Goal: Task Accomplishment & Management: Use online tool/utility

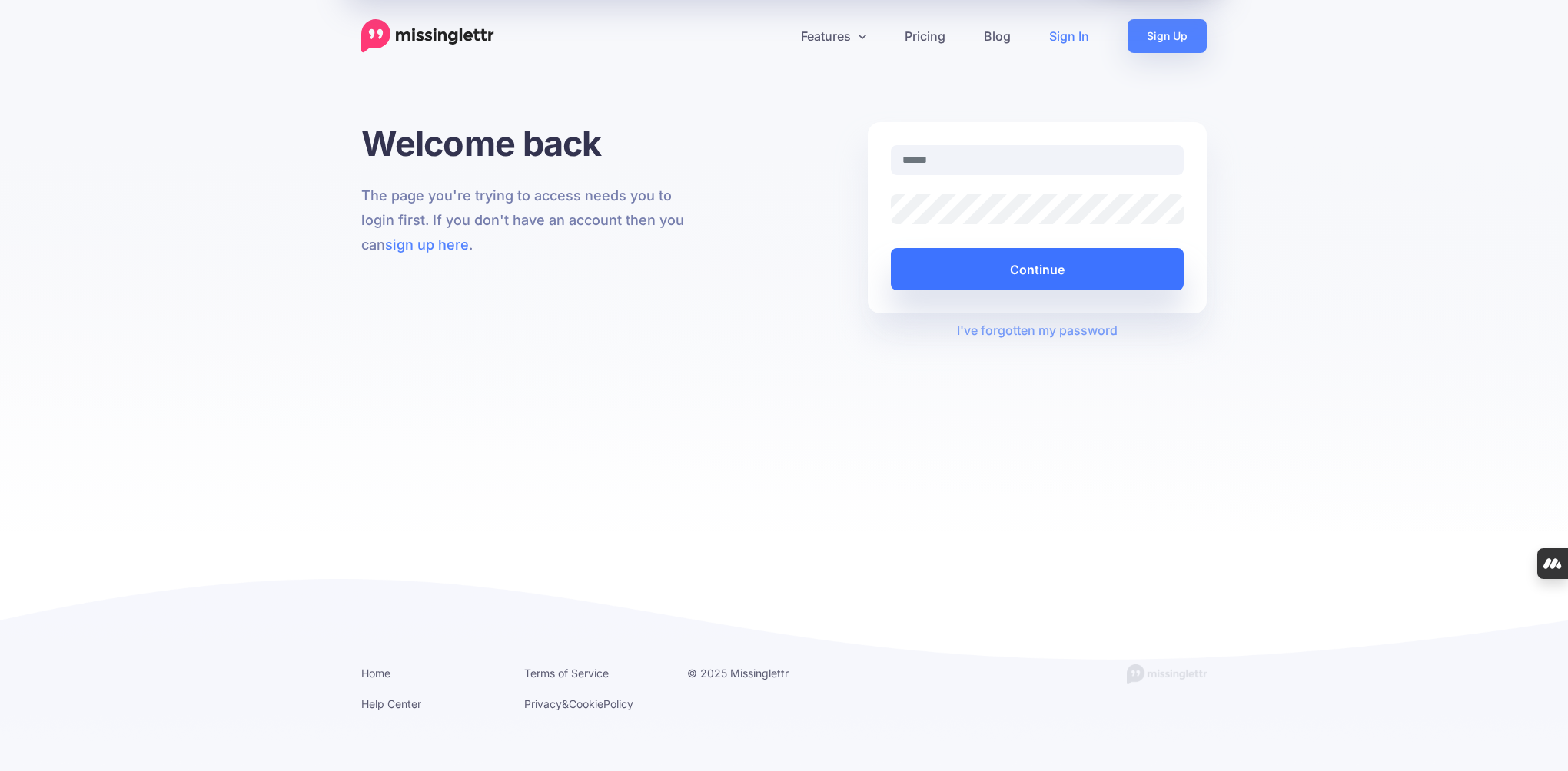
type input "**********"
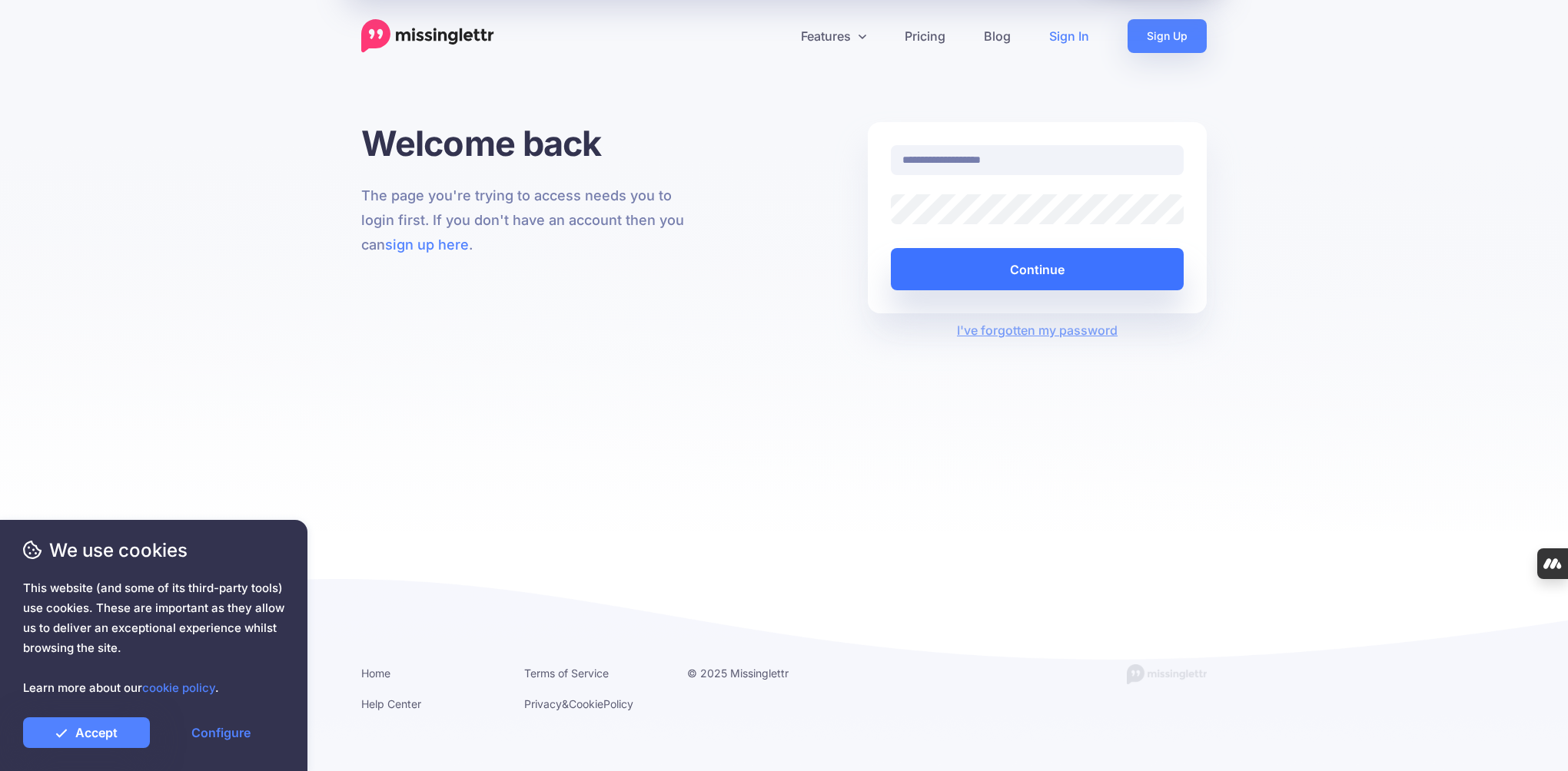
click at [990, 269] on button "Continue" at bounding box center [1037, 269] width 293 height 42
click at [108, 736] on link "Accept" at bounding box center [86, 733] width 127 height 30
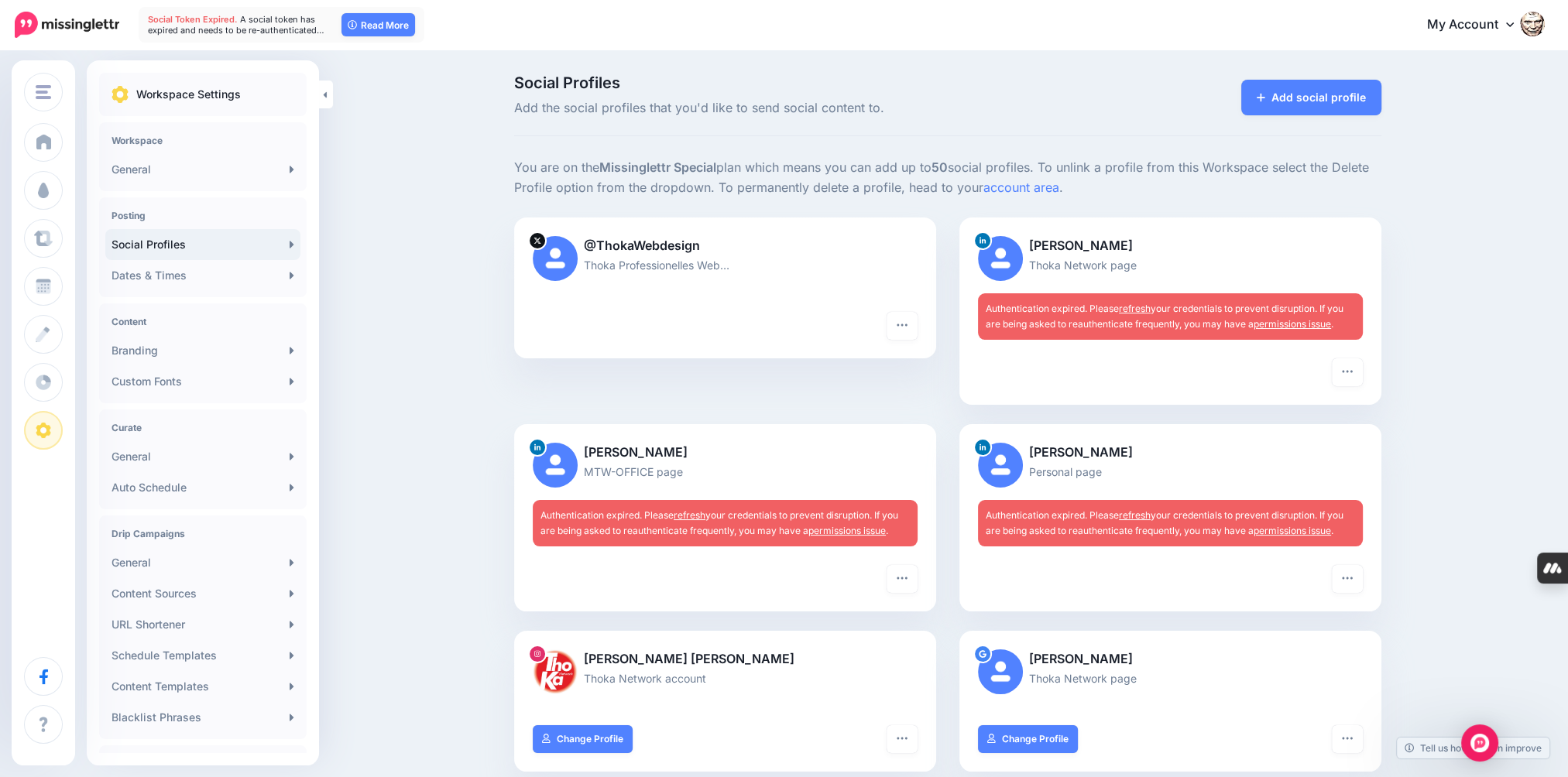
click at [1148, 307] on link "refresh" at bounding box center [1135, 309] width 31 height 12
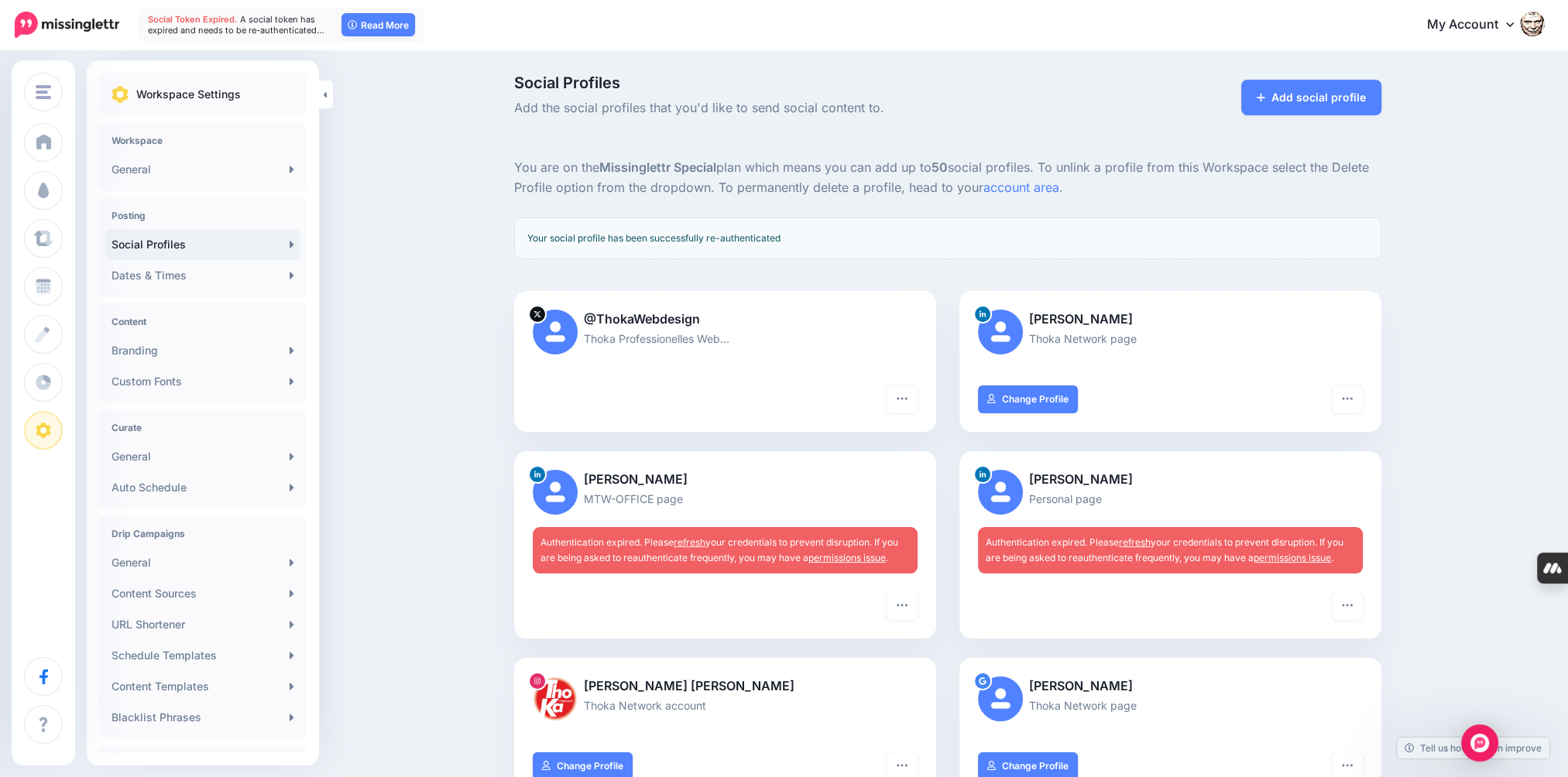
click at [700, 540] on link "refresh" at bounding box center [689, 542] width 31 height 12
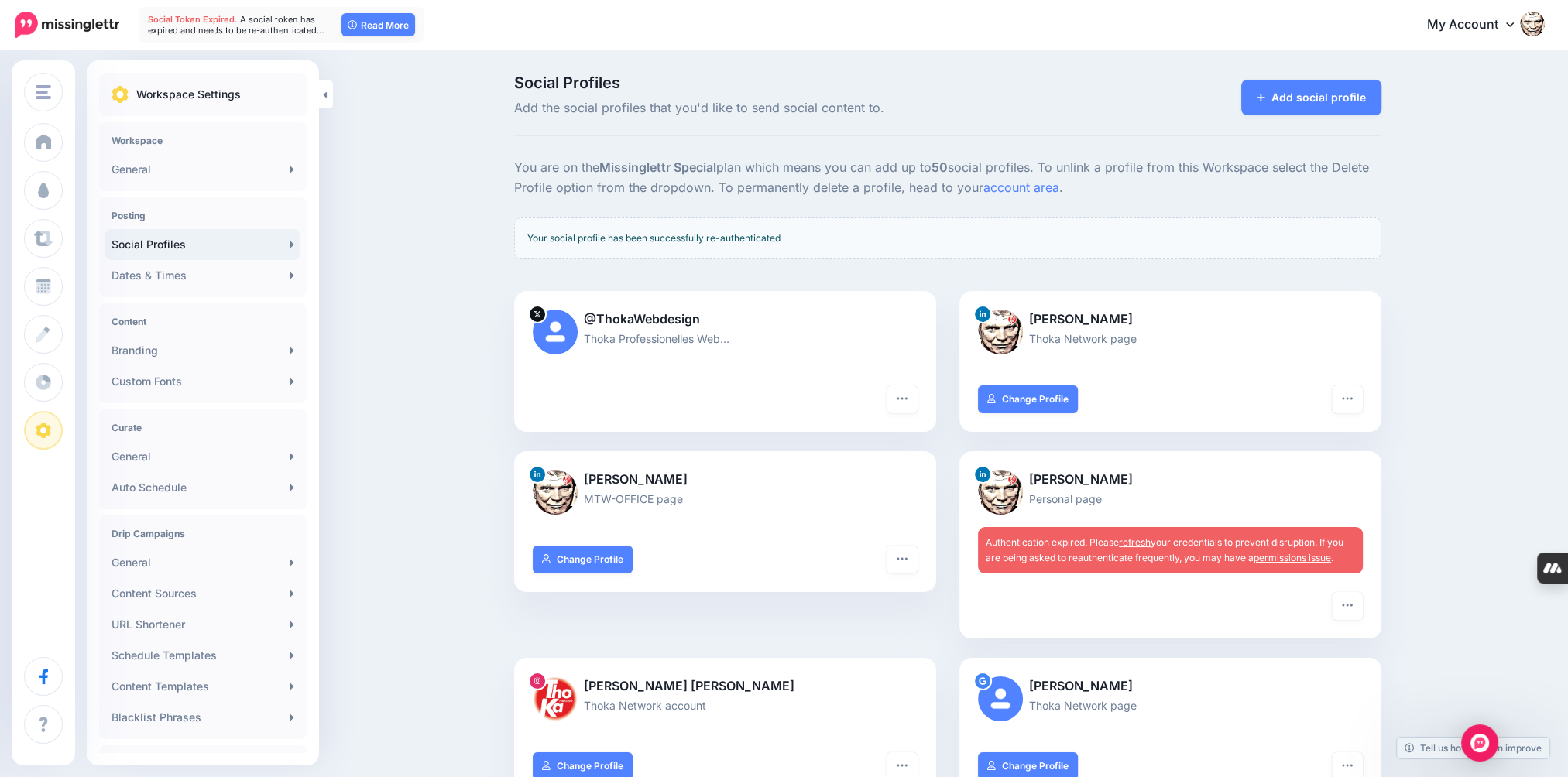
click at [1130, 545] on link "refresh" at bounding box center [1135, 542] width 31 height 12
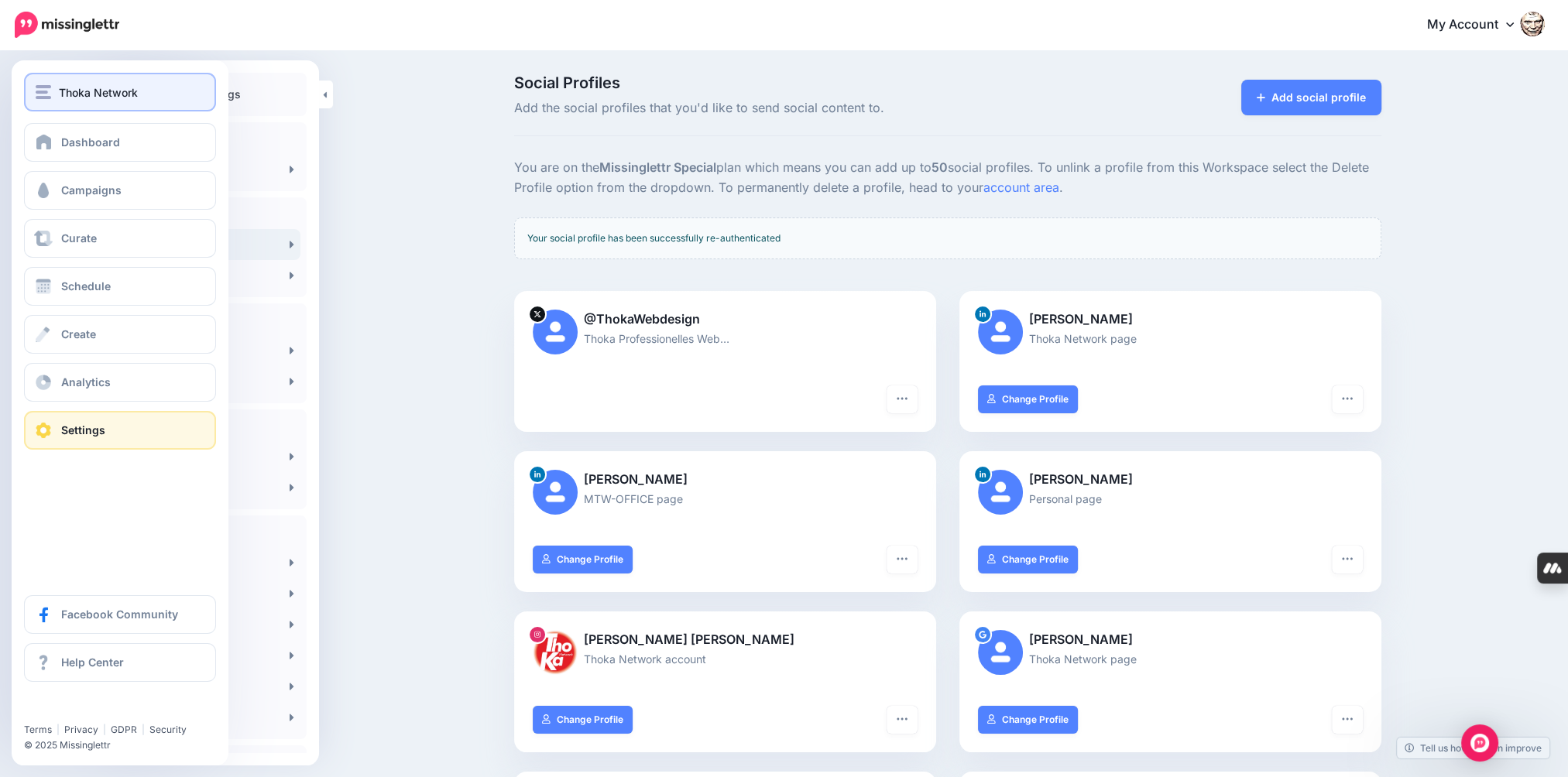
click at [120, 98] on span "Thoka Network" at bounding box center [98, 92] width 79 height 18
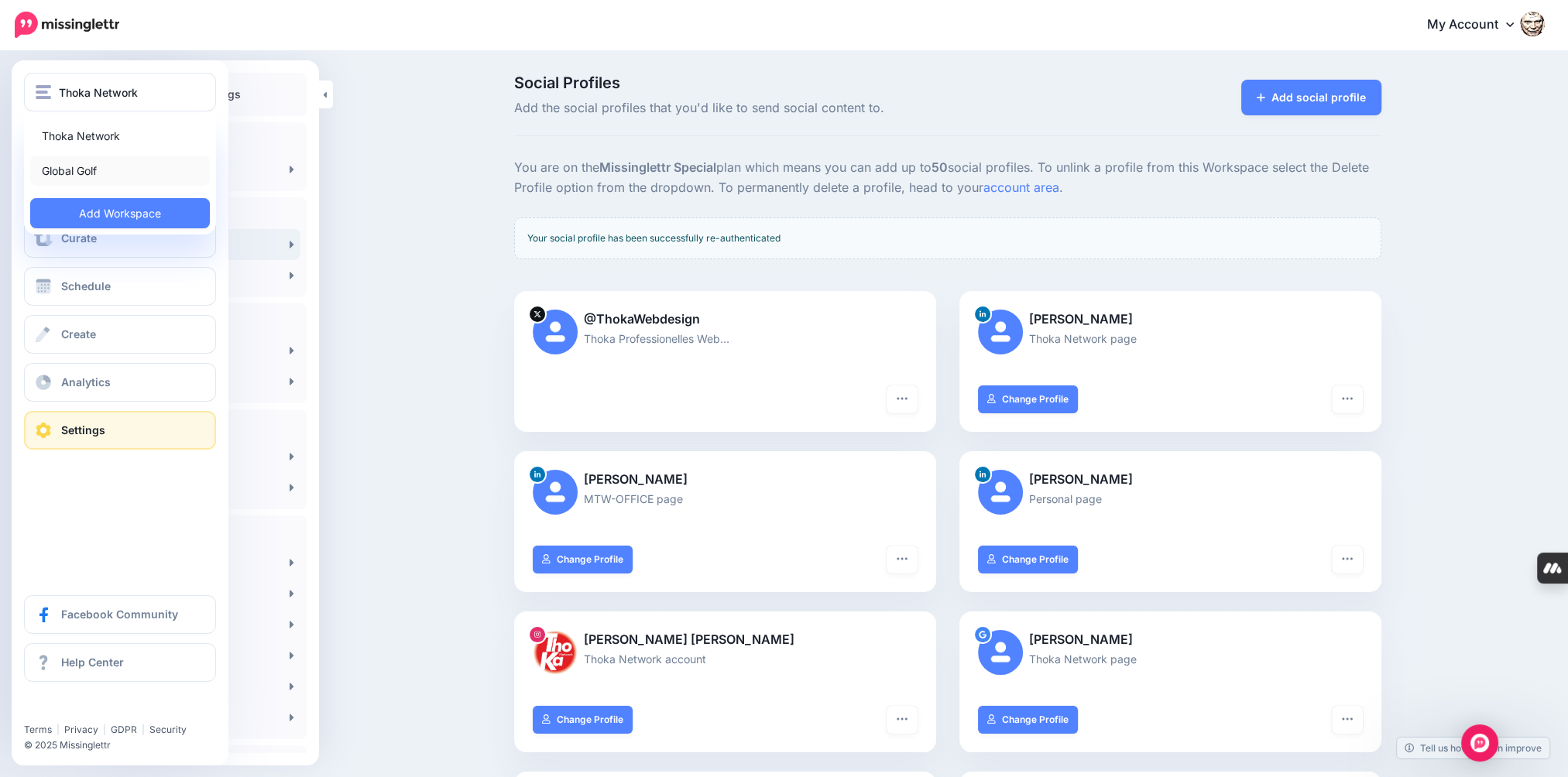
click at [96, 174] on link "Global Golf" at bounding box center [119, 170] width 180 height 30
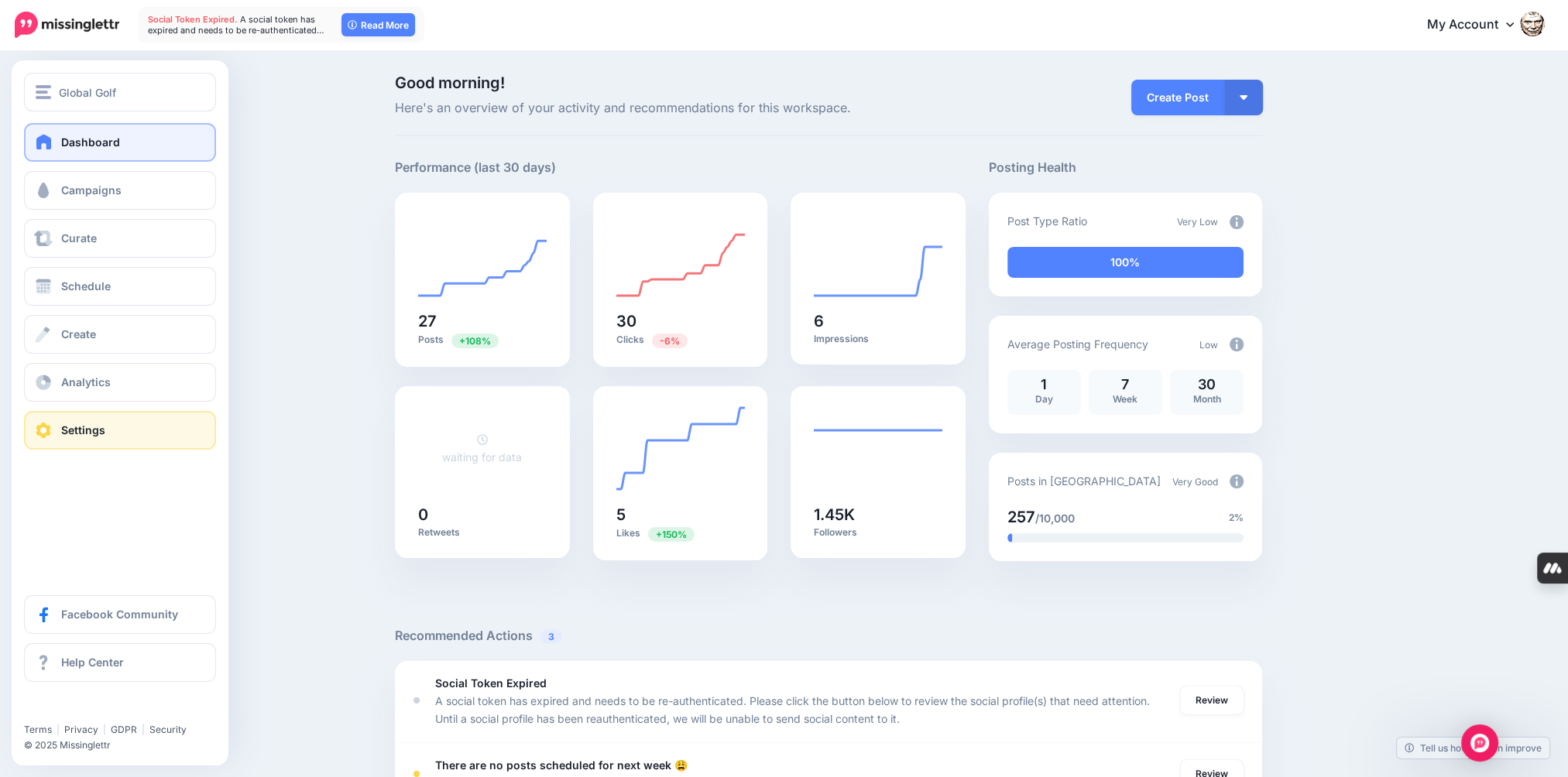
click at [110, 429] on link "Settings" at bounding box center [120, 430] width 192 height 38
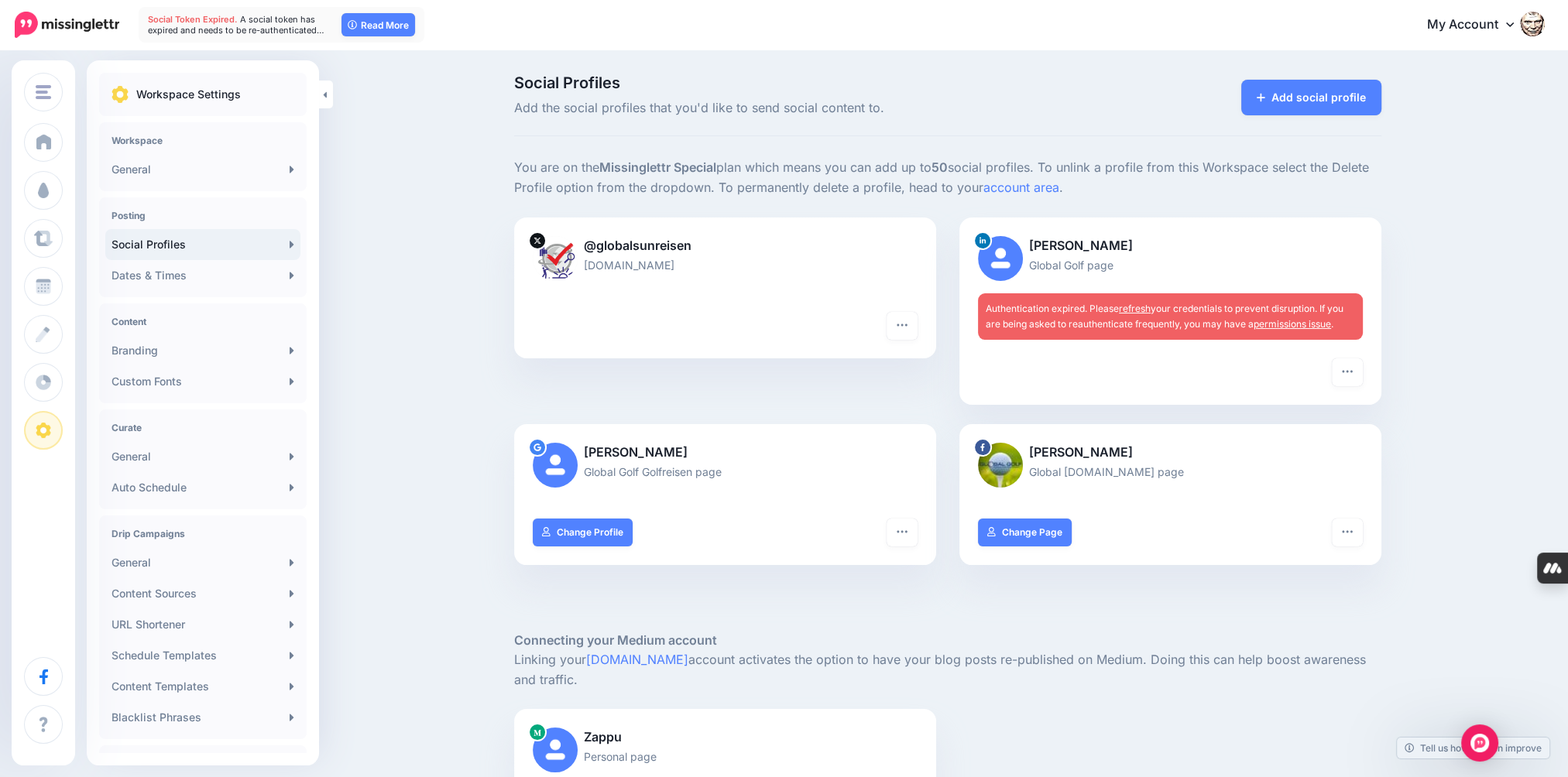
click at [1146, 309] on link "refresh" at bounding box center [1135, 309] width 31 height 12
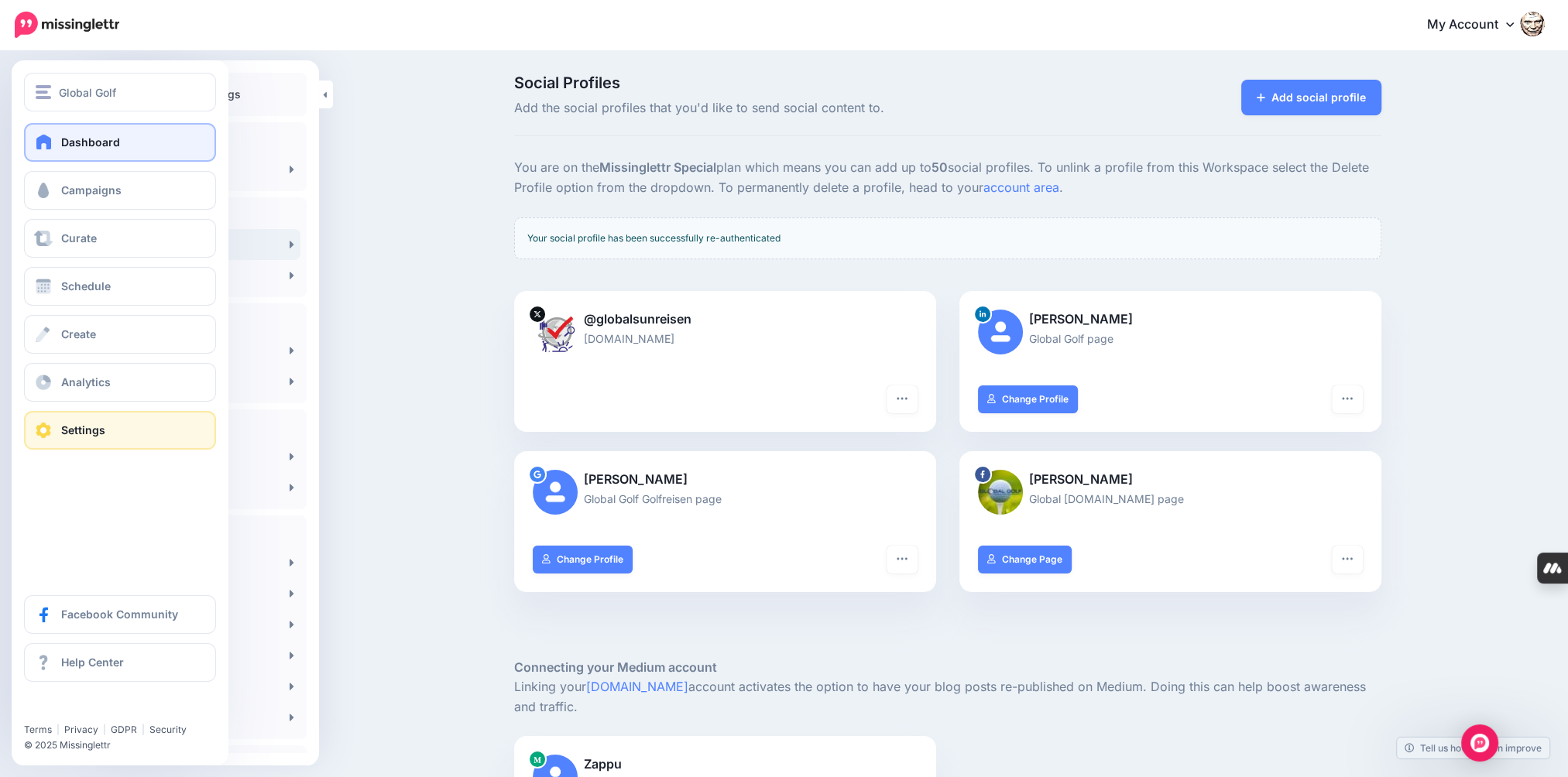
click at [67, 142] on span "Dashboard" at bounding box center [90, 141] width 59 height 13
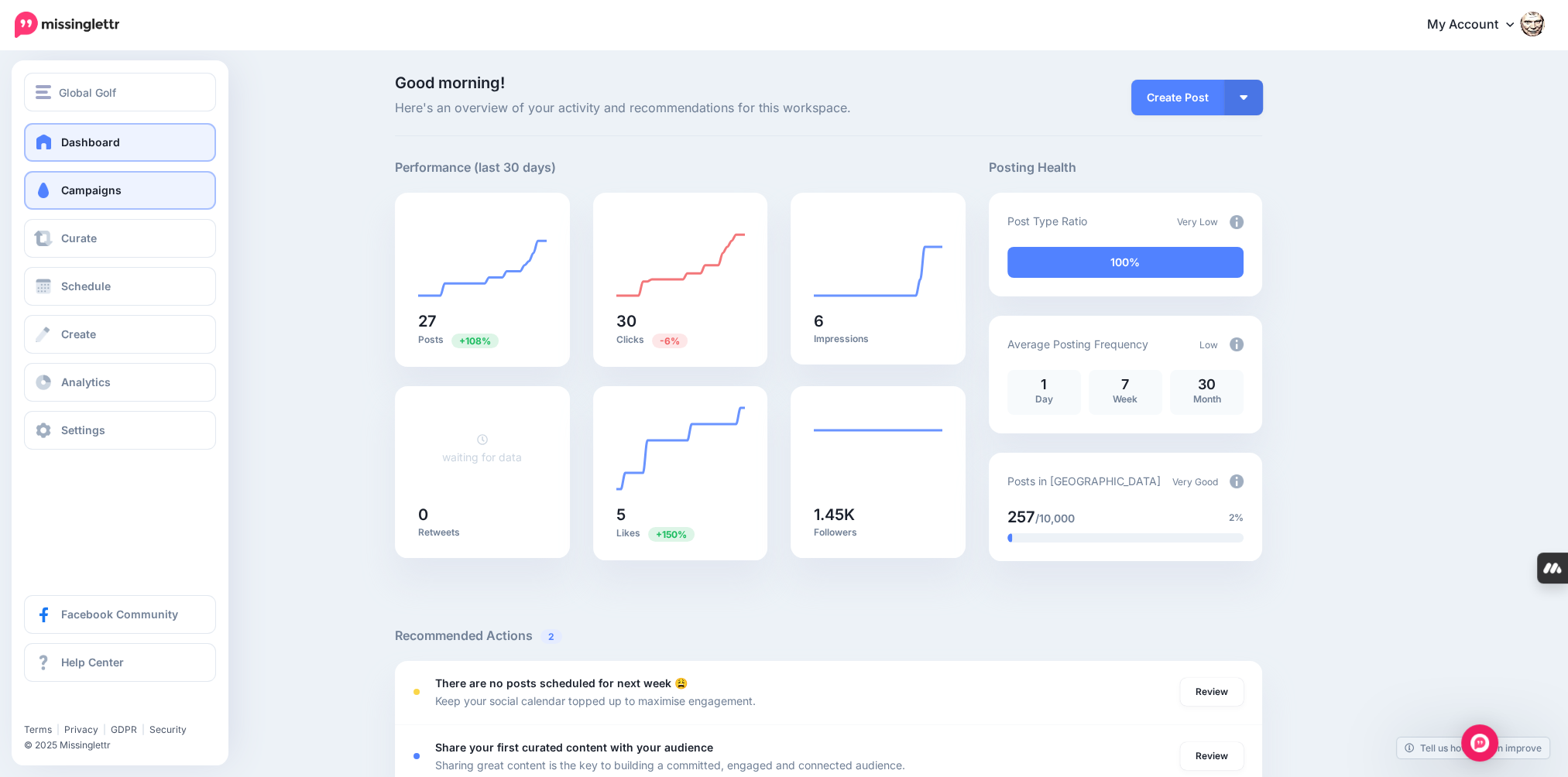
click at [75, 187] on span "Campaigns" at bounding box center [91, 190] width 60 height 13
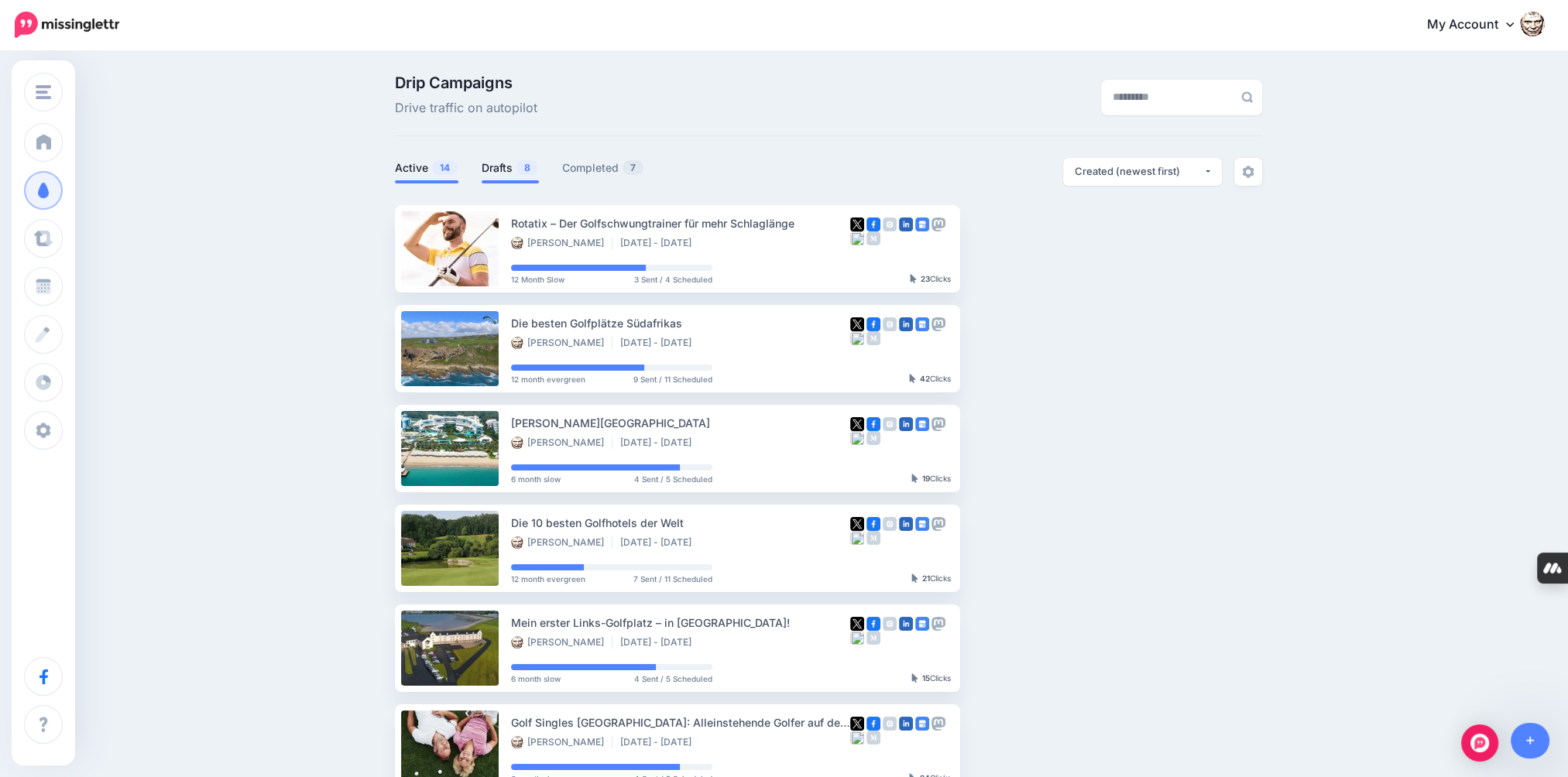
click at [512, 169] on link "Drafts 8" at bounding box center [510, 168] width 57 height 19
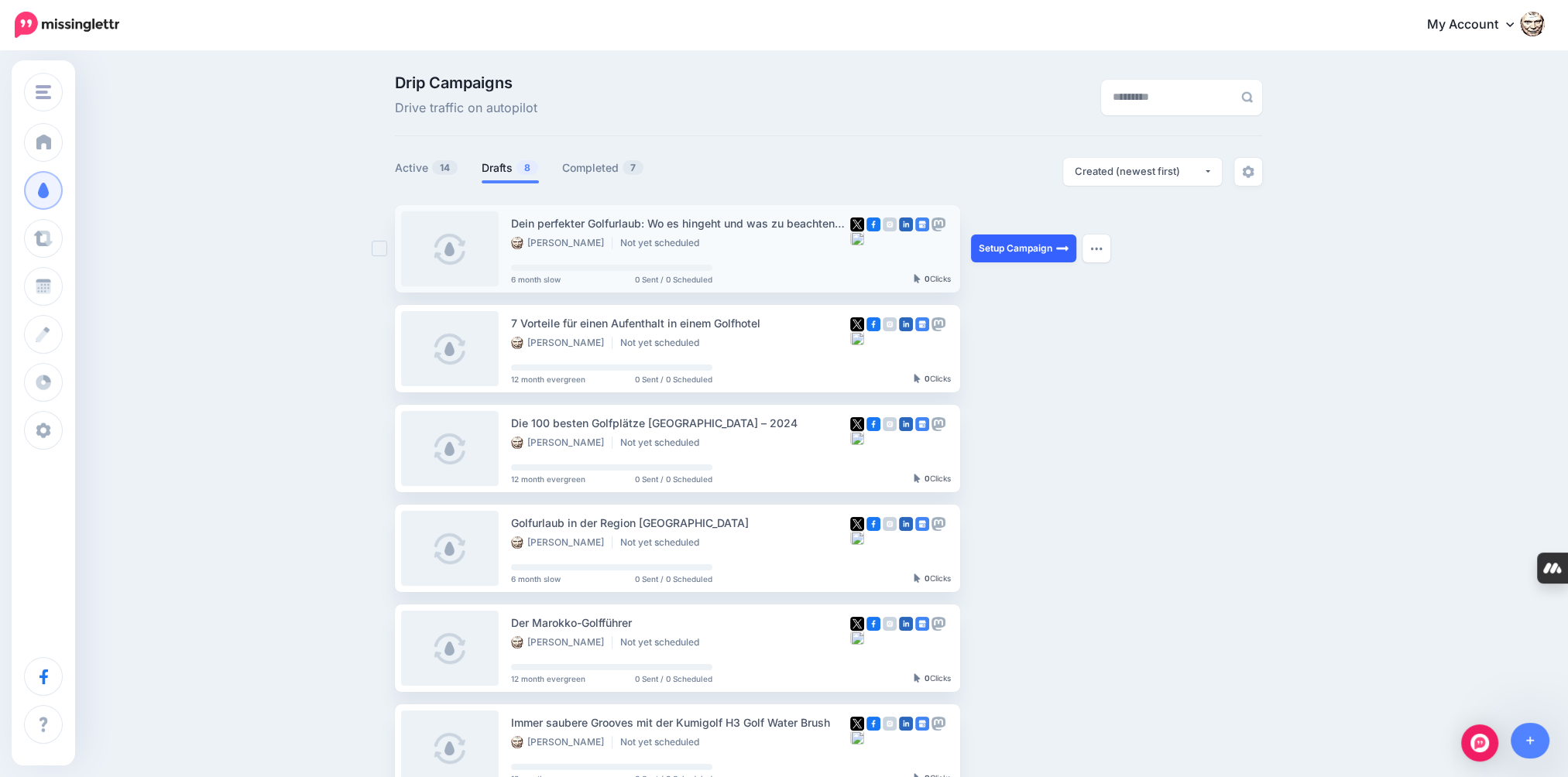
click at [995, 244] on link "Setup Campaign" at bounding box center [1024, 249] width 106 height 28
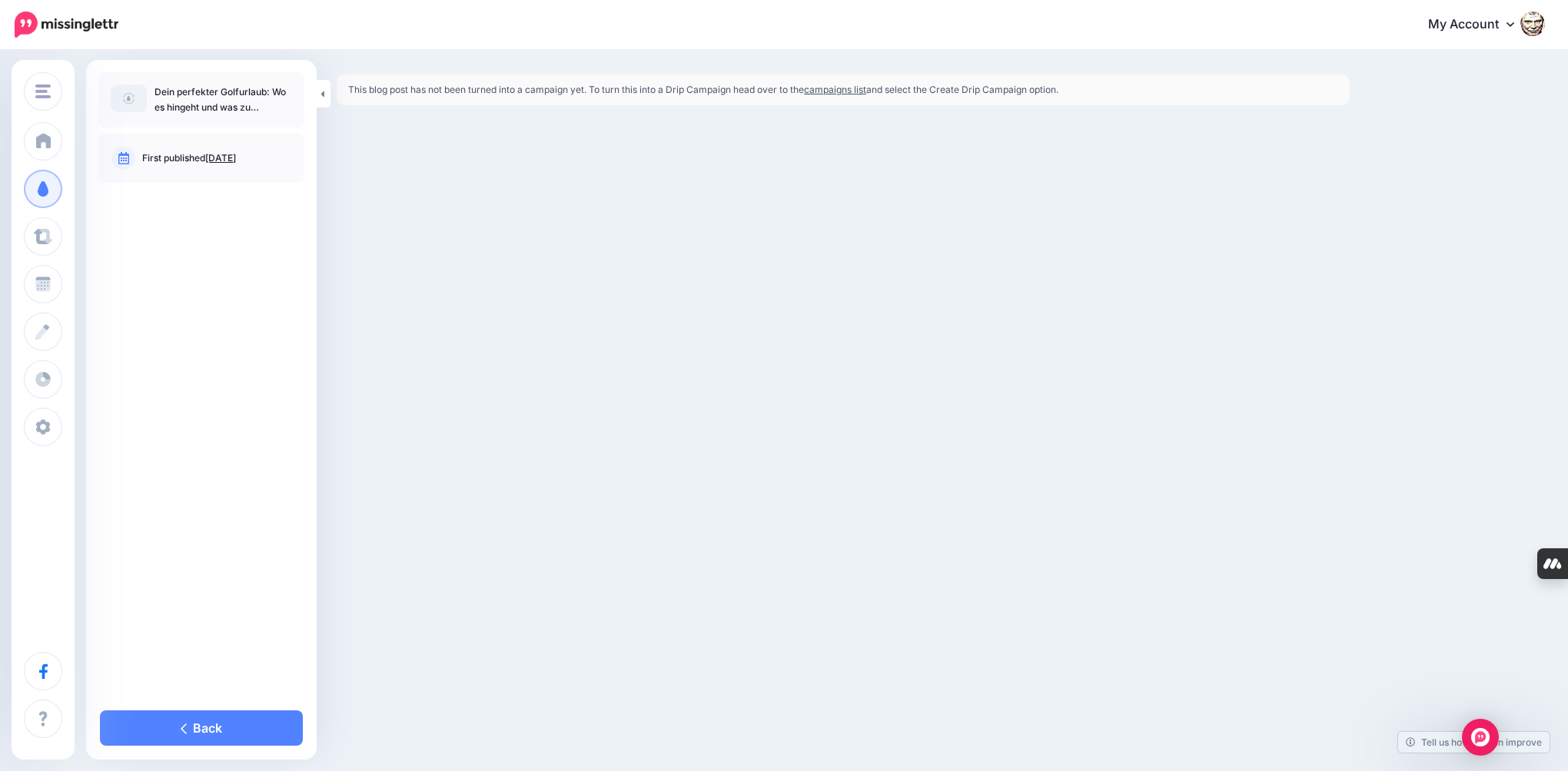
click at [831, 91] on link "campaigns list" at bounding box center [836, 90] width 63 height 12
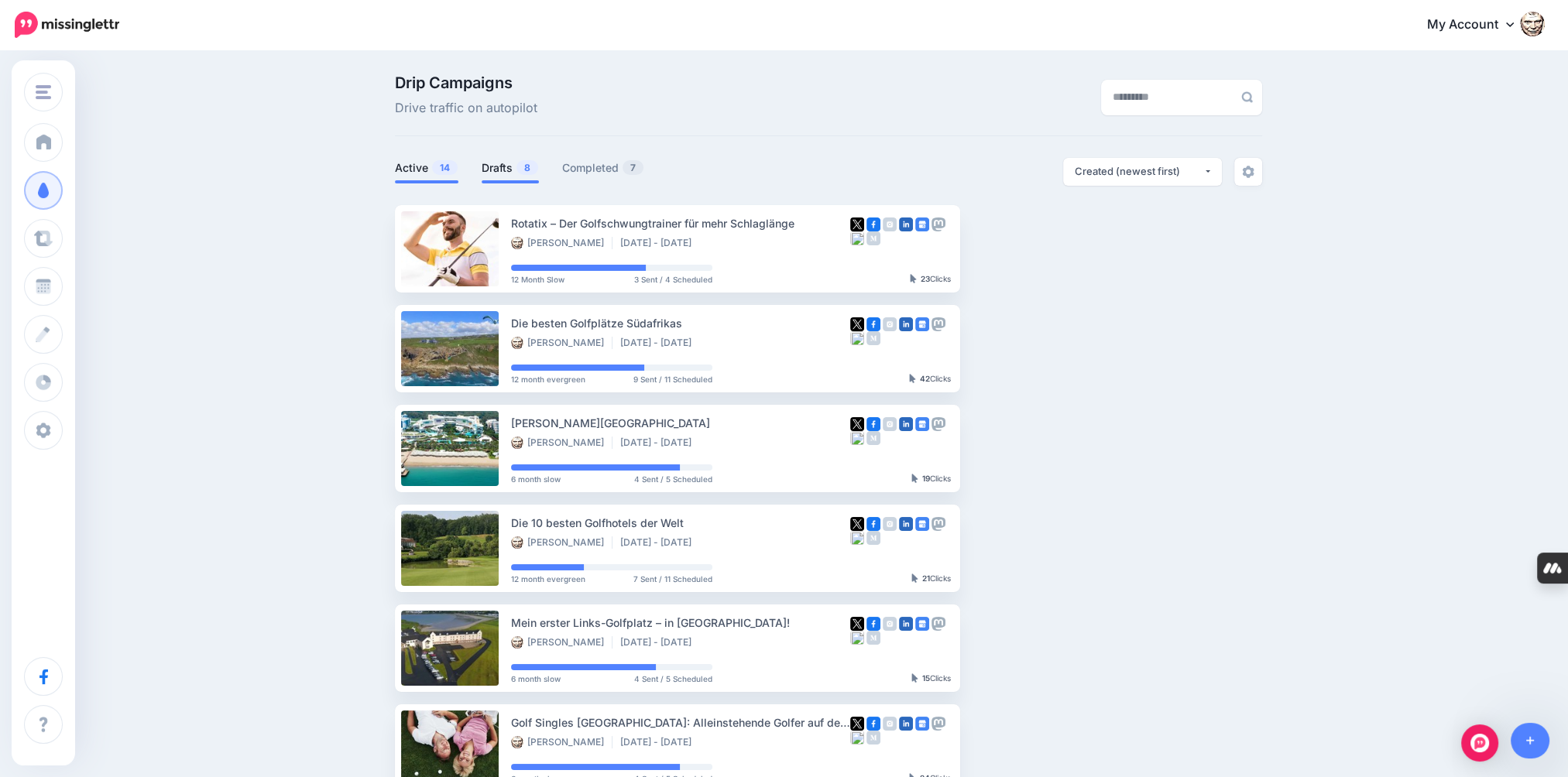
click at [506, 165] on link "Drafts 8" at bounding box center [510, 168] width 57 height 19
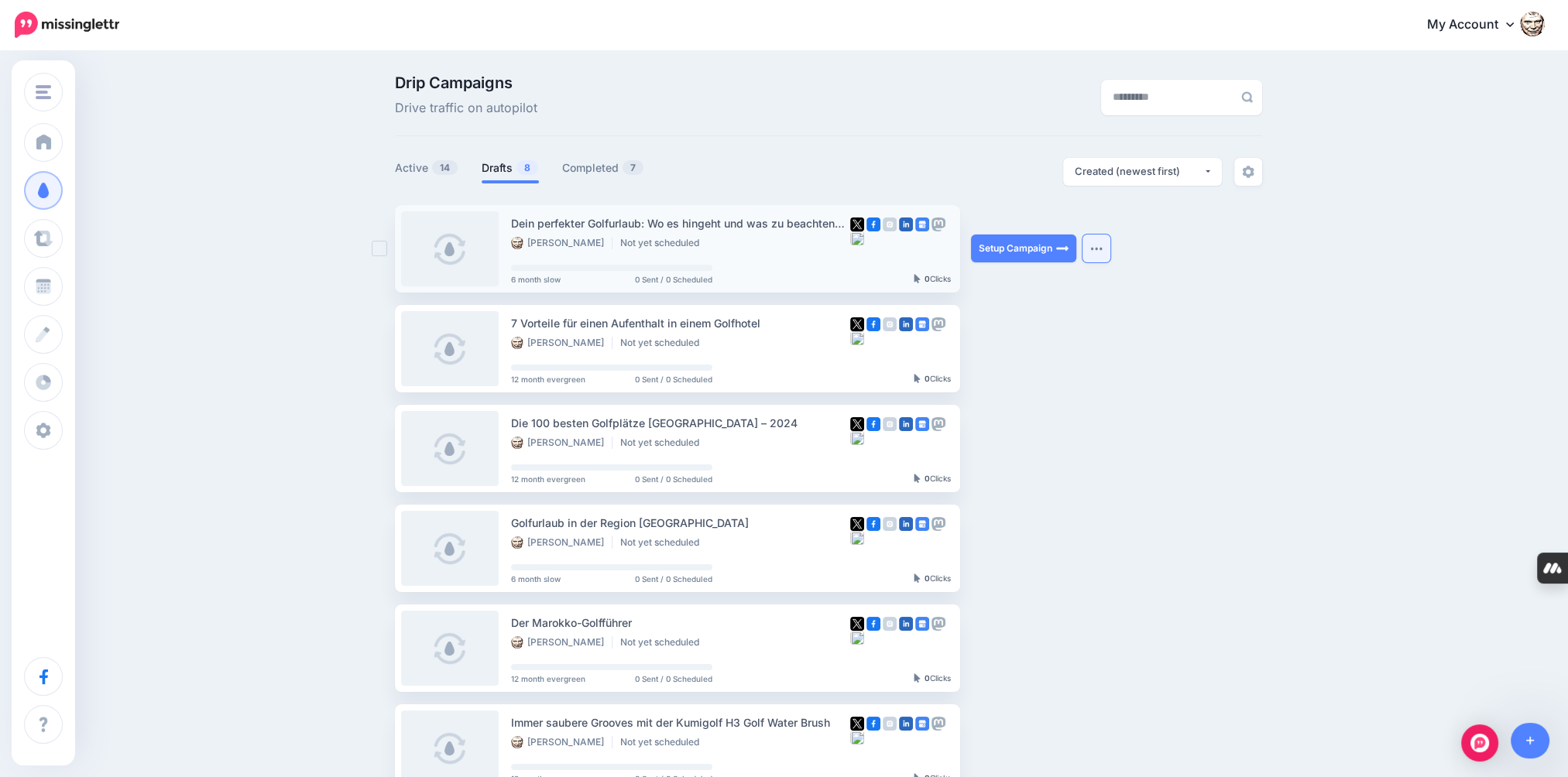
click at [1101, 250] on img "button" at bounding box center [1096, 248] width 13 height 4
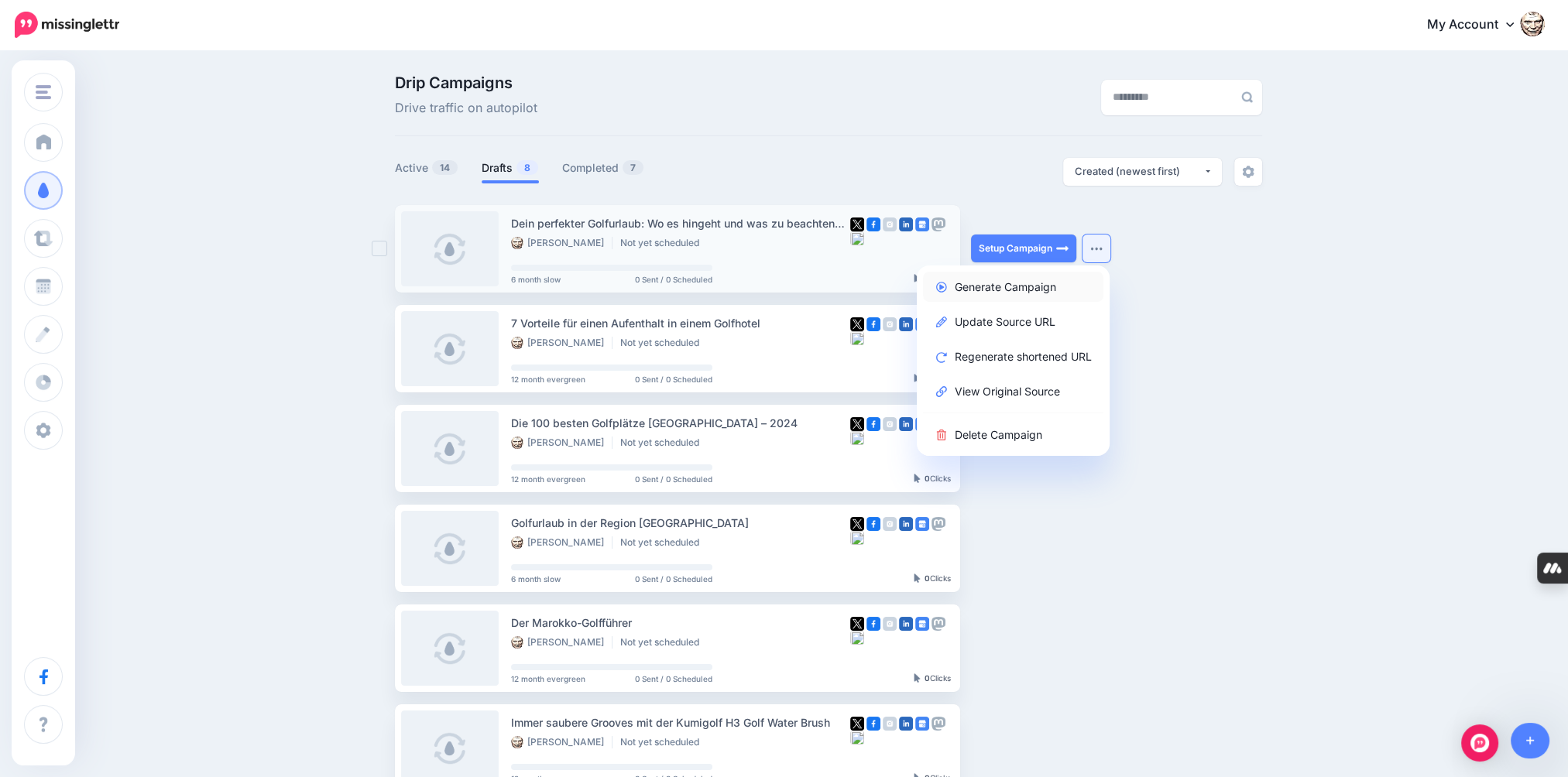
click at [1011, 287] on link "Generate Campaign" at bounding box center [1013, 286] width 180 height 30
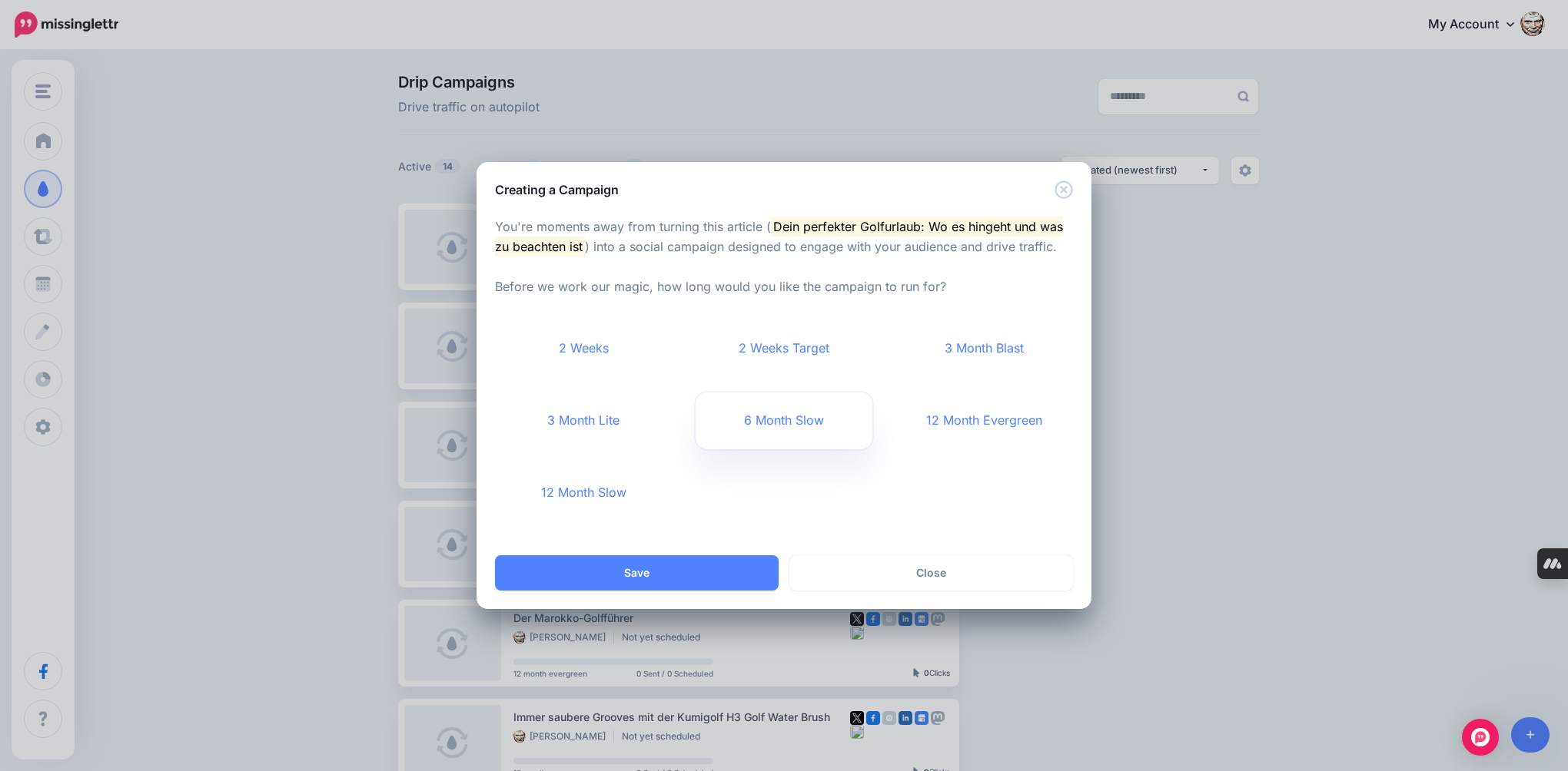
click at [787, 423] on link "6 Month Slow" at bounding box center [784, 421] width 177 height 57
click at [650, 578] on button "Save" at bounding box center [637, 573] width 284 height 35
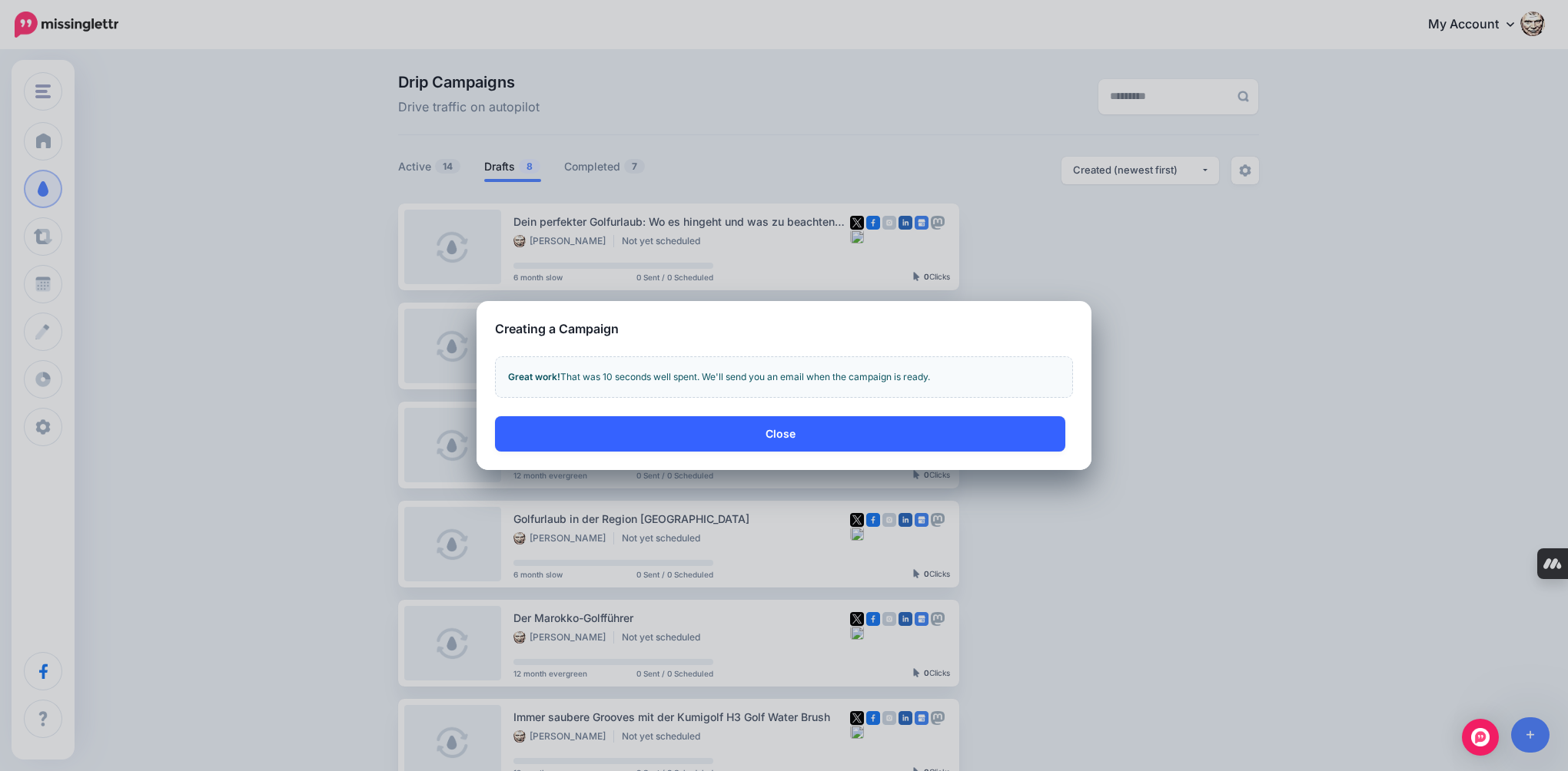
click at [765, 432] on button "Close" at bounding box center [780, 434] width 570 height 35
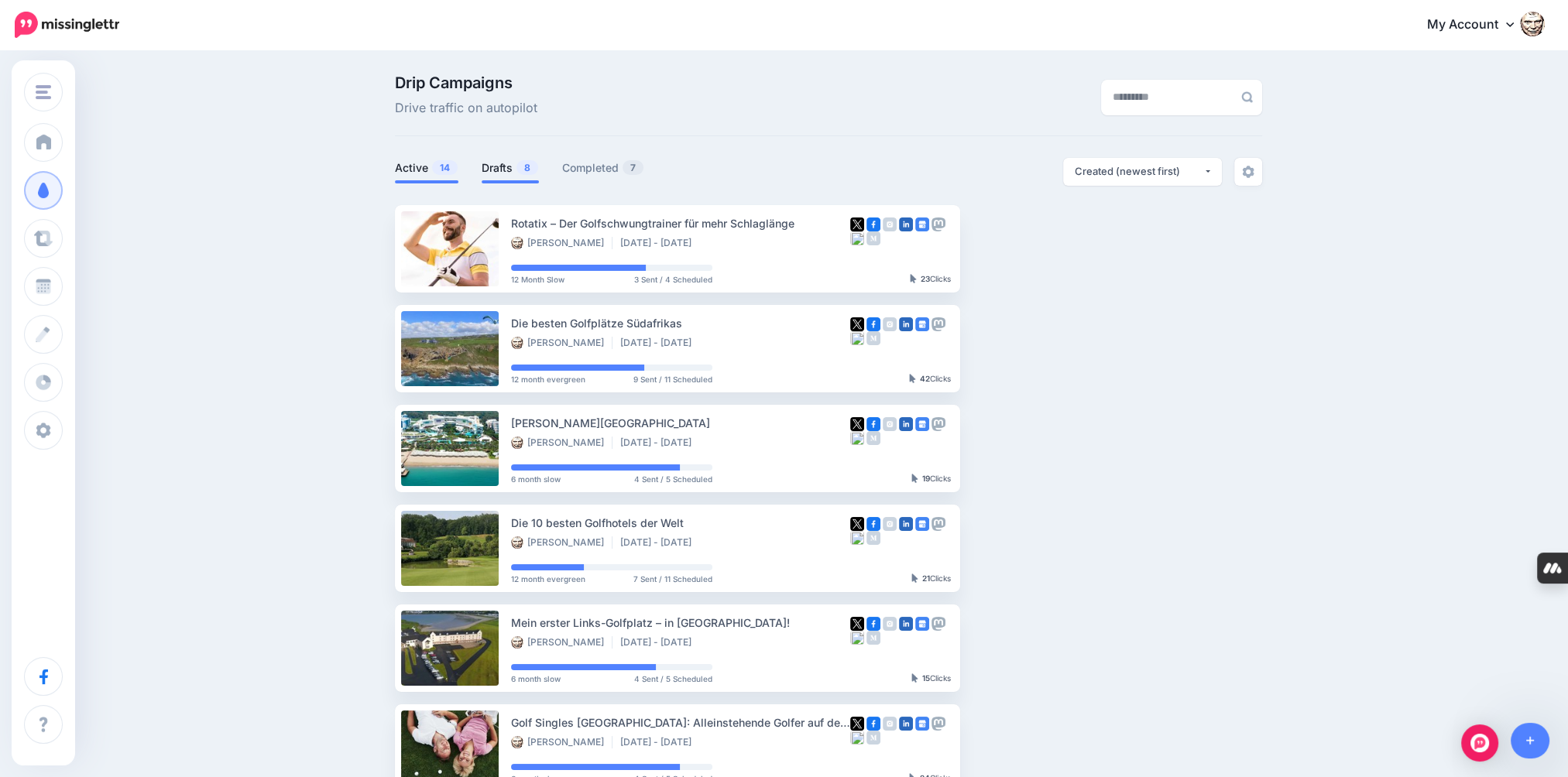
click at [527, 179] on li "Drafts 8" at bounding box center [510, 171] width 57 height 26
click at [508, 169] on link "Drafts 8" at bounding box center [510, 168] width 57 height 19
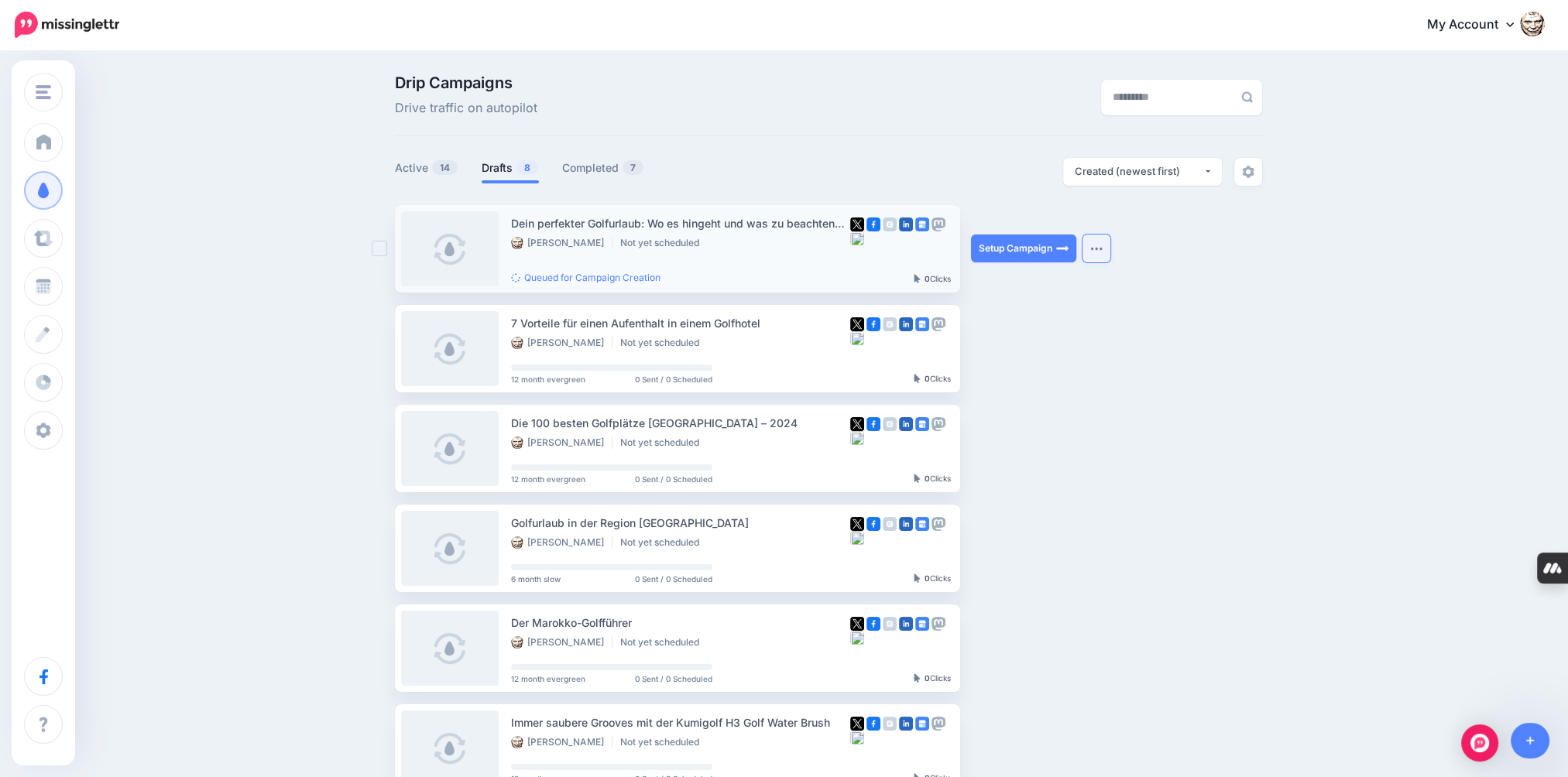
click at [1096, 251] on button "button" at bounding box center [1096, 249] width 28 height 28
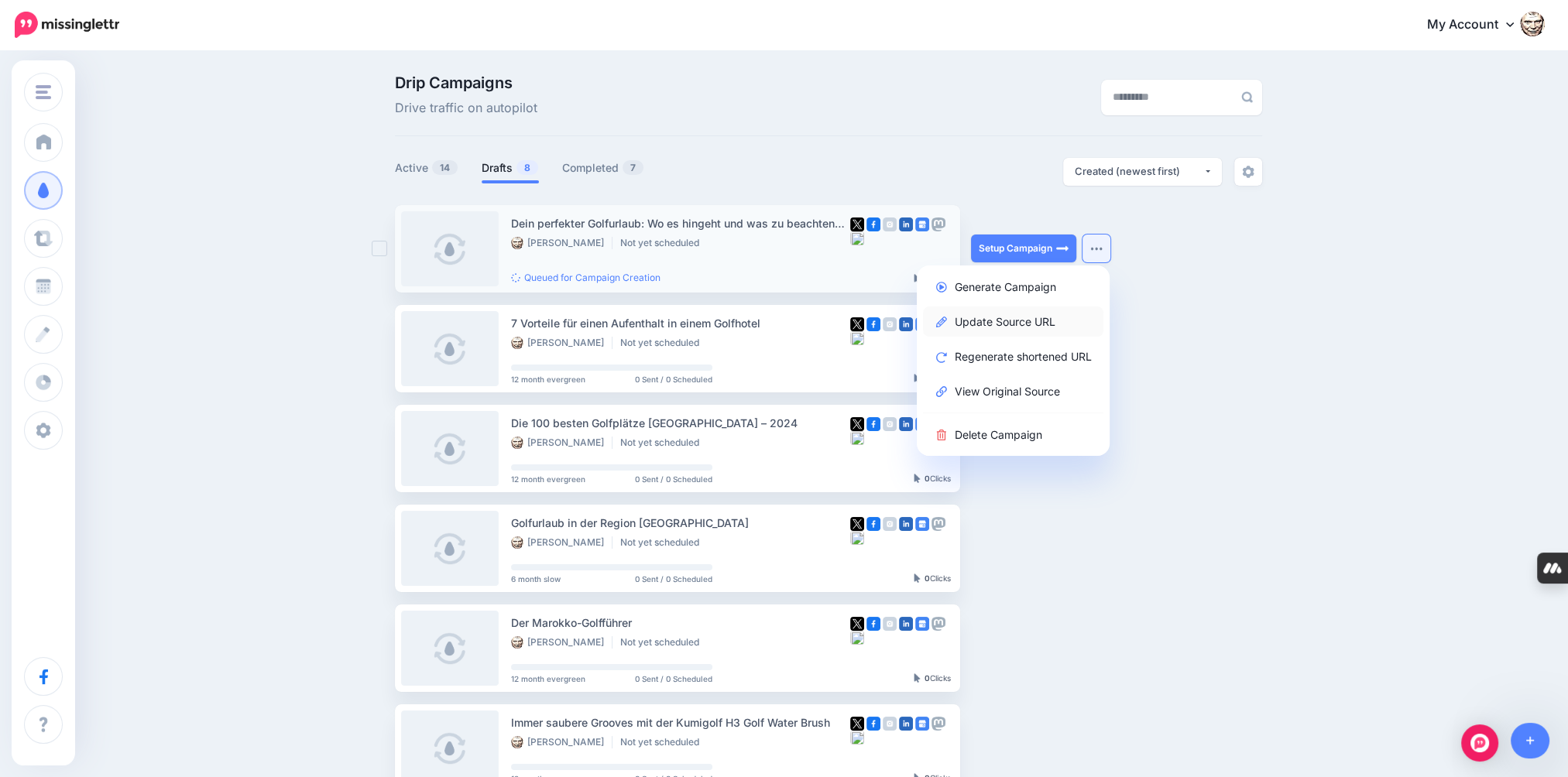
click at [1039, 323] on link "Update Source URL" at bounding box center [1013, 321] width 180 height 30
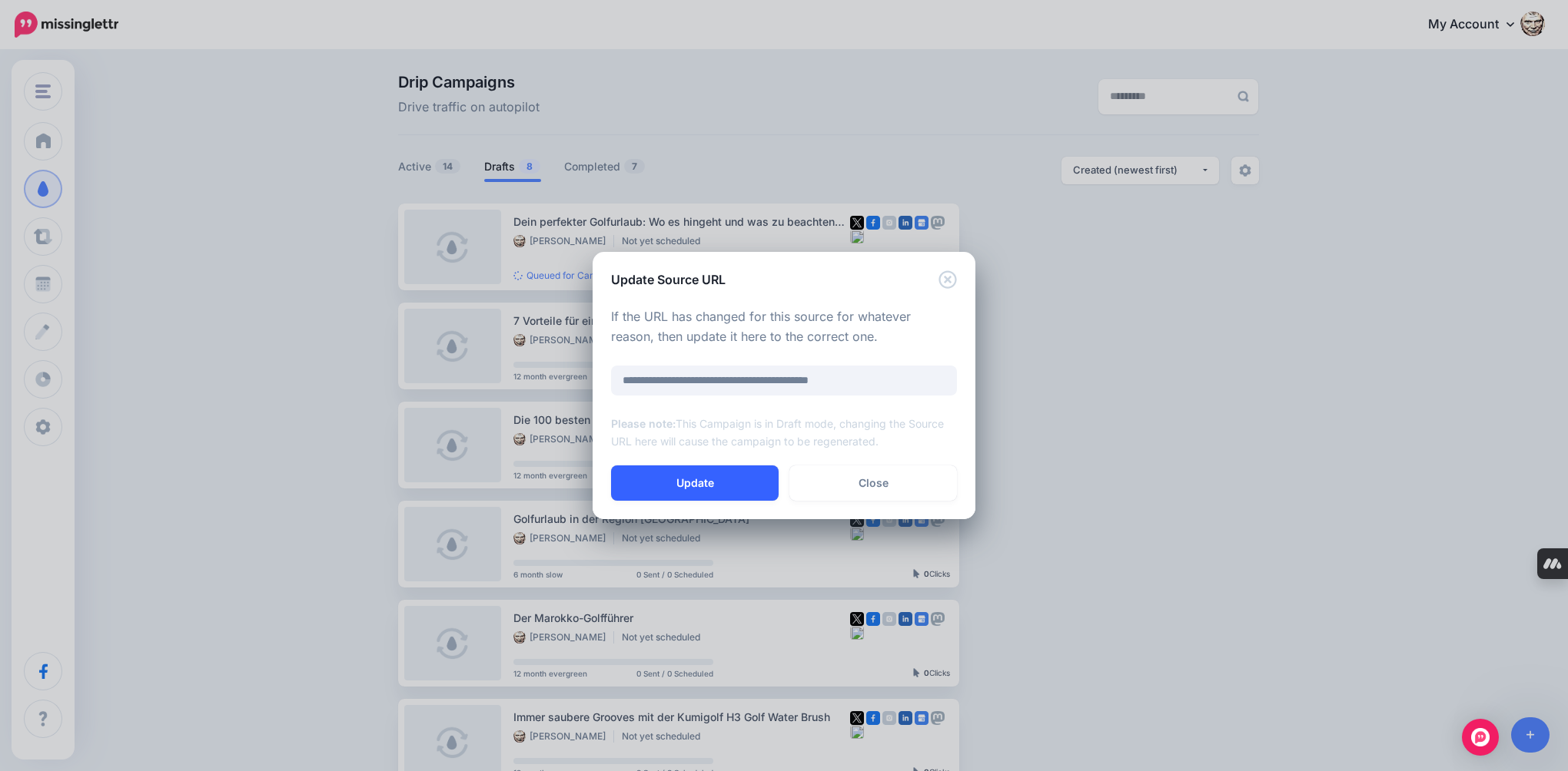
click at [744, 485] on button "Update" at bounding box center [694, 483] width 167 height 35
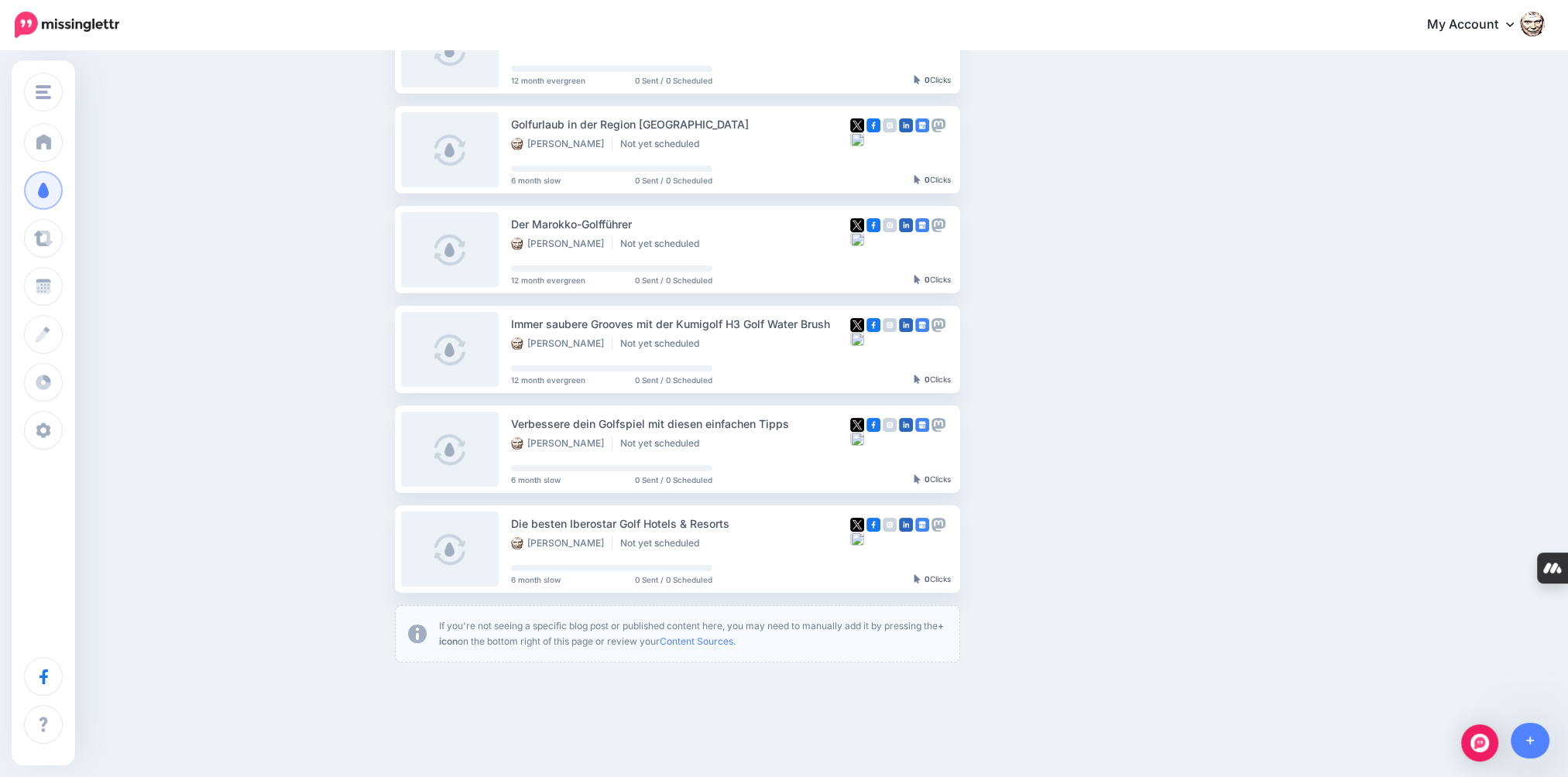
scroll to position [439, 0]
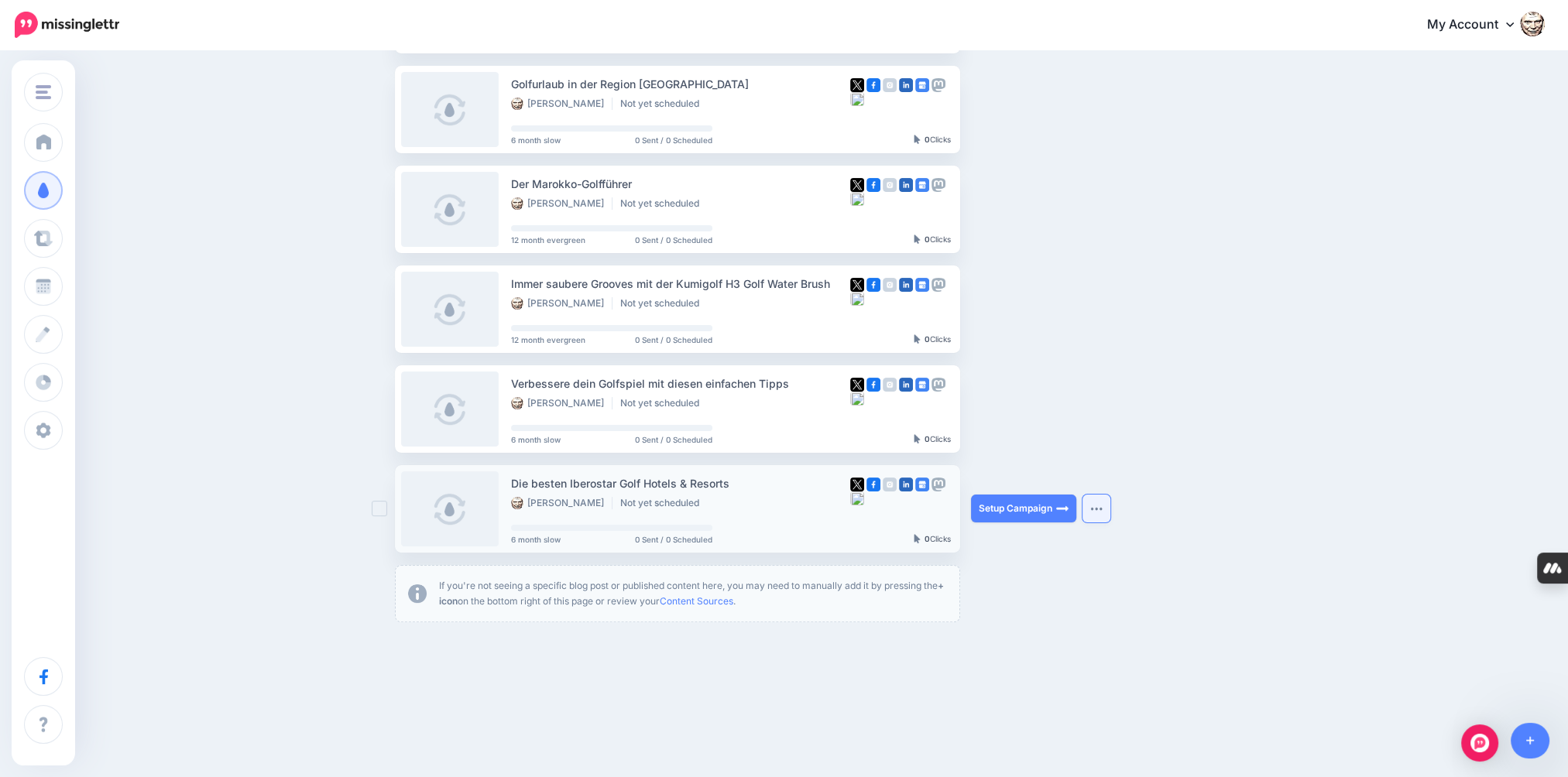
click at [1102, 503] on button "button" at bounding box center [1096, 508] width 28 height 28
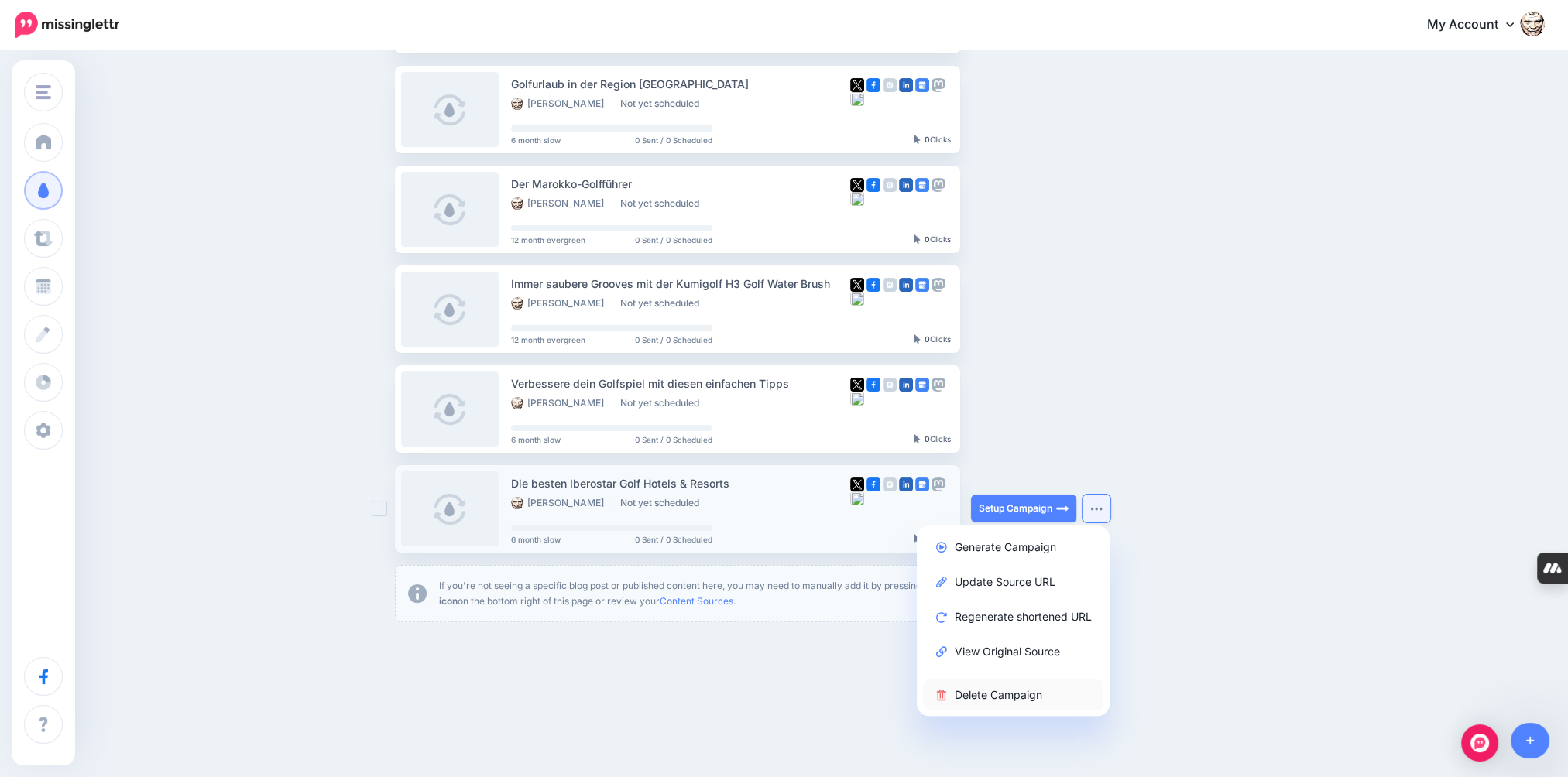
click at [1016, 700] on link "Delete Campaign" at bounding box center [1013, 694] width 180 height 30
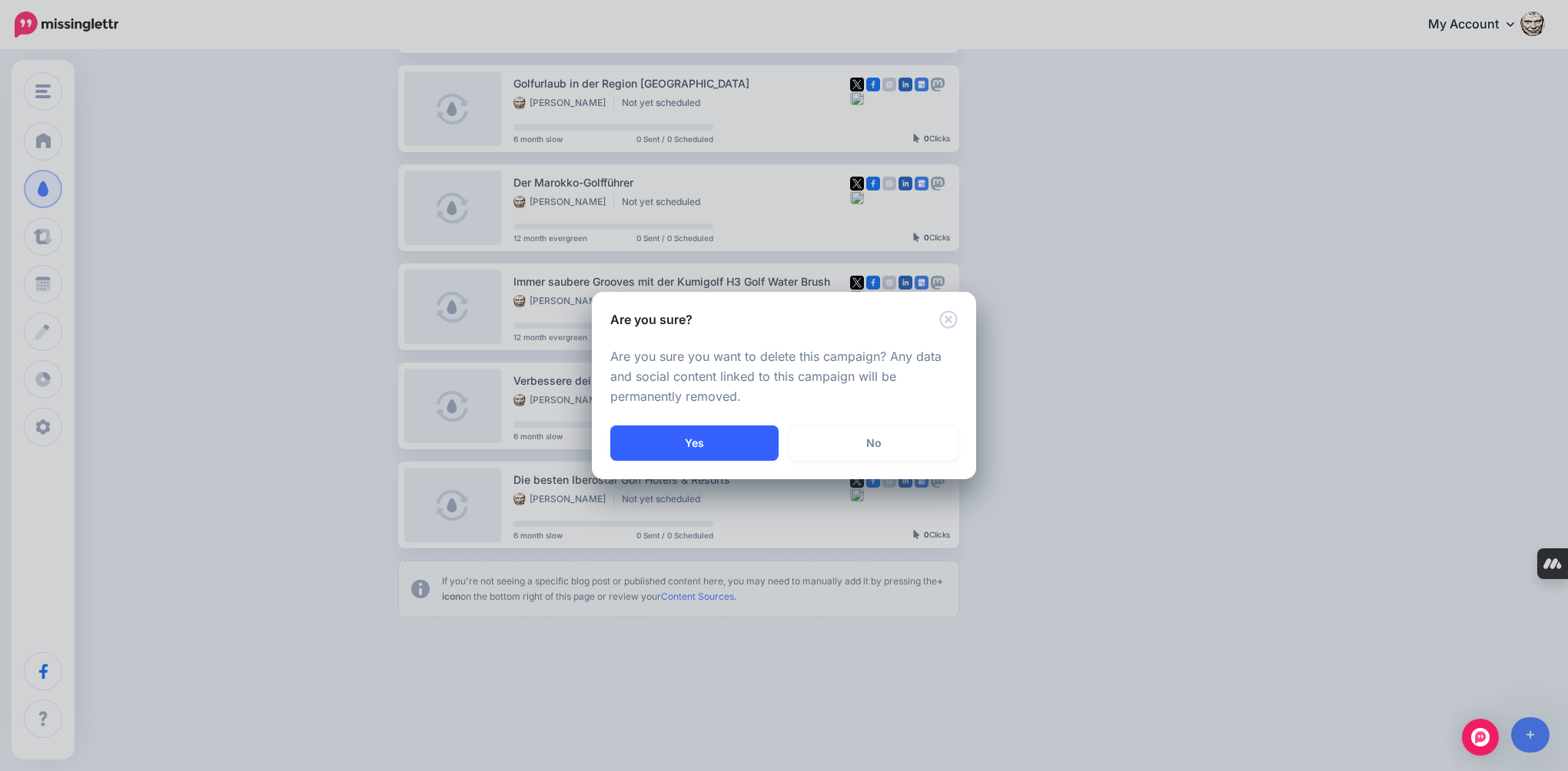
click at [732, 452] on button "Yes" at bounding box center [694, 443] width 168 height 35
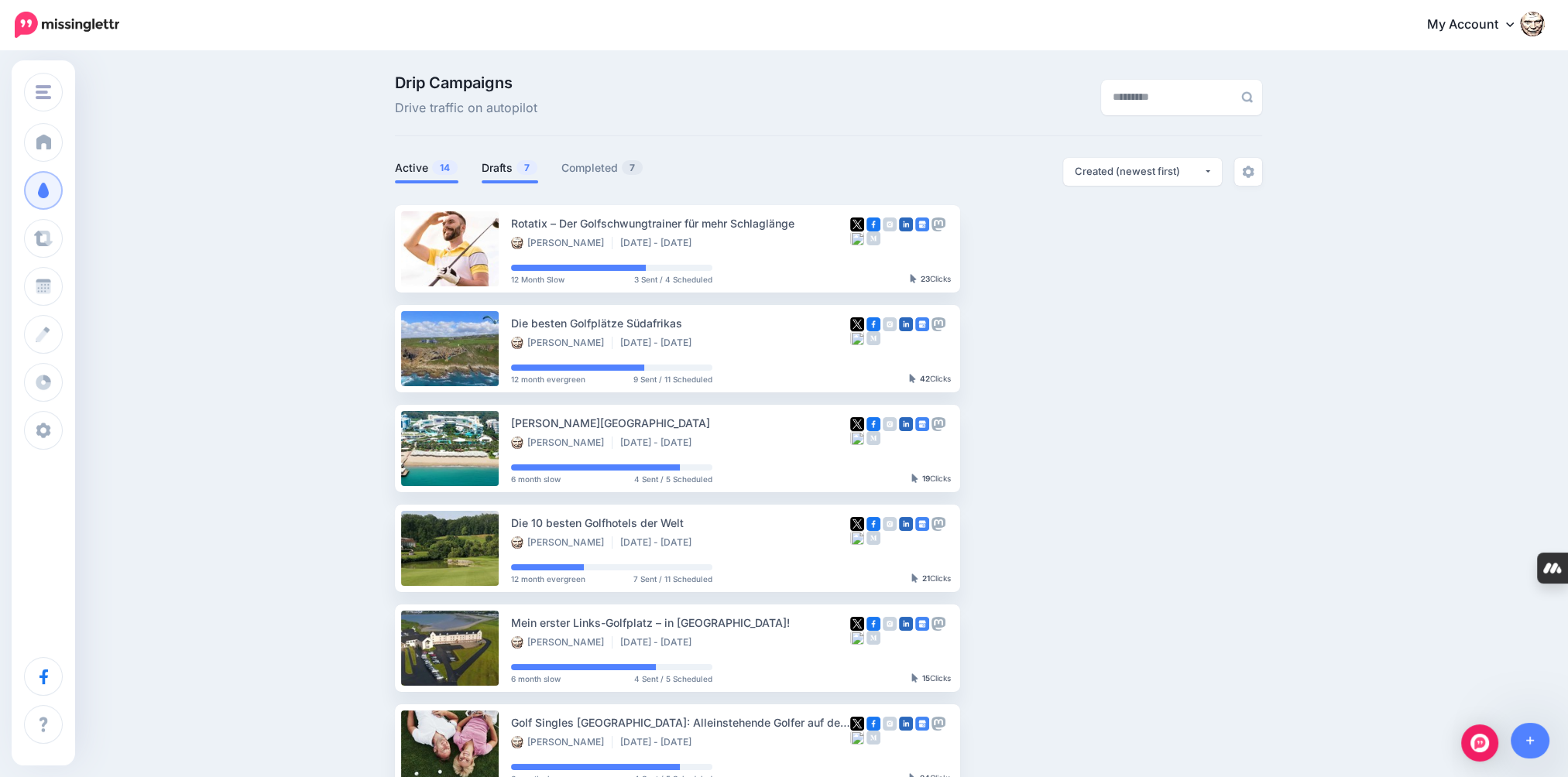
click at [501, 172] on link "Drafts 7" at bounding box center [510, 168] width 56 height 19
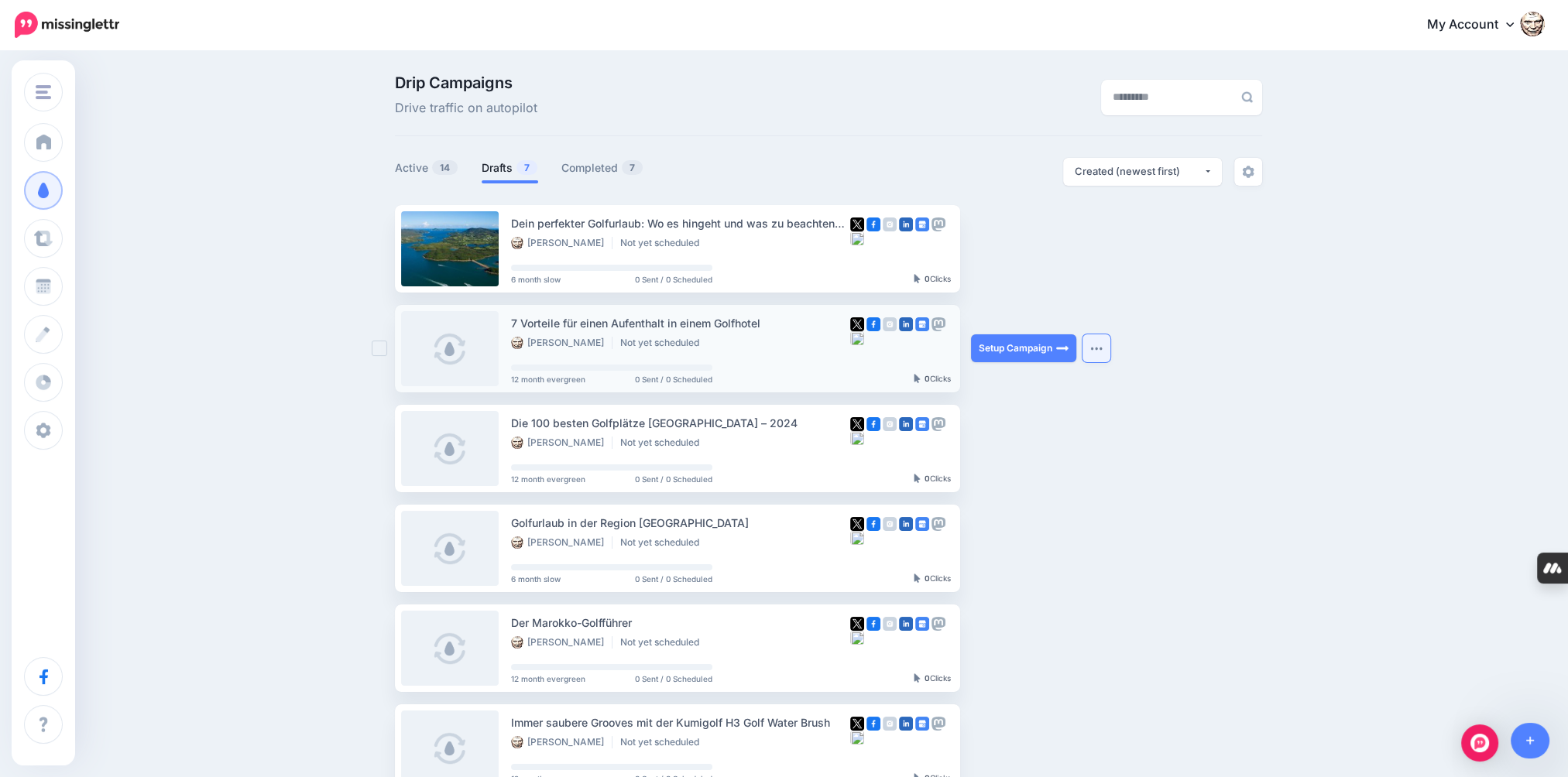
click at [1093, 349] on button "button" at bounding box center [1096, 348] width 28 height 28
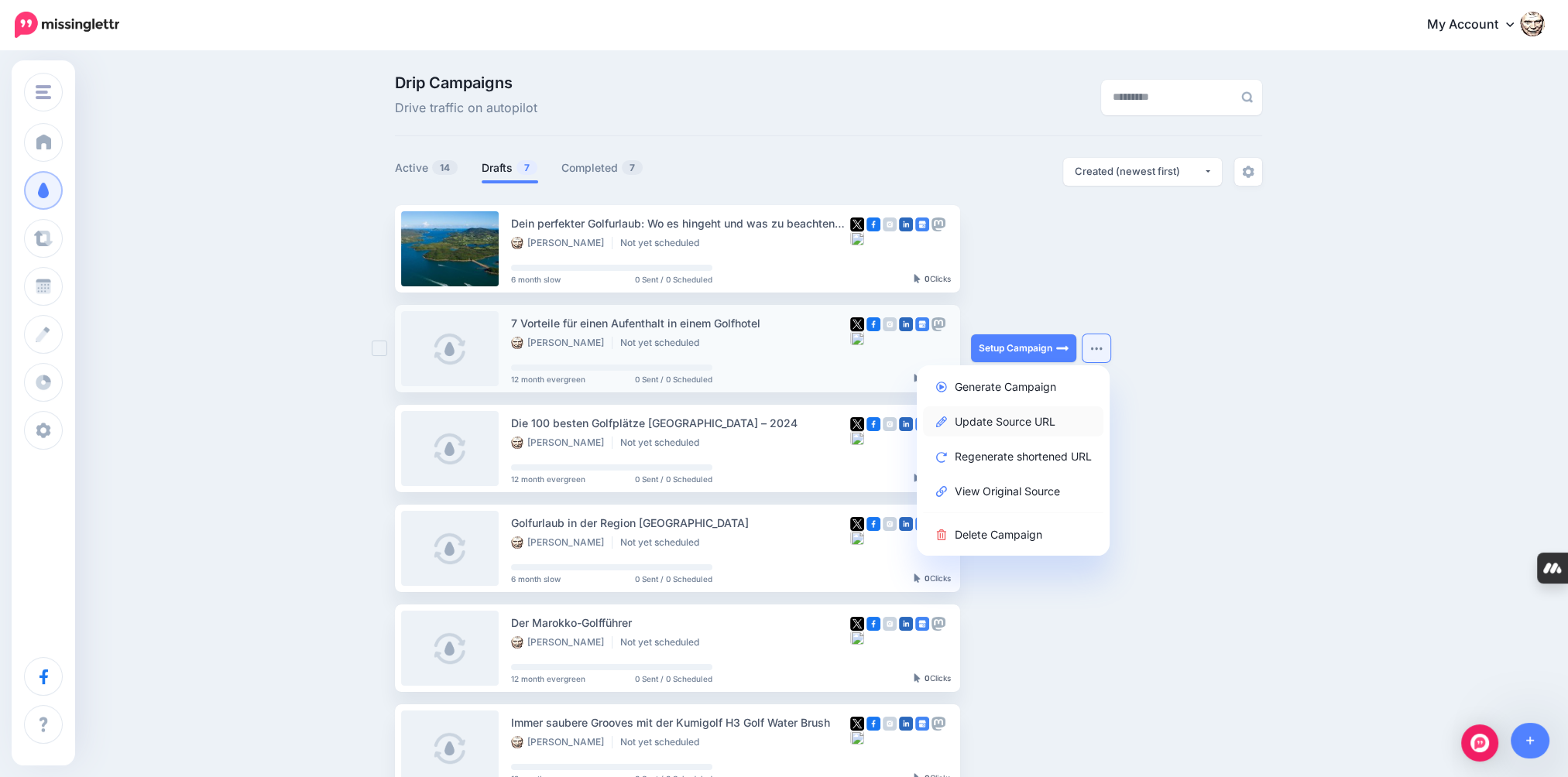
click at [1058, 421] on link "Update Source URL" at bounding box center [1013, 421] width 180 height 30
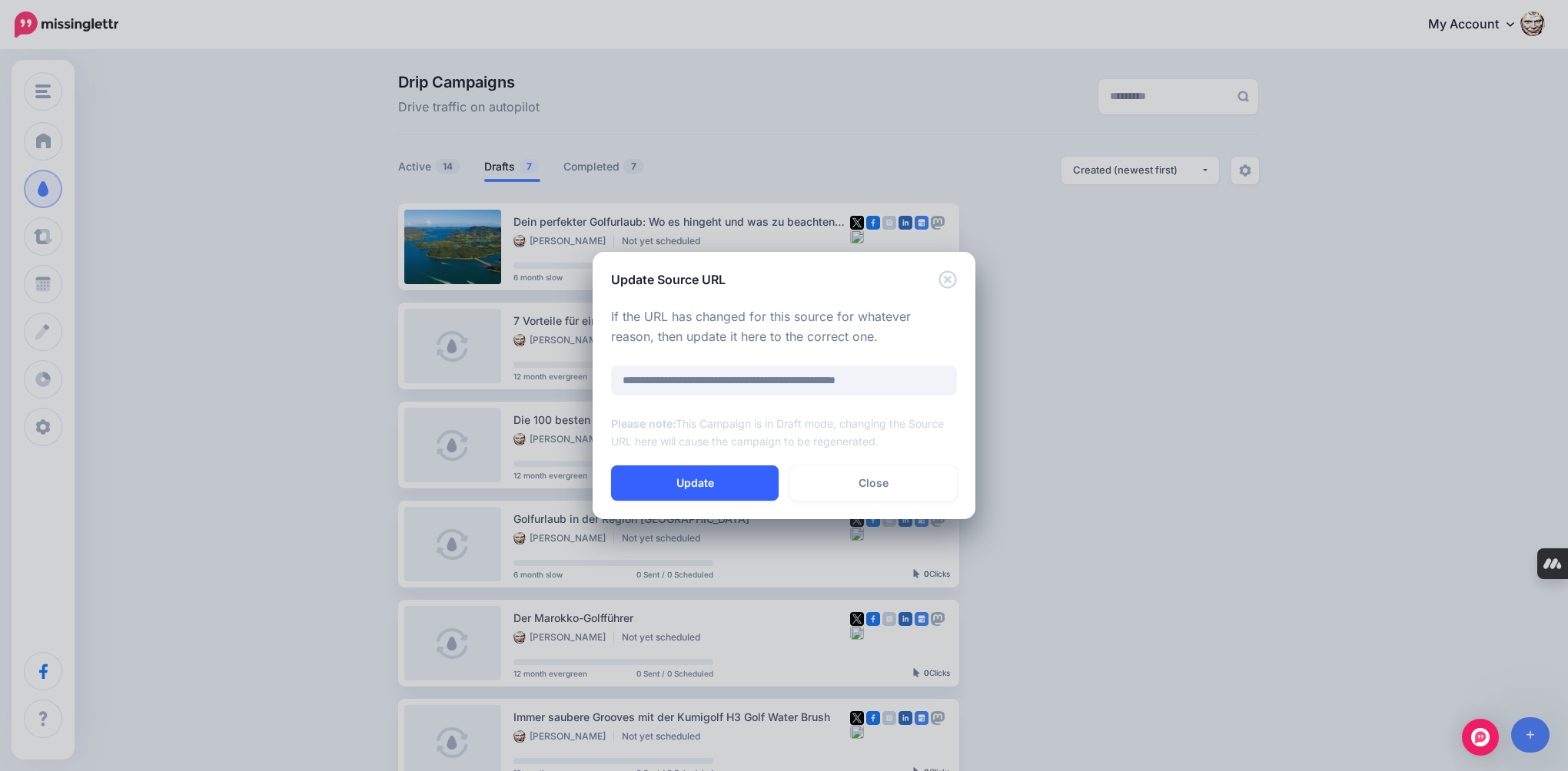
click at [715, 482] on button "Update" at bounding box center [694, 483] width 167 height 35
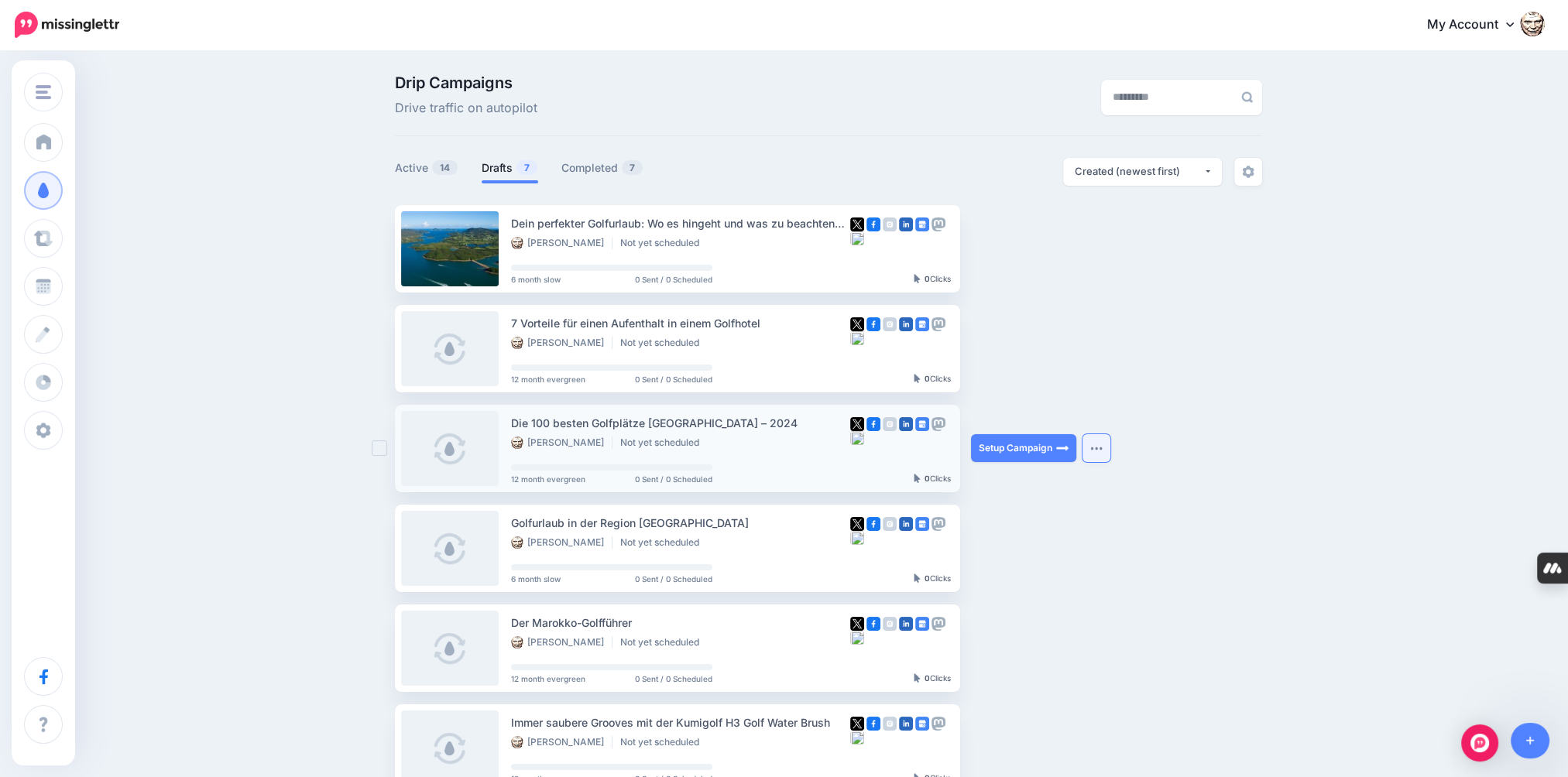
click at [1093, 448] on button "button" at bounding box center [1096, 448] width 28 height 28
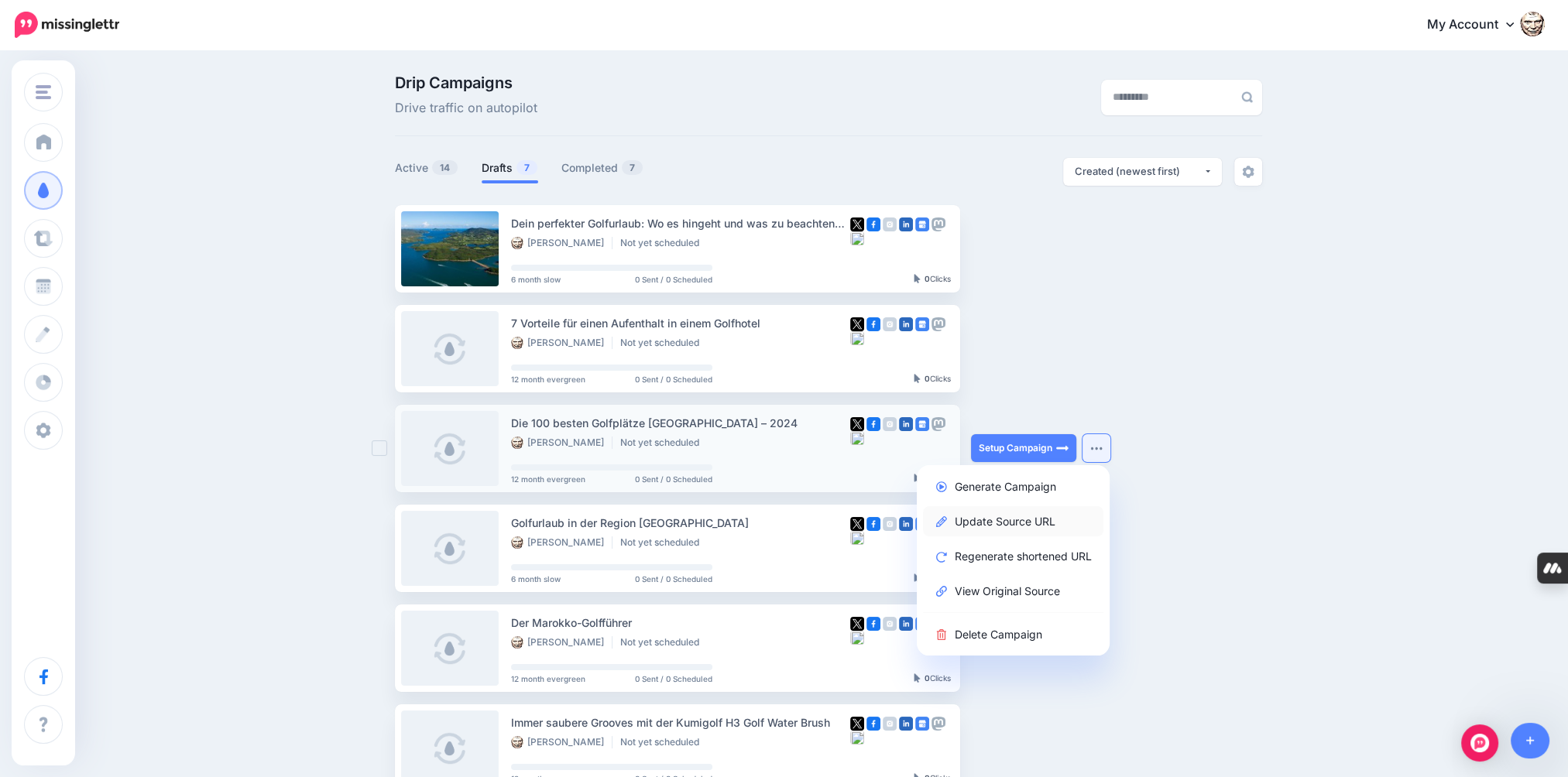
click at [1026, 520] on link "Update Source URL" at bounding box center [1013, 521] width 180 height 30
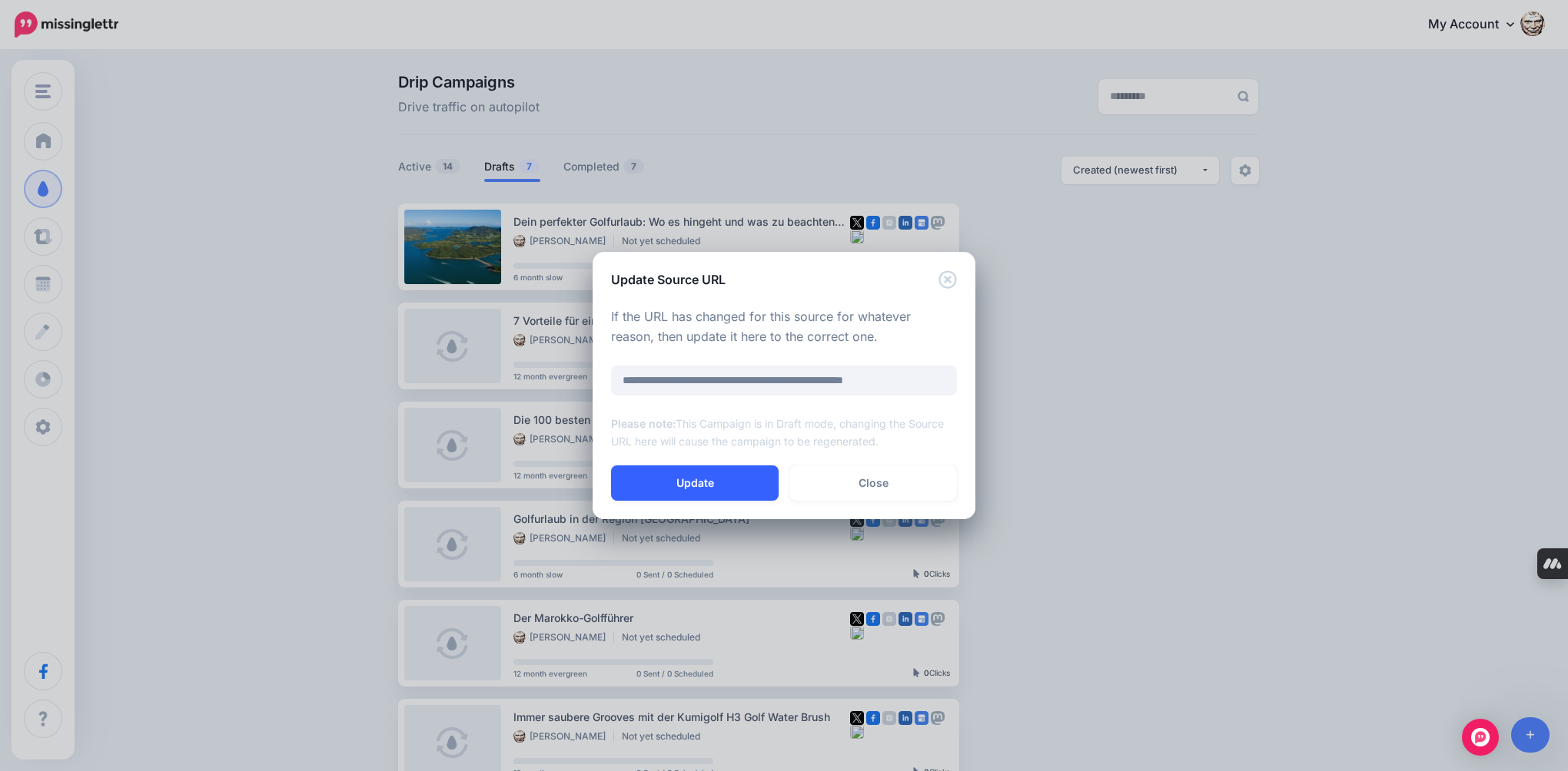
click at [731, 479] on button "Update" at bounding box center [694, 483] width 167 height 35
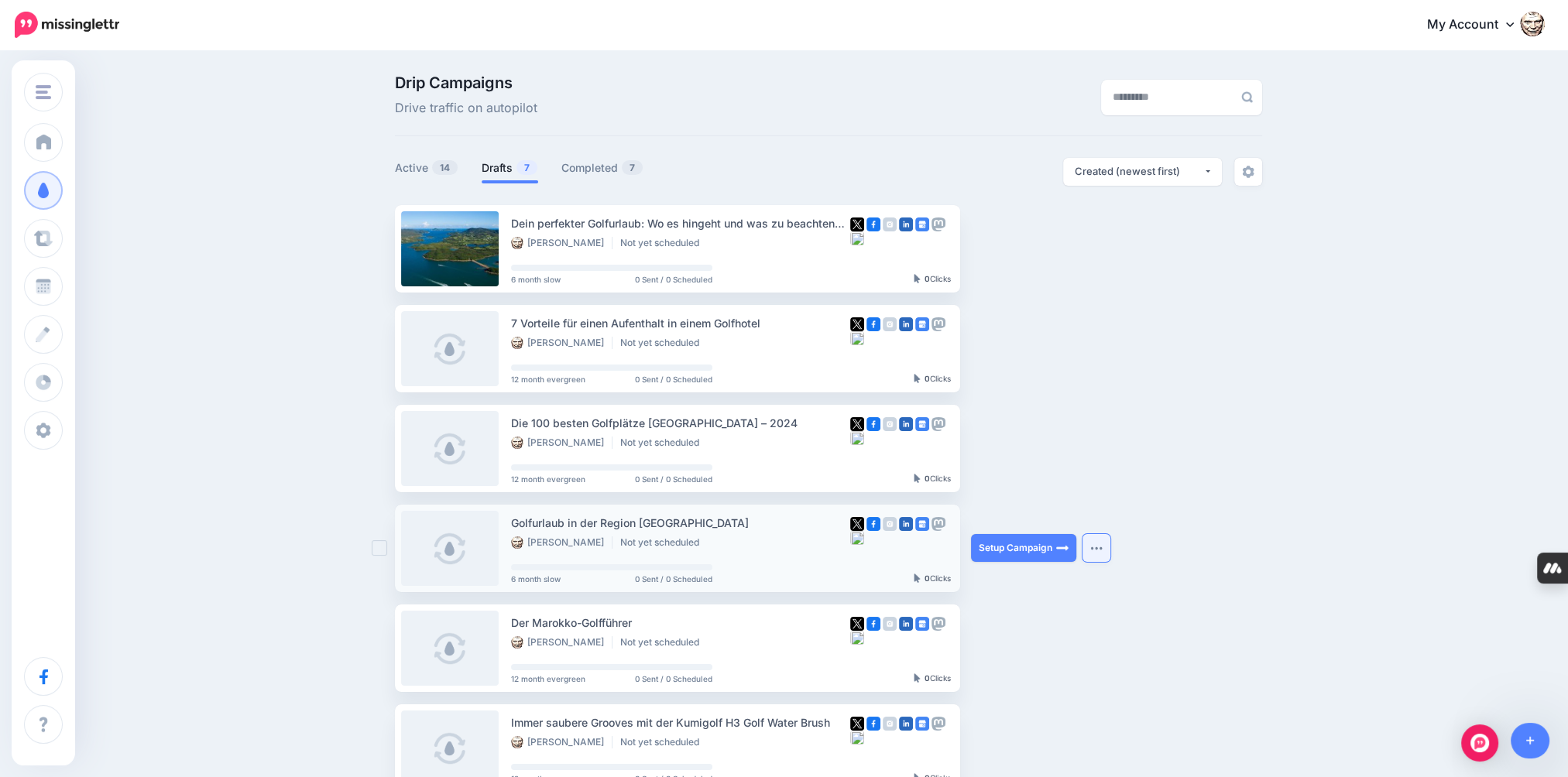
click at [1100, 544] on button "button" at bounding box center [1096, 548] width 28 height 28
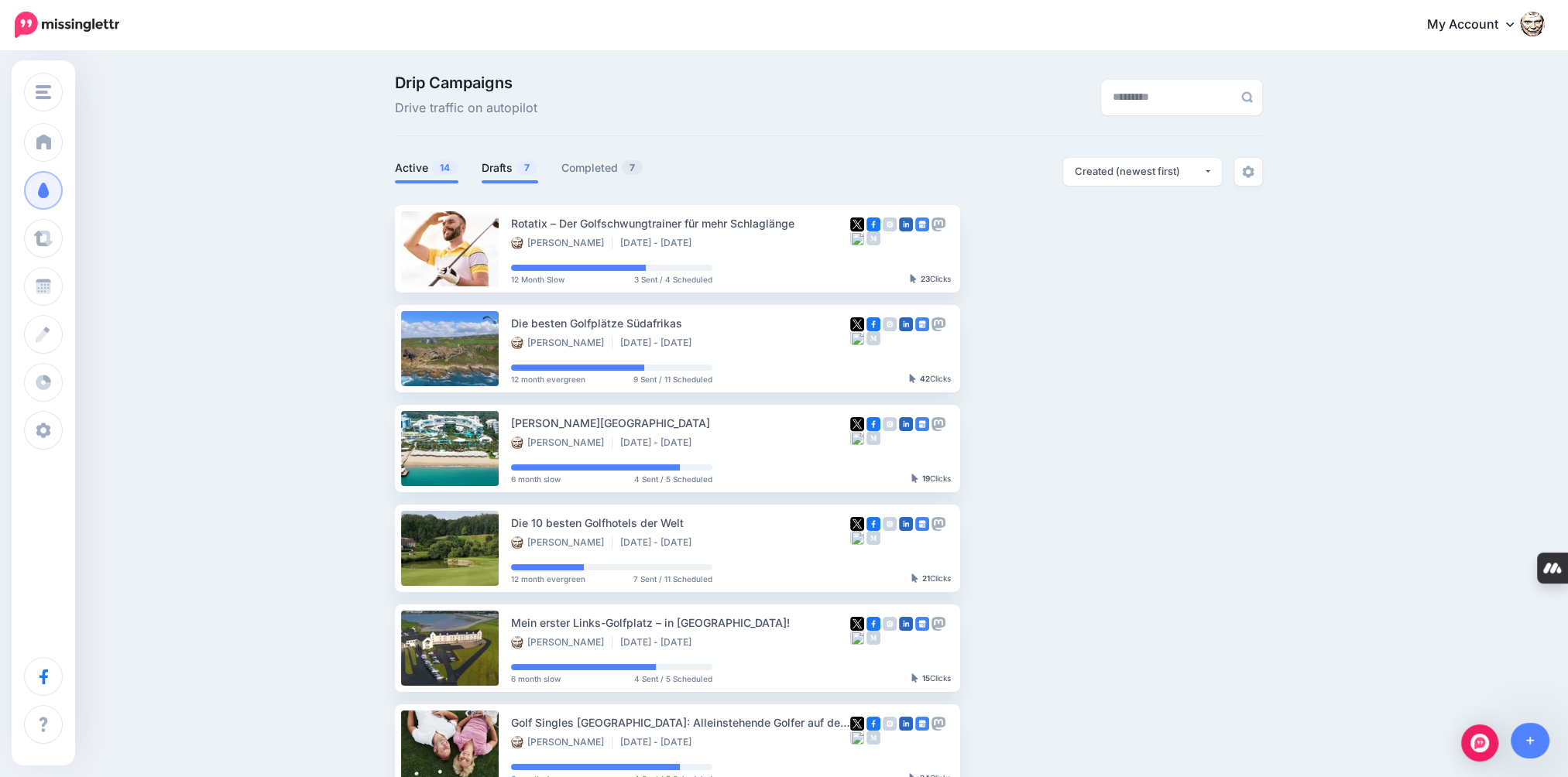
click at [497, 174] on link "Drafts 7" at bounding box center [510, 168] width 56 height 19
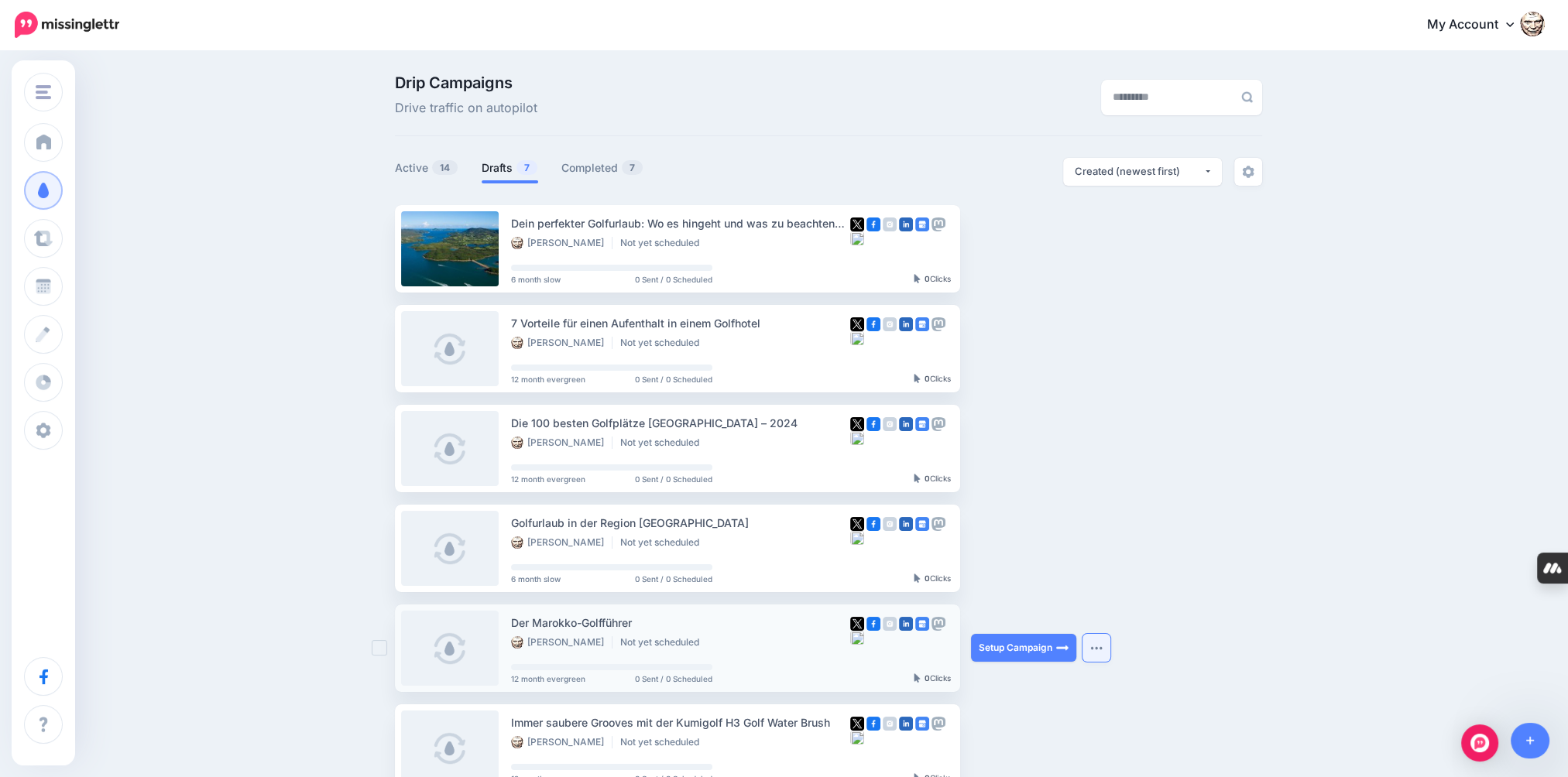
click at [1097, 654] on button "button" at bounding box center [1096, 648] width 28 height 28
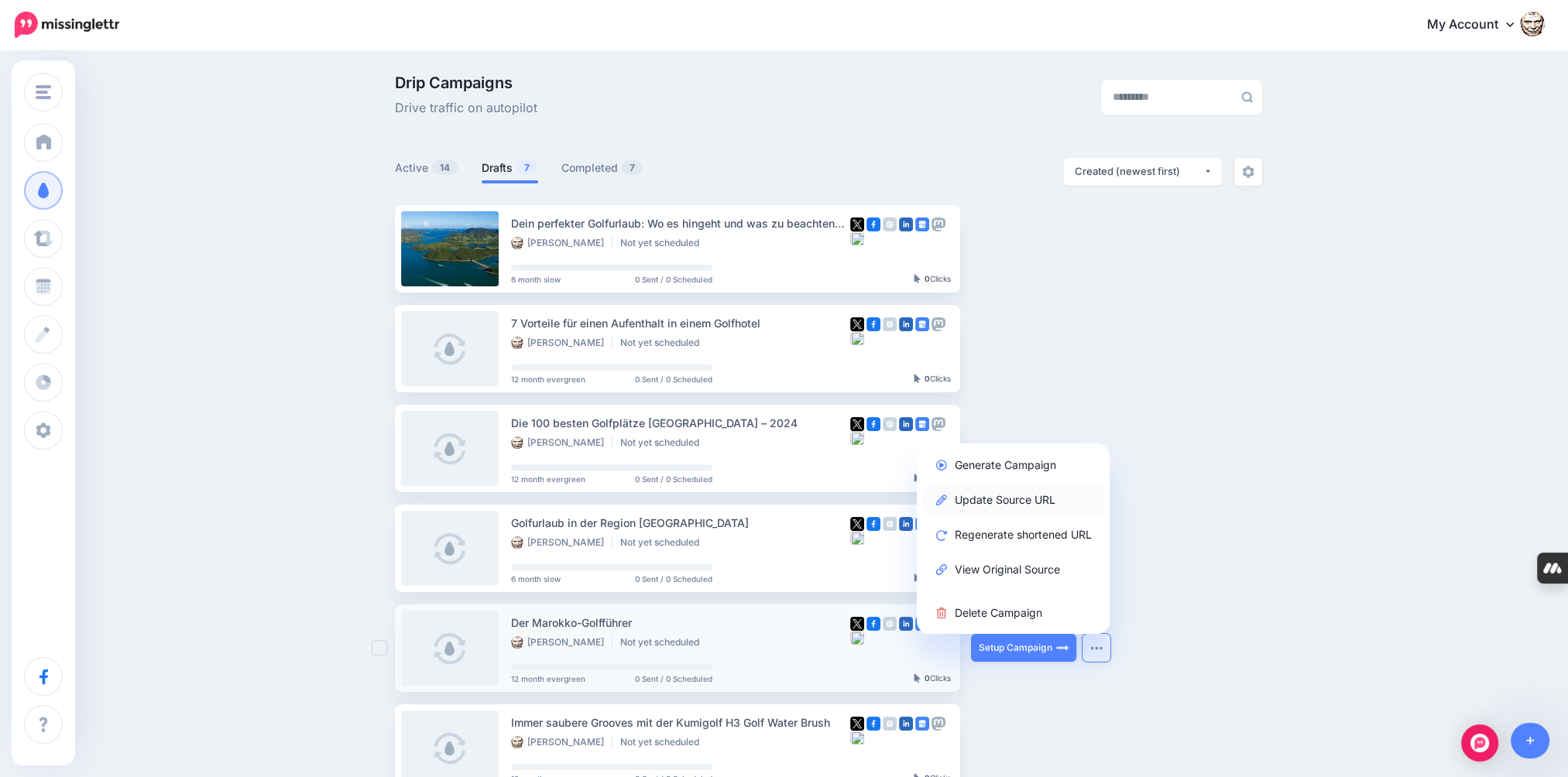
click at [1042, 499] on link "Update Source URL" at bounding box center [1013, 499] width 180 height 30
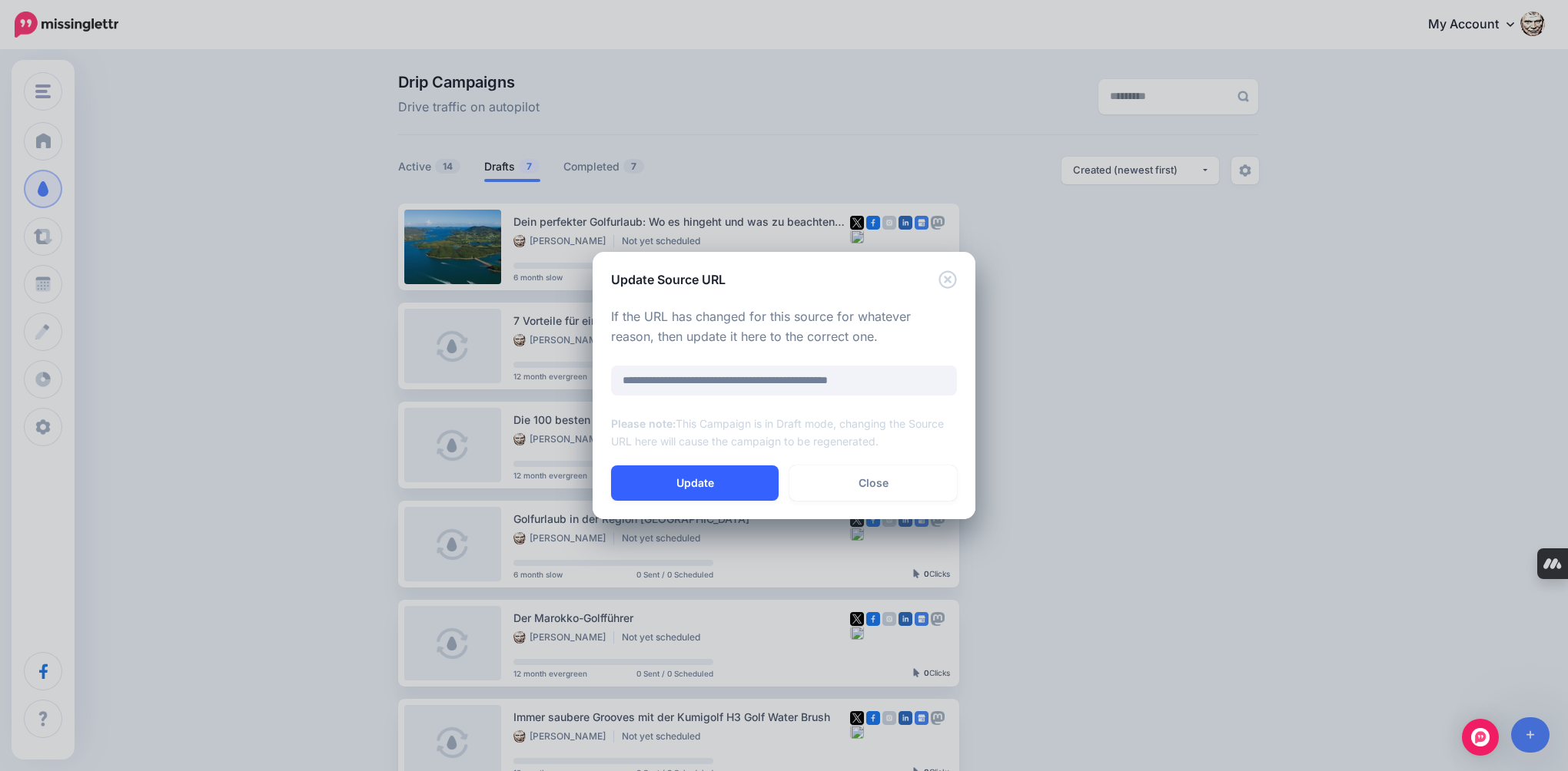
click at [726, 481] on button "Update" at bounding box center [694, 483] width 167 height 35
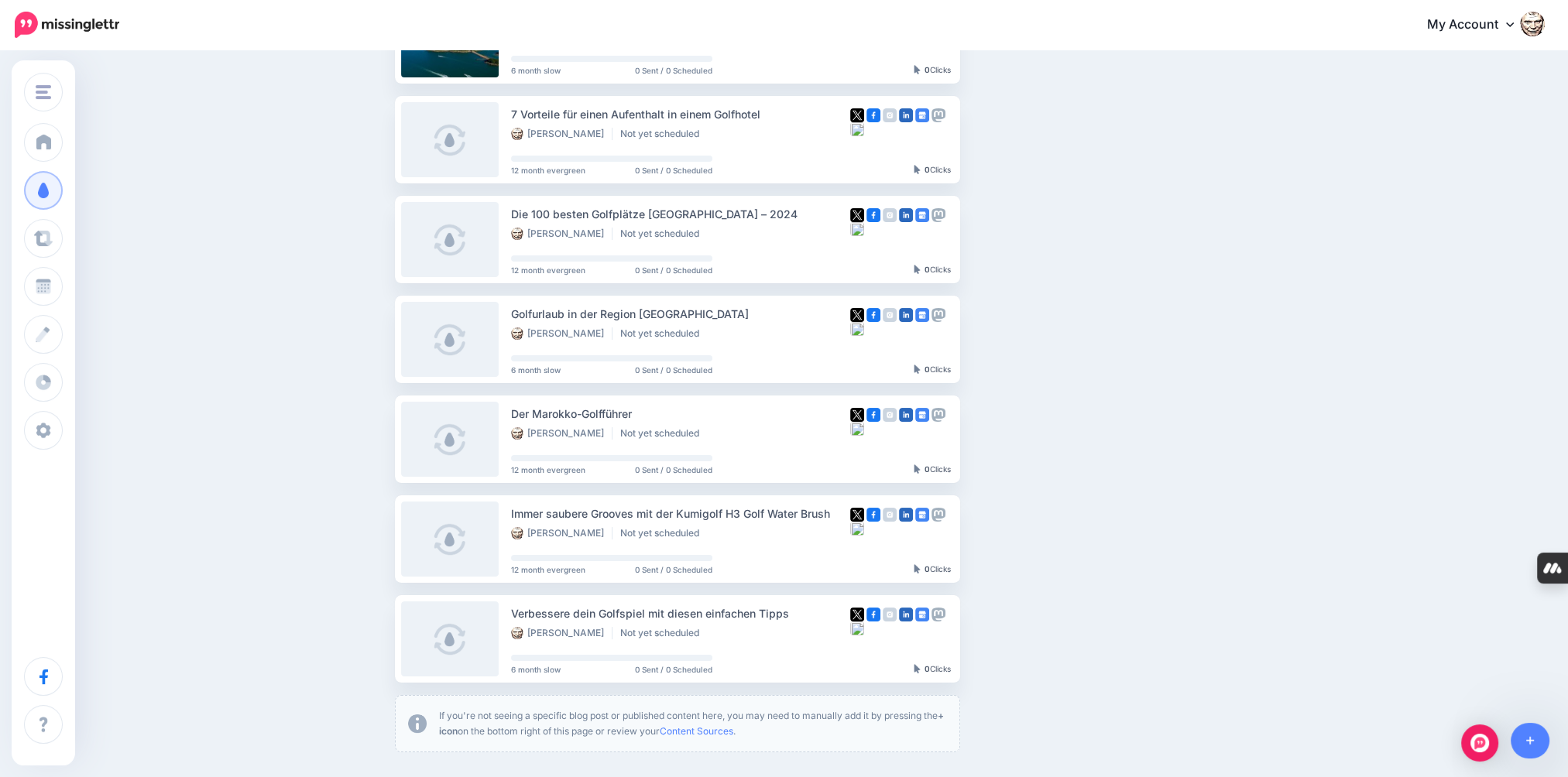
scroll to position [232, 0]
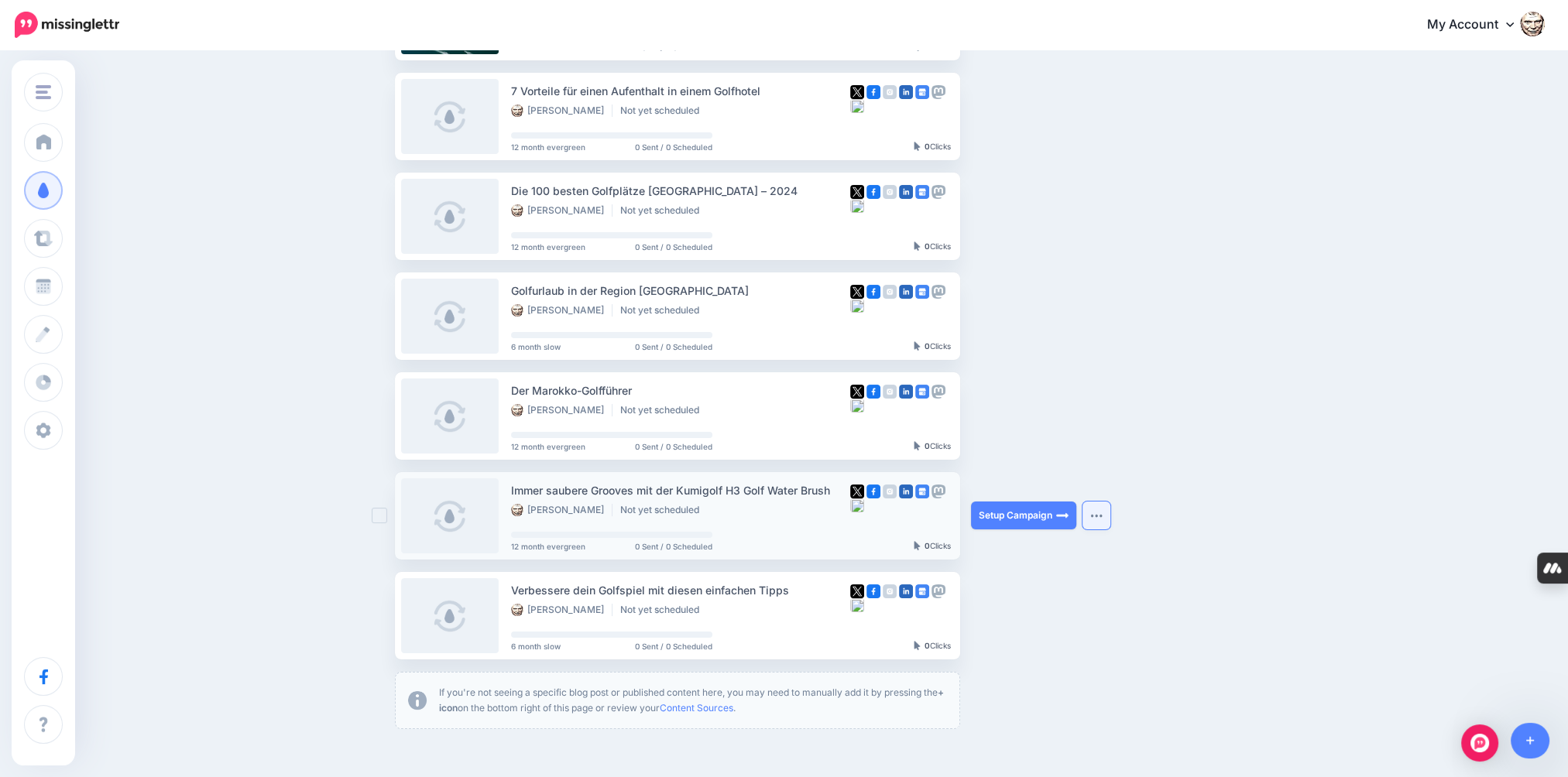
click at [1097, 514] on img "button" at bounding box center [1096, 515] width 13 height 4
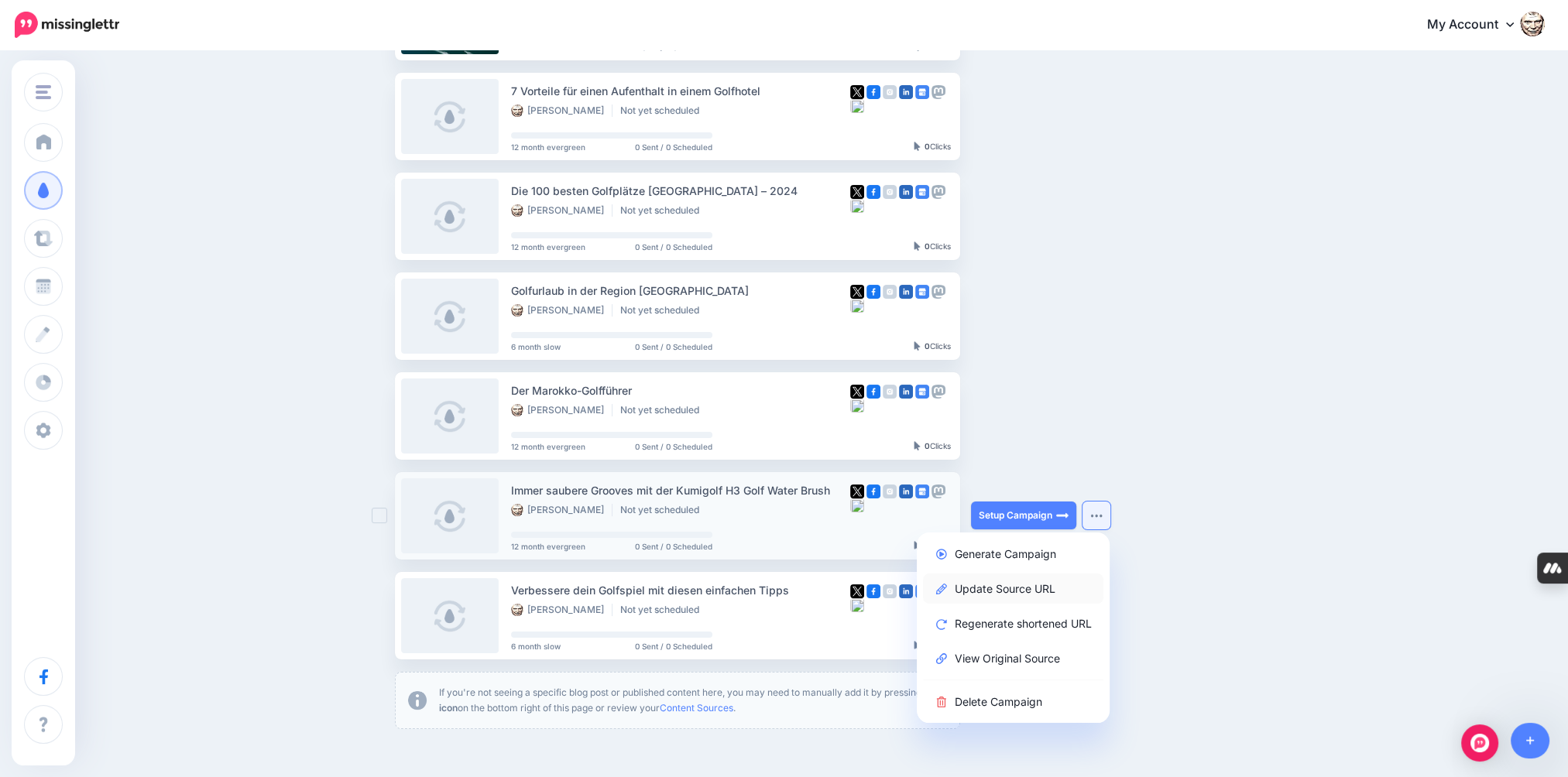
click at [1039, 586] on link "Update Source URL" at bounding box center [1013, 588] width 180 height 30
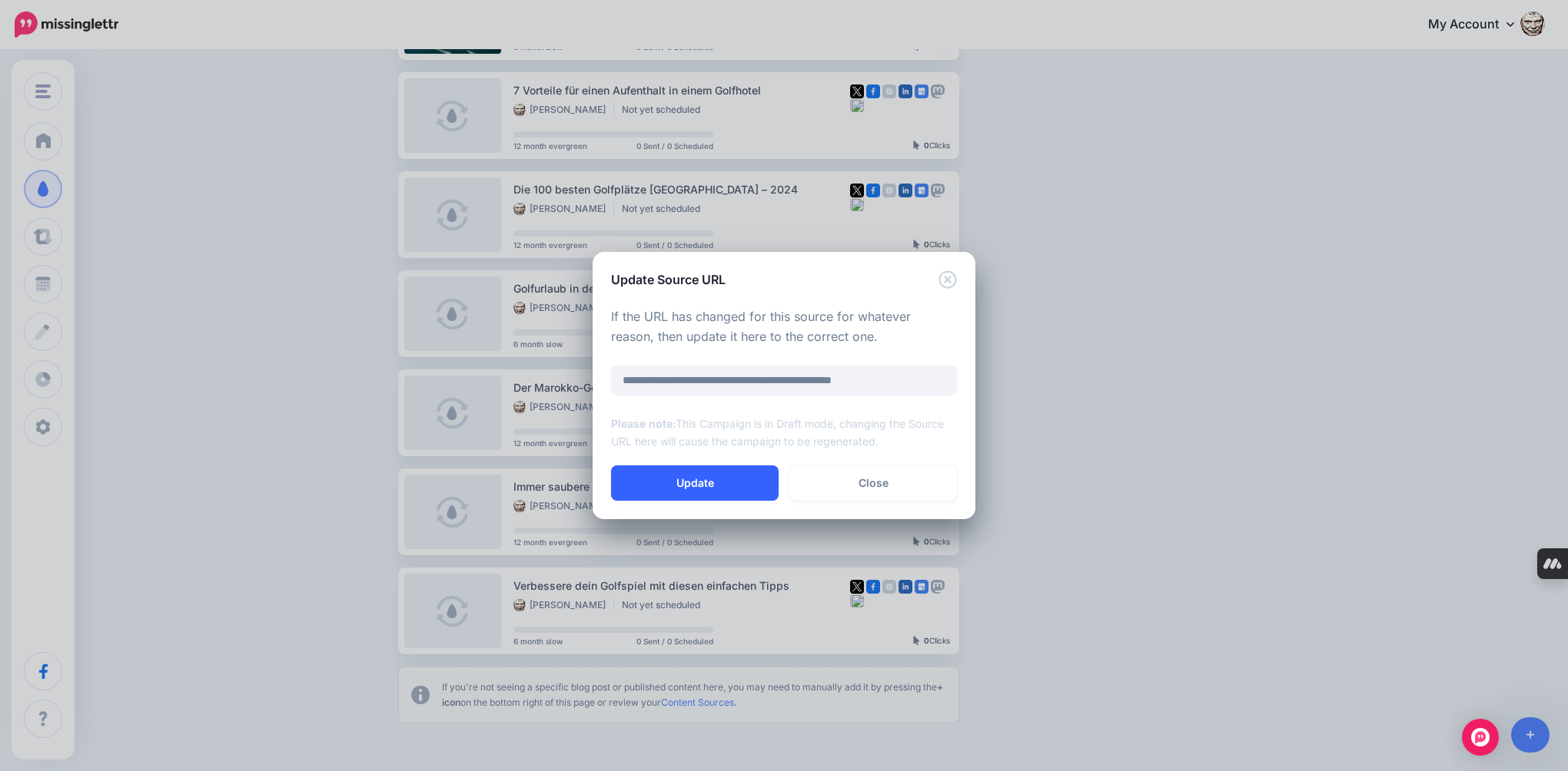
click at [728, 475] on button "Update" at bounding box center [694, 483] width 167 height 35
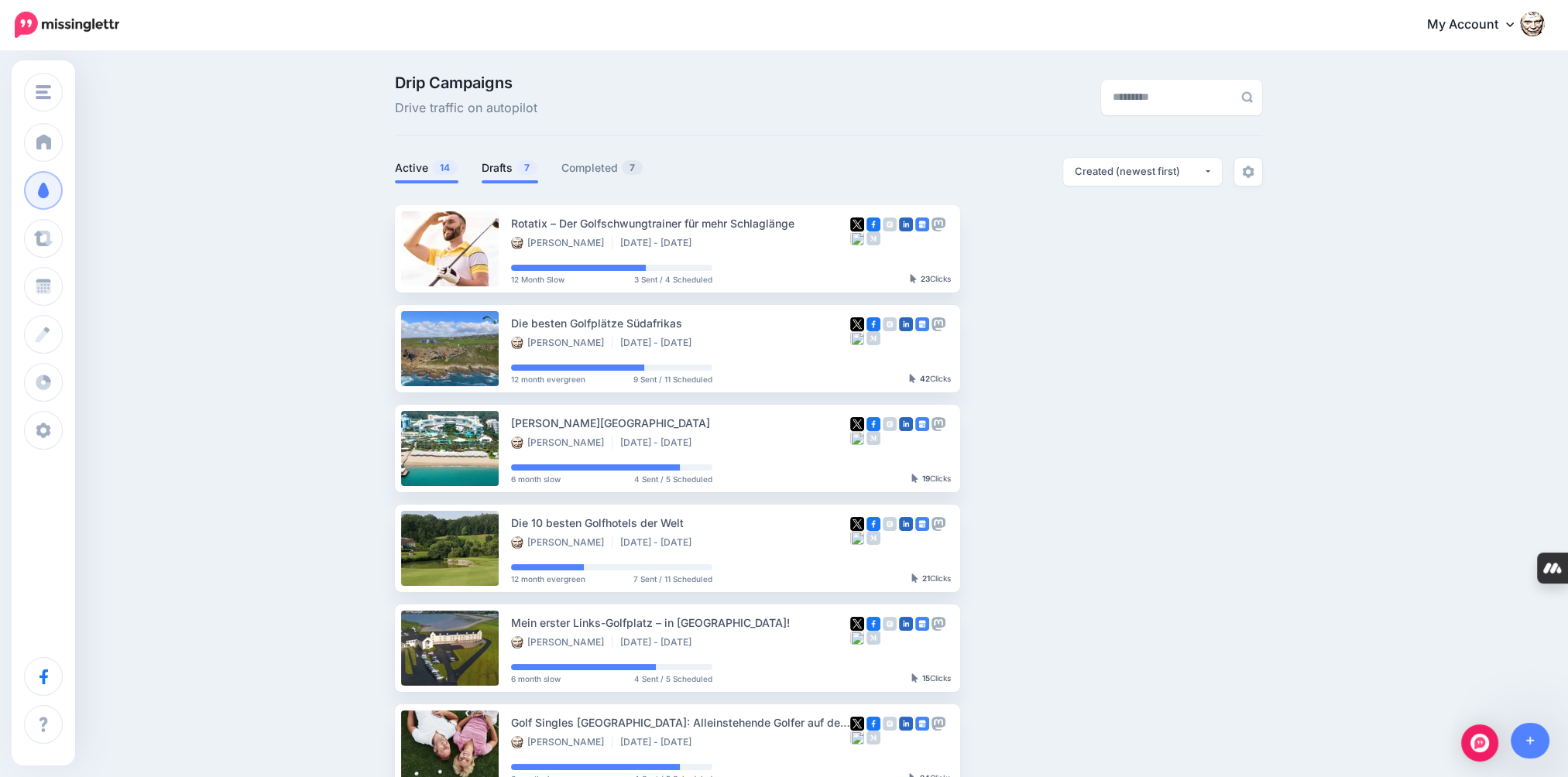
click at [508, 174] on link "Drafts 7" at bounding box center [510, 168] width 56 height 19
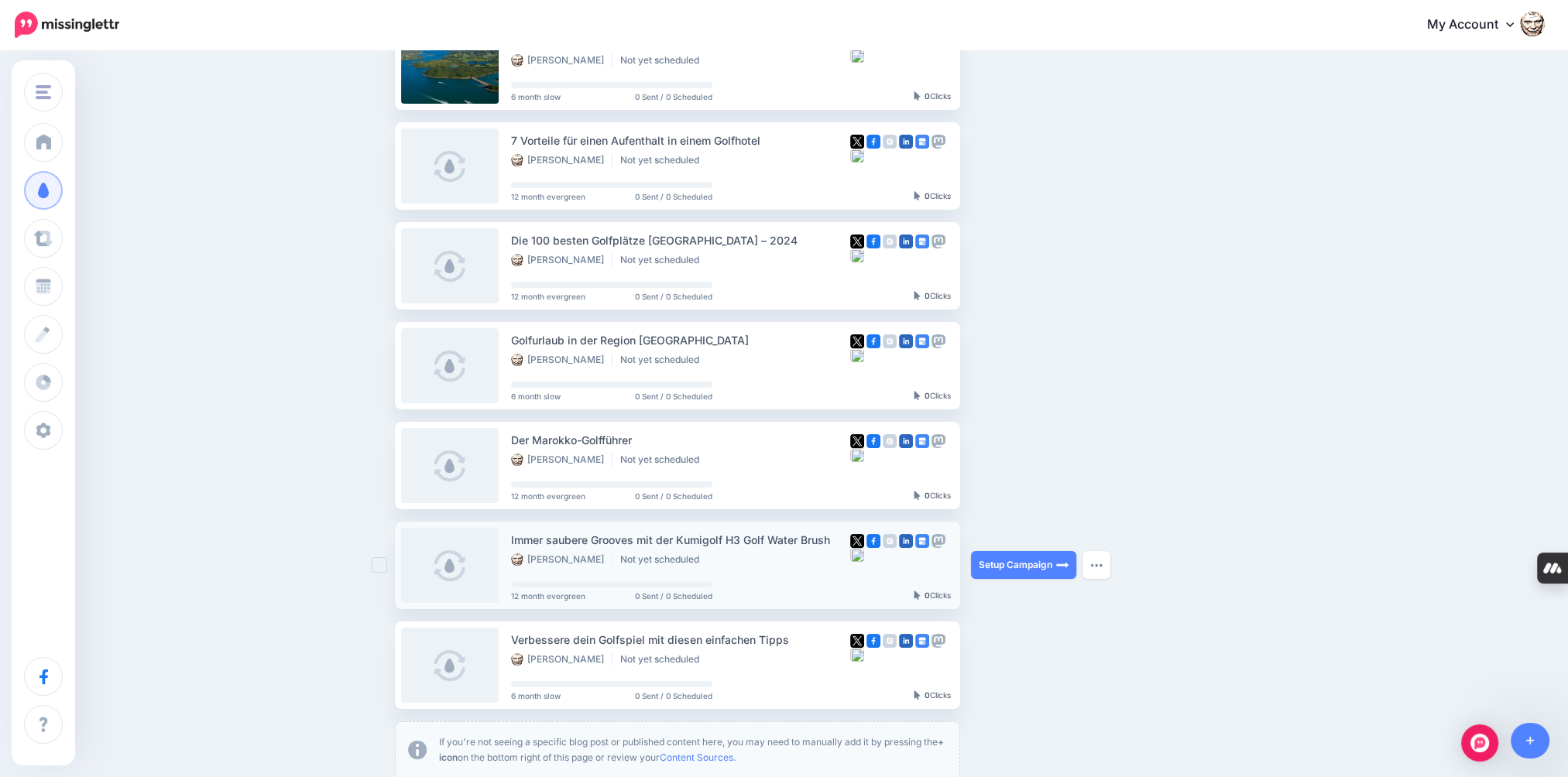
scroll to position [339, 0]
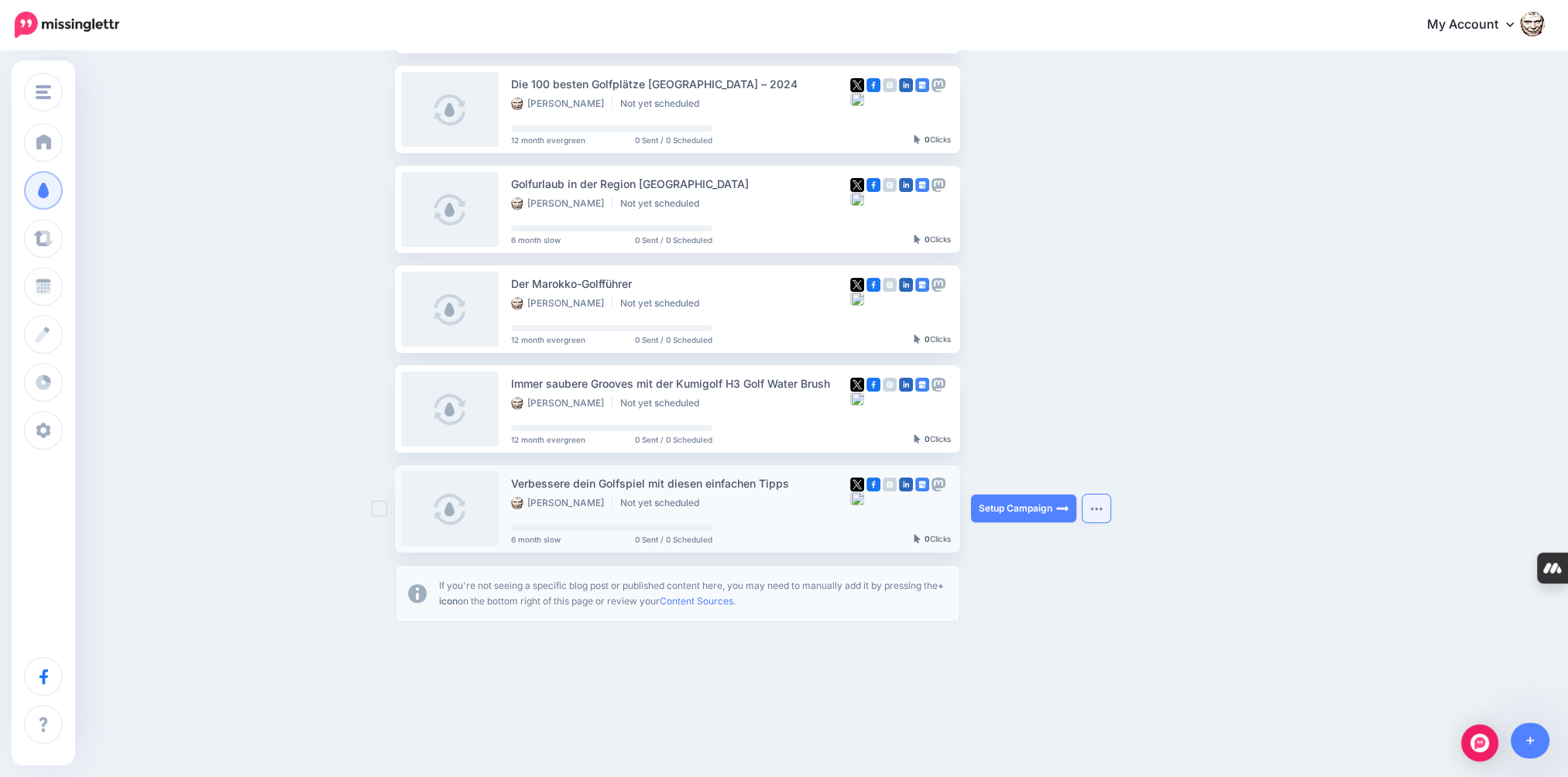
click at [1100, 511] on button "button" at bounding box center [1096, 508] width 28 height 28
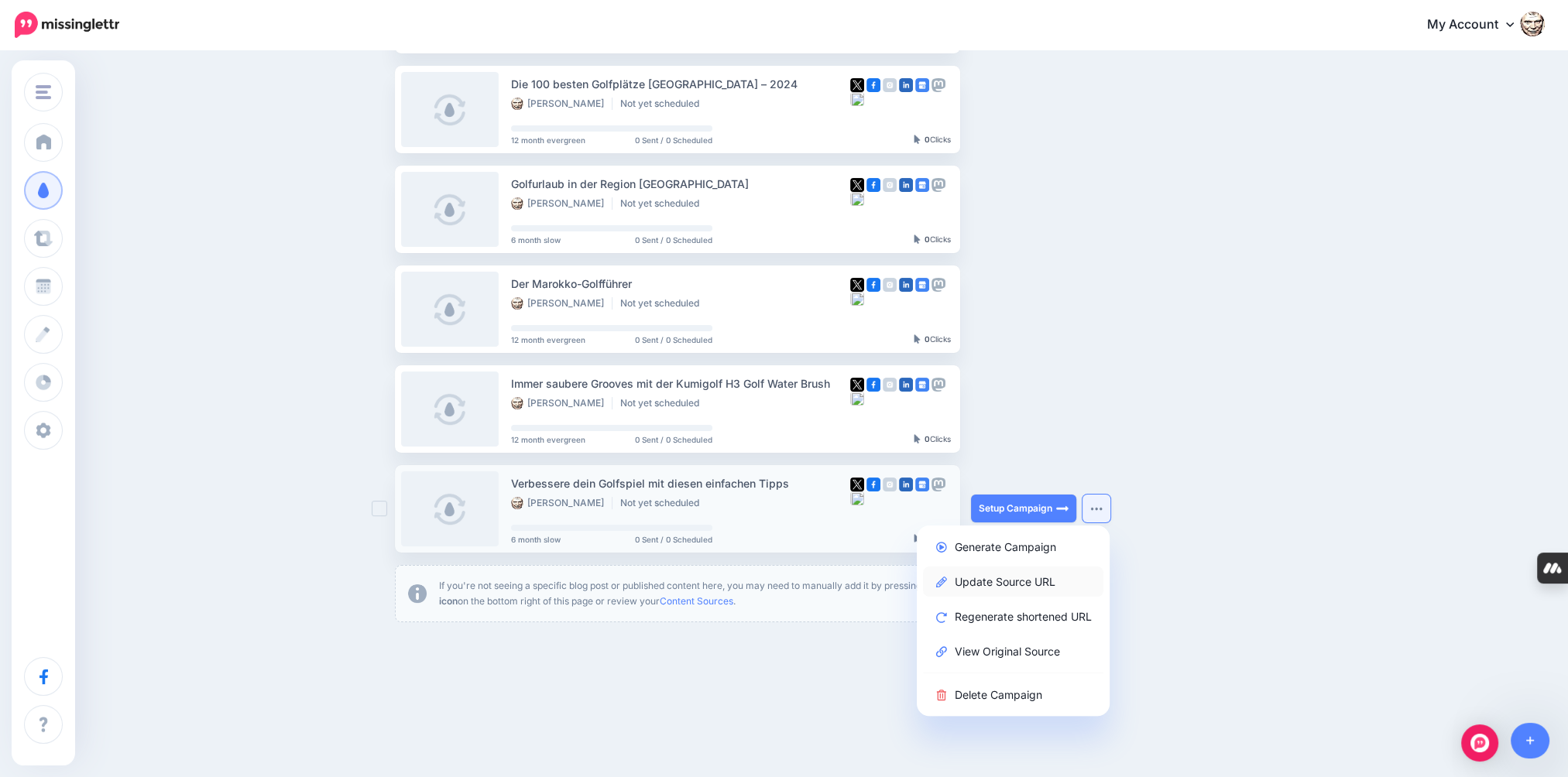
click at [1025, 584] on link "Update Source URL" at bounding box center [1013, 581] width 180 height 30
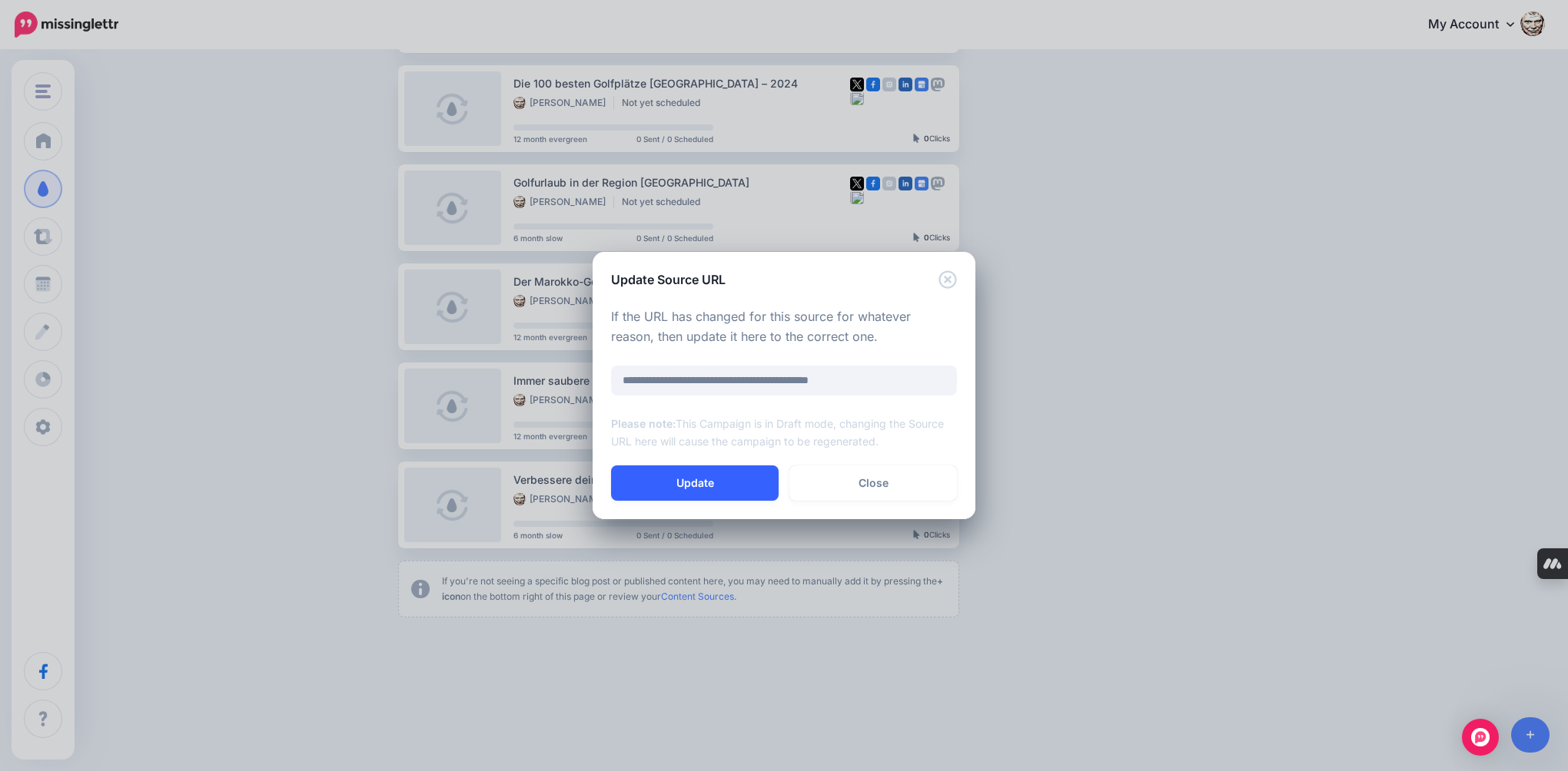
click at [685, 495] on button "Update" at bounding box center [694, 483] width 167 height 35
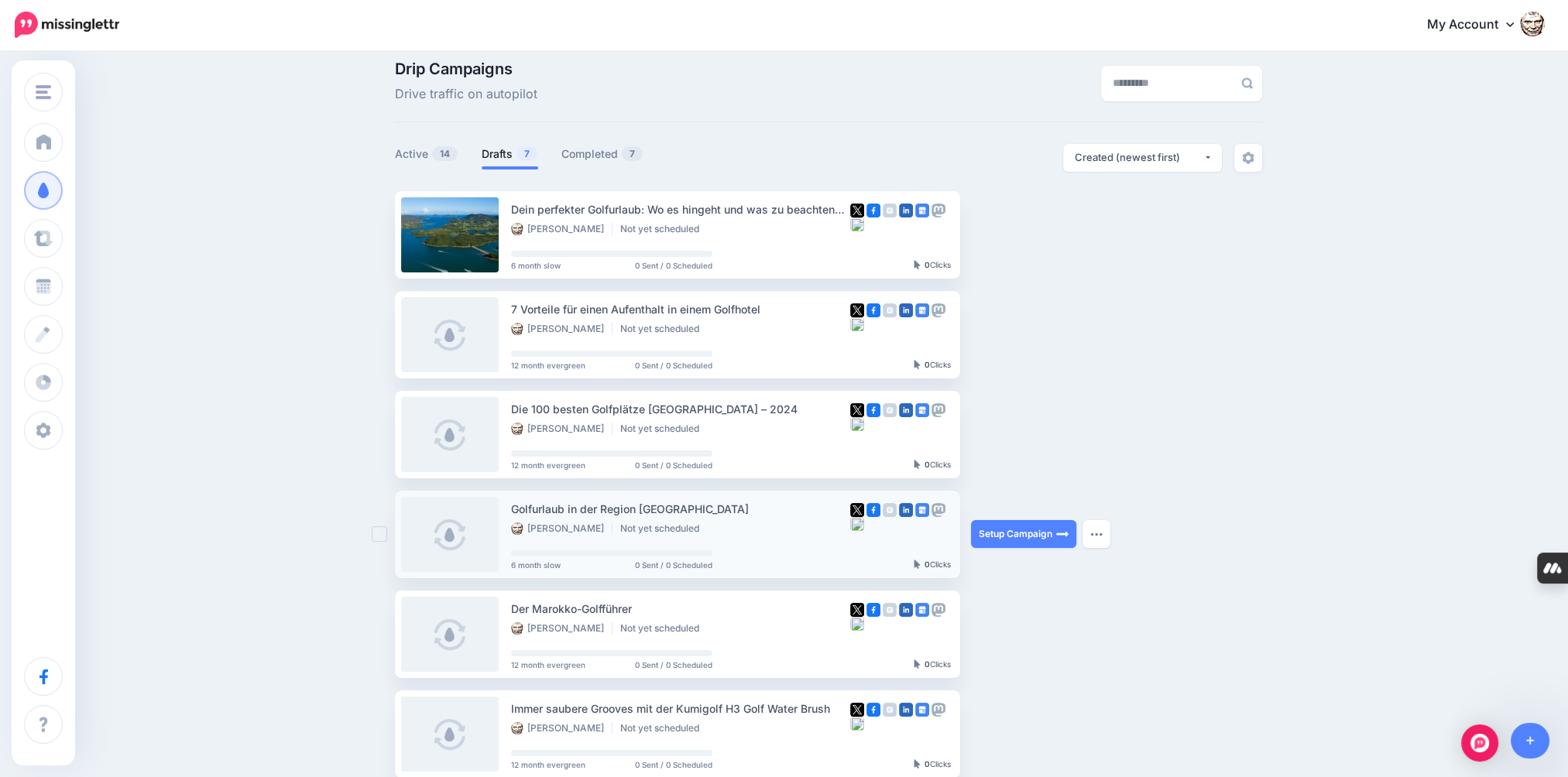
scroll to position [0, 0]
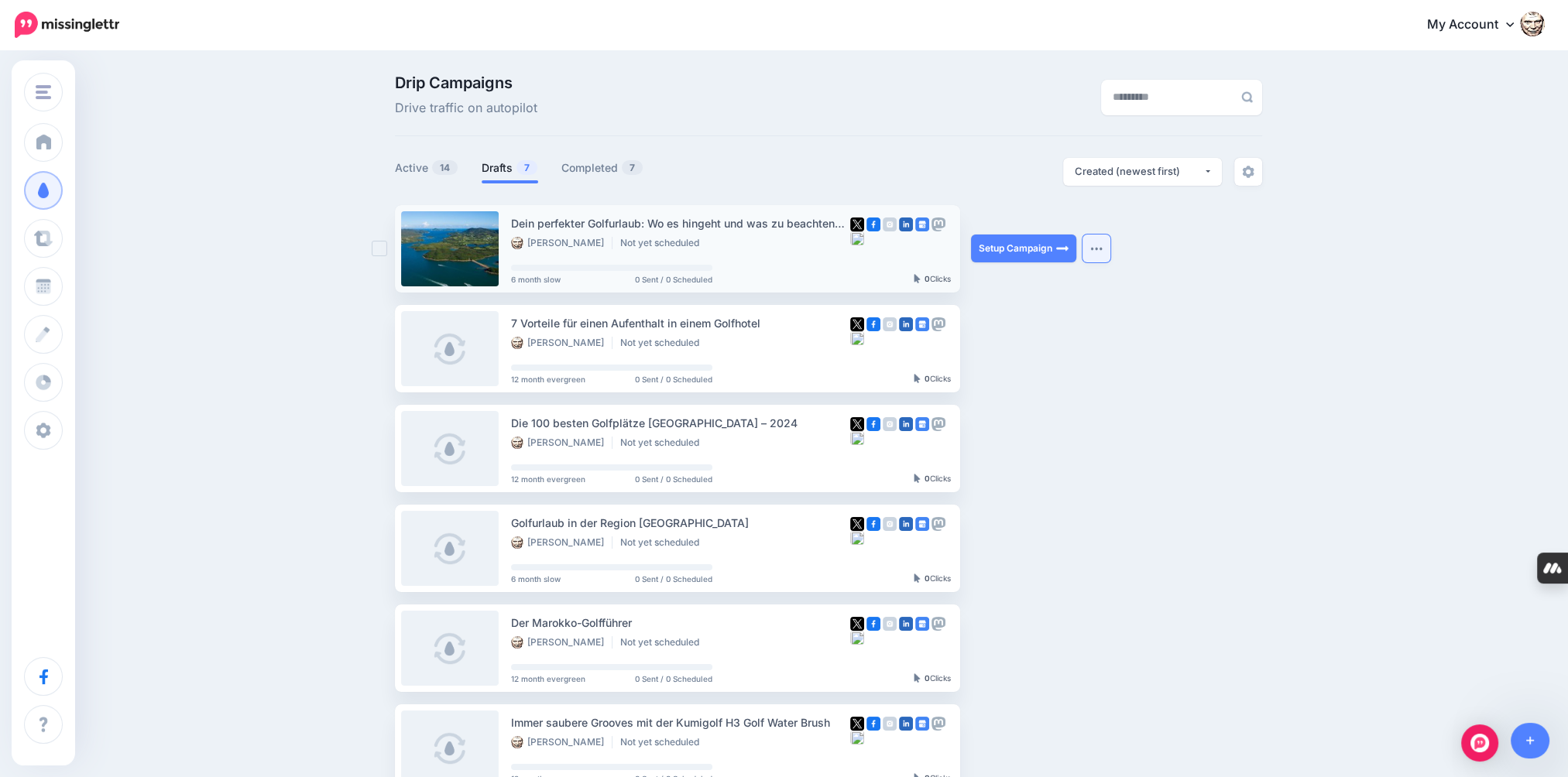
click at [1096, 246] on img "button" at bounding box center [1096, 248] width 13 height 4
click at [1230, 296] on ul "Dein perfekter Golfurlaub: Wo es hingeht und was zu beachten ist Thomas Wulff N…" at bounding box center [828, 583] width 867 height 757
click at [1110, 353] on button "button" at bounding box center [1096, 348] width 28 height 28
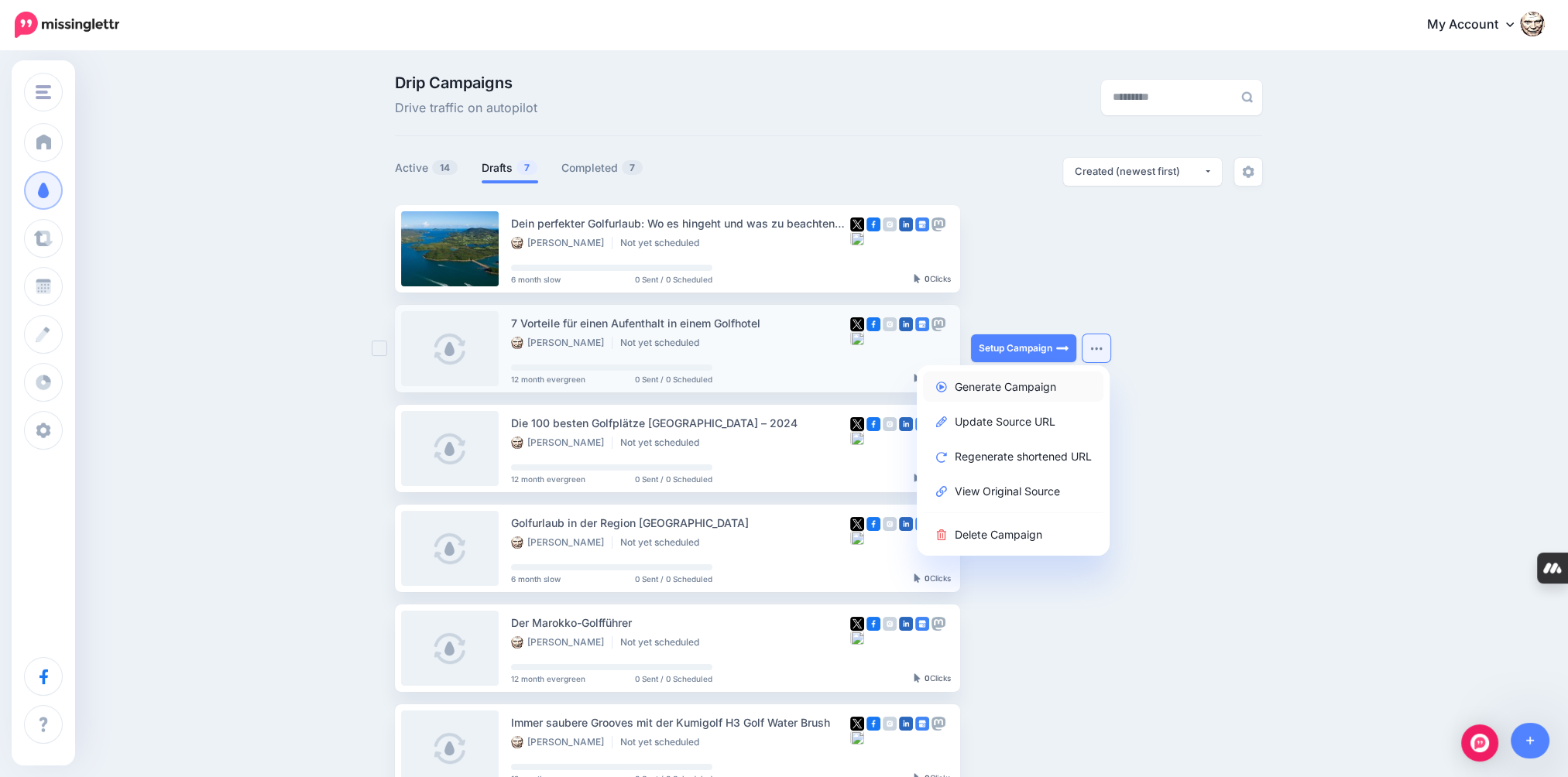
click at [1049, 390] on link "Generate Campaign" at bounding box center [1013, 386] width 180 height 30
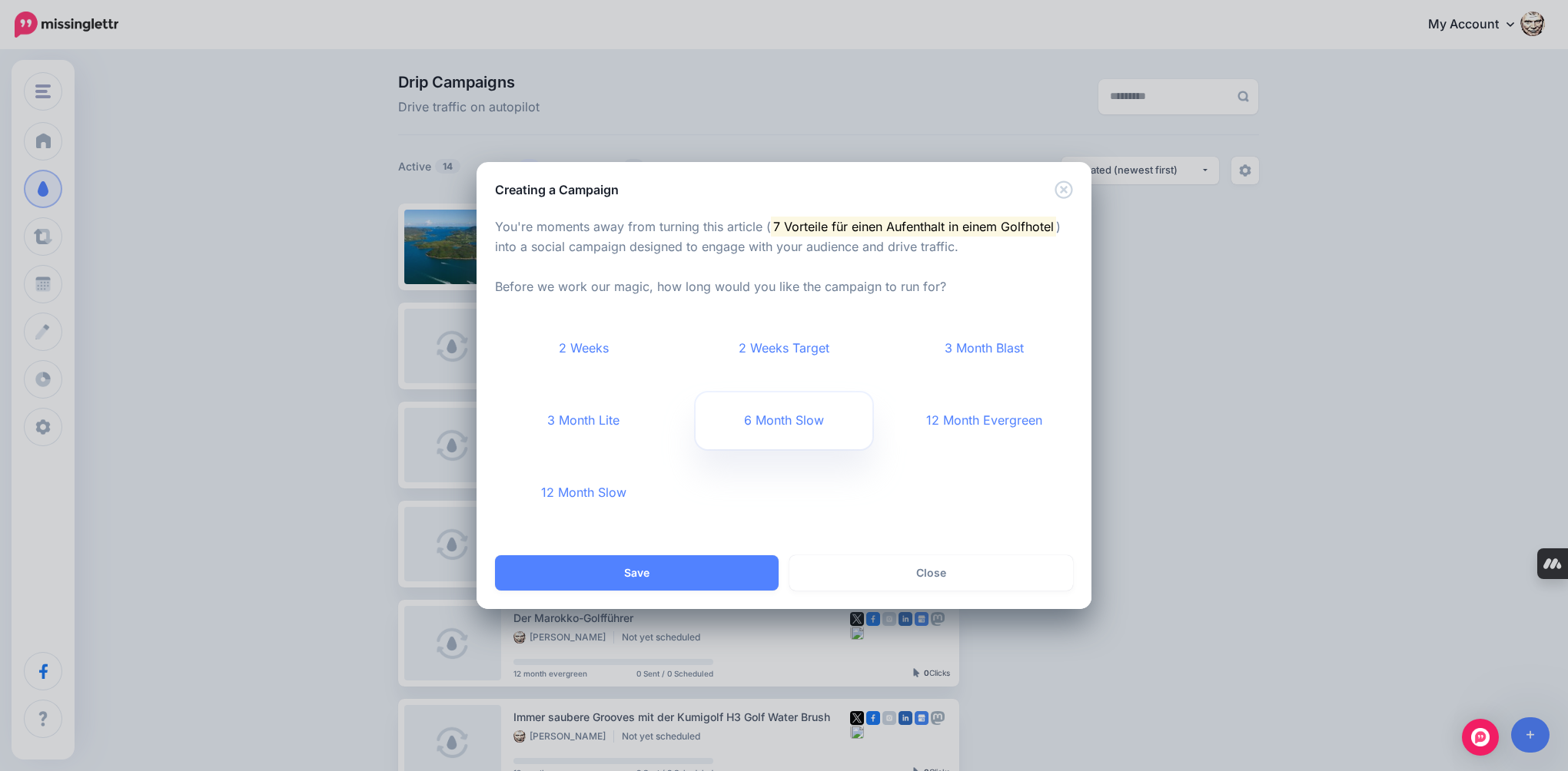
click at [838, 427] on link "6 Month Slow" at bounding box center [784, 421] width 177 height 57
click at [695, 573] on button "Save" at bounding box center [637, 573] width 284 height 35
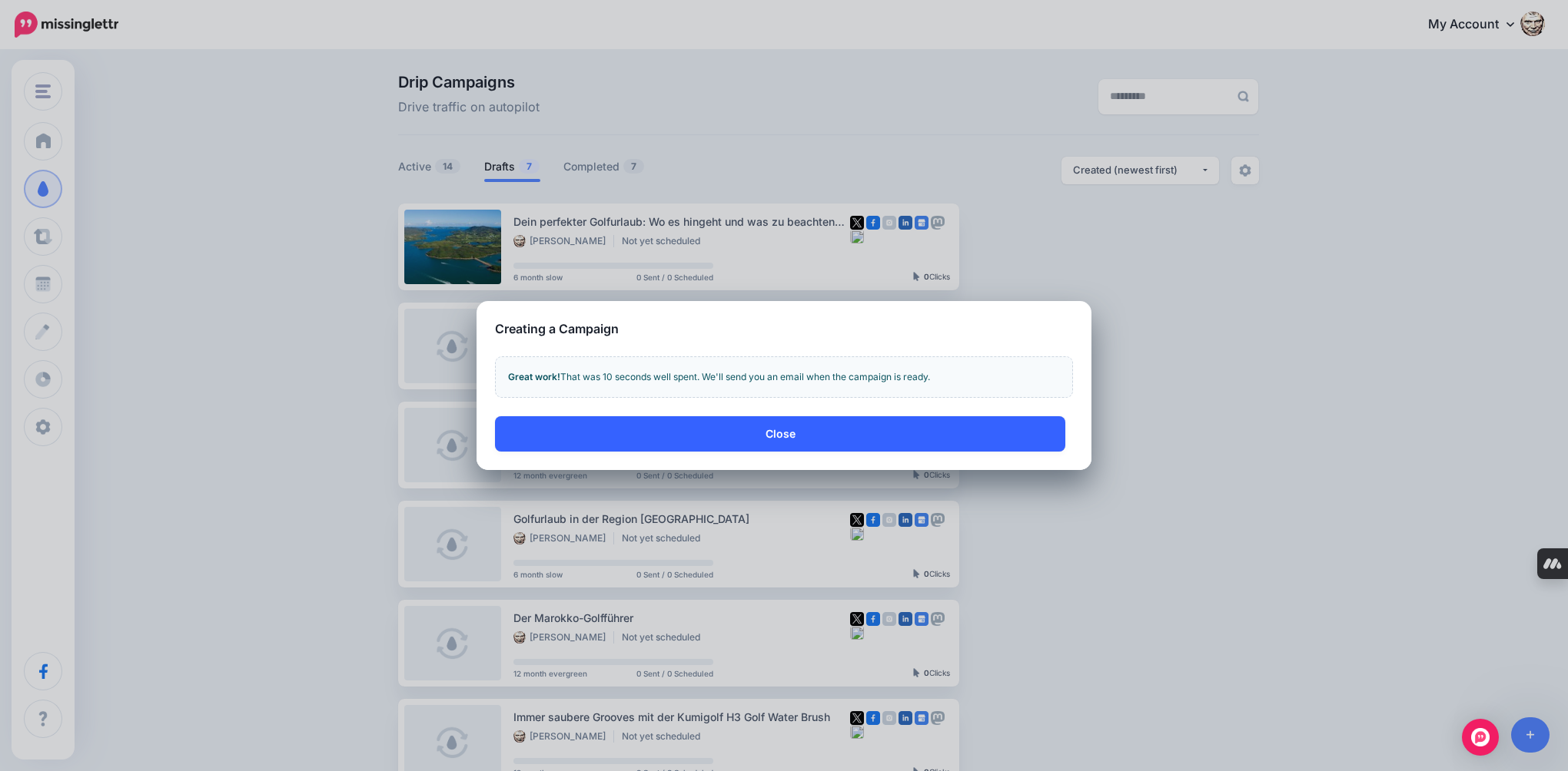
drag, startPoint x: 957, startPoint y: 430, endPoint x: 947, endPoint y: 437, distance: 12.2
click at [956, 431] on button "Close" at bounding box center [780, 434] width 570 height 35
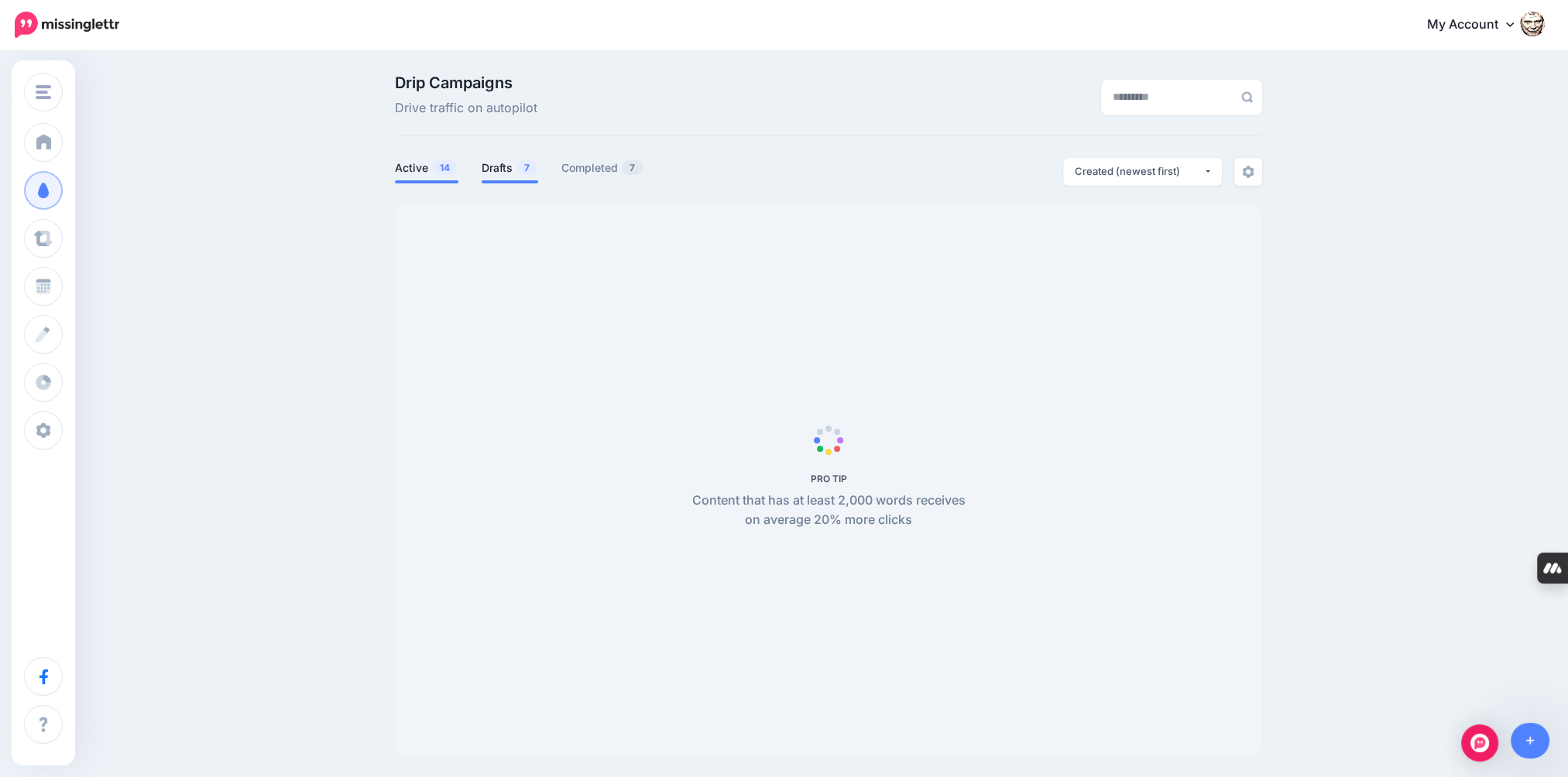
click at [518, 167] on link "Drafts 7" at bounding box center [510, 168] width 56 height 19
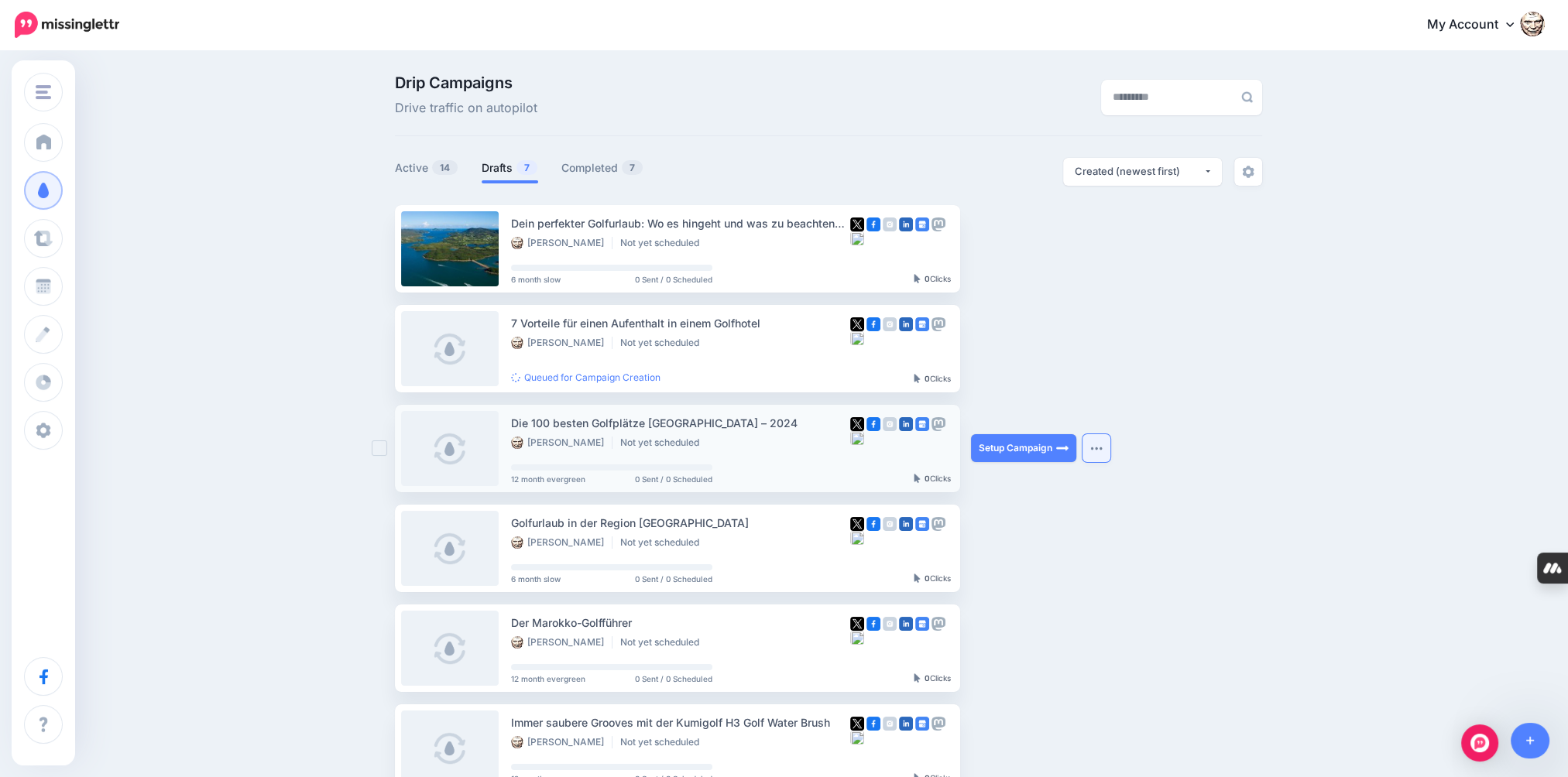
click at [1094, 450] on button "button" at bounding box center [1096, 448] width 28 height 28
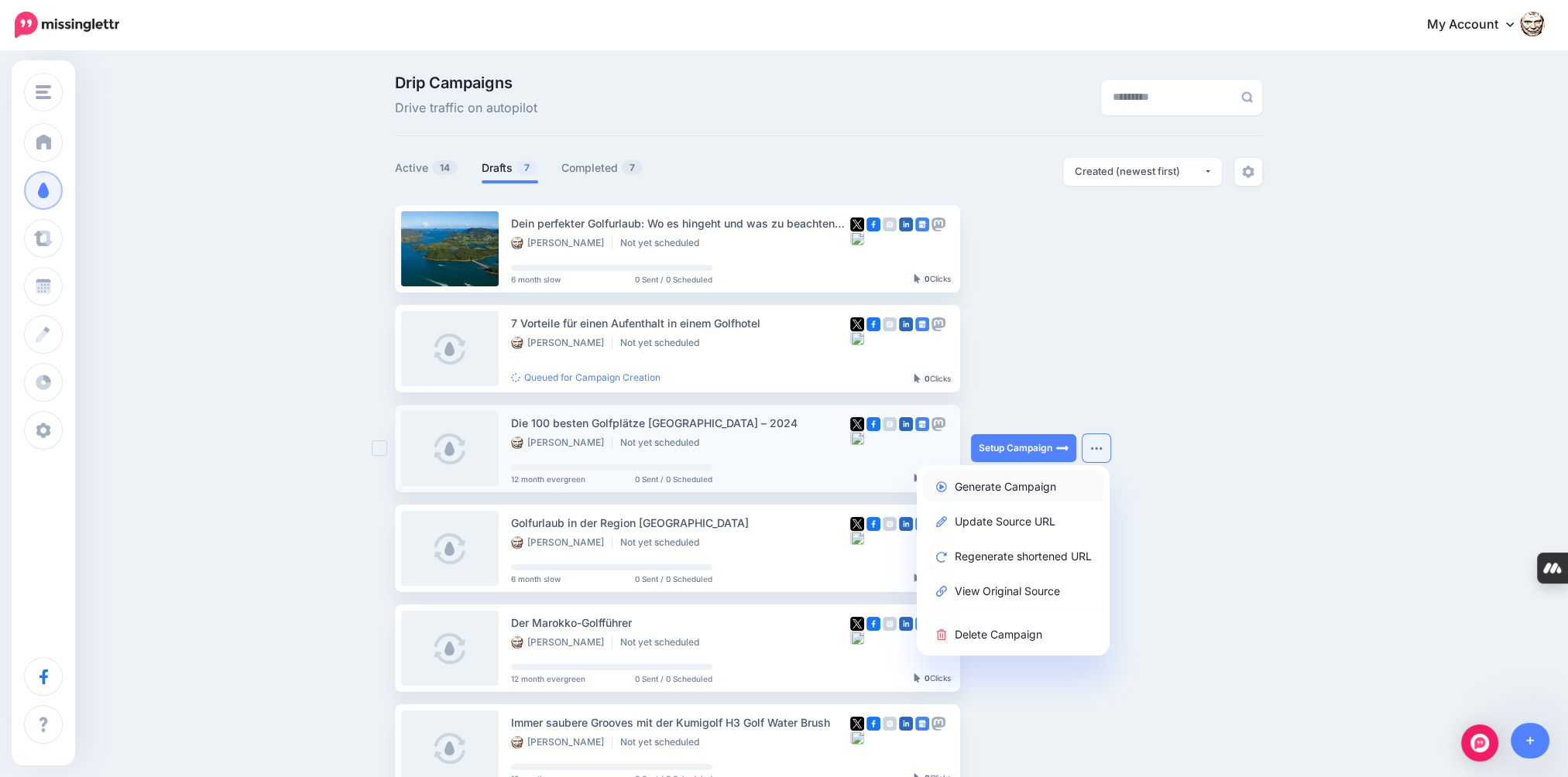
click at [1036, 486] on link "Generate Campaign" at bounding box center [1013, 486] width 180 height 30
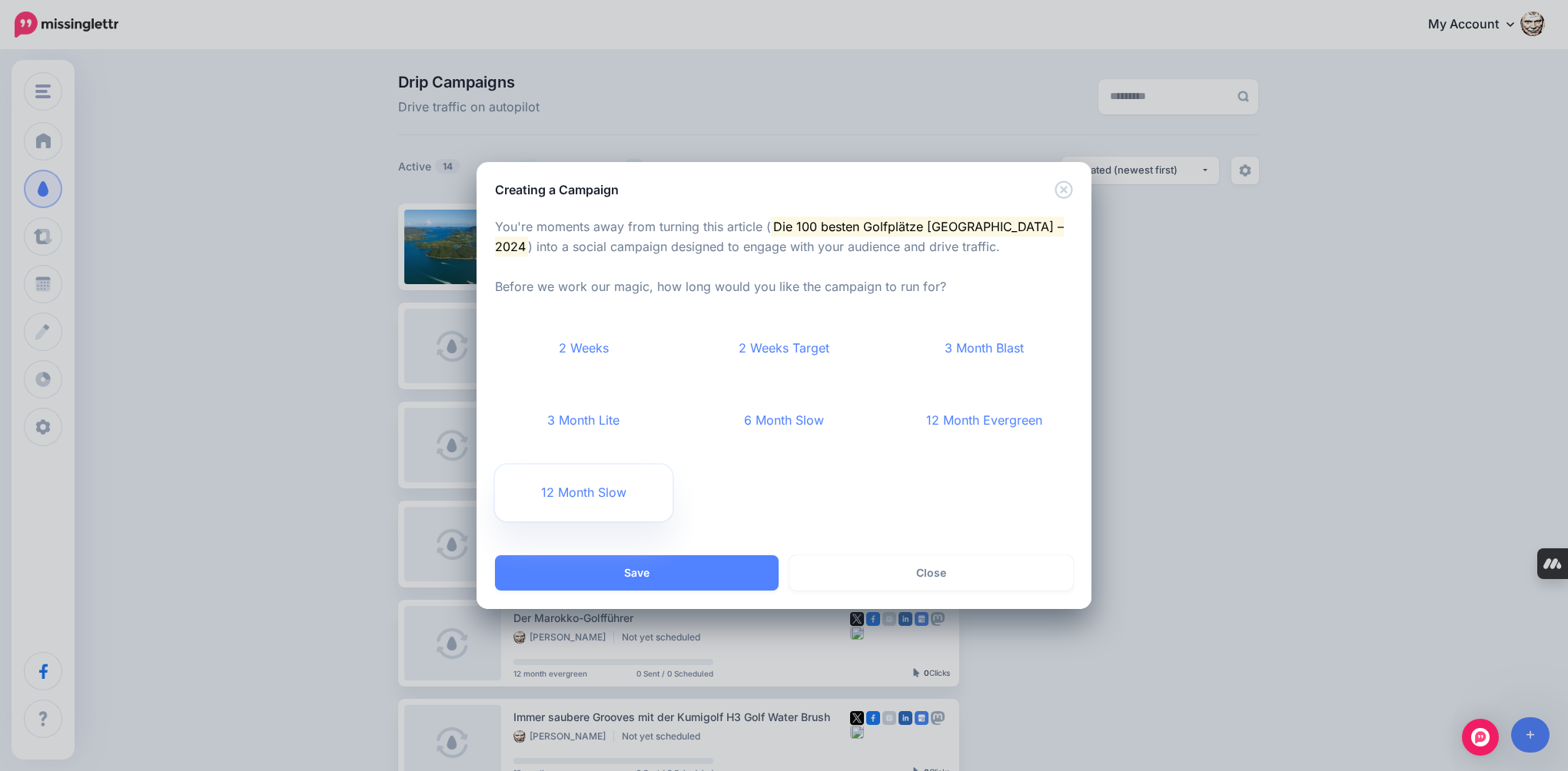
click at [584, 492] on link "12 Month Slow" at bounding box center [584, 492] width 177 height 57
click at [679, 568] on button "Save" at bounding box center [637, 573] width 284 height 35
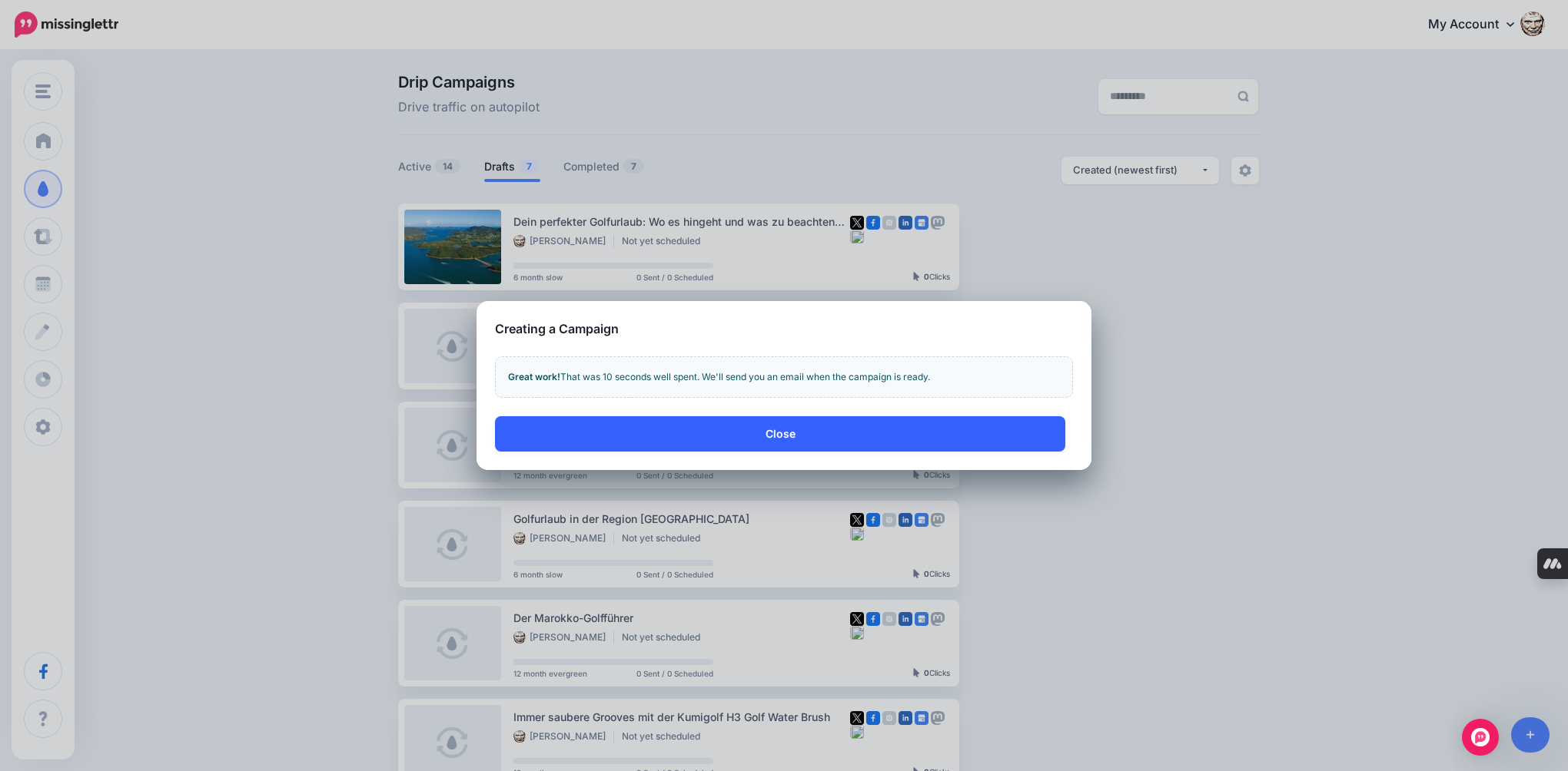
click at [819, 445] on button "Close" at bounding box center [780, 434] width 570 height 35
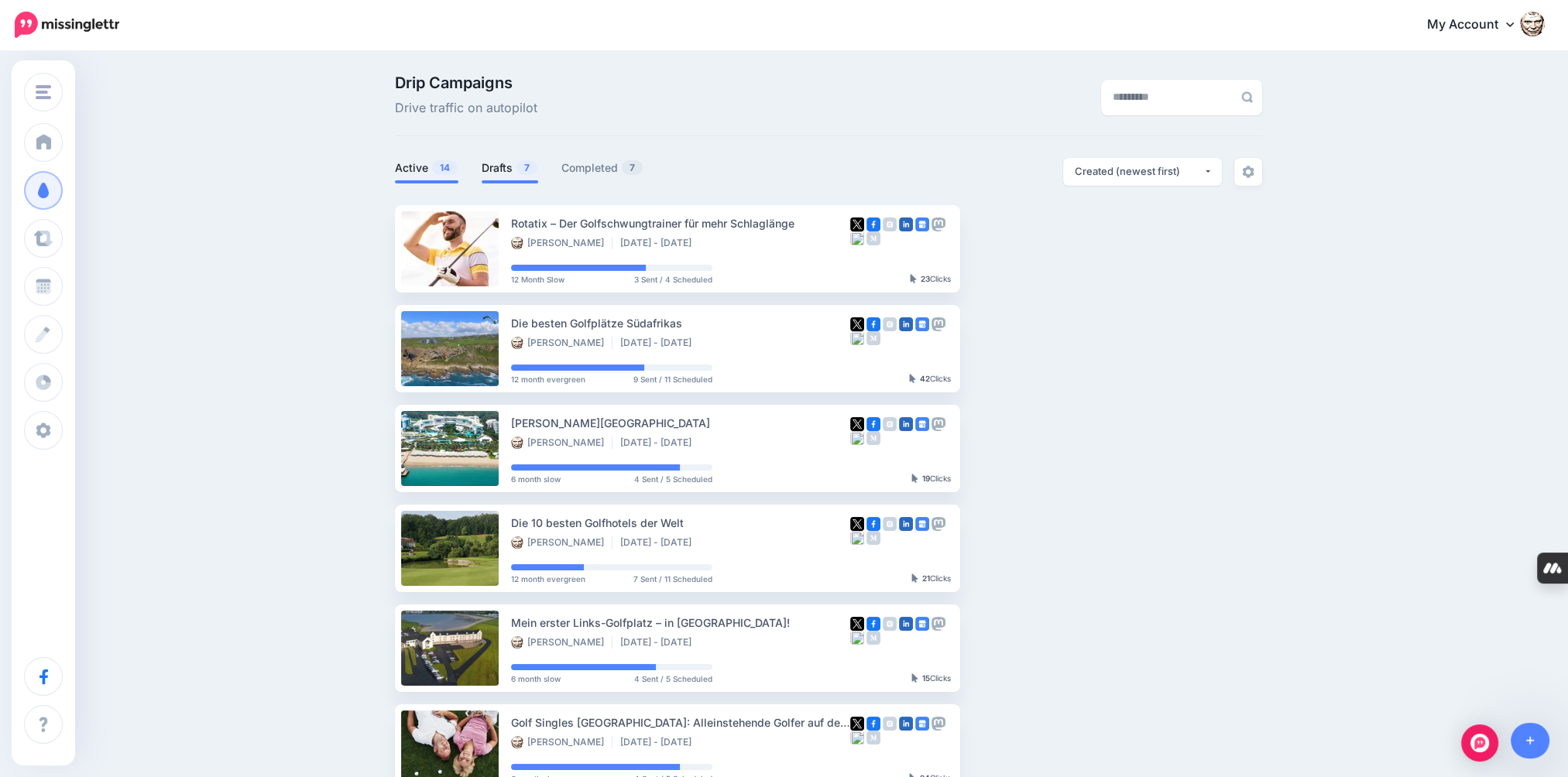
click at [533, 167] on span "7" at bounding box center [527, 167] width 21 height 14
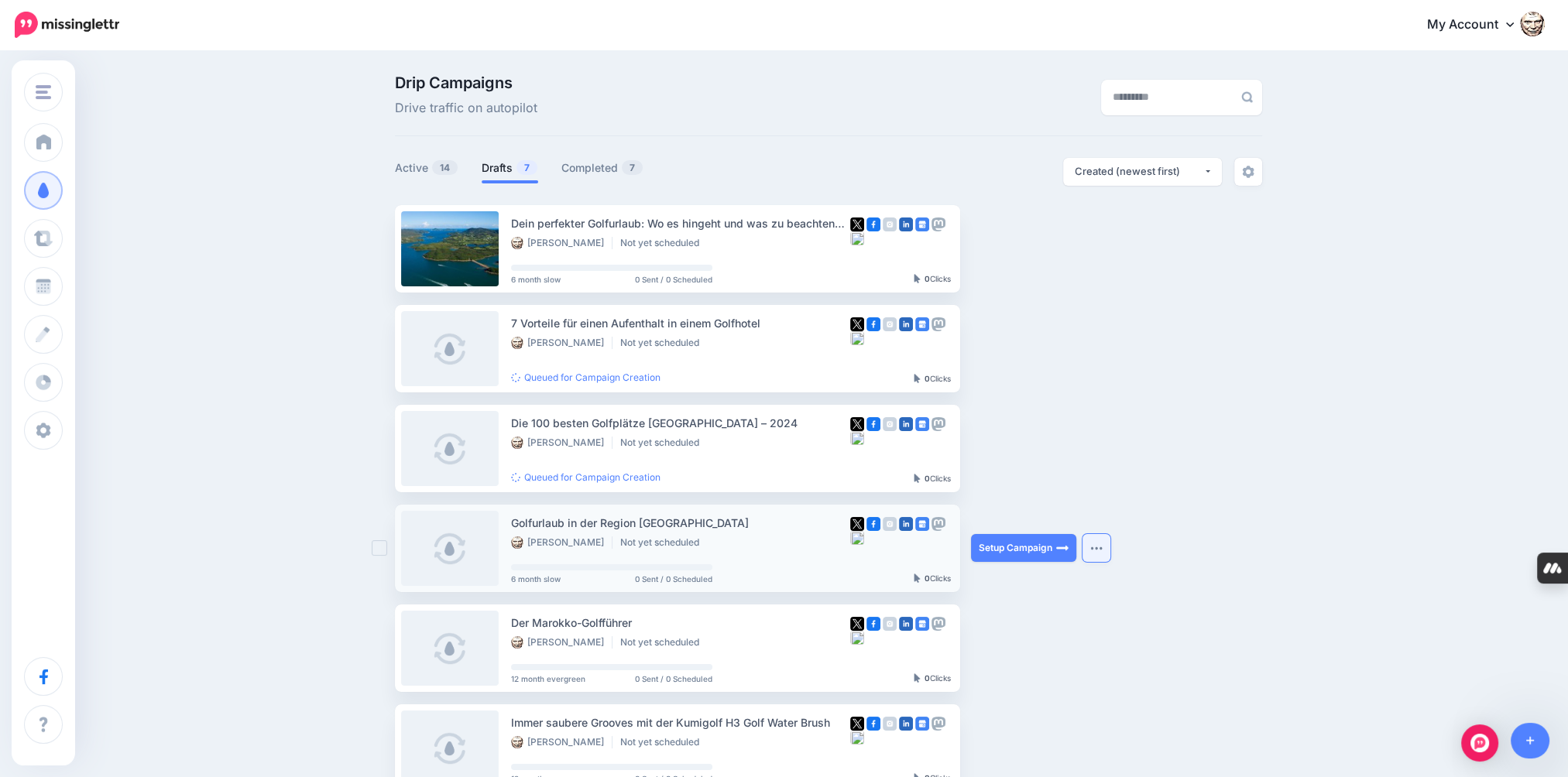
click at [1102, 548] on img "button" at bounding box center [1096, 547] width 13 height 4
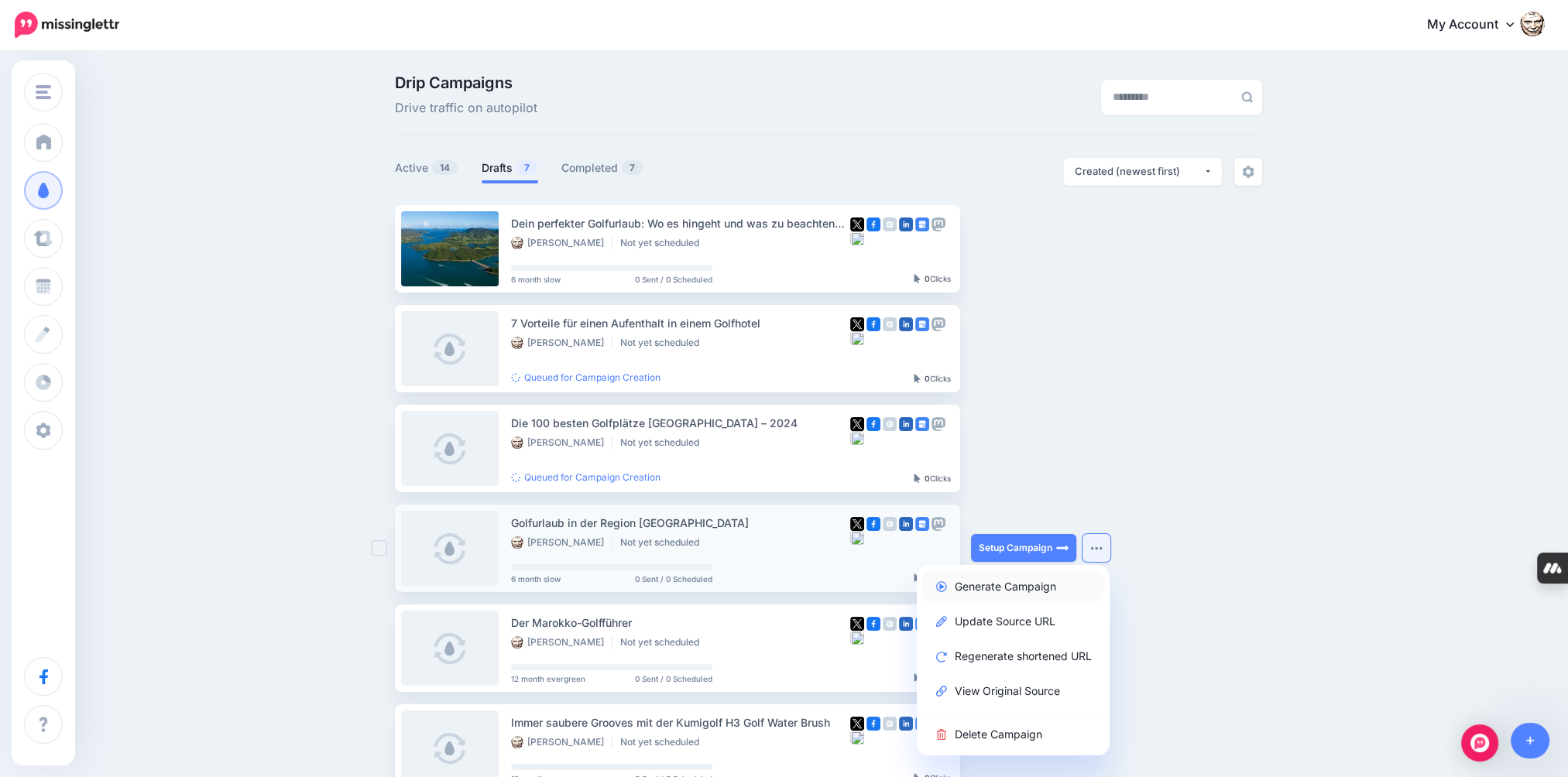
click at [988, 587] on link "Generate Campaign" at bounding box center [1013, 586] width 180 height 30
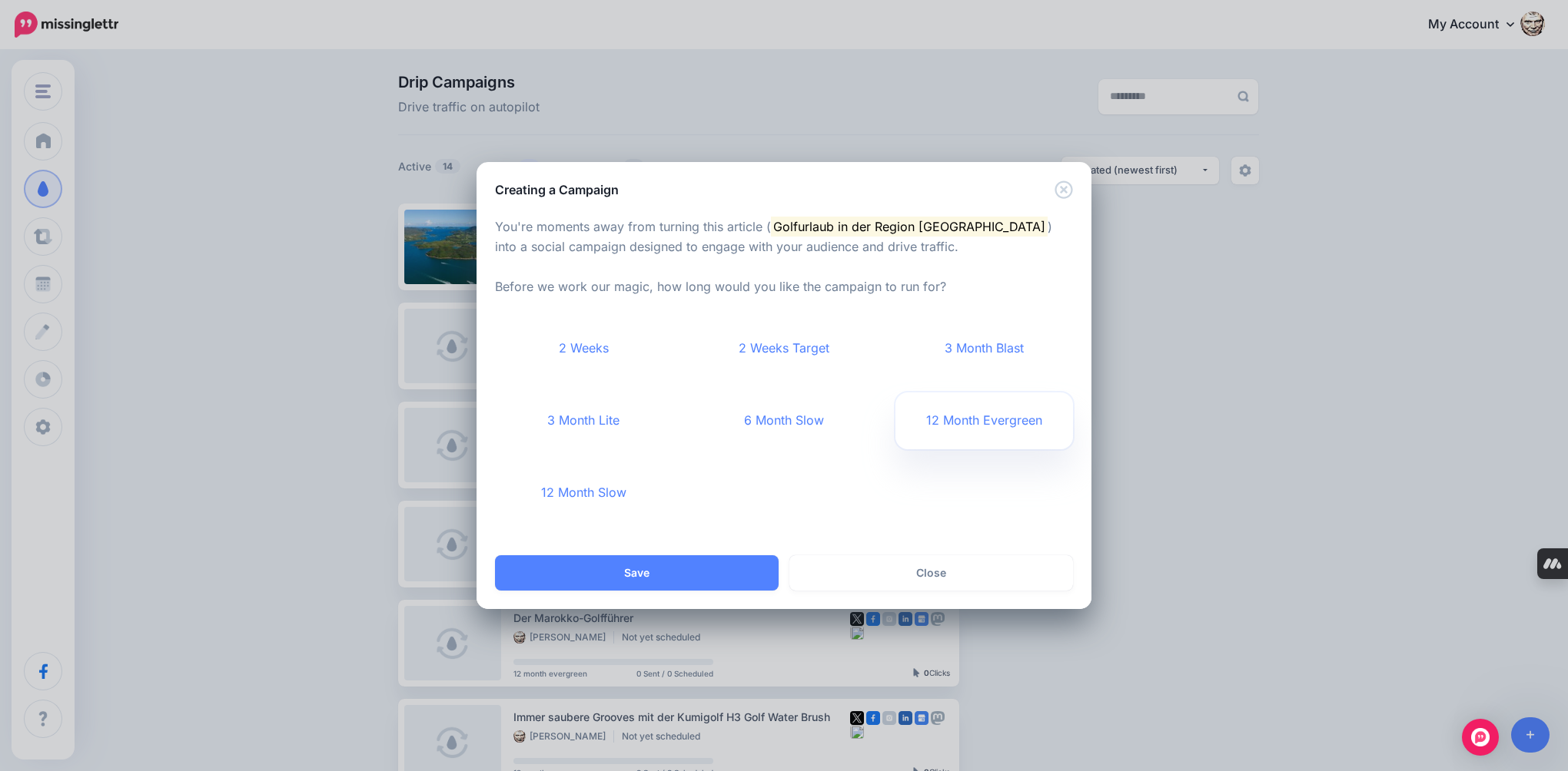
click at [942, 428] on link "12 Month Evergreen" at bounding box center [984, 421] width 177 height 57
click at [662, 575] on button "Save" at bounding box center [637, 573] width 284 height 35
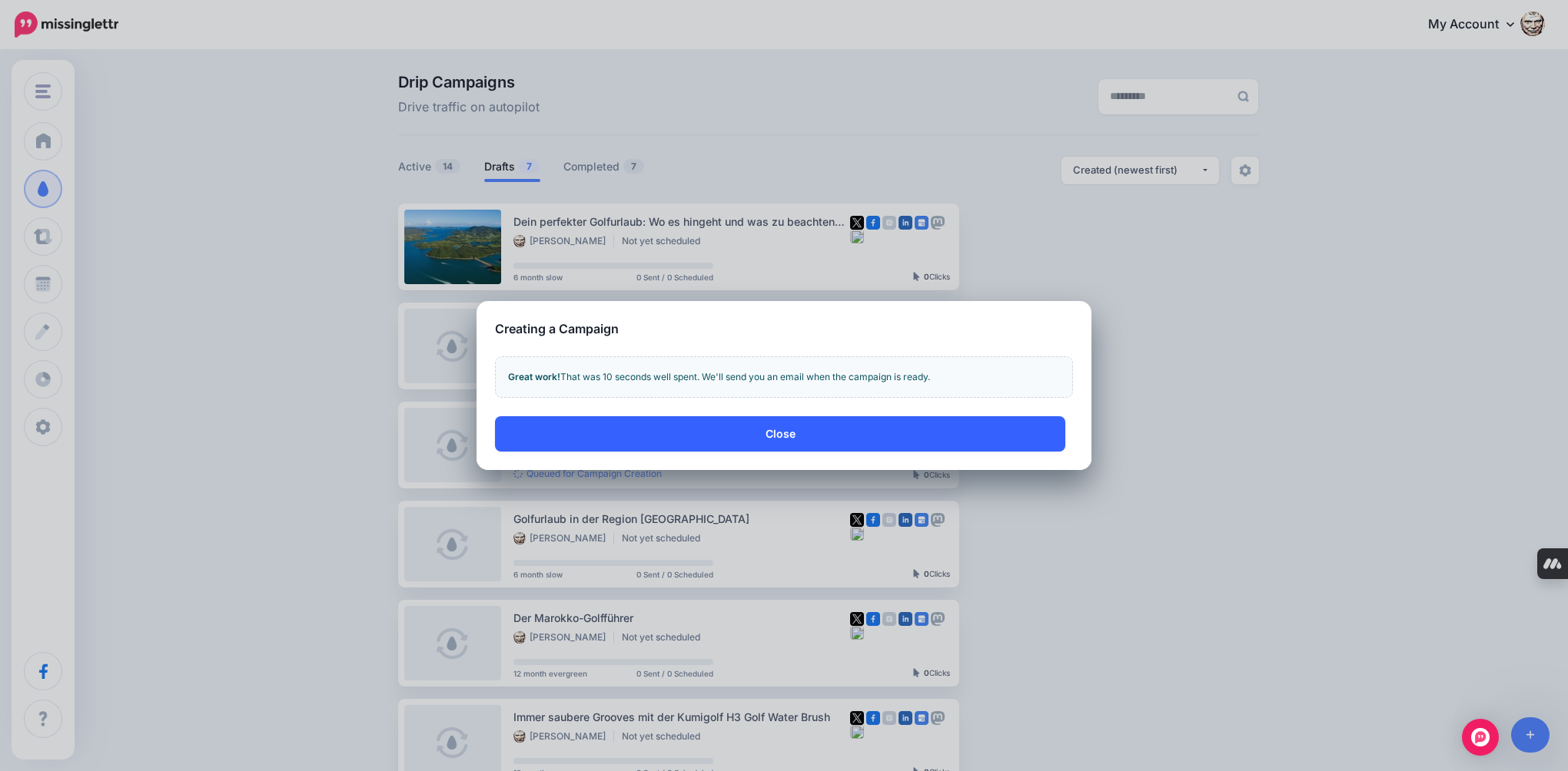
click at [937, 445] on button "Close" at bounding box center [780, 434] width 570 height 35
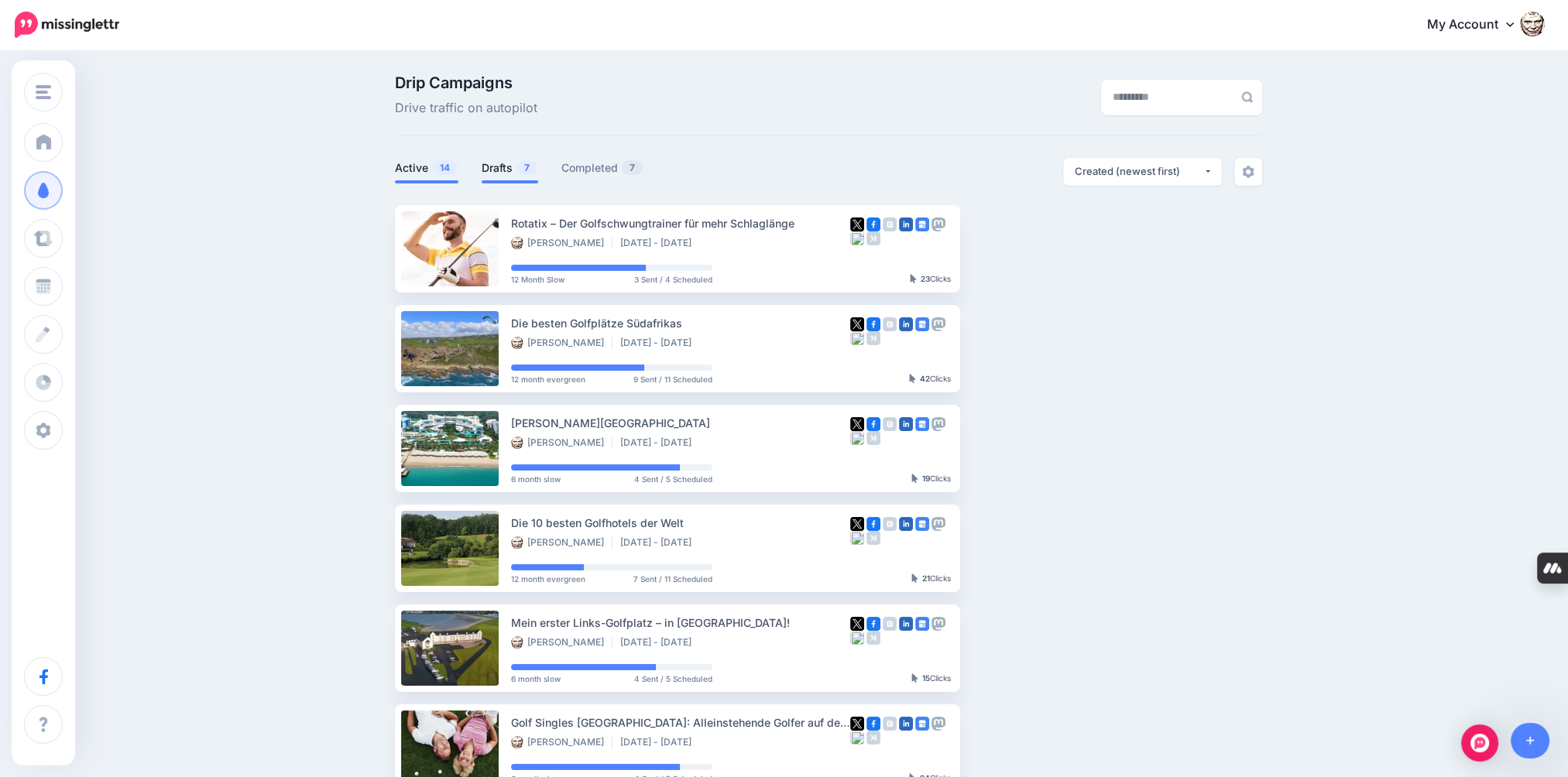
click at [497, 169] on link "Drafts 7" at bounding box center [510, 168] width 56 height 19
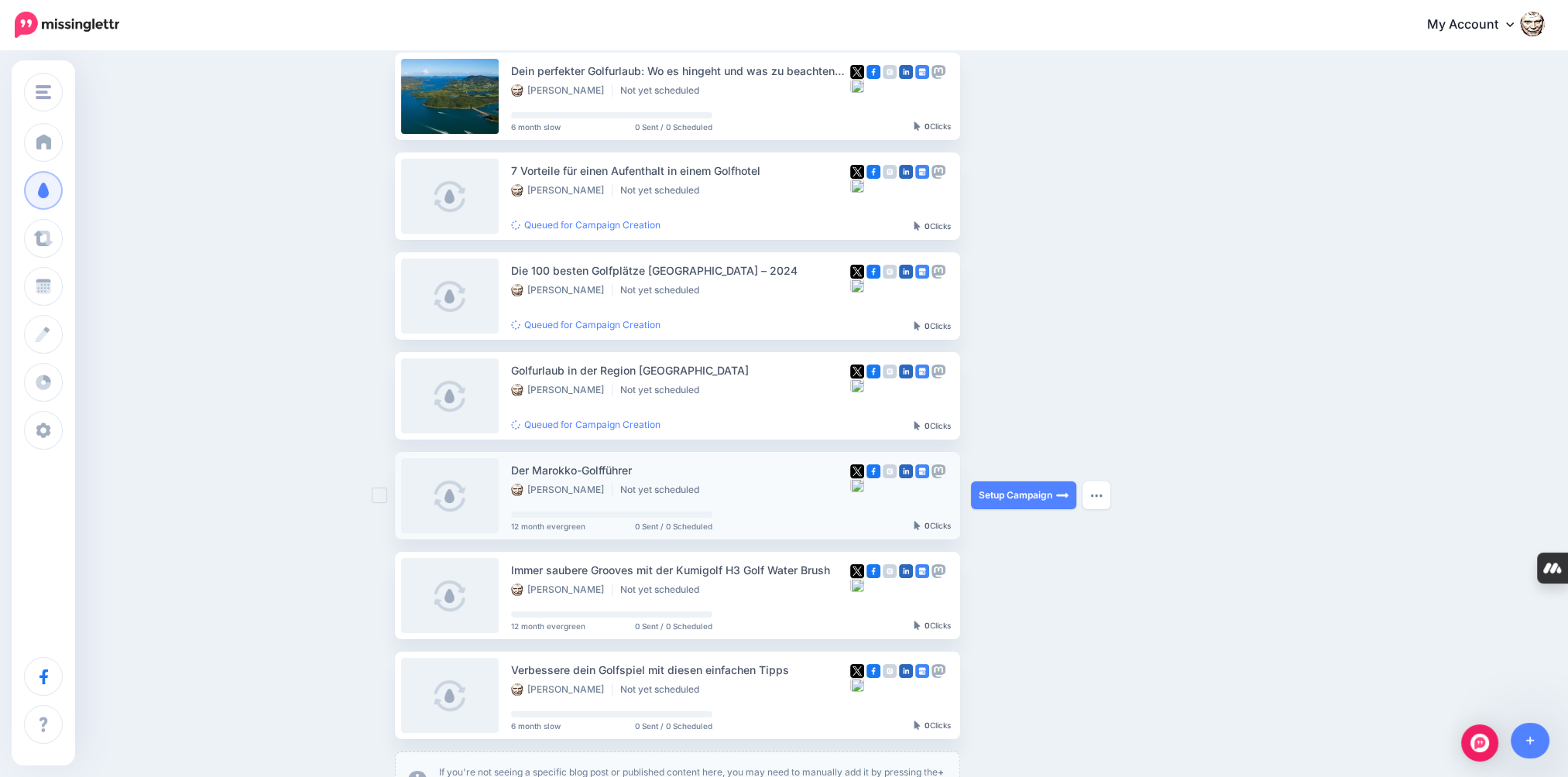
scroll to position [155, 0]
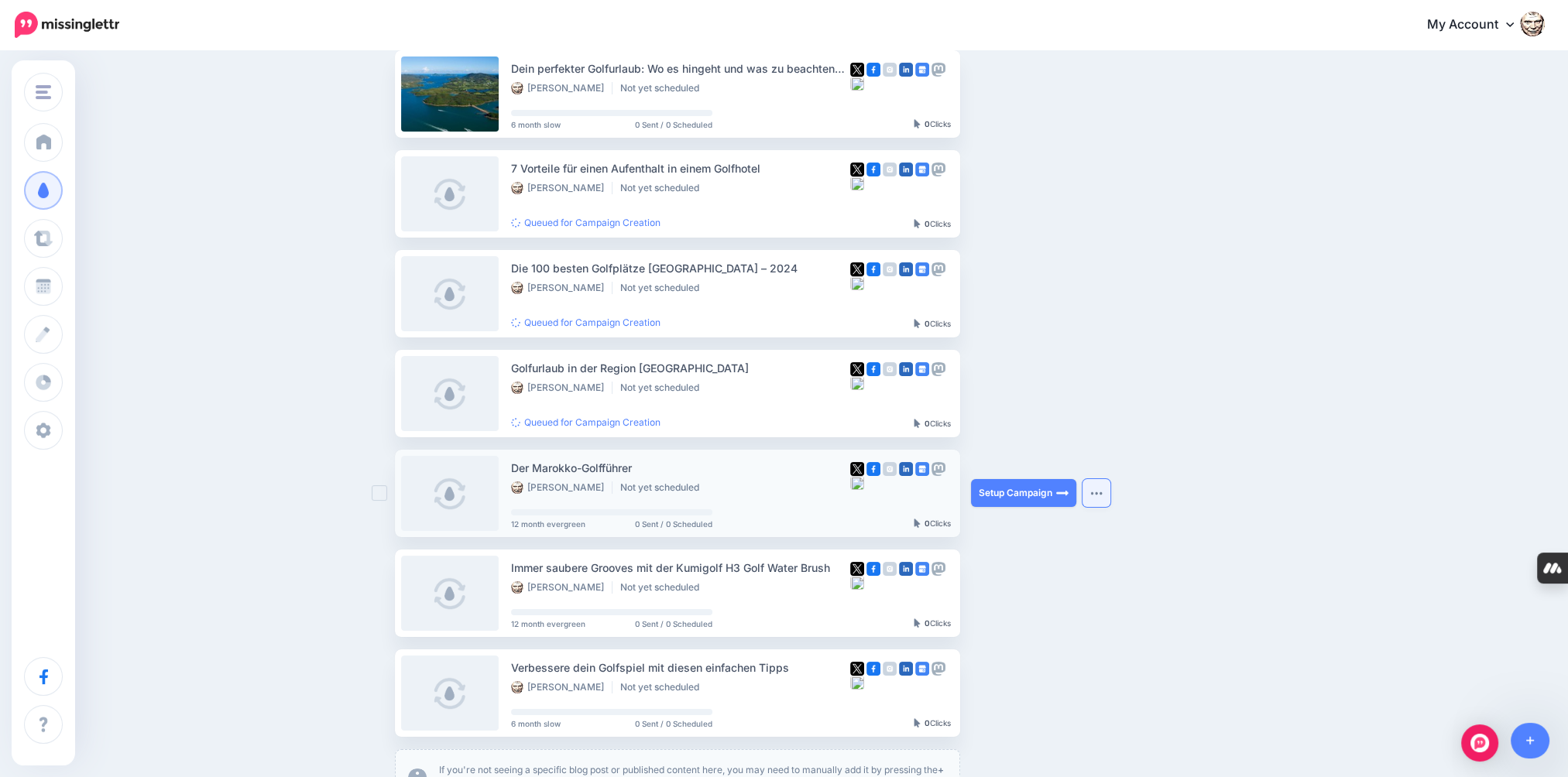
click at [1096, 487] on button "button" at bounding box center [1096, 493] width 28 height 28
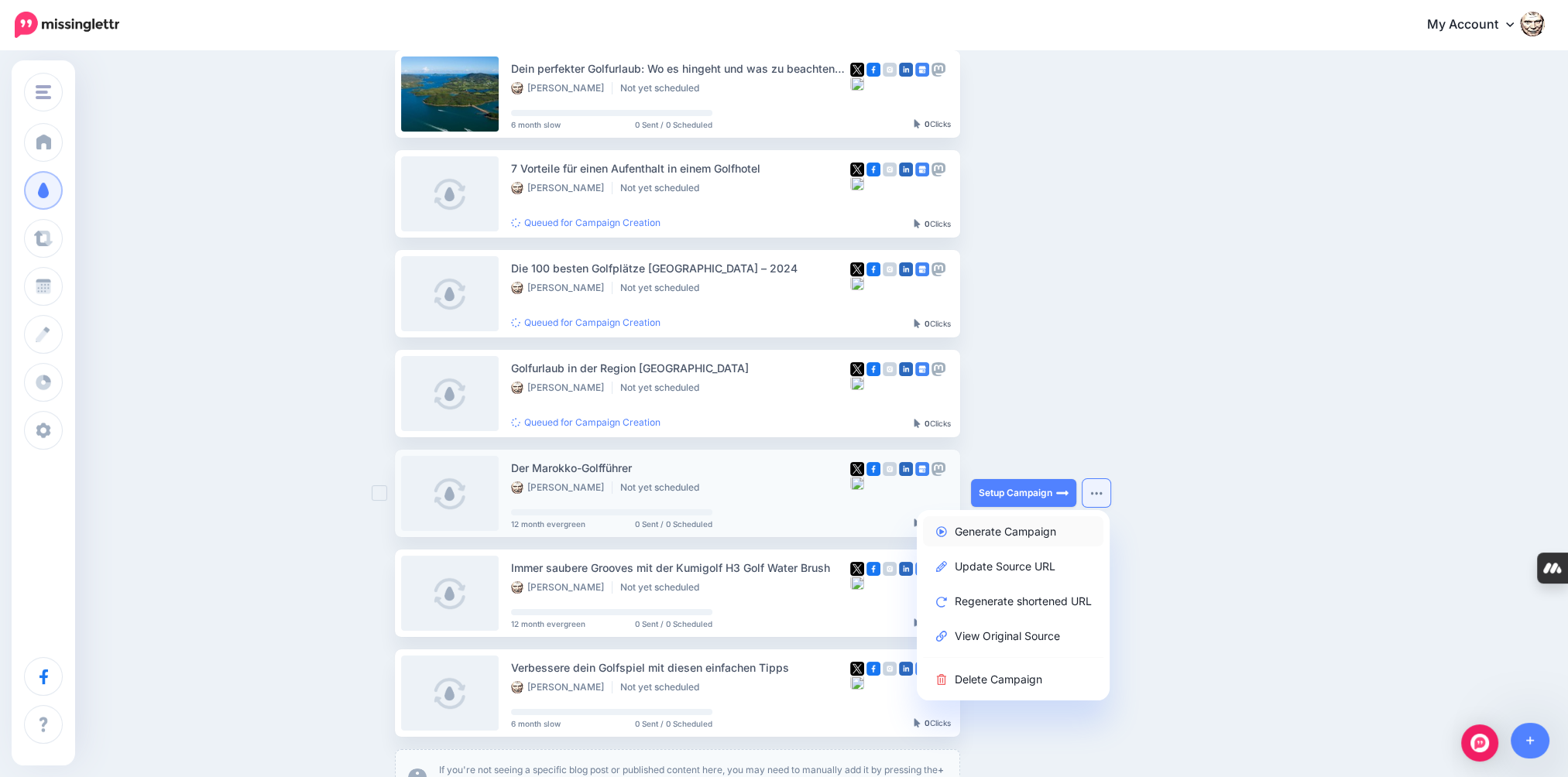
click at [1029, 528] on link "Generate Campaign" at bounding box center [1013, 531] width 180 height 30
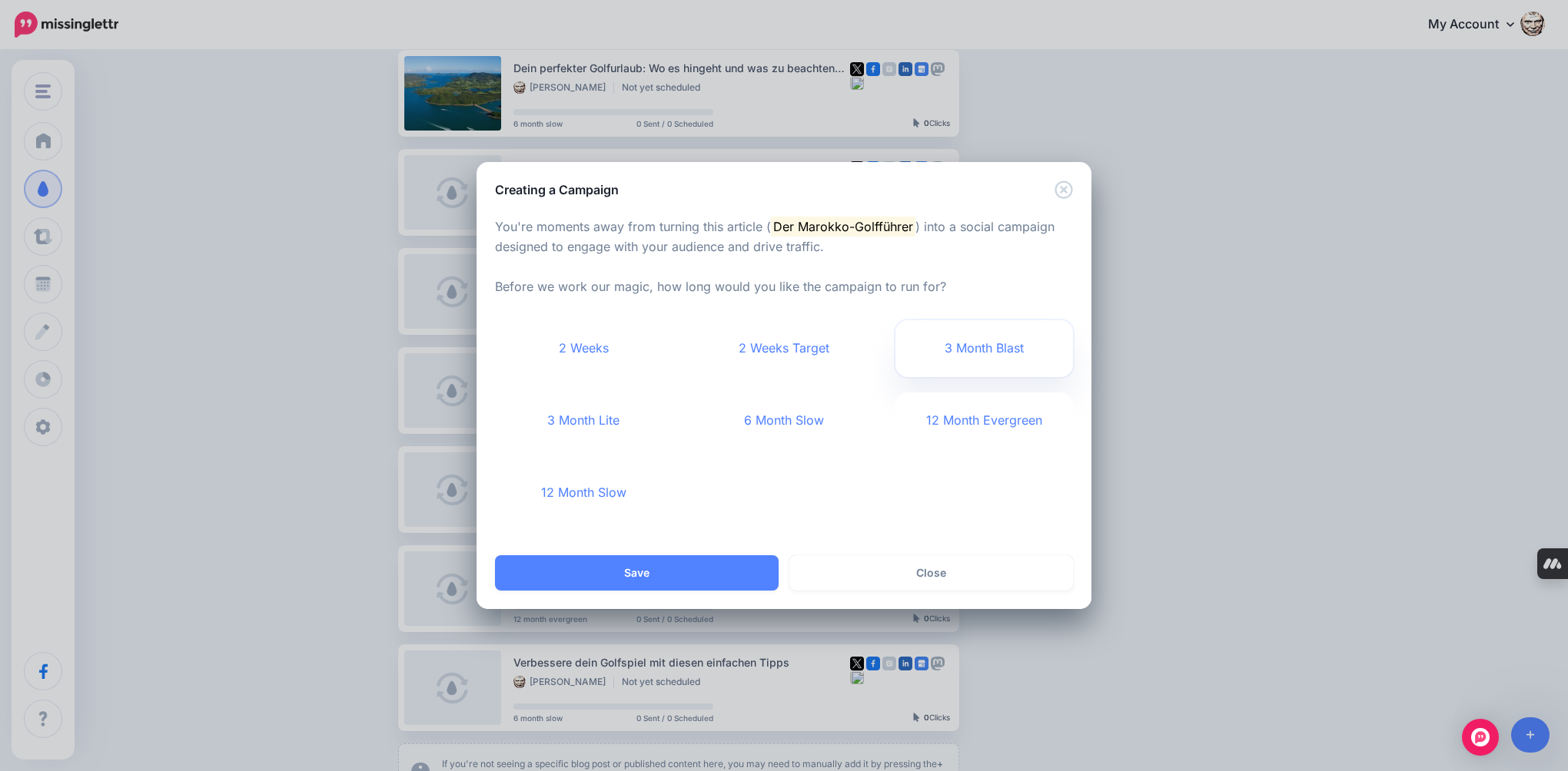
click at [983, 353] on link "3 Month Blast" at bounding box center [984, 348] width 177 height 57
click at [710, 563] on button "Save" at bounding box center [637, 573] width 284 height 35
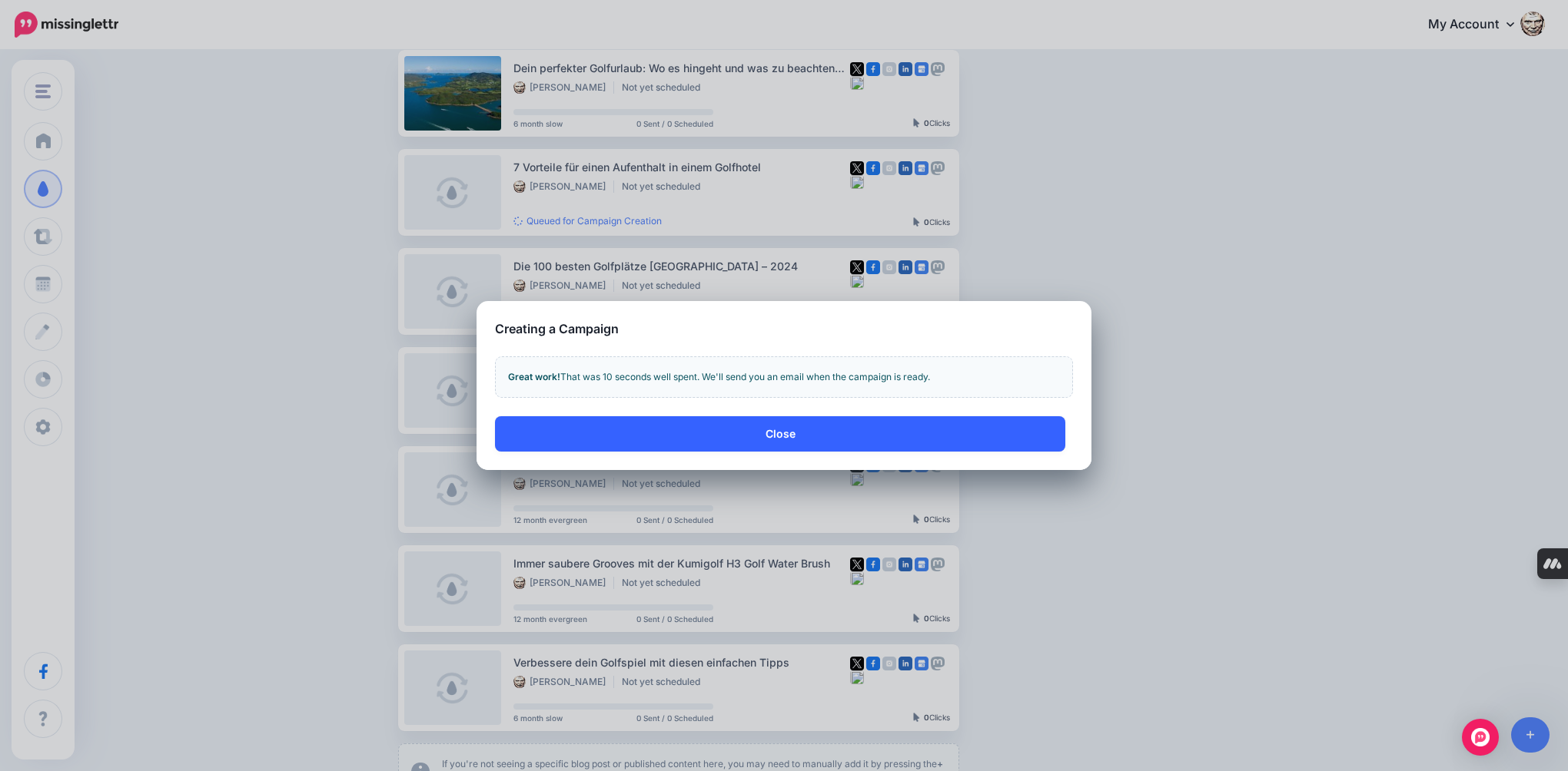
click at [762, 443] on button "Close" at bounding box center [780, 434] width 570 height 35
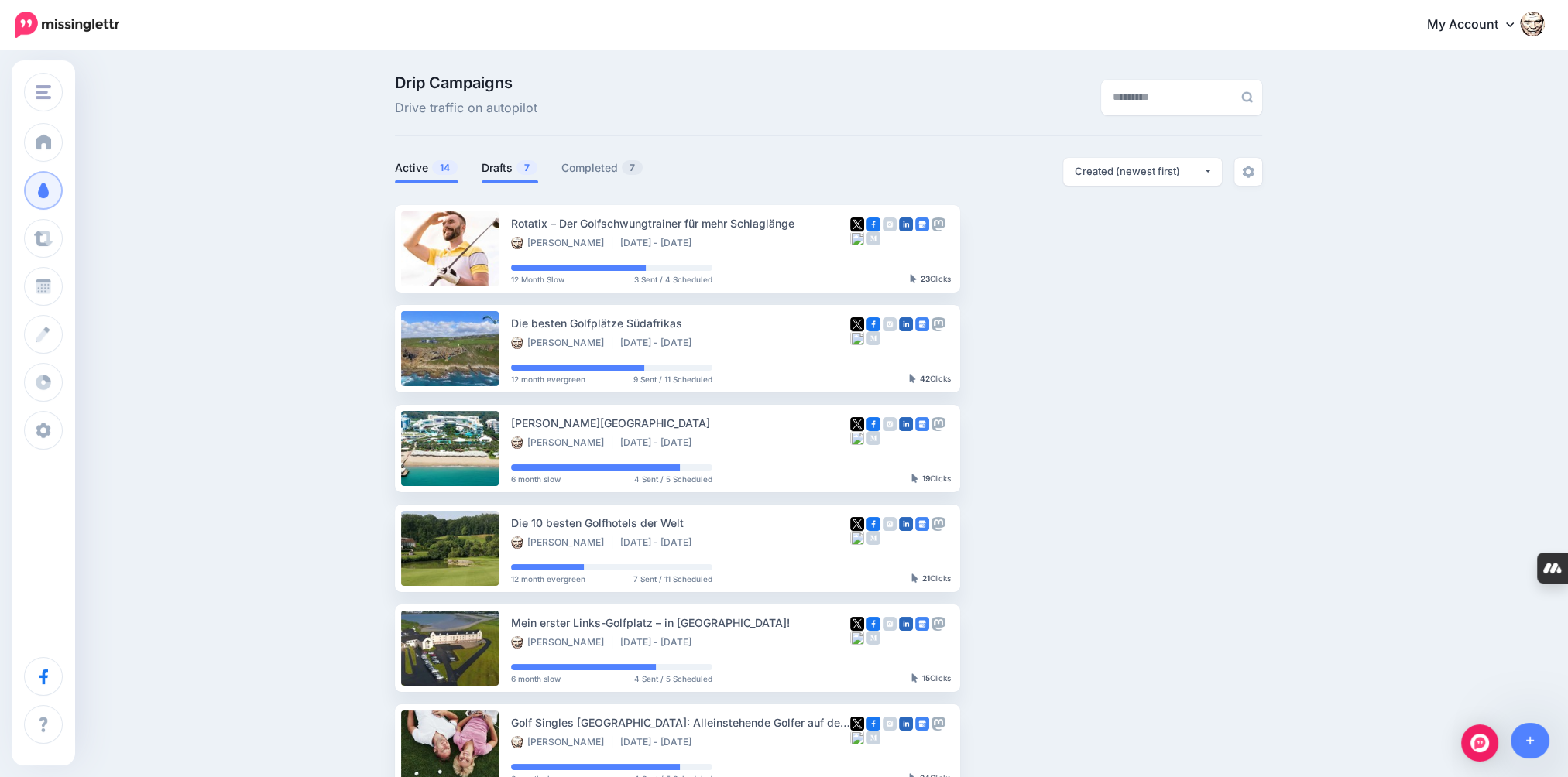
click at [511, 167] on link "Drafts 7" at bounding box center [510, 168] width 56 height 19
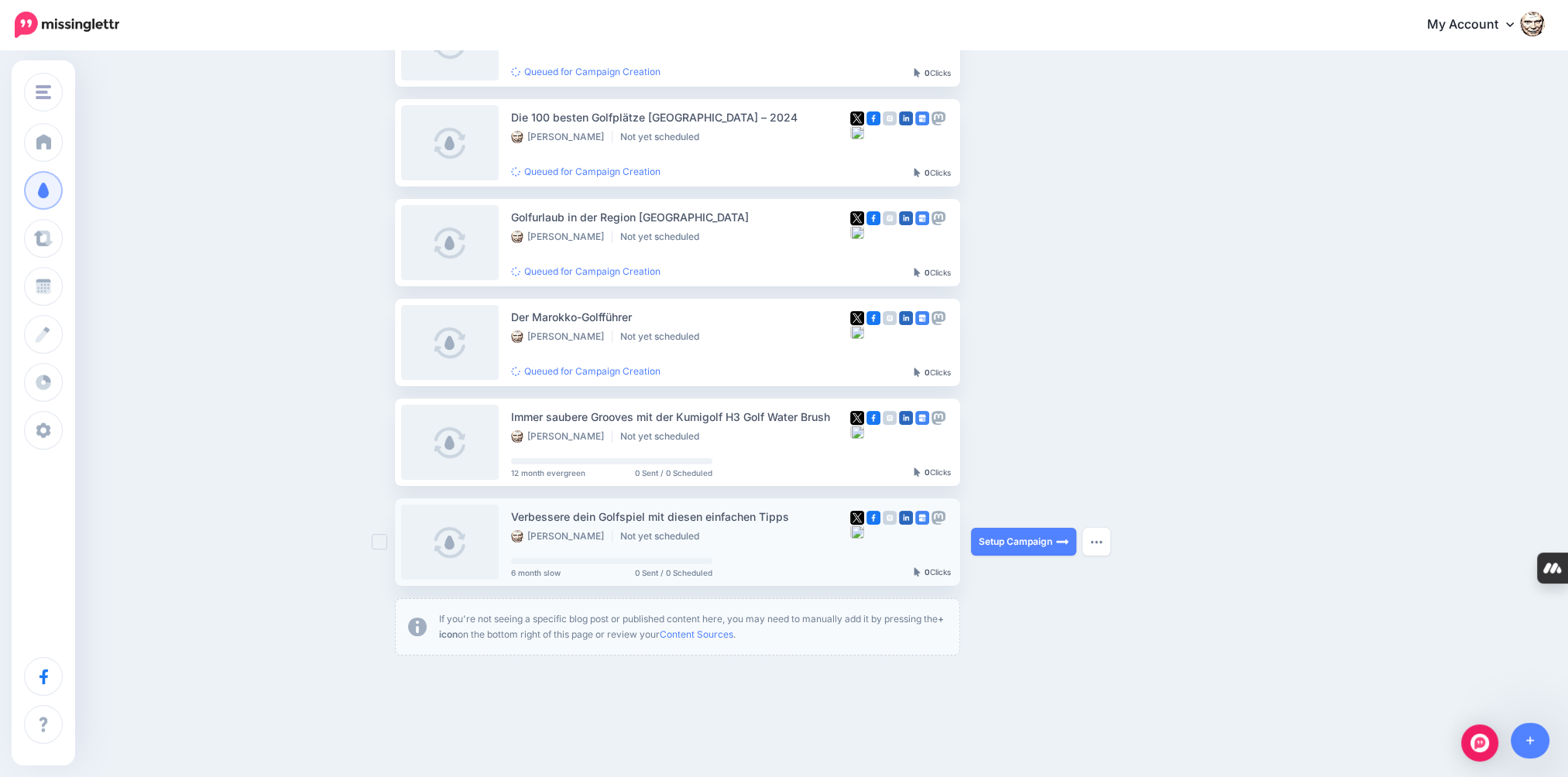
scroll to position [310, 0]
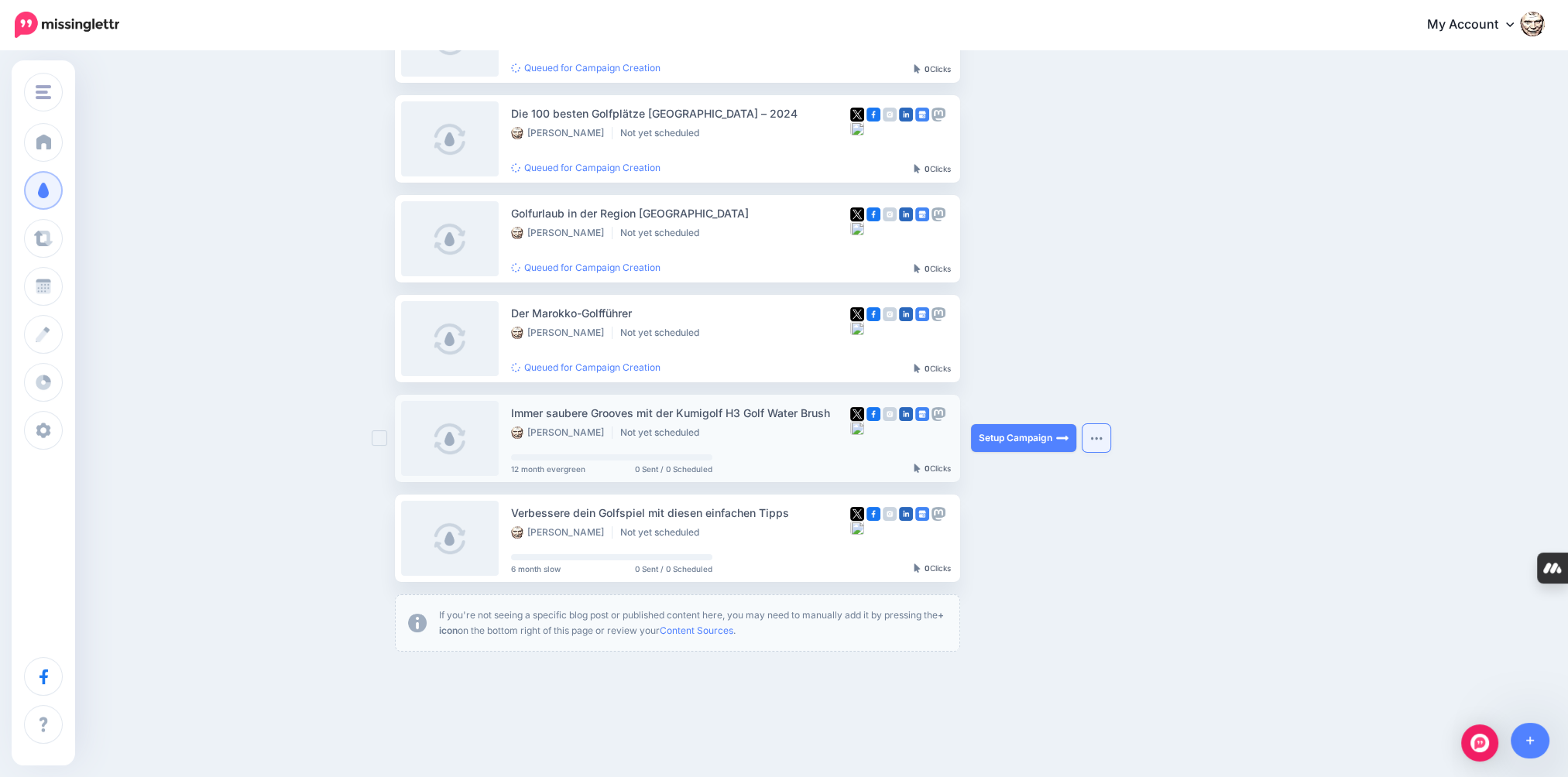
click at [1102, 440] on img "button" at bounding box center [1096, 437] width 13 height 4
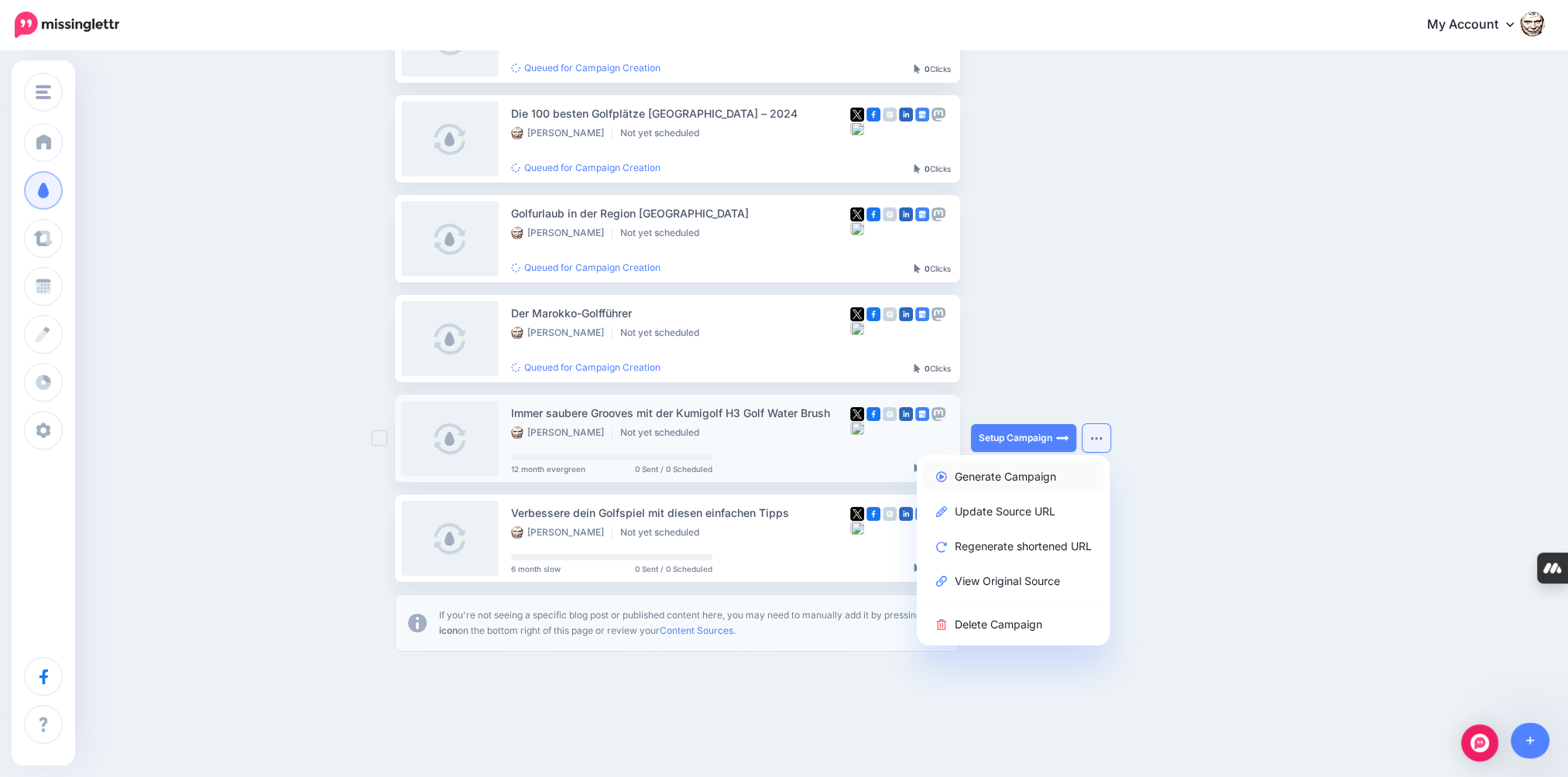
click at [1060, 481] on link "Generate Campaign" at bounding box center [1013, 476] width 180 height 30
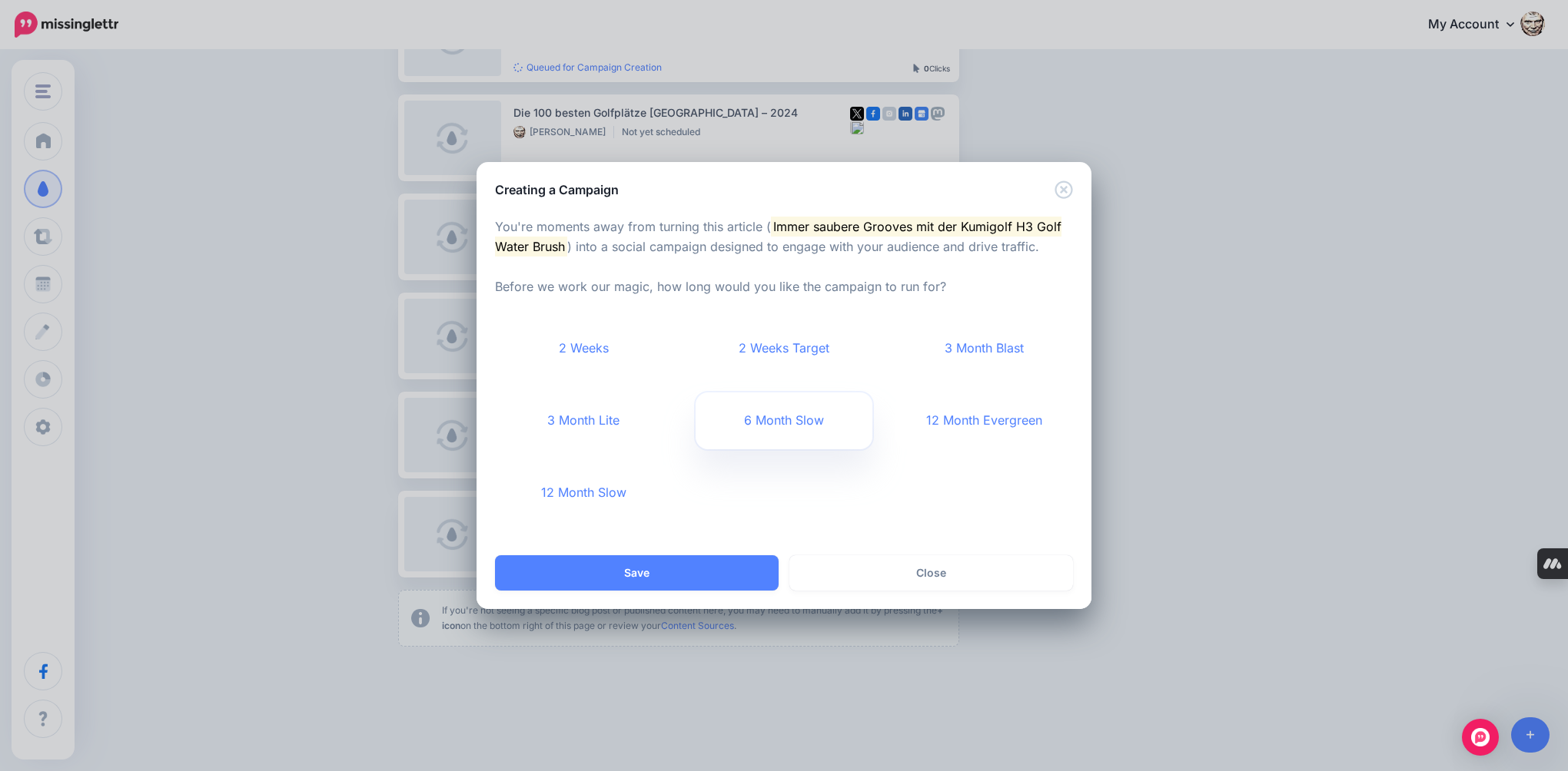
click at [819, 423] on link "6 Month Slow" at bounding box center [784, 421] width 177 height 57
click at [959, 405] on link "12 Month Evergreen" at bounding box center [984, 421] width 177 height 57
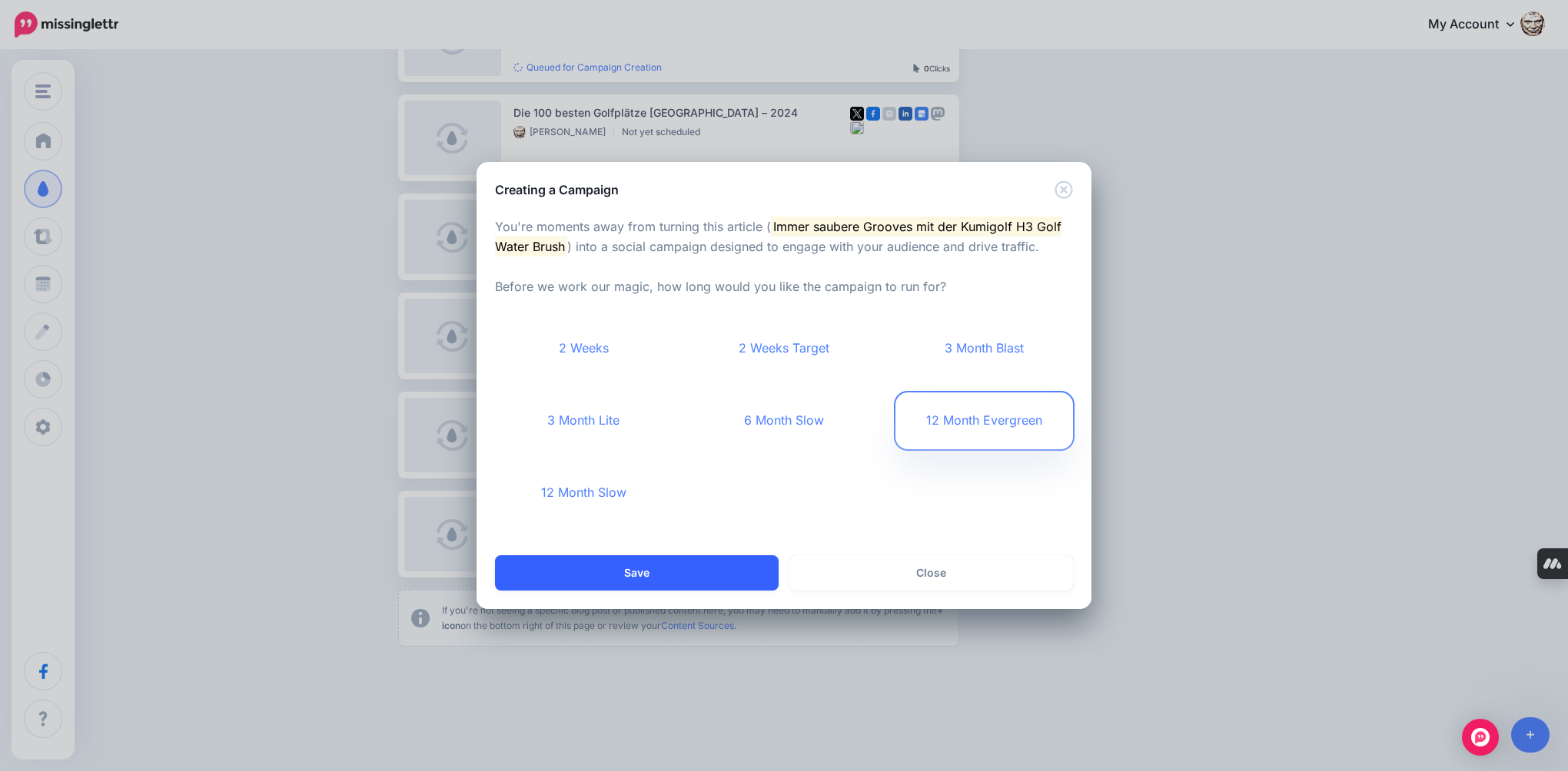
click at [711, 566] on button "Save" at bounding box center [637, 573] width 284 height 35
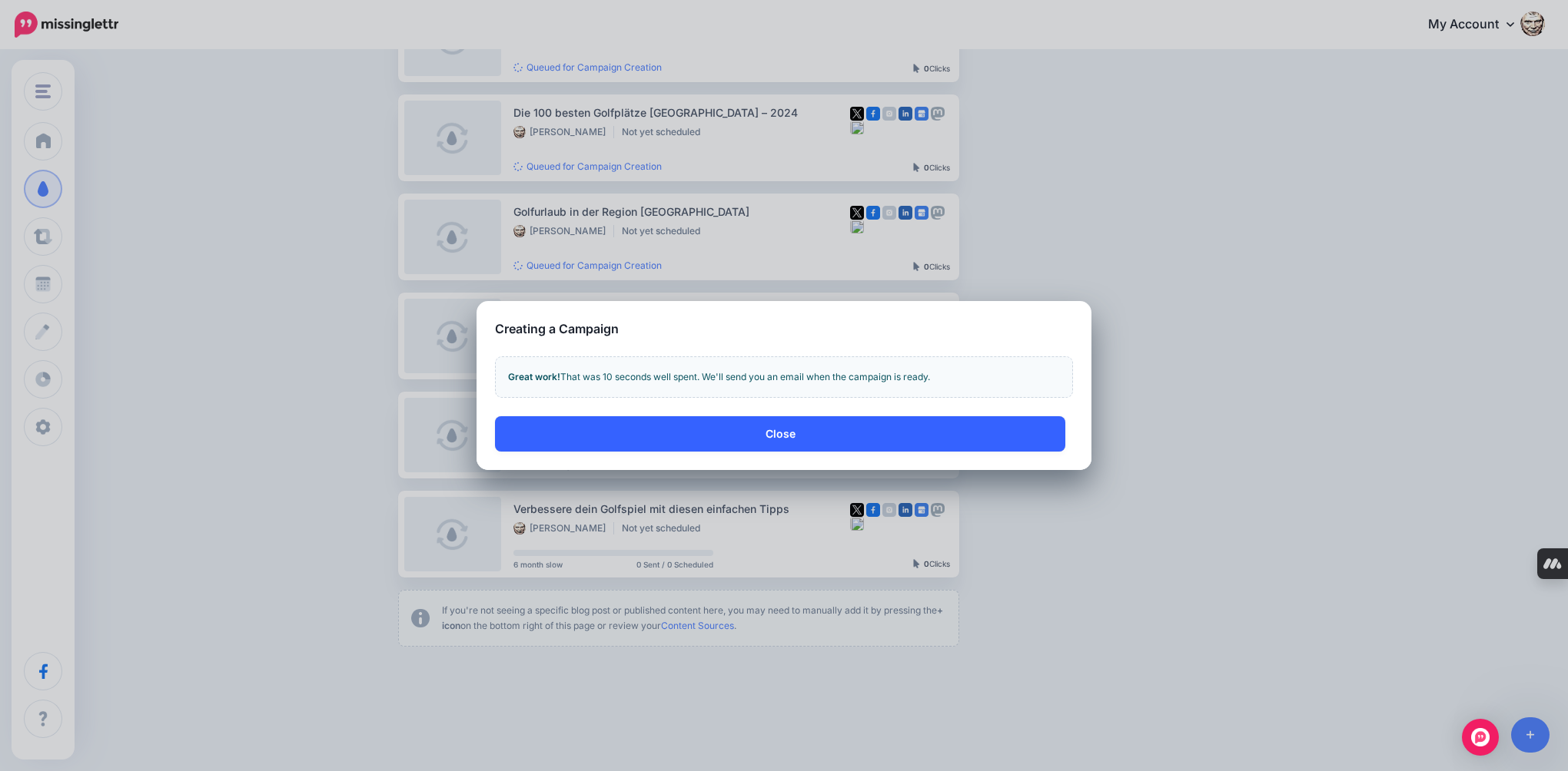
click at [779, 433] on button "Close" at bounding box center [780, 434] width 570 height 35
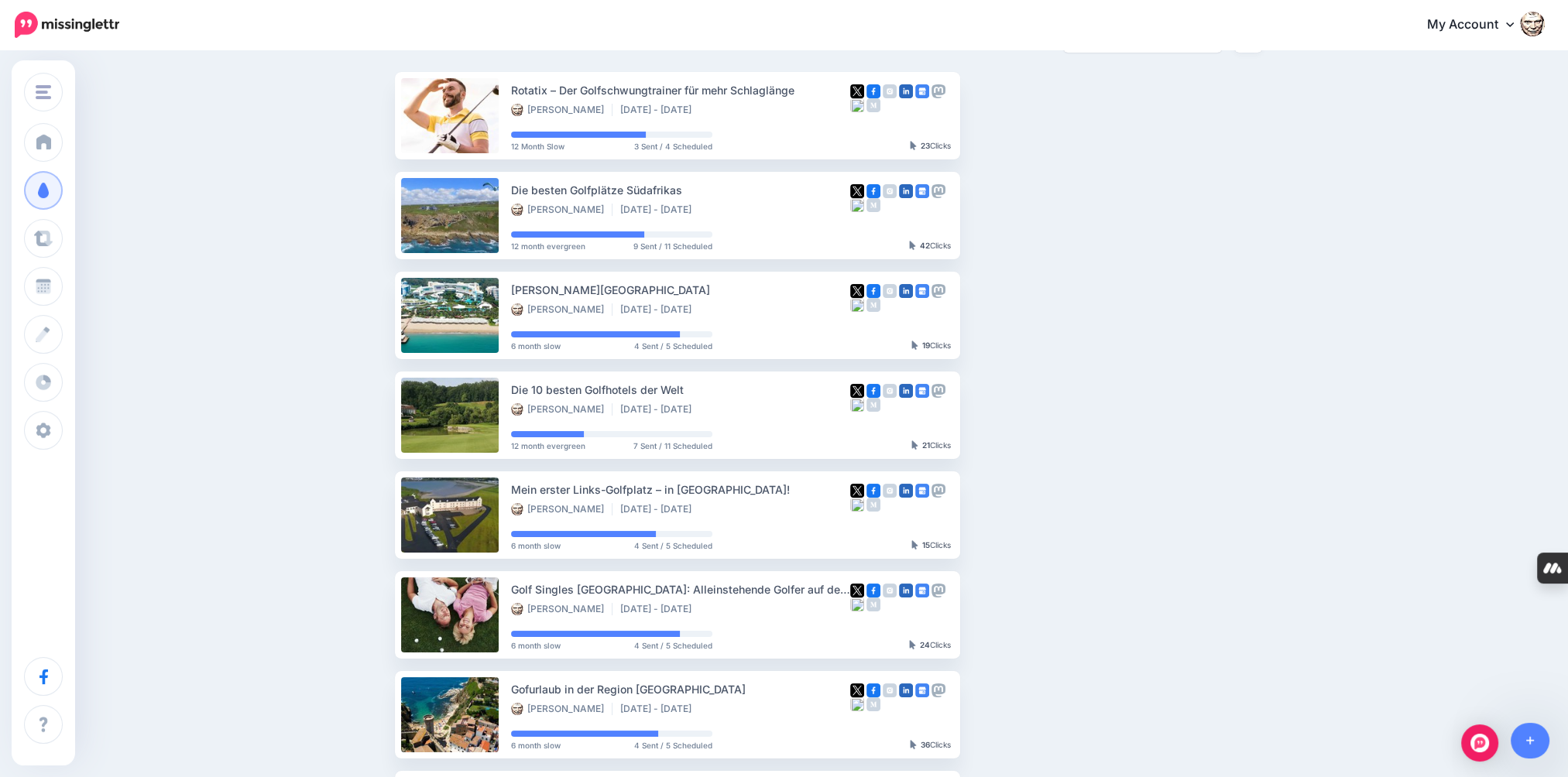
scroll to position [55, 0]
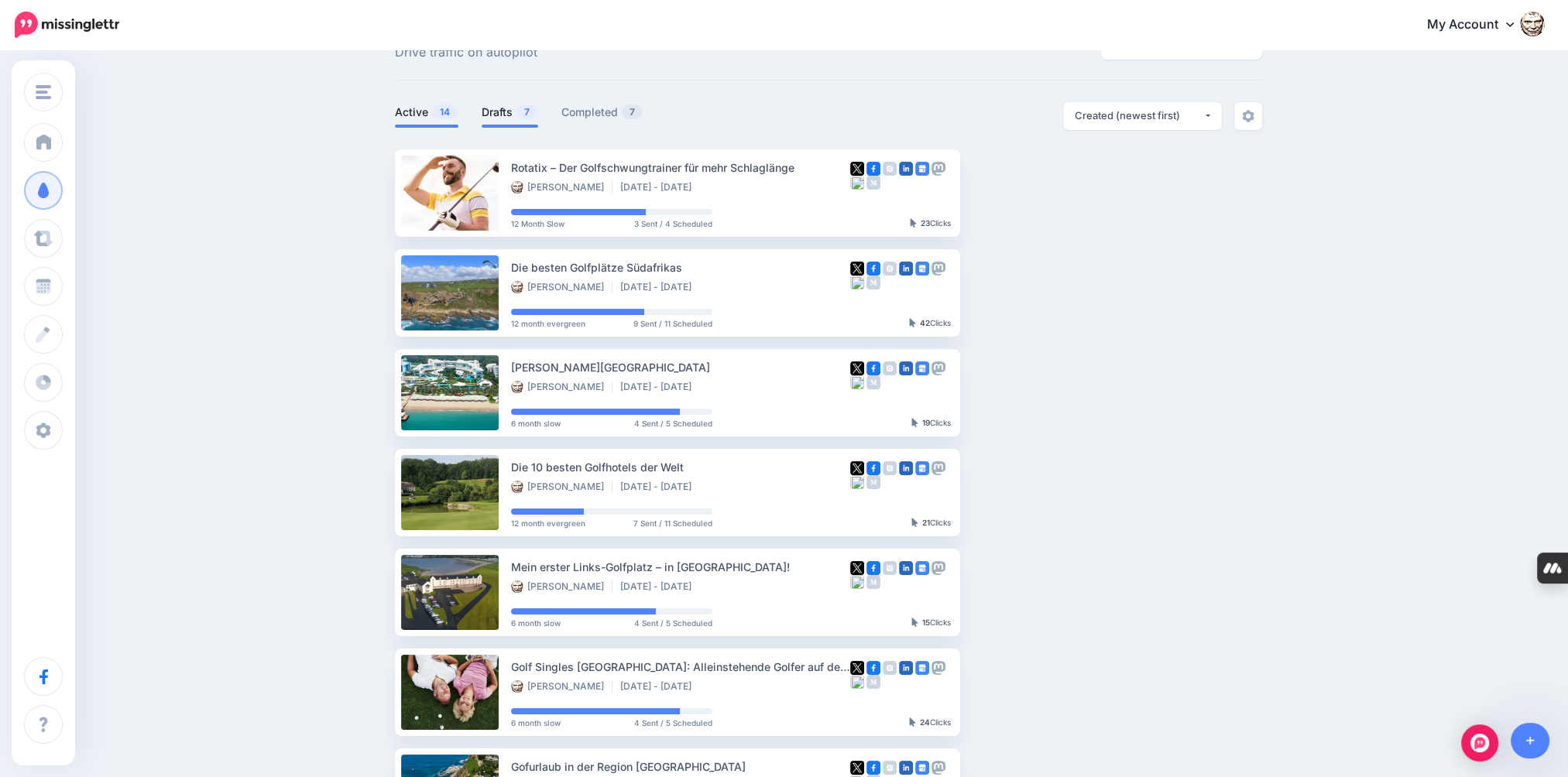
click at [512, 109] on link "Drafts 7" at bounding box center [510, 112] width 56 height 19
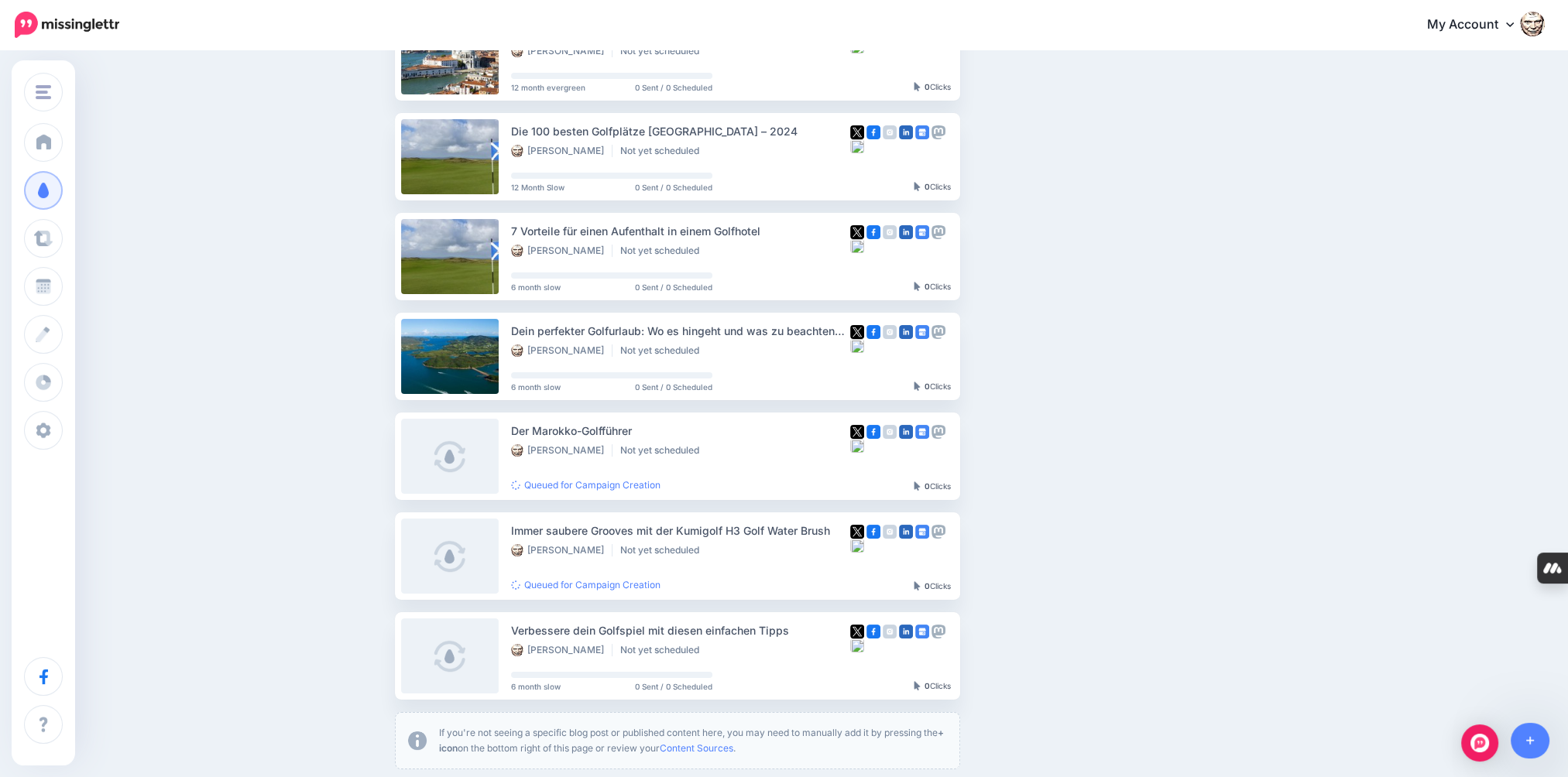
scroll to position [339, 0]
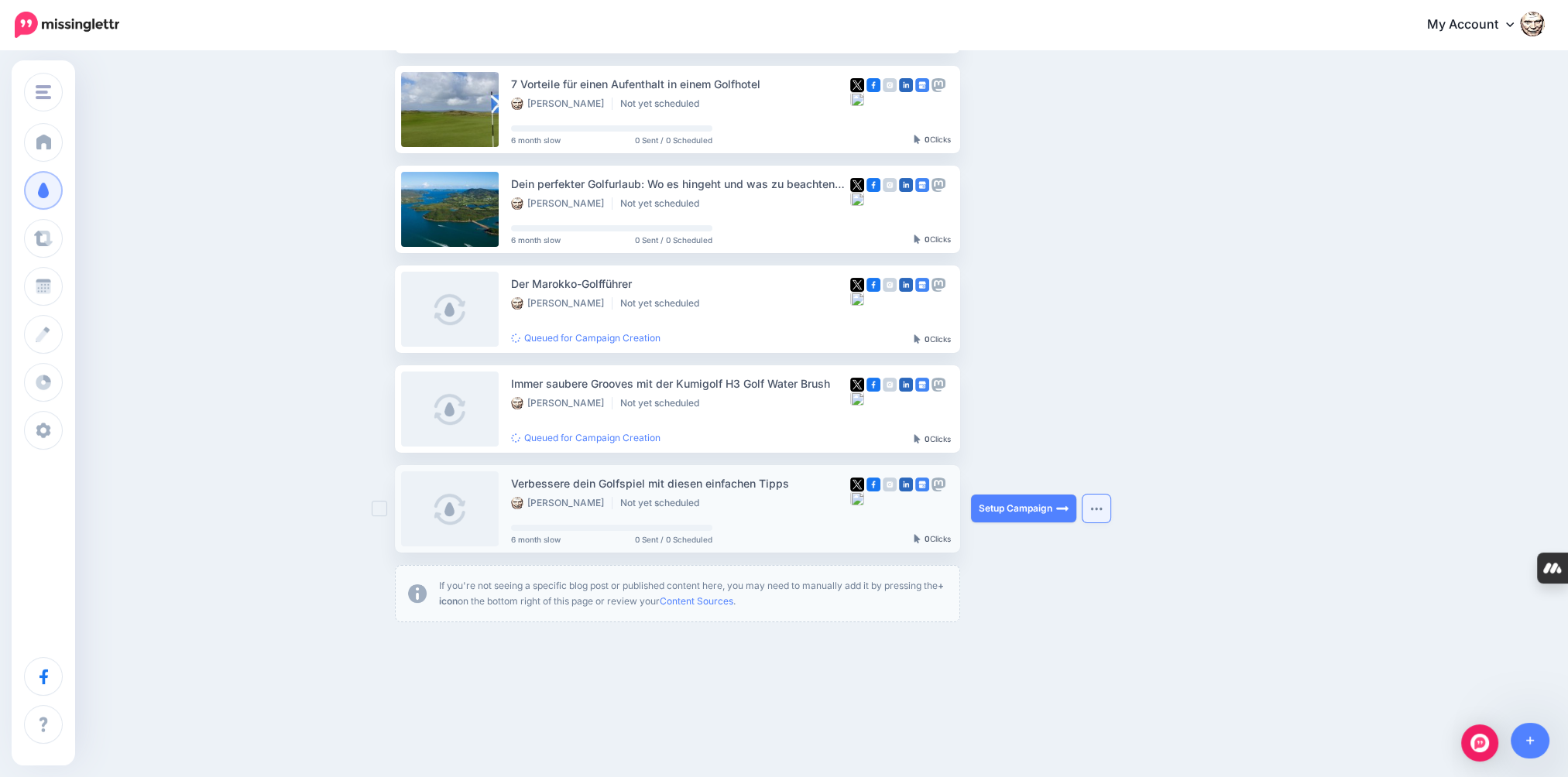
click at [1102, 506] on img "button" at bounding box center [1096, 508] width 13 height 4
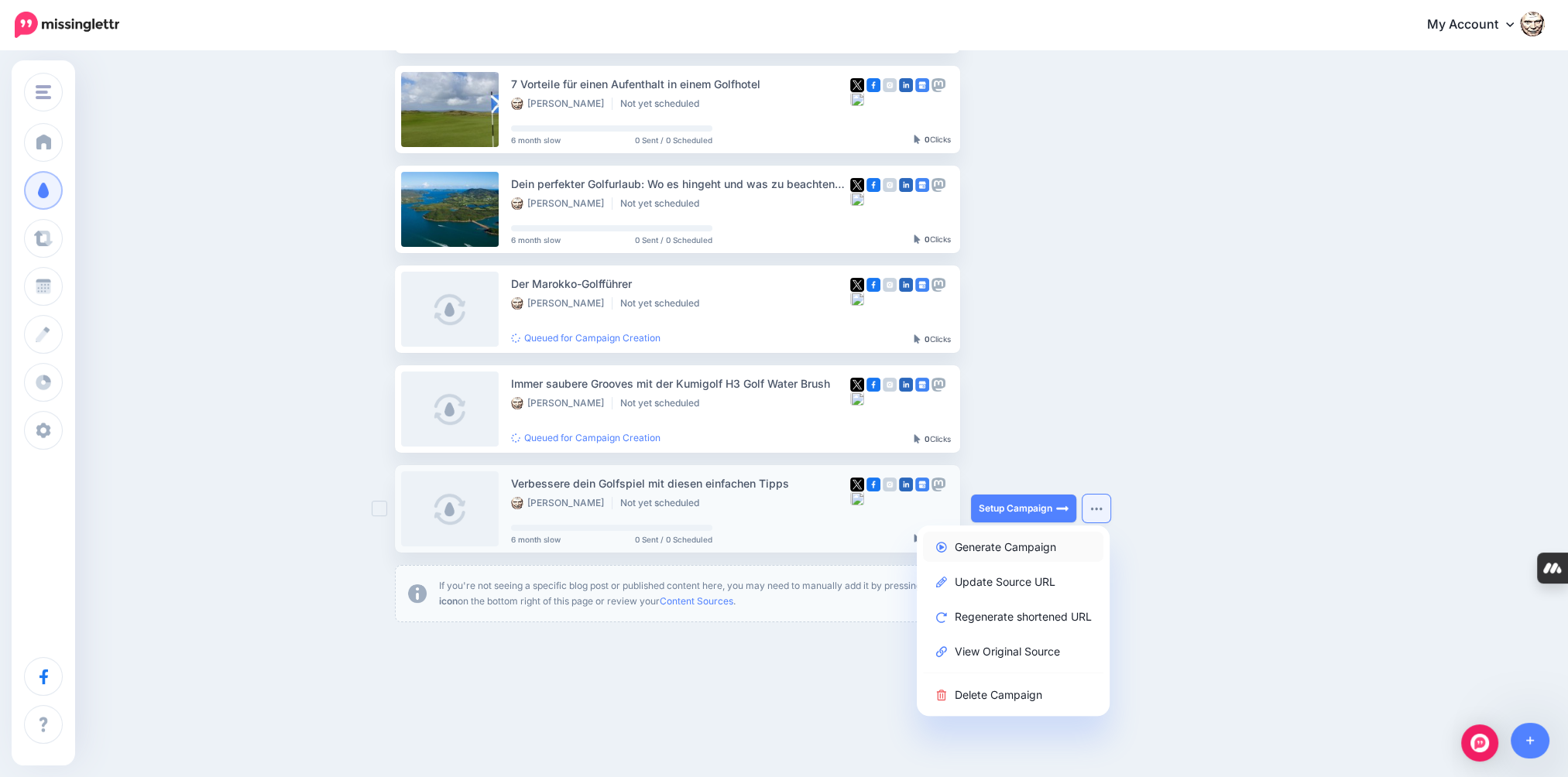
click at [1041, 545] on link "Generate Campaign" at bounding box center [1013, 546] width 180 height 30
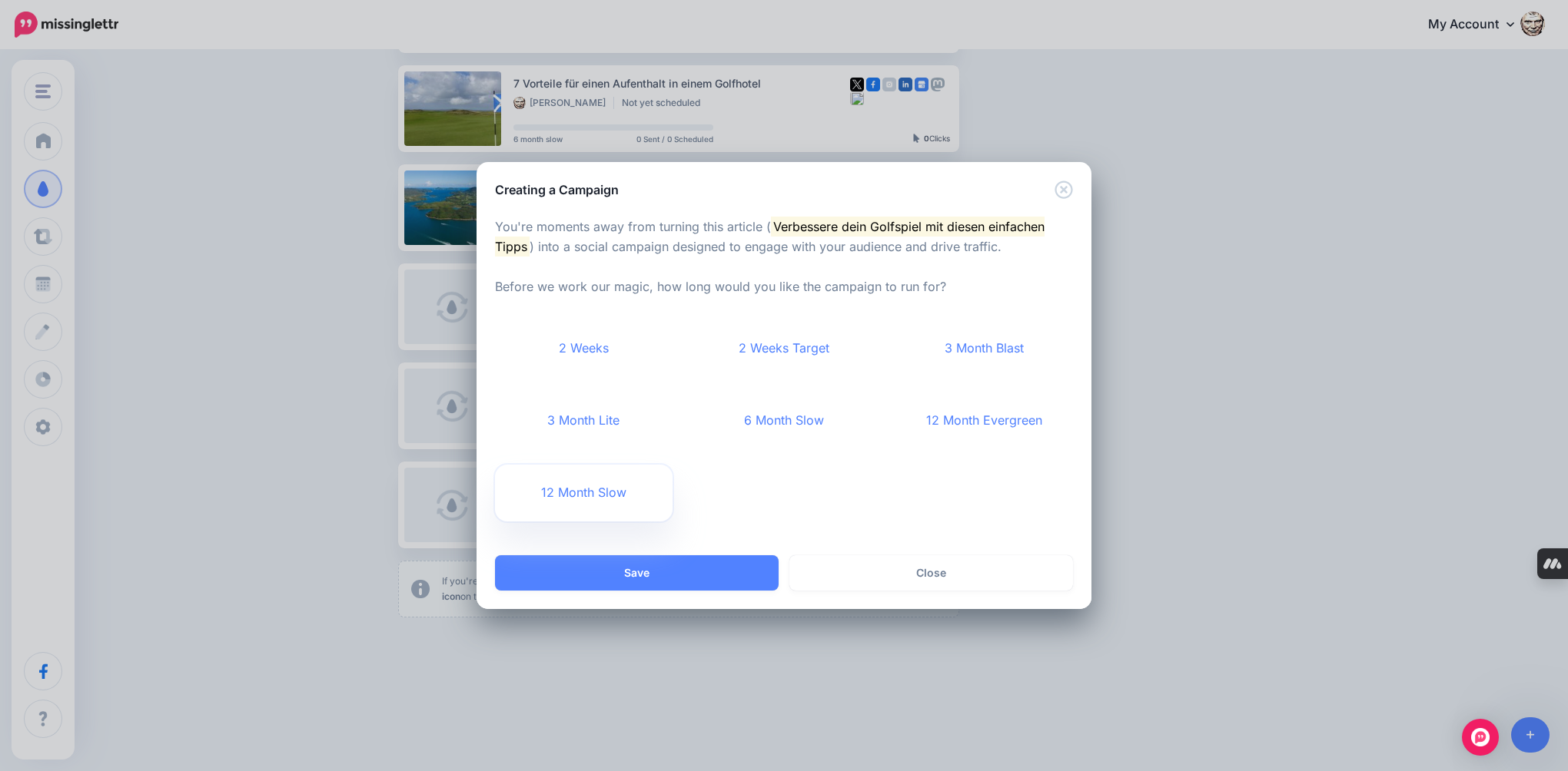
click at [625, 486] on link "12 Month Slow" at bounding box center [584, 492] width 177 height 57
click at [624, 573] on button "Save" at bounding box center [637, 573] width 284 height 35
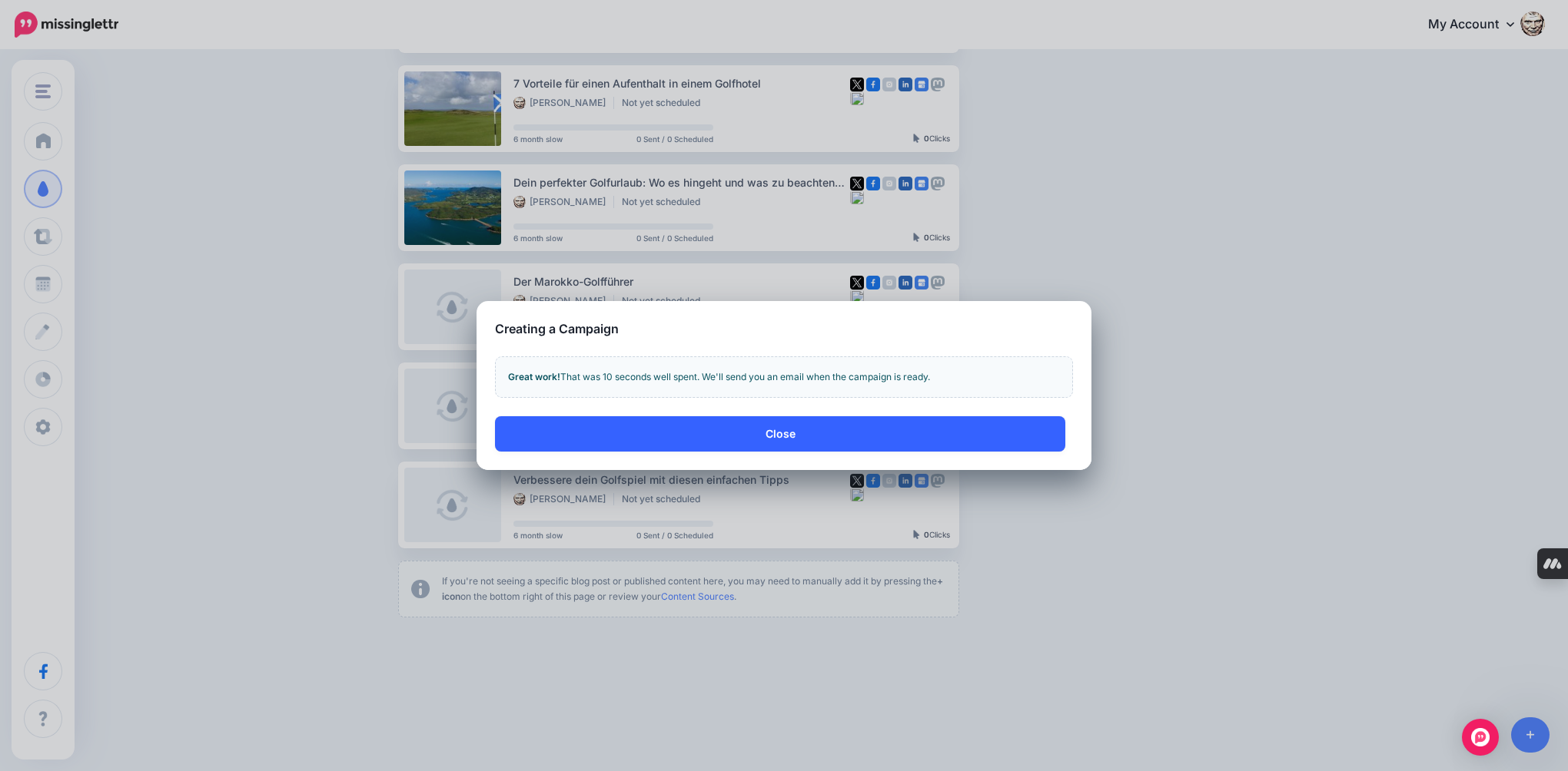
click at [765, 427] on button "Close" at bounding box center [780, 434] width 570 height 35
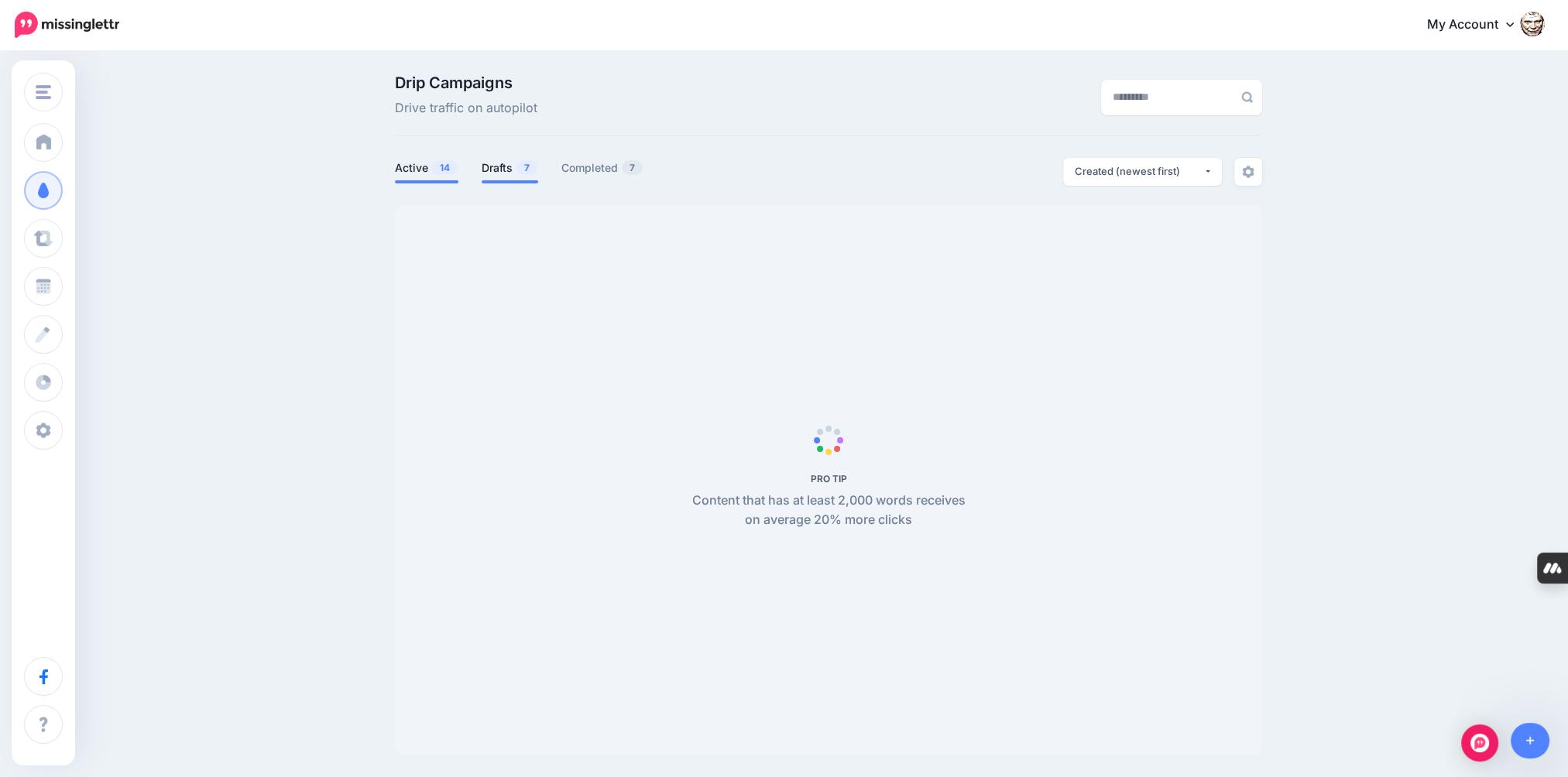
click at [504, 169] on link "Drafts 7" at bounding box center [510, 168] width 56 height 19
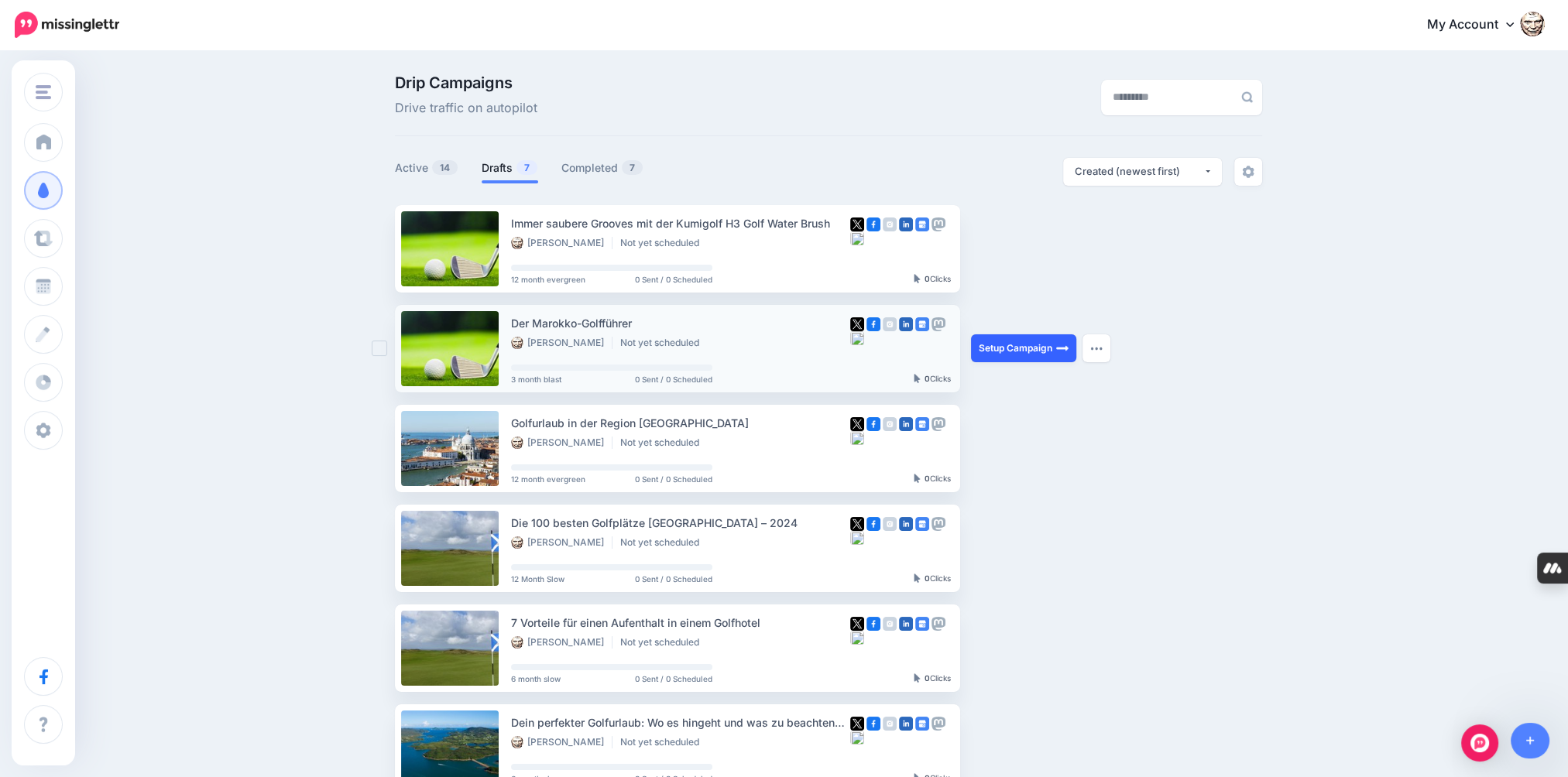
click at [1026, 347] on link "Setup Campaign" at bounding box center [1024, 348] width 106 height 28
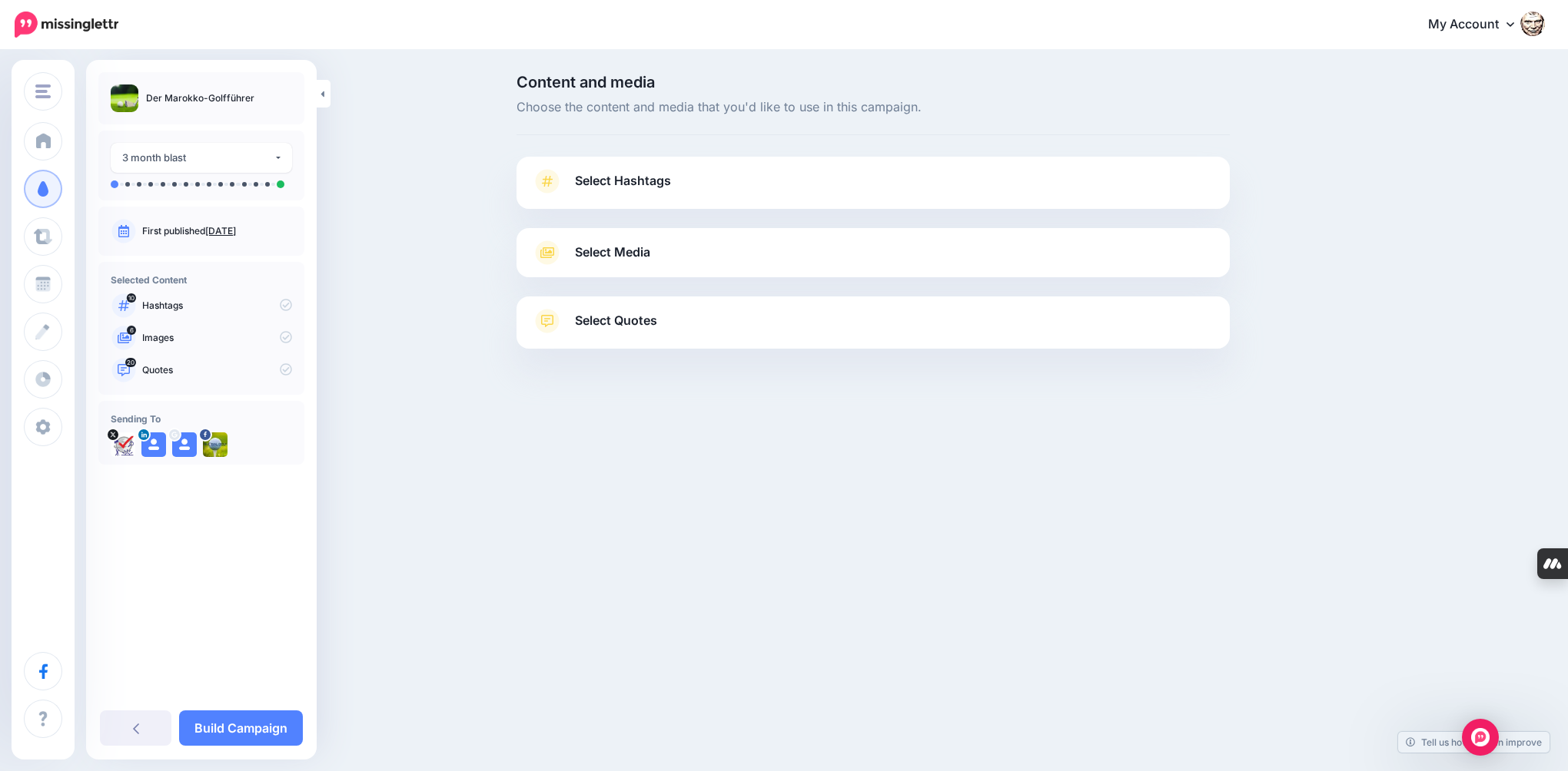
click at [593, 183] on span "Select Hashtags" at bounding box center [623, 181] width 96 height 21
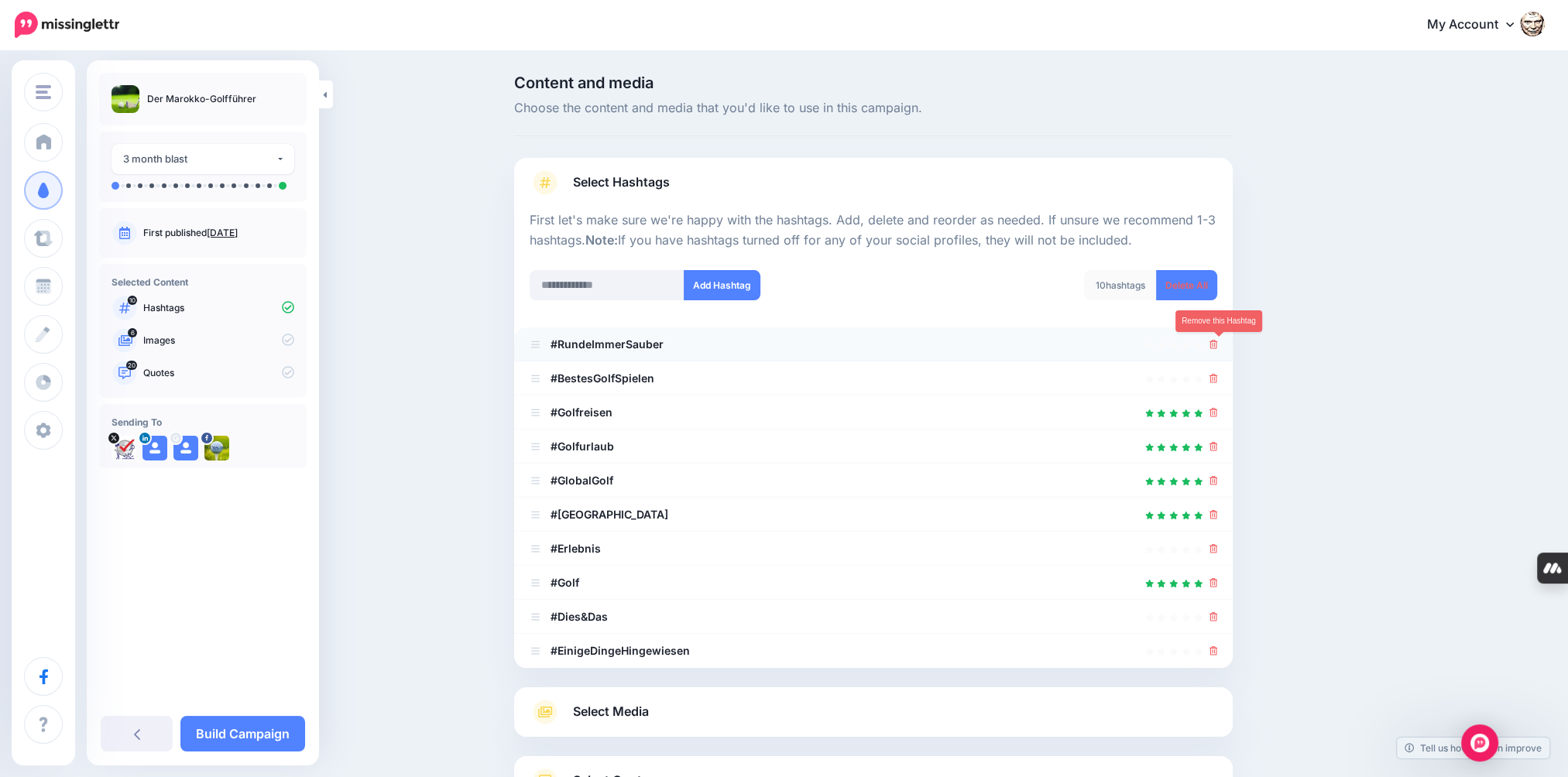
click at [1218, 347] on icon at bounding box center [1214, 344] width 9 height 9
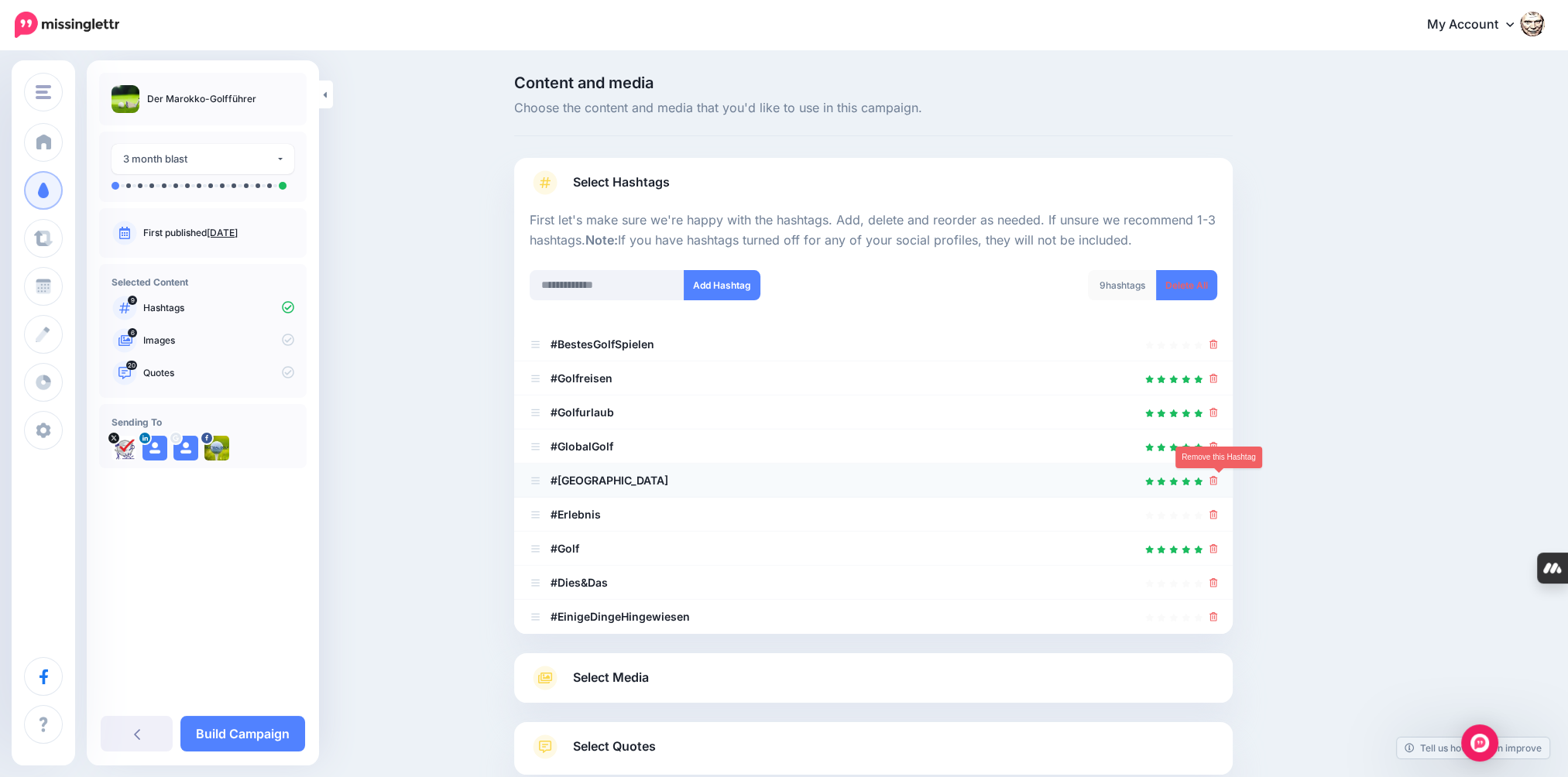
click at [1218, 483] on icon at bounding box center [1214, 480] width 9 height 9
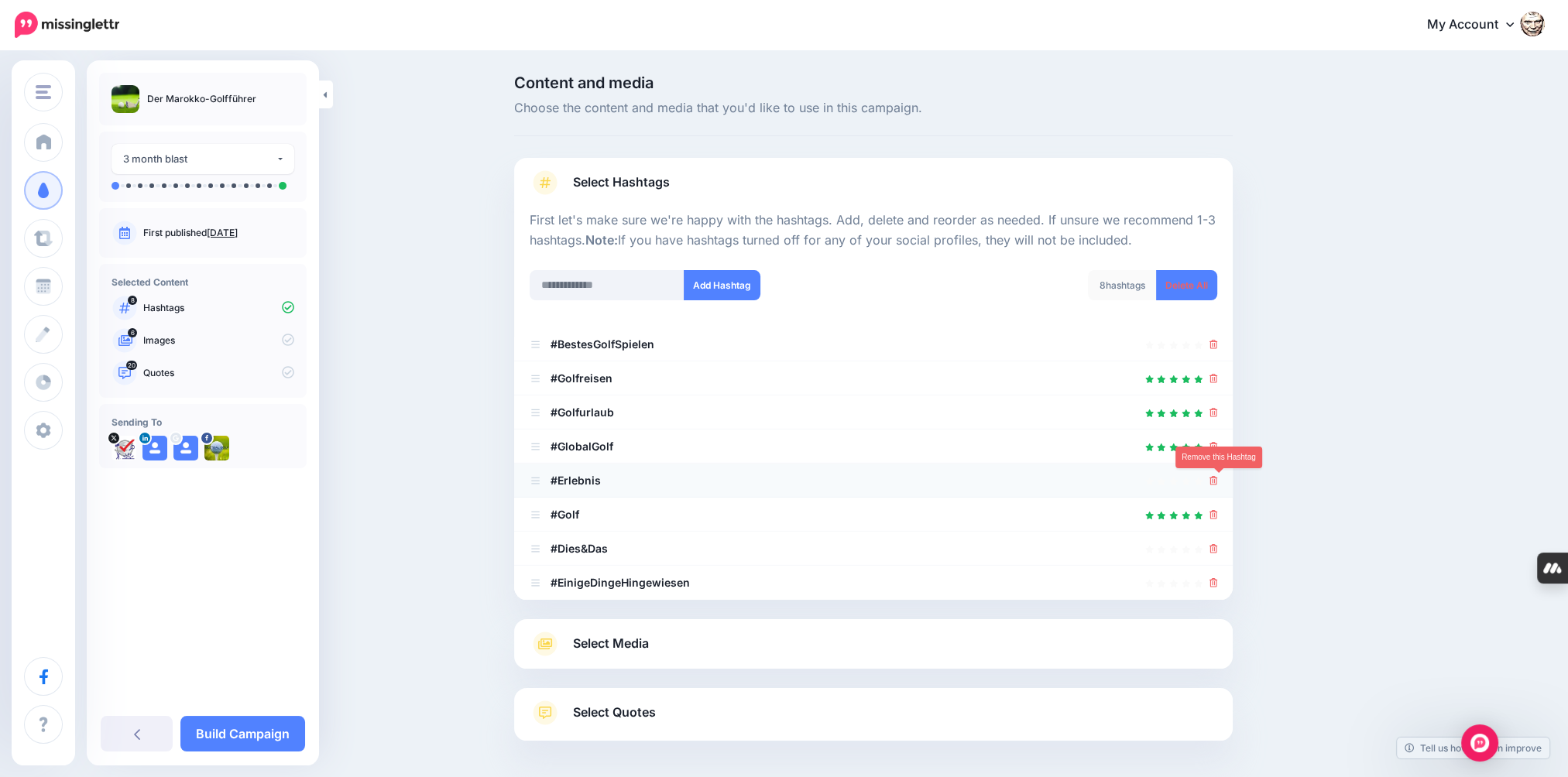
click at [1216, 483] on icon at bounding box center [1214, 480] width 9 height 9
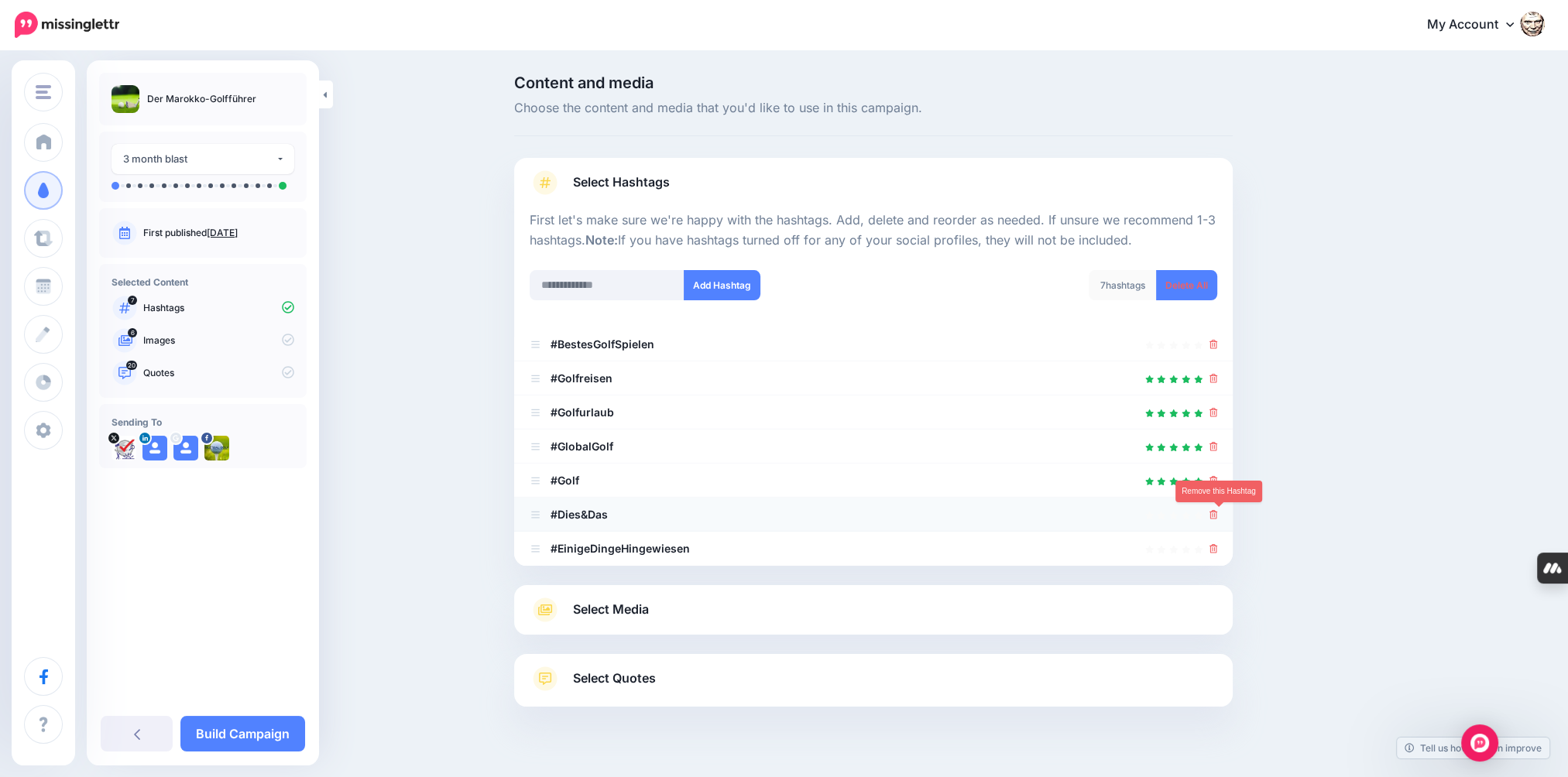
click at [1216, 519] on link at bounding box center [1214, 514] width 9 height 13
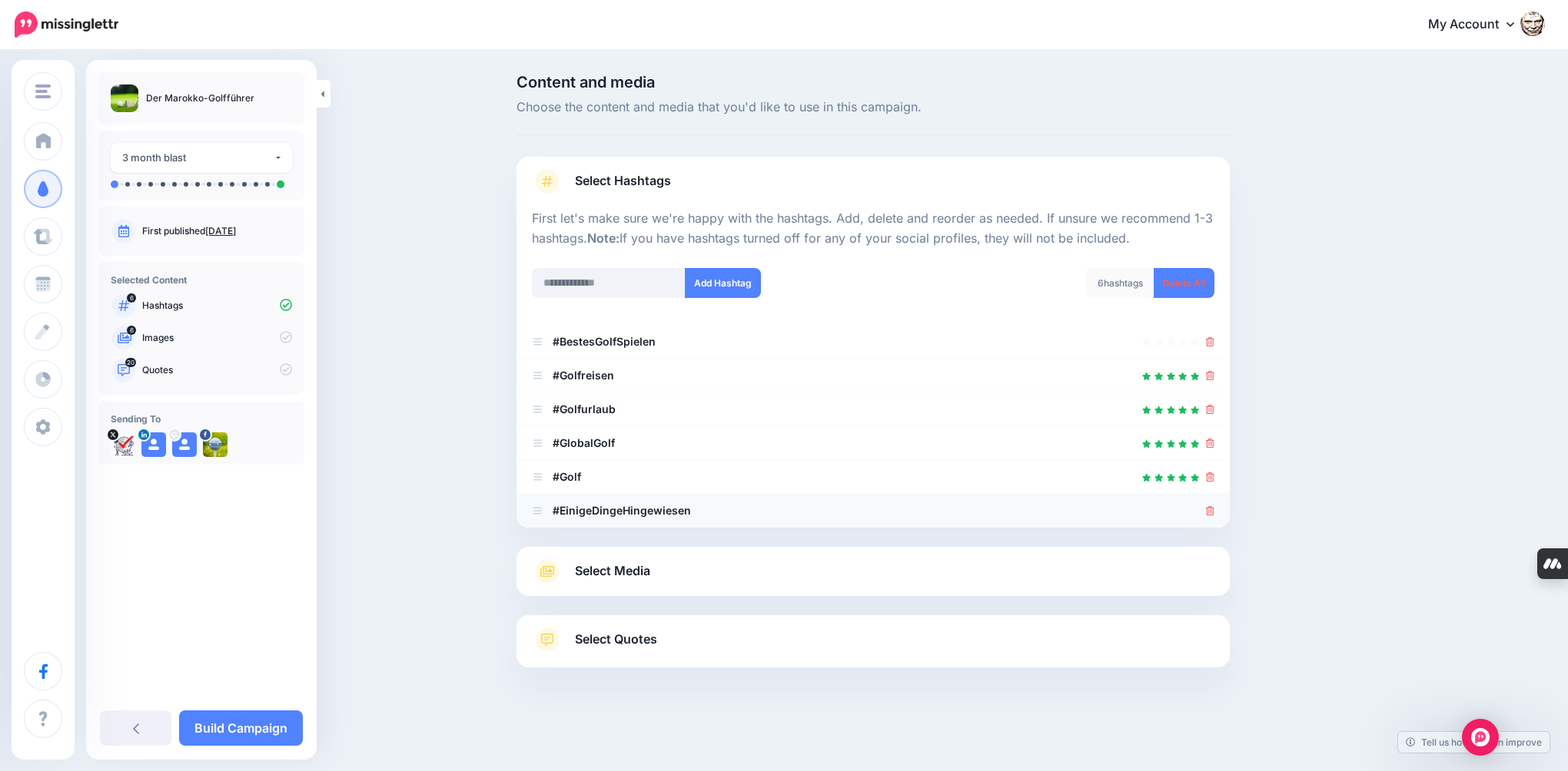
click at [1208, 516] on link at bounding box center [1210, 510] width 8 height 13
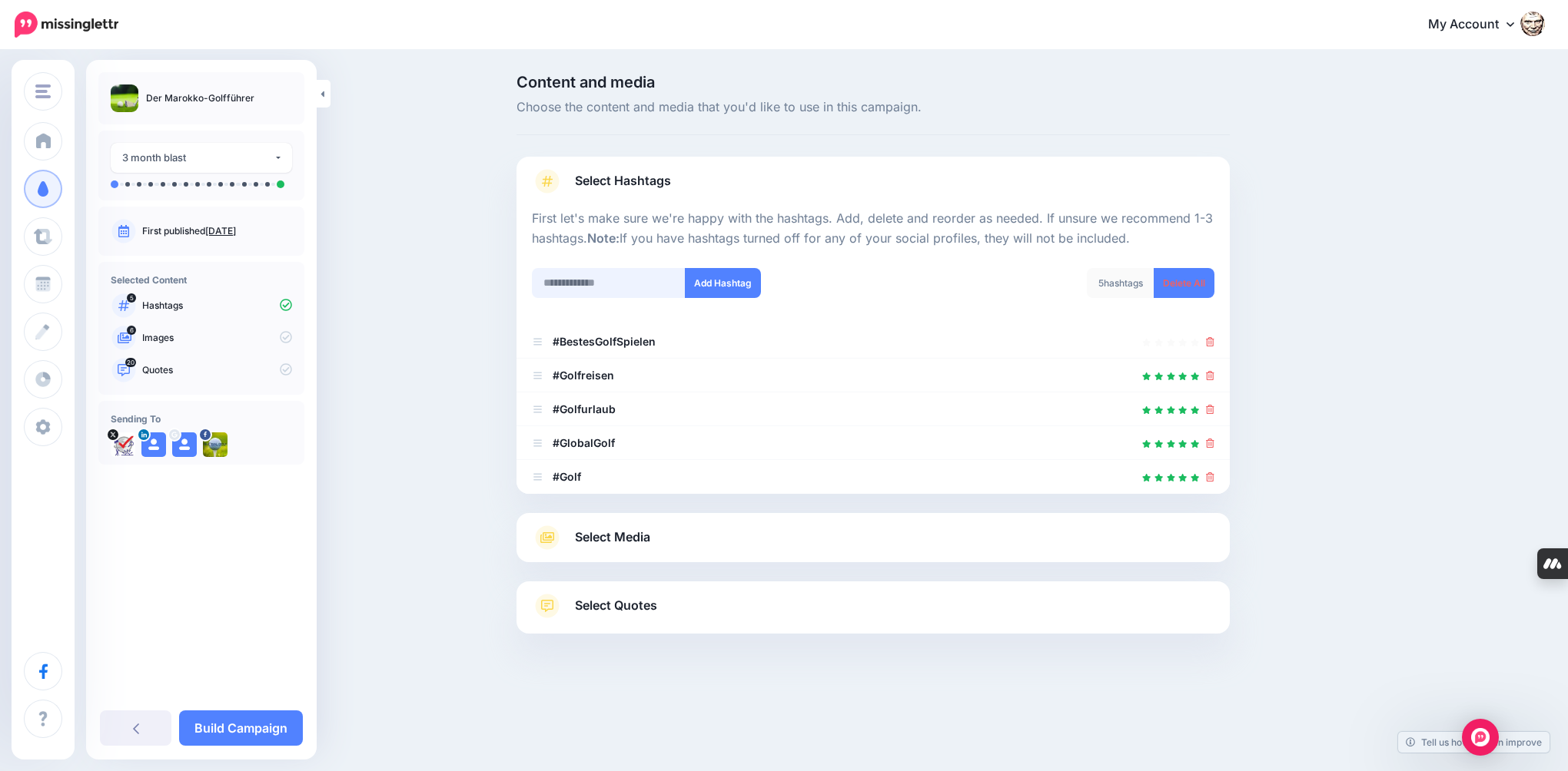
click at [606, 285] on input "text" at bounding box center [609, 282] width 154 height 30
type input "**********"
click at [719, 290] on button "Add Hashtag" at bounding box center [723, 282] width 76 height 30
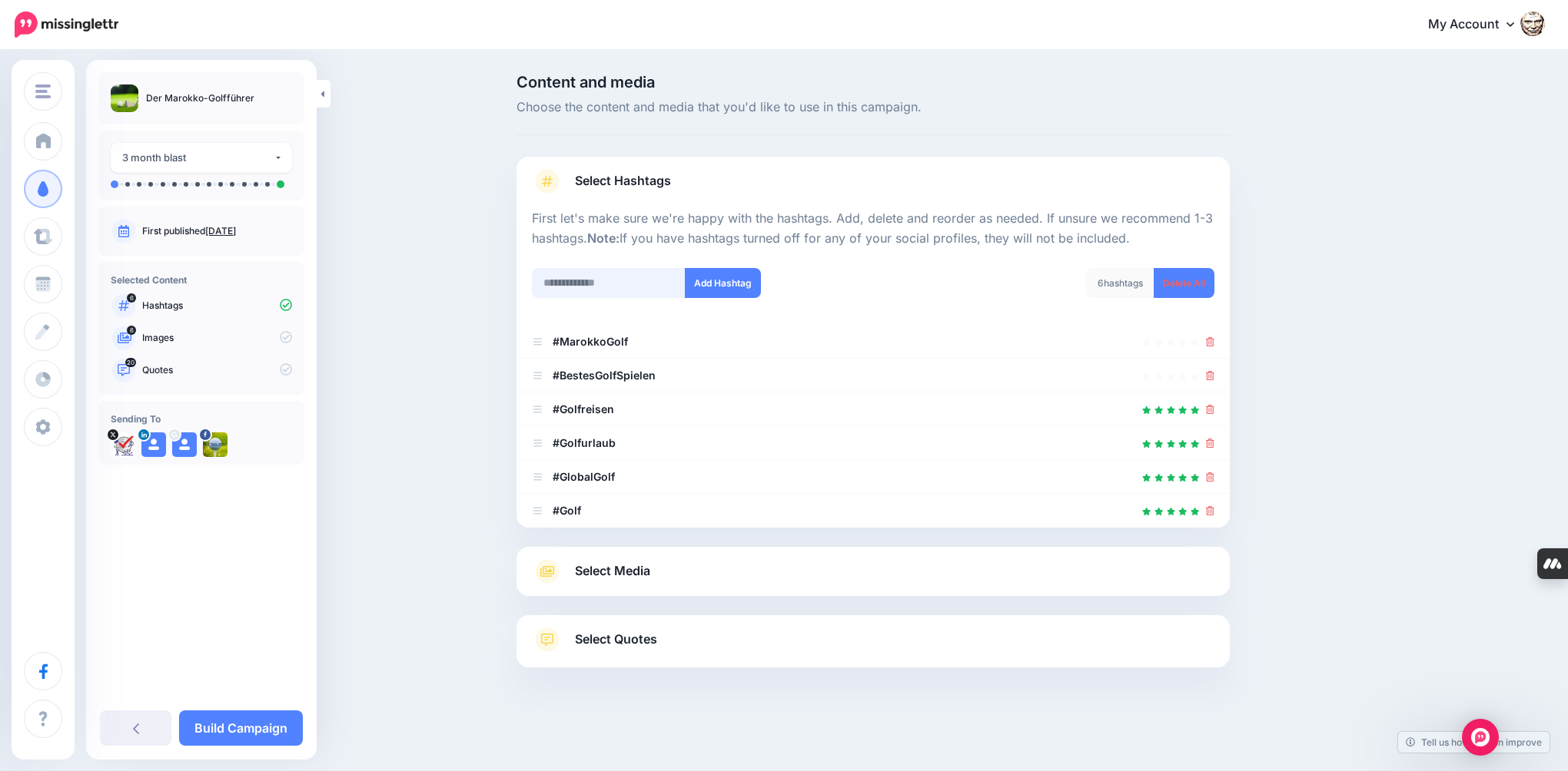
click at [647, 280] on input "text" at bounding box center [609, 282] width 154 height 30
type input "*******"
click at [753, 285] on button "Add Hashtag" at bounding box center [723, 282] width 76 height 30
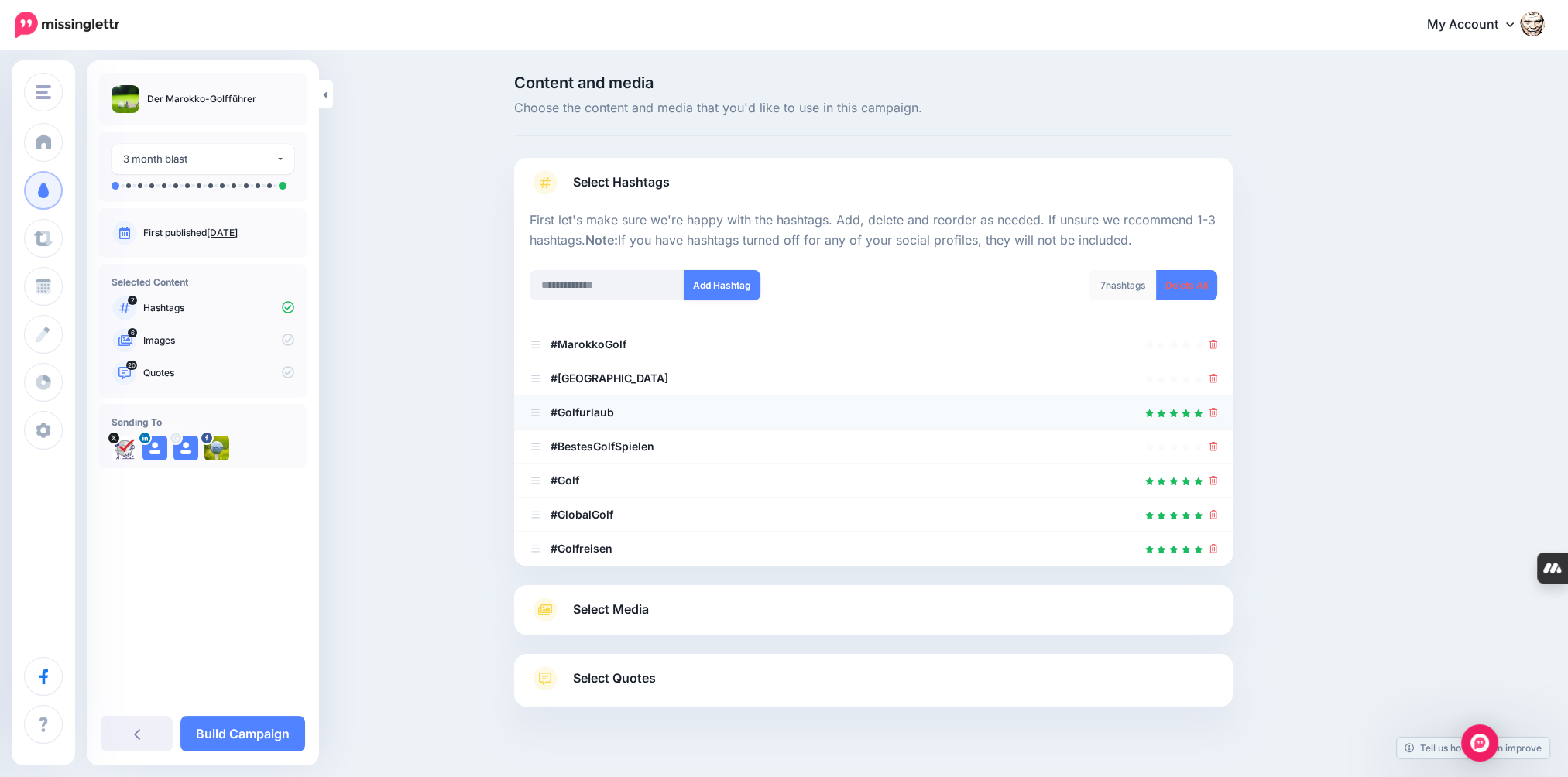
scroll to position [30, 0]
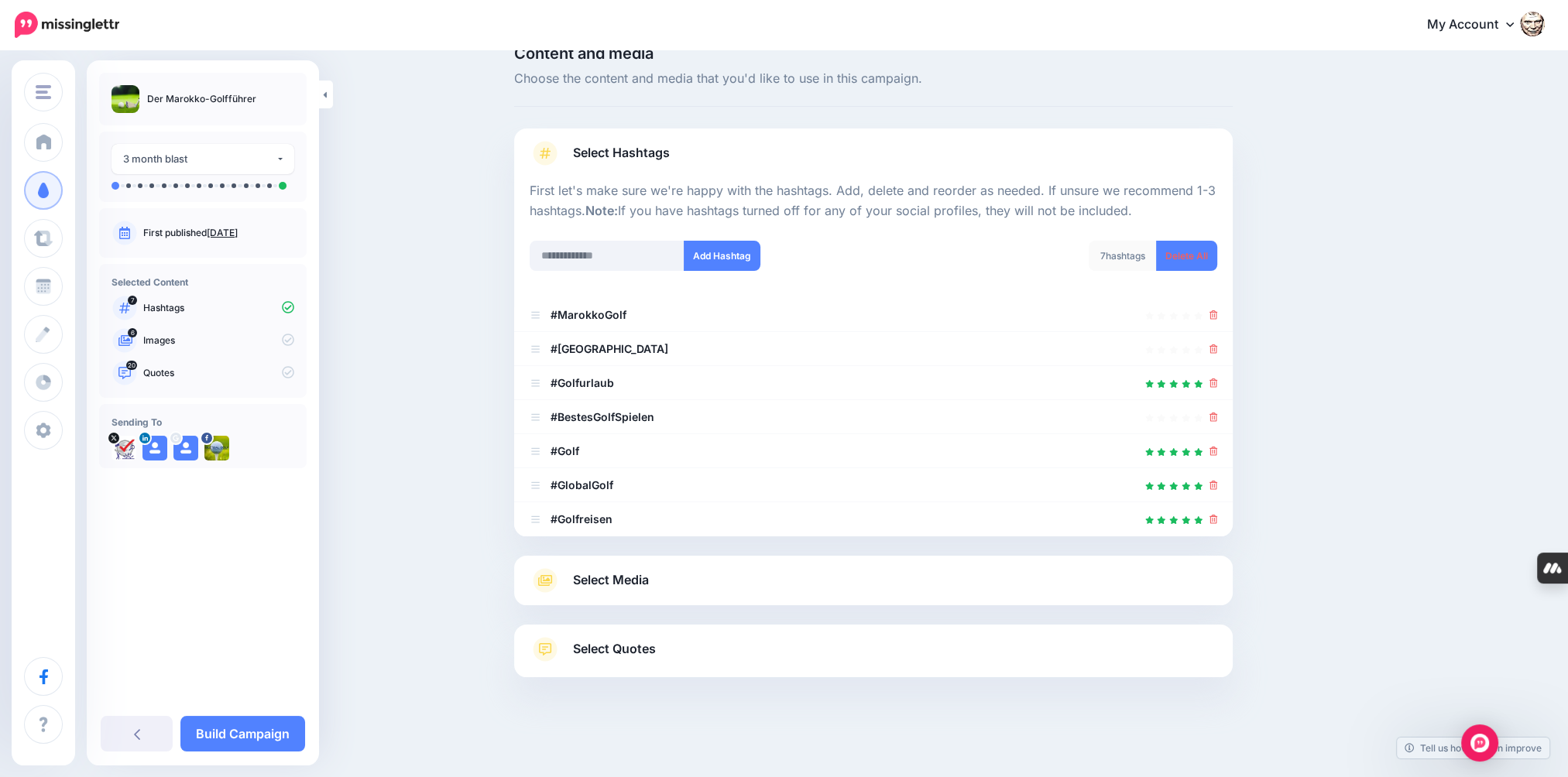
click at [595, 582] on span "Select Media" at bounding box center [610, 580] width 76 height 21
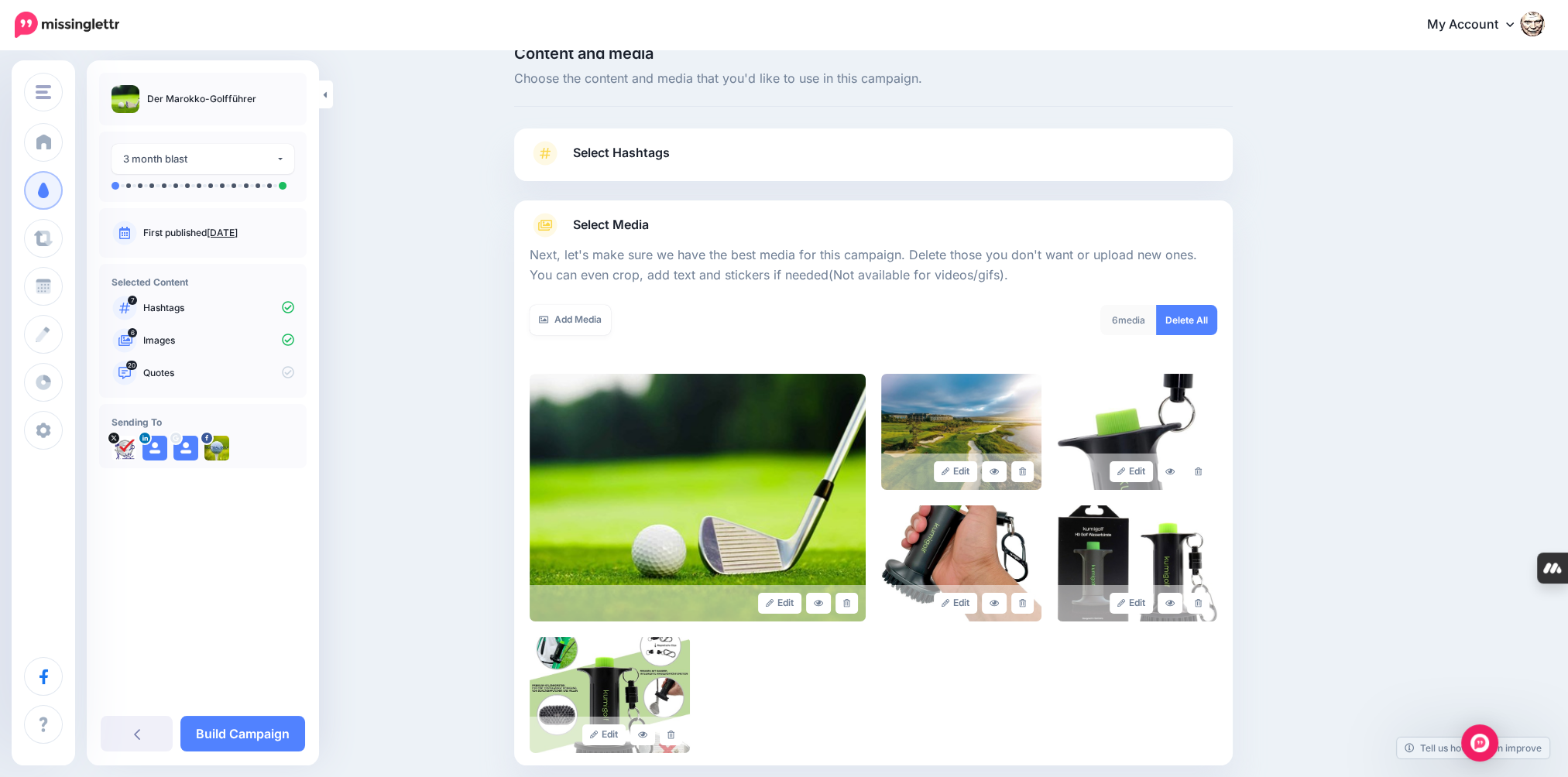
scroll to position [107, 0]
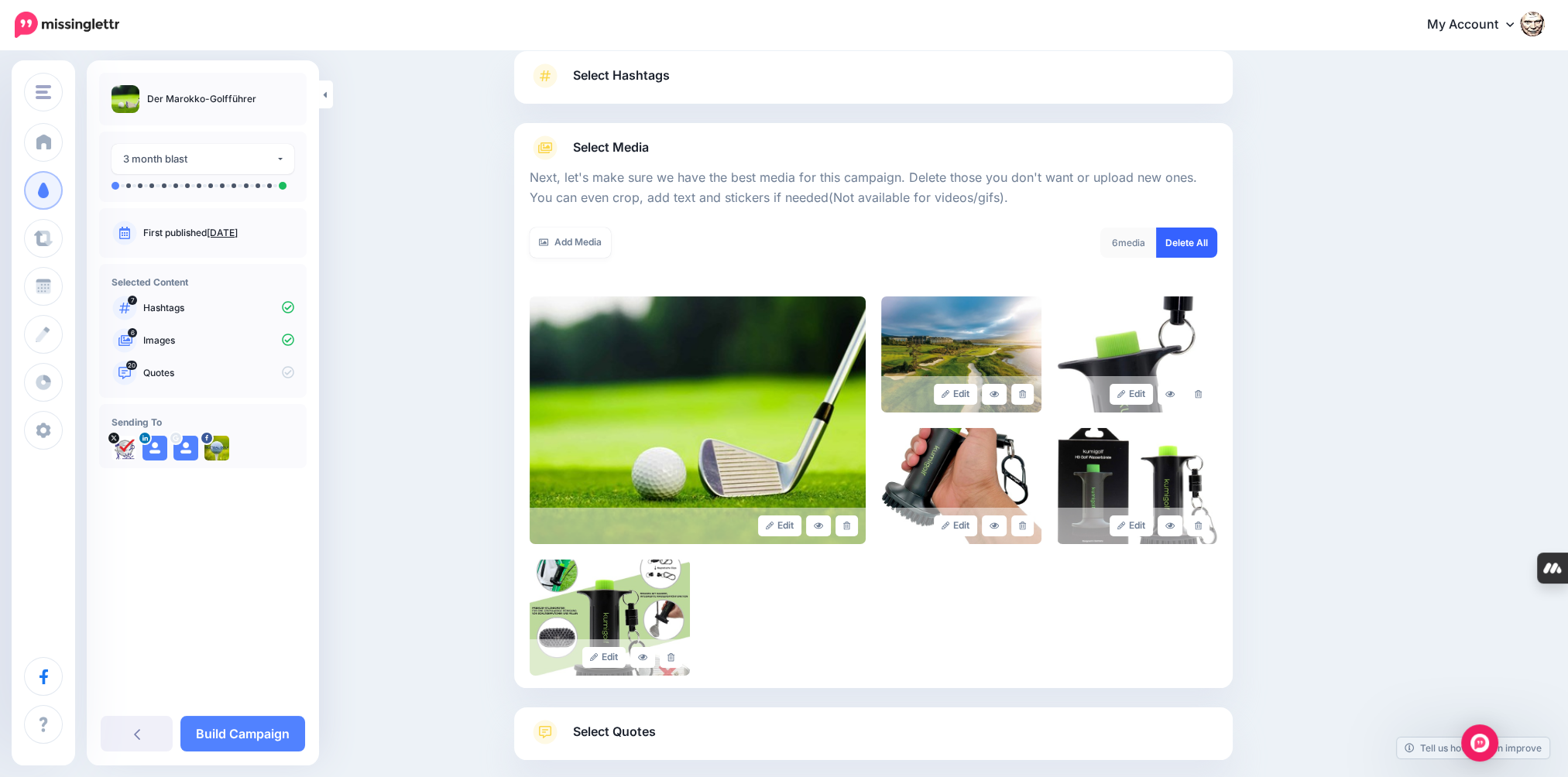
click at [1182, 244] on link "Delete All" at bounding box center [1187, 242] width 61 height 30
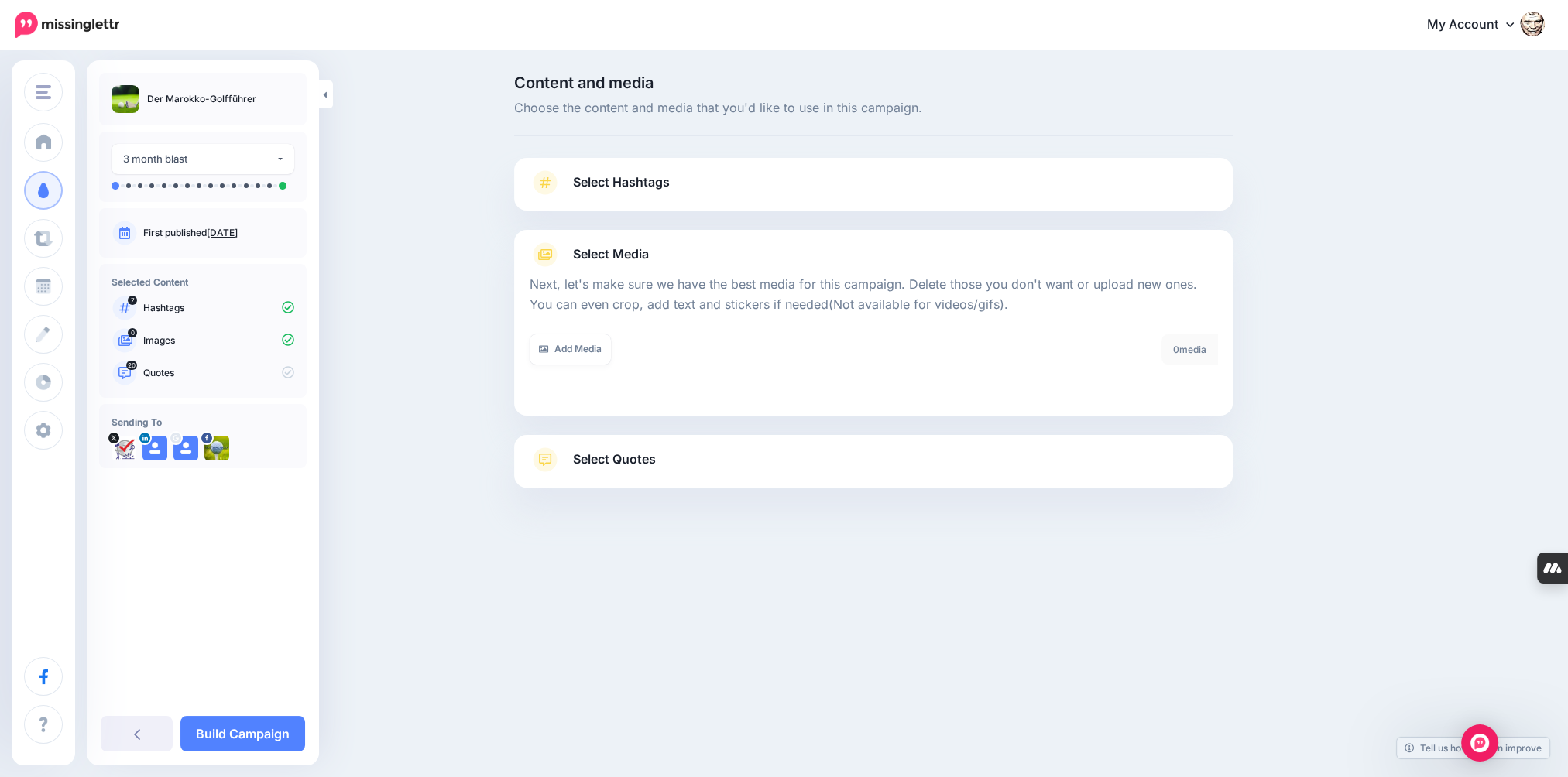
scroll to position [0, 0]
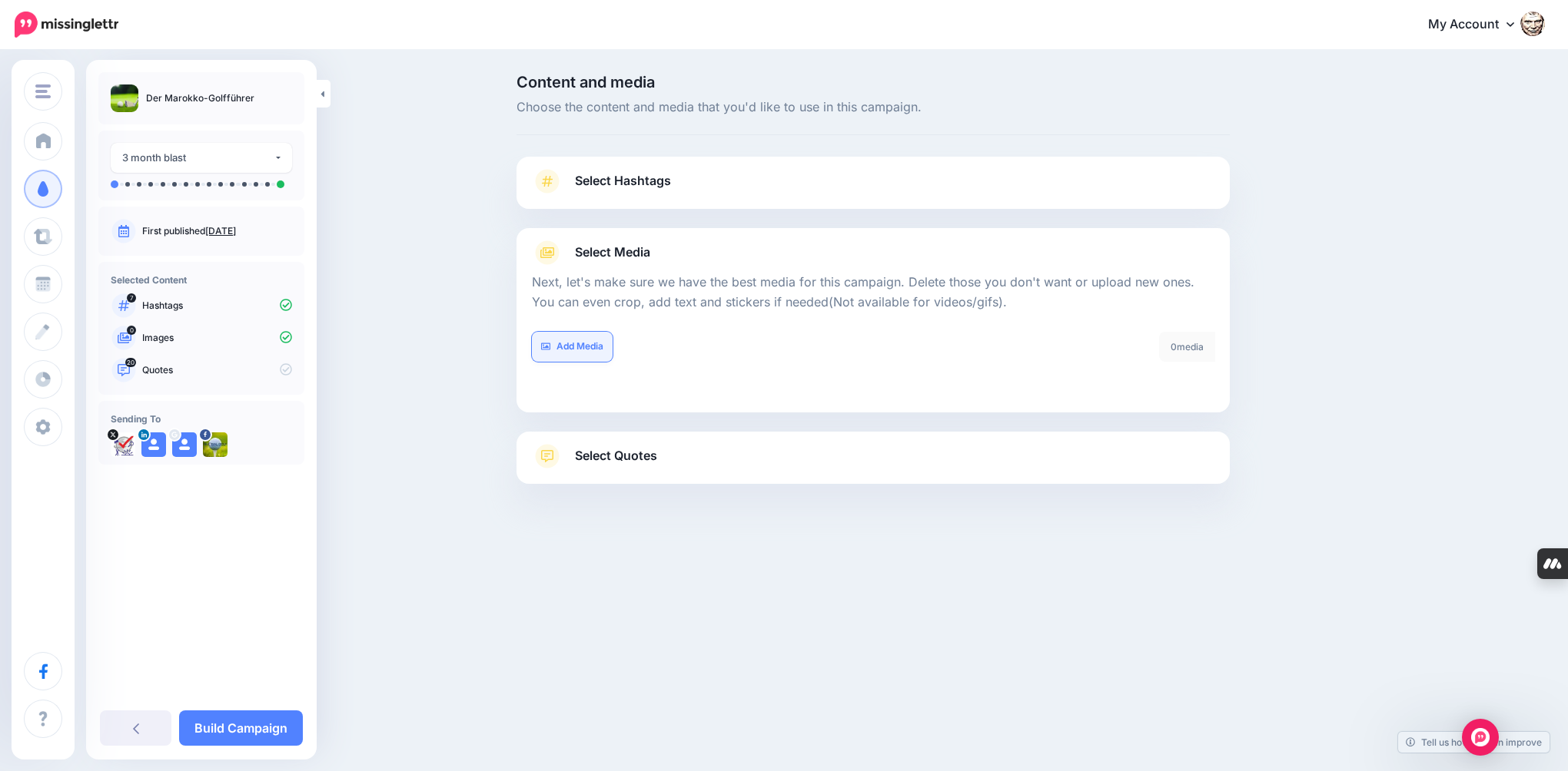
click at [587, 345] on link "Add Media" at bounding box center [573, 346] width 81 height 30
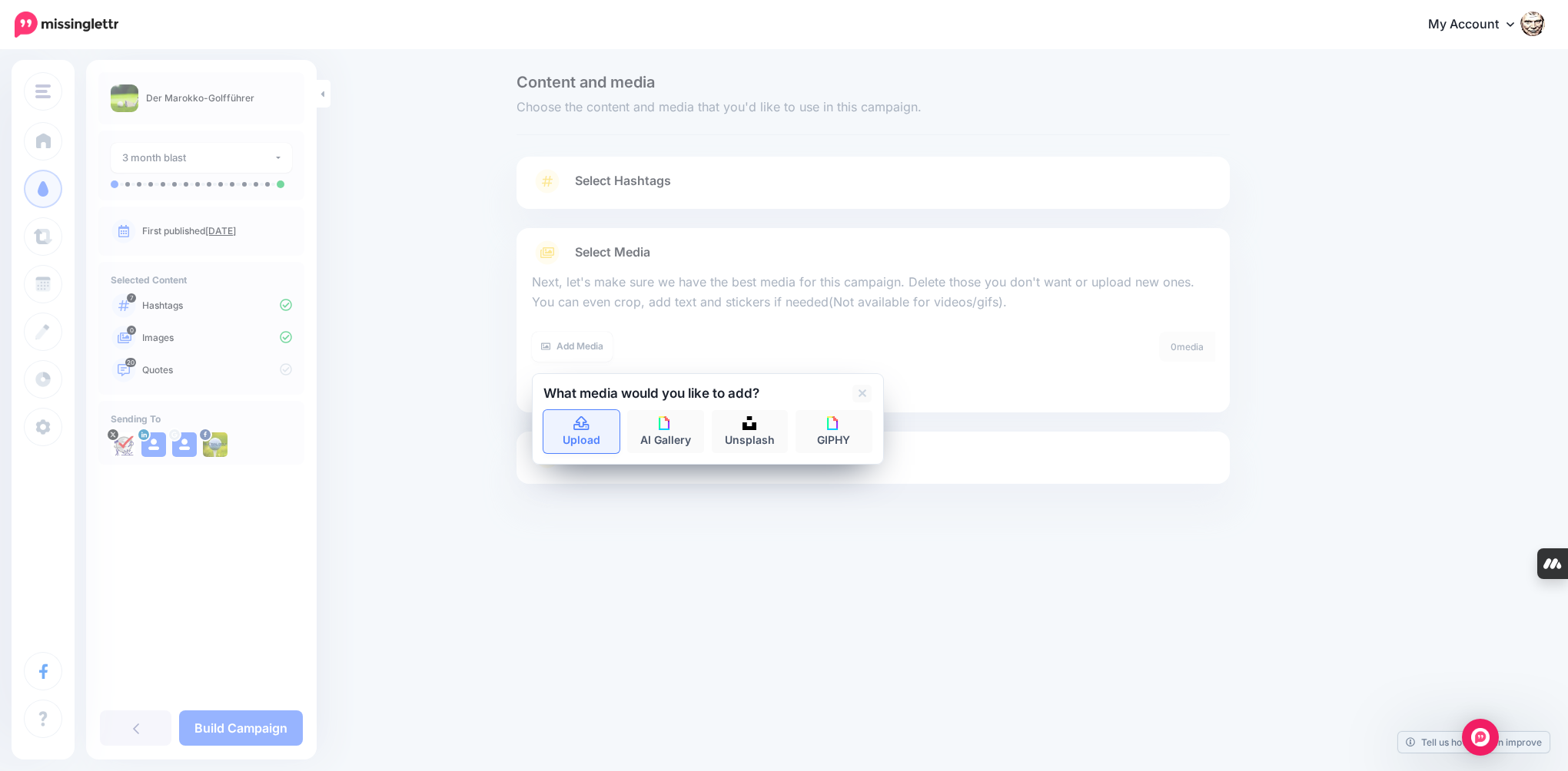
click at [590, 439] on link "Upload" at bounding box center [581, 432] width 77 height 43
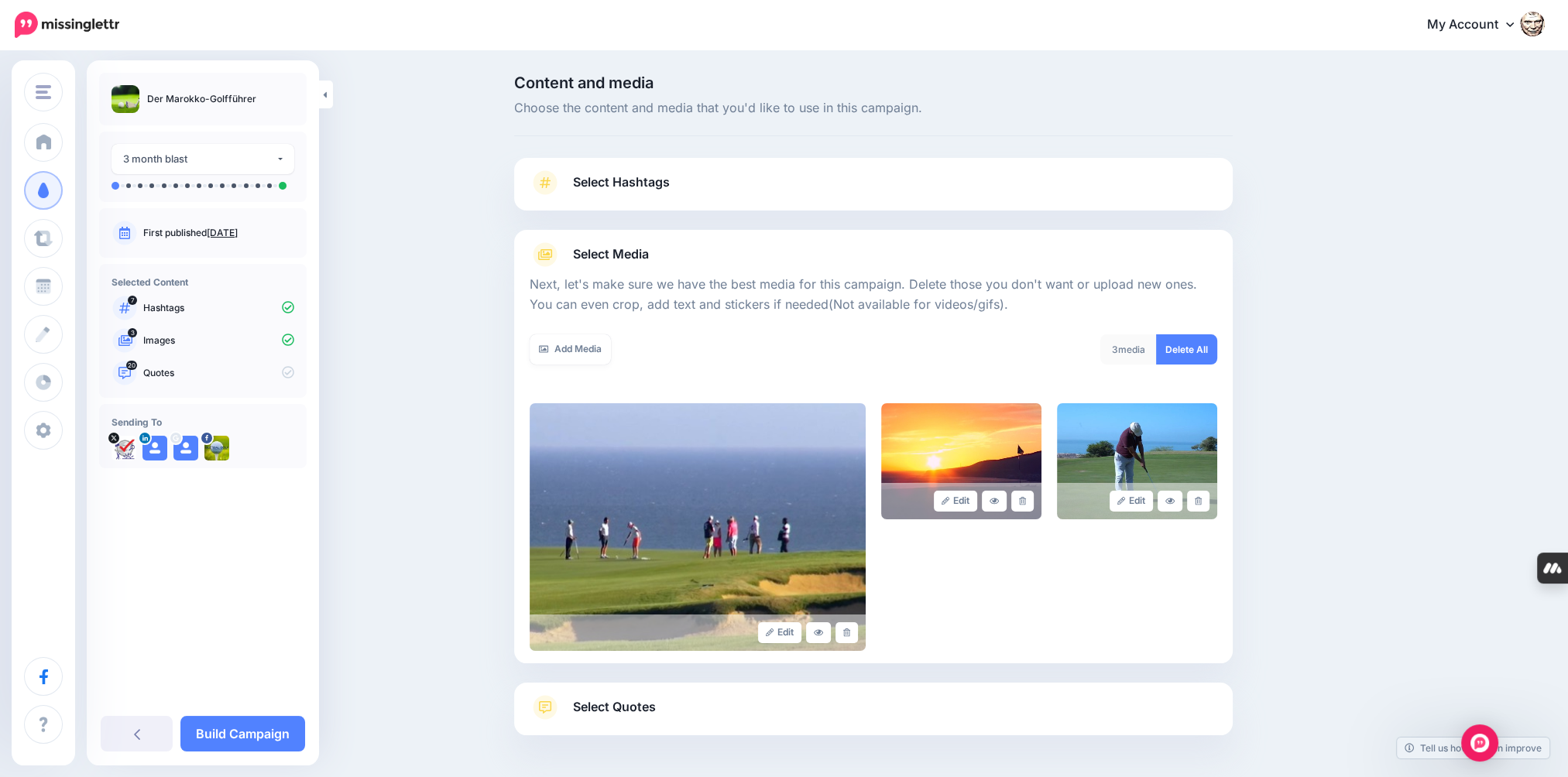
scroll to position [58, 0]
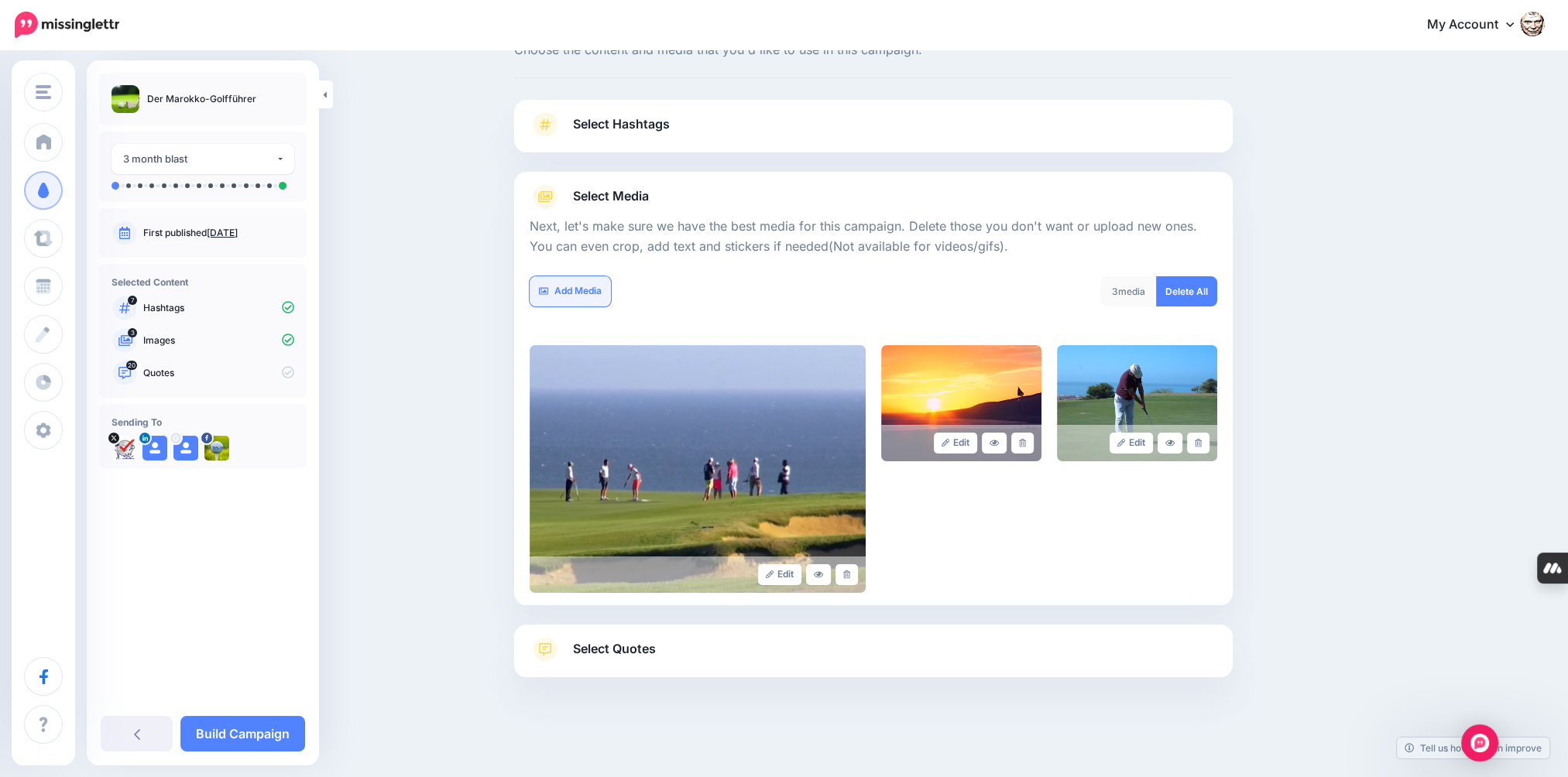
click at [601, 286] on link "Add Media" at bounding box center [570, 291] width 82 height 30
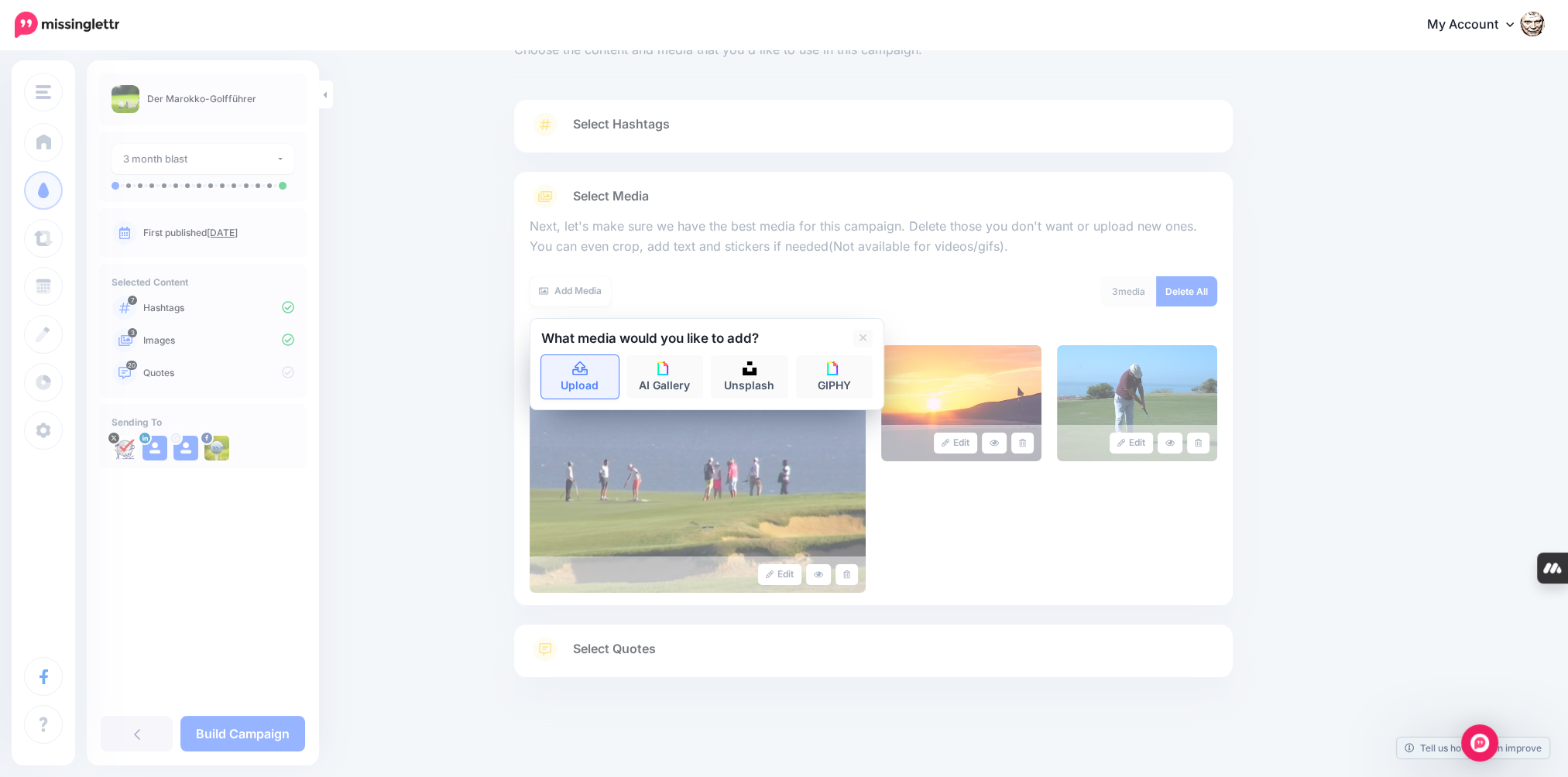
click at [610, 377] on link "Upload" at bounding box center [580, 377] width 77 height 43
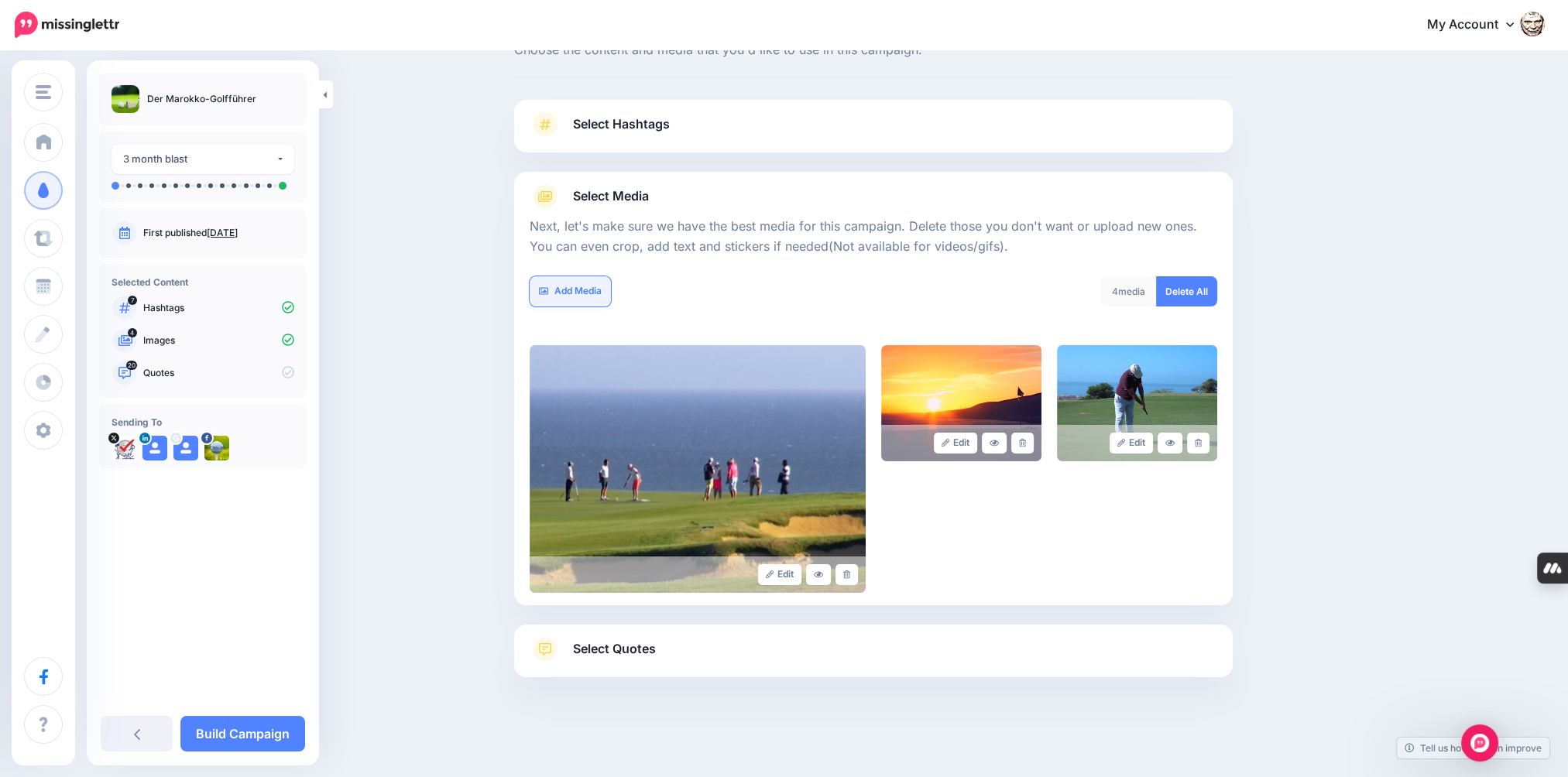
click at [584, 297] on link "Add Media" at bounding box center [570, 291] width 82 height 30
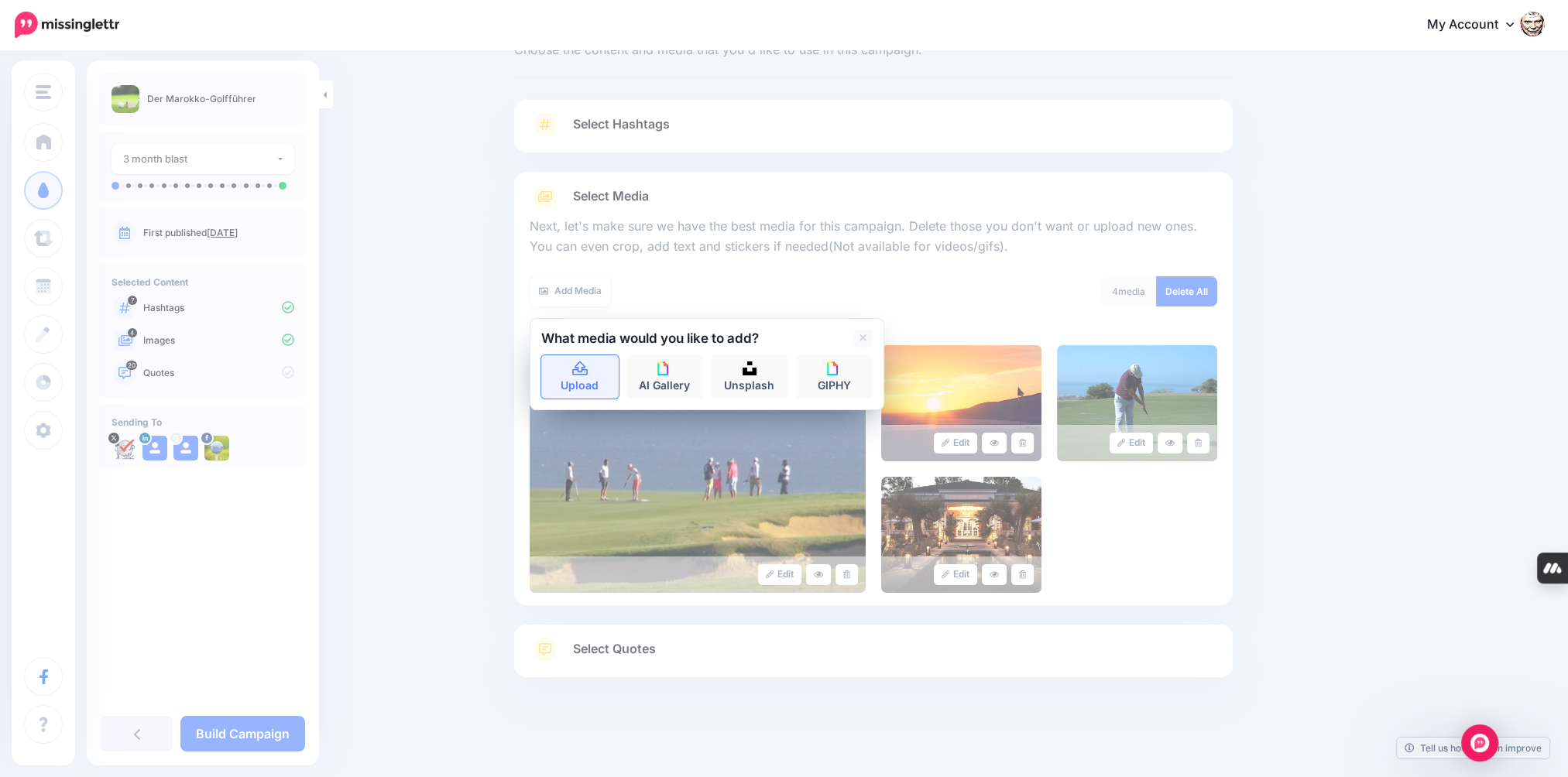
click at [579, 378] on link "Upload" at bounding box center [580, 377] width 77 height 43
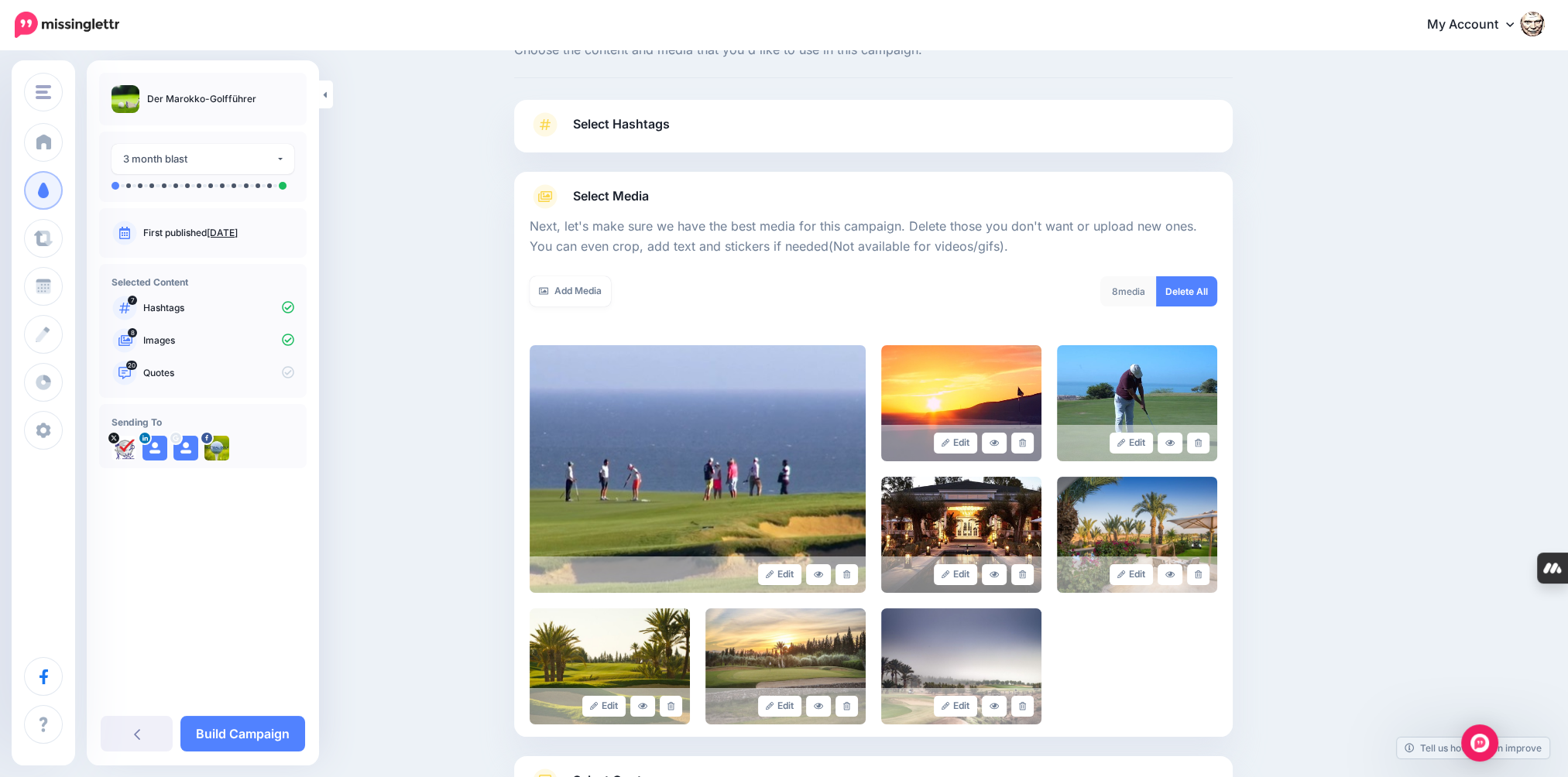
scroll to position [190, 0]
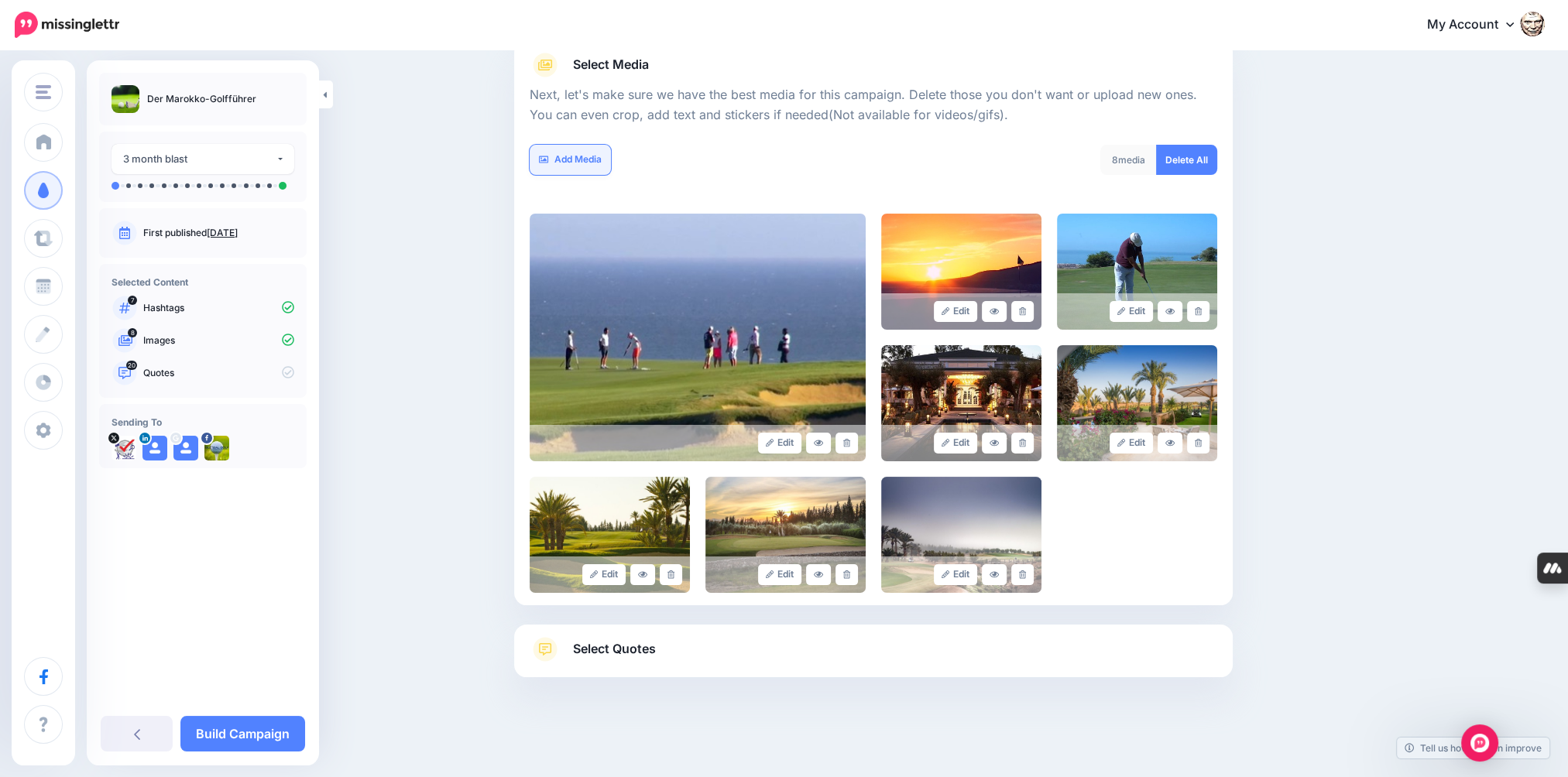
click at [611, 164] on link "Add Media" at bounding box center [570, 159] width 82 height 30
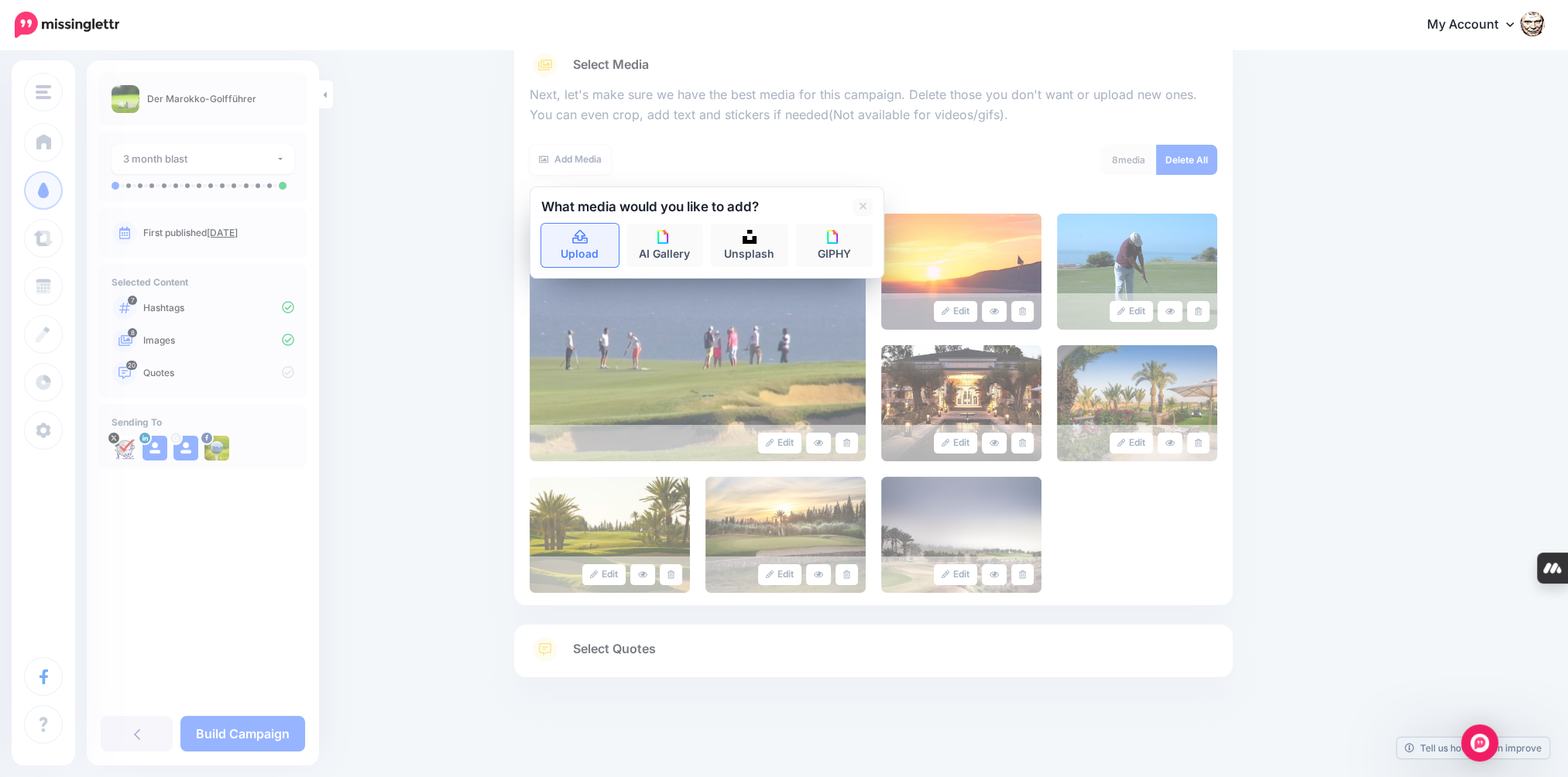
click at [592, 227] on link "Upload" at bounding box center [580, 245] width 77 height 43
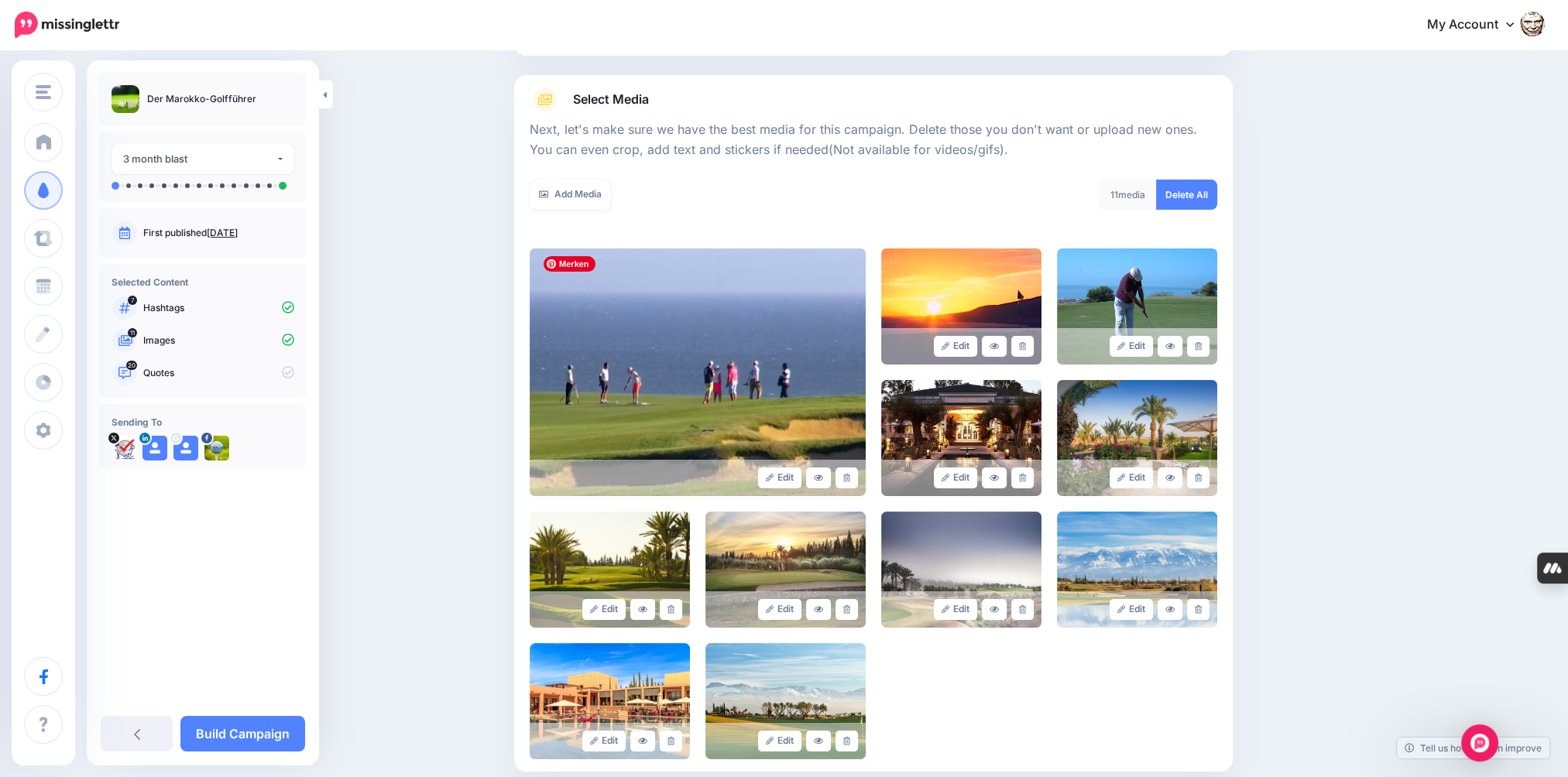
scroll to position [89, 0]
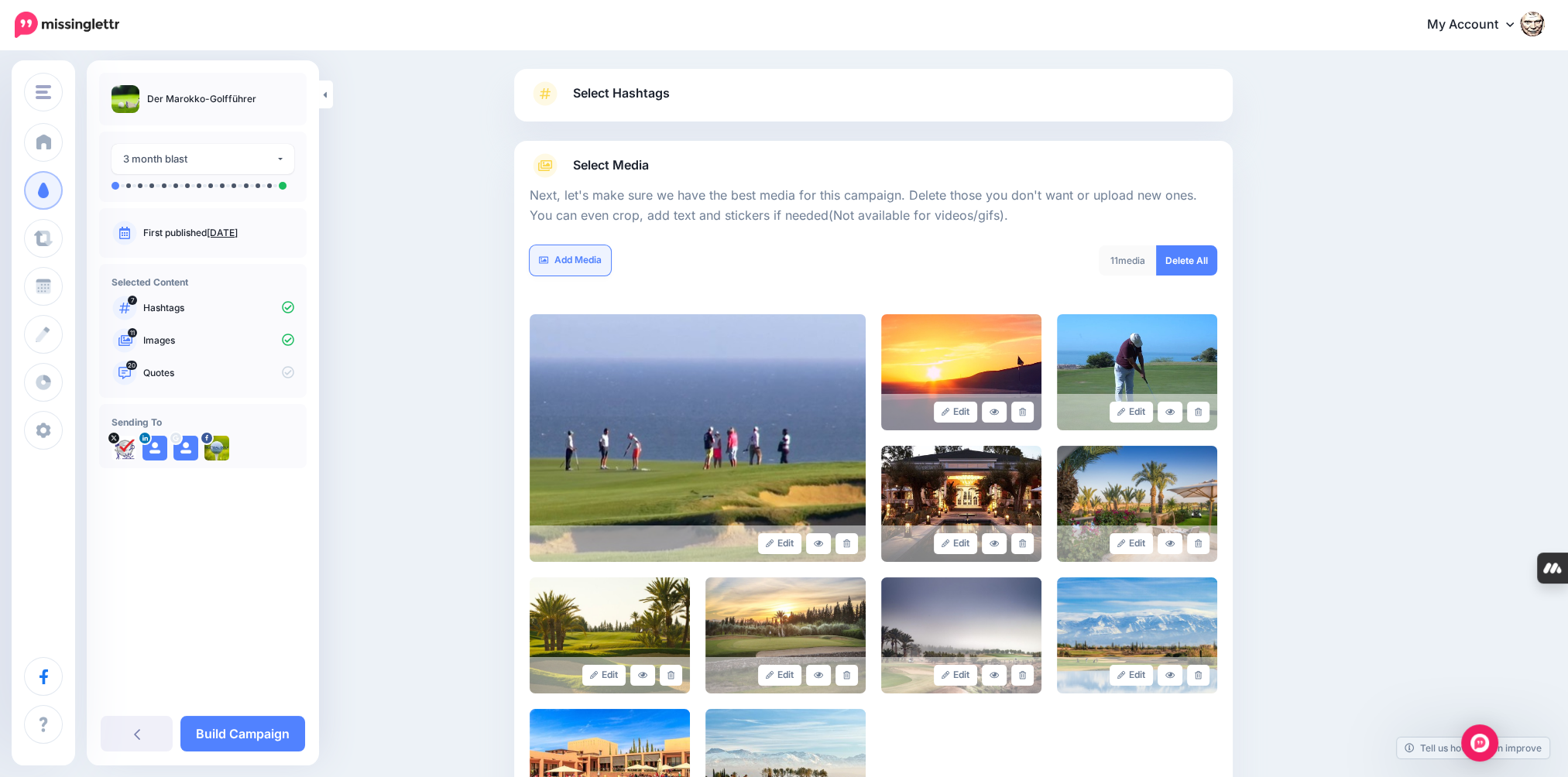
click at [587, 254] on link "Add Media" at bounding box center [570, 260] width 82 height 30
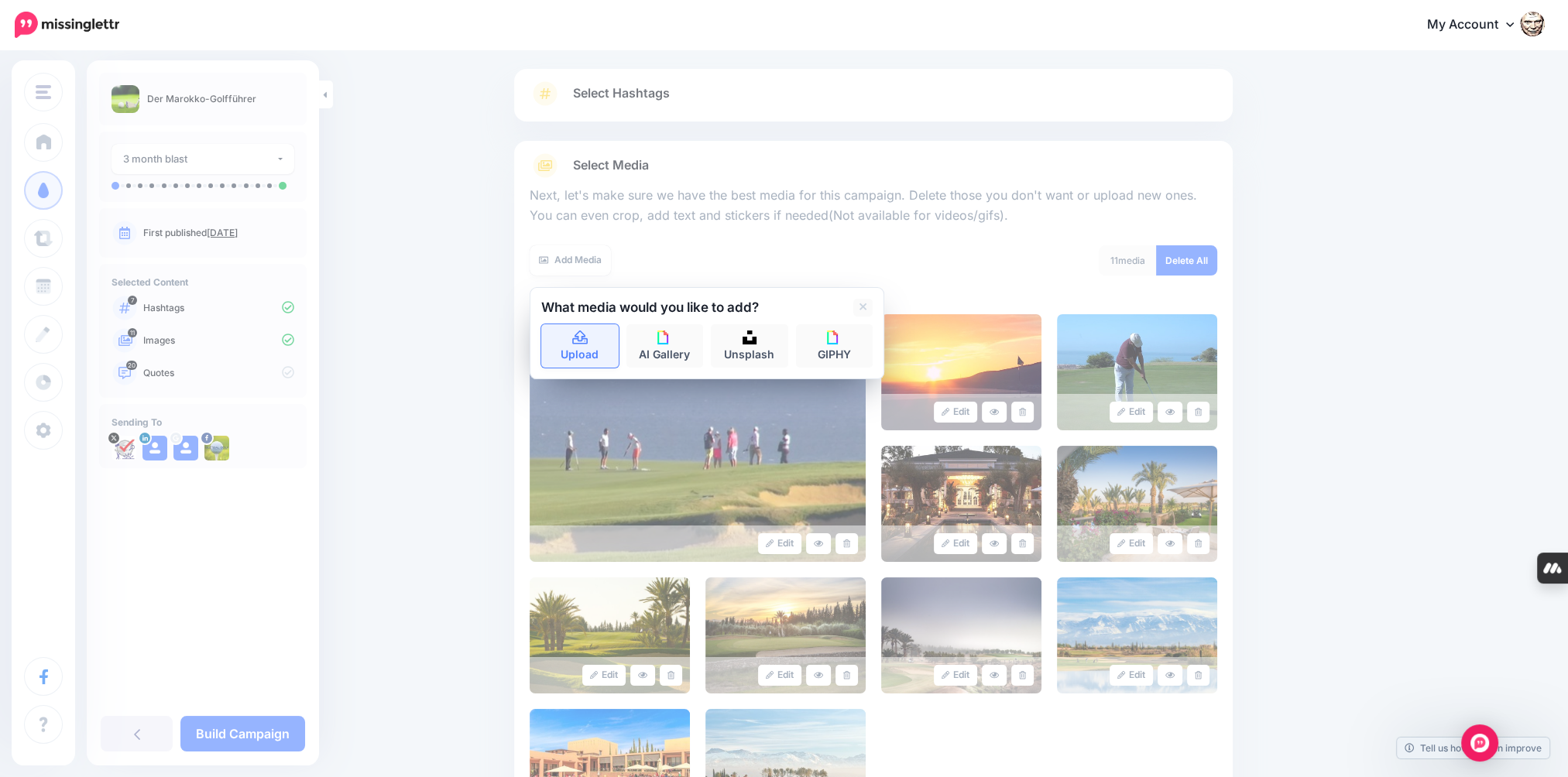
click at [589, 331] on icon at bounding box center [580, 338] width 18 height 14
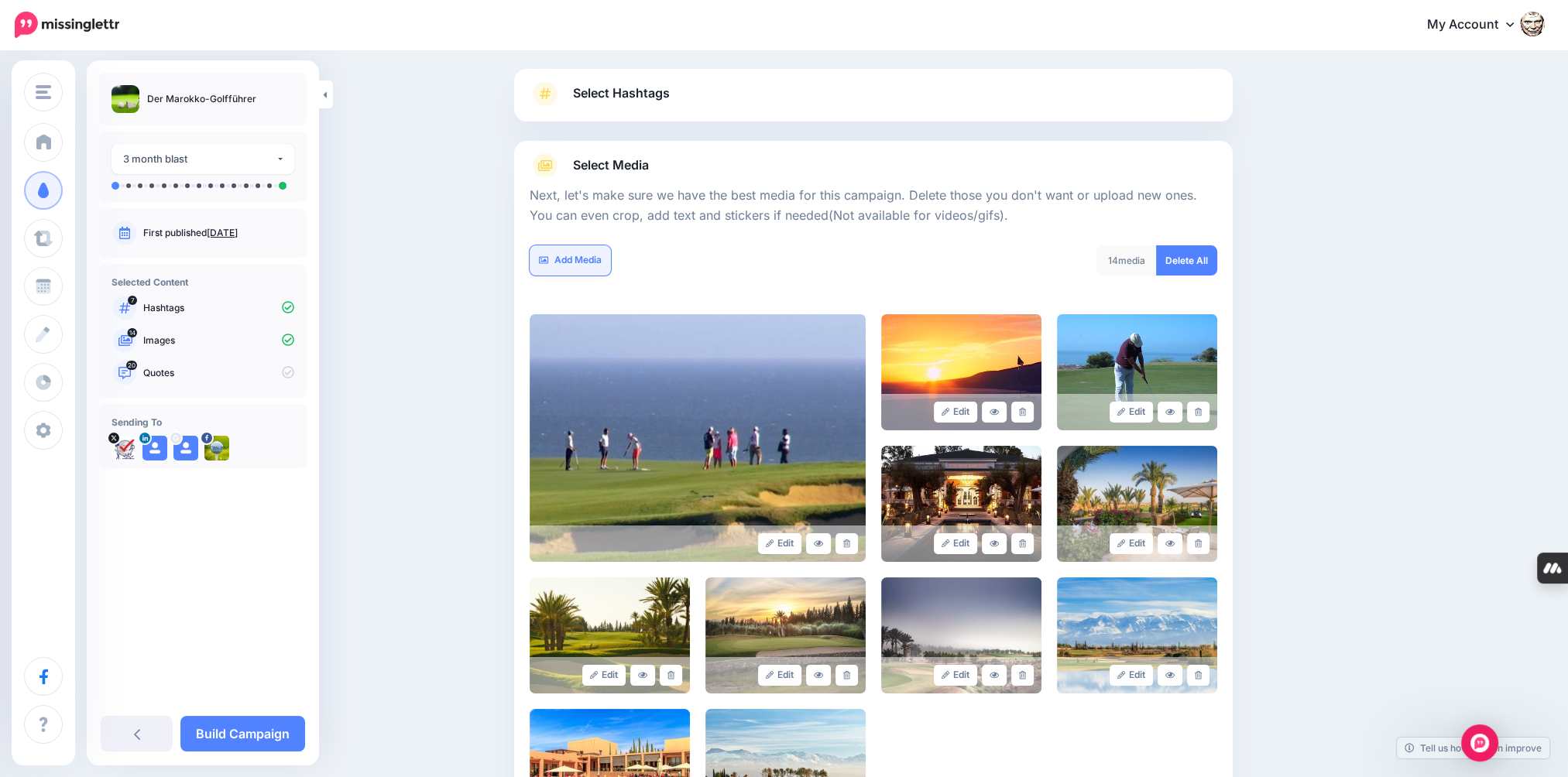
click at [601, 260] on link "Add Media" at bounding box center [570, 260] width 82 height 30
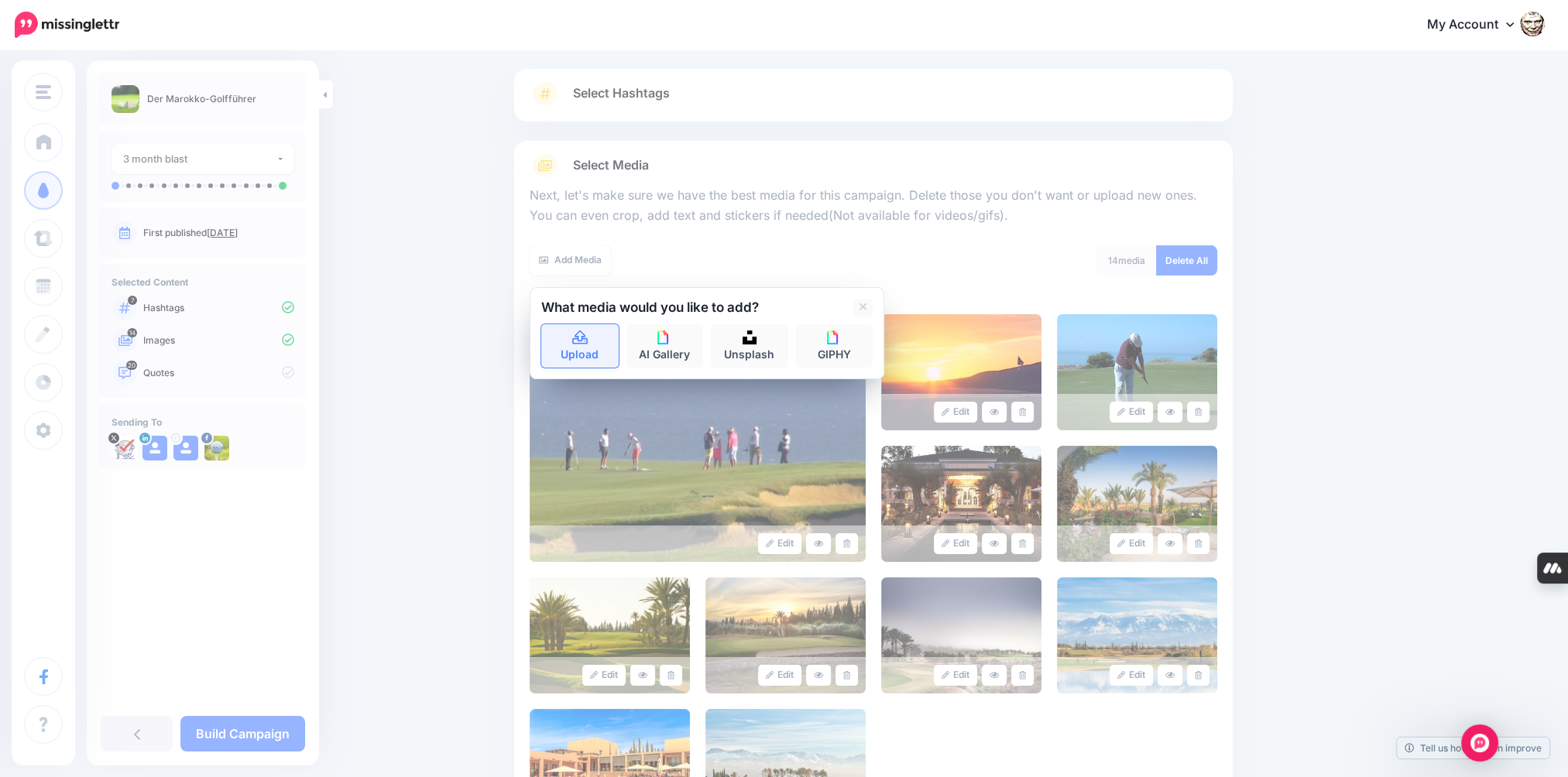
click at [587, 341] on icon at bounding box center [580, 337] width 15 height 14
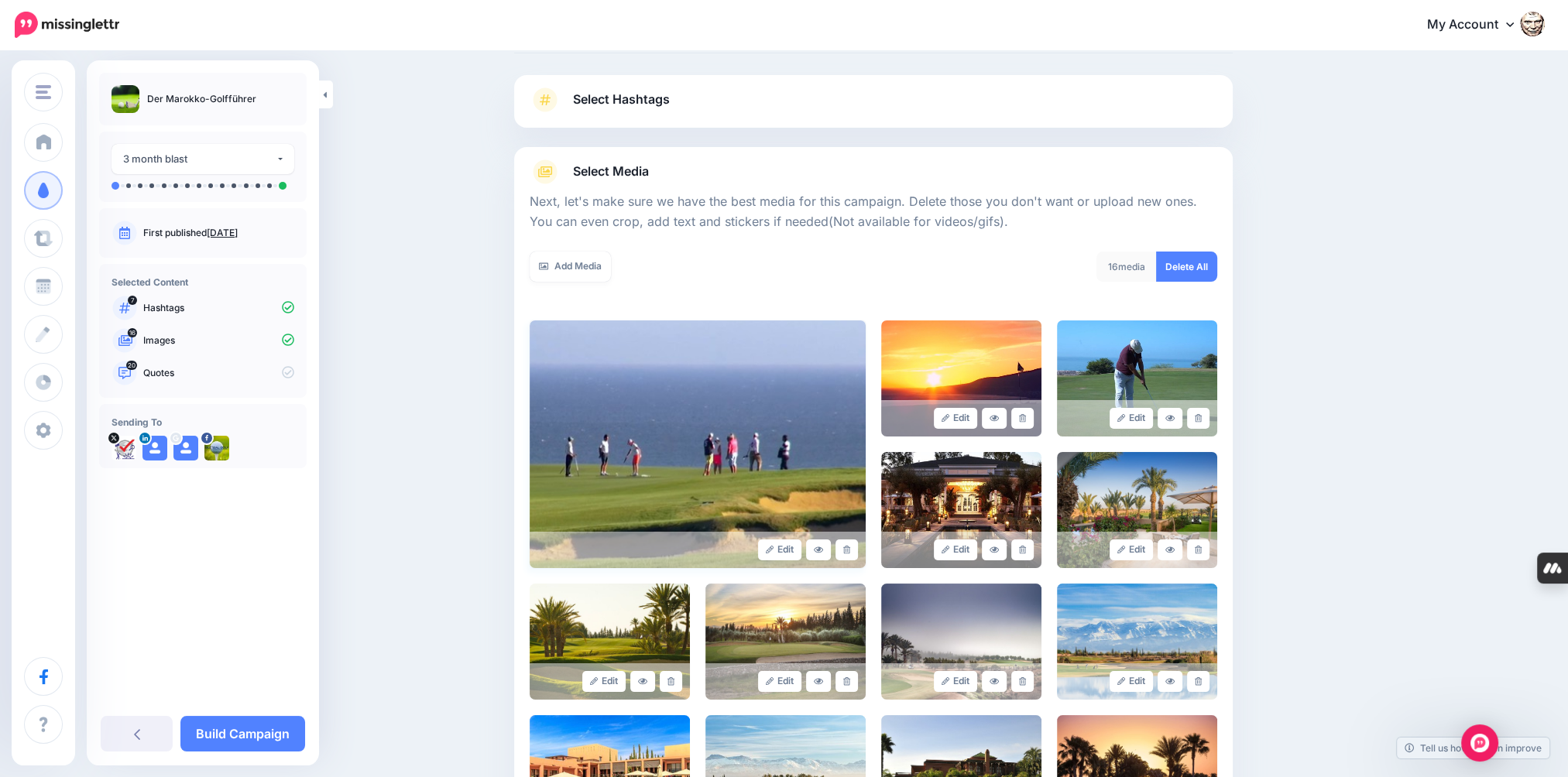
scroll to position [0, 0]
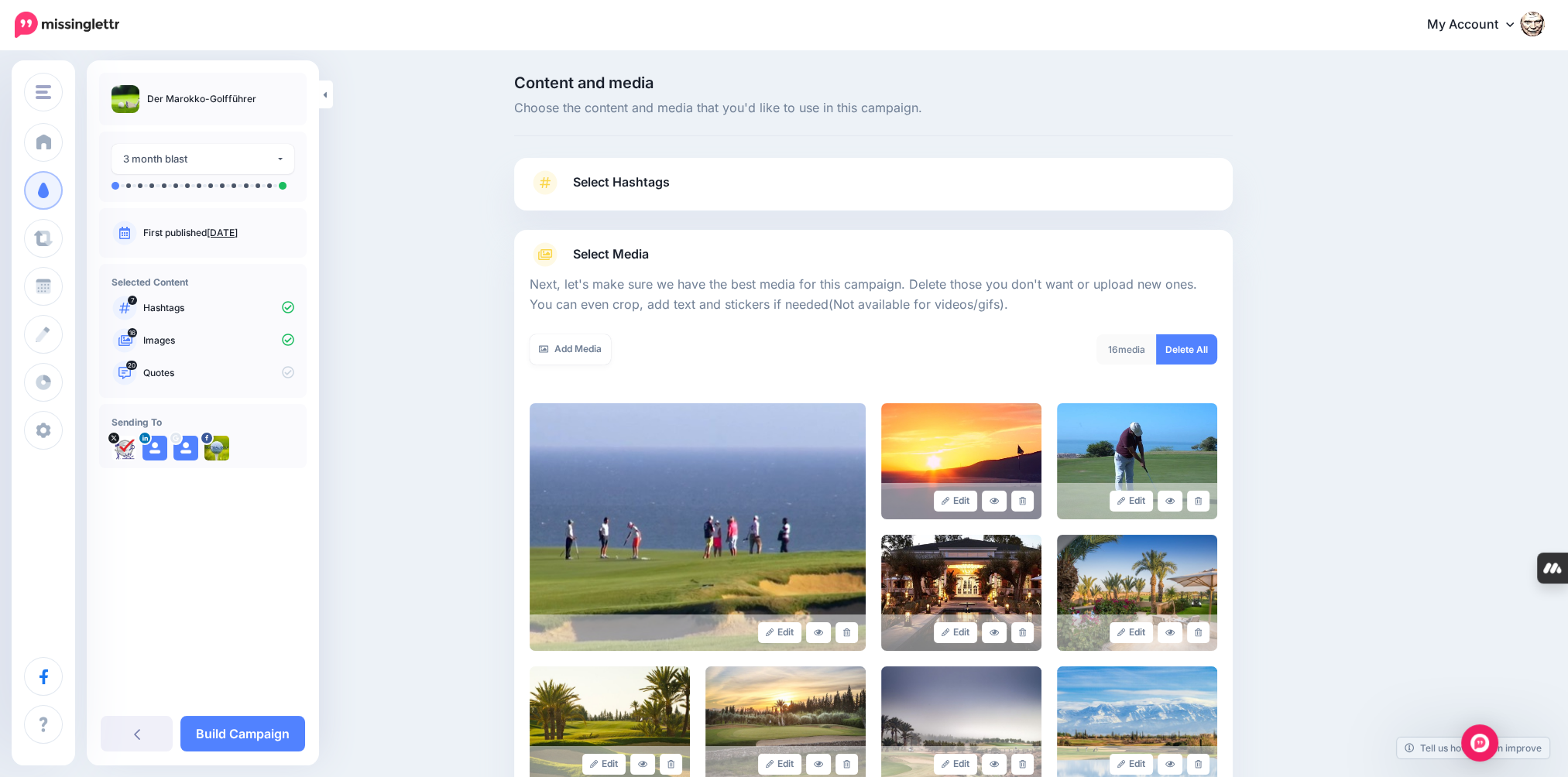
click at [678, 258] on link "Select Media" at bounding box center [873, 254] width 688 height 25
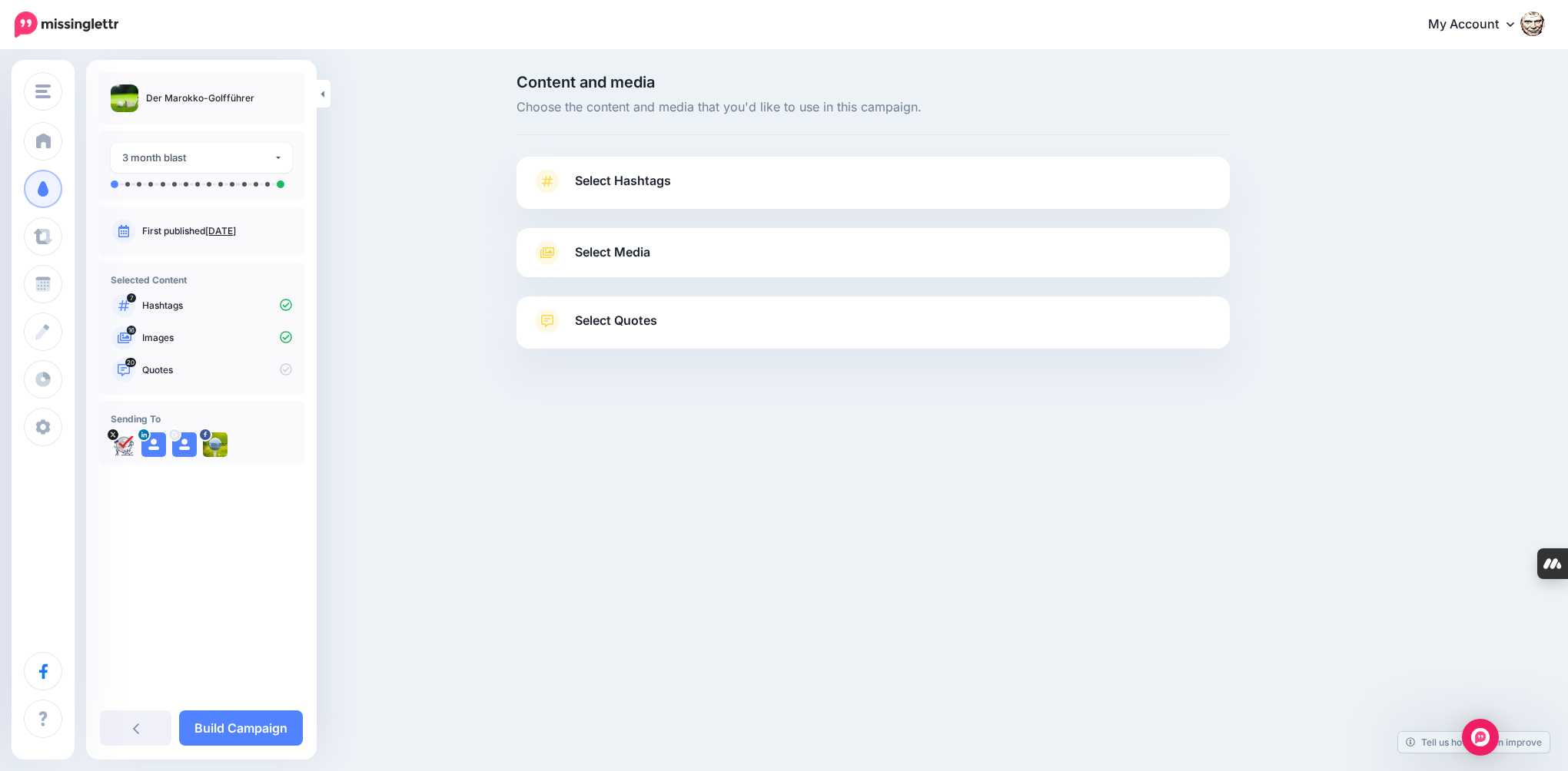
click at [644, 326] on span "Select Quotes" at bounding box center [615, 321] width 82 height 21
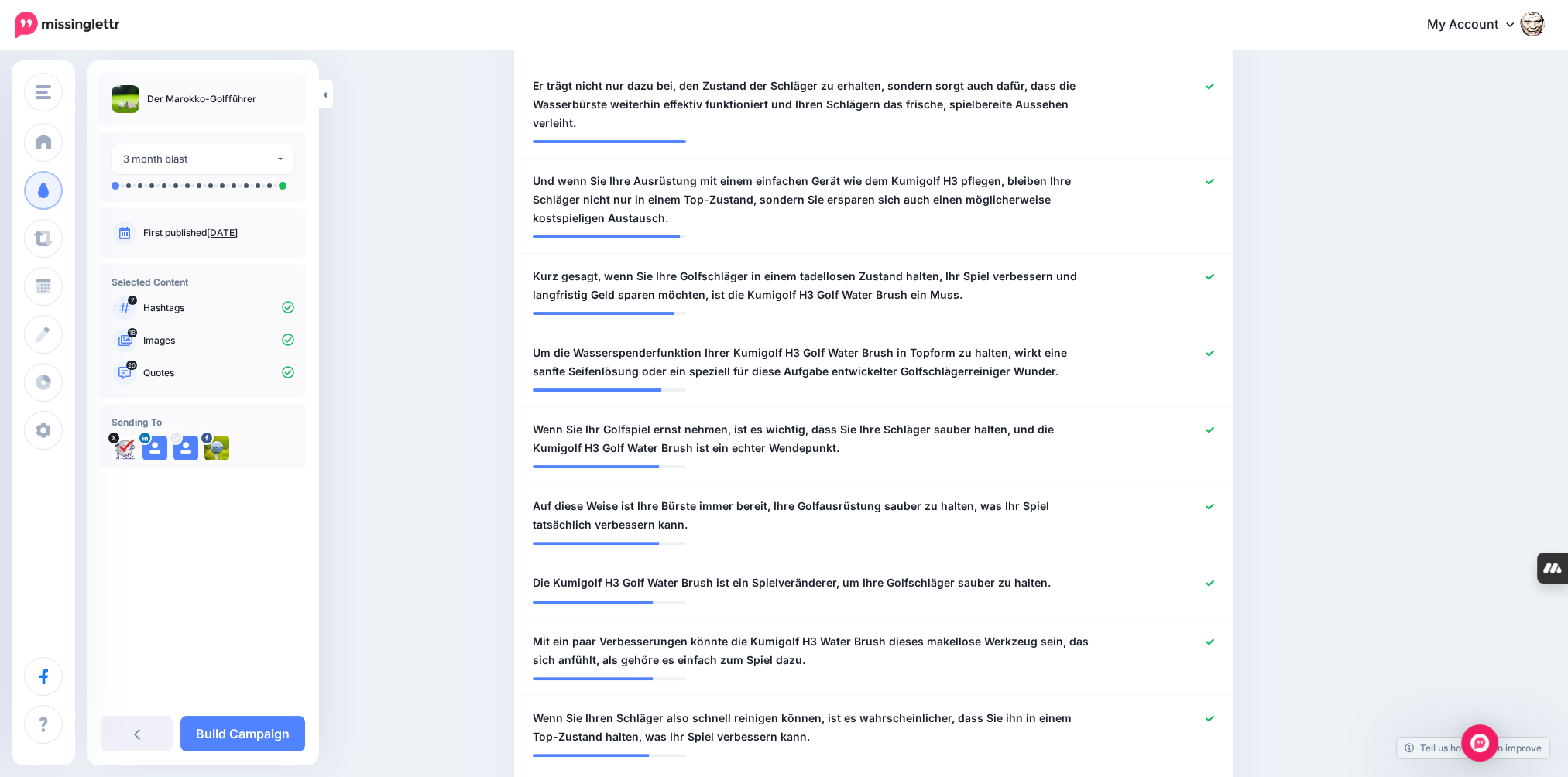
scroll to position [310, 0]
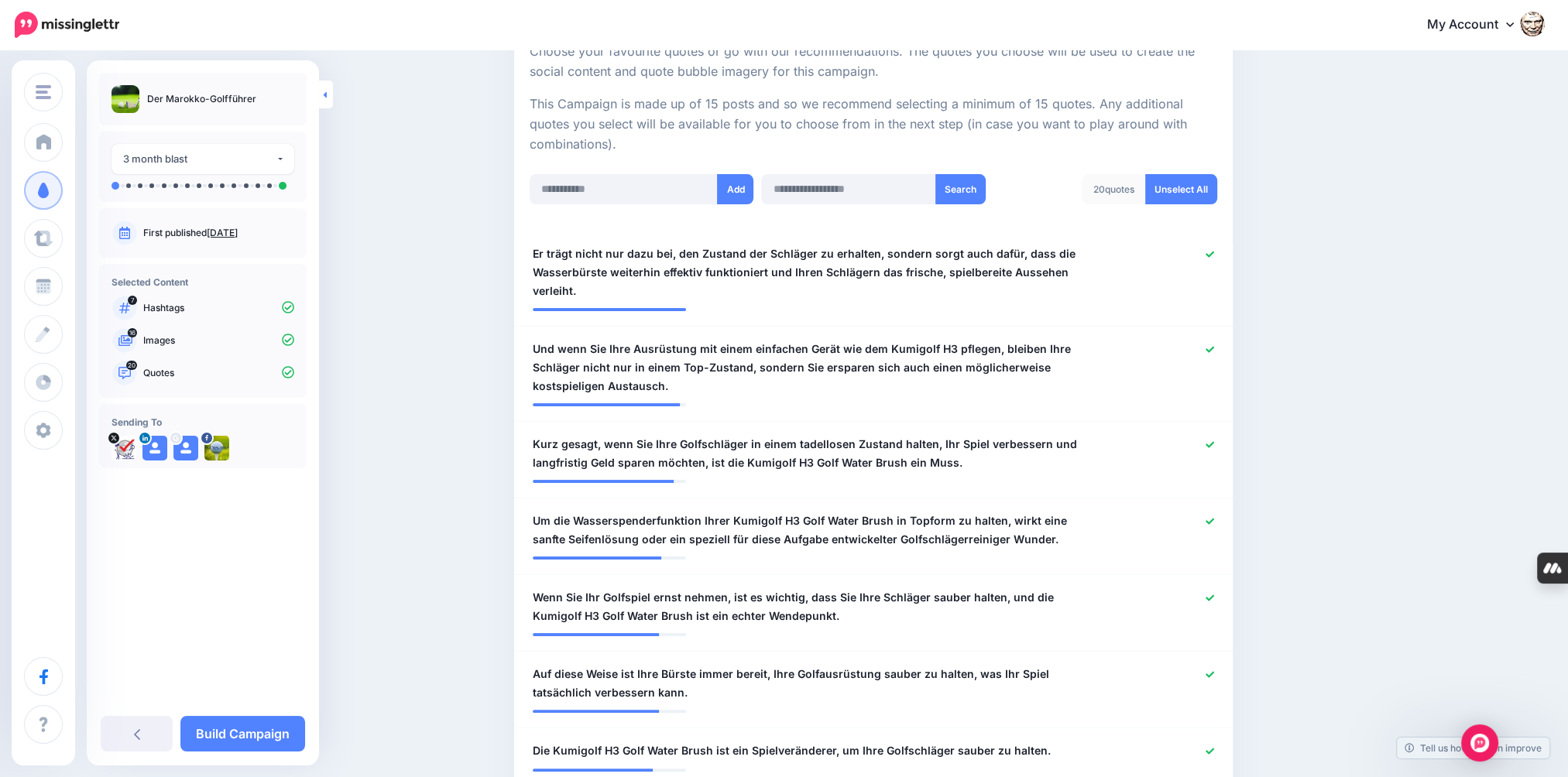
click at [331, 95] on link at bounding box center [326, 94] width 14 height 28
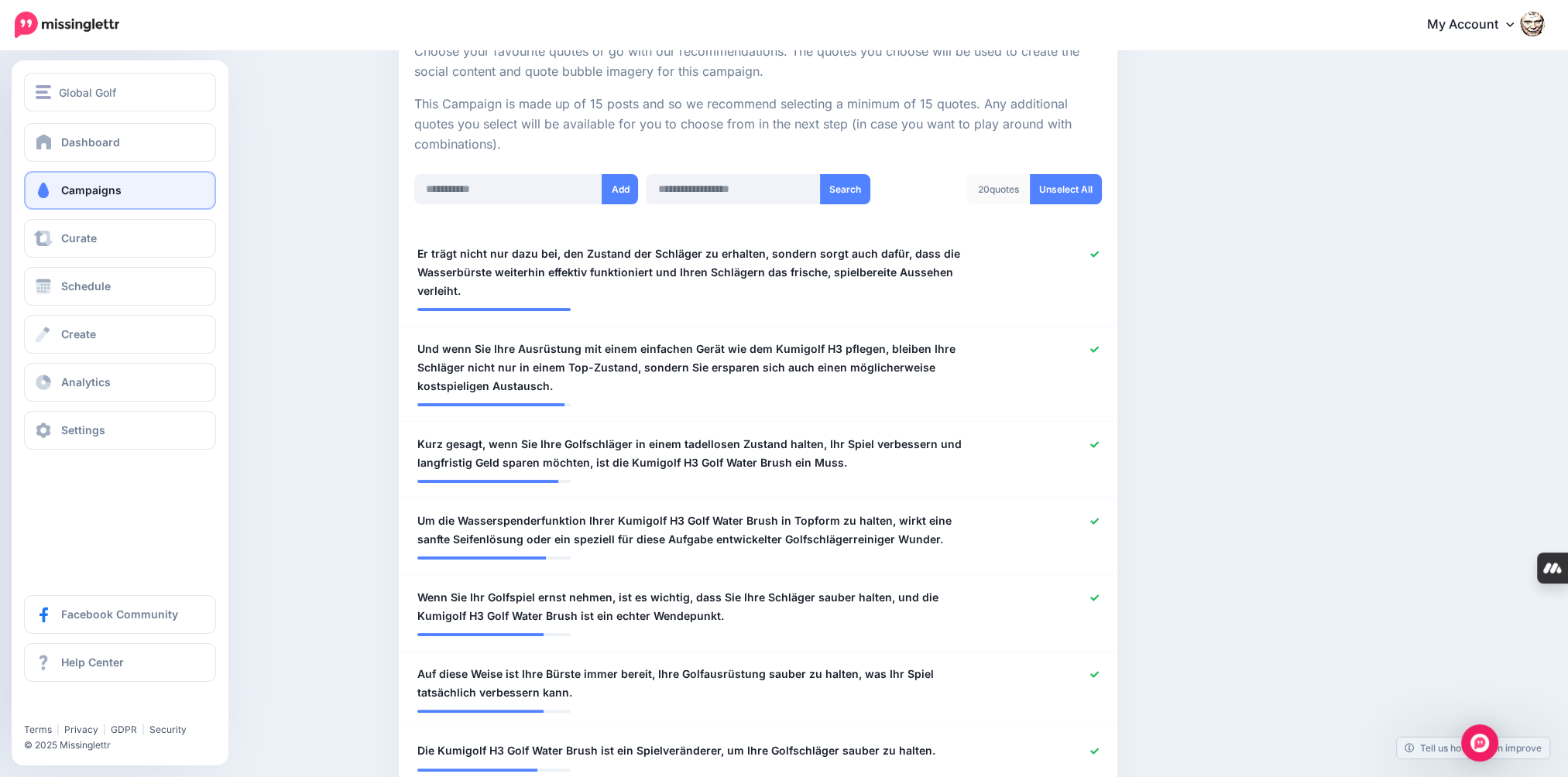
click at [62, 191] on span "Campaigns" at bounding box center [91, 190] width 60 height 13
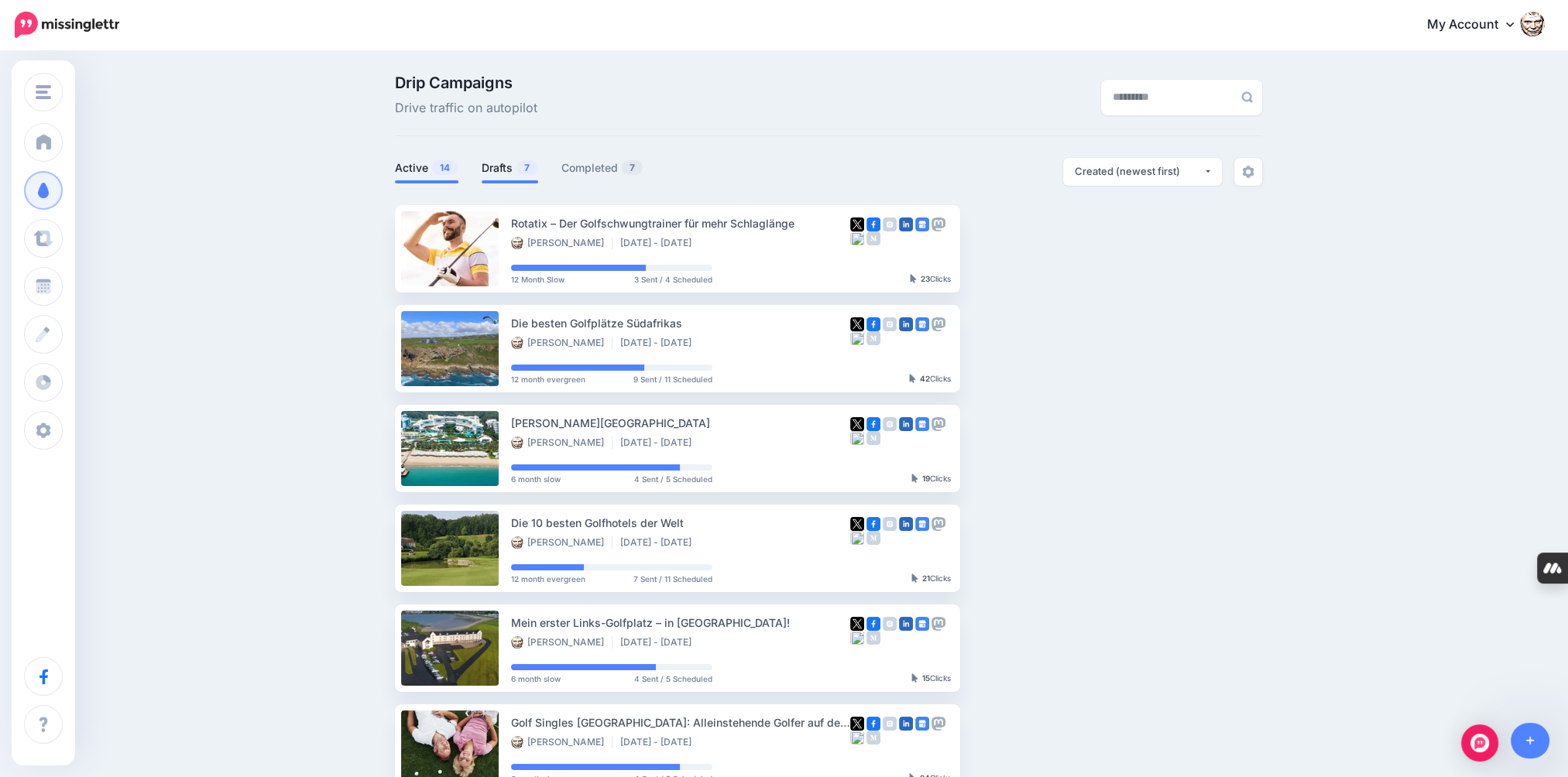
click at [510, 170] on link "Drafts 7" at bounding box center [510, 168] width 56 height 19
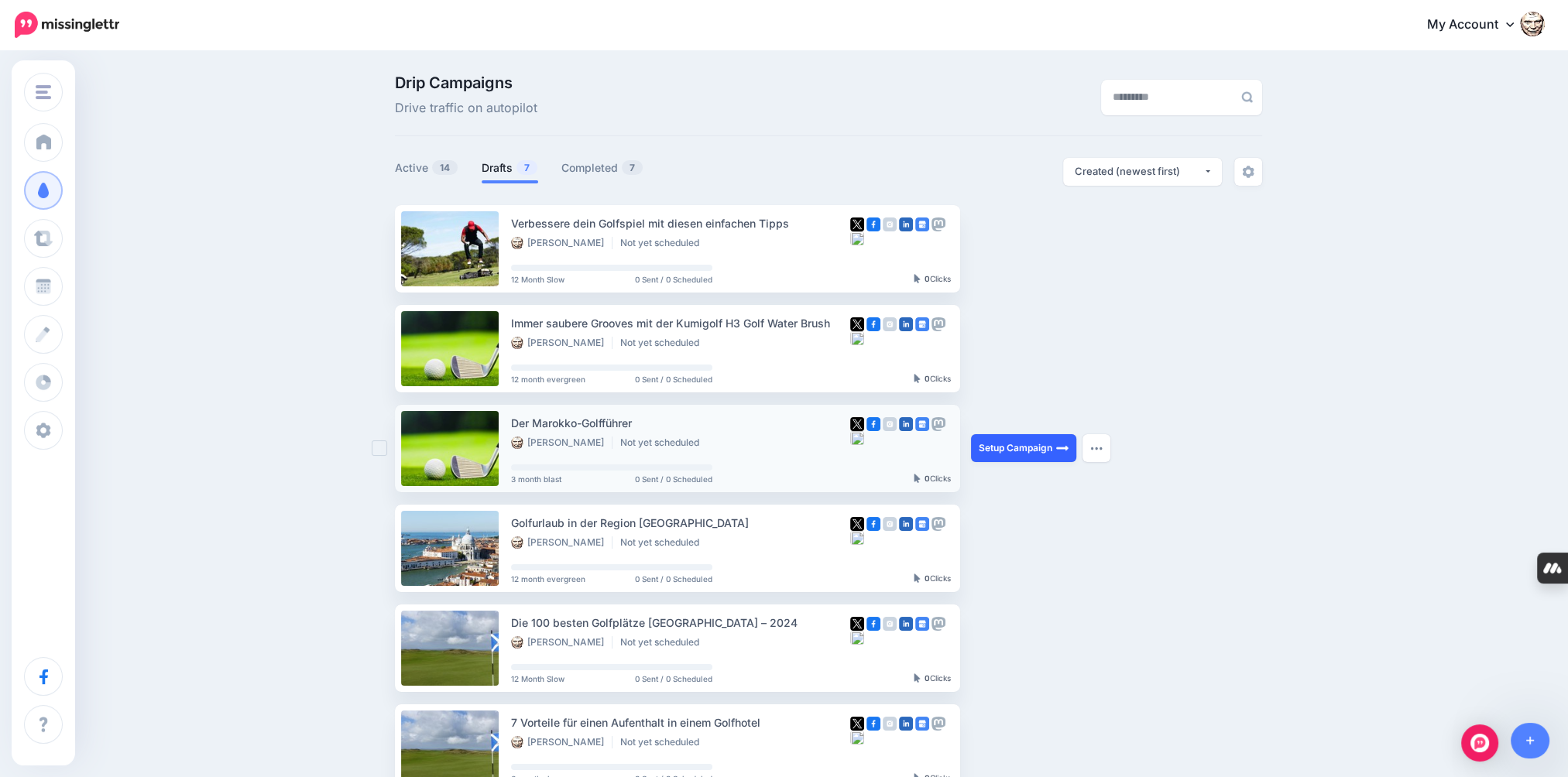
click at [1019, 452] on link "Setup Campaign" at bounding box center [1024, 448] width 106 height 28
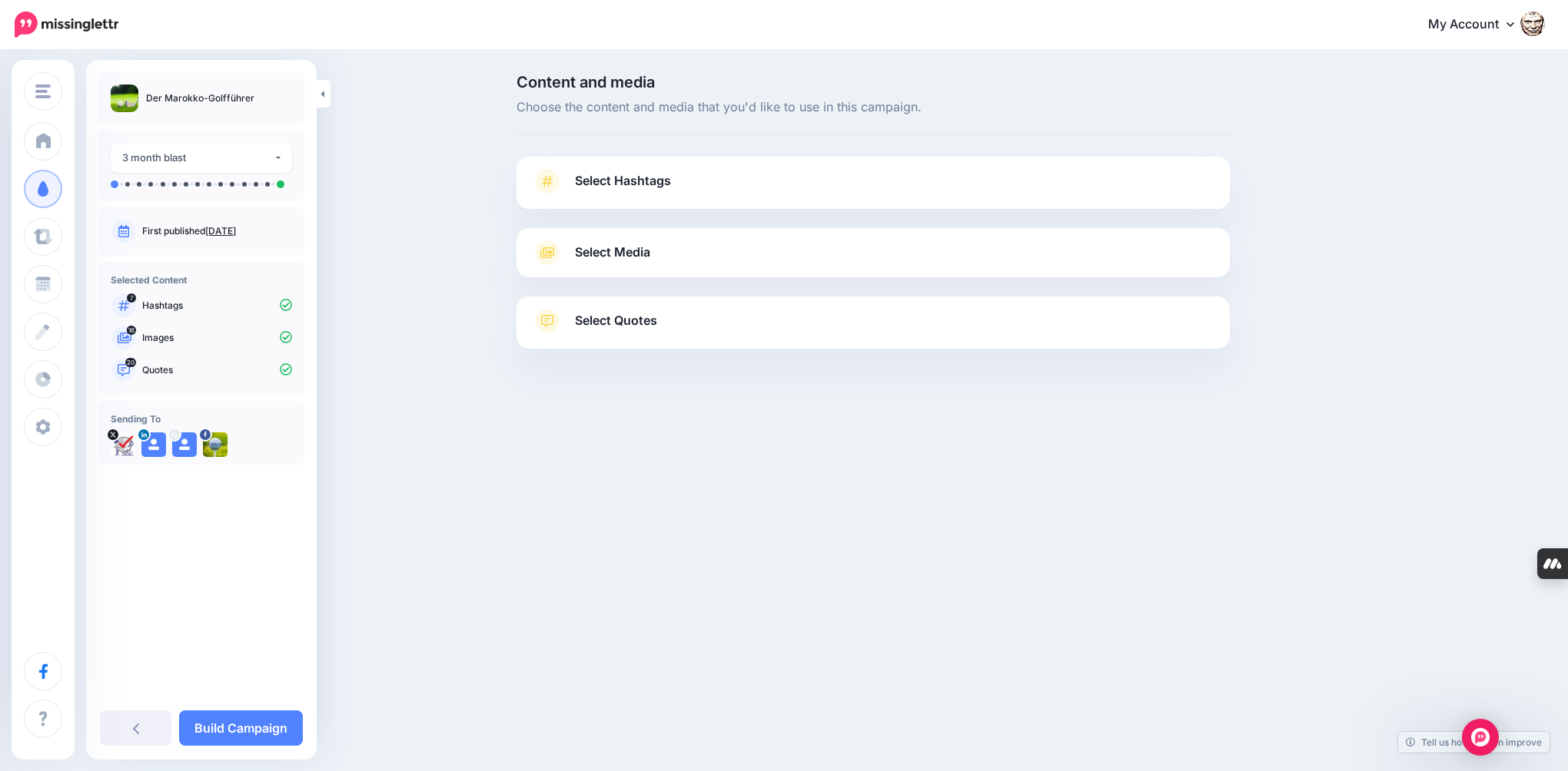
click at [529, 307] on div "Select Quotes Choose your favourite quotes or go with our recommendations. The …" at bounding box center [873, 323] width 713 height 52
click at [544, 319] on icon at bounding box center [547, 321] width 24 height 24
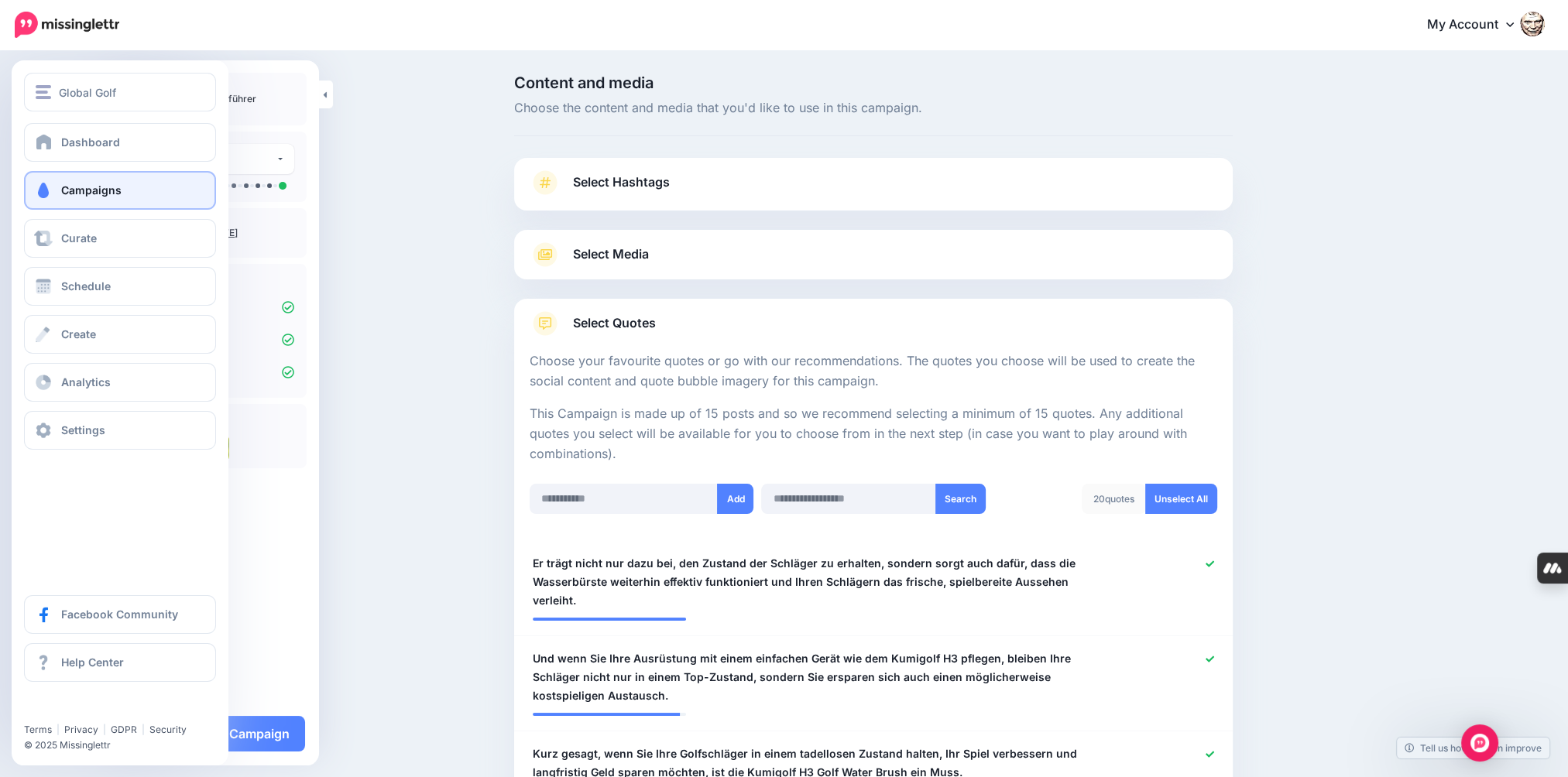
click at [59, 192] on link "Campaigns" at bounding box center [120, 190] width 192 height 38
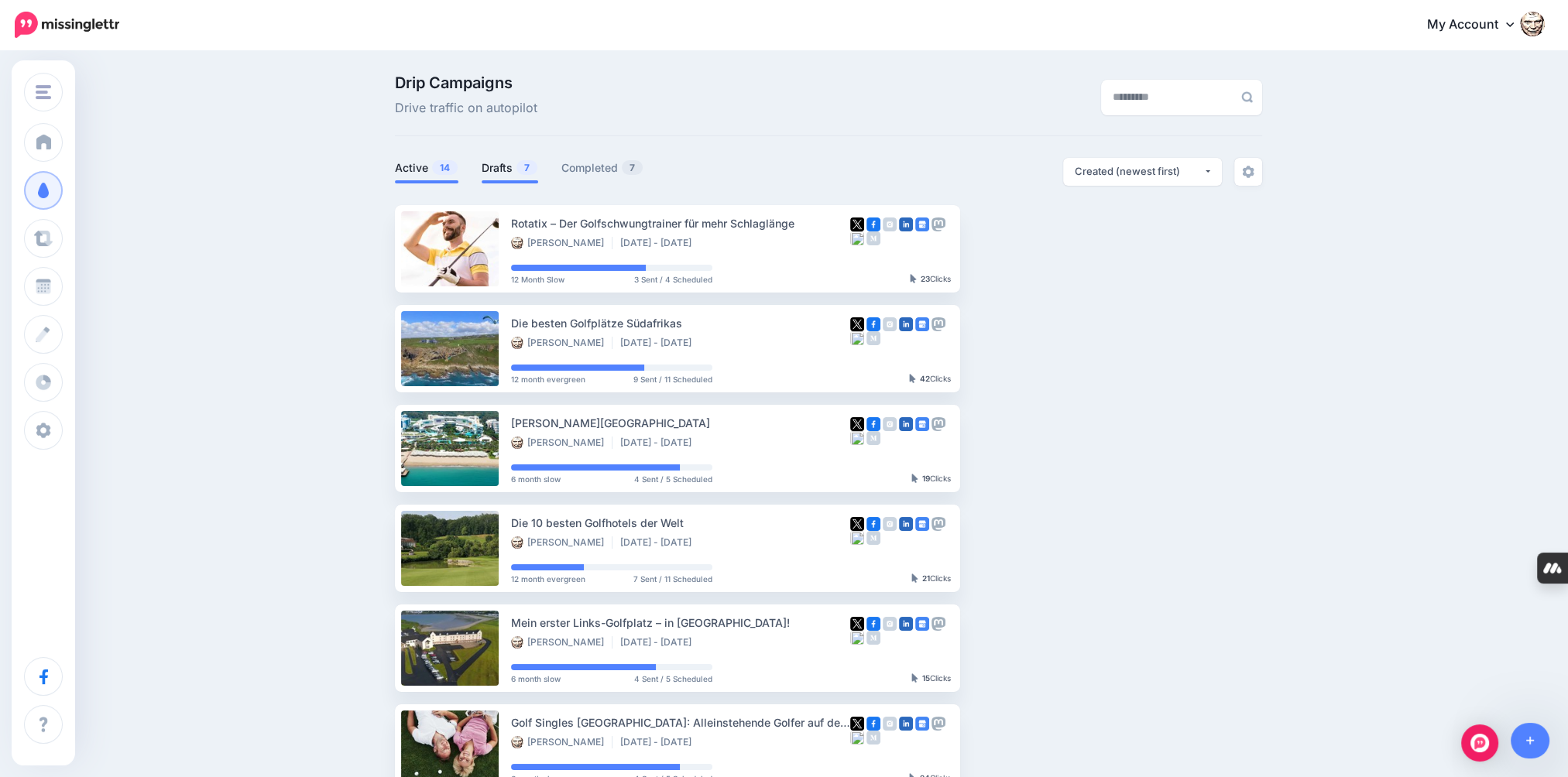
click at [512, 164] on link "Drafts 7" at bounding box center [510, 168] width 56 height 19
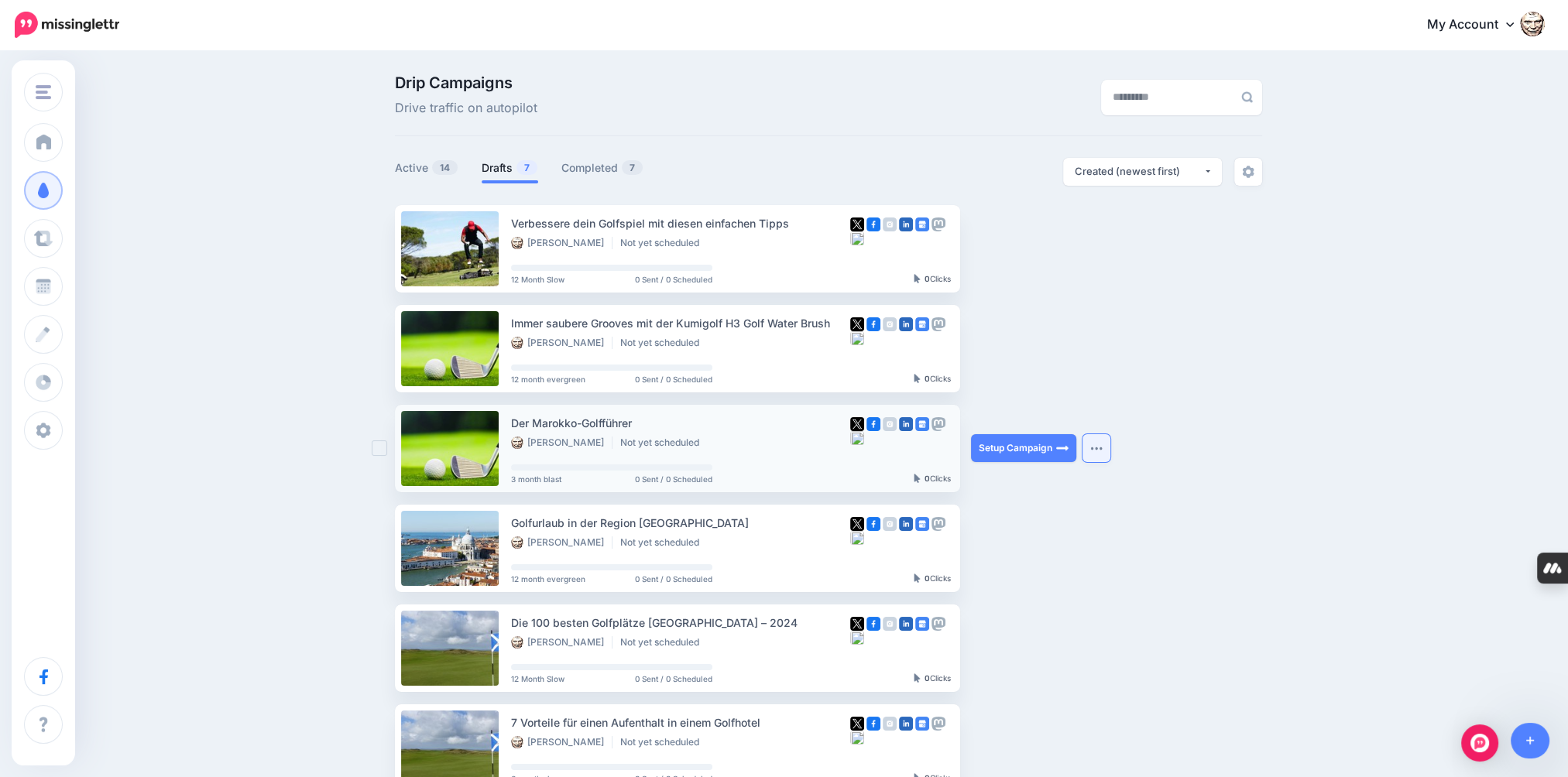
click at [1097, 445] on button "button" at bounding box center [1096, 448] width 28 height 28
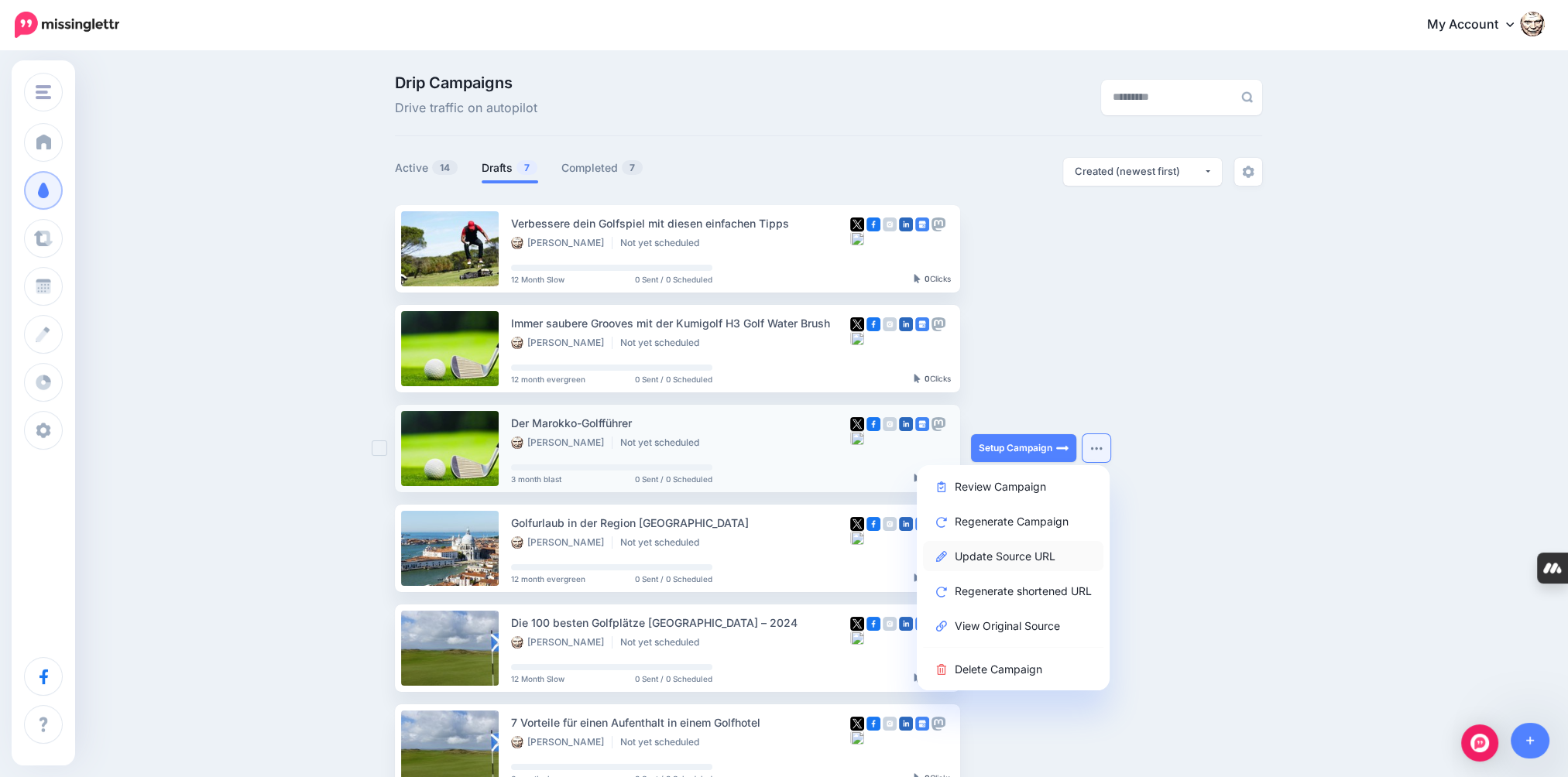
click at [1030, 557] on link "Update Source URL" at bounding box center [1013, 556] width 180 height 30
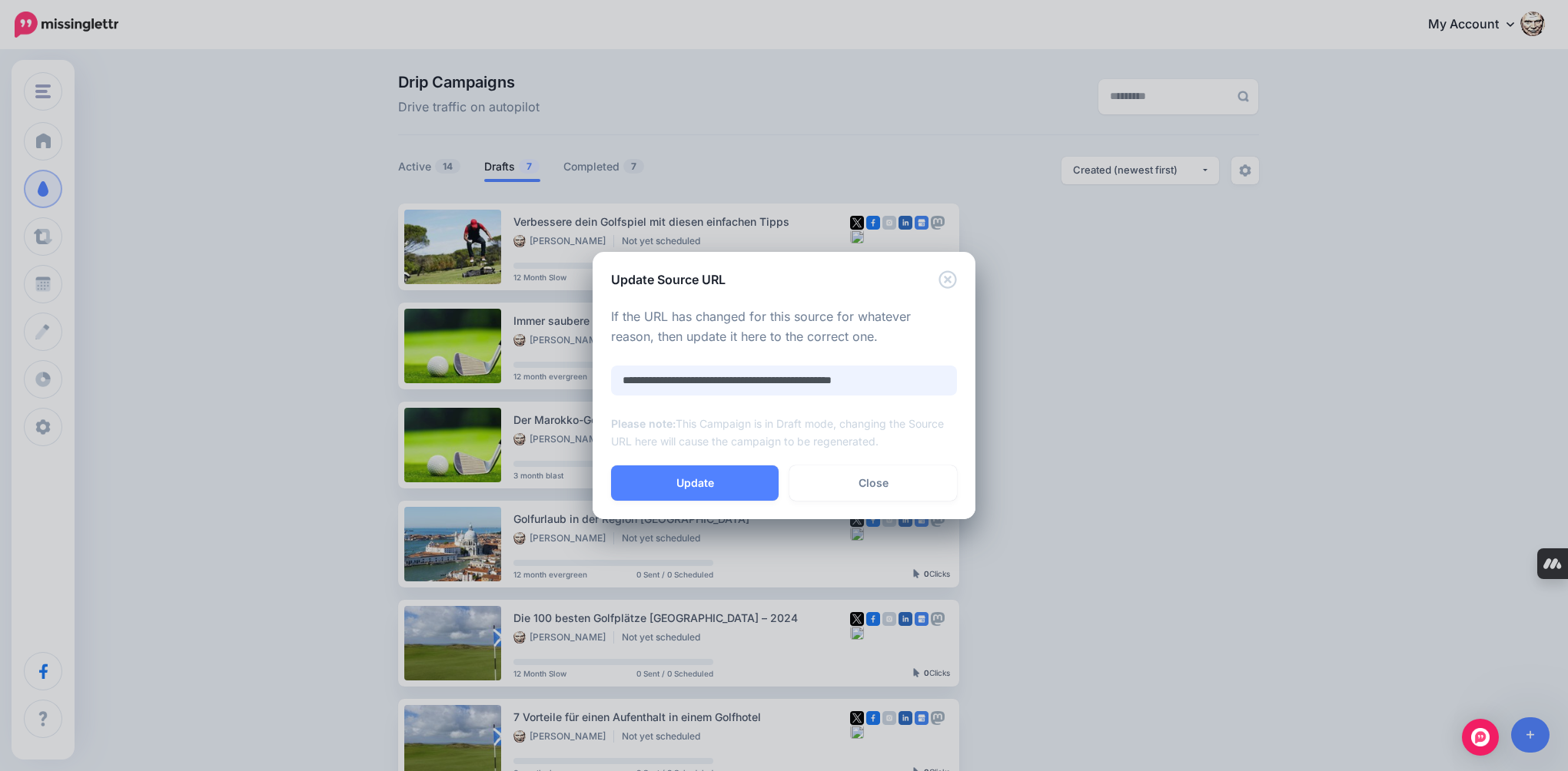
click at [808, 388] on input "**********" at bounding box center [783, 380] width 346 height 30
paste input "text"
type input "**********"
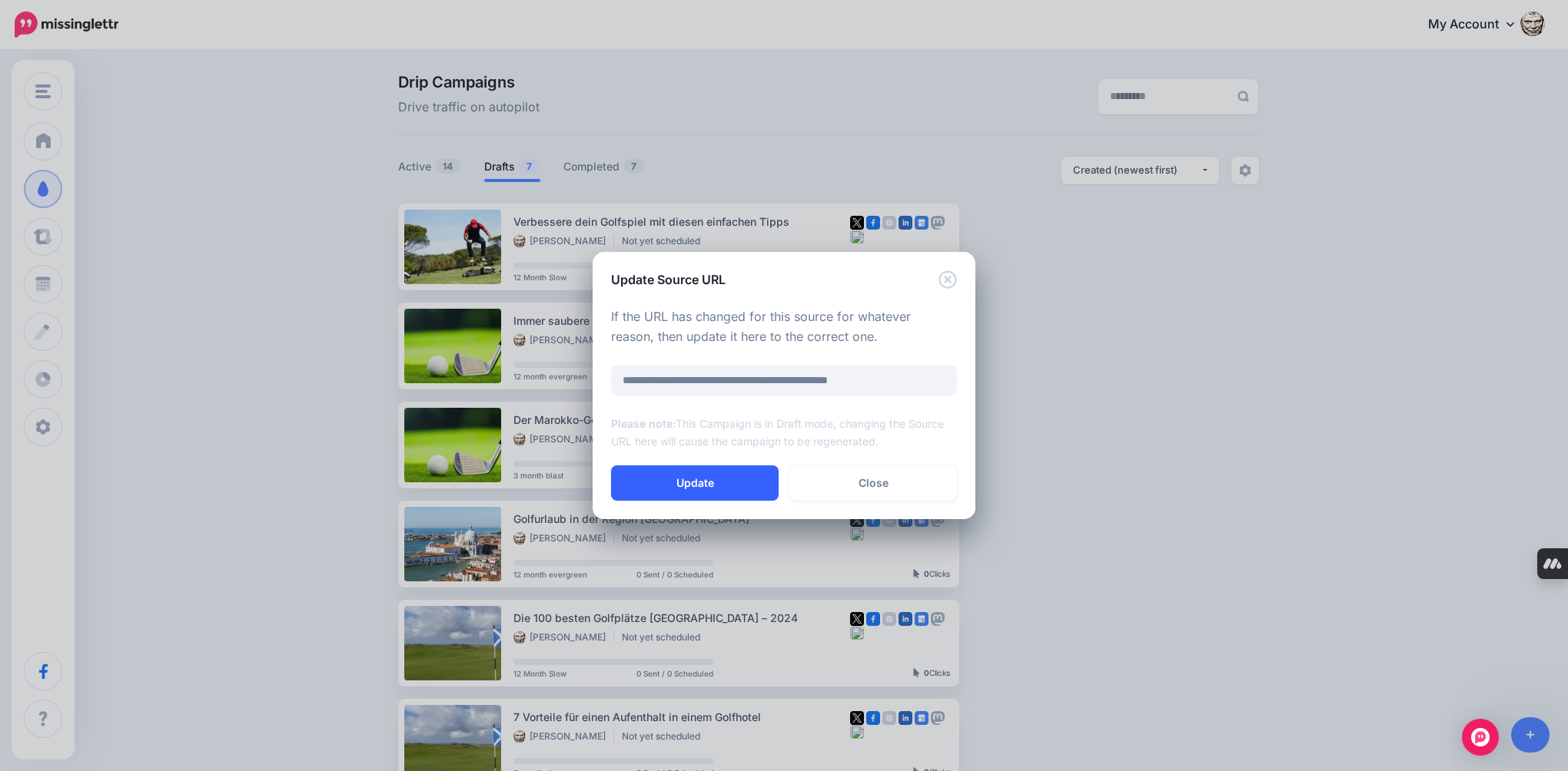
click at [741, 481] on button "Update" at bounding box center [694, 483] width 167 height 35
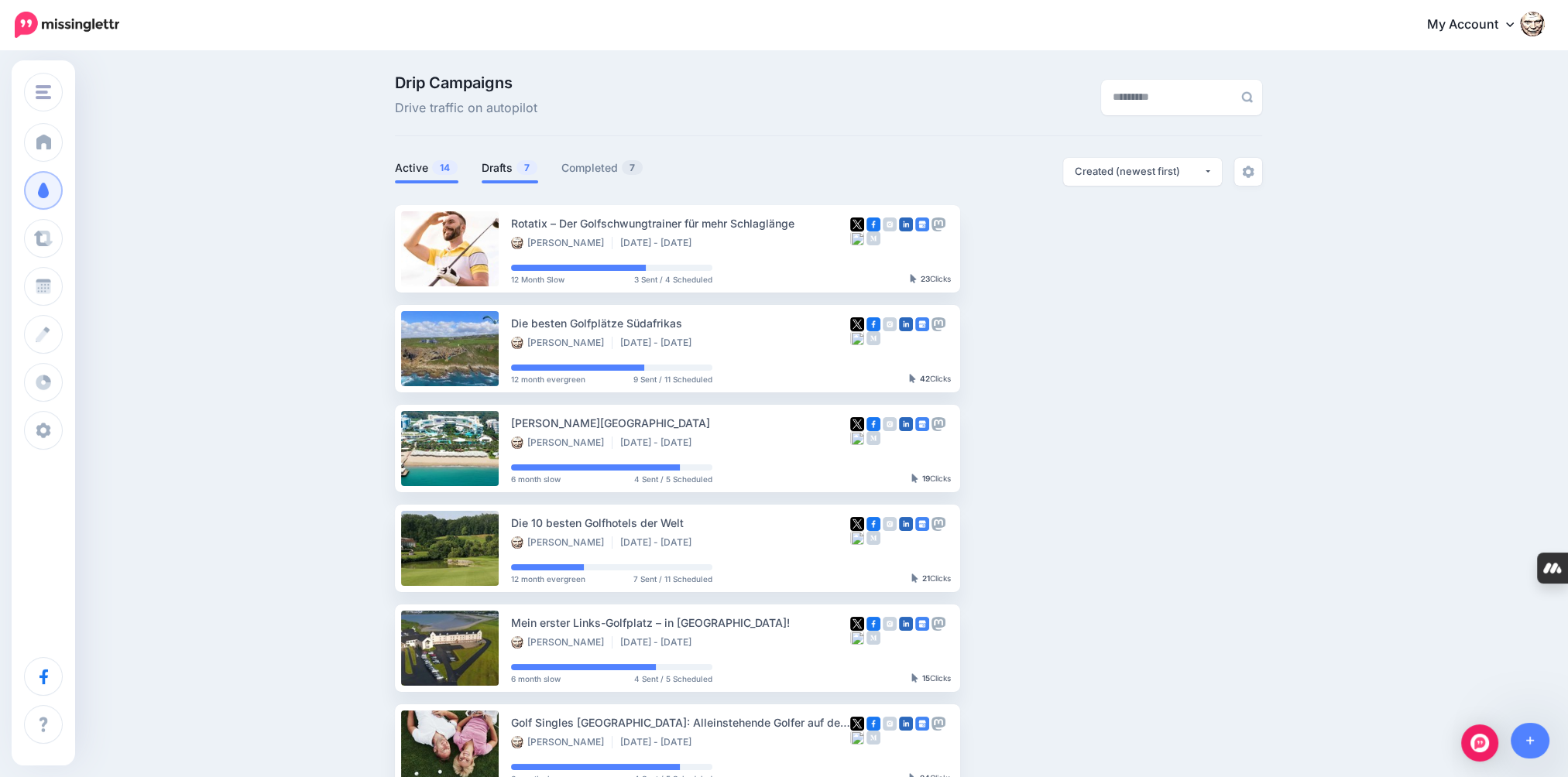
click at [517, 161] on link "Drafts 7" at bounding box center [510, 168] width 56 height 19
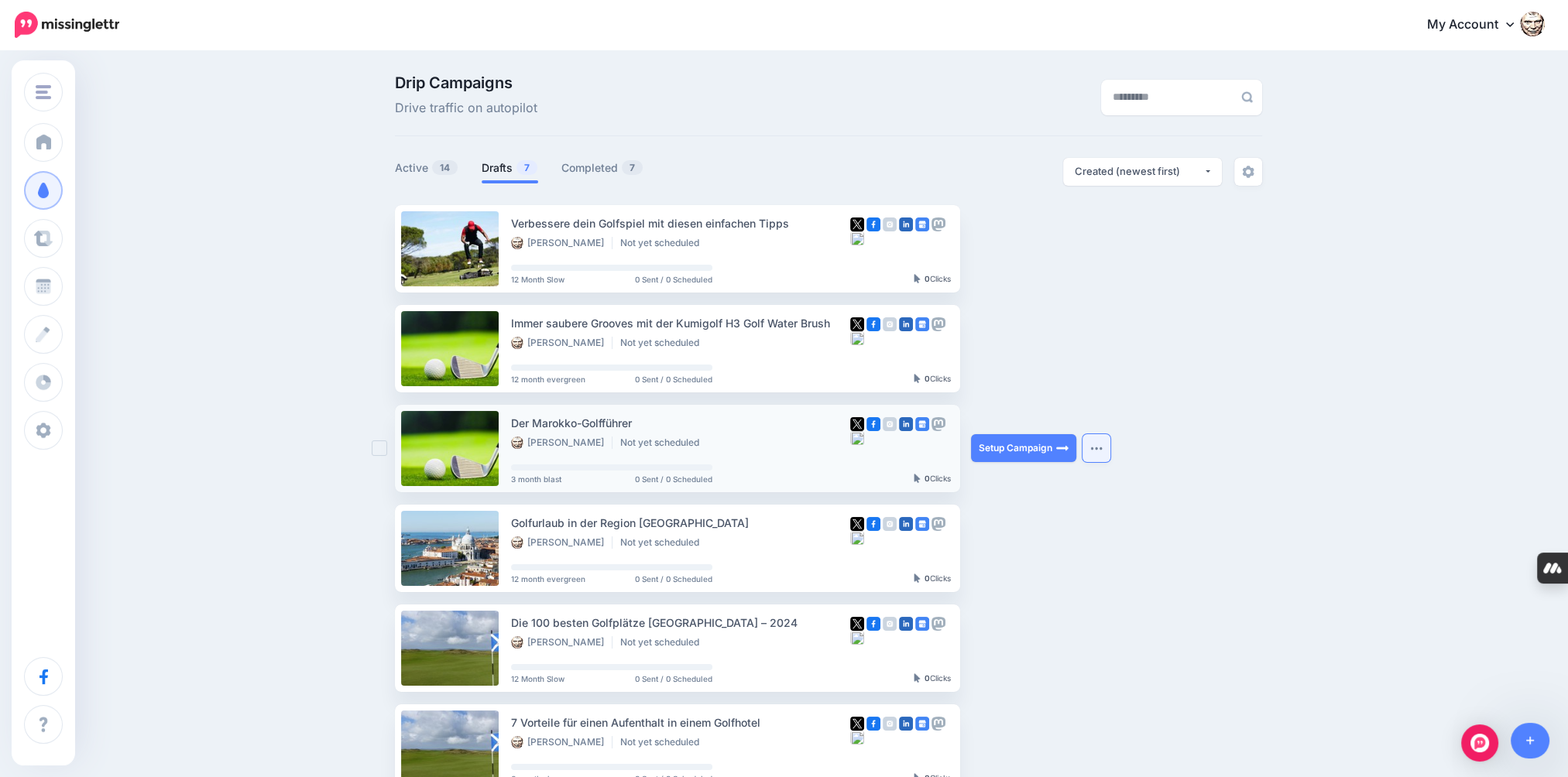
click at [1096, 449] on img "button" at bounding box center [1096, 448] width 13 height 4
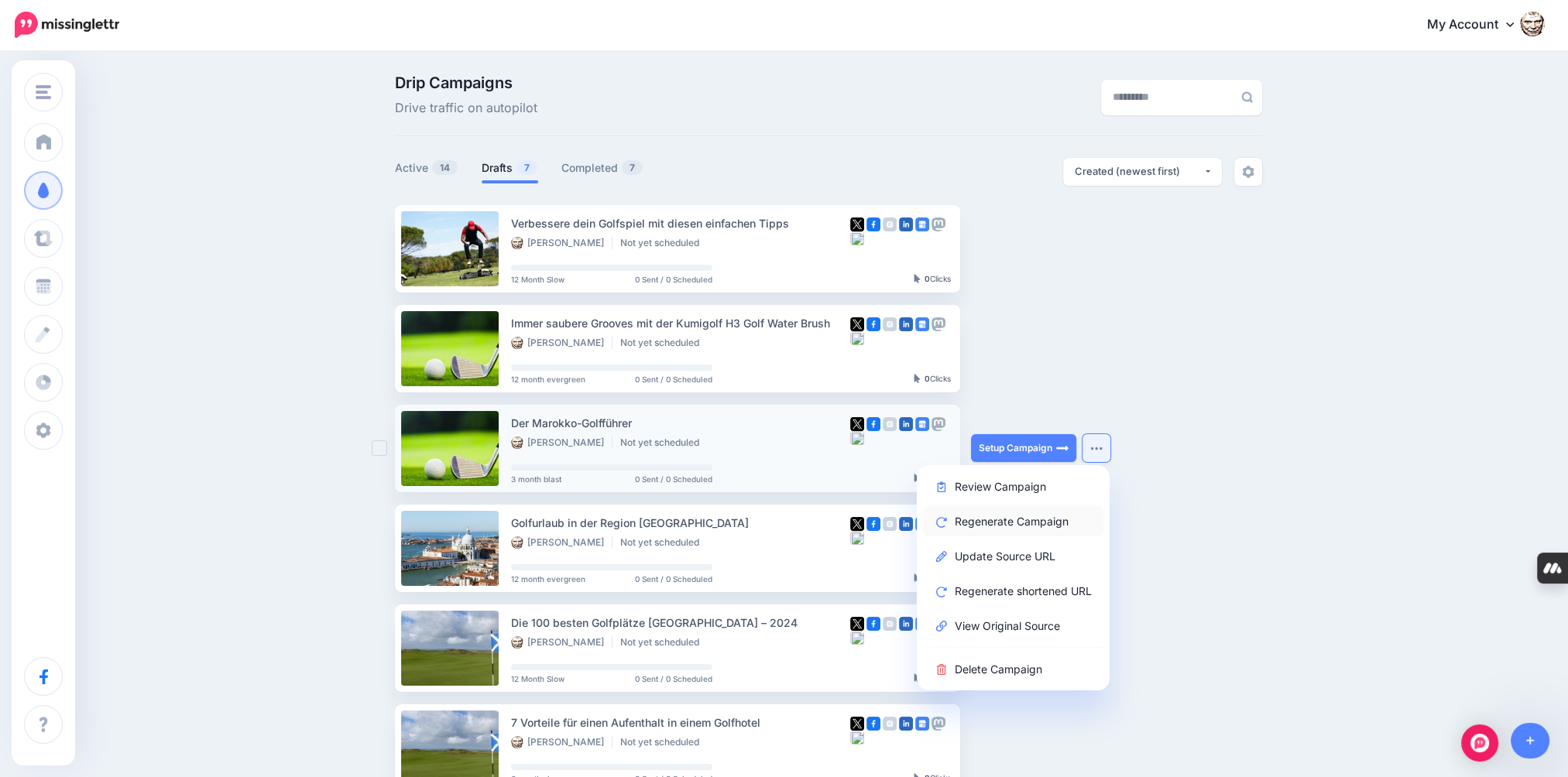
click at [1025, 520] on link "Regenerate Campaign" at bounding box center [1013, 521] width 180 height 30
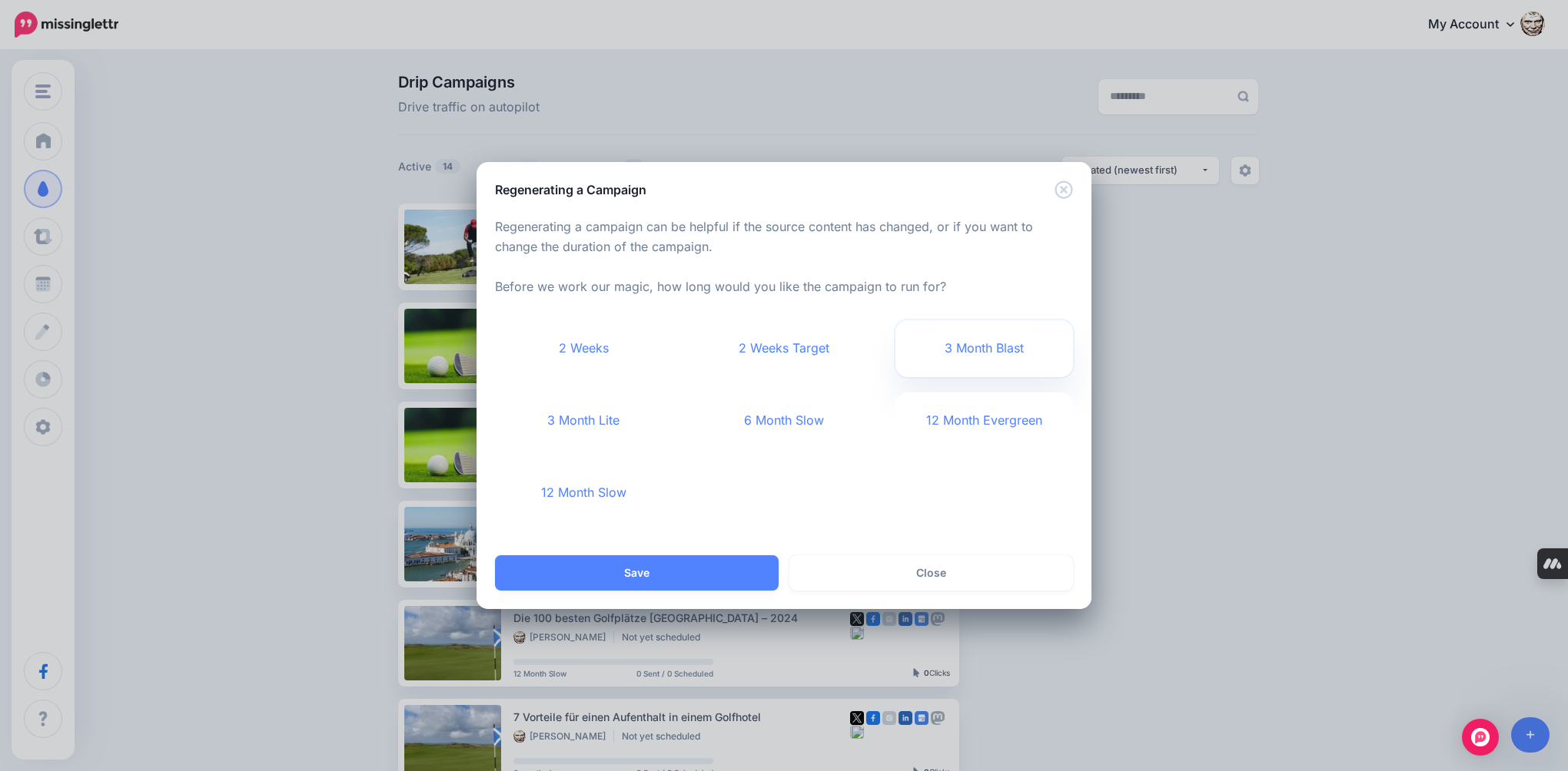
click at [966, 354] on link "3 Month Blast" at bounding box center [984, 348] width 177 height 57
click at [707, 573] on button "Save" at bounding box center [637, 573] width 284 height 35
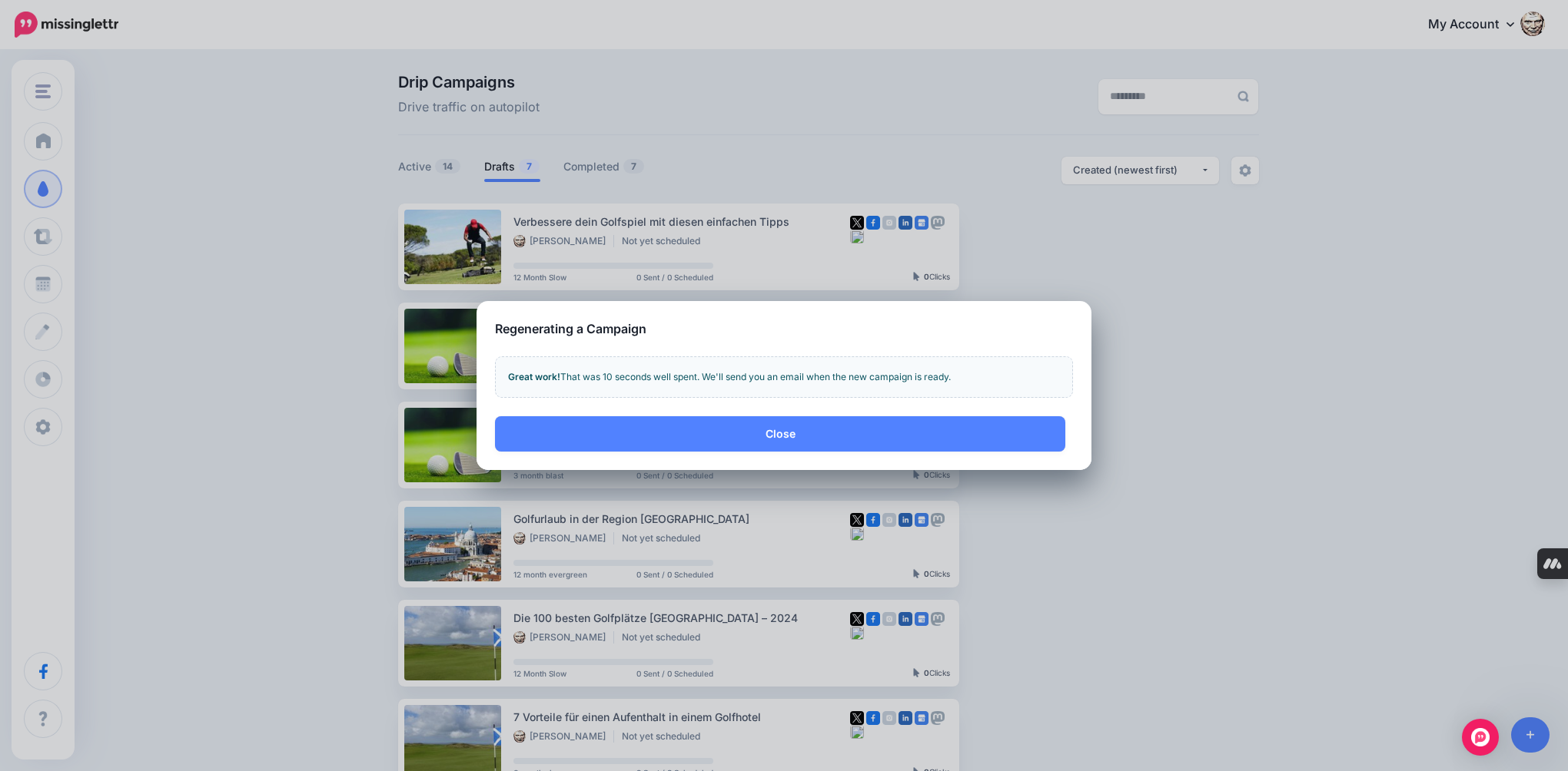
click at [673, 453] on div "Close Save Close" at bounding box center [784, 443] width 615 height 54
drag, startPoint x: 701, startPoint y: 442, endPoint x: 756, endPoint y: 438, distance: 55.1
click at [707, 440] on button "Close" at bounding box center [780, 434] width 570 height 35
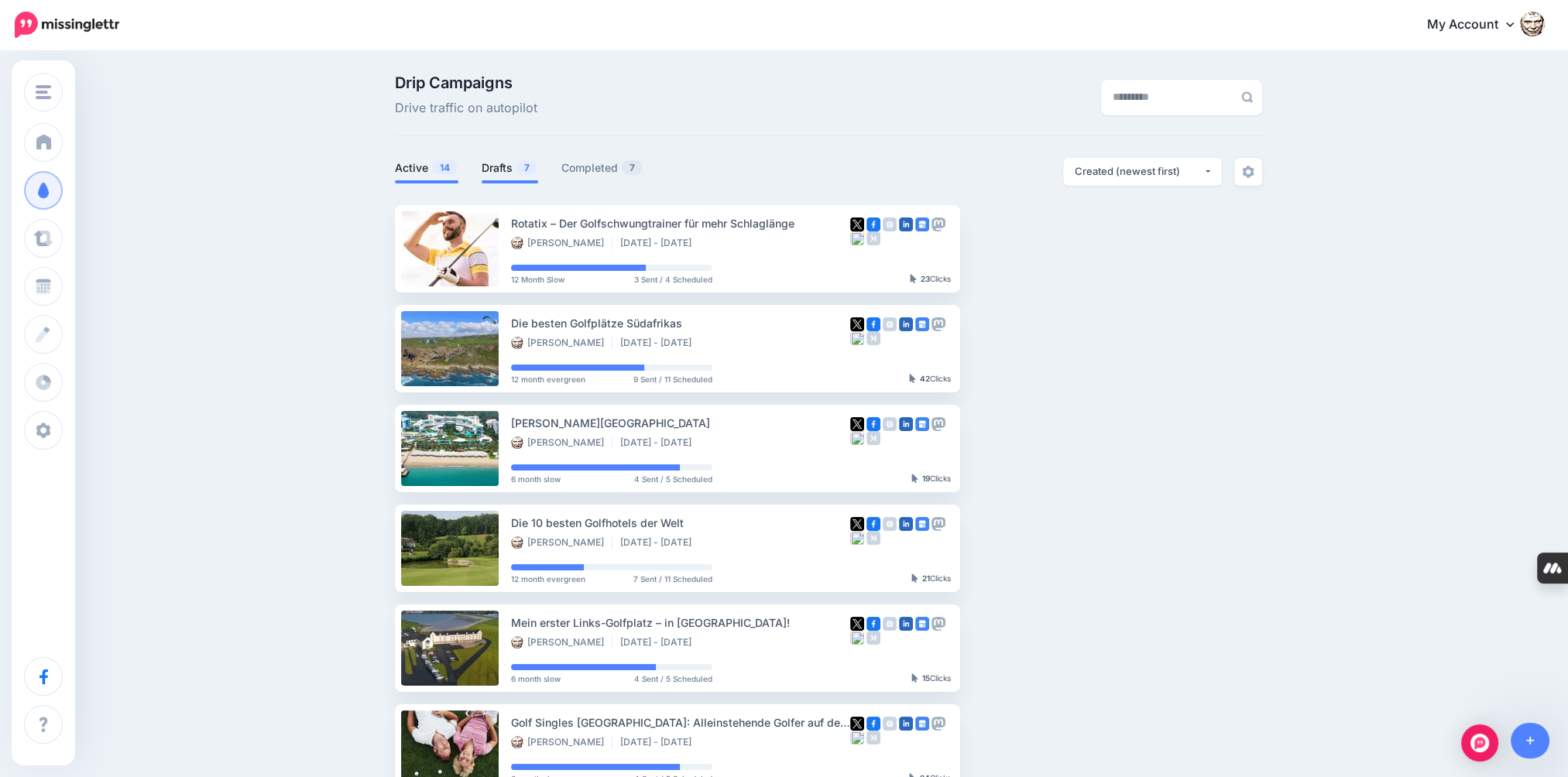
click at [494, 168] on link "Drafts 7" at bounding box center [510, 168] width 56 height 19
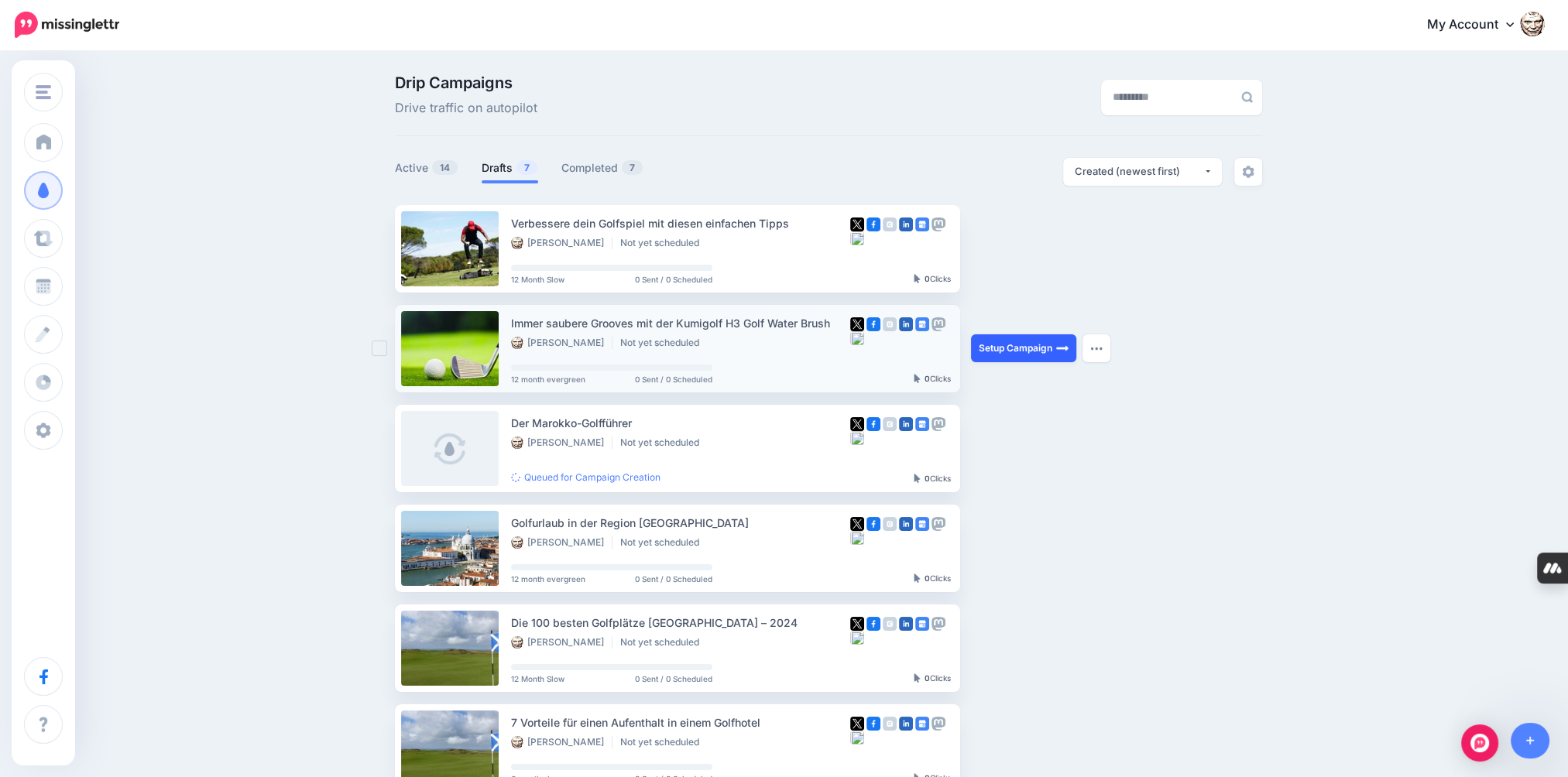
click at [1028, 347] on link "Setup Campaign" at bounding box center [1024, 348] width 106 height 28
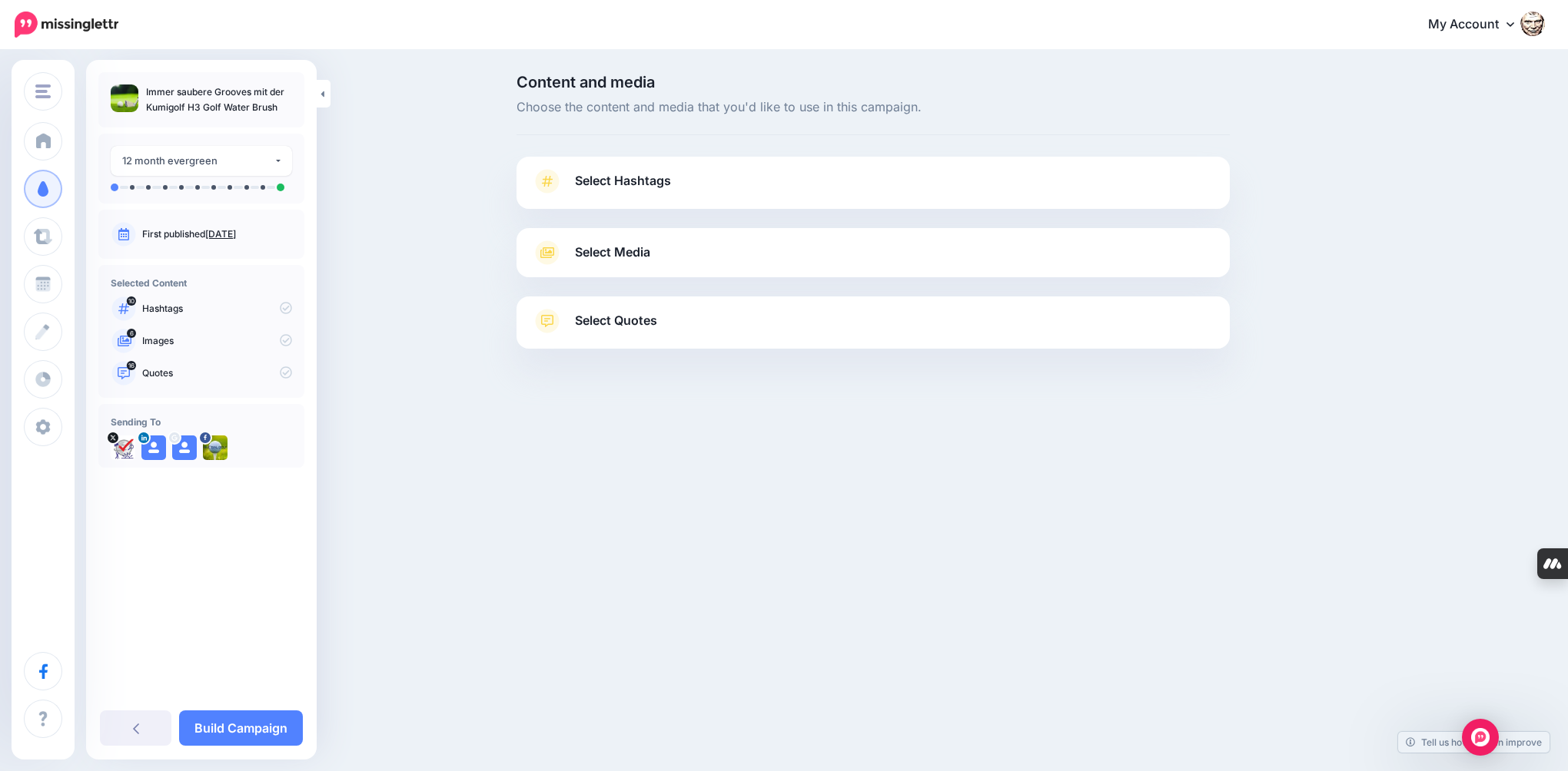
click at [641, 192] on link "Select Hashtags" at bounding box center [874, 188] width 683 height 40
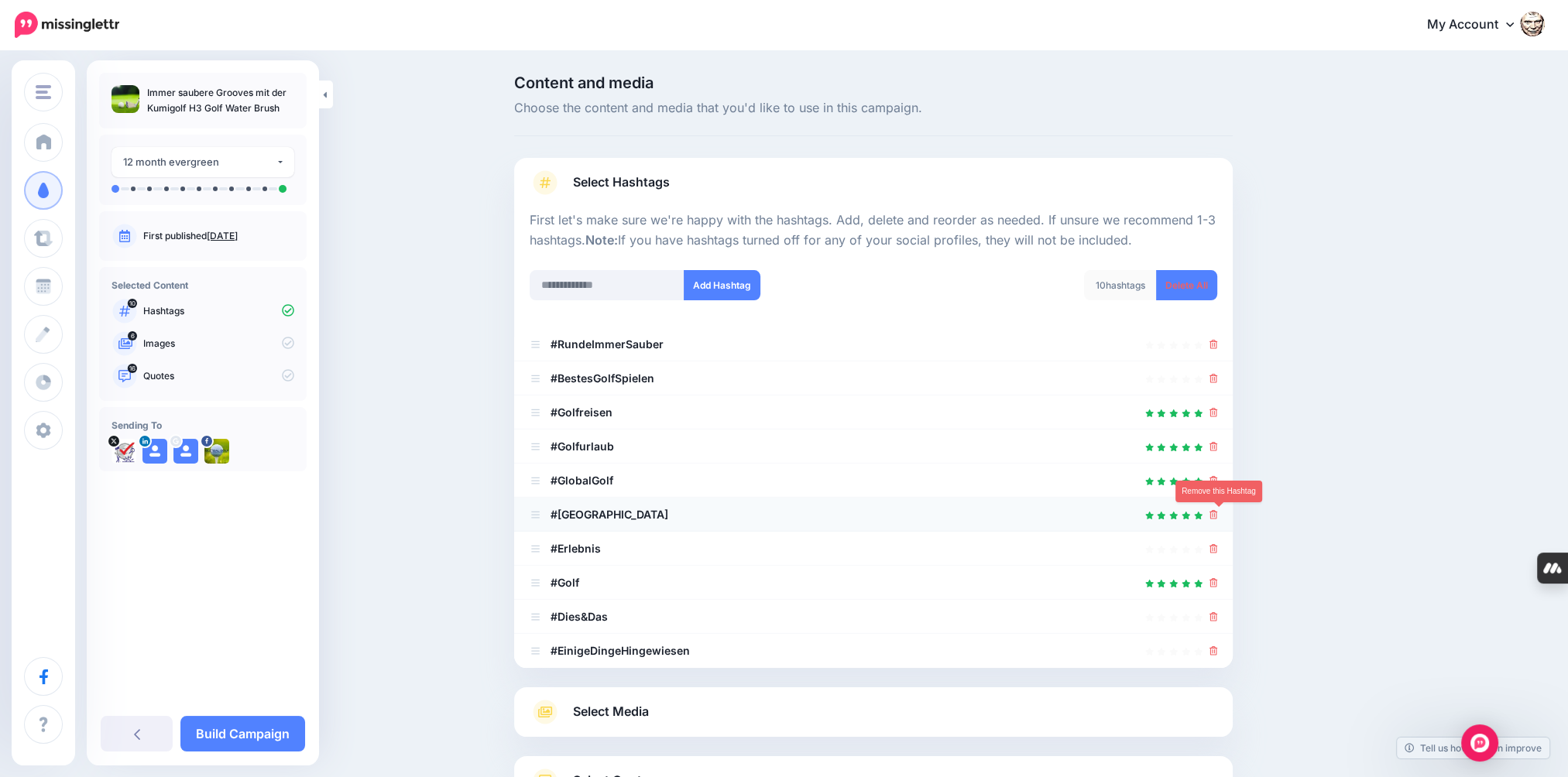
click at [1218, 516] on icon at bounding box center [1214, 514] width 9 height 9
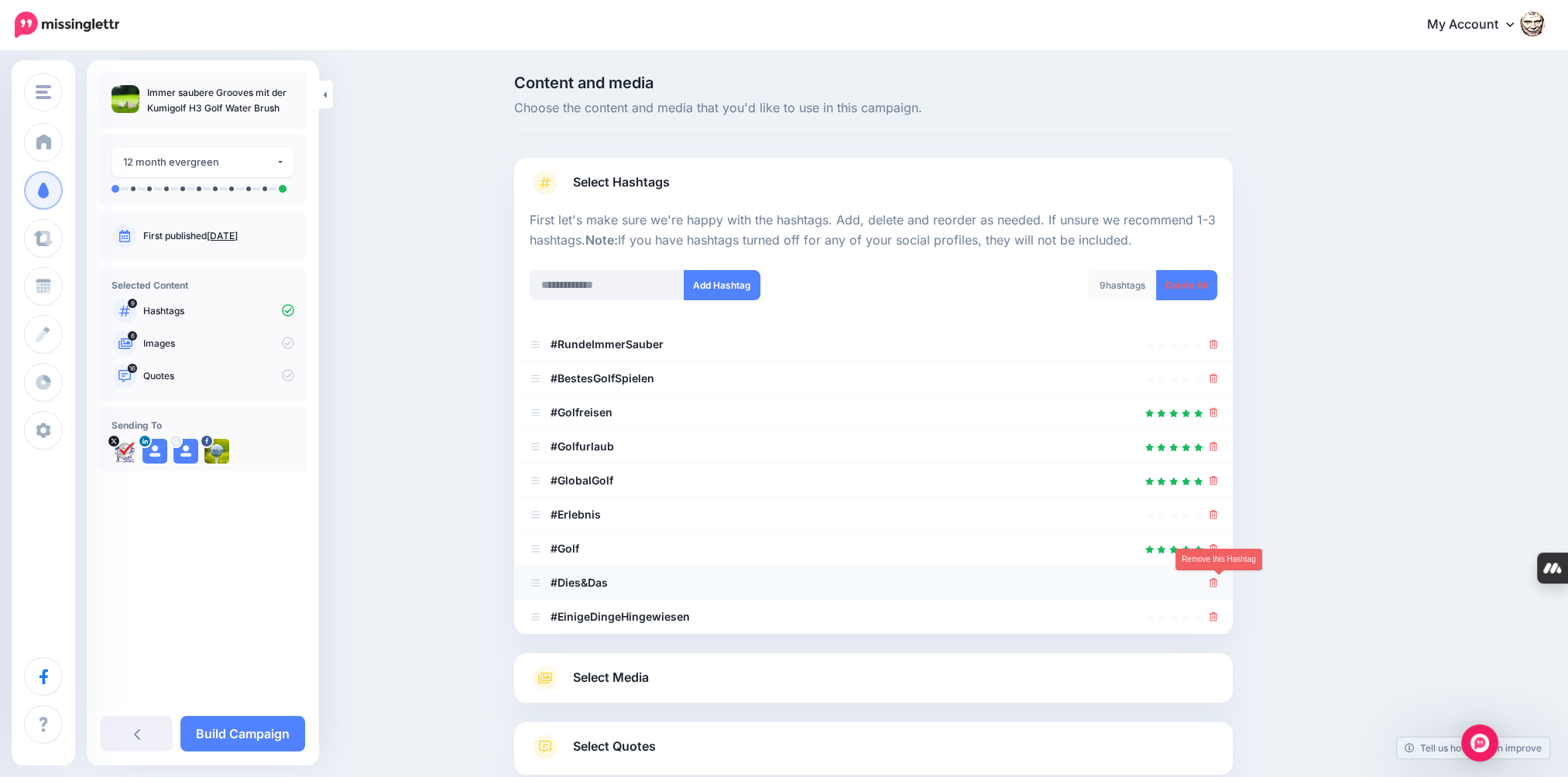
click at [1218, 586] on icon at bounding box center [1214, 583] width 9 height 9
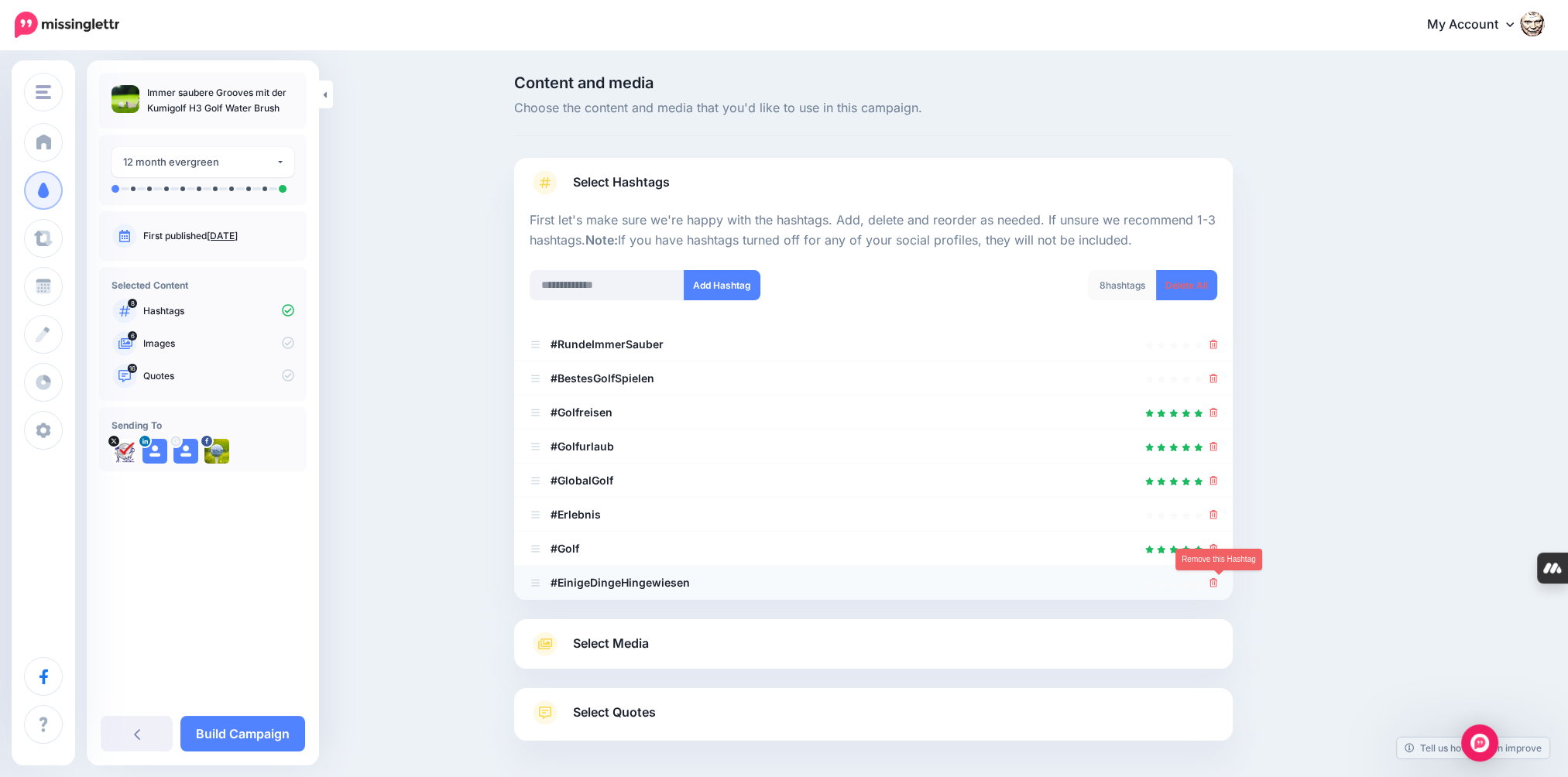
click at [1218, 582] on icon at bounding box center [1214, 583] width 9 height 9
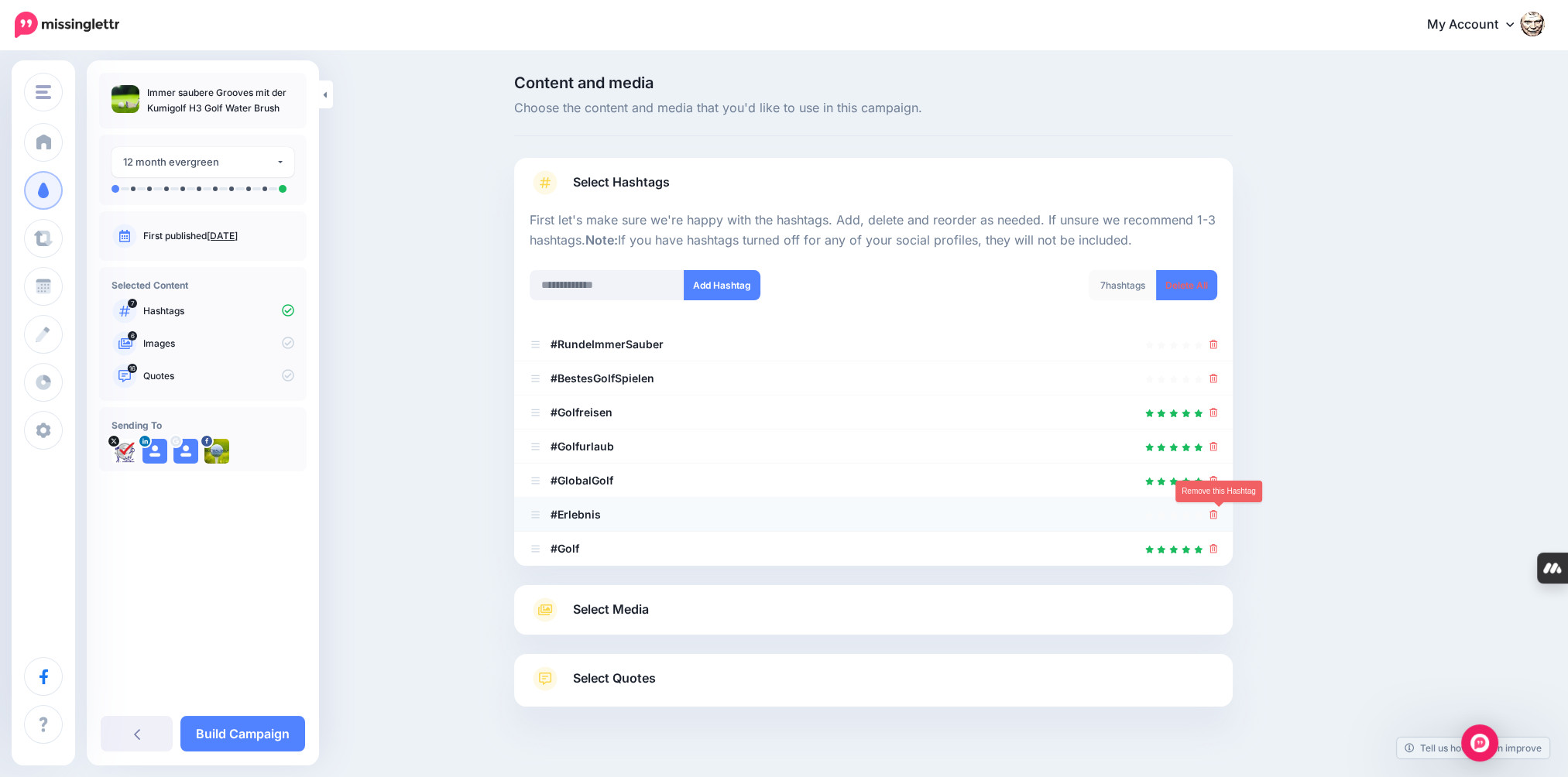
click at [1218, 516] on icon at bounding box center [1214, 514] width 9 height 9
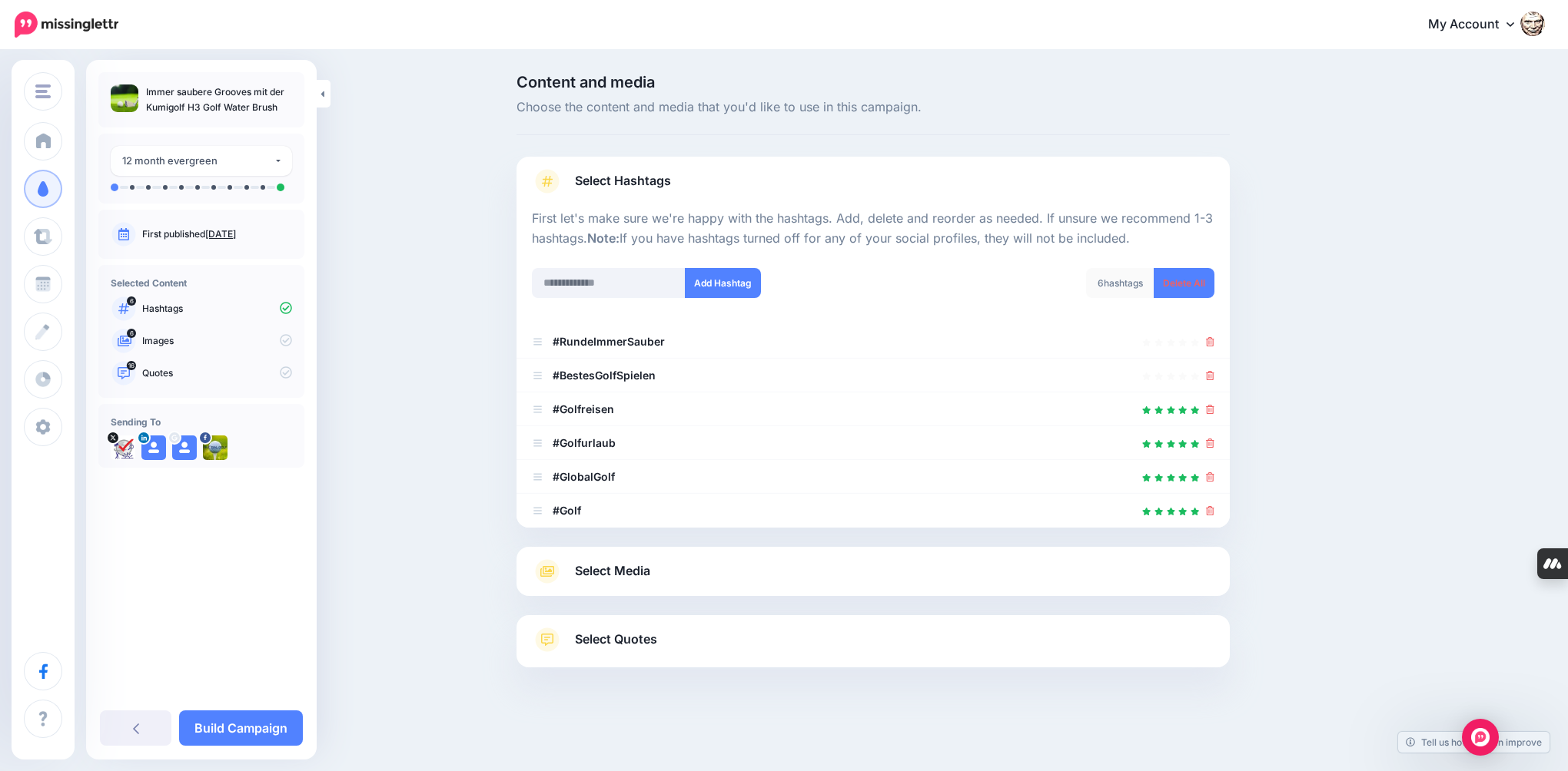
drag, startPoint x: 148, startPoint y: 112, endPoint x: 185, endPoint y: 112, distance: 37.0
click at [185, 112] on p "Immer saubere Grooves mit der Kumigolf H3 Golf Water Brush" at bounding box center [219, 100] width 146 height 30
copy p "Kumigolf"
click at [582, 275] on input "text" at bounding box center [609, 282] width 154 height 30
paste input "********"
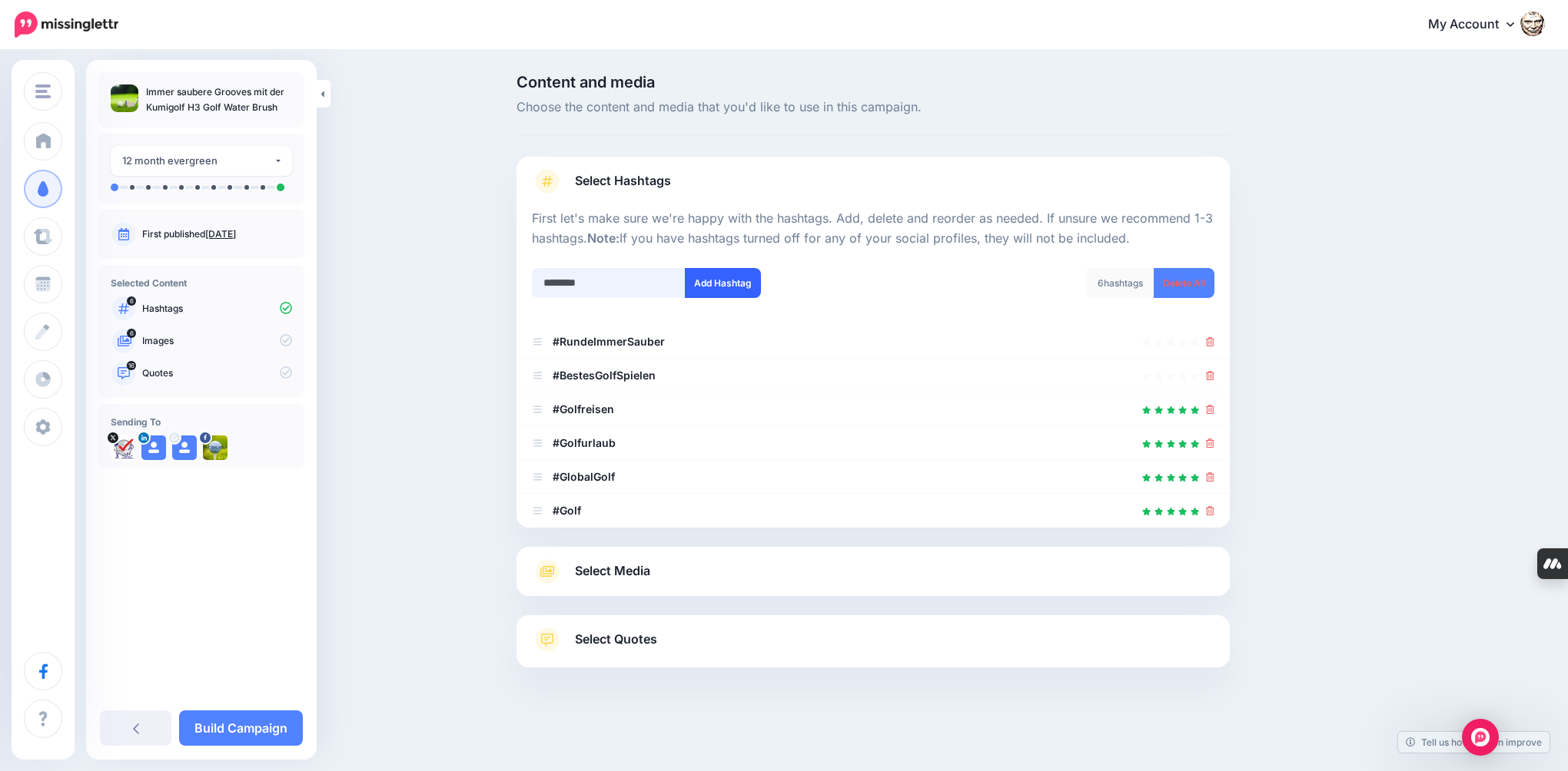
type input "********"
click at [708, 285] on button "Add Hashtag" at bounding box center [723, 282] width 76 height 30
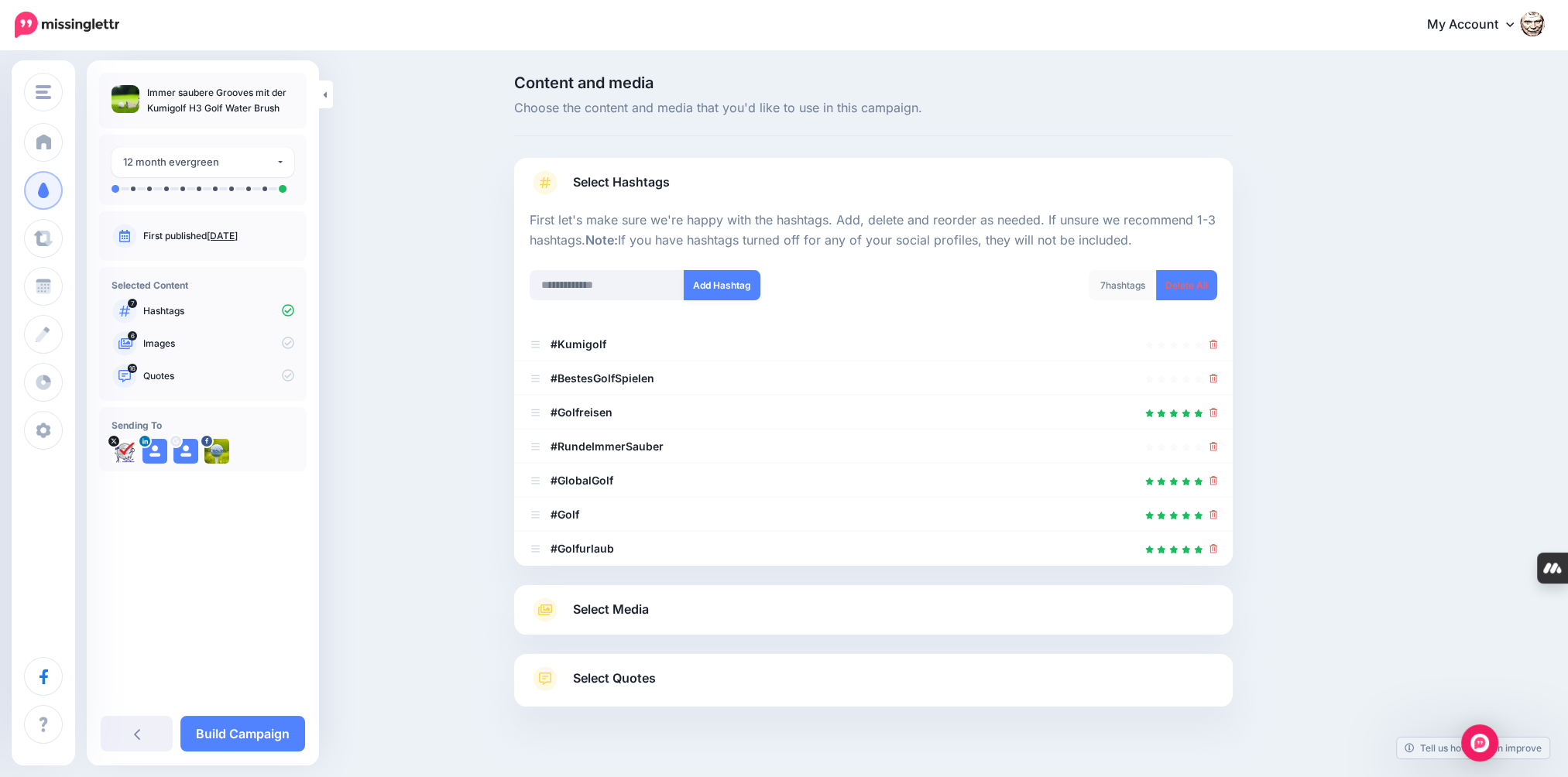
scroll to position [30, 0]
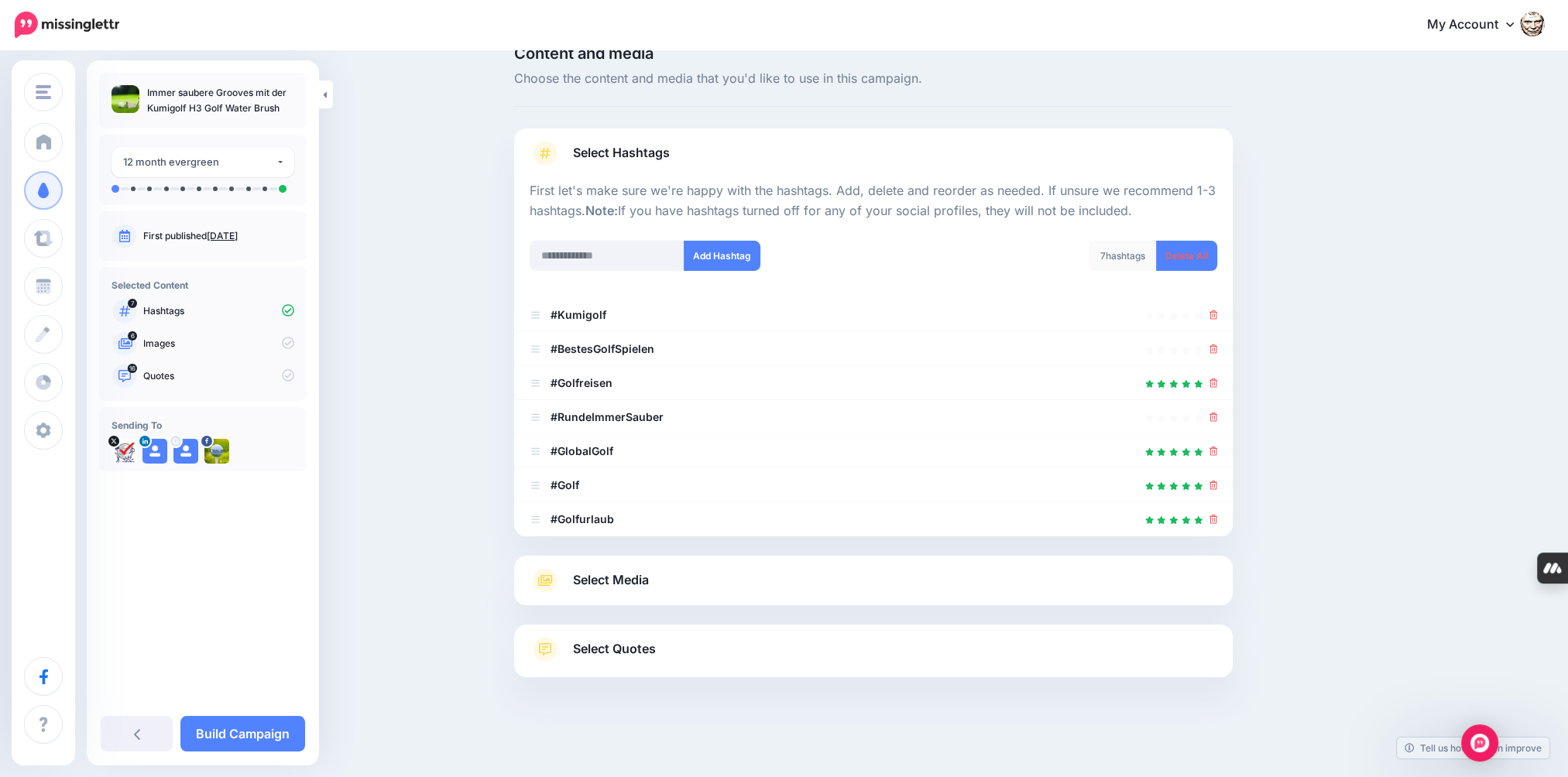
drag, startPoint x: 287, startPoint y: 108, endPoint x: 203, endPoint y: 111, distance: 84.1
click at [203, 111] on p "Immer saubere Grooves mit der Kumigolf H3 Golf Water Brush" at bounding box center [220, 100] width 147 height 31
copy p "Golf Water Brush"
click at [583, 255] on input "text" at bounding box center [607, 255] width 155 height 30
paste input "**********"
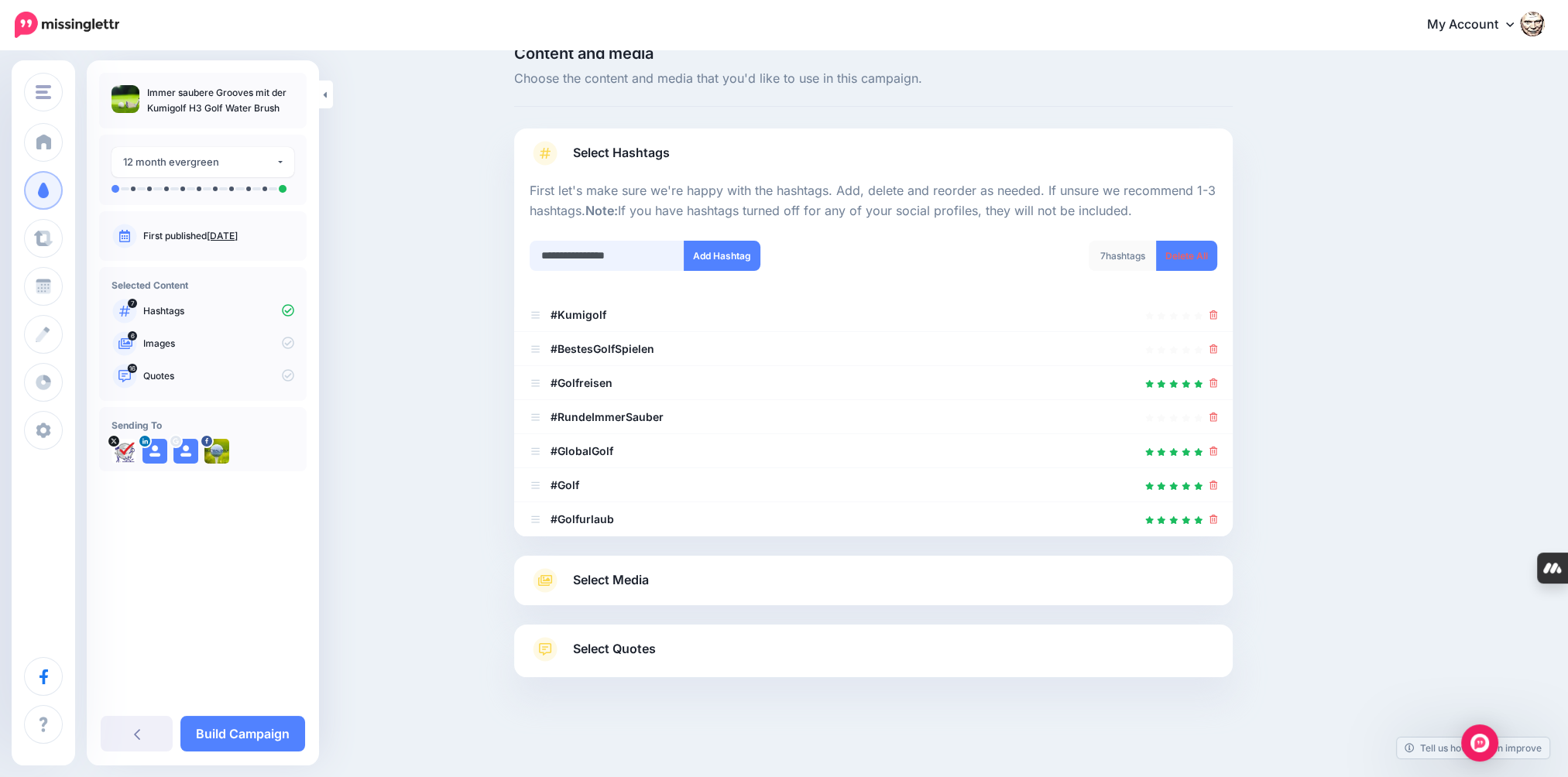
click at [571, 257] on input "**********" at bounding box center [607, 255] width 155 height 30
click at [602, 253] on input "**********" at bounding box center [607, 255] width 155 height 30
type input "**********"
click at [696, 256] on button "Add Hashtag" at bounding box center [722, 255] width 77 height 30
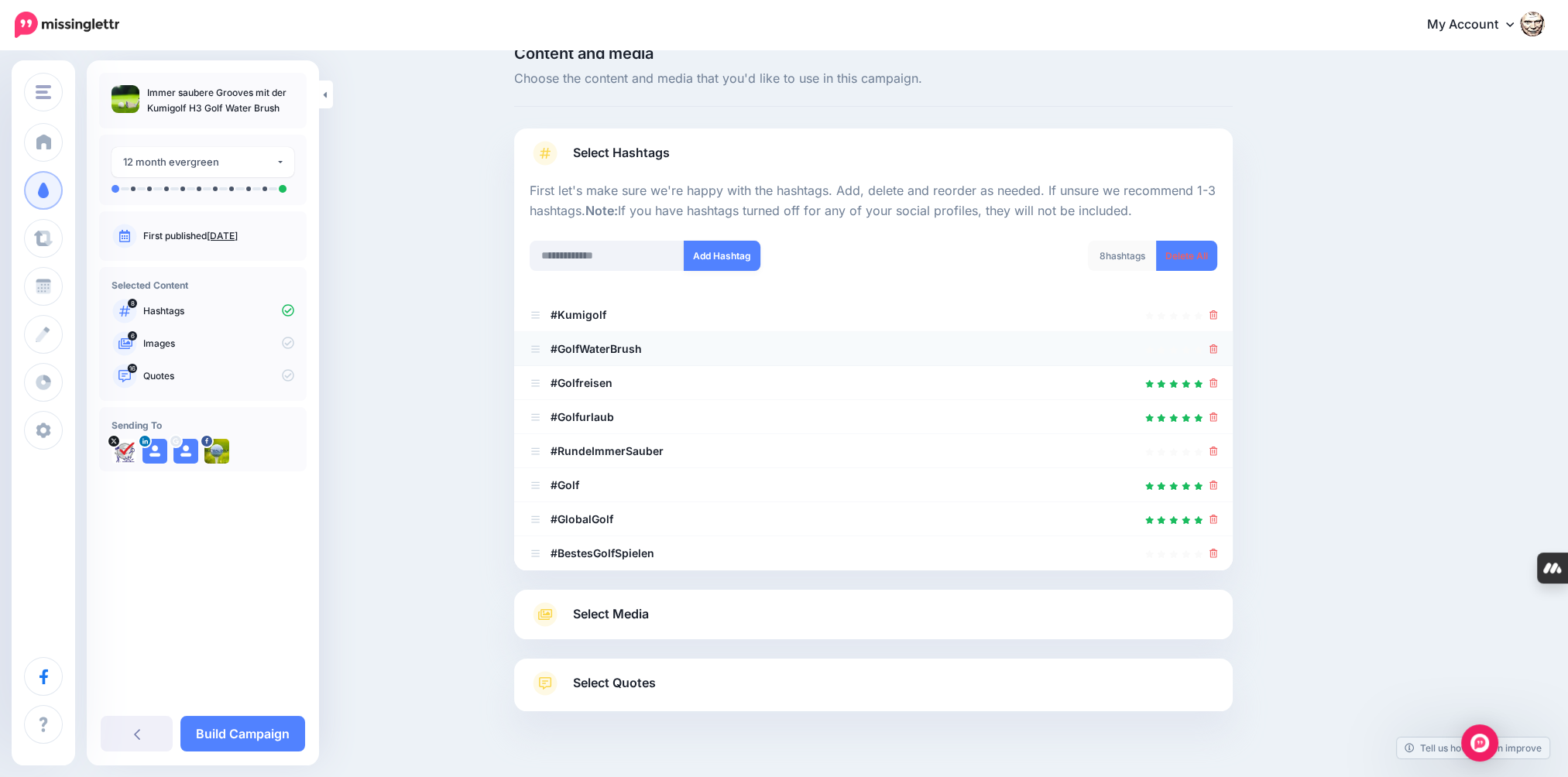
scroll to position [64, 0]
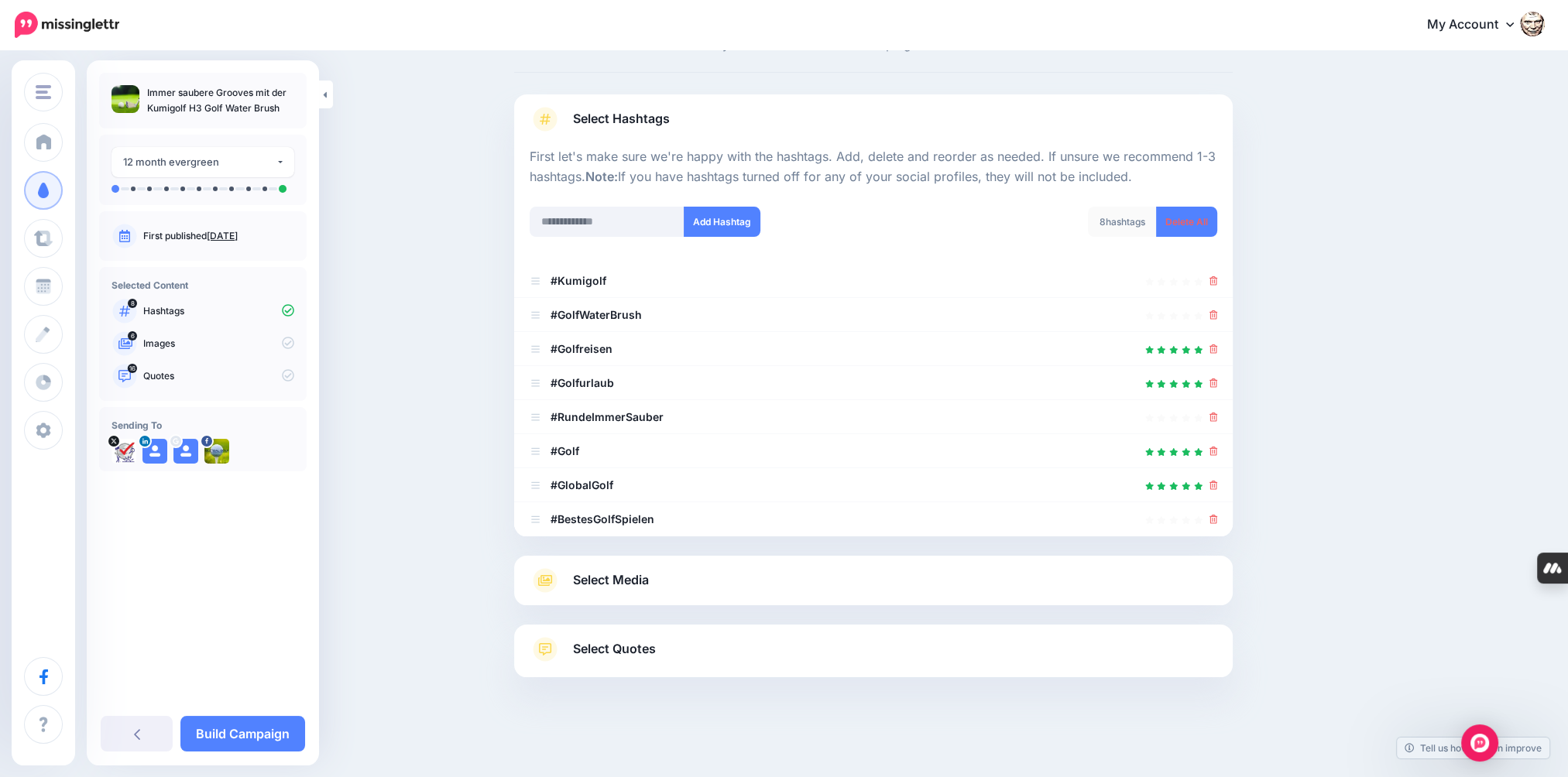
click at [639, 584] on span "Select Media" at bounding box center [610, 580] width 76 height 21
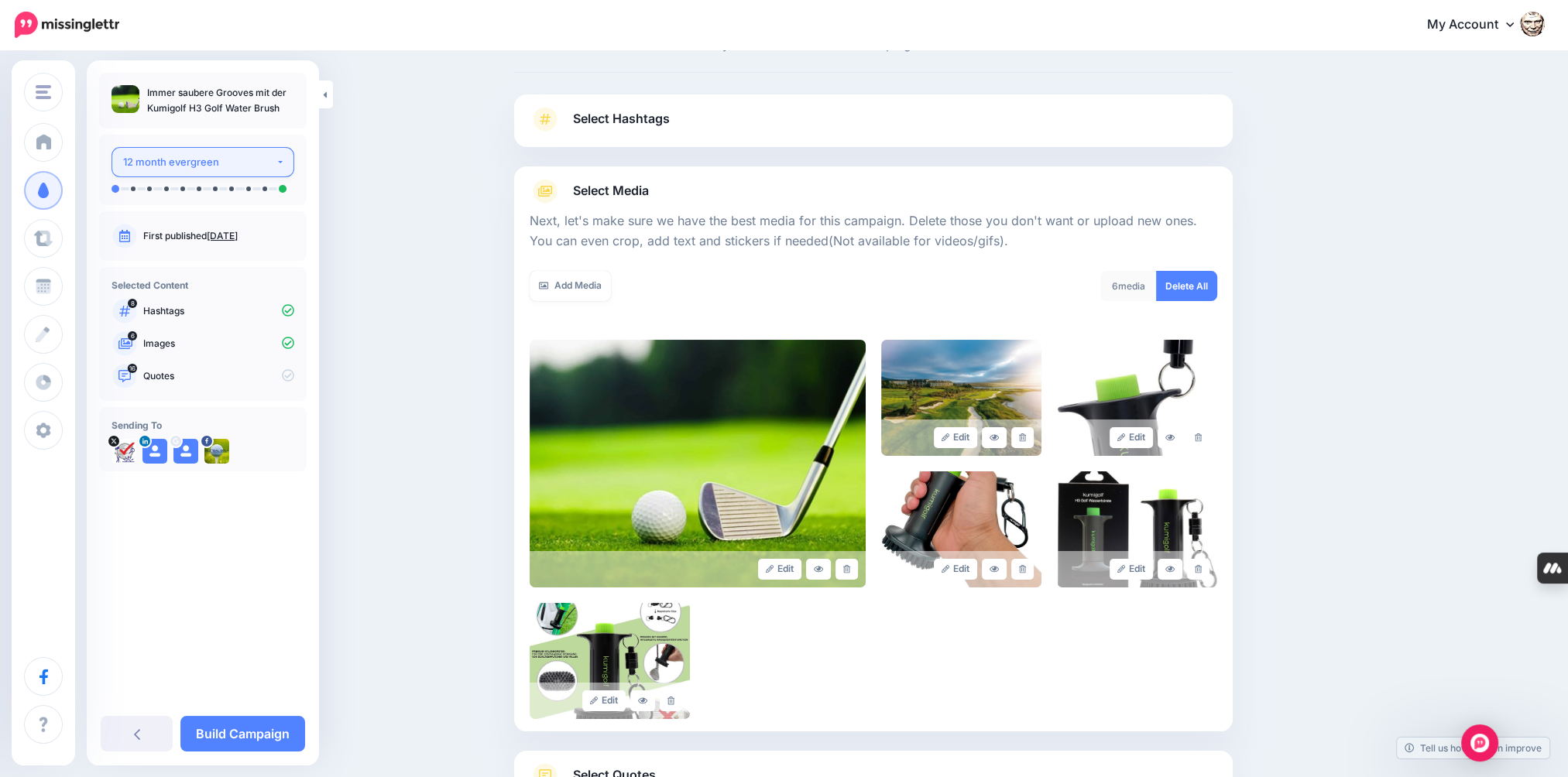
click at [261, 163] on div "12 month evergreen" at bounding box center [199, 162] width 152 height 18
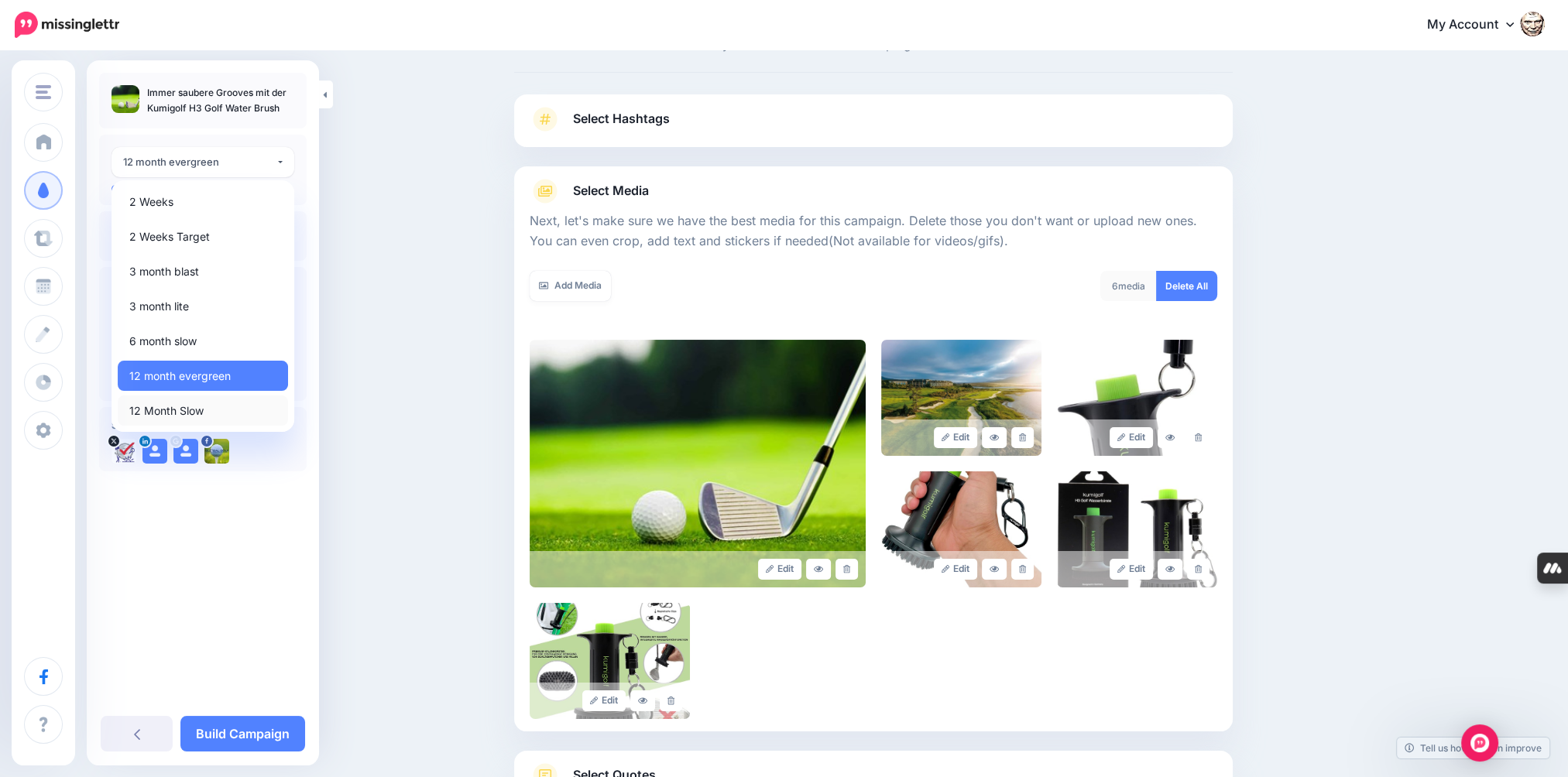
click at [175, 407] on span "12 Month Slow" at bounding box center [166, 411] width 74 height 19
select select "******"
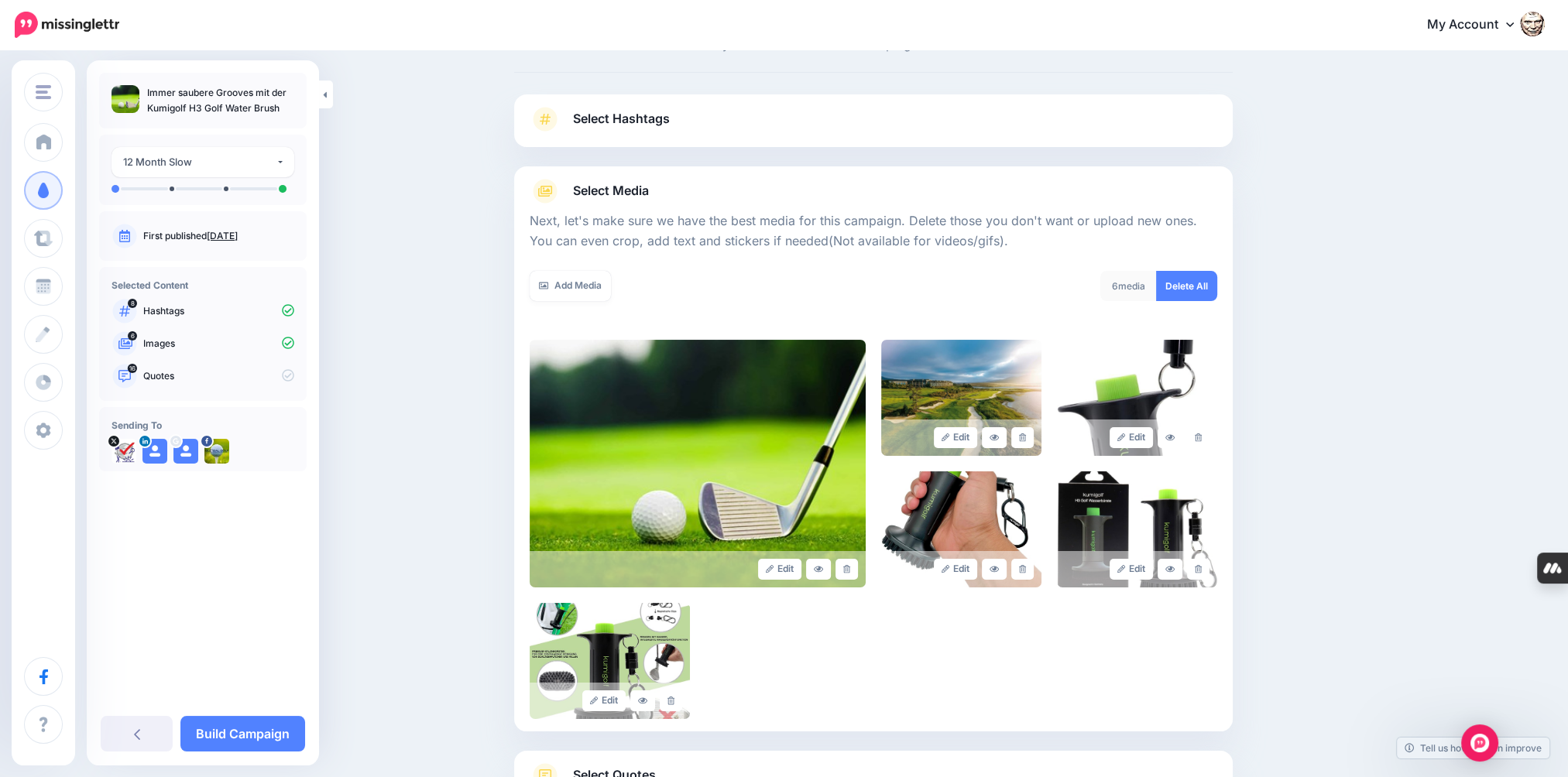
scroll to position [190, 0]
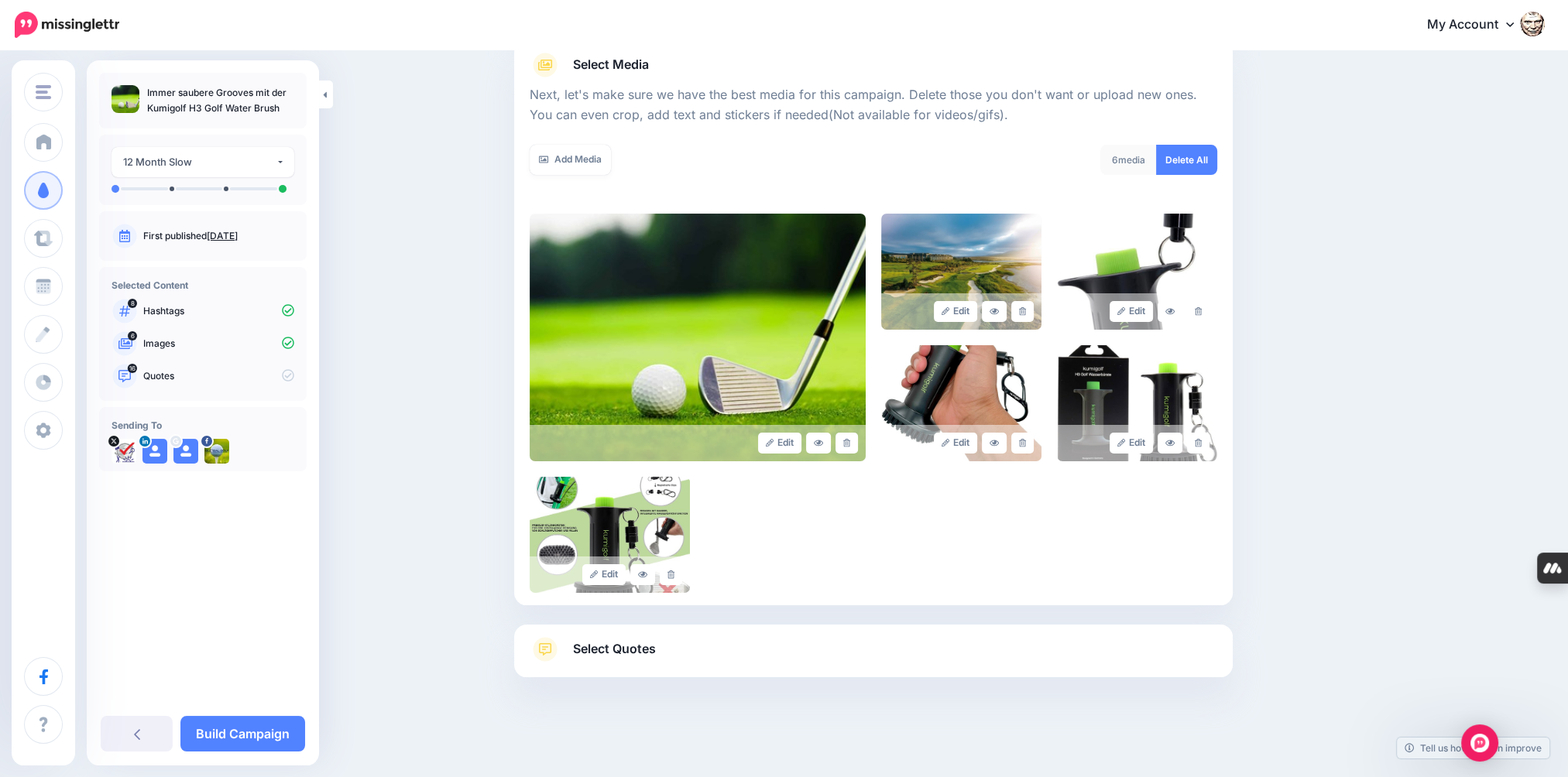
click at [604, 654] on span "Select Quotes" at bounding box center [614, 648] width 83 height 21
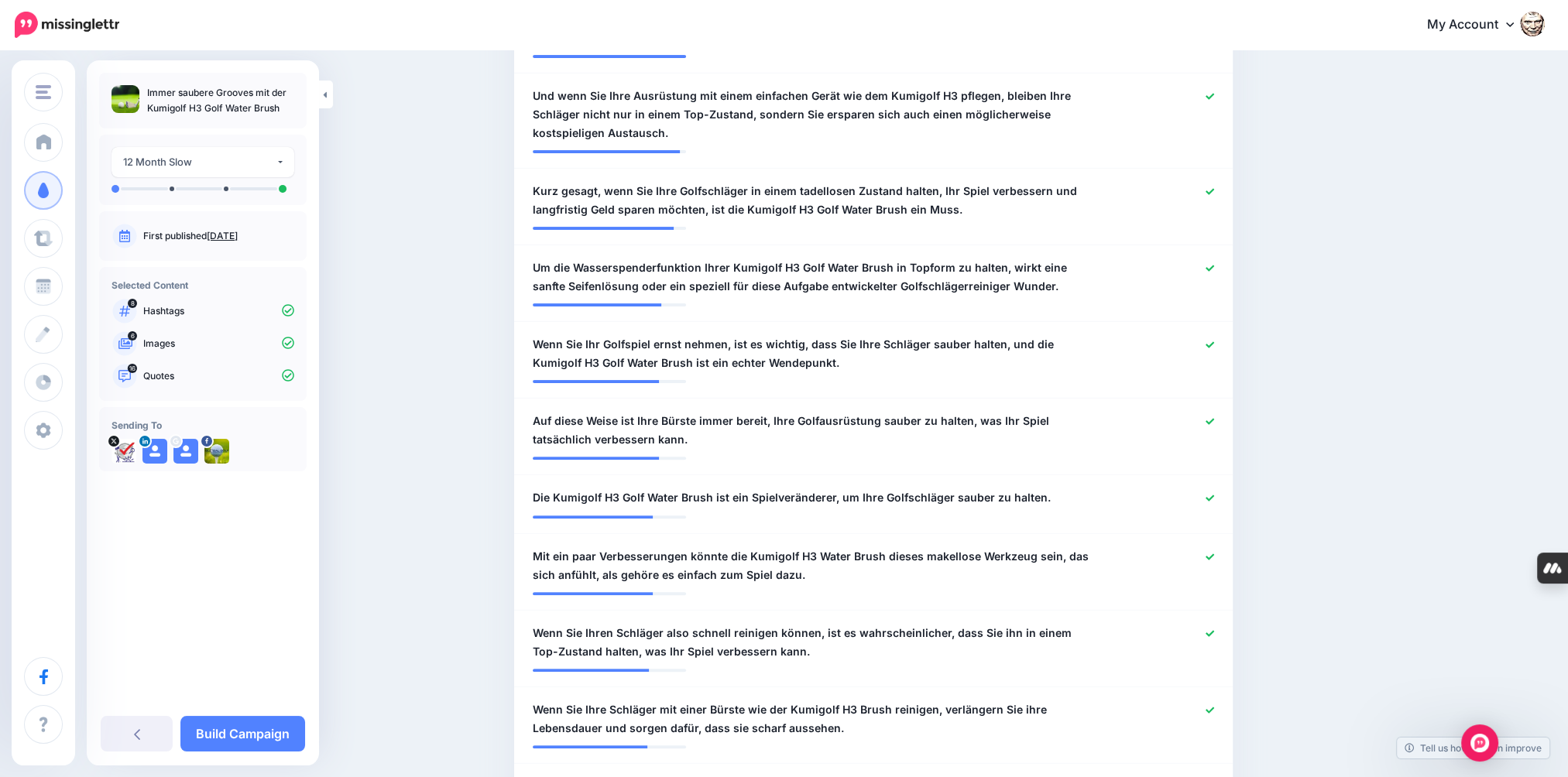
scroll to position [345, 0]
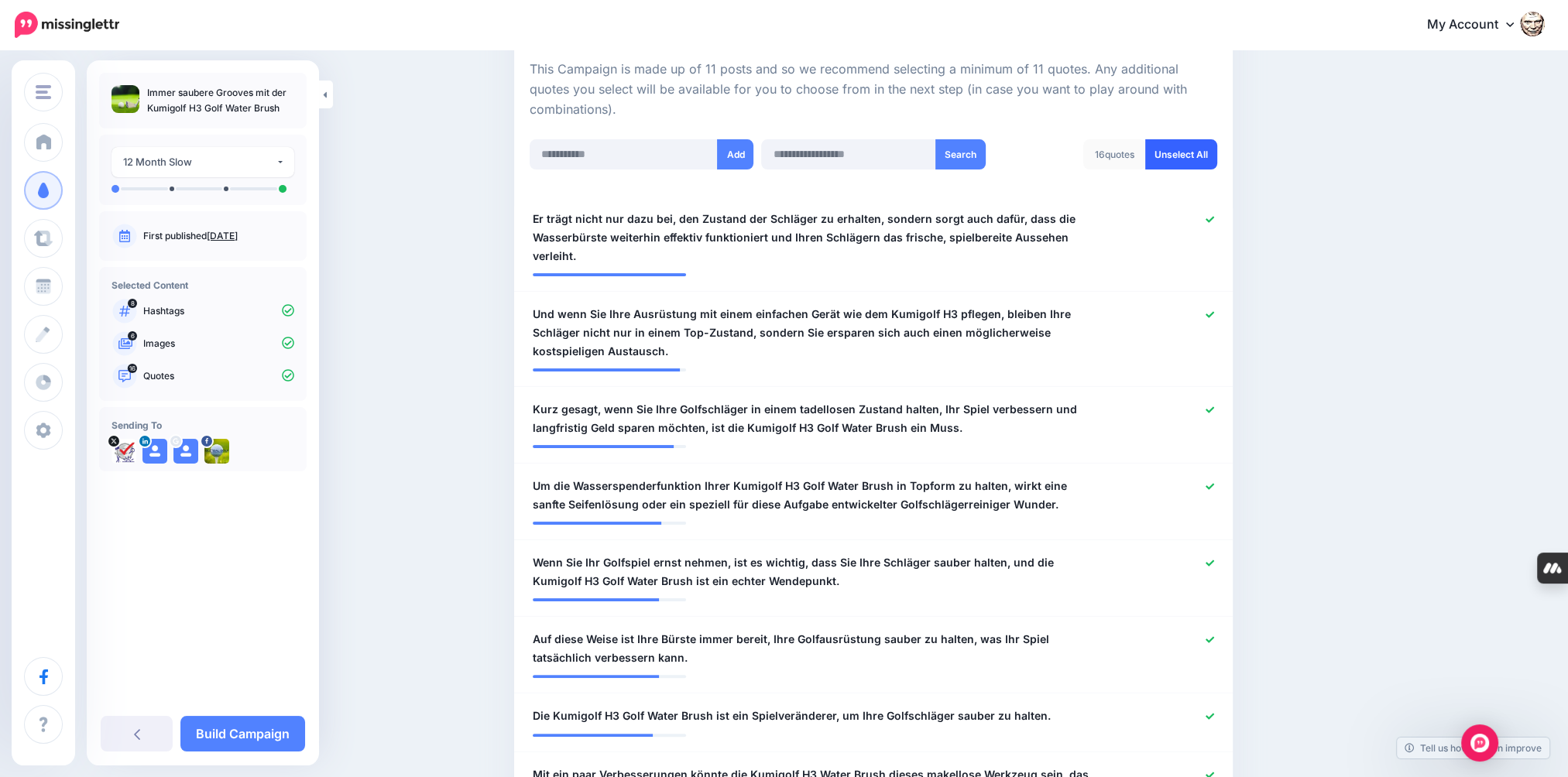
click at [1188, 149] on link "Unselect All" at bounding box center [1181, 154] width 72 height 30
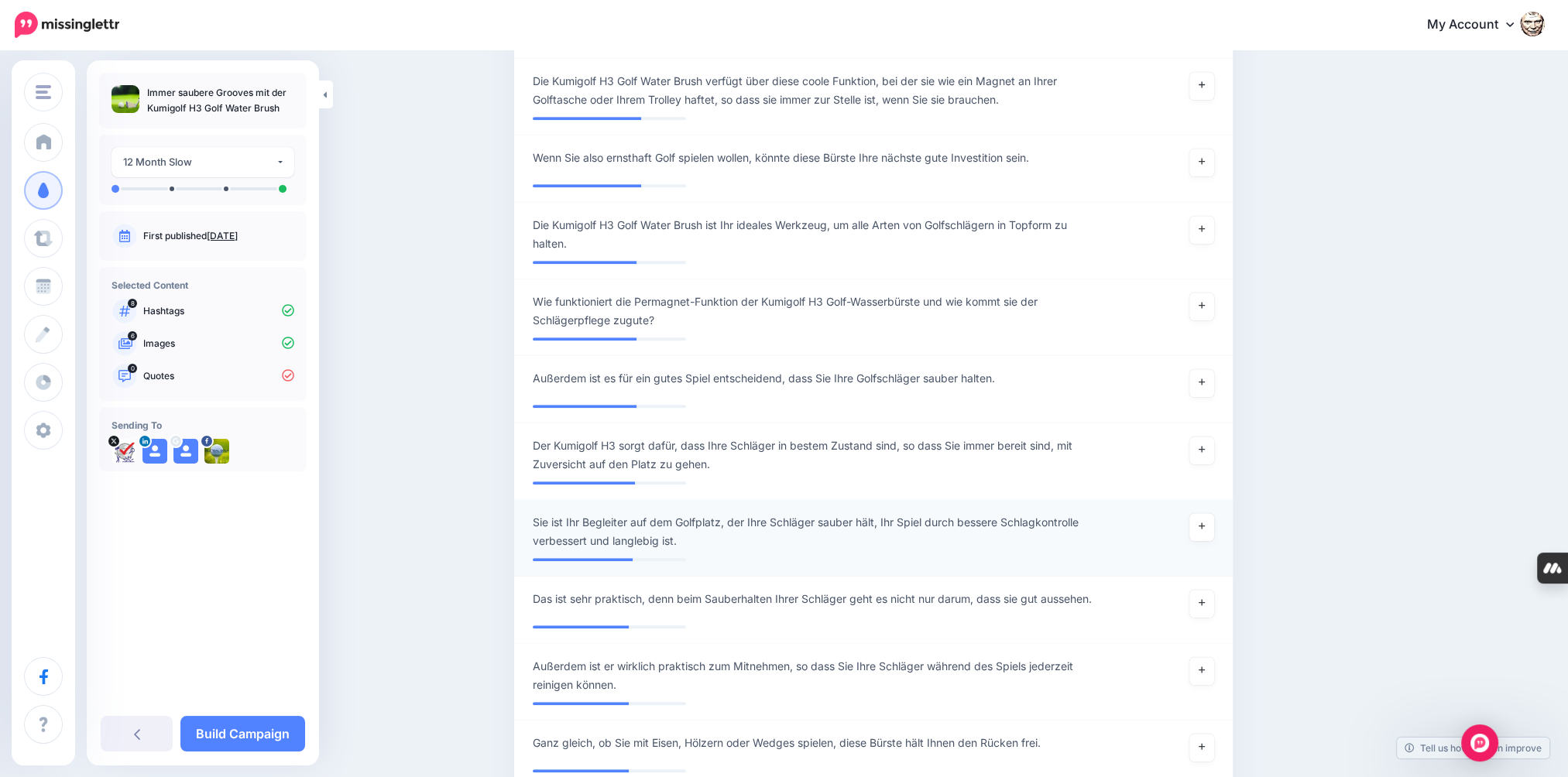
scroll to position [1547, 0]
click at [1205, 606] on icon at bounding box center [1201, 602] width 6 height 9
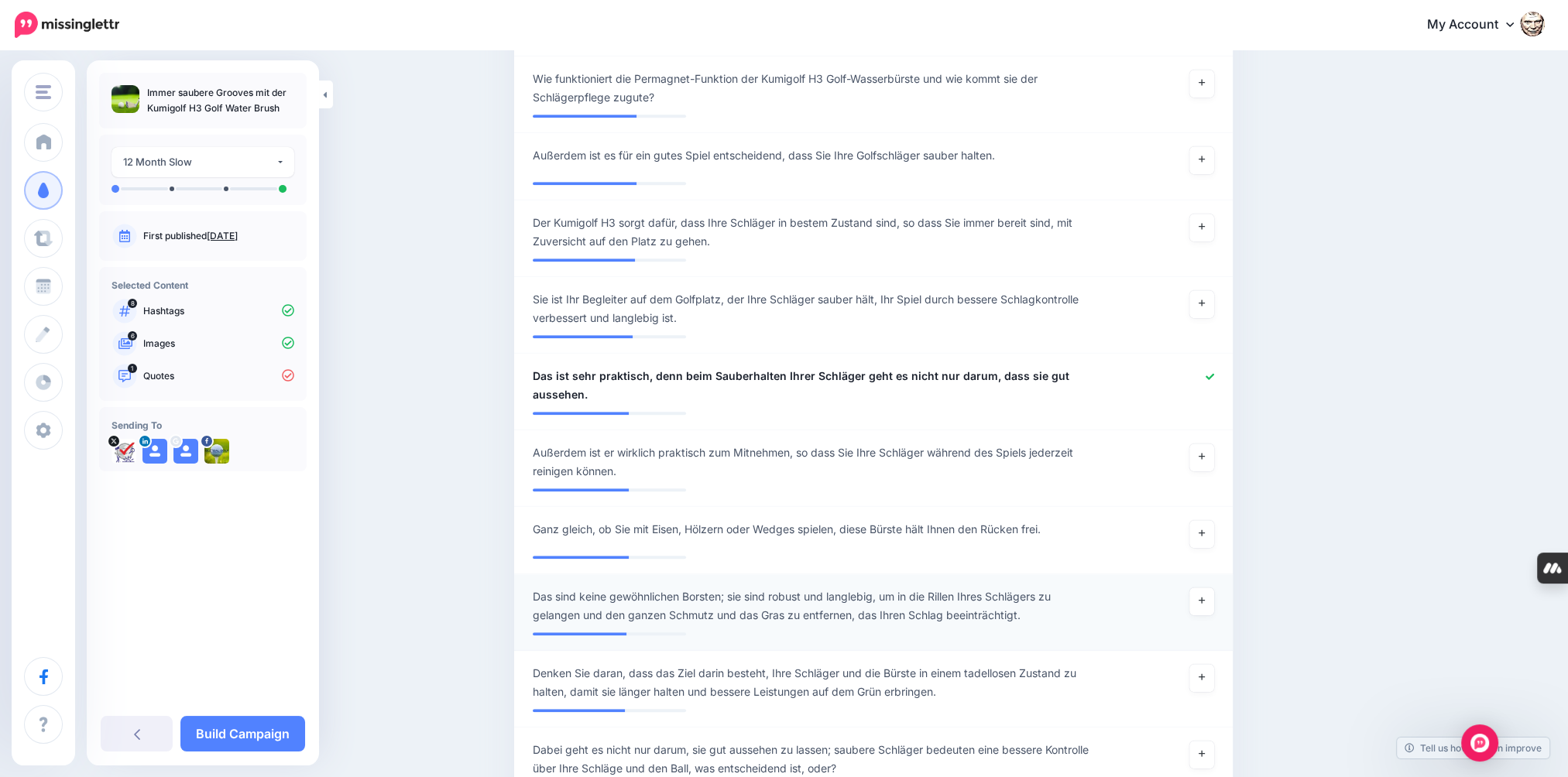
scroll to position [1779, 0]
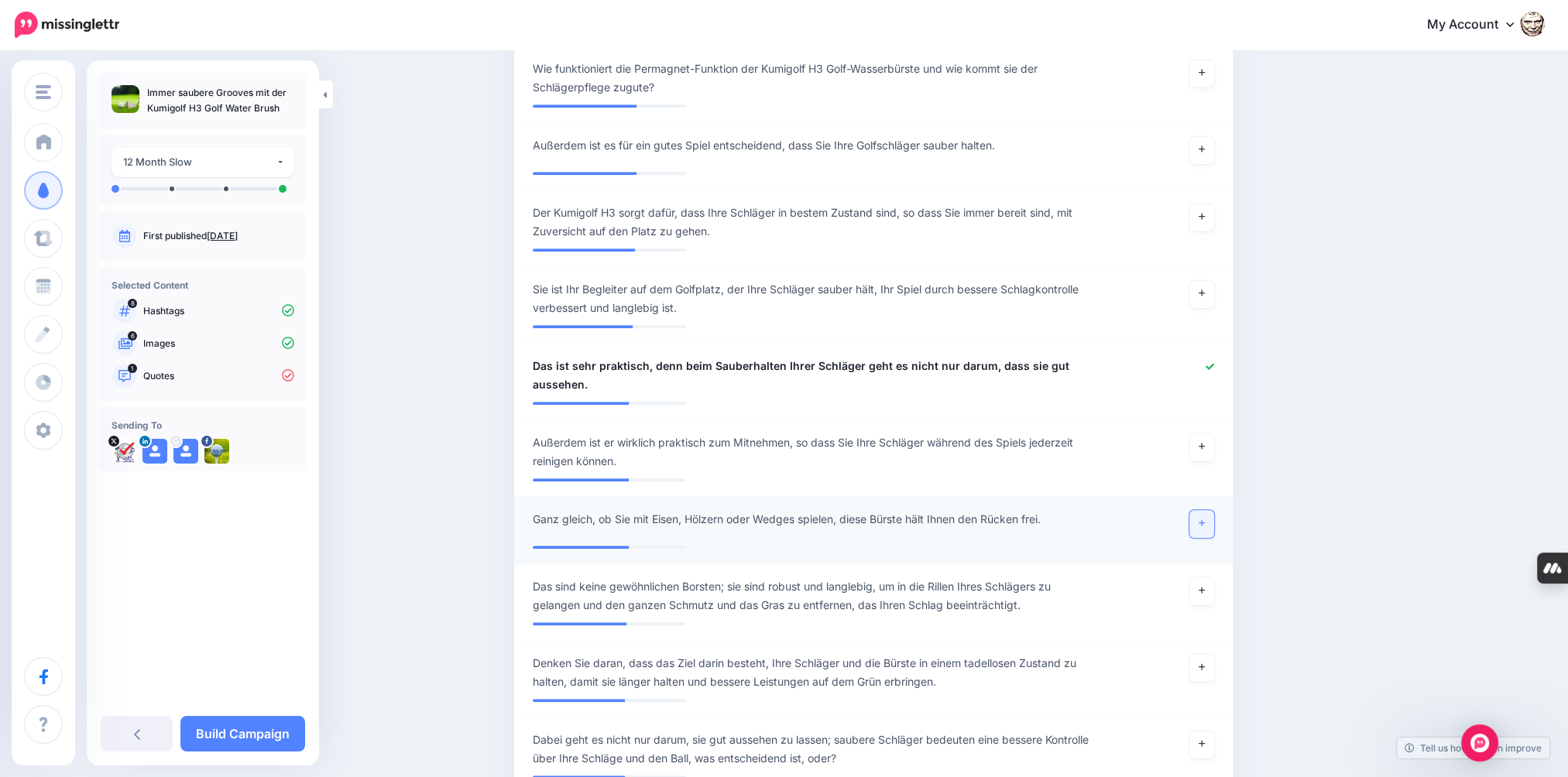
click at [1205, 527] on icon at bounding box center [1201, 523] width 6 height 9
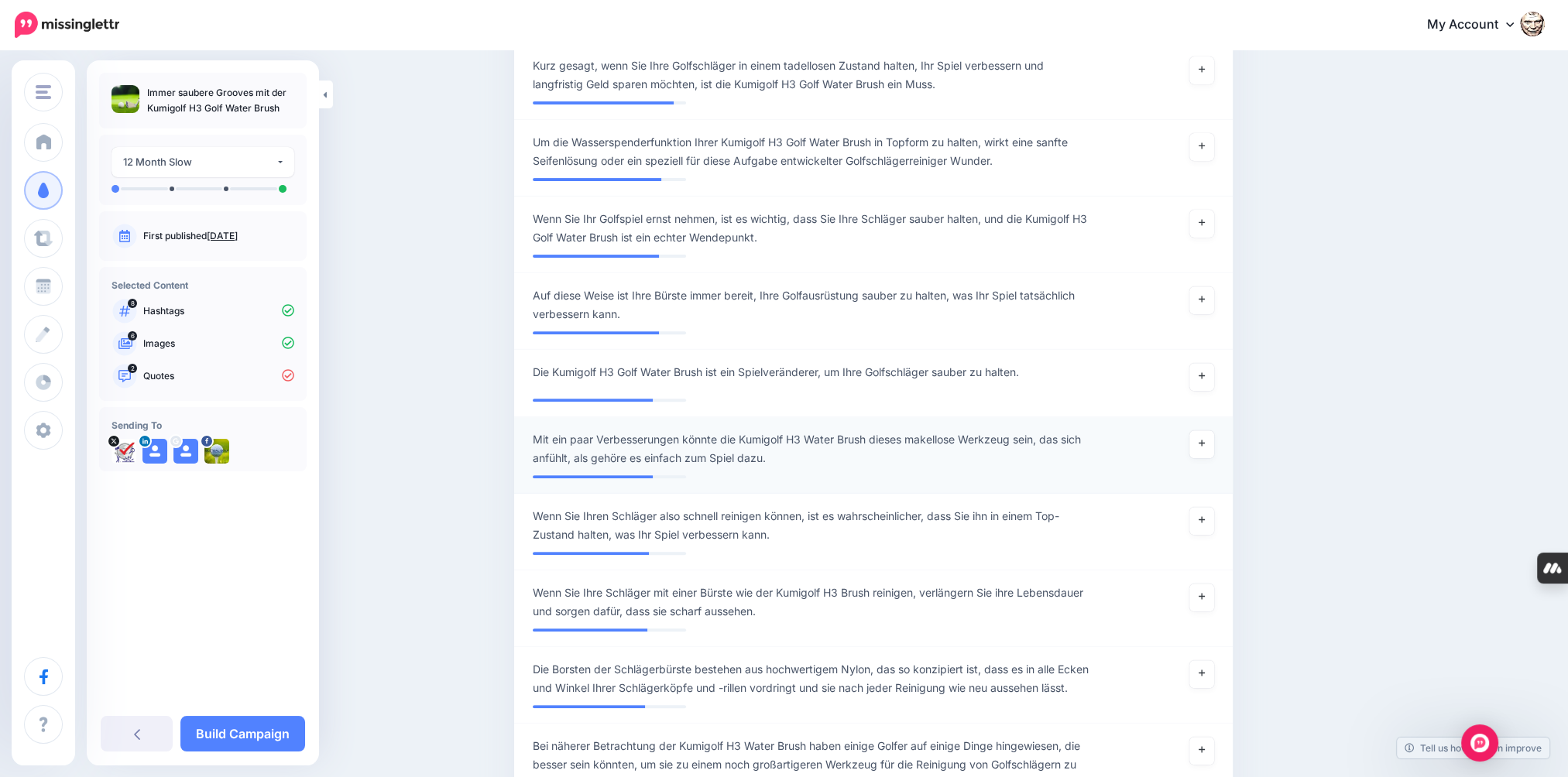
scroll to position [695, 0]
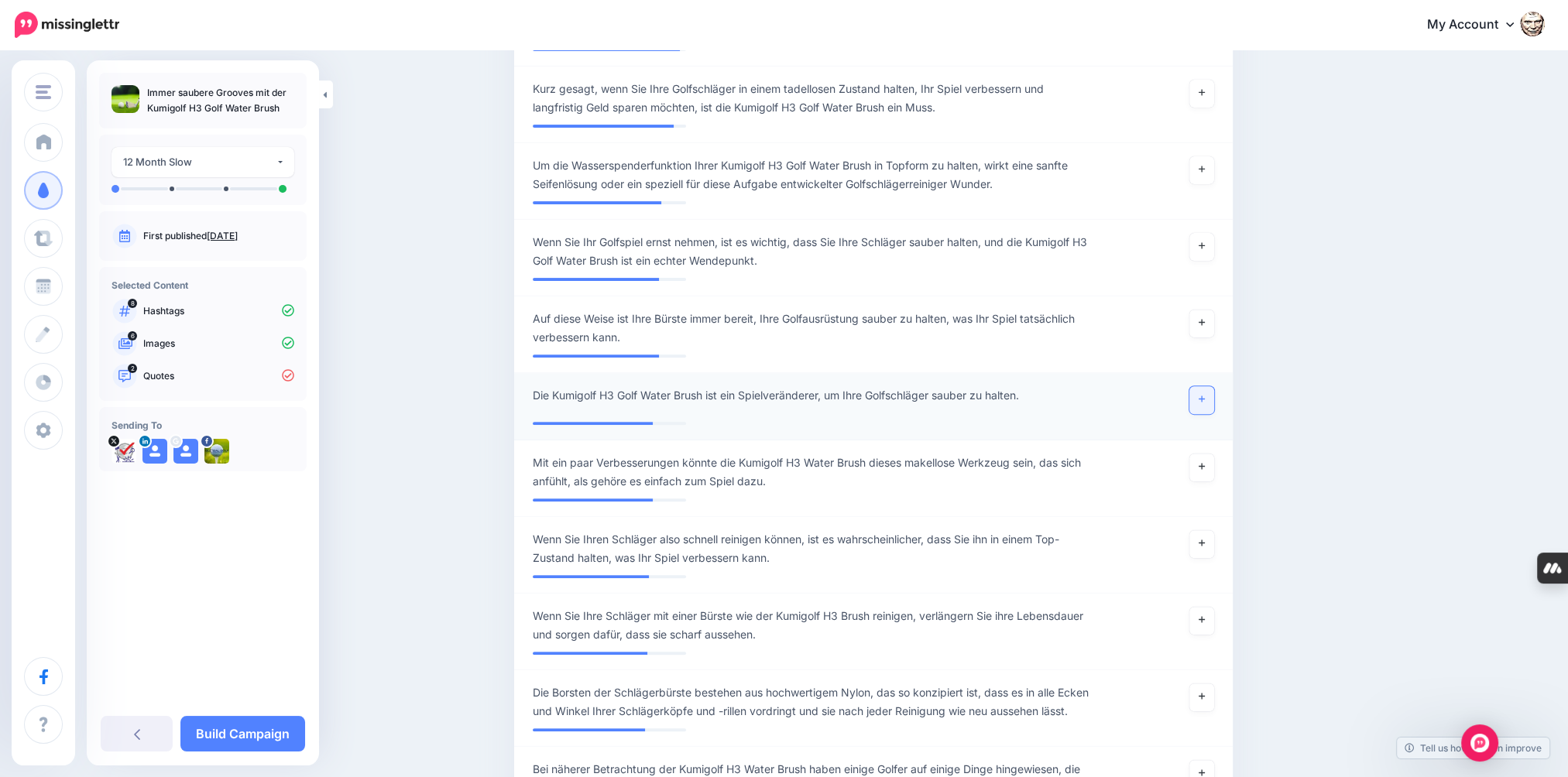
click at [1213, 414] on link at bounding box center [1201, 400] width 25 height 28
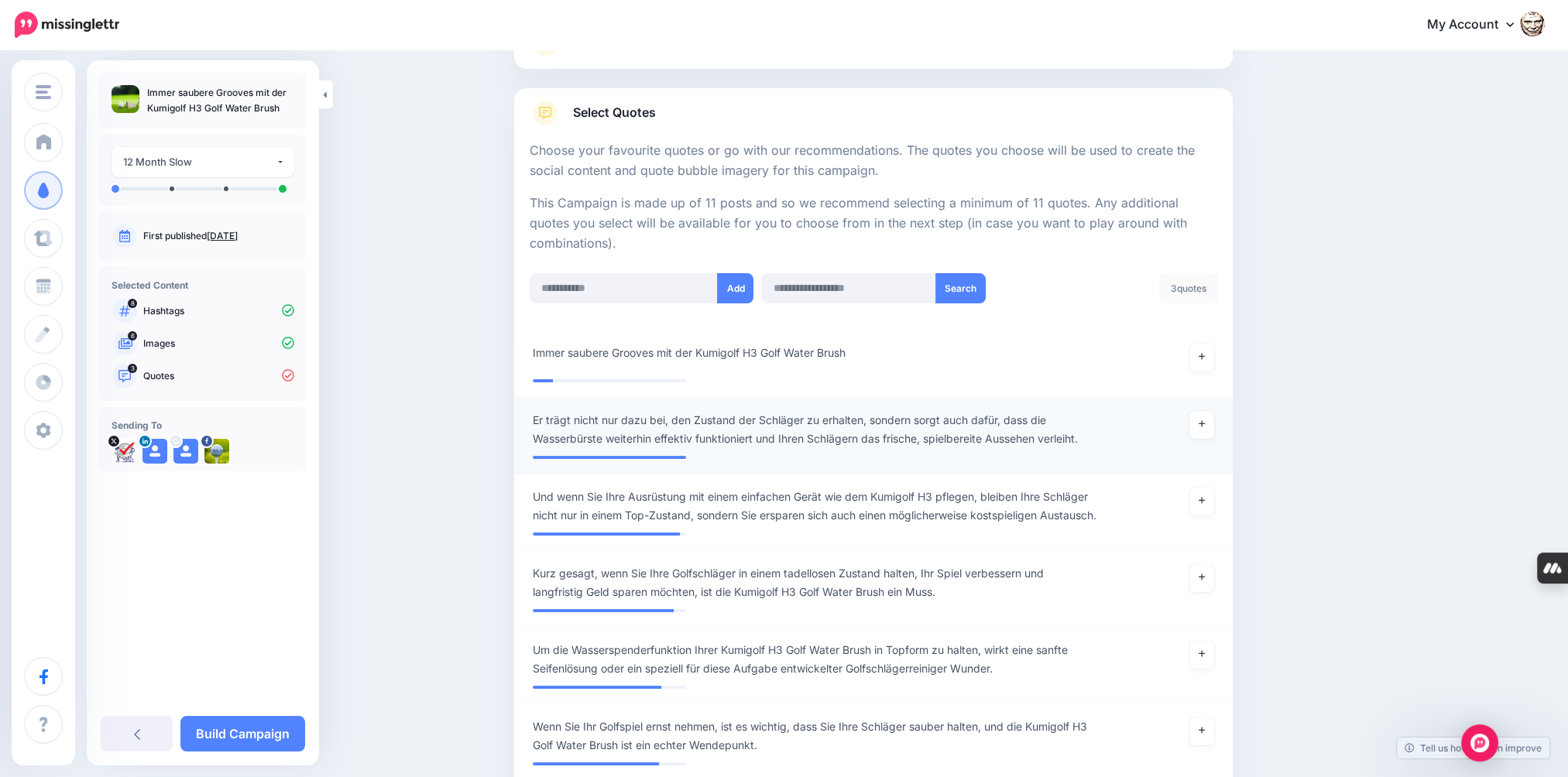
scroll to position [231, 0]
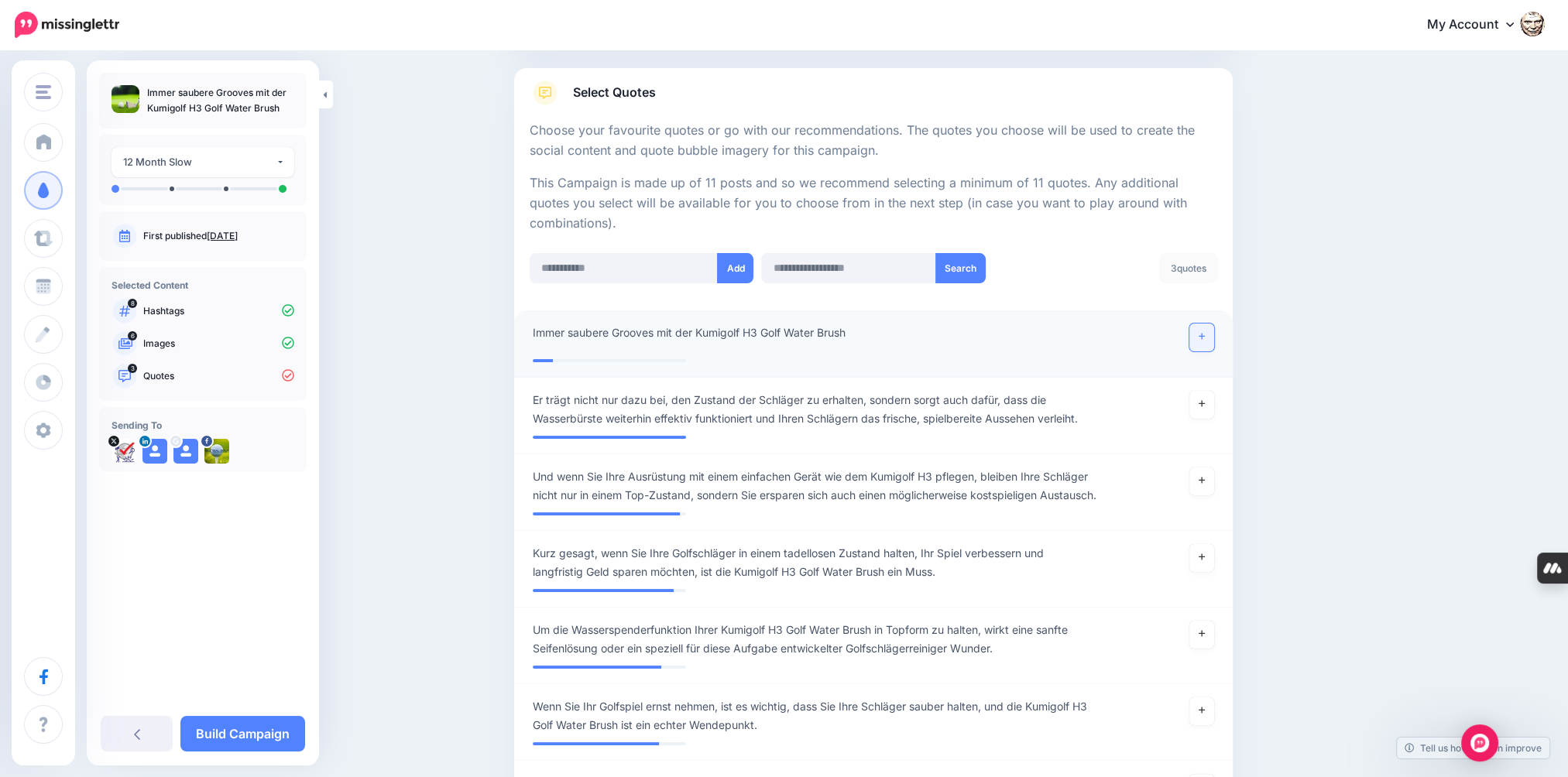
click at [1205, 340] on link at bounding box center [1201, 337] width 25 height 28
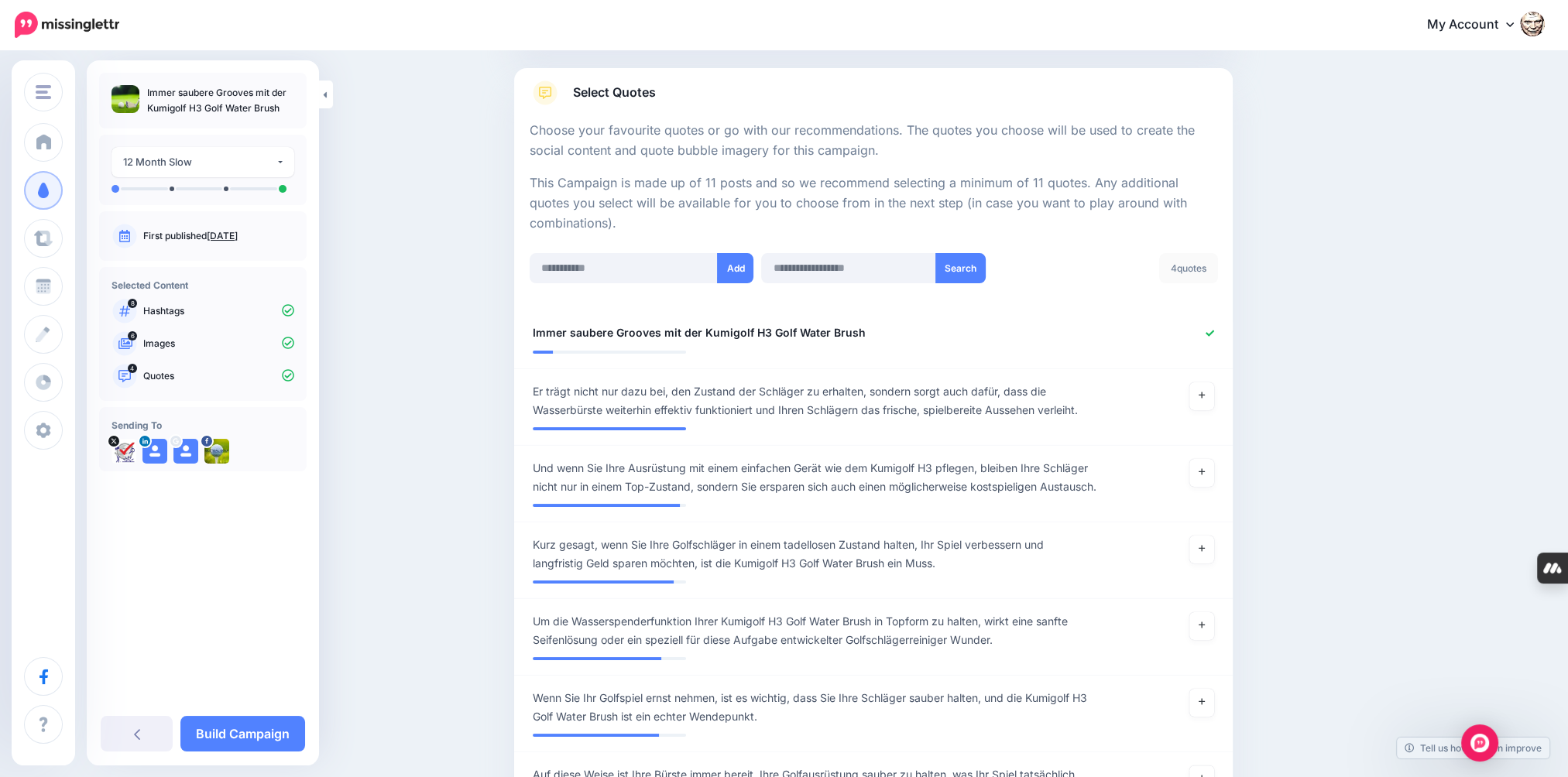
click at [653, 90] on span "Select Quotes" at bounding box center [614, 92] width 83 height 21
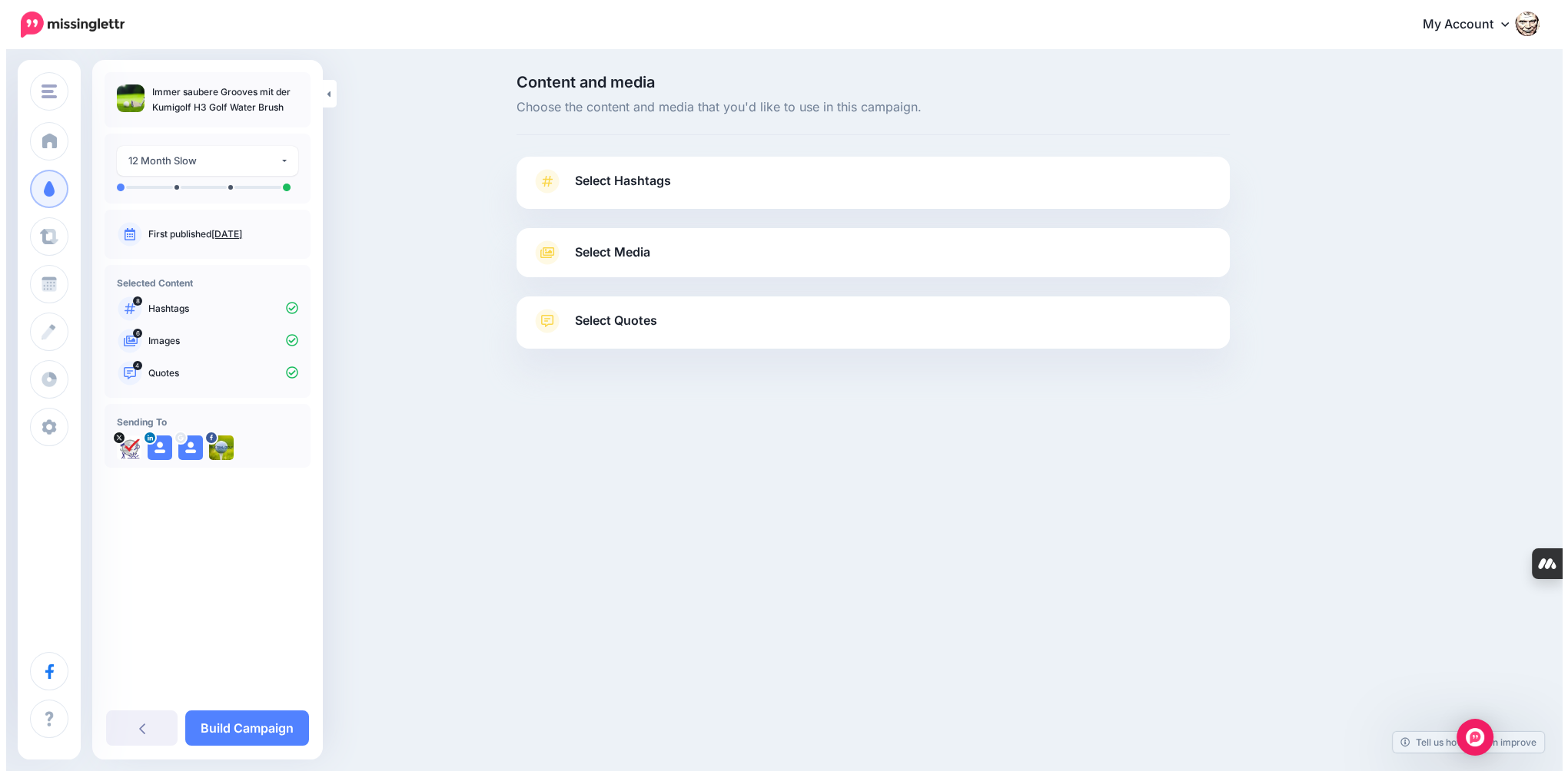
scroll to position [0, 0]
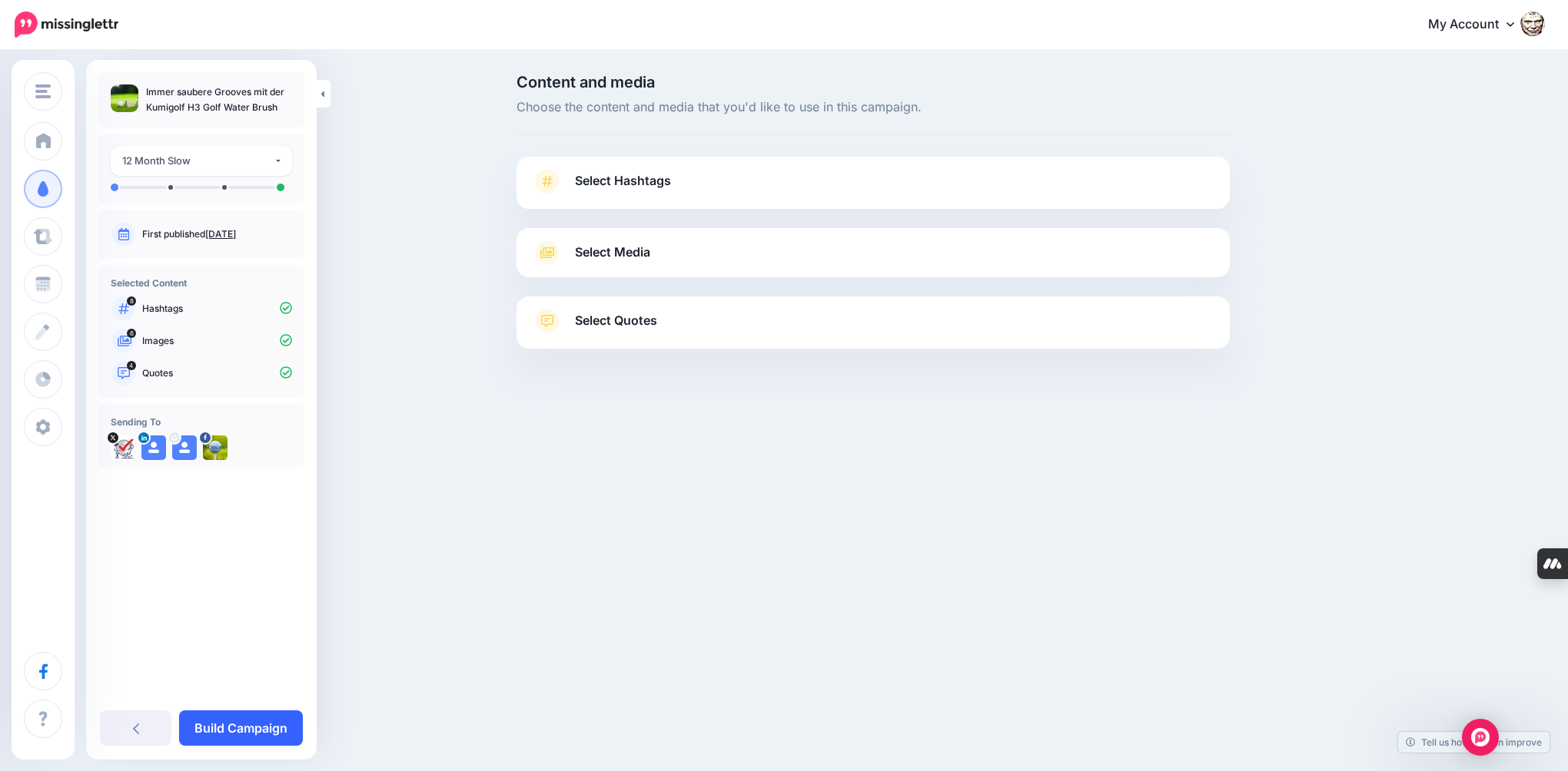
click at [259, 723] on link "Build Campaign" at bounding box center [241, 728] width 123 height 35
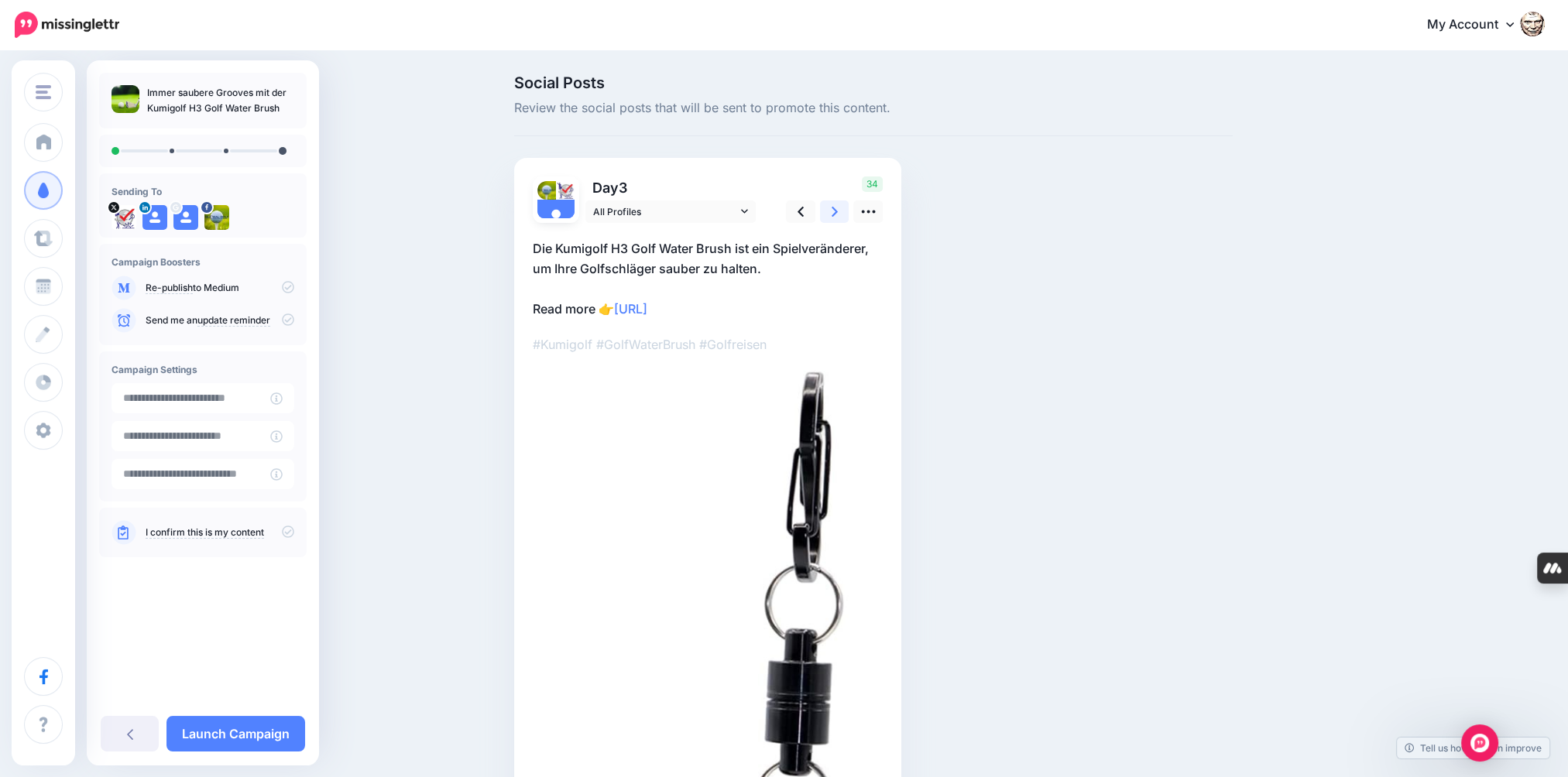
click at [846, 211] on link at bounding box center [834, 212] width 30 height 22
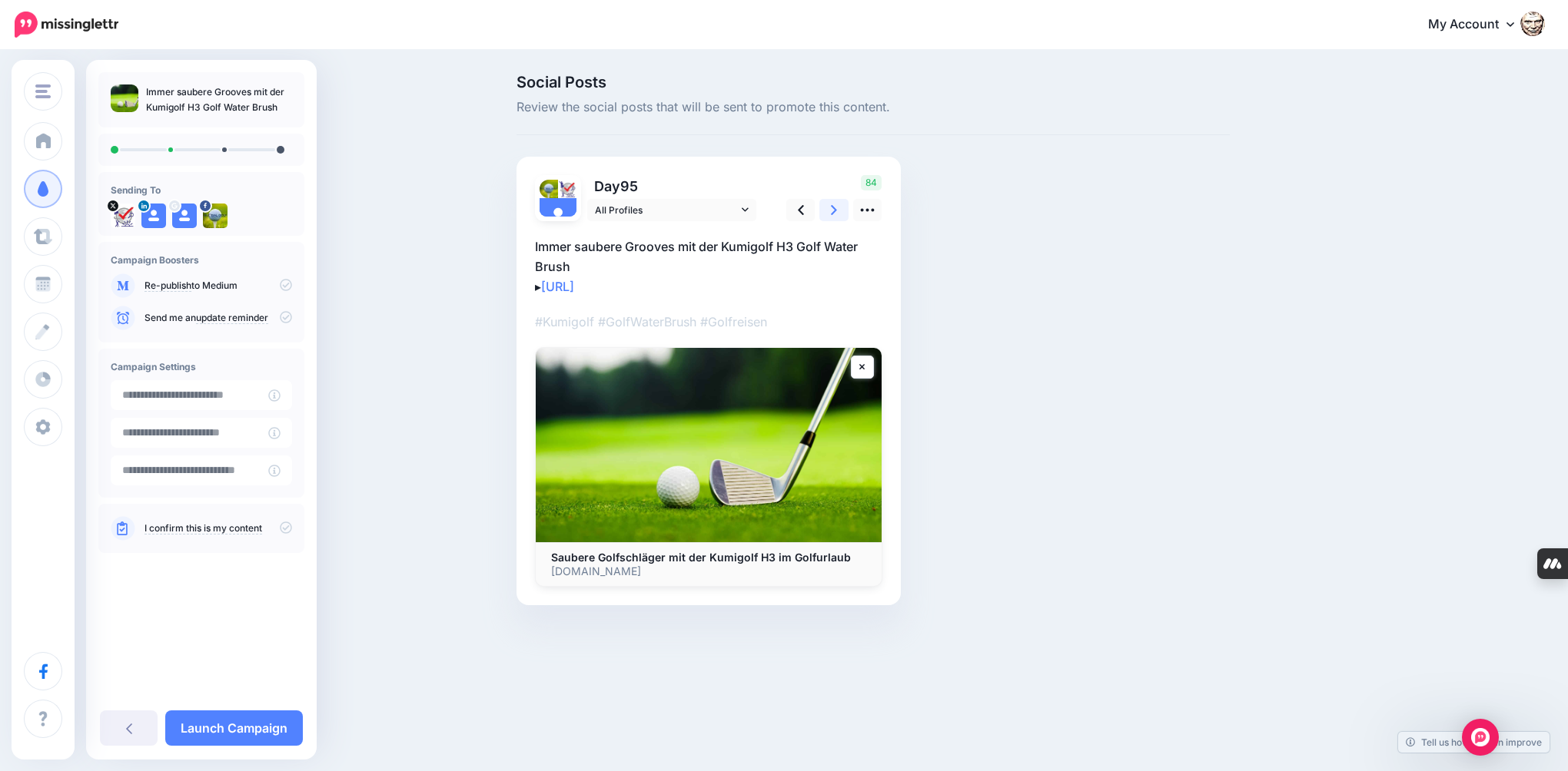
click at [840, 210] on link at bounding box center [834, 210] width 30 height 22
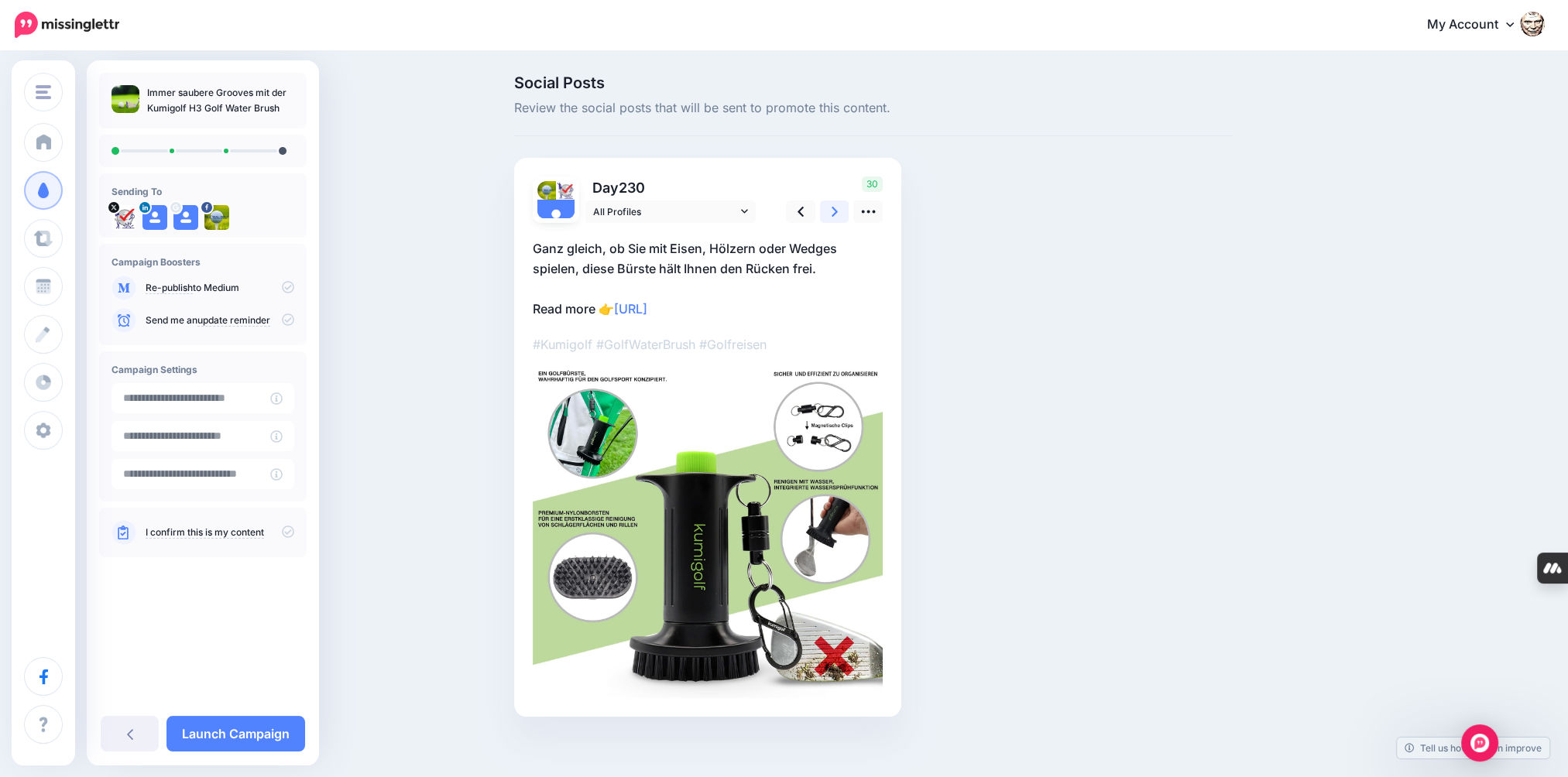
click at [846, 212] on link at bounding box center [834, 212] width 30 height 22
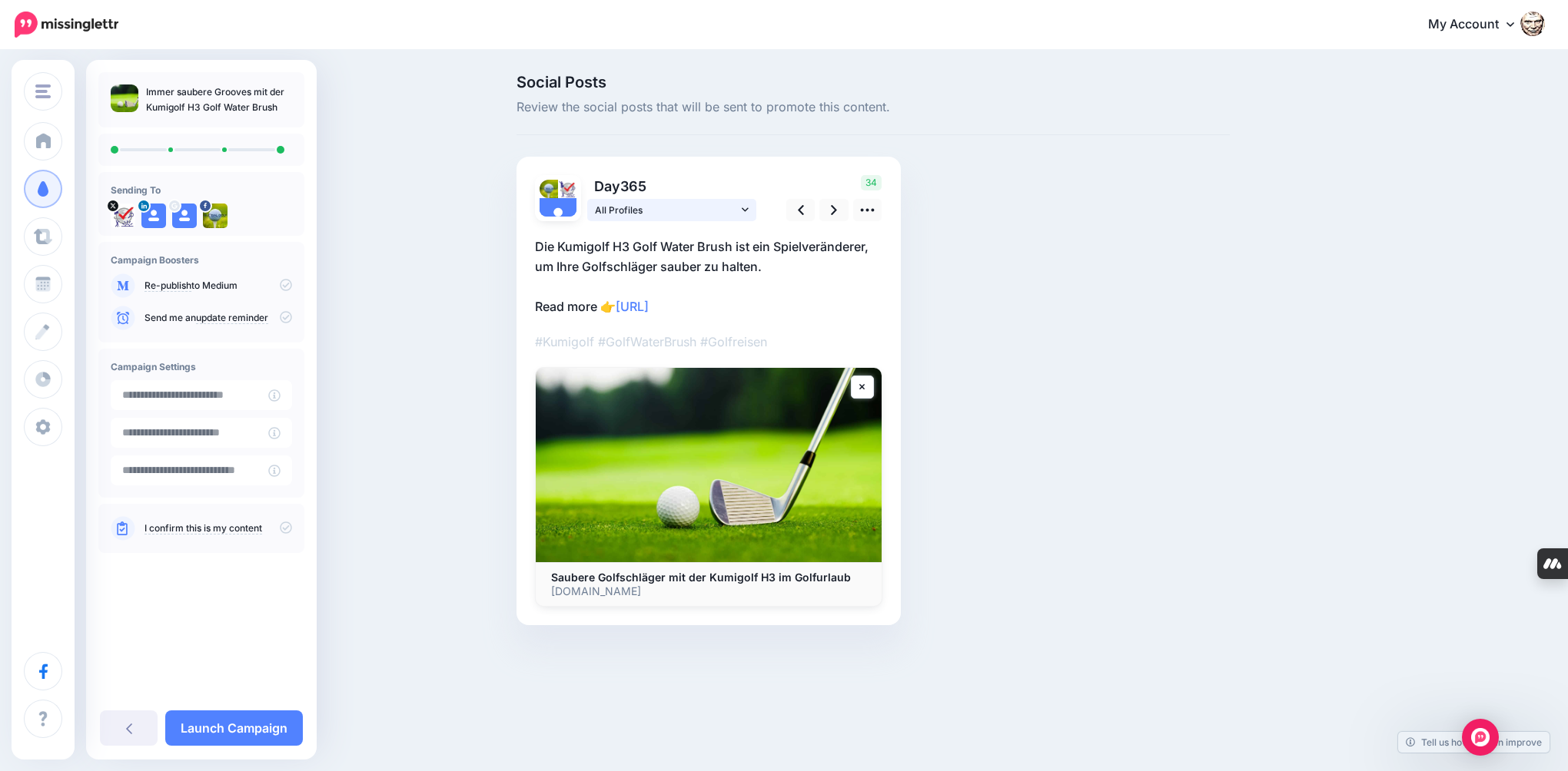
click at [738, 209] on link "All Profiles" at bounding box center [672, 210] width 169 height 22
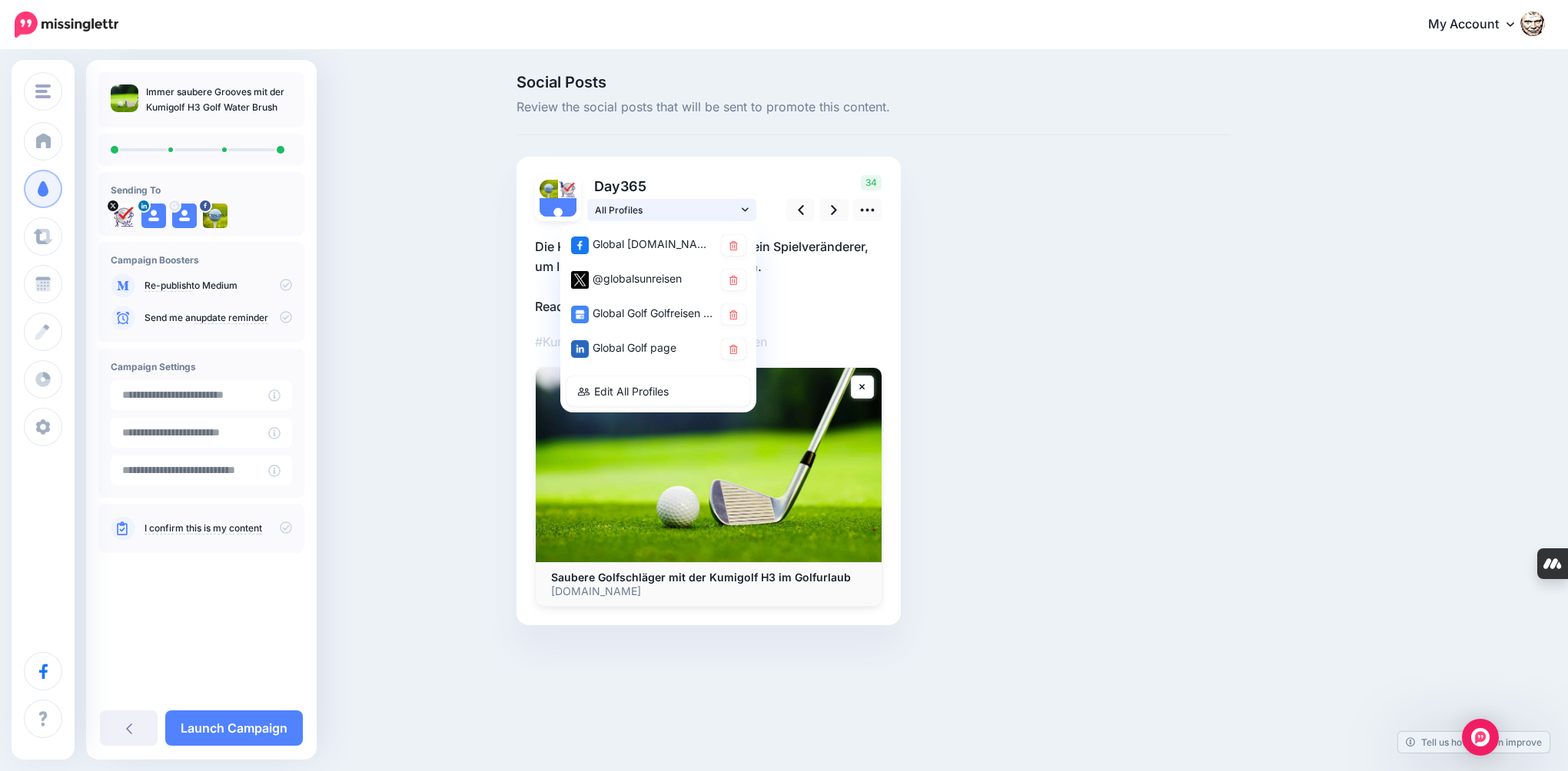
click at [738, 209] on link "All Profiles" at bounding box center [672, 210] width 169 height 22
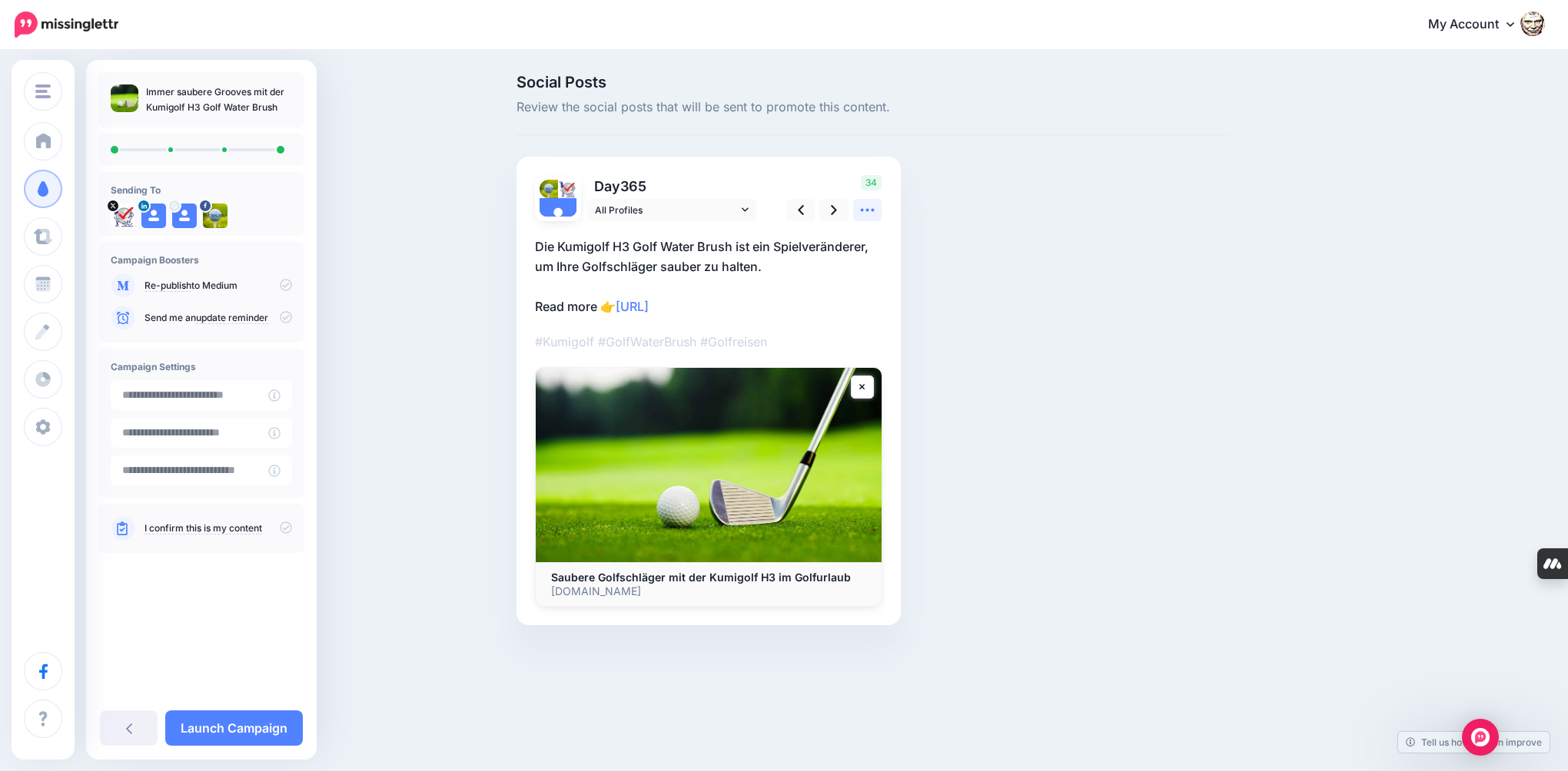
click at [870, 207] on icon at bounding box center [867, 209] width 16 height 16
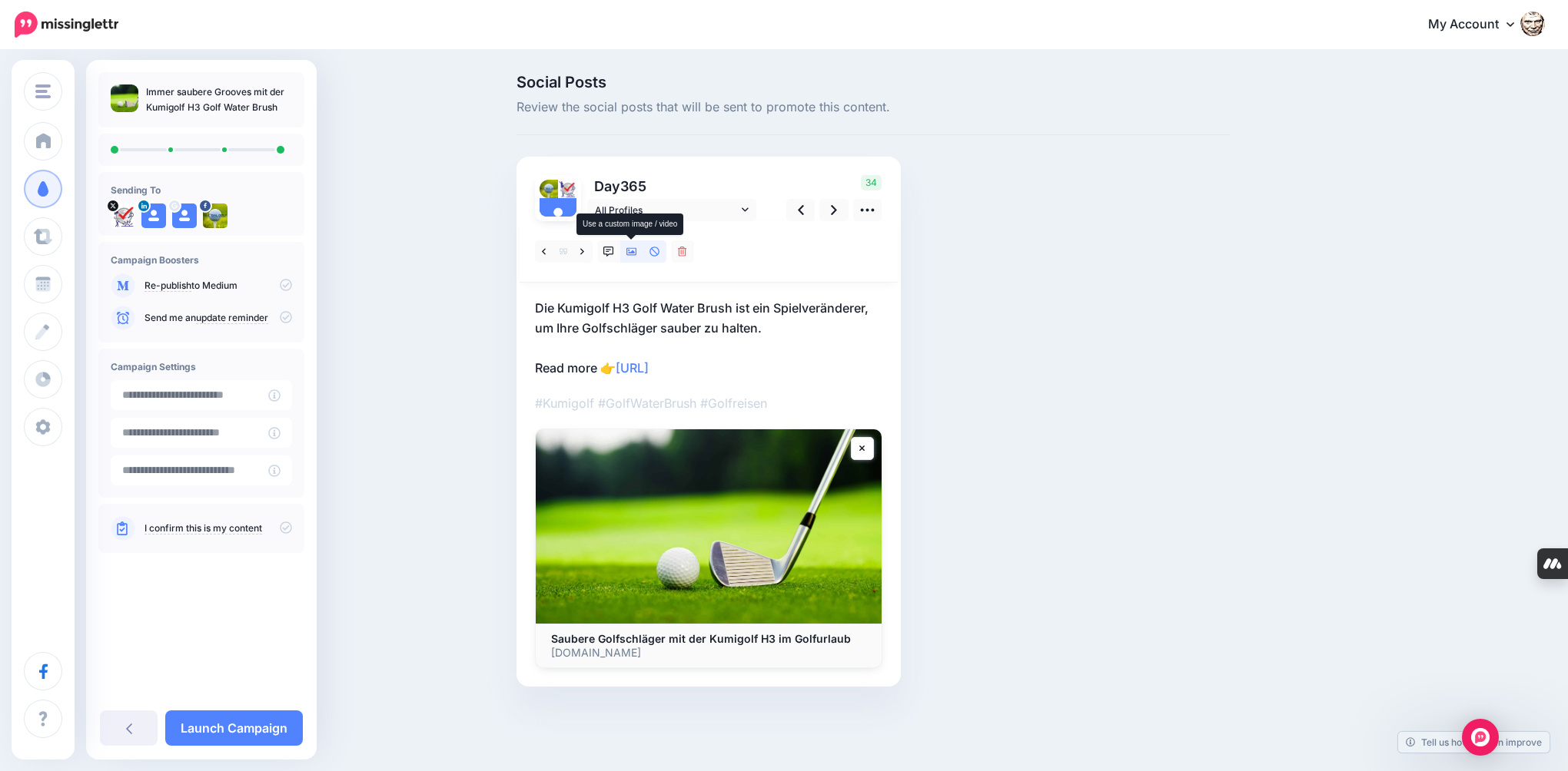
click at [629, 251] on icon at bounding box center [631, 252] width 11 height 11
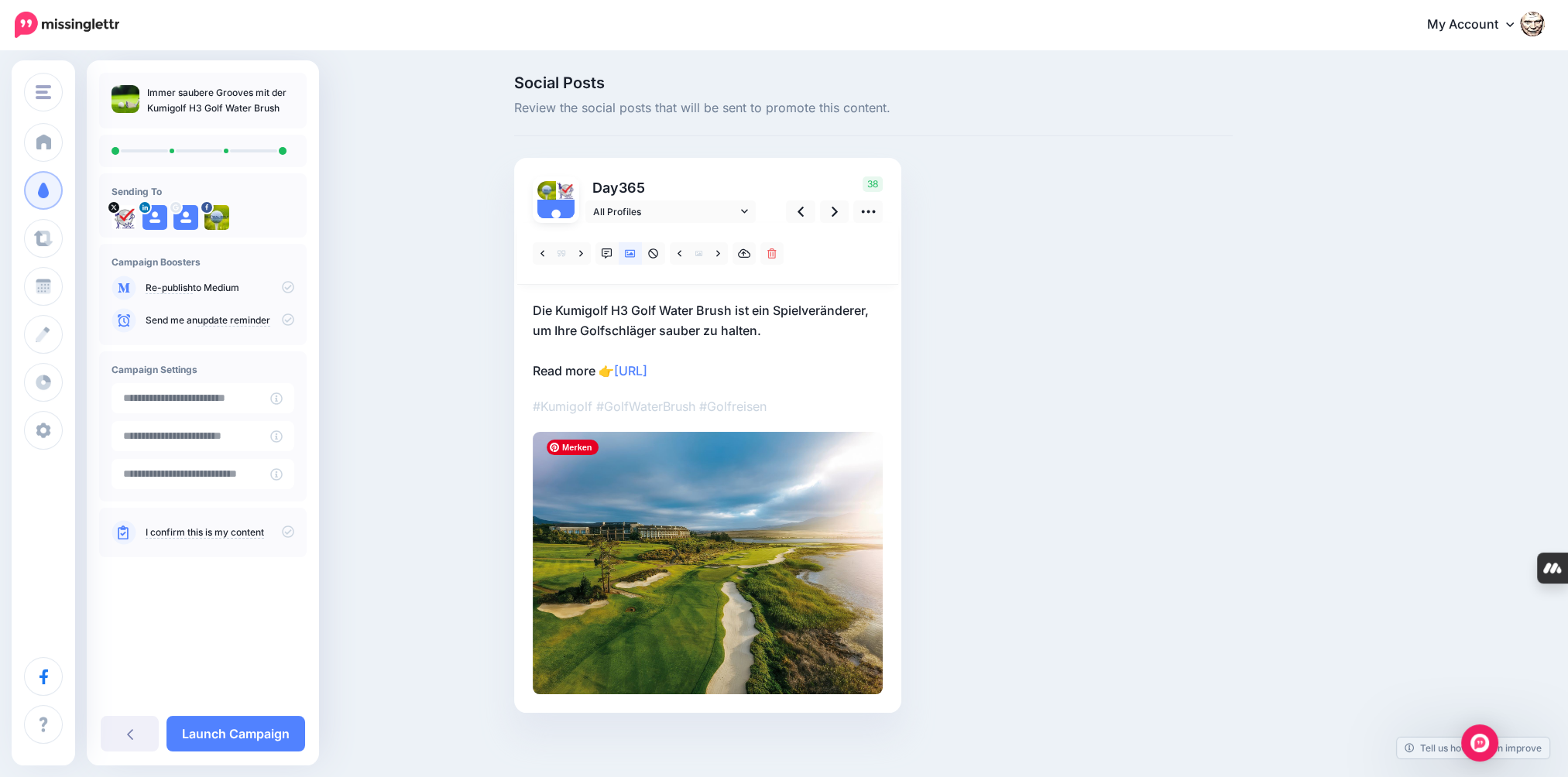
scroll to position [5, 0]
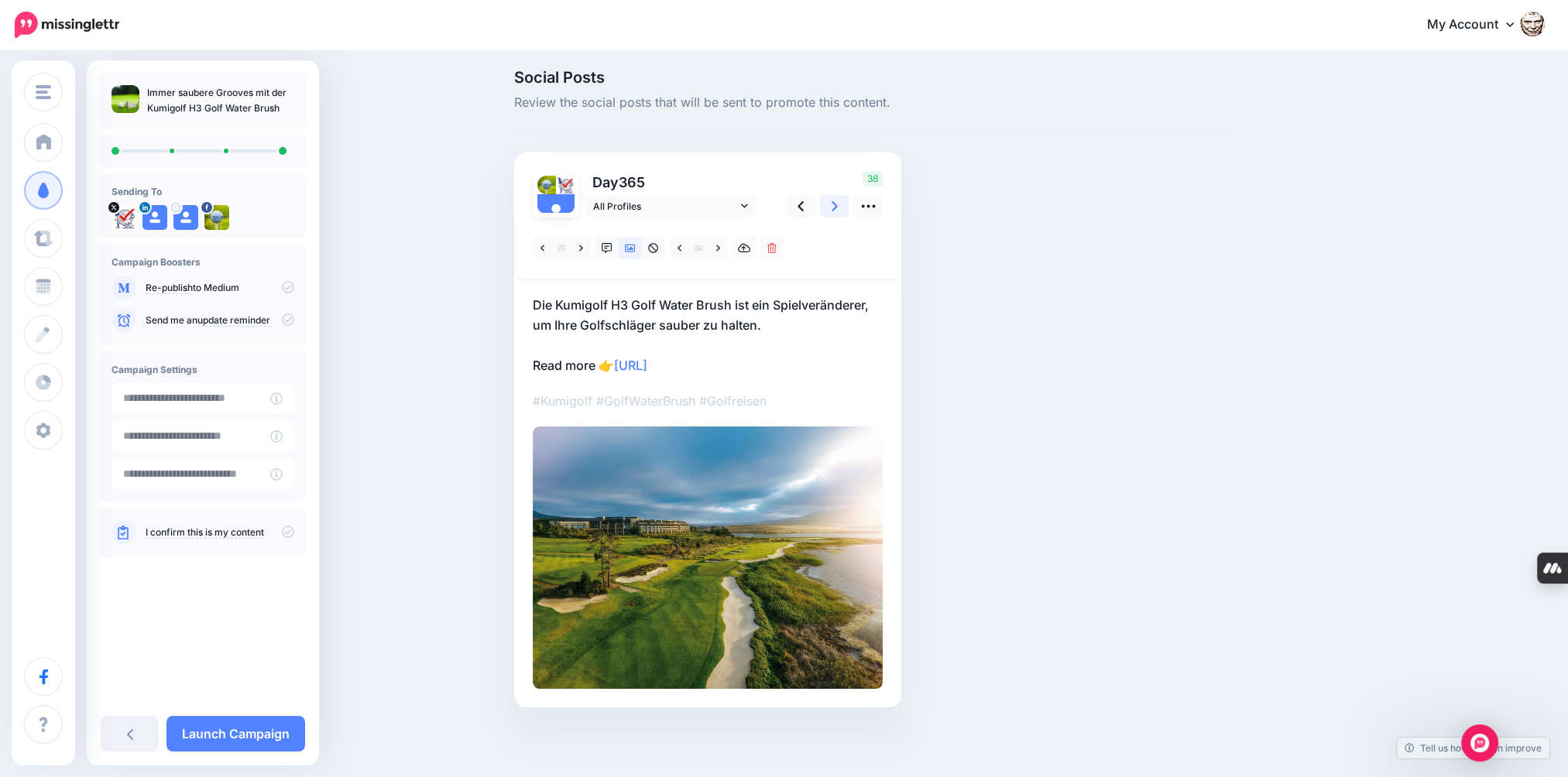
click at [836, 211] on link at bounding box center [834, 206] width 30 height 22
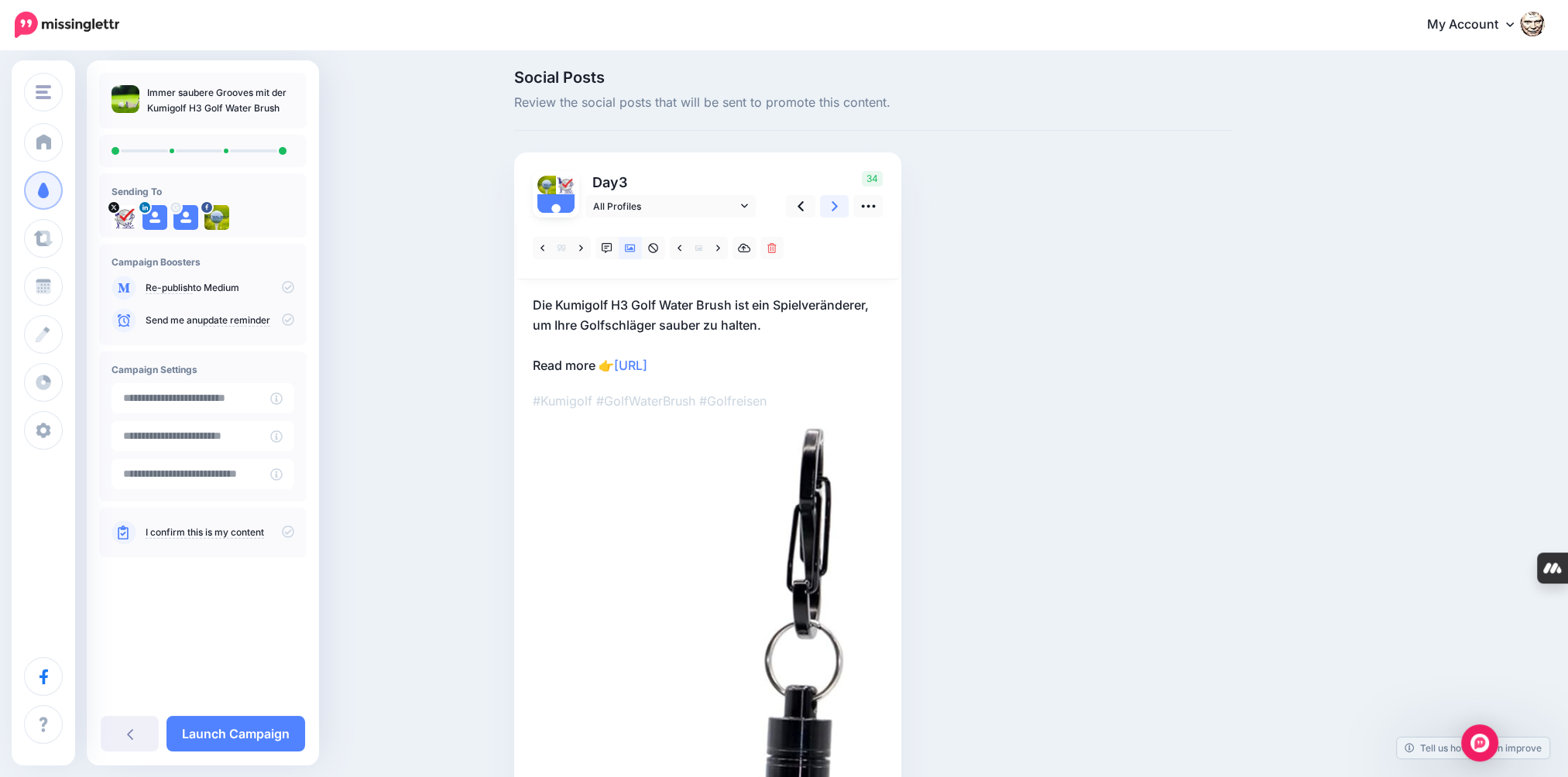
click at [836, 211] on icon at bounding box center [834, 206] width 6 height 16
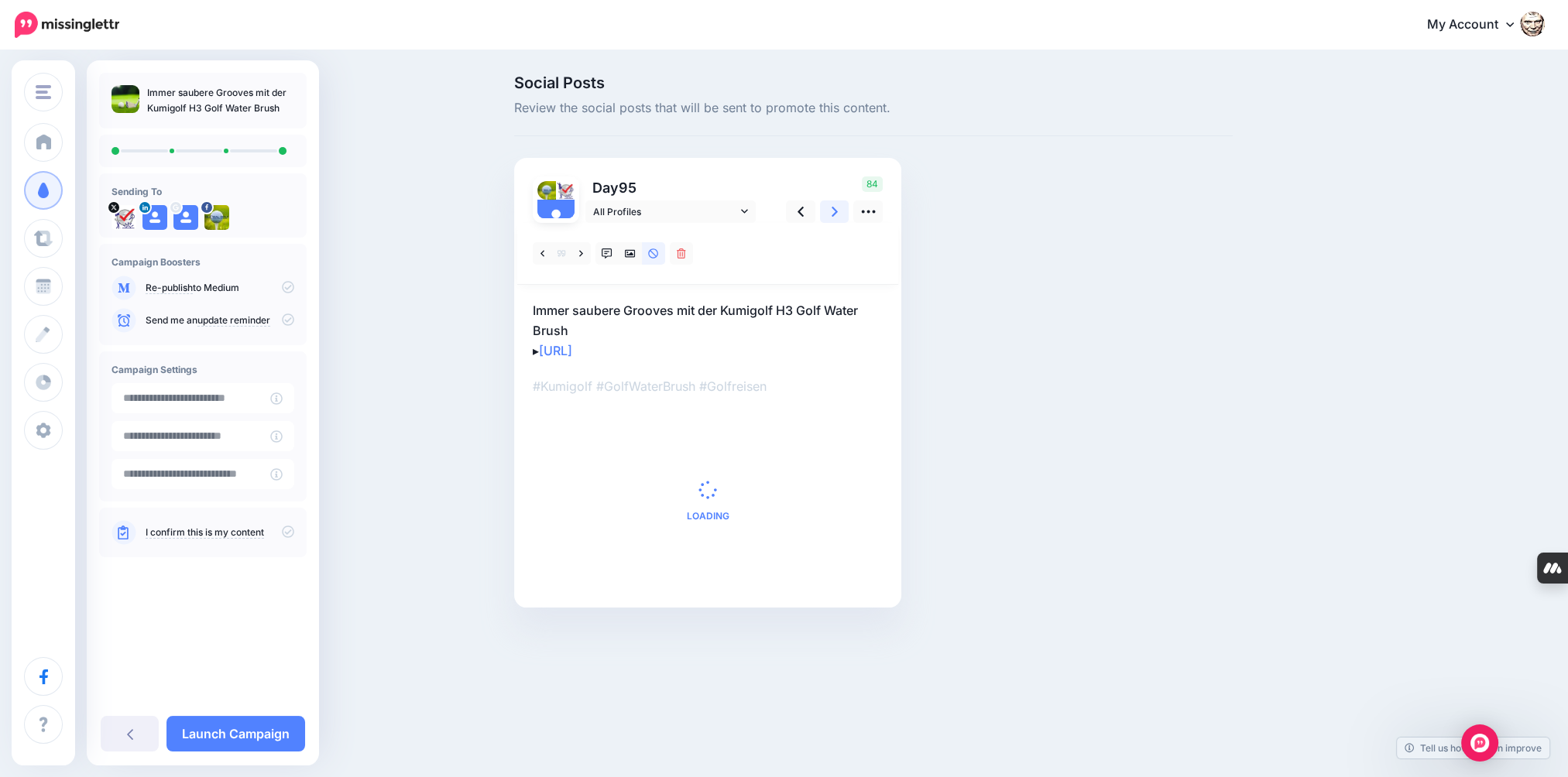
scroll to position [0, 0]
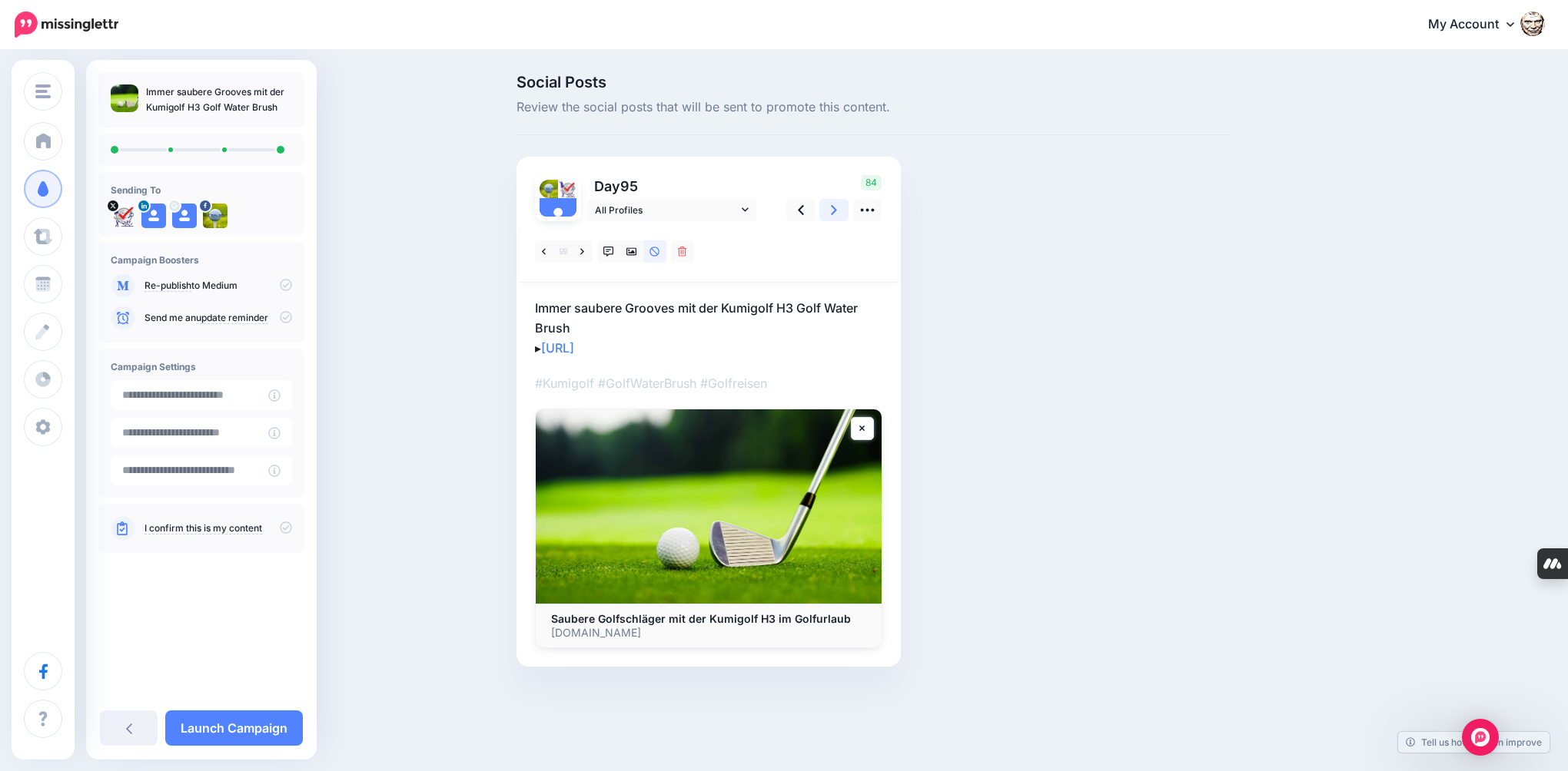
click at [830, 209] on icon at bounding box center [833, 209] width 6 height 16
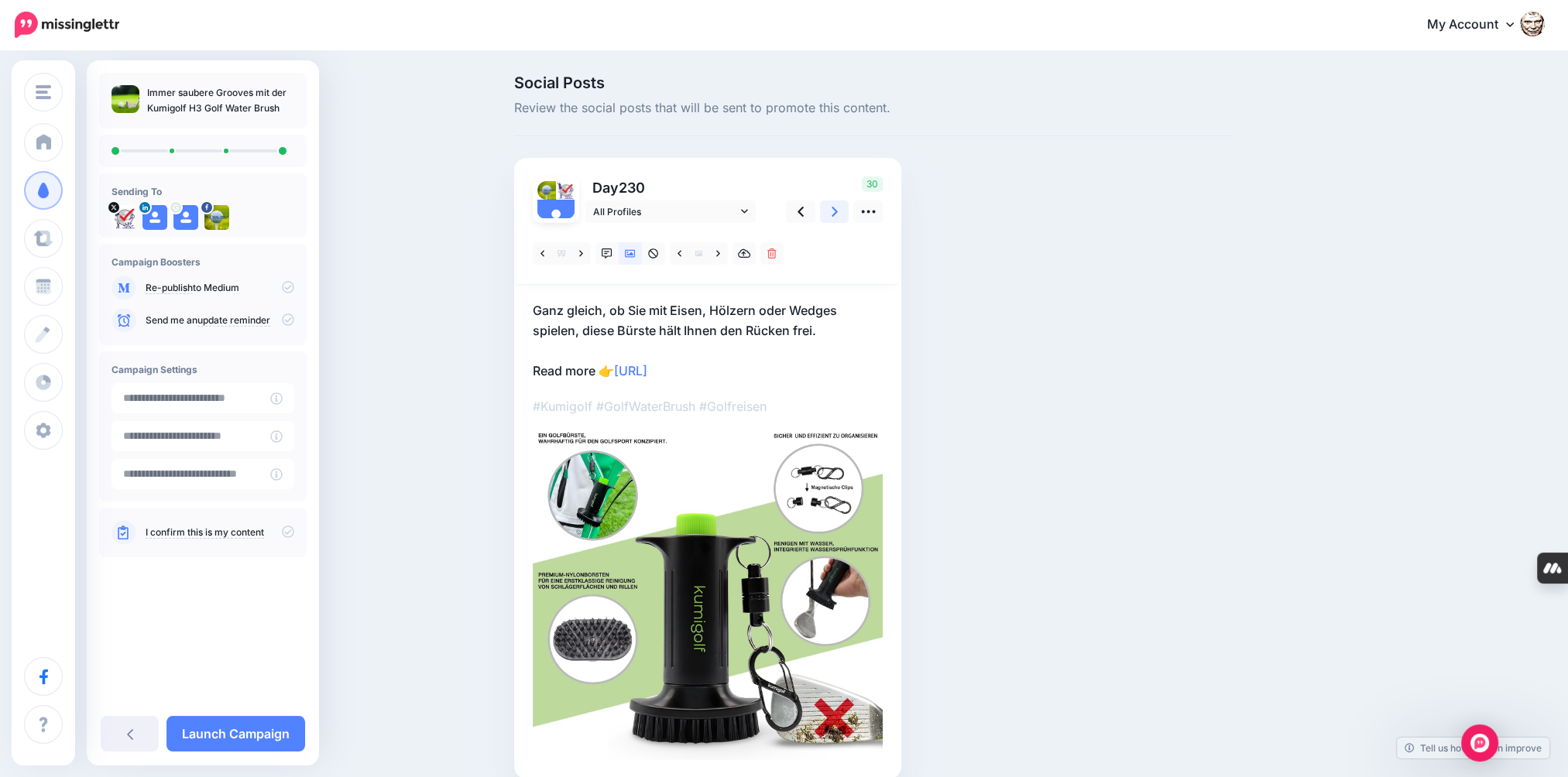
click at [836, 211] on icon at bounding box center [834, 211] width 6 height 16
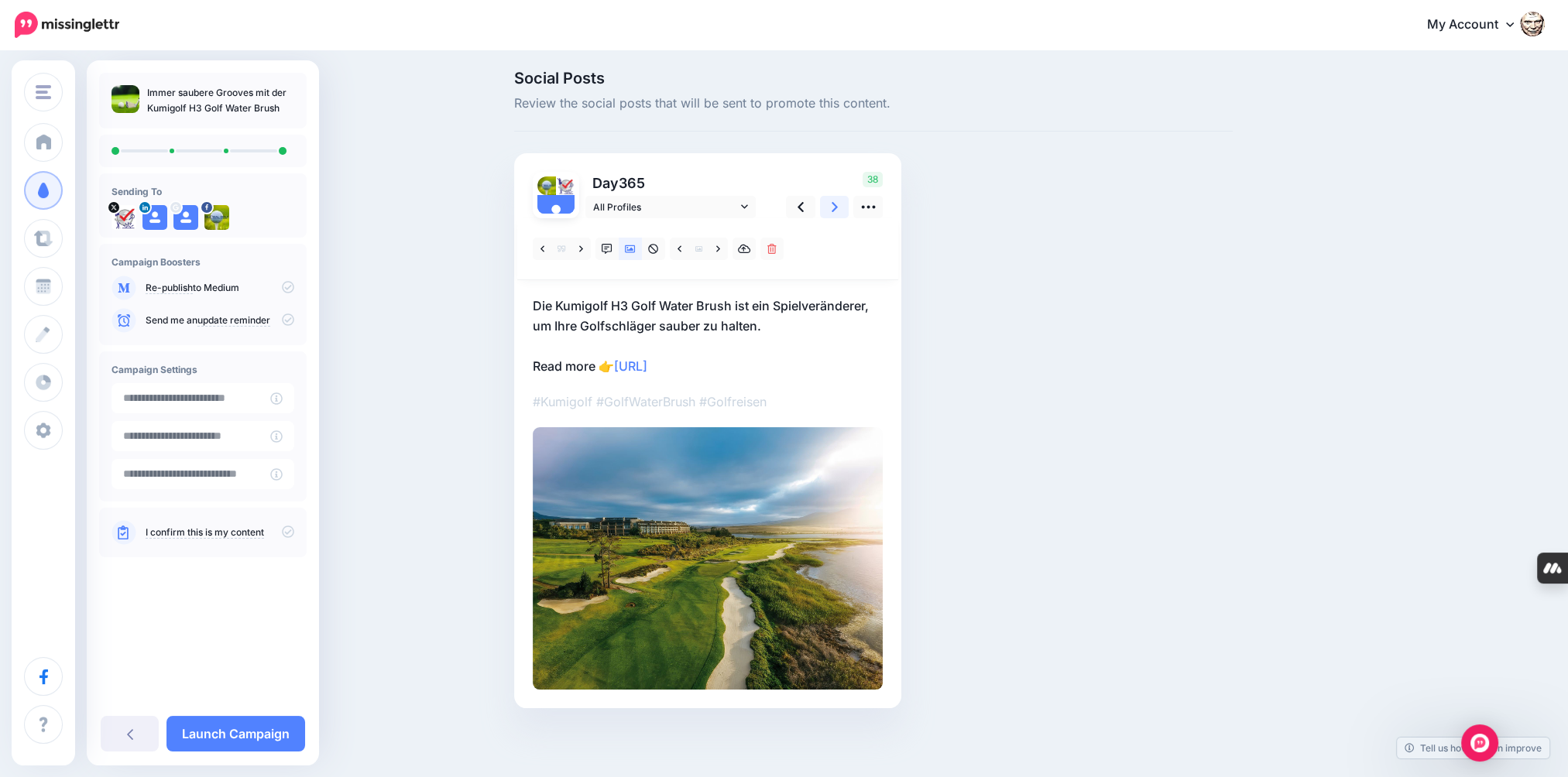
scroll to position [5, 0]
click at [253, 733] on link "Launch Campaign" at bounding box center [236, 734] width 139 height 36
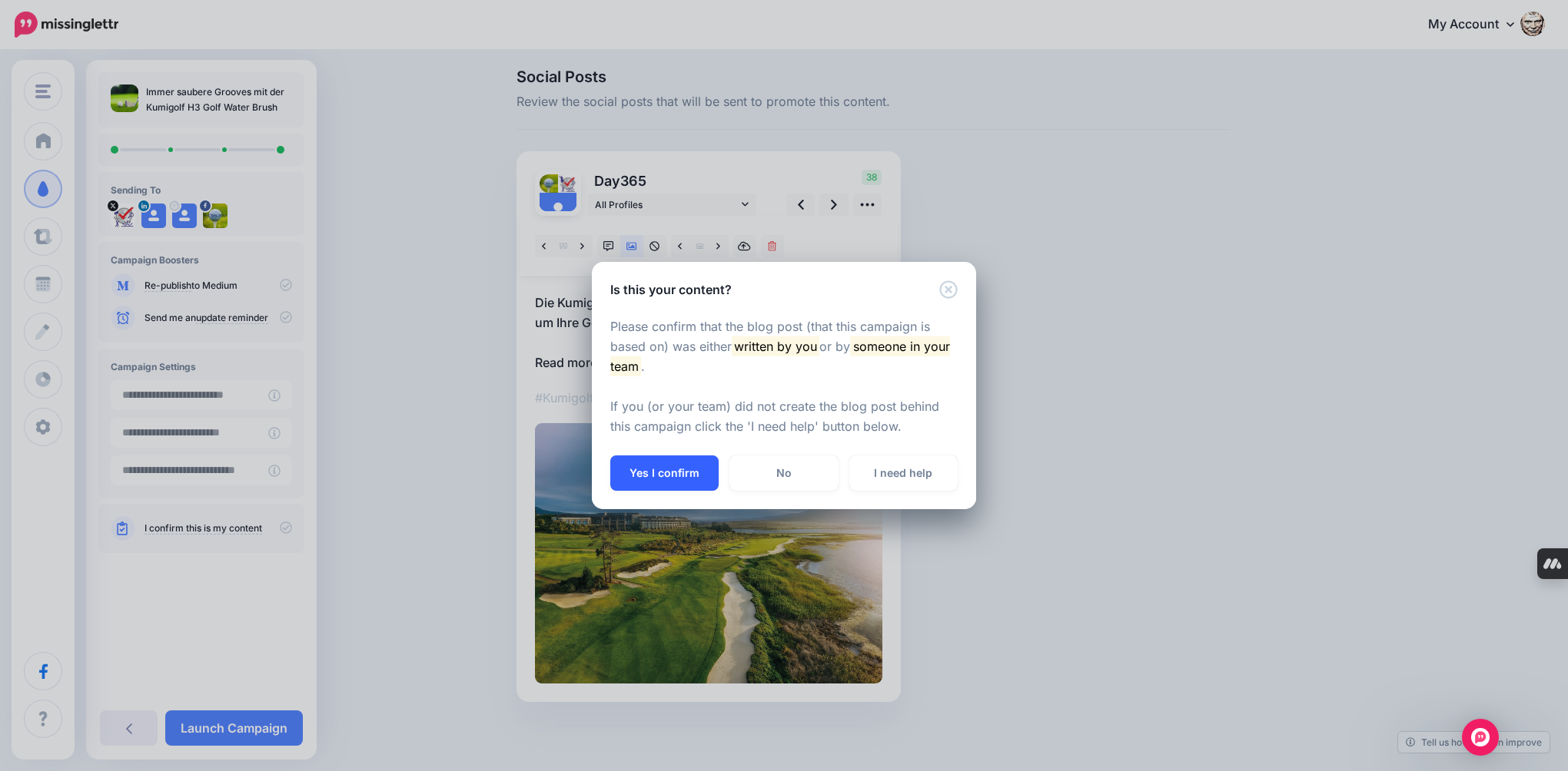
click at [658, 470] on button "Yes I confirm" at bounding box center [664, 473] width 108 height 35
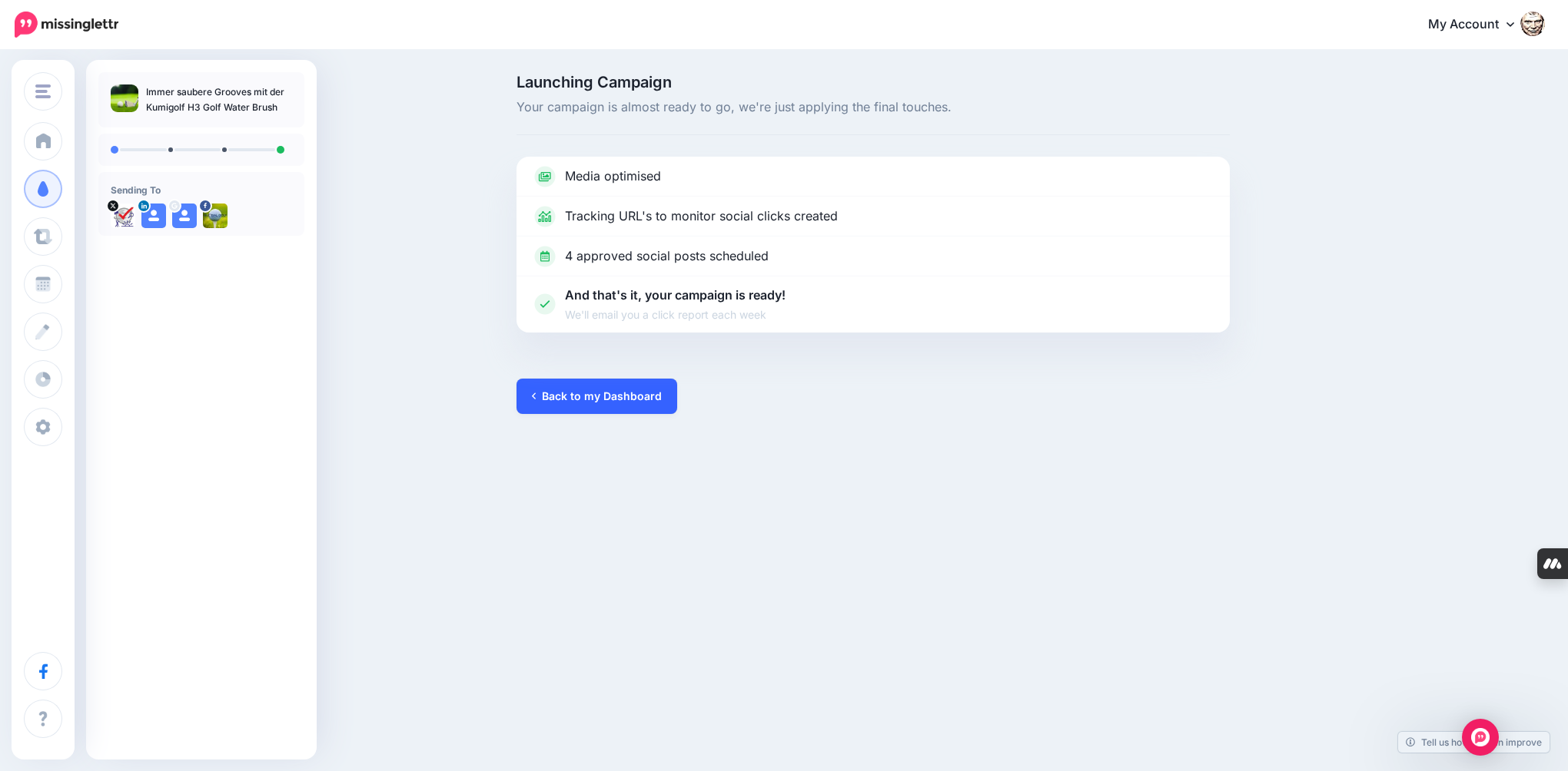
click at [553, 397] on link "Back to my Dashboard" at bounding box center [596, 396] width 161 height 35
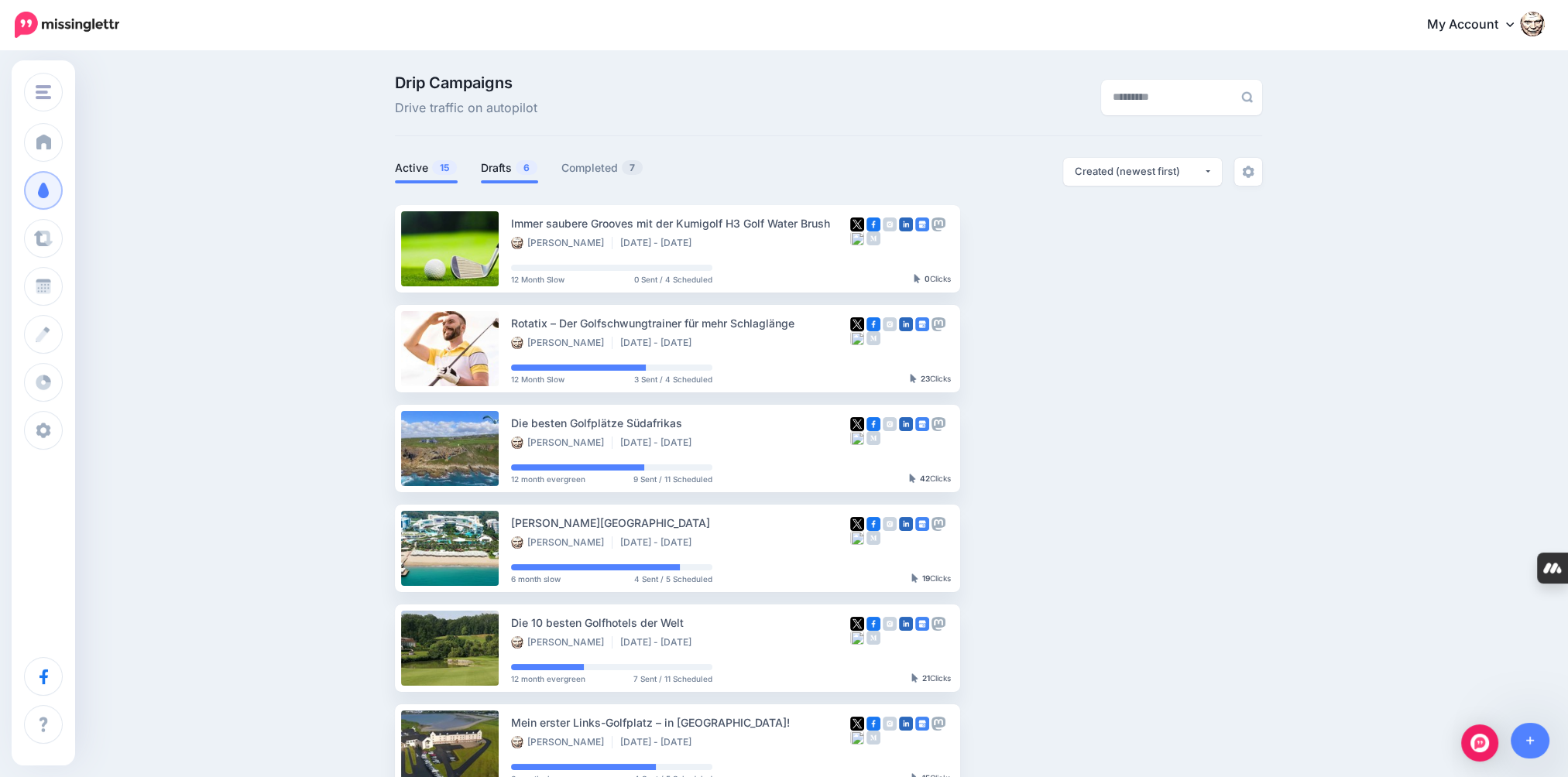
click at [516, 170] on link "Drafts 6" at bounding box center [509, 168] width 57 height 19
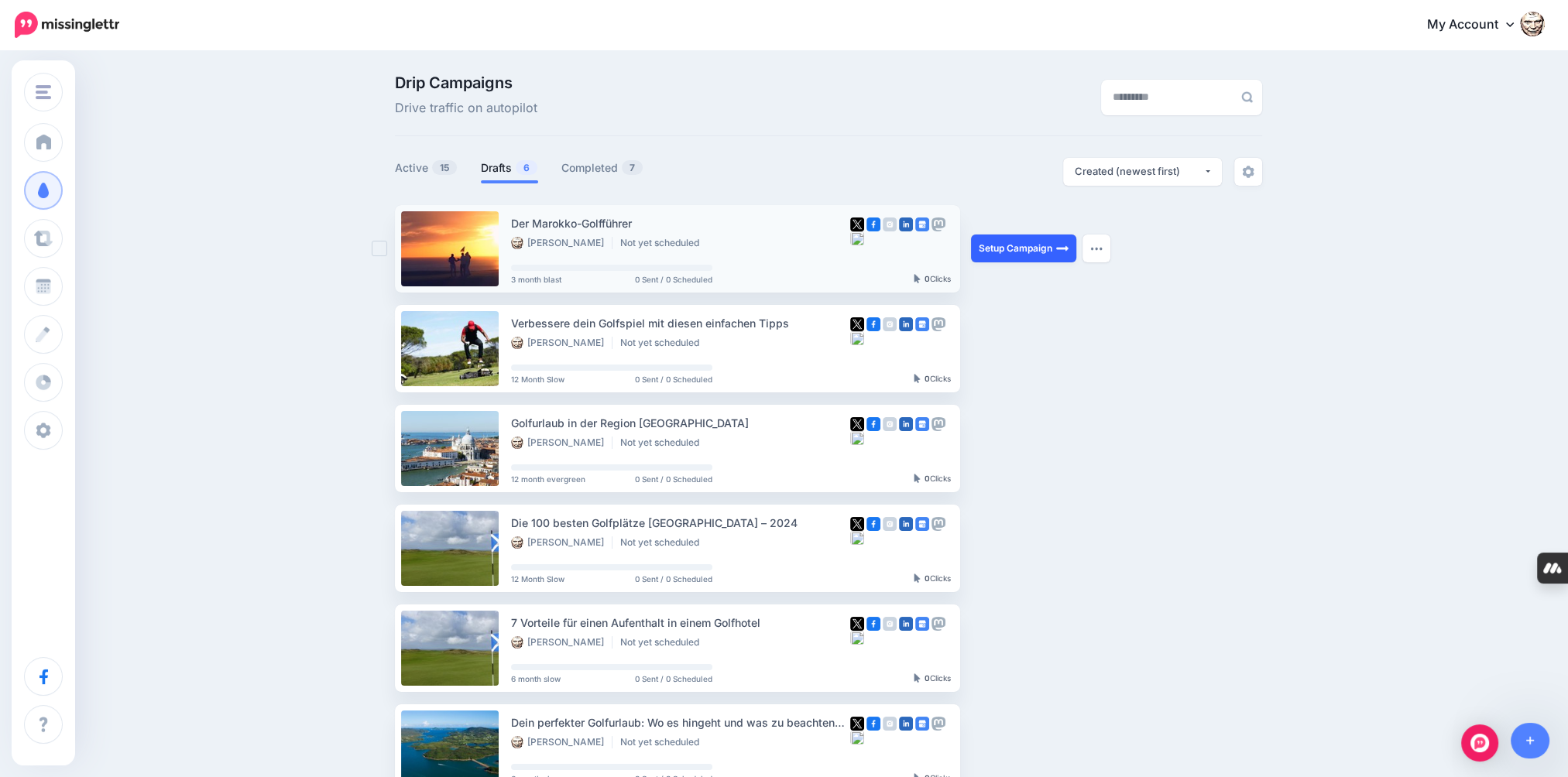
click at [1035, 248] on link "Setup Campaign" at bounding box center [1024, 249] width 106 height 28
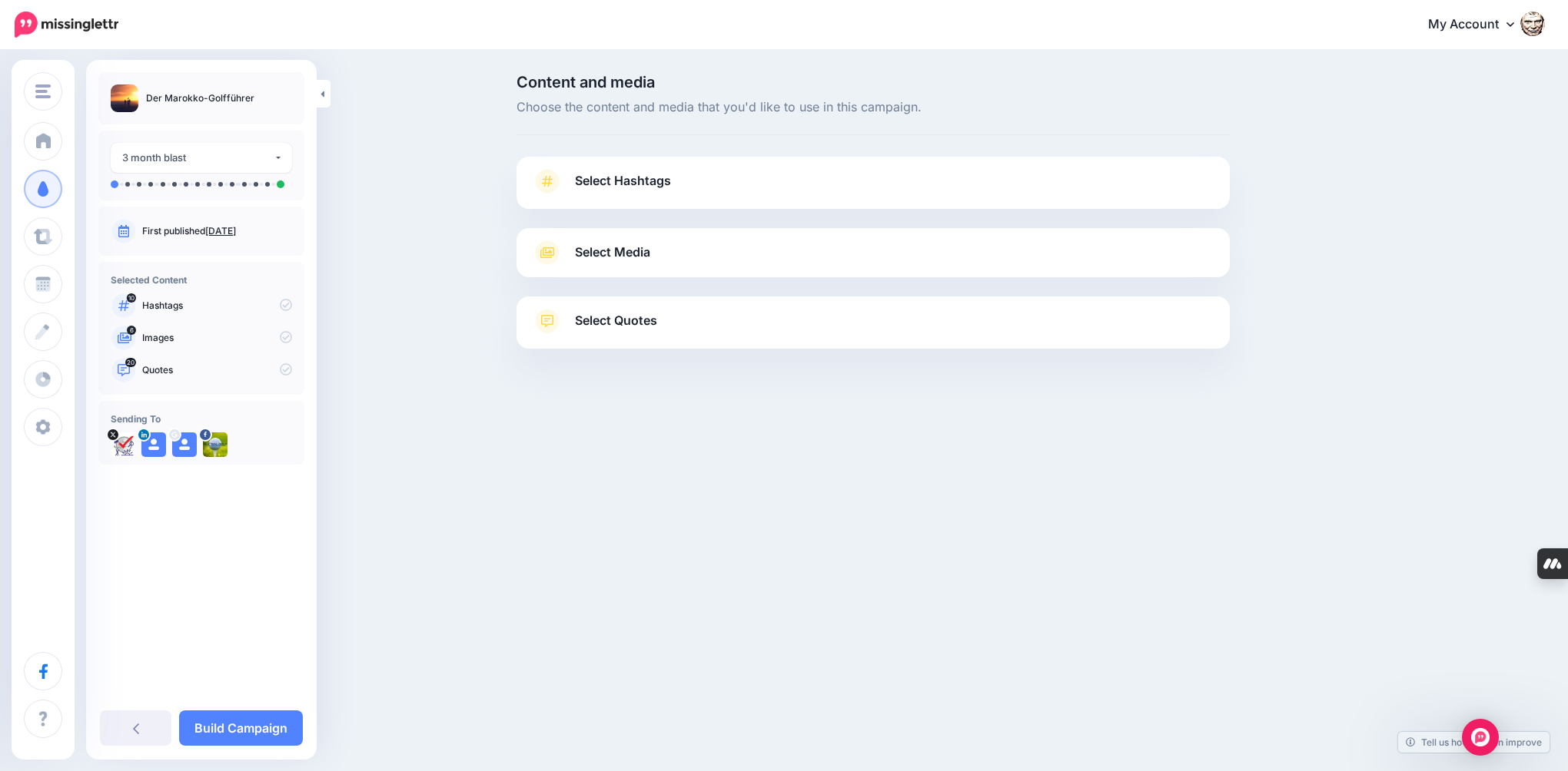
click at [566, 183] on link "Select Hashtags" at bounding box center [874, 188] width 683 height 40
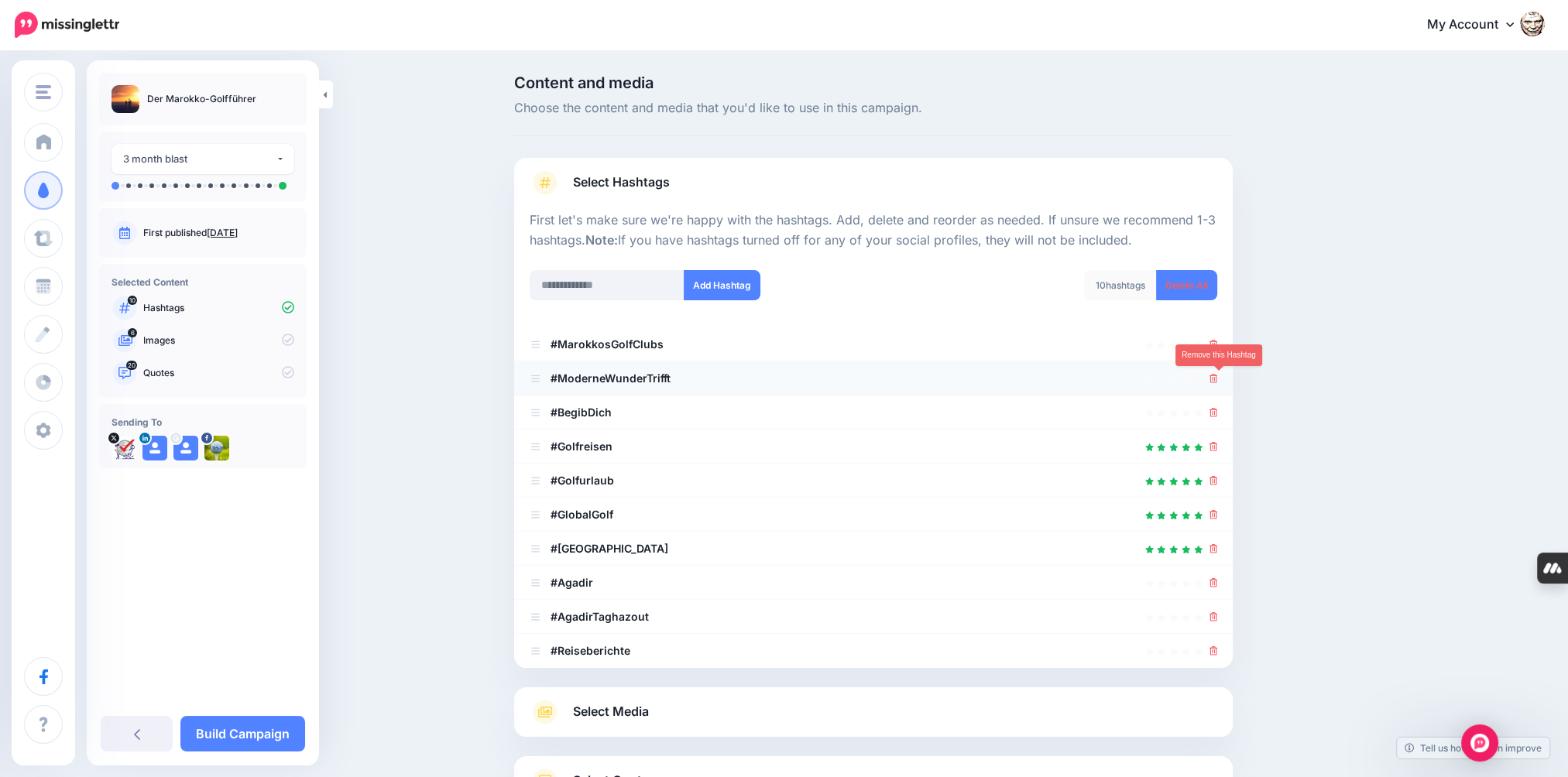
click at [1216, 378] on icon at bounding box center [1214, 378] width 9 height 9
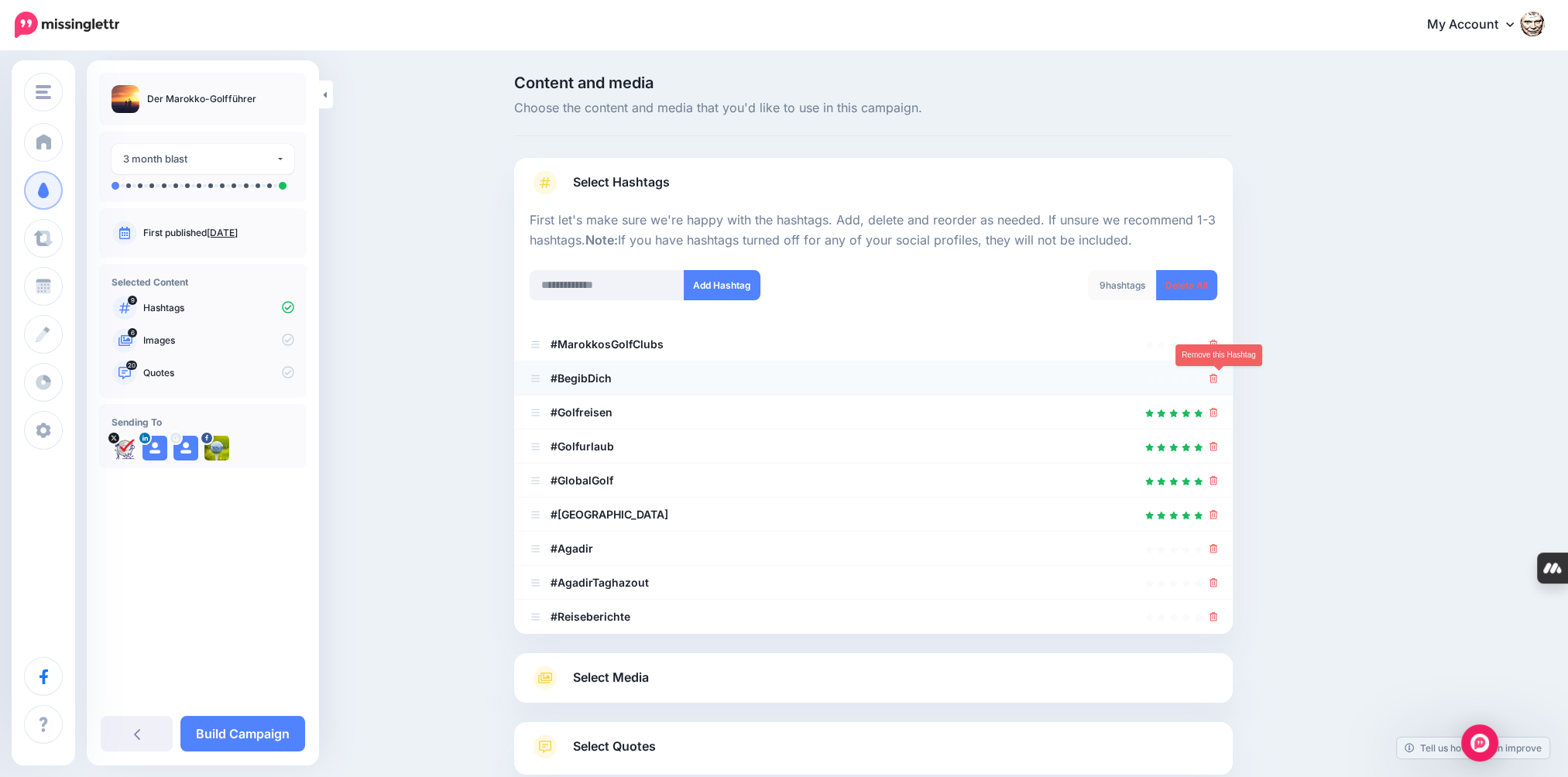
click at [1218, 374] on icon at bounding box center [1214, 378] width 9 height 9
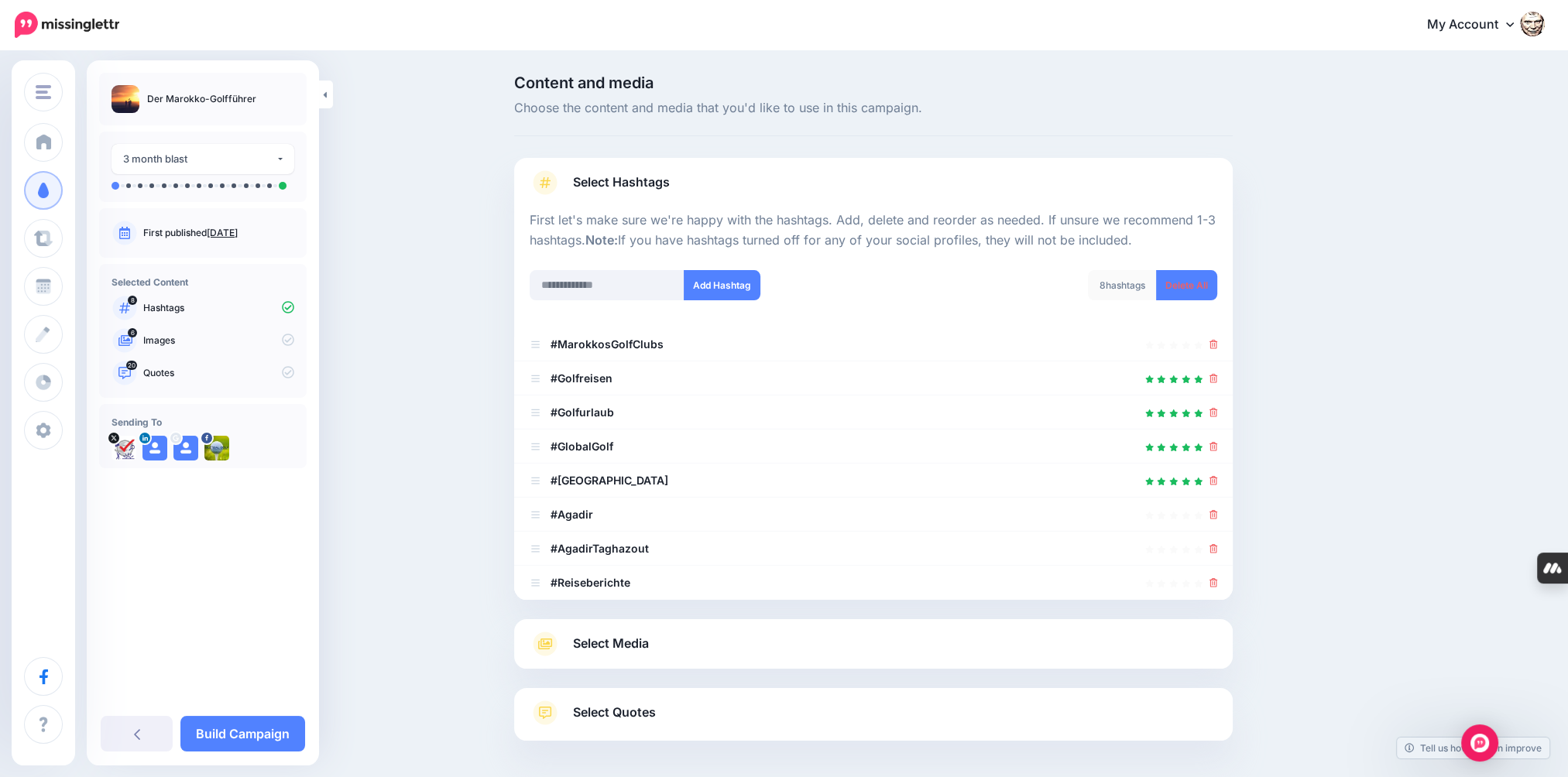
click at [633, 648] on span "Select Media" at bounding box center [610, 643] width 76 height 21
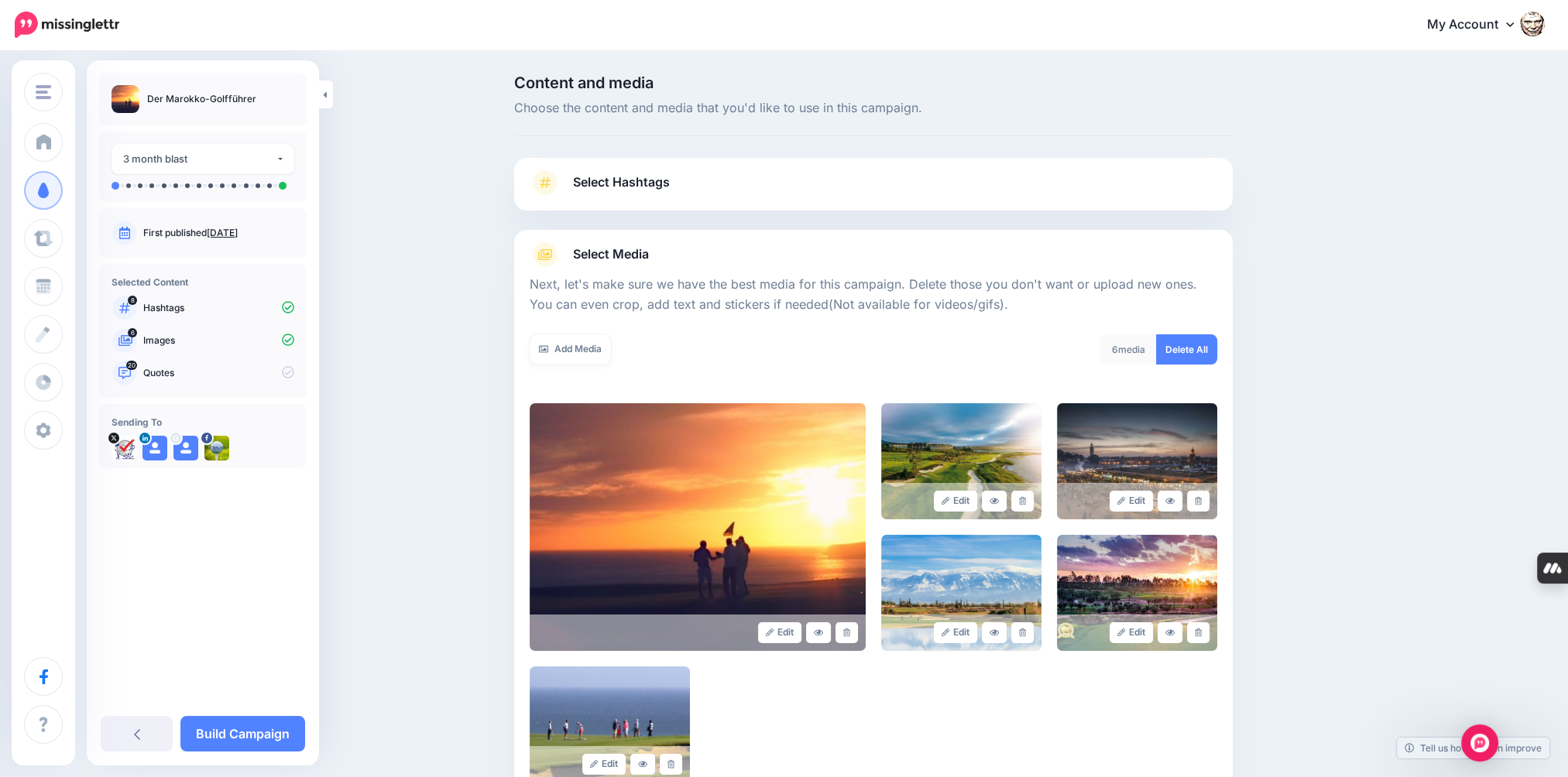
click at [630, 198] on link "Select Hashtags" at bounding box center [873, 190] width 688 height 40
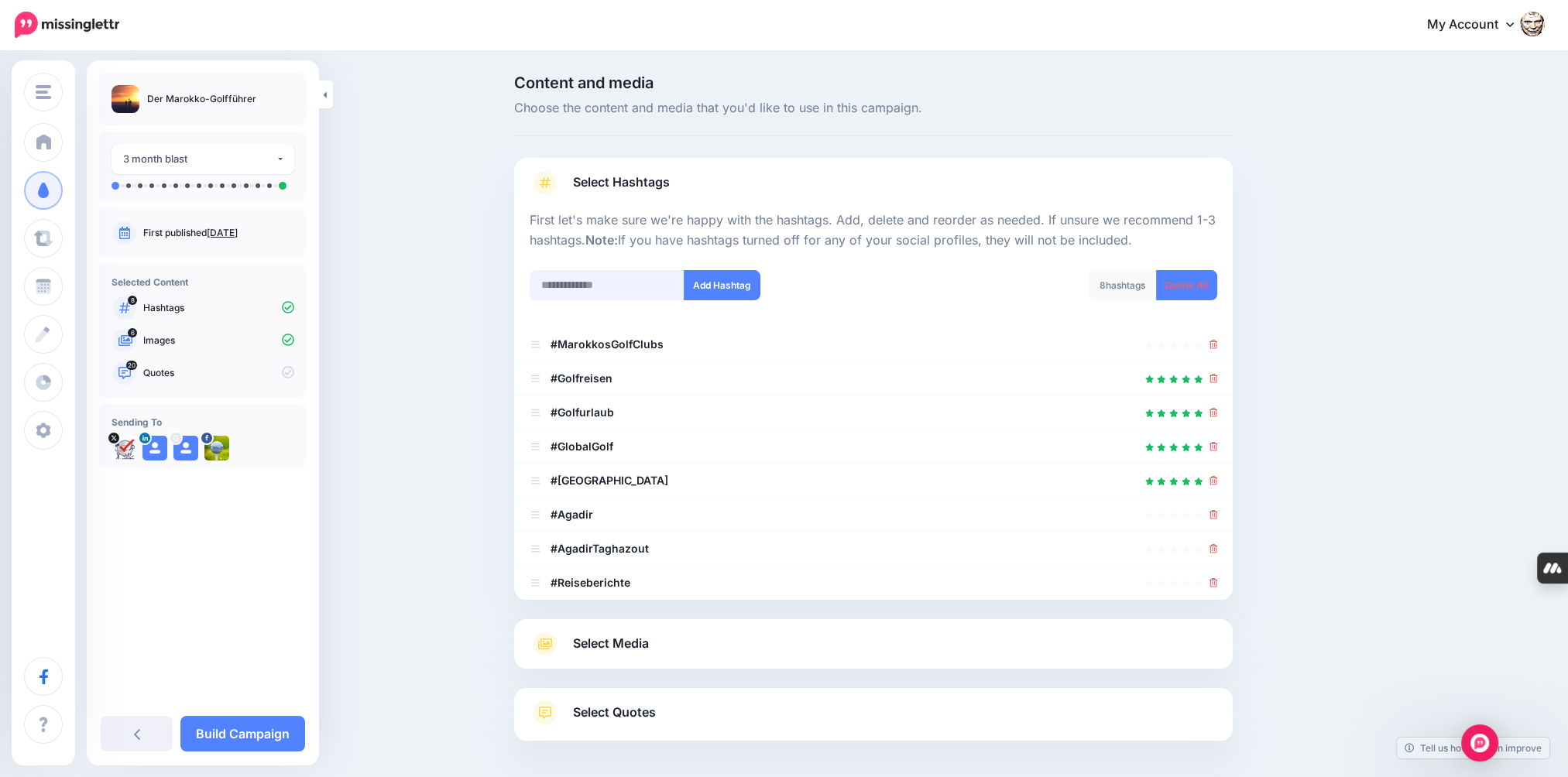
click at [610, 286] on input "text" at bounding box center [607, 284] width 155 height 30
type input "*******"
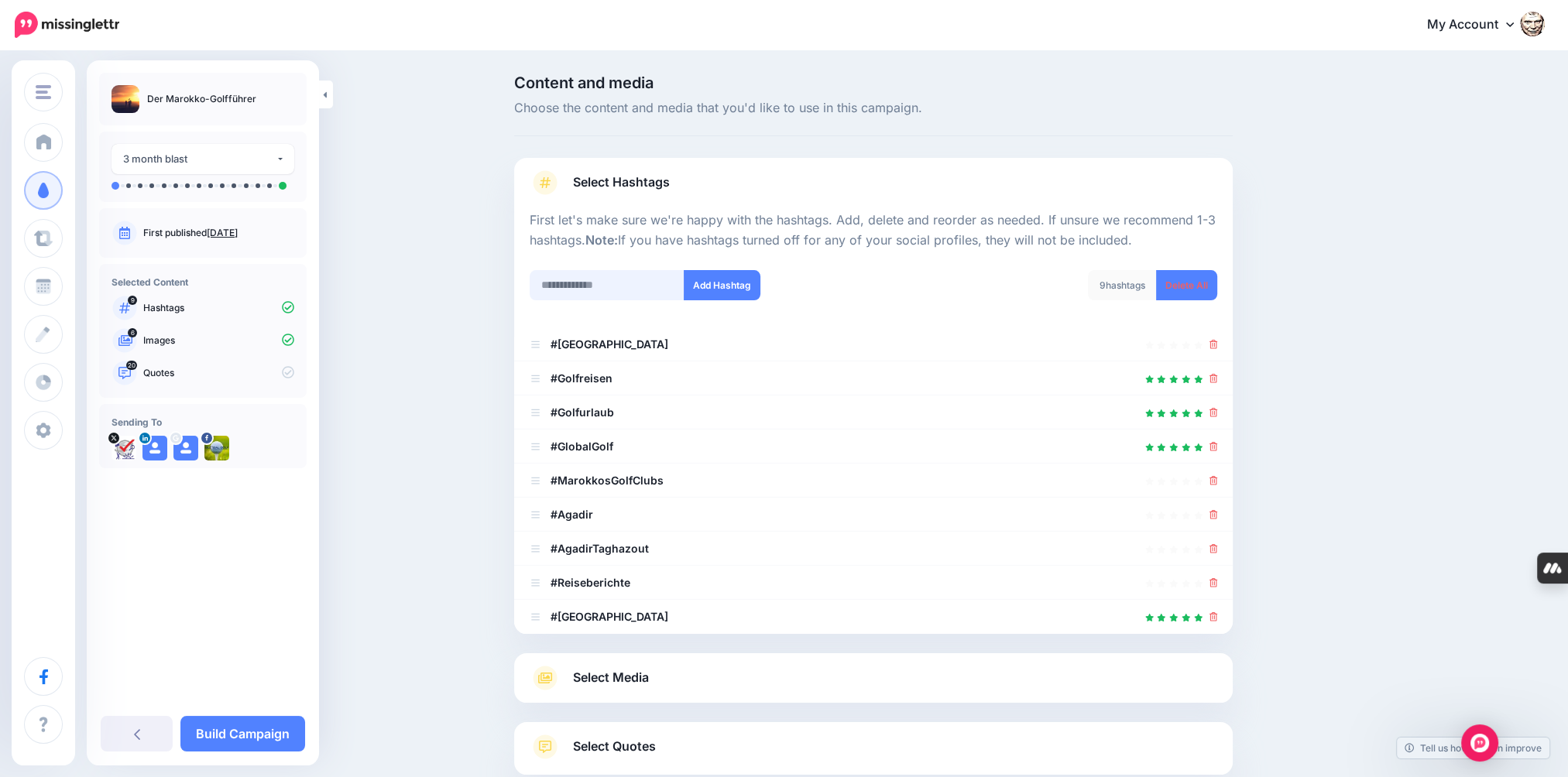
scroll to position [98, 0]
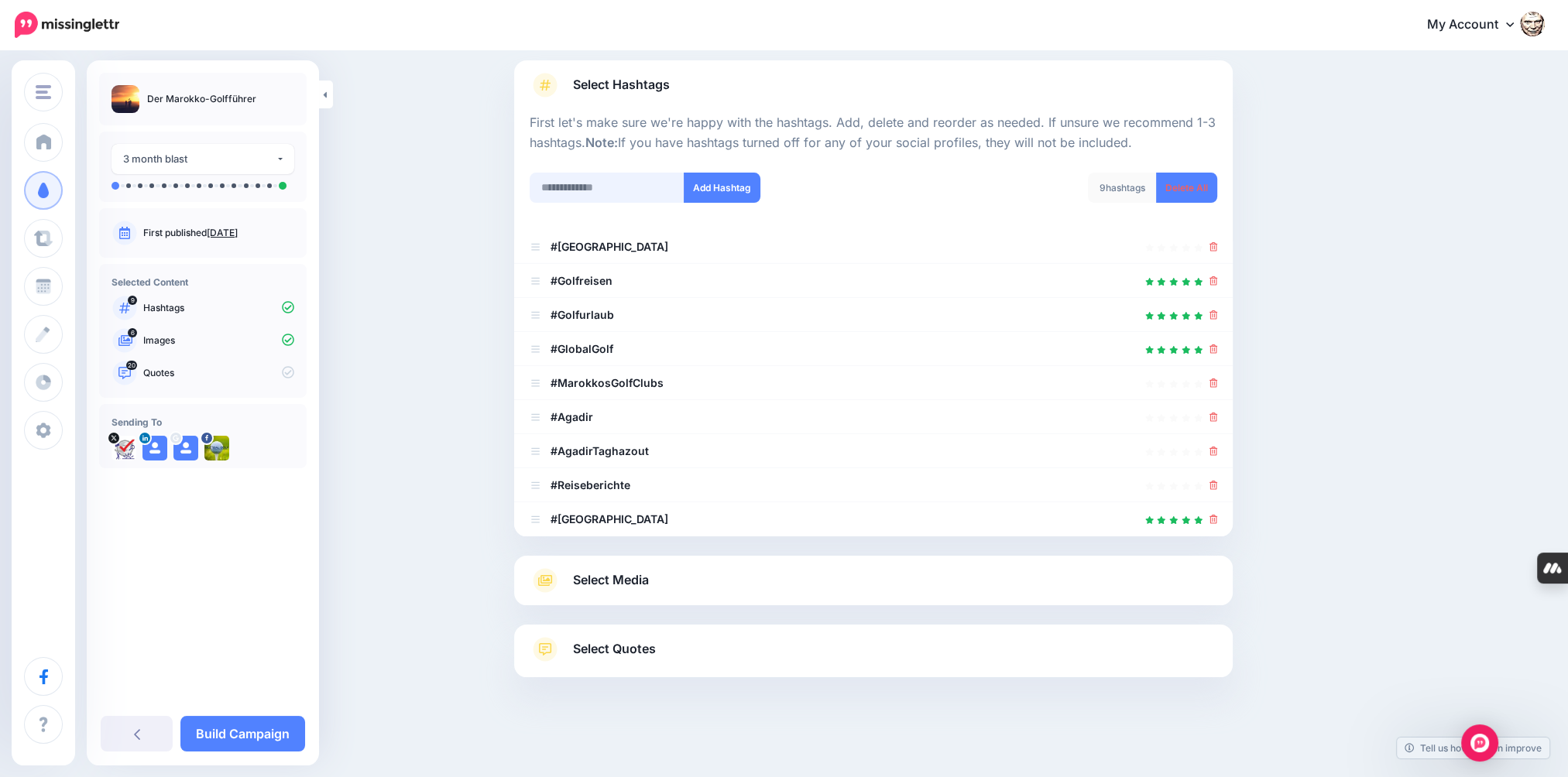
click at [610, 197] on input "text" at bounding box center [607, 187] width 155 height 30
click at [609, 593] on div "Select Media Next, let's make sure we have the best media for this campaign. De…" at bounding box center [873, 580] width 718 height 49
click at [649, 578] on span "Select Media" at bounding box center [610, 580] width 76 height 21
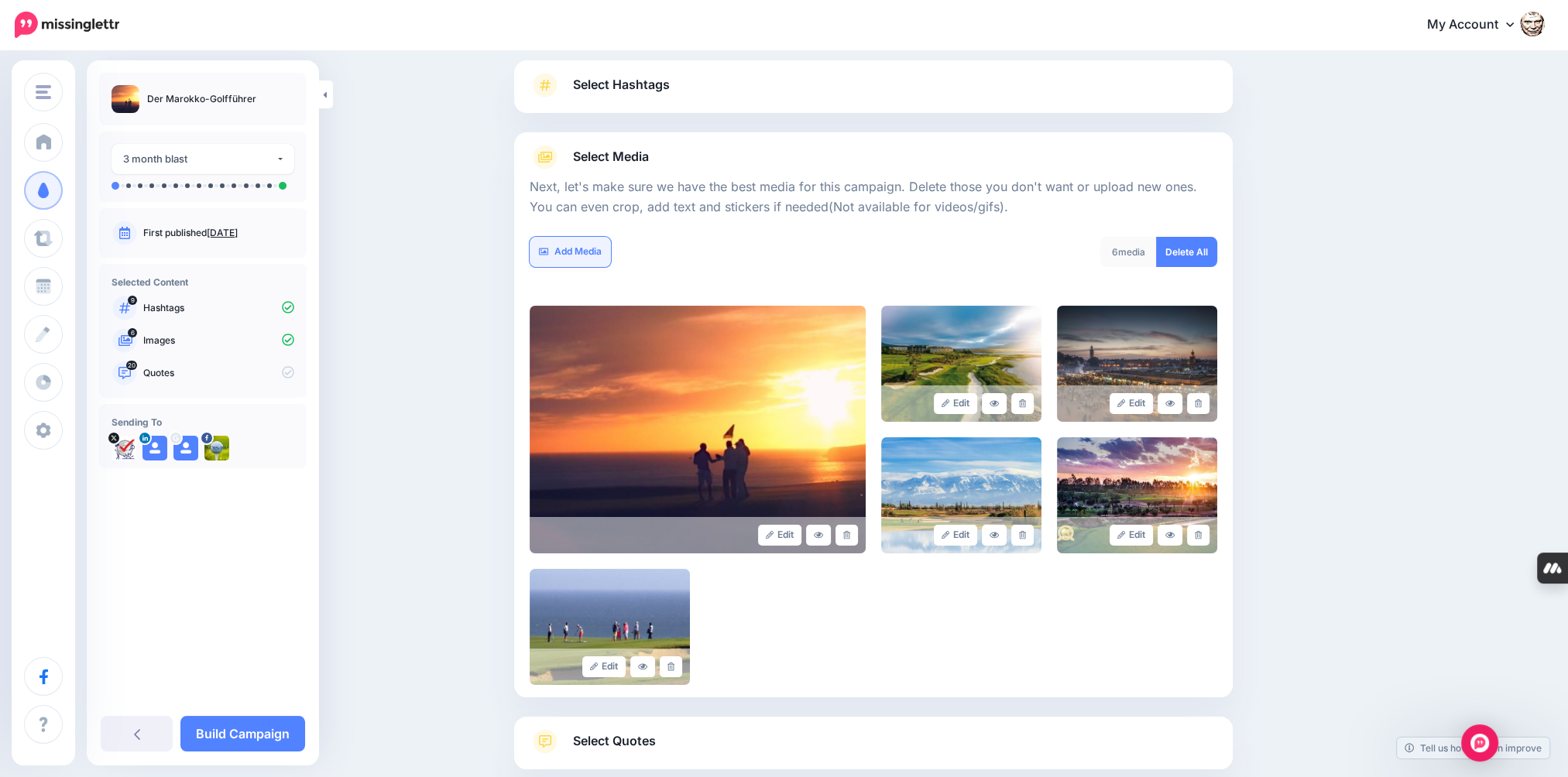
click at [564, 244] on link "Add Media" at bounding box center [570, 251] width 82 height 30
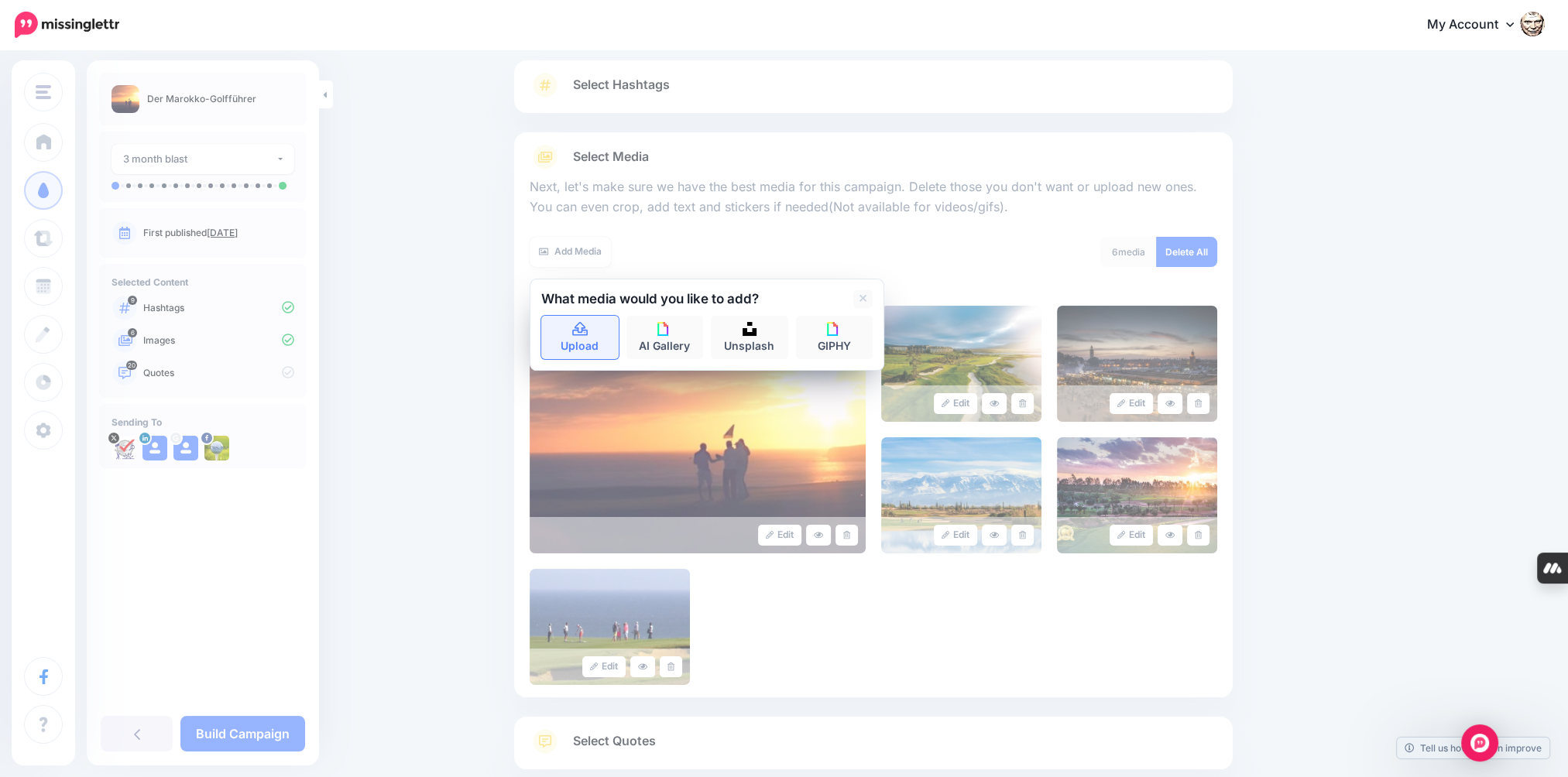
click at [590, 347] on link "Upload" at bounding box center [580, 337] width 77 height 43
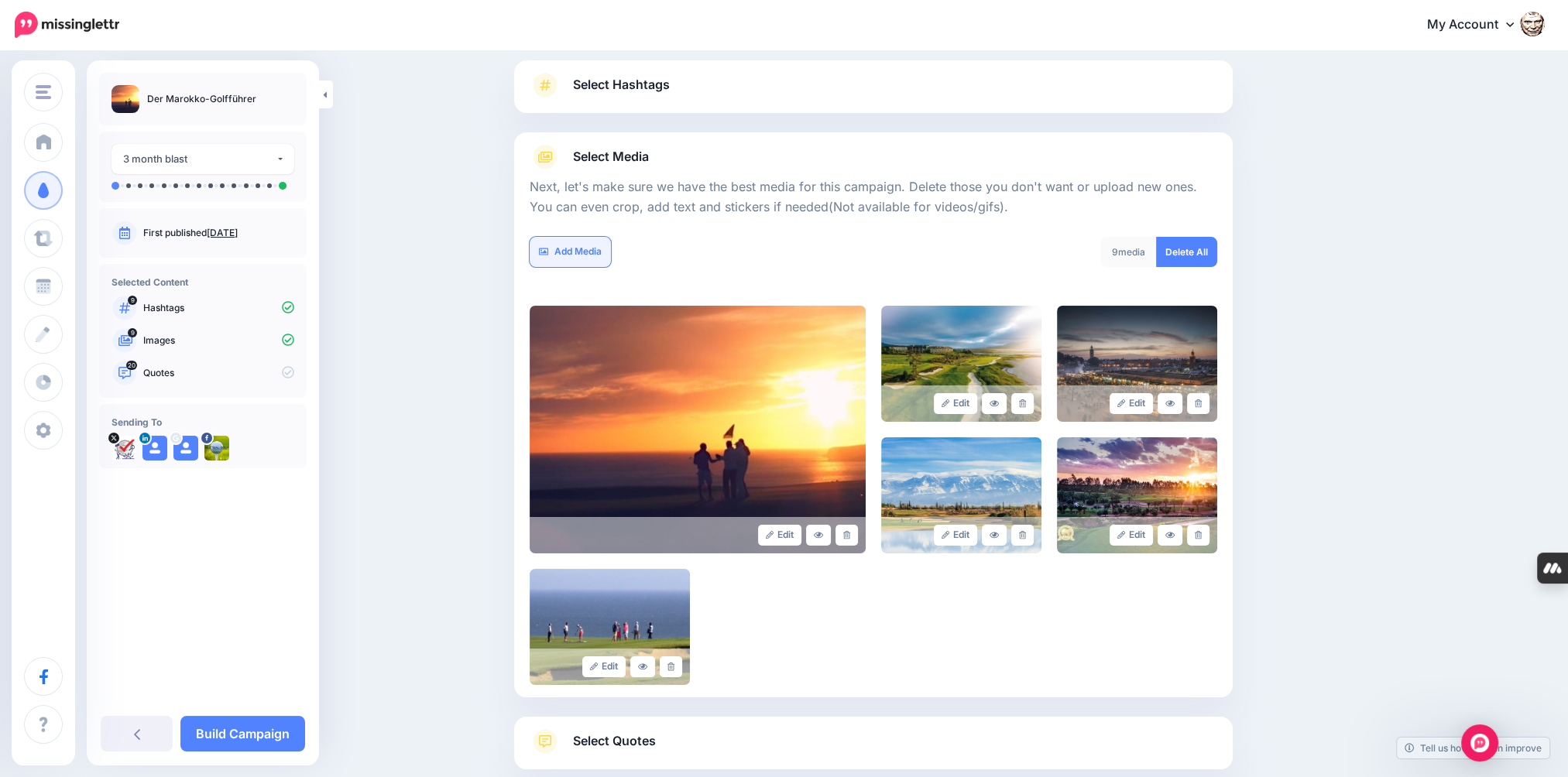
click at [579, 249] on link "Add Media" at bounding box center [570, 251] width 82 height 30
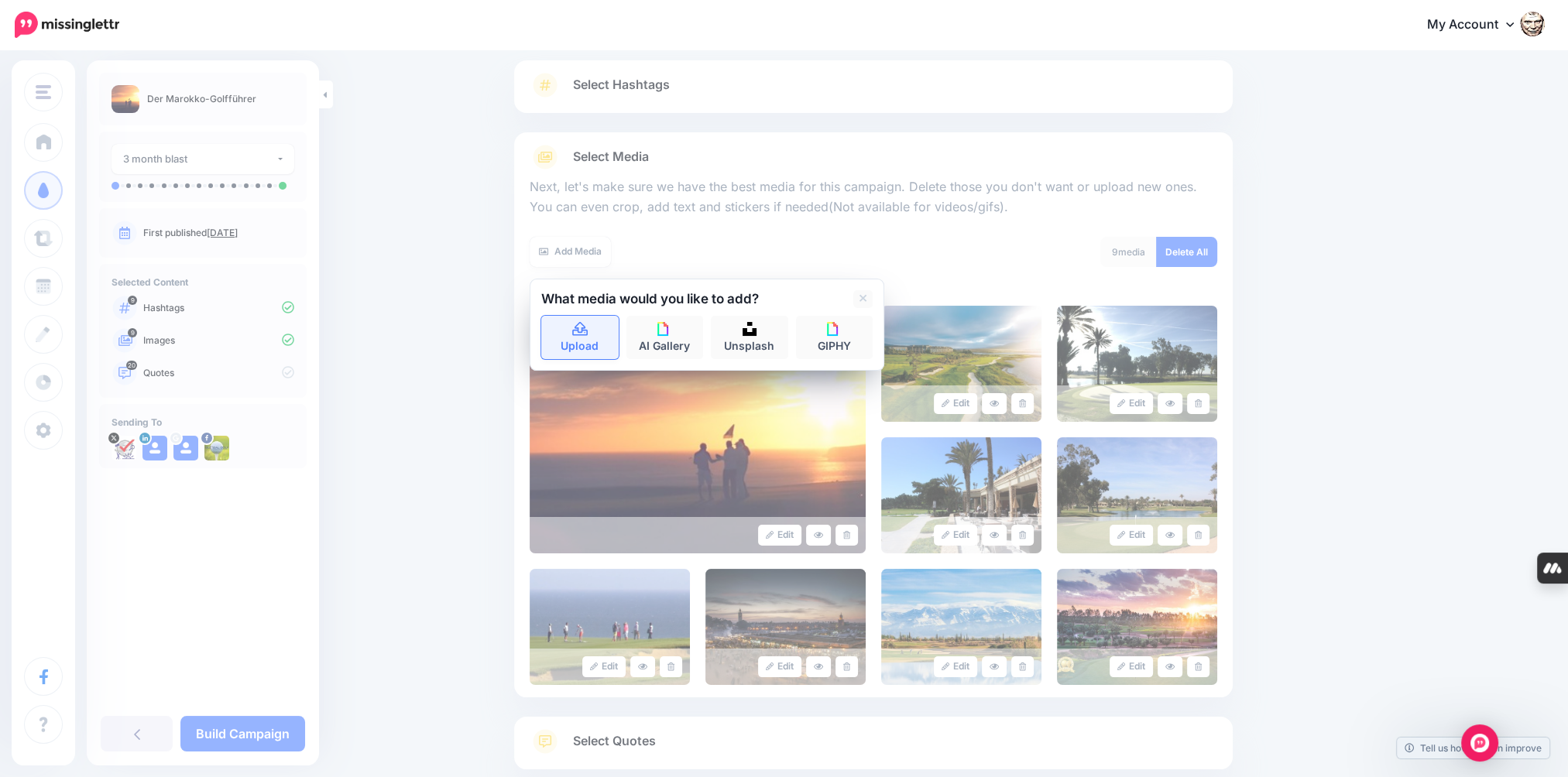
scroll to position [190, 0]
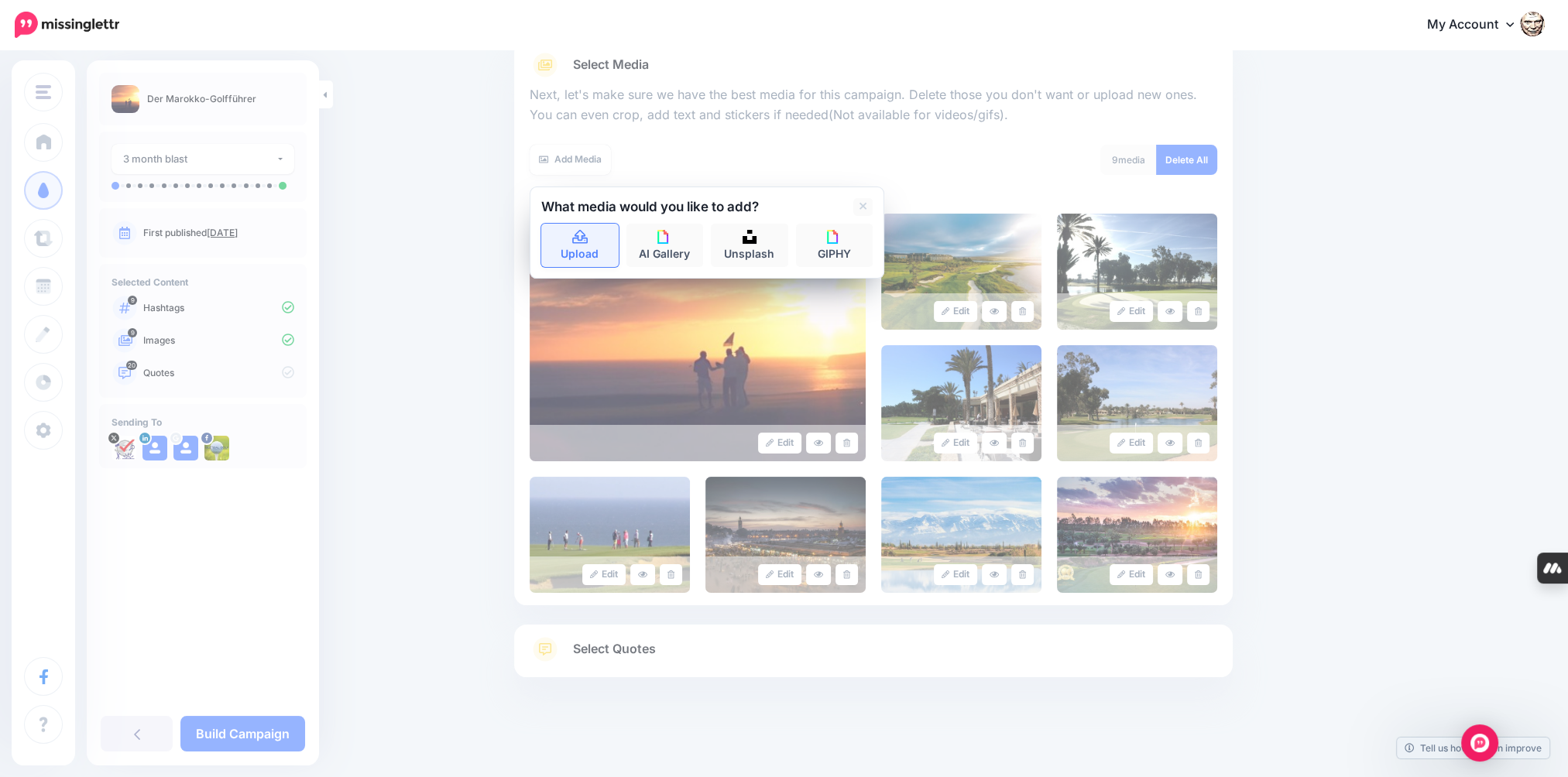
click at [587, 317] on img at bounding box center [697, 337] width 336 height 248
click at [562, 245] on link "Upload" at bounding box center [580, 245] width 77 height 43
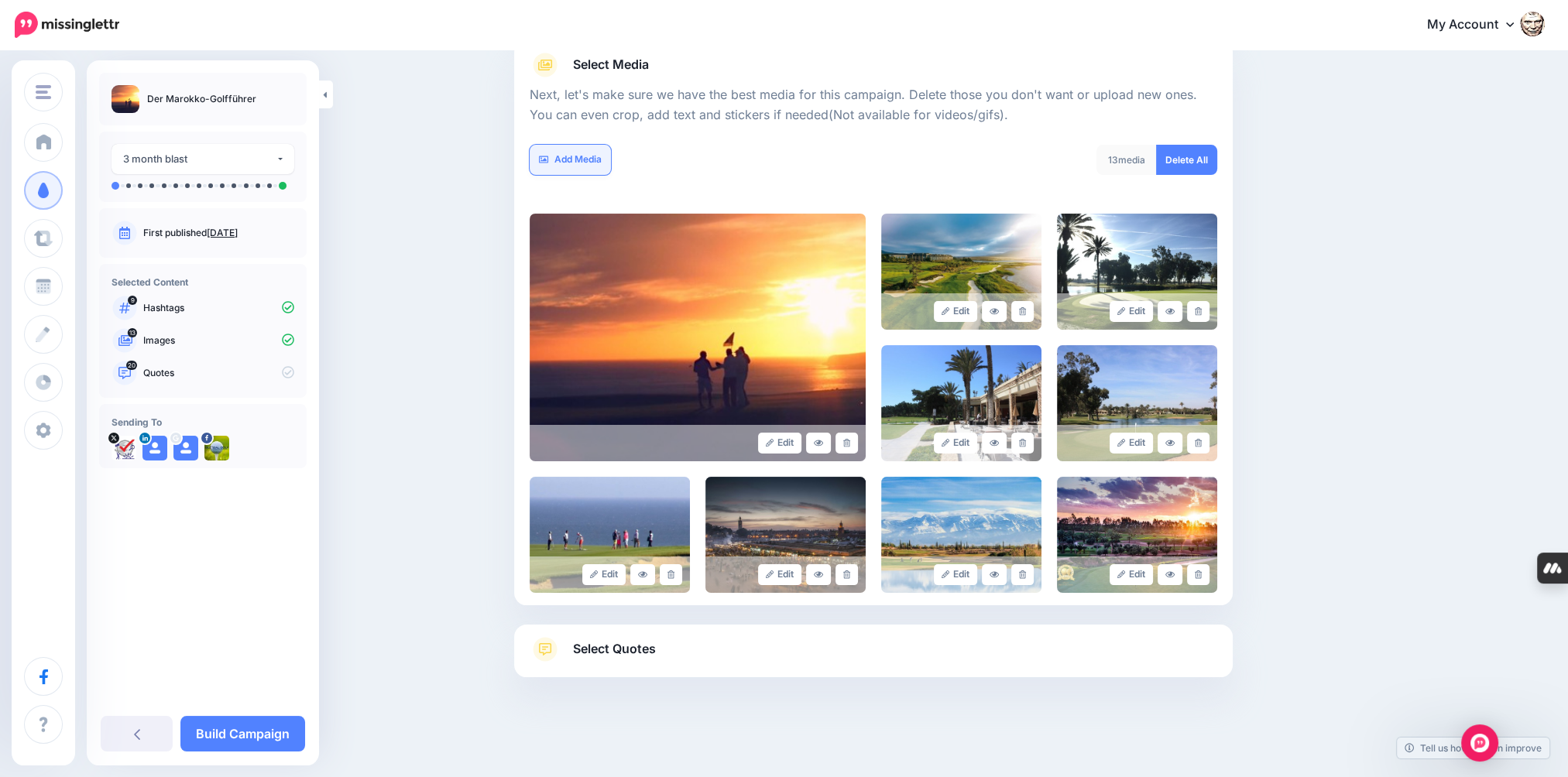
click at [582, 158] on link "Add Media" at bounding box center [570, 159] width 82 height 30
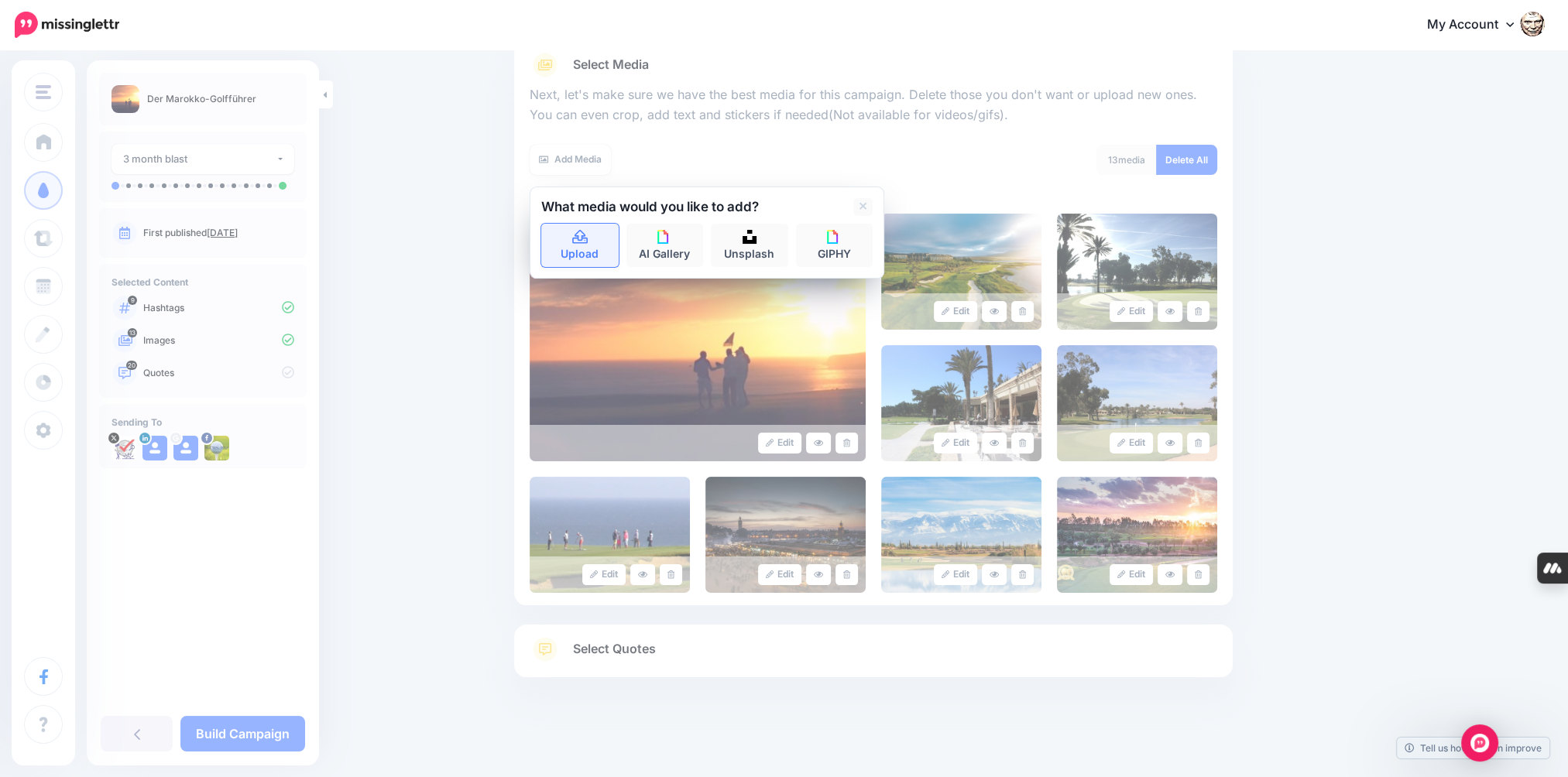
click at [576, 227] on link "Upload" at bounding box center [580, 245] width 77 height 43
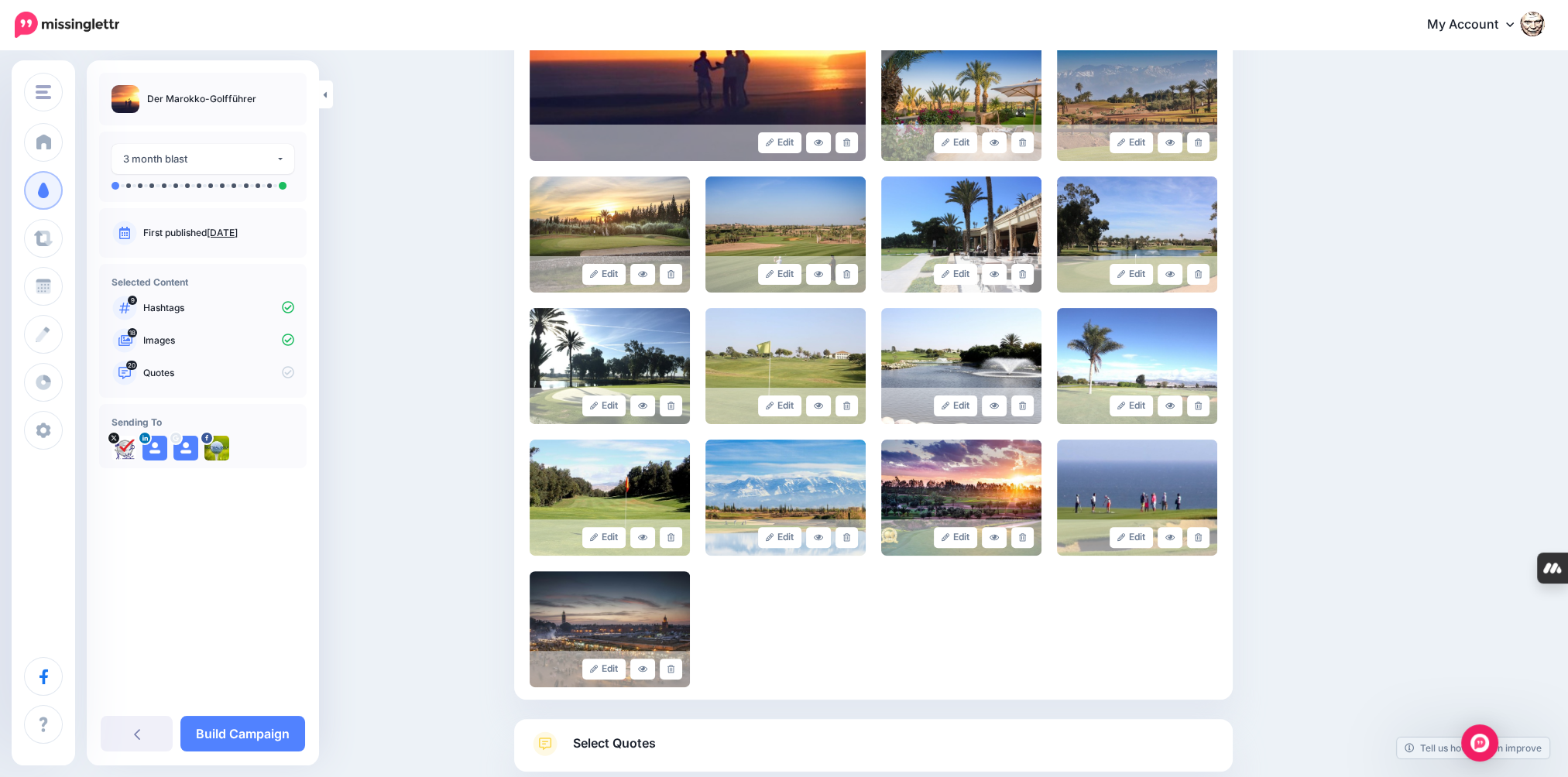
scroll to position [585, 0]
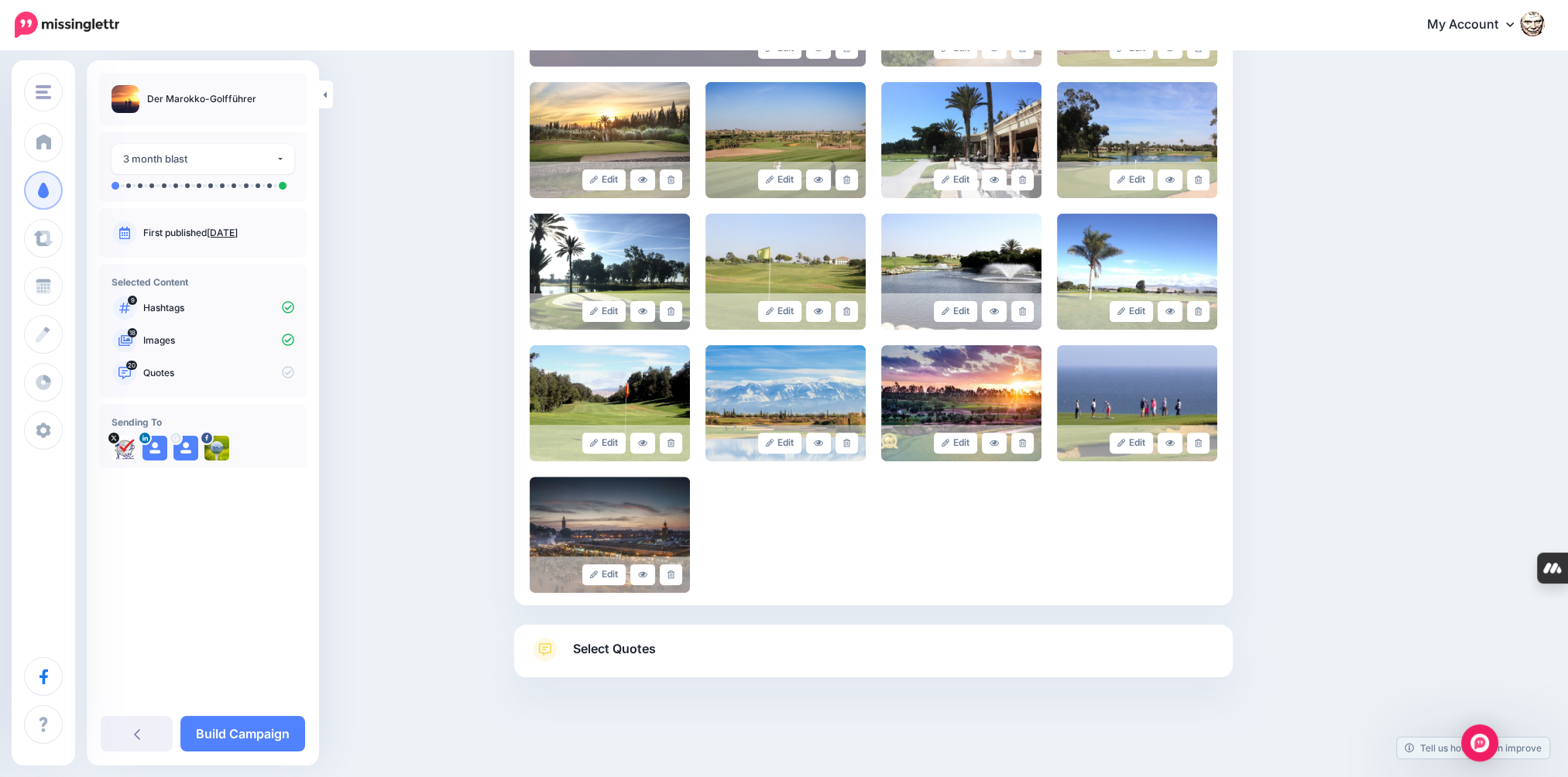
click at [570, 644] on link "Select Quotes" at bounding box center [873, 657] width 688 height 40
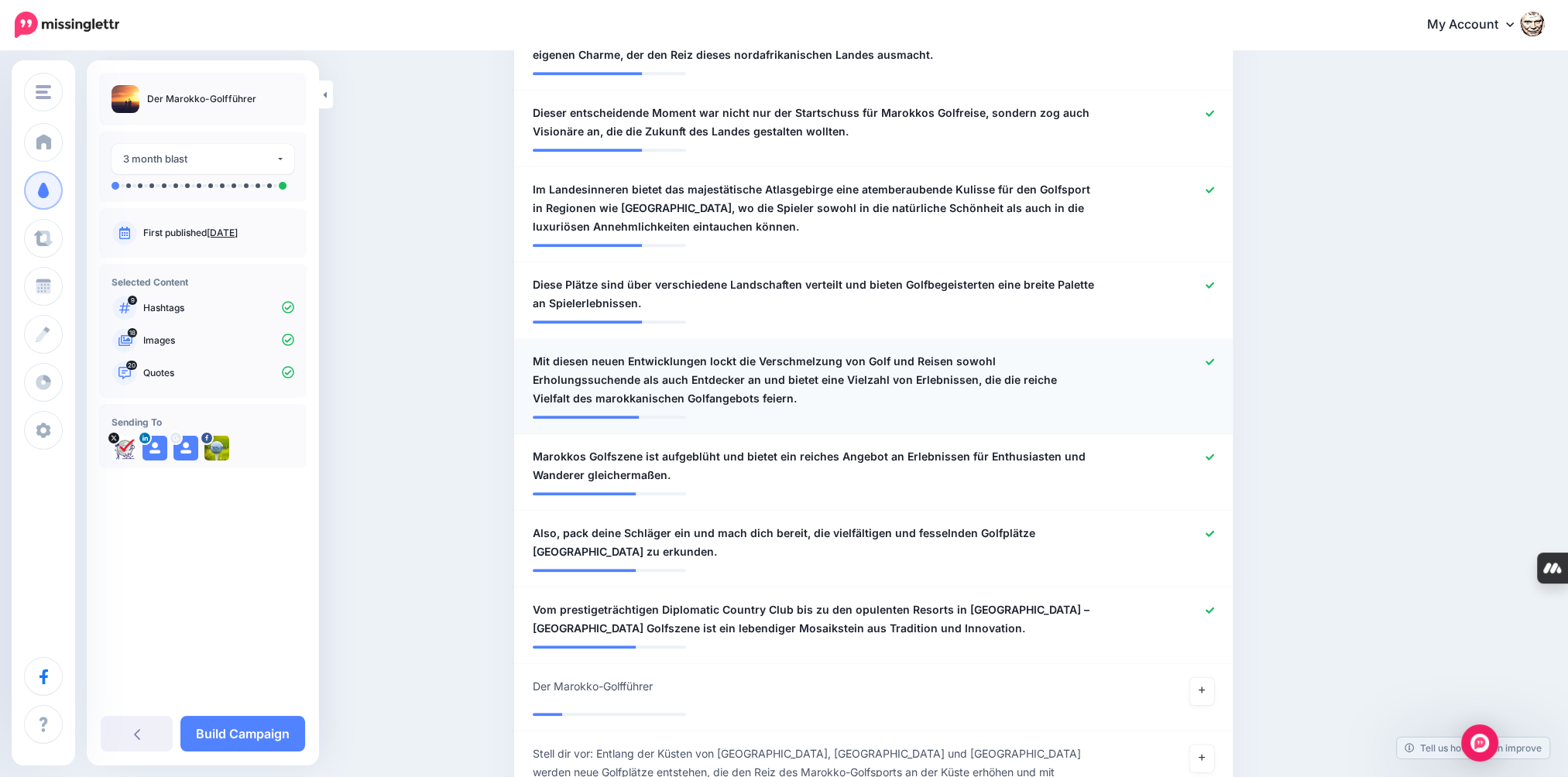
scroll to position [1512, 0]
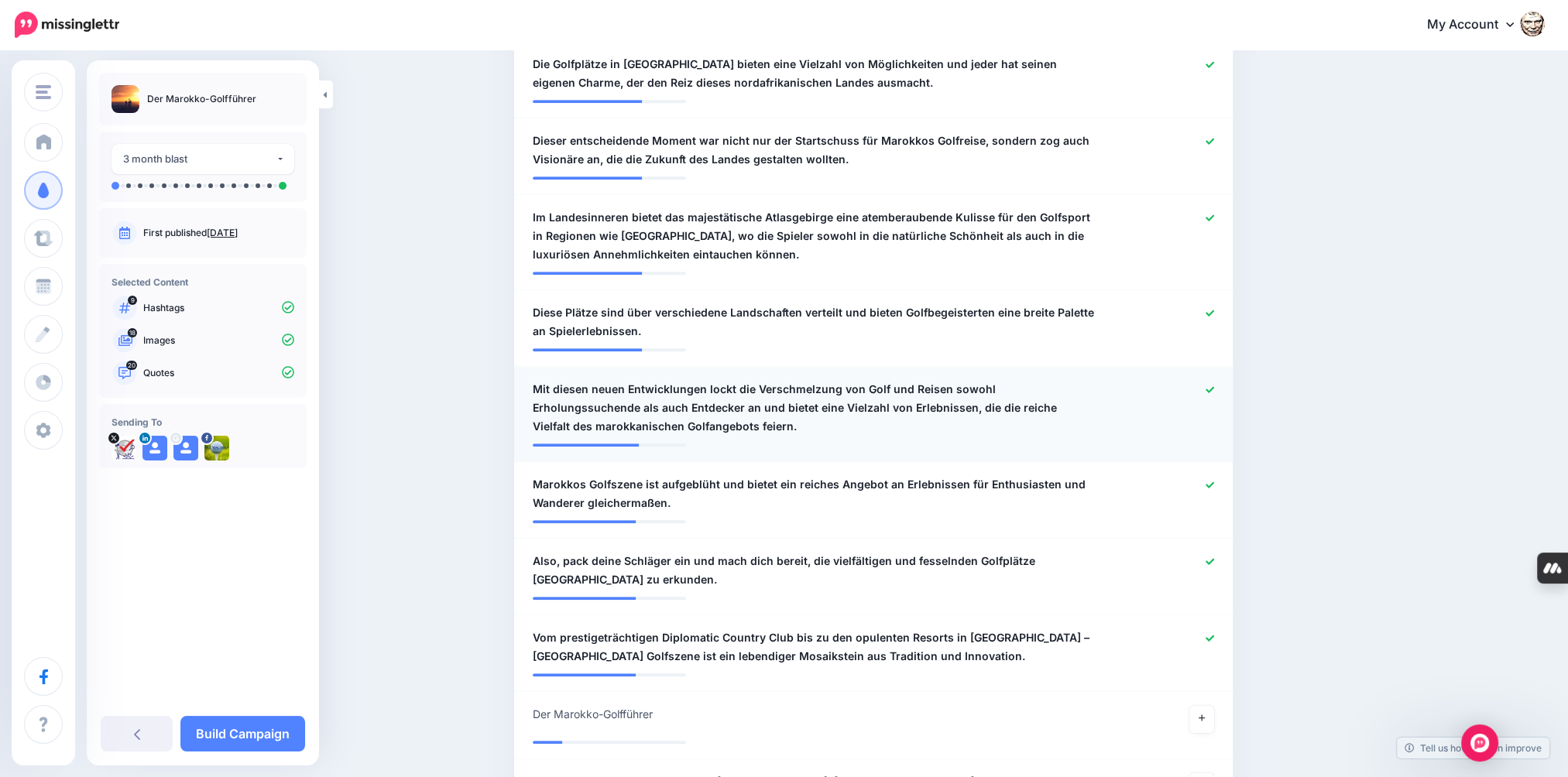
click at [1214, 386] on icon at bounding box center [1210, 390] width 9 height 9
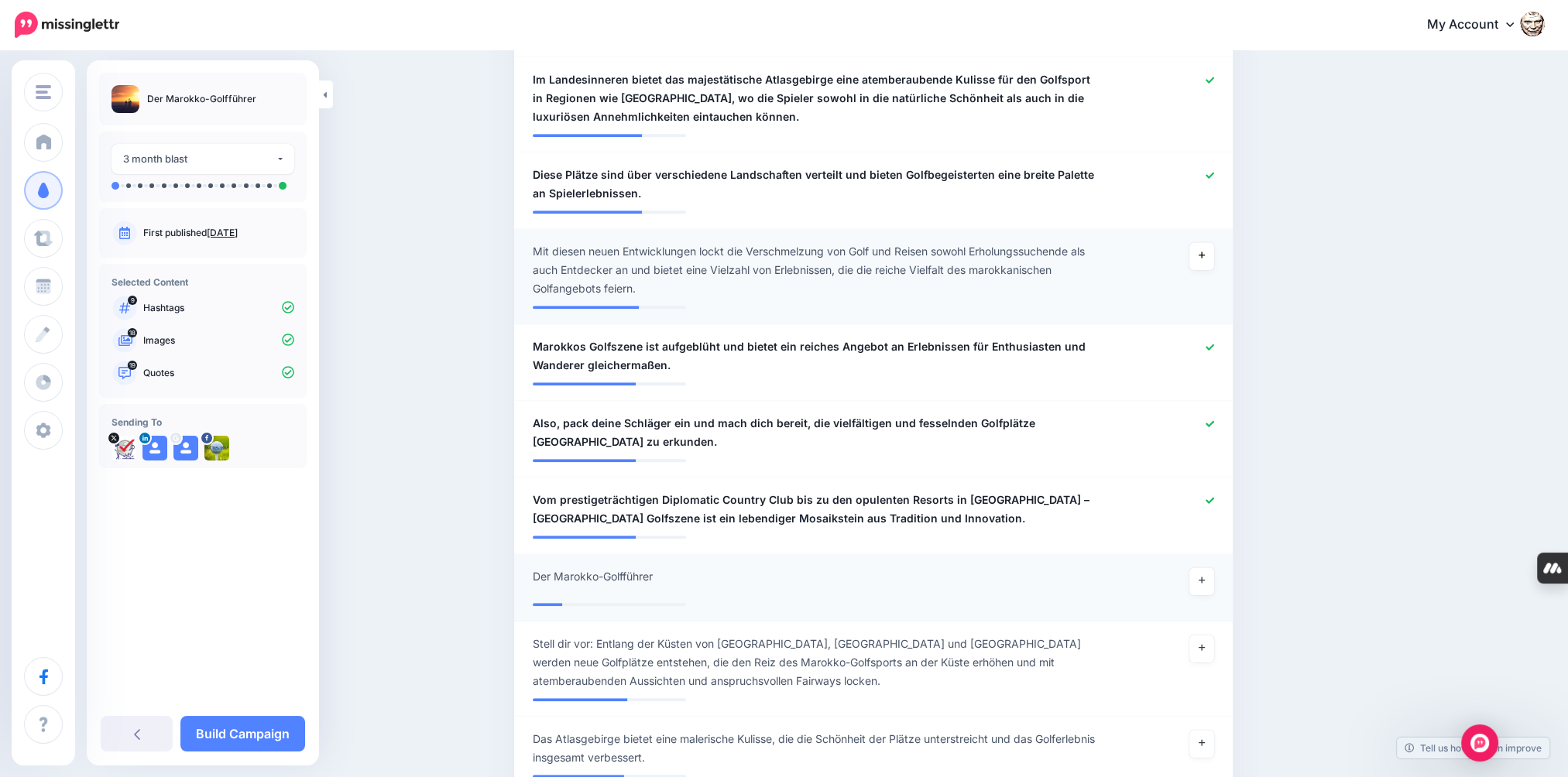
scroll to position [1745, 0]
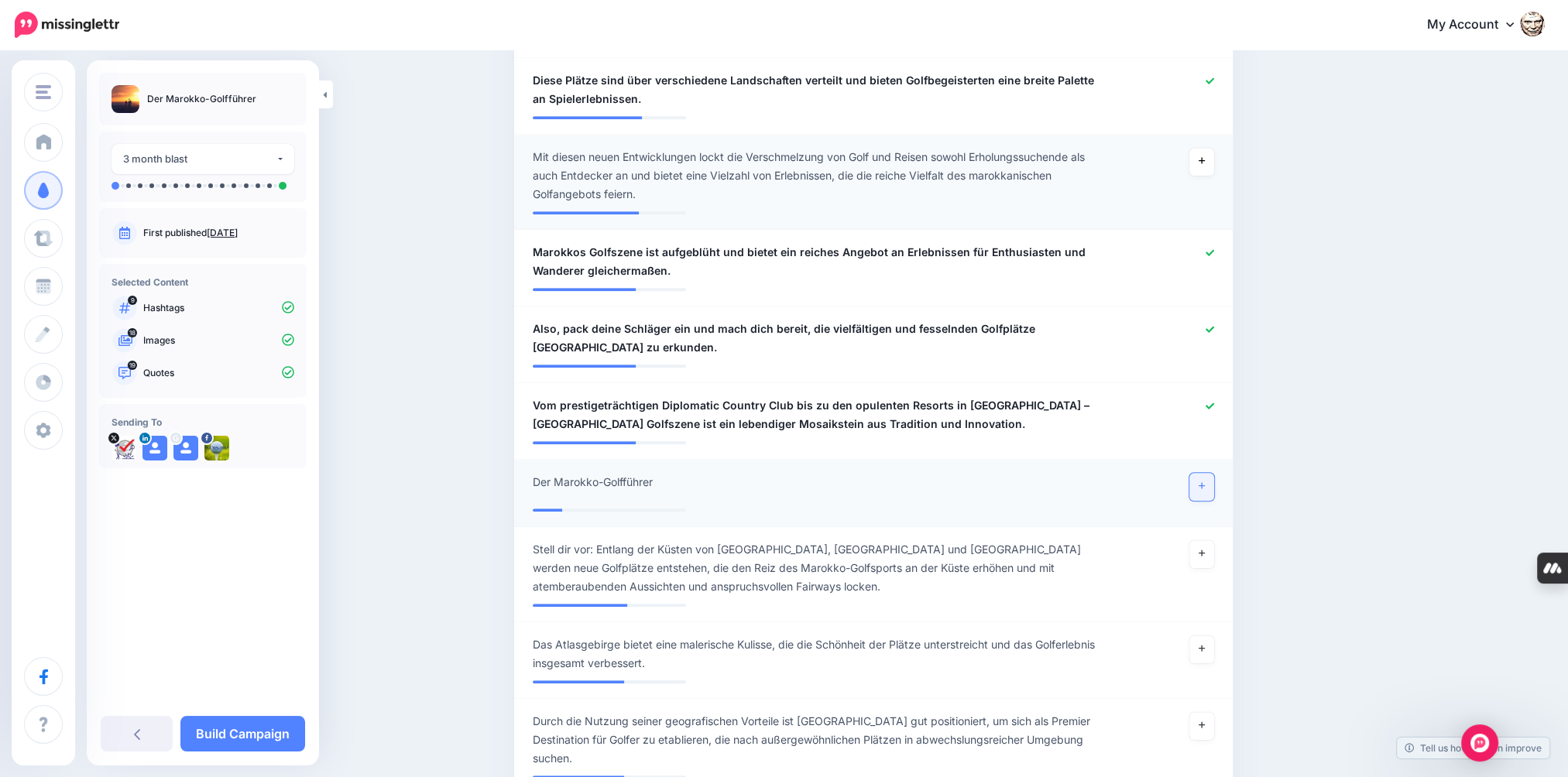
click at [1205, 473] on link at bounding box center [1201, 487] width 25 height 28
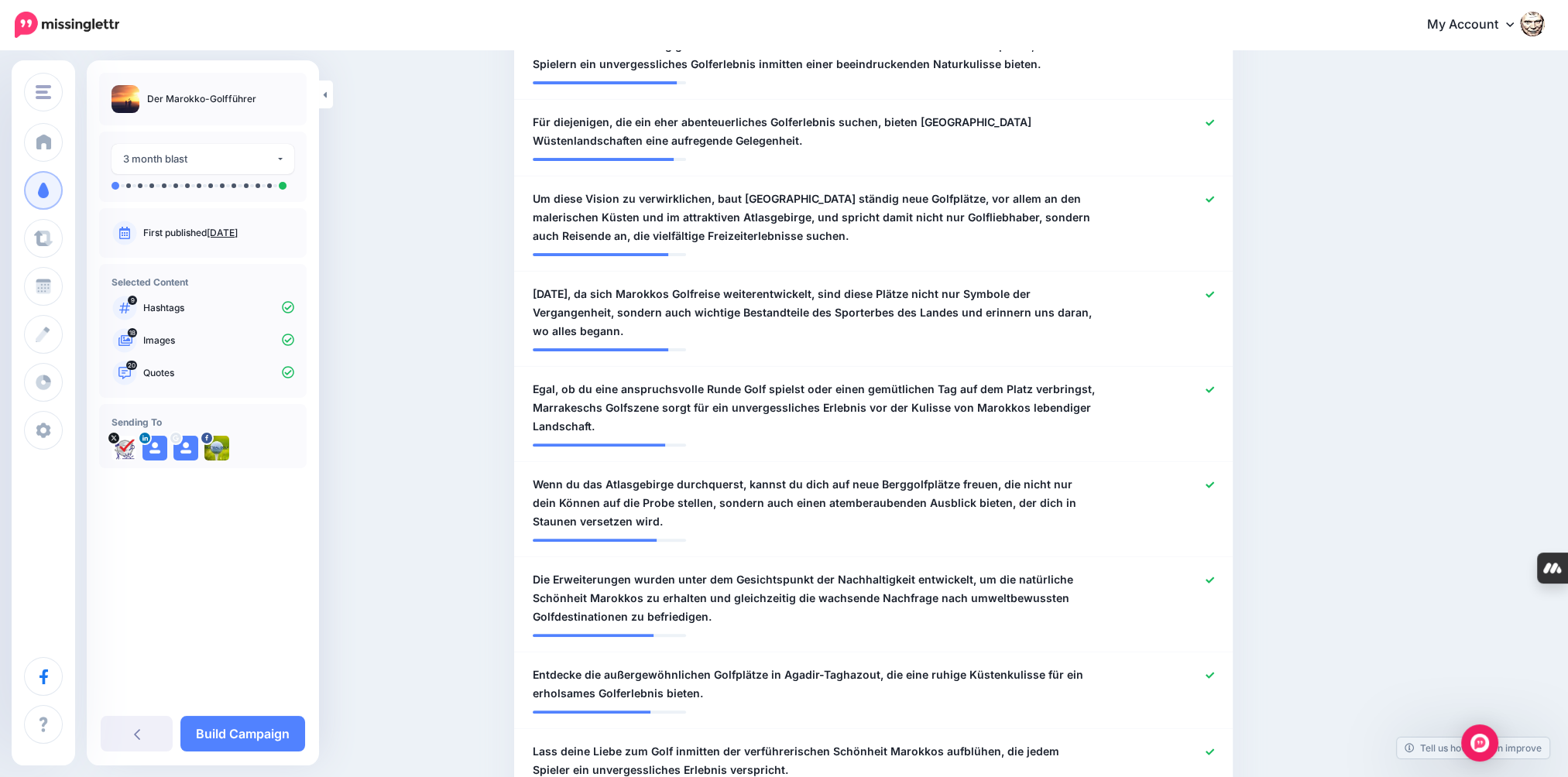
scroll to position [506, 0]
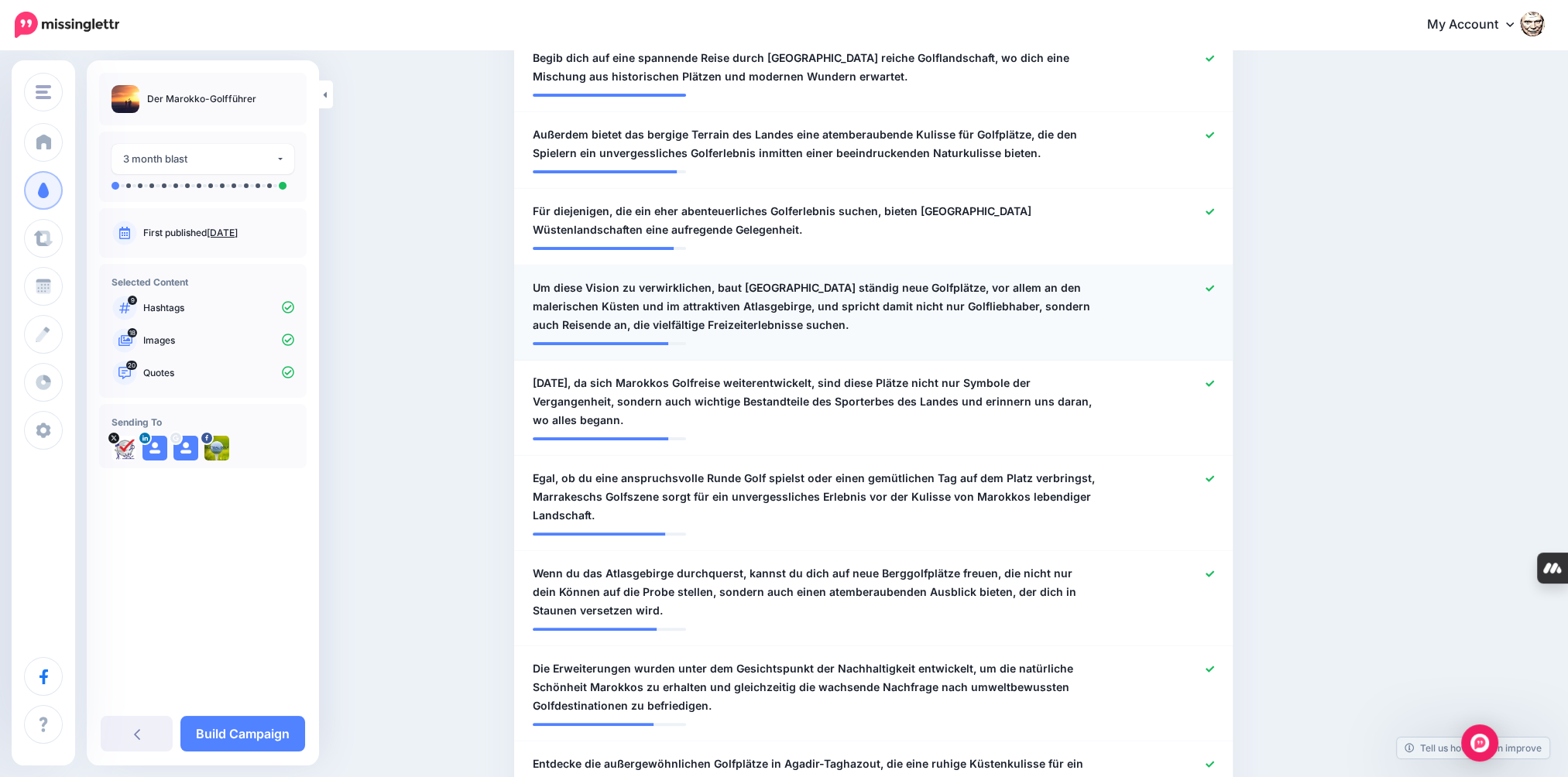
click at [1222, 287] on div at bounding box center [1168, 306] width 117 height 55
click at [1214, 288] on icon at bounding box center [1210, 289] width 9 height 9
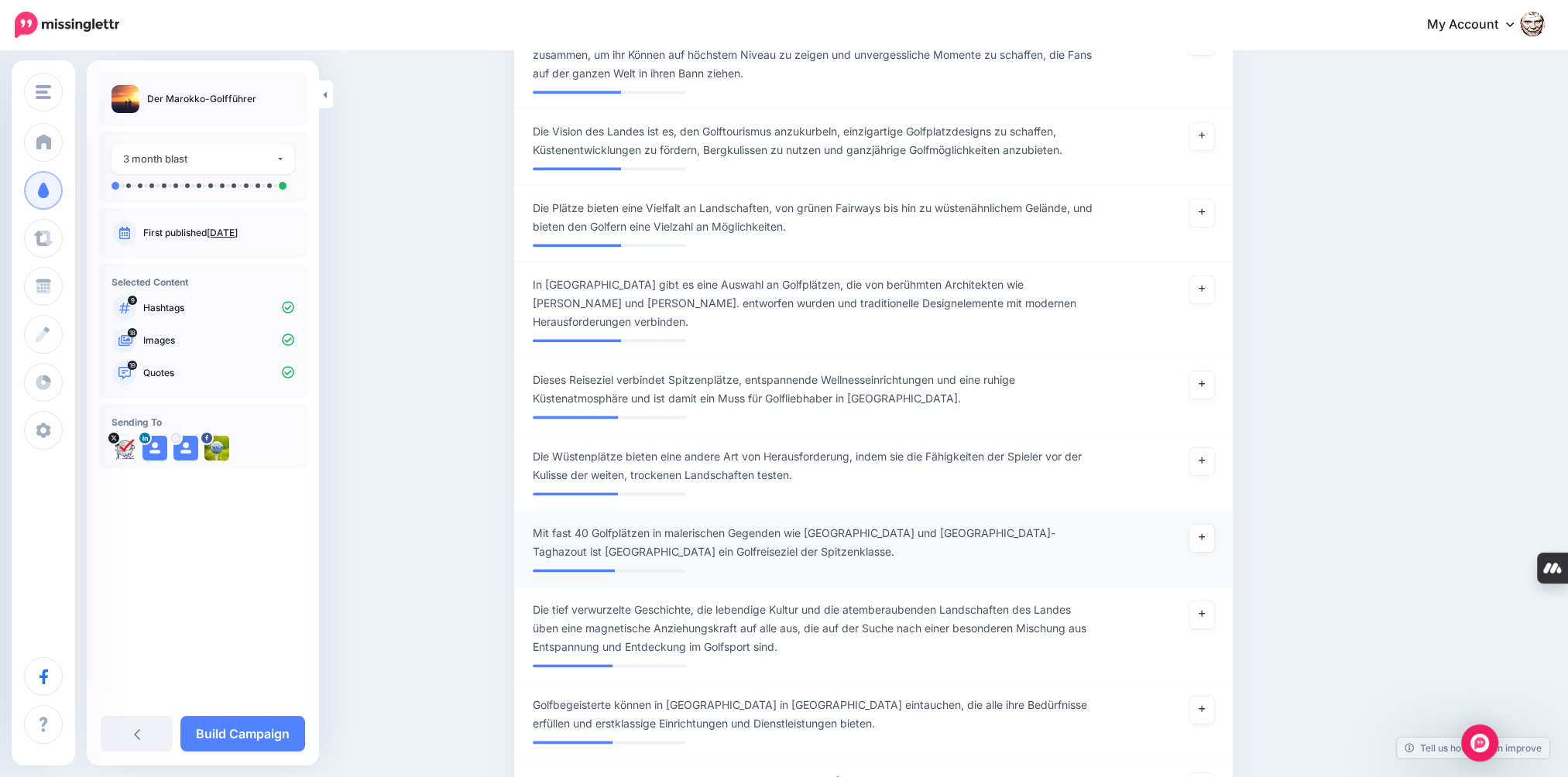
scroll to position [2596, 0]
click at [1213, 521] on link at bounding box center [1201, 534] width 25 height 28
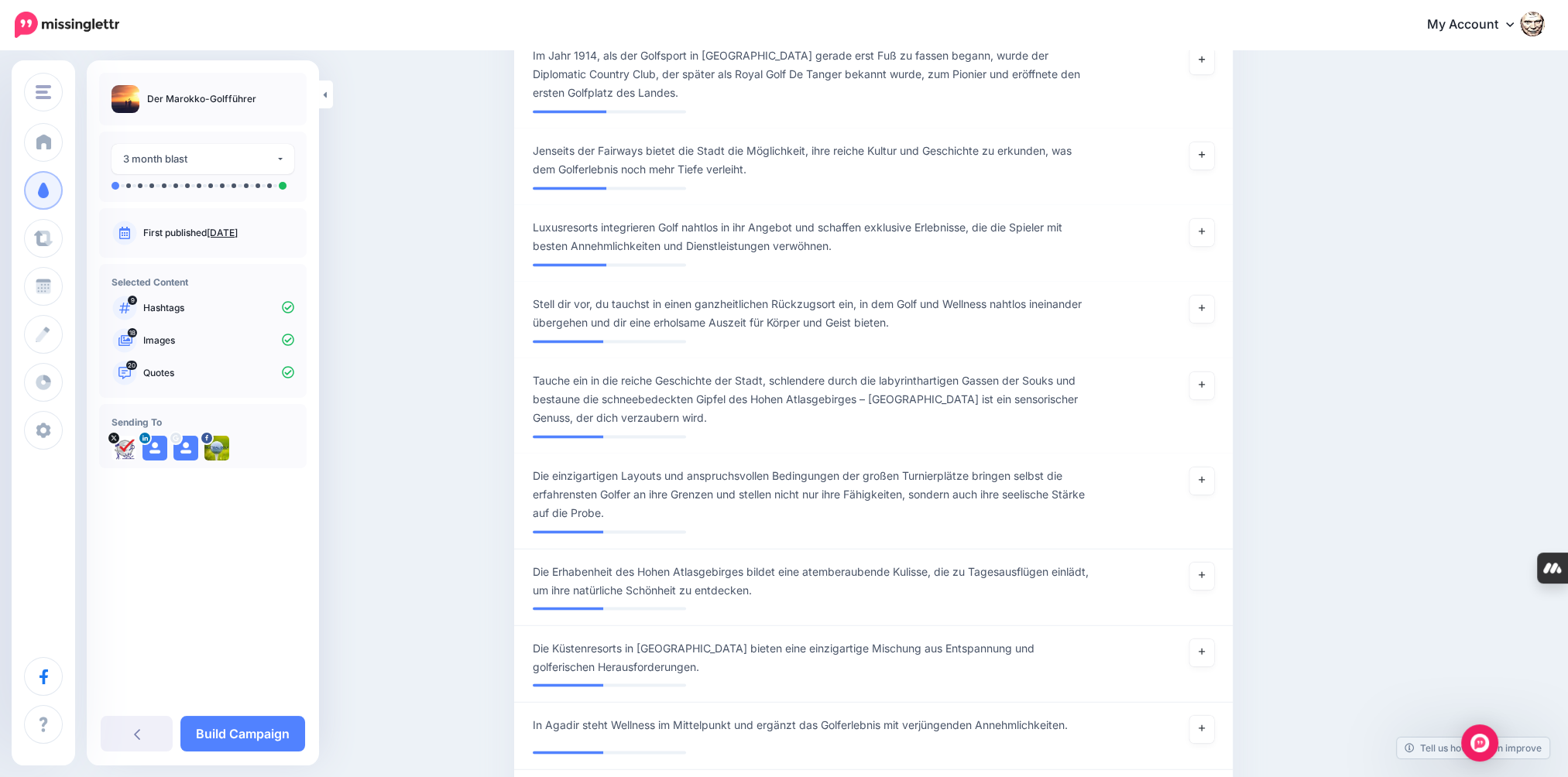
scroll to position [3448, 0]
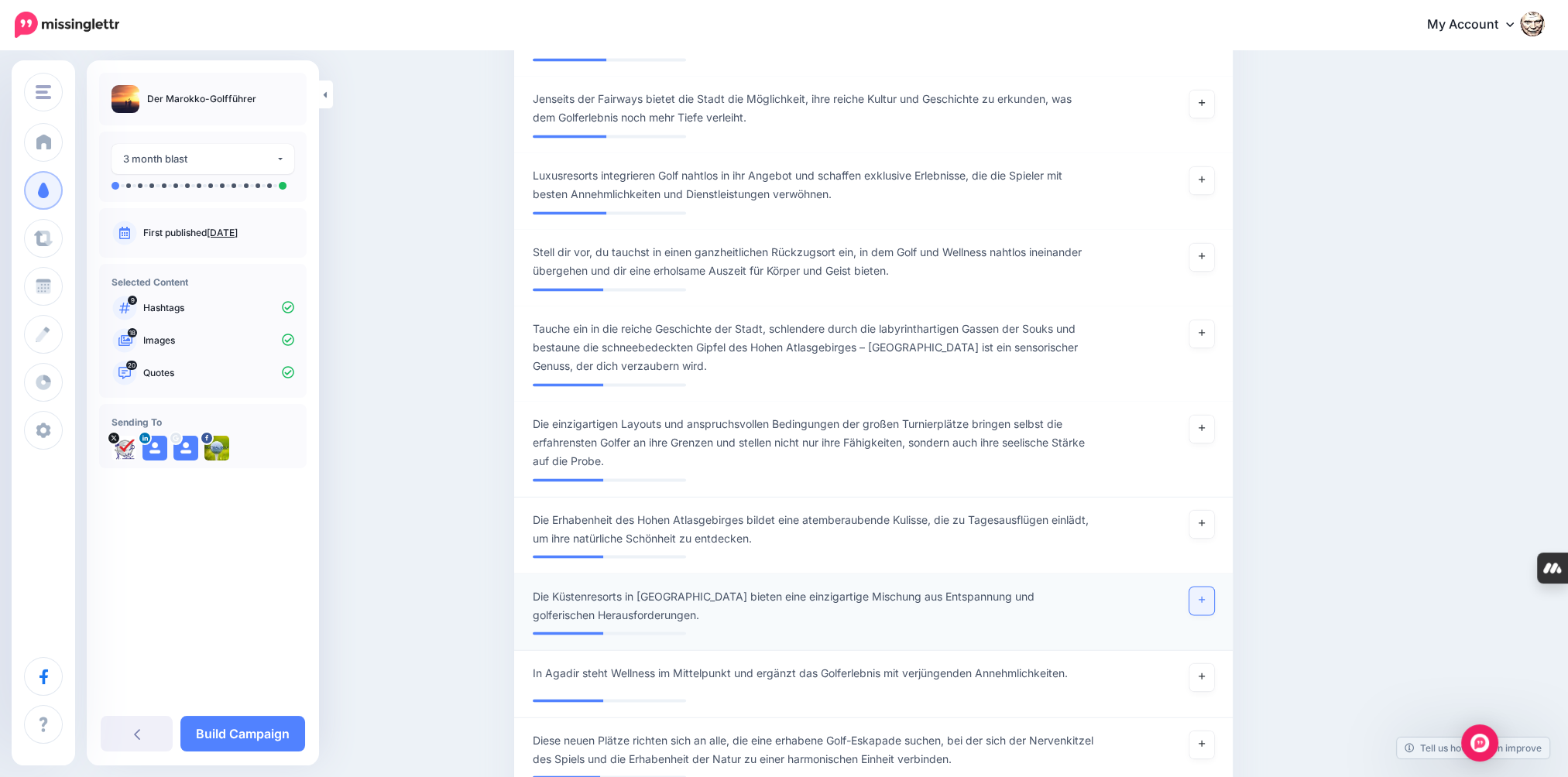
click at [1210, 587] on link at bounding box center [1201, 601] width 25 height 28
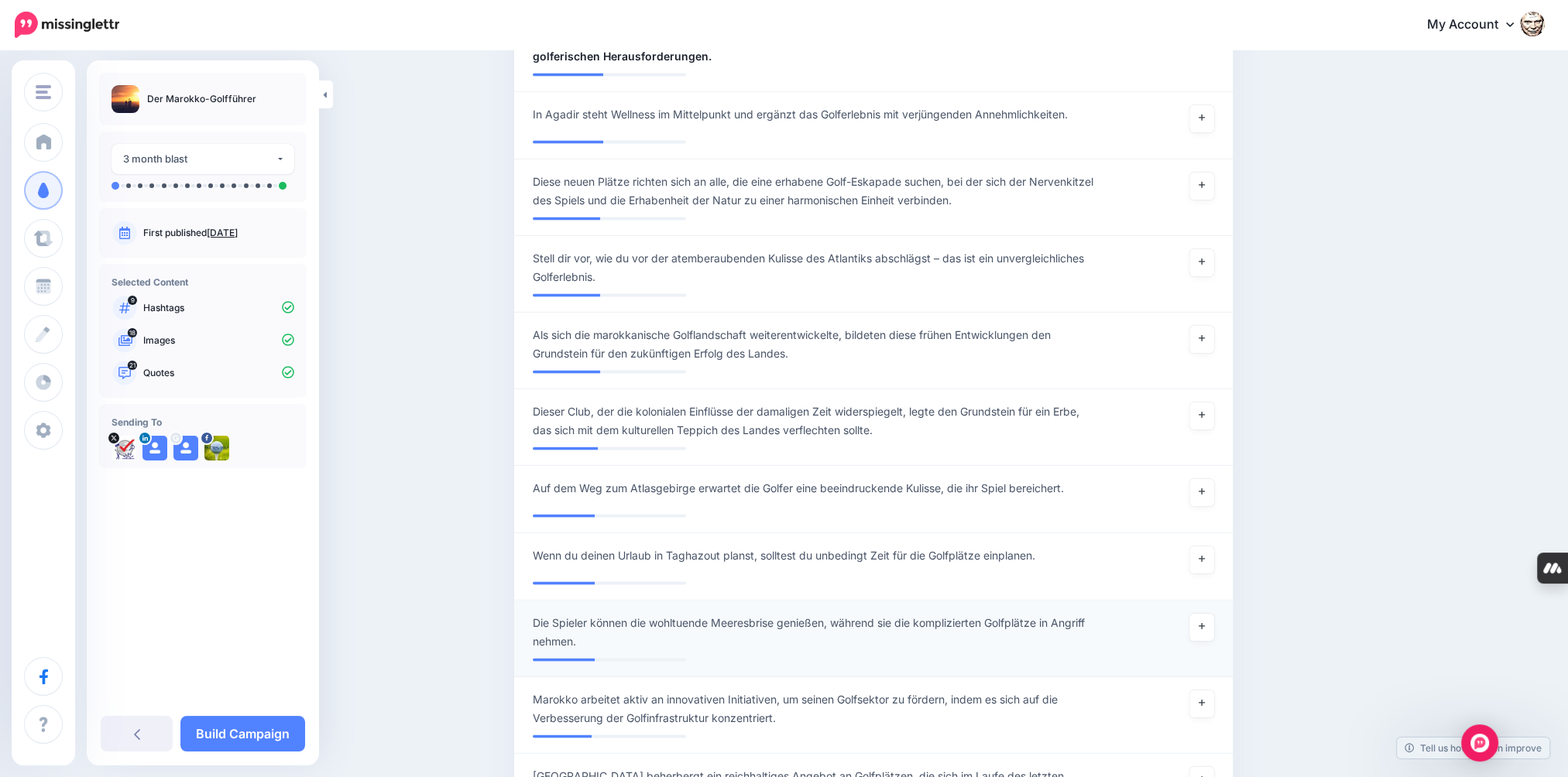
scroll to position [4067, 0]
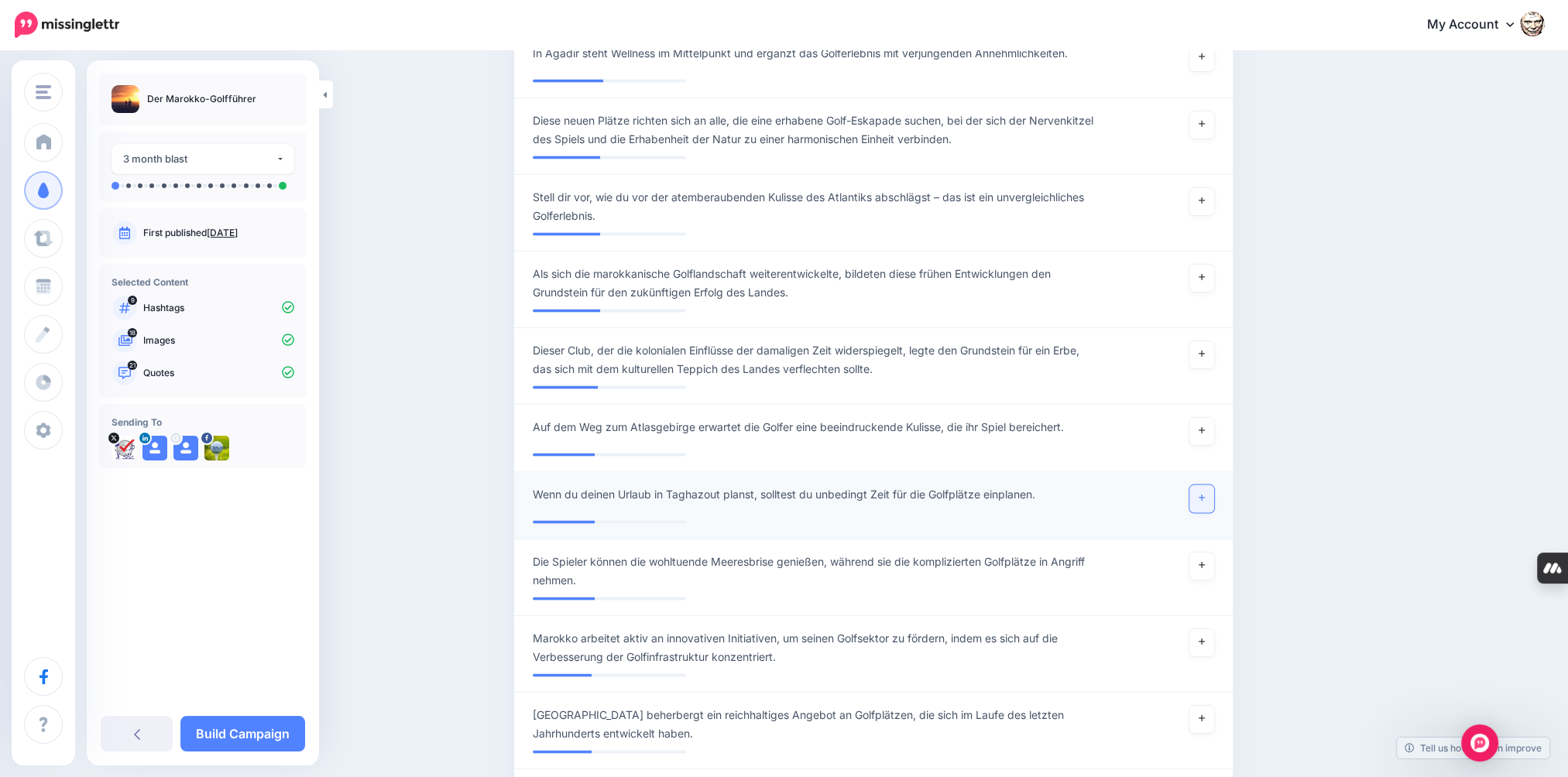
click at [1205, 494] on icon at bounding box center [1201, 498] width 6 height 9
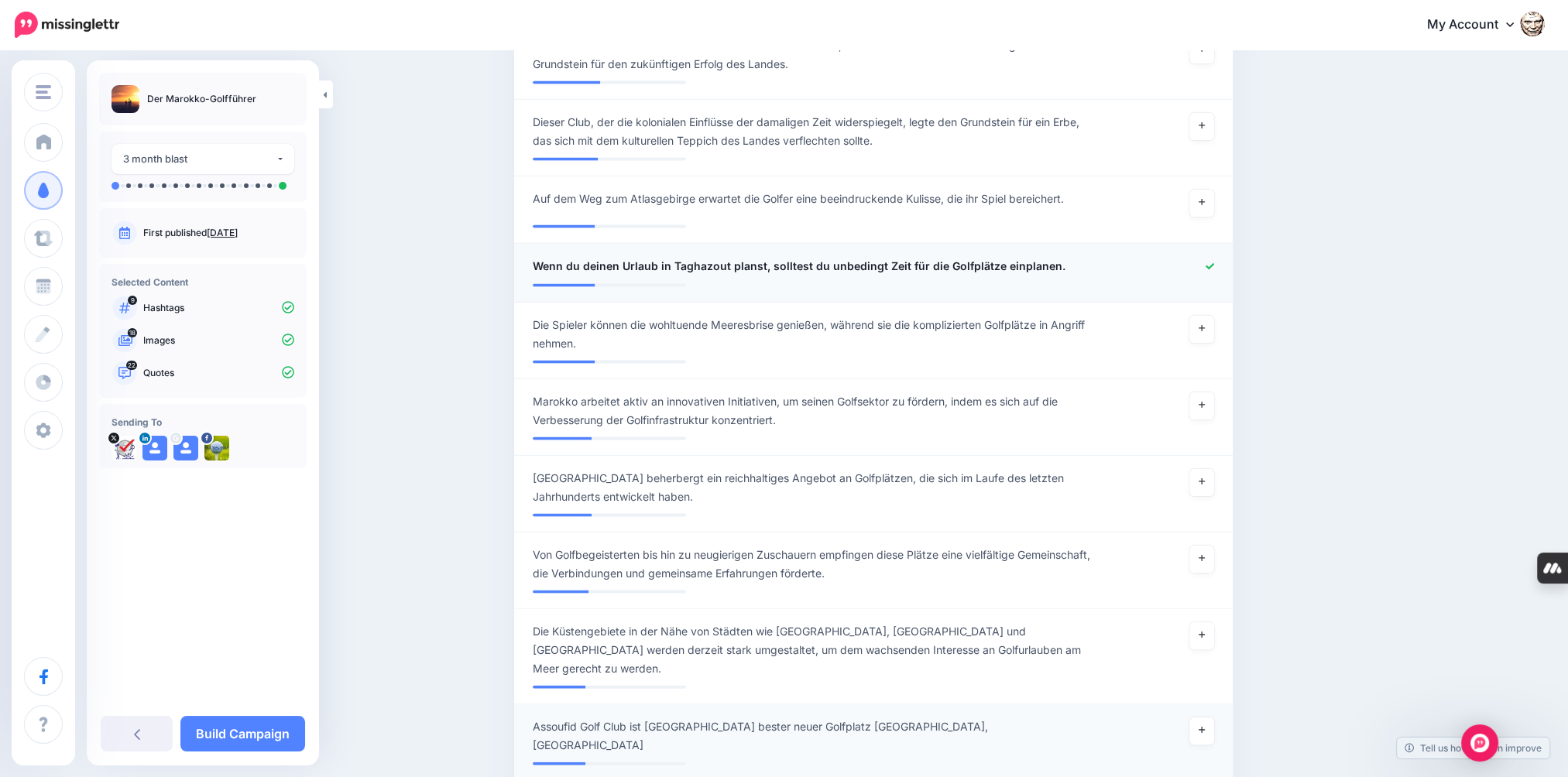
scroll to position [4376, 0]
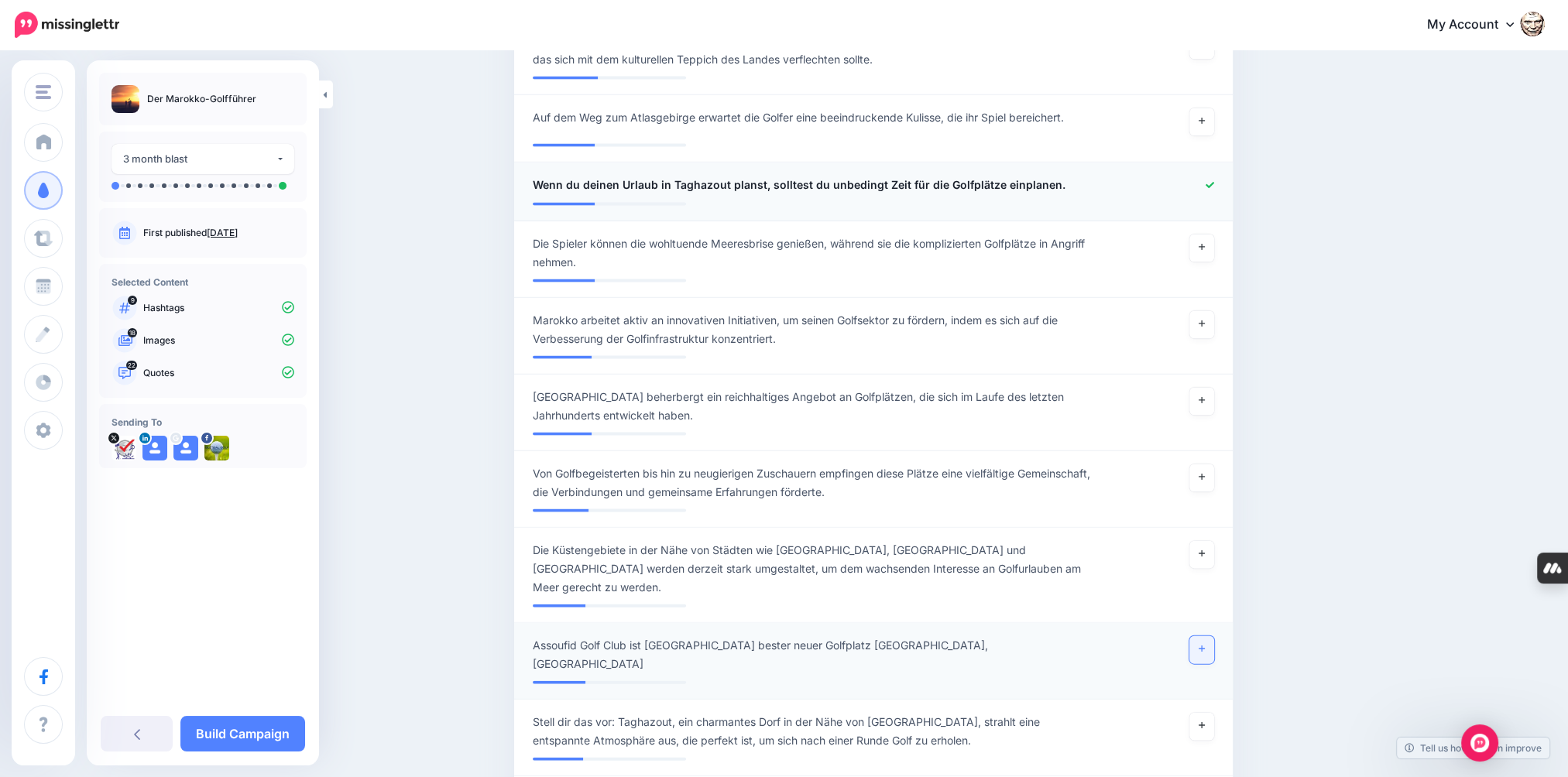
click at [1203, 637] on link at bounding box center [1201, 650] width 25 height 28
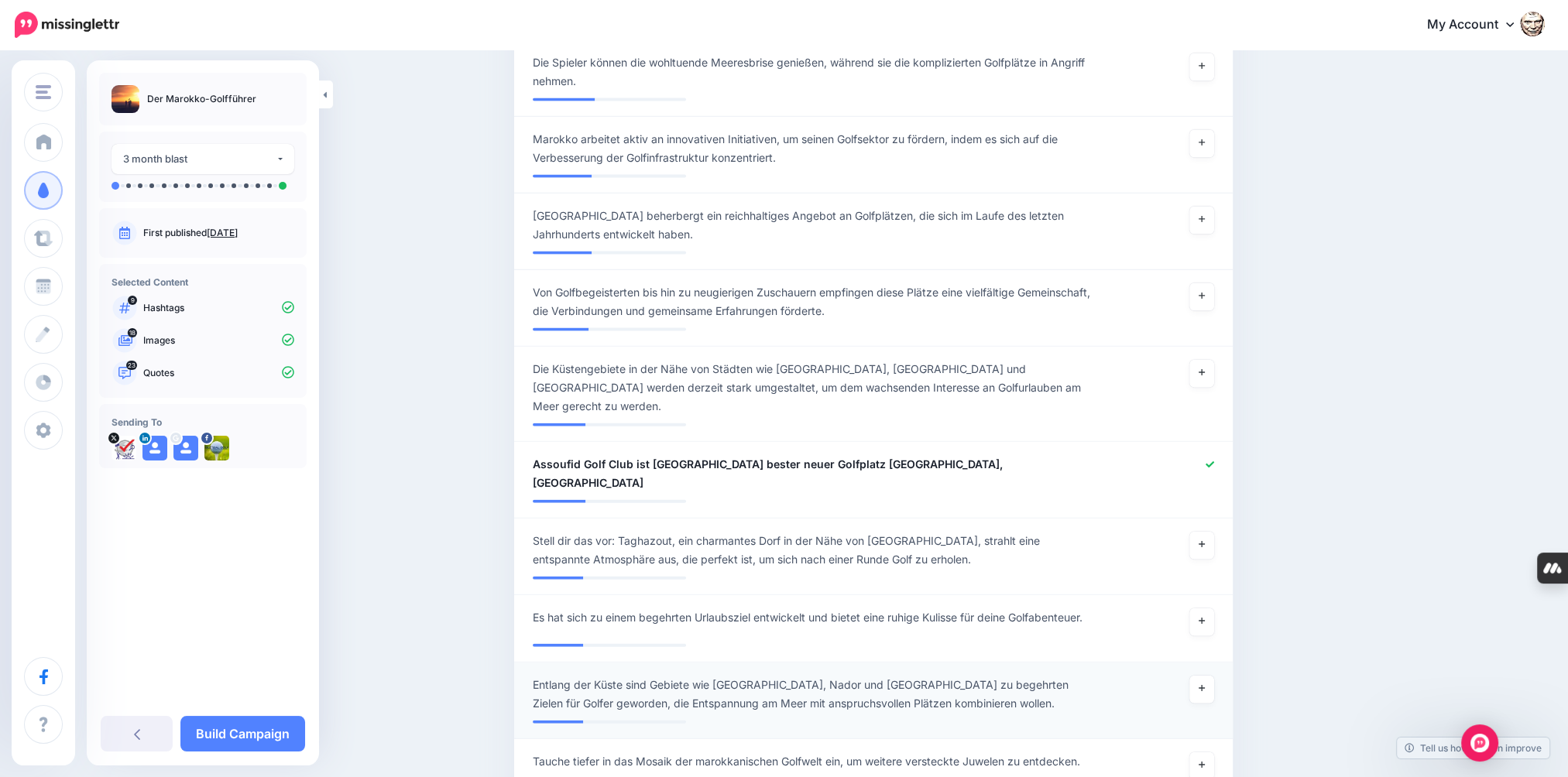
scroll to position [4608, 0]
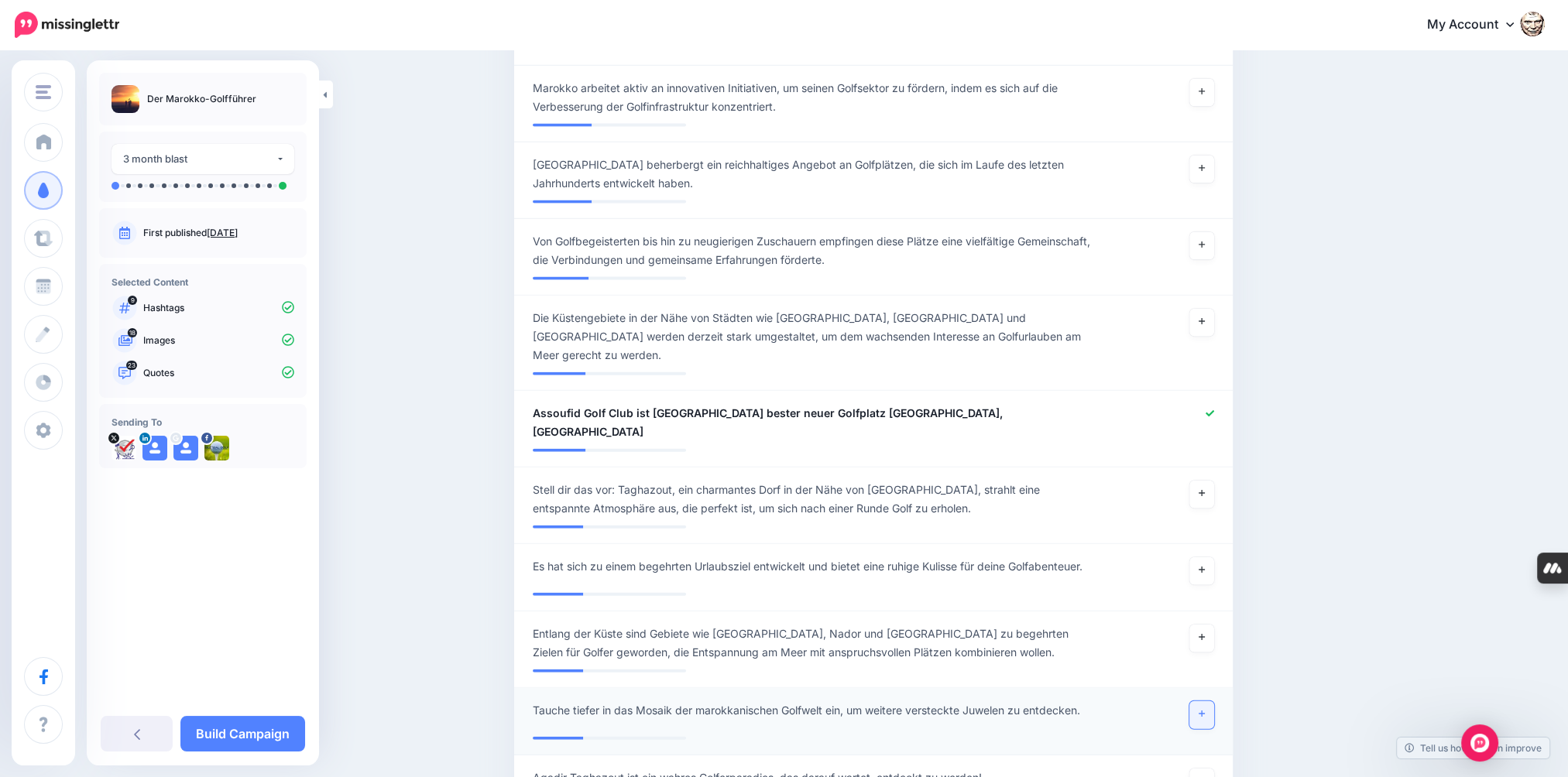
click at [1202, 701] on link at bounding box center [1201, 715] width 25 height 28
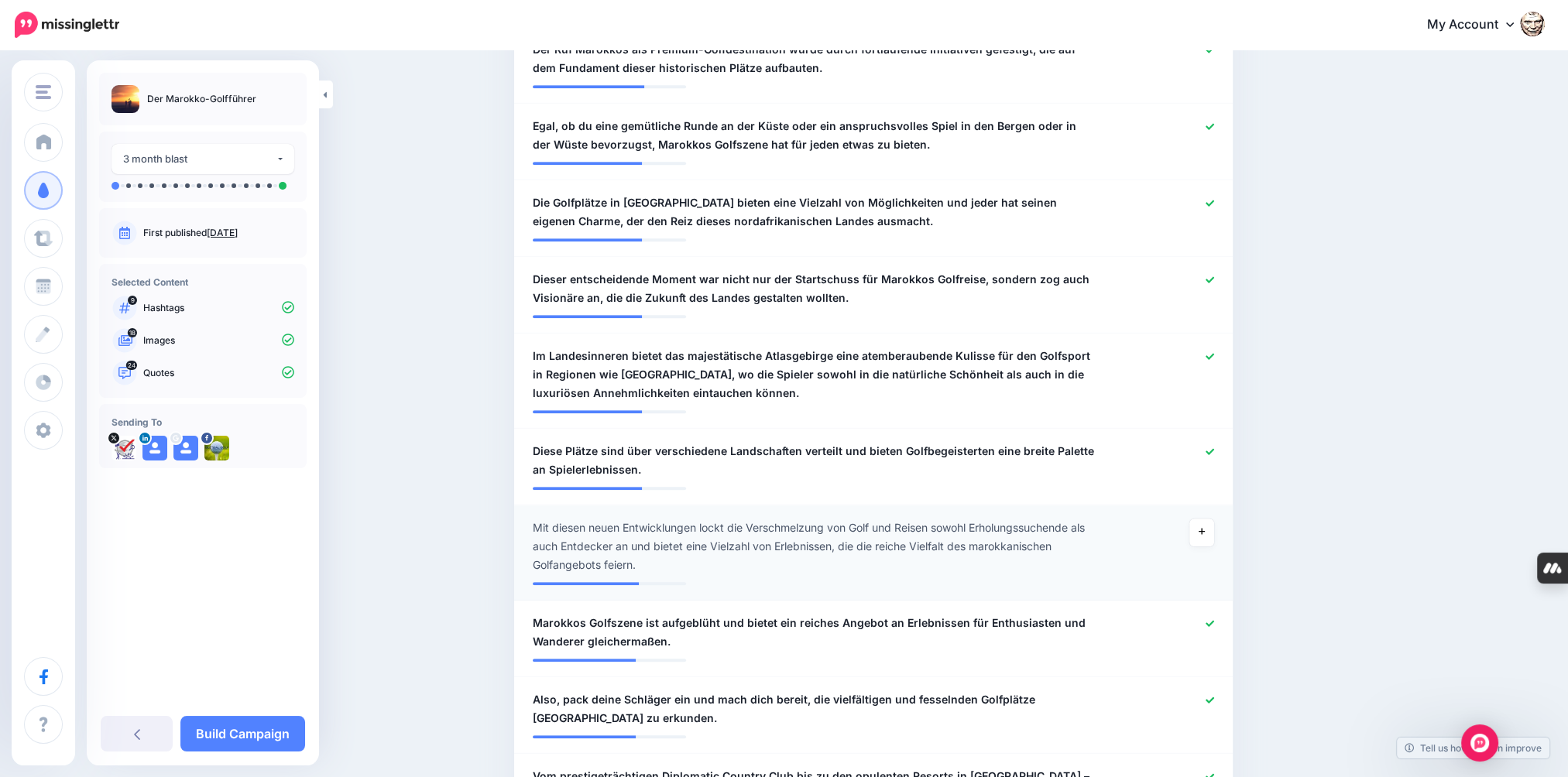
scroll to position [1357, 0]
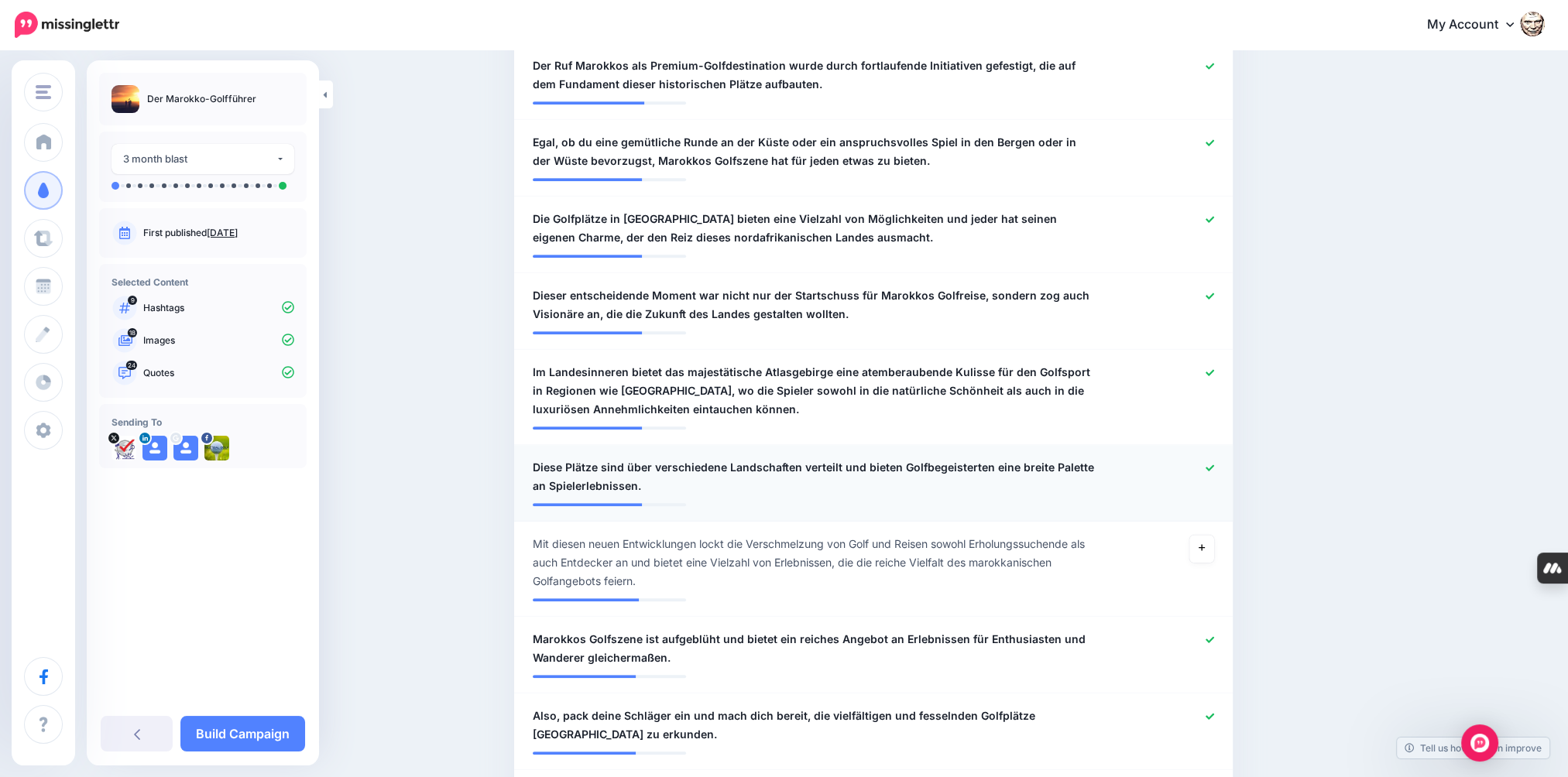
click at [1214, 464] on icon at bounding box center [1210, 468] width 9 height 9
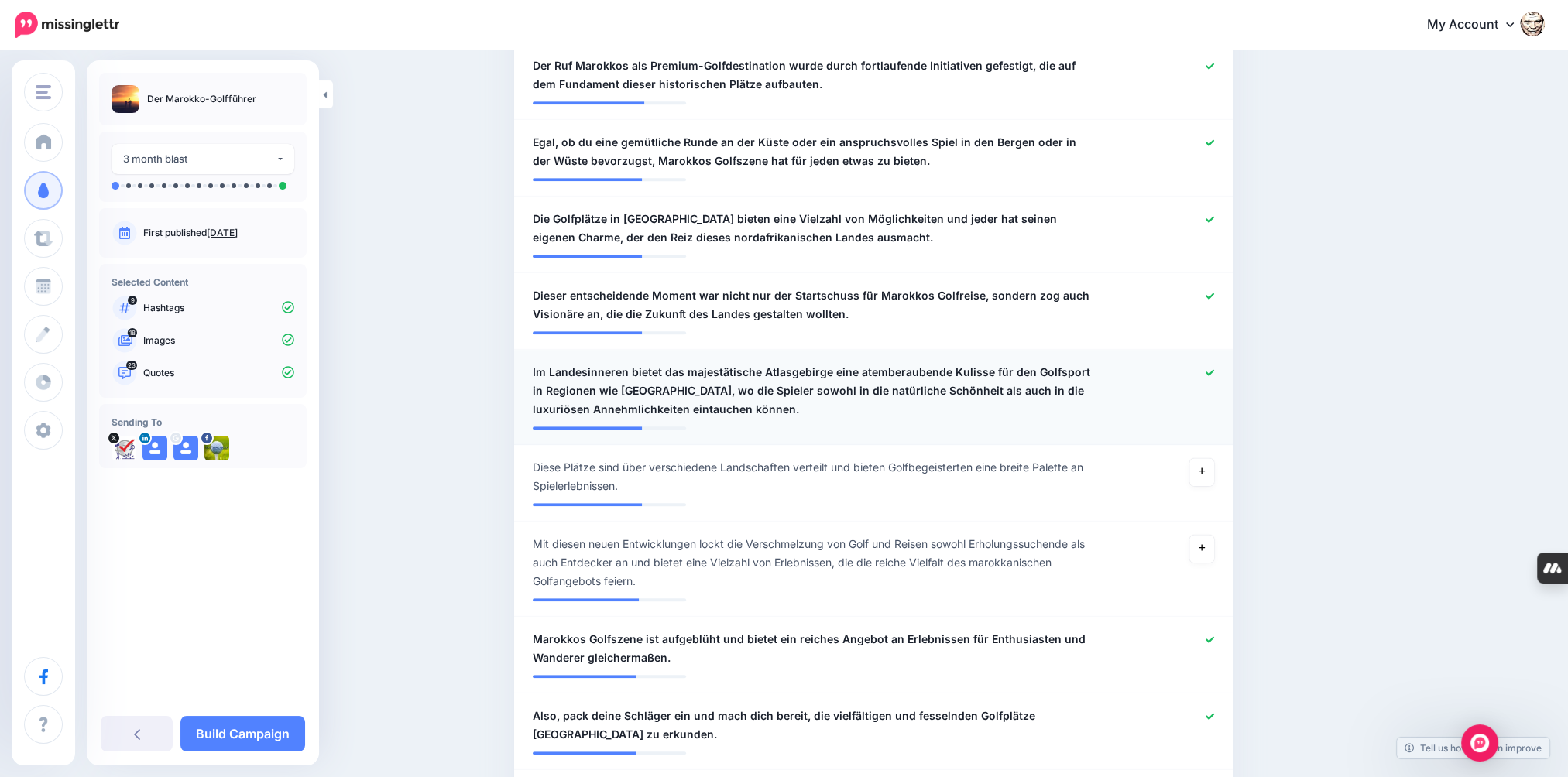
click at [1214, 369] on icon at bounding box center [1210, 373] width 9 height 9
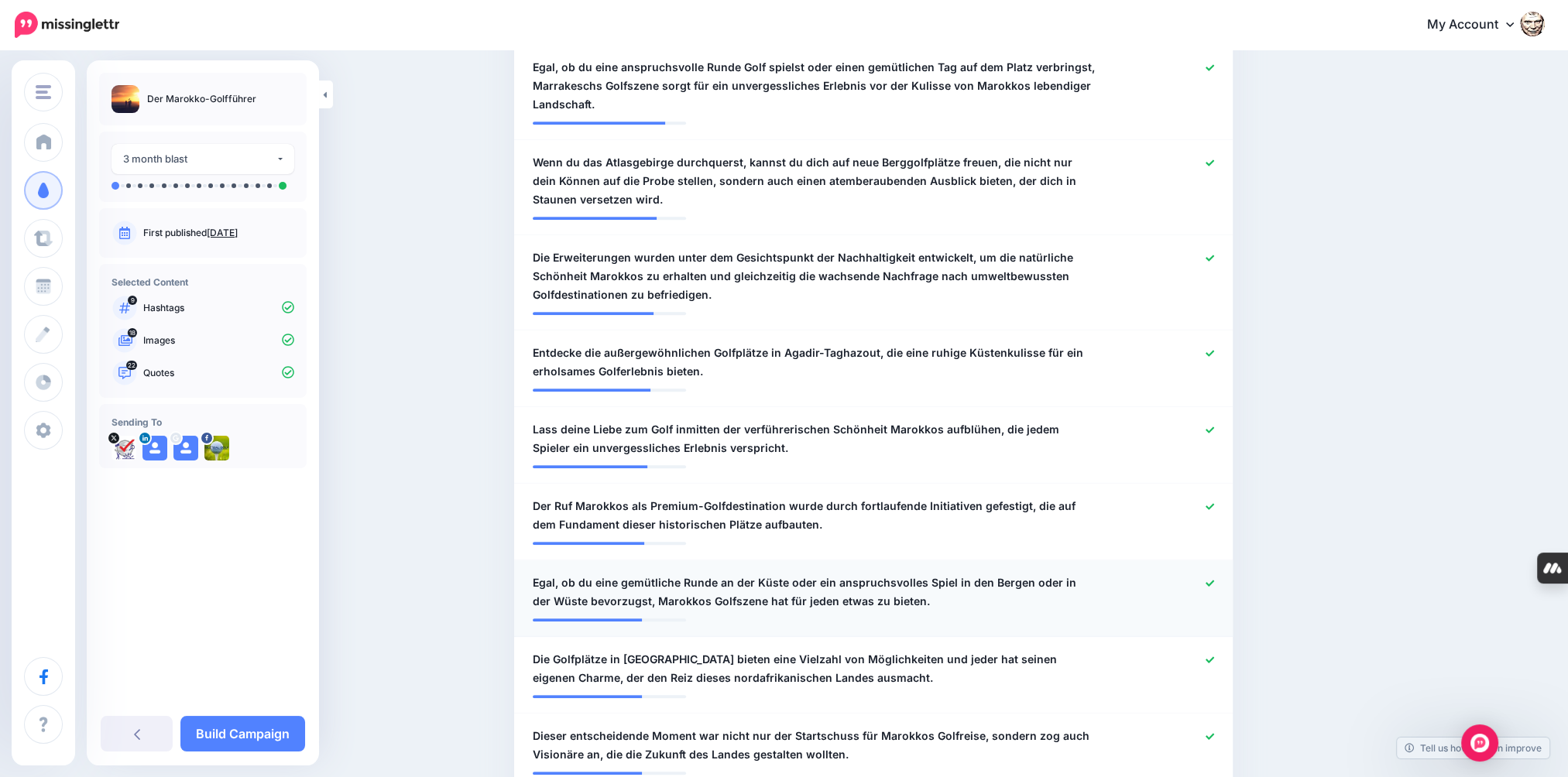
scroll to position [893, 0]
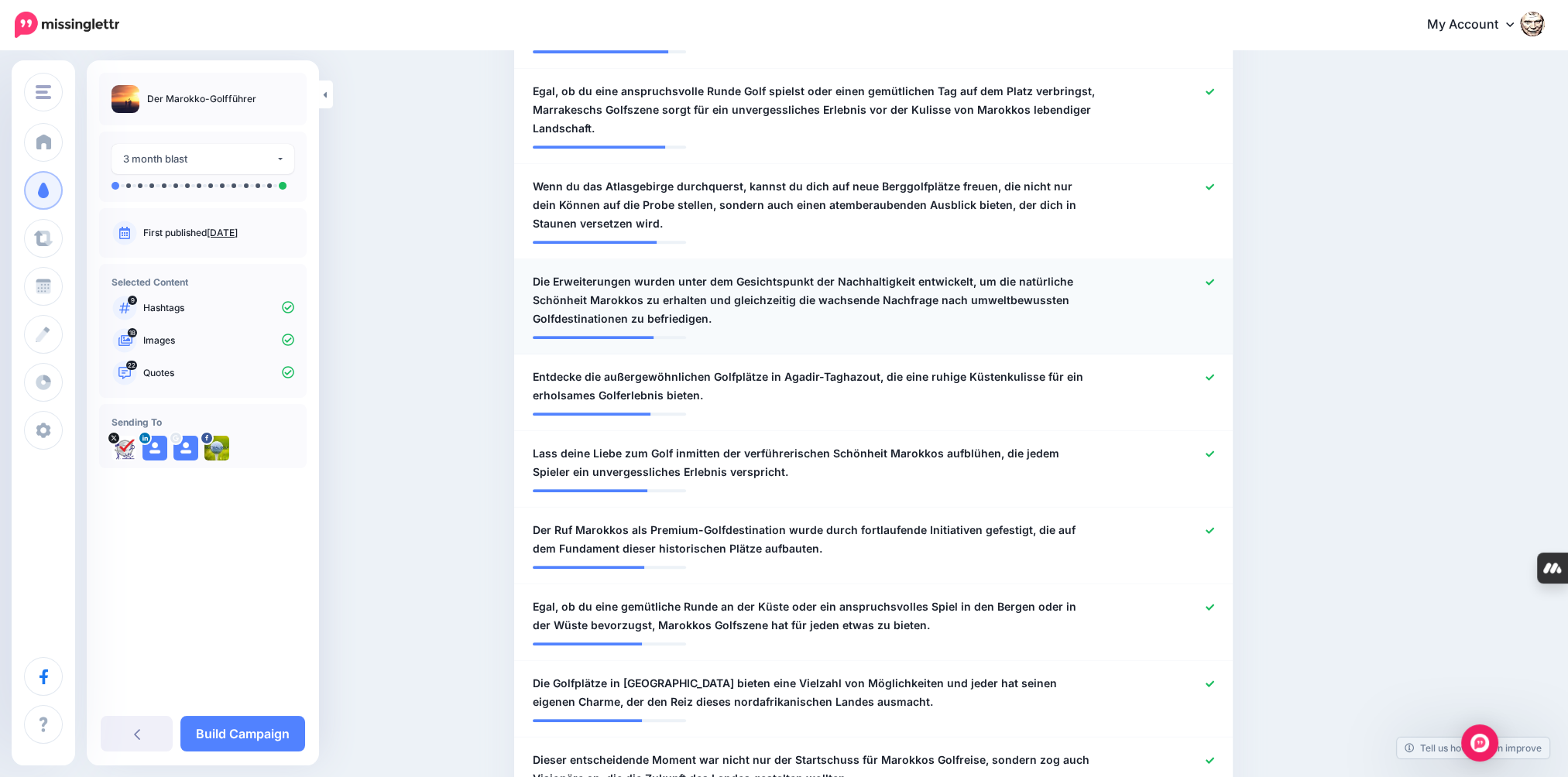
click at [1214, 278] on icon at bounding box center [1210, 283] width 9 height 9
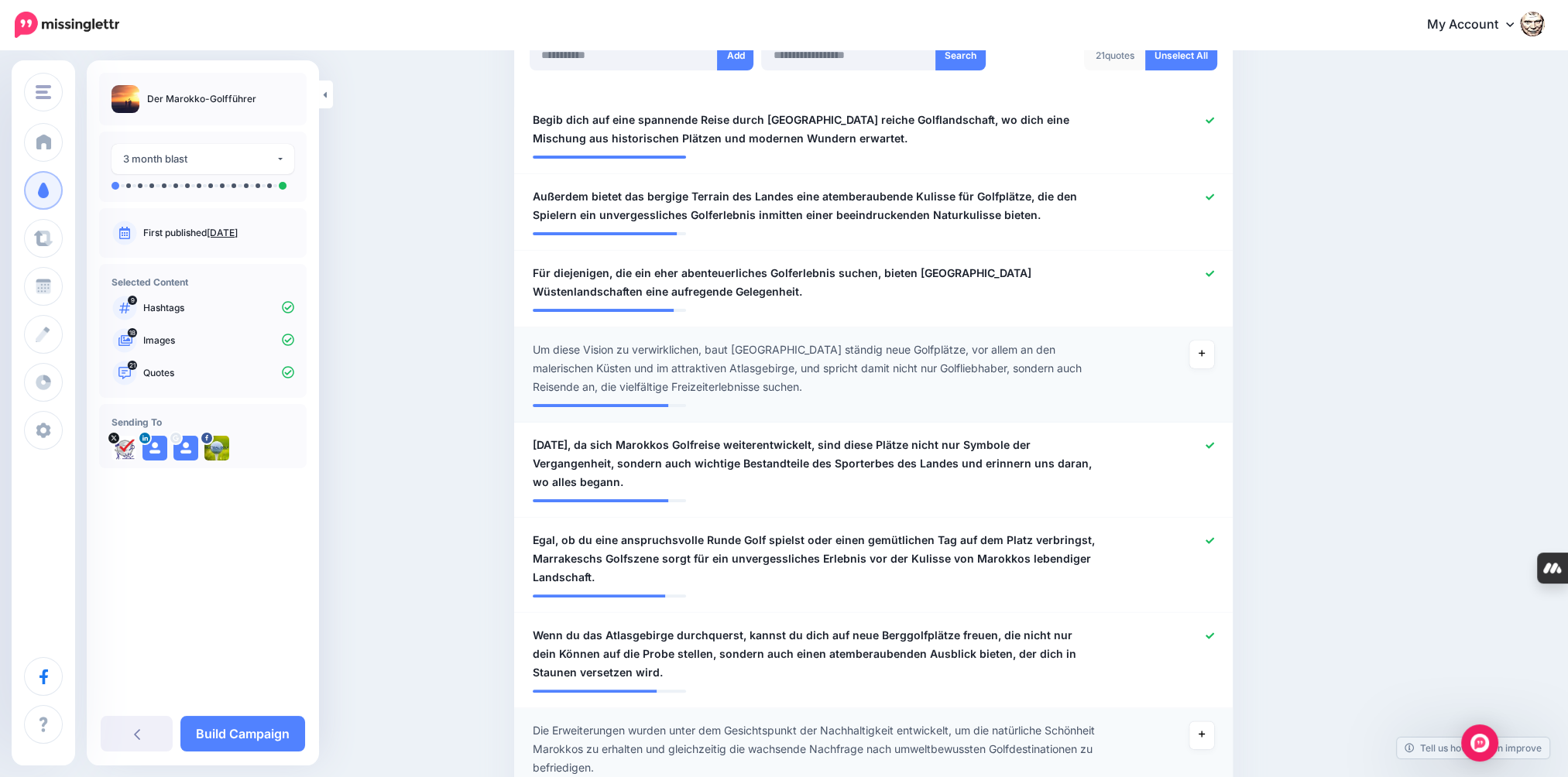
scroll to position [428, 0]
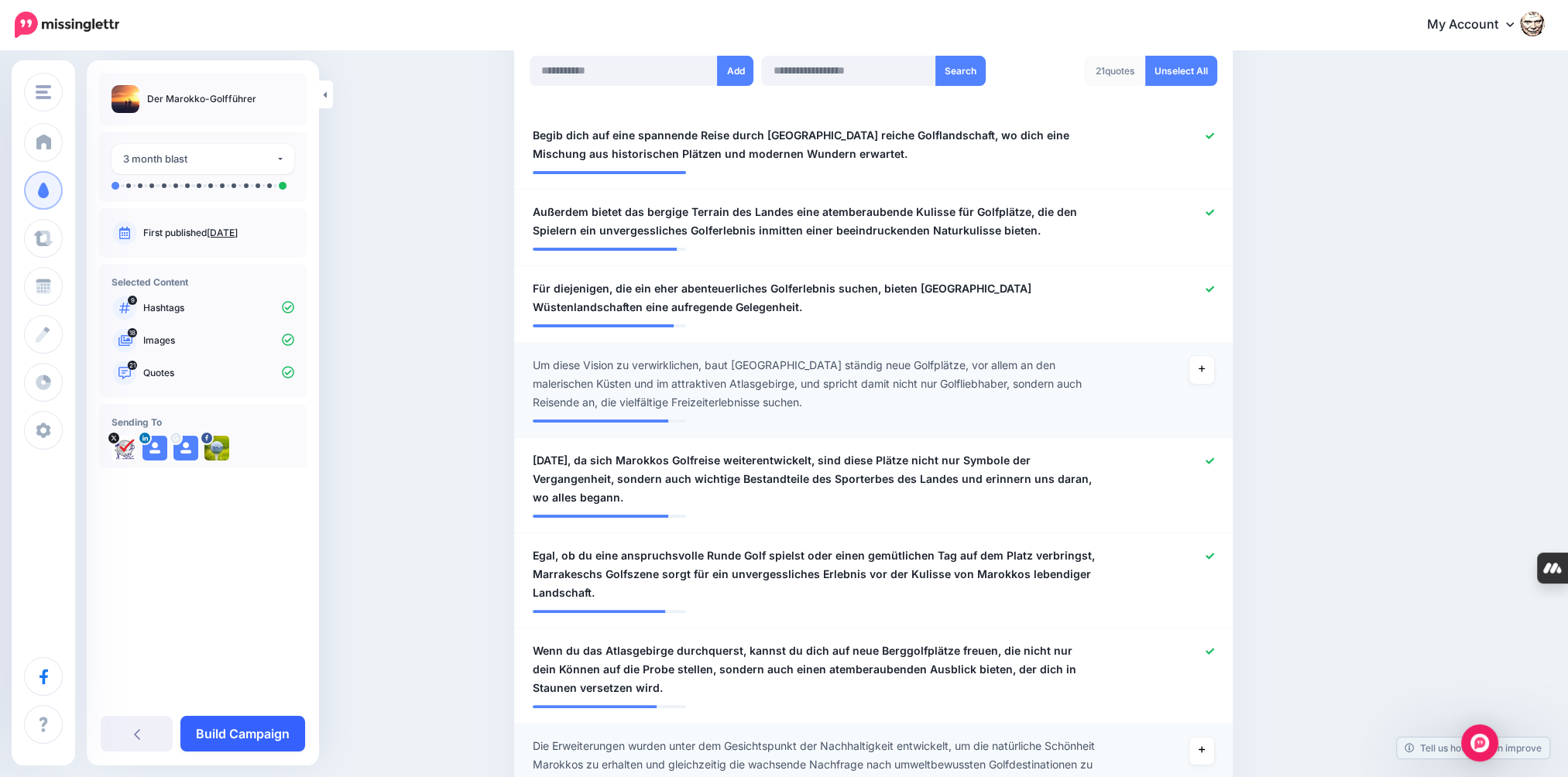
click at [257, 724] on link "Build Campaign" at bounding box center [243, 734] width 124 height 36
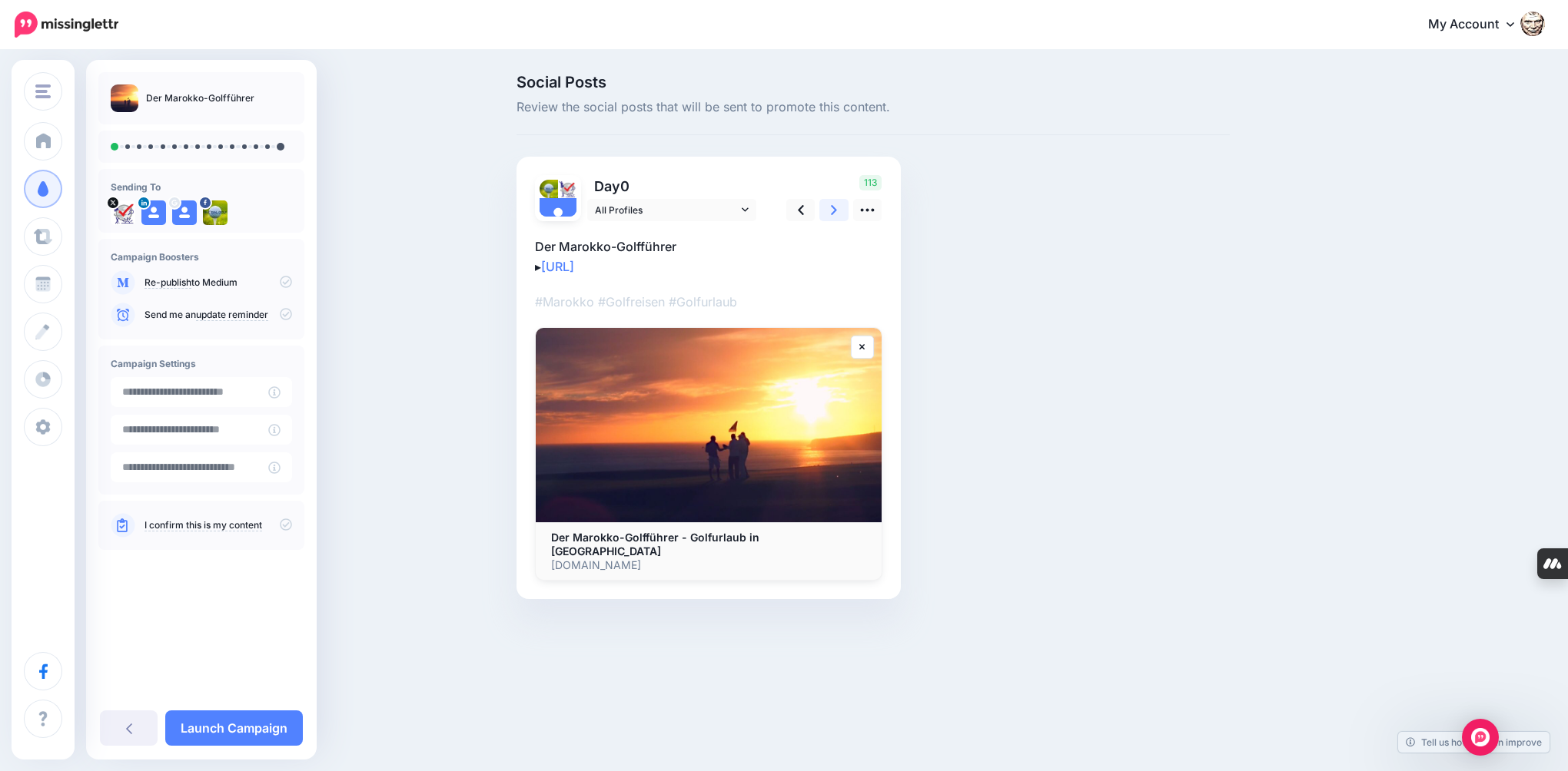
click at [830, 215] on link at bounding box center [834, 210] width 30 height 22
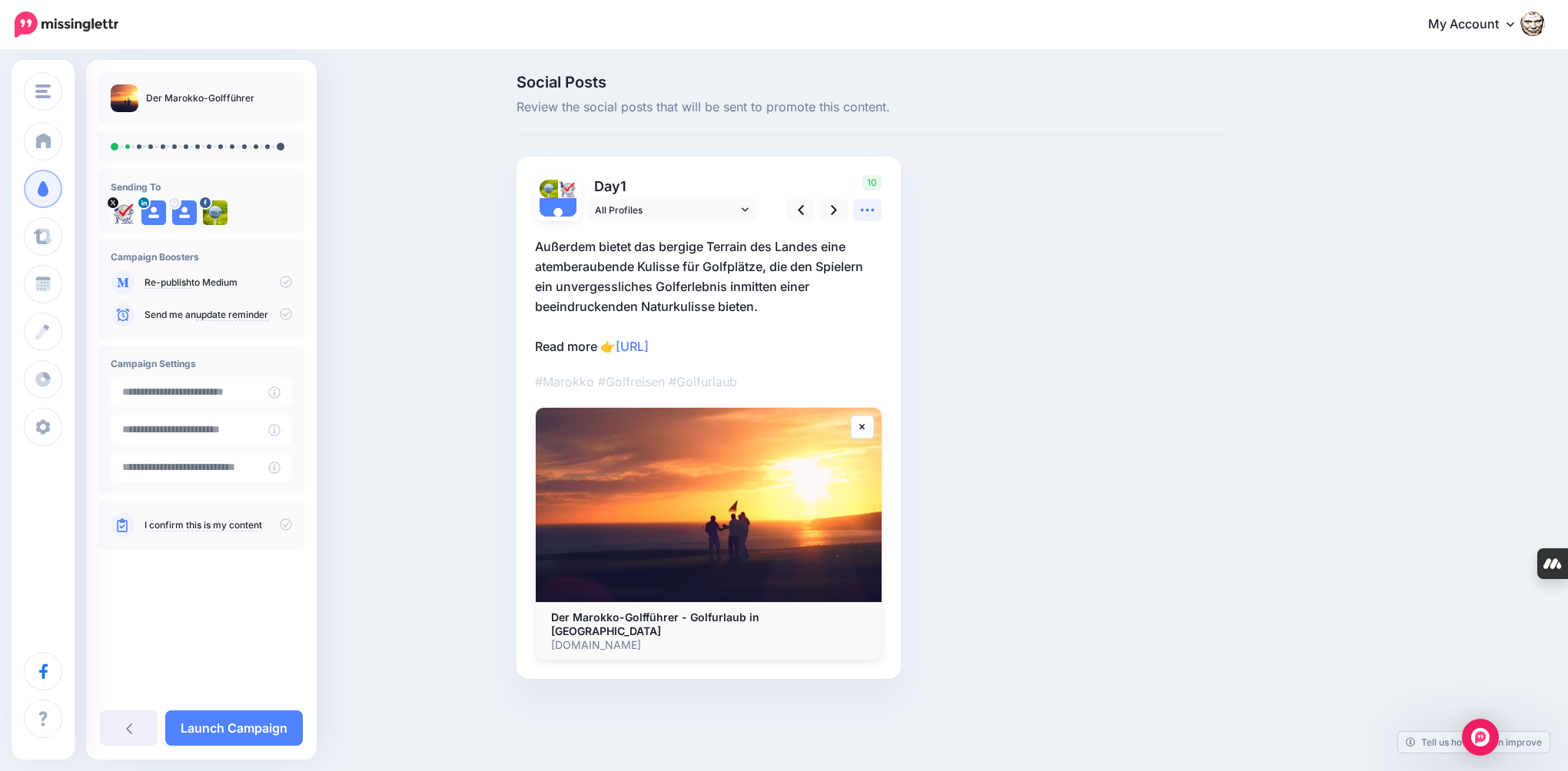
click at [866, 208] on icon at bounding box center [867, 209] width 16 height 16
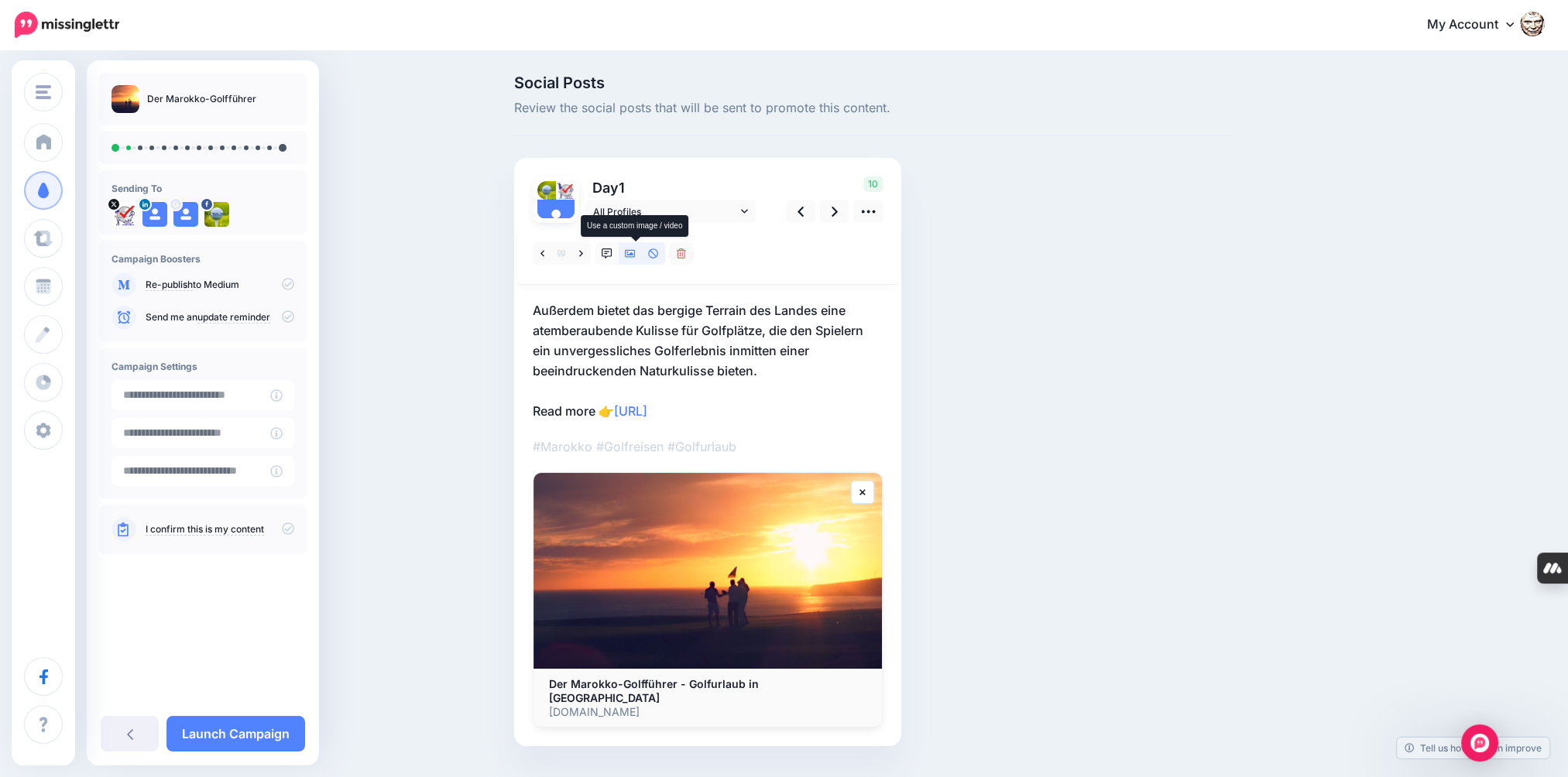
click at [635, 251] on icon at bounding box center [630, 254] width 11 height 11
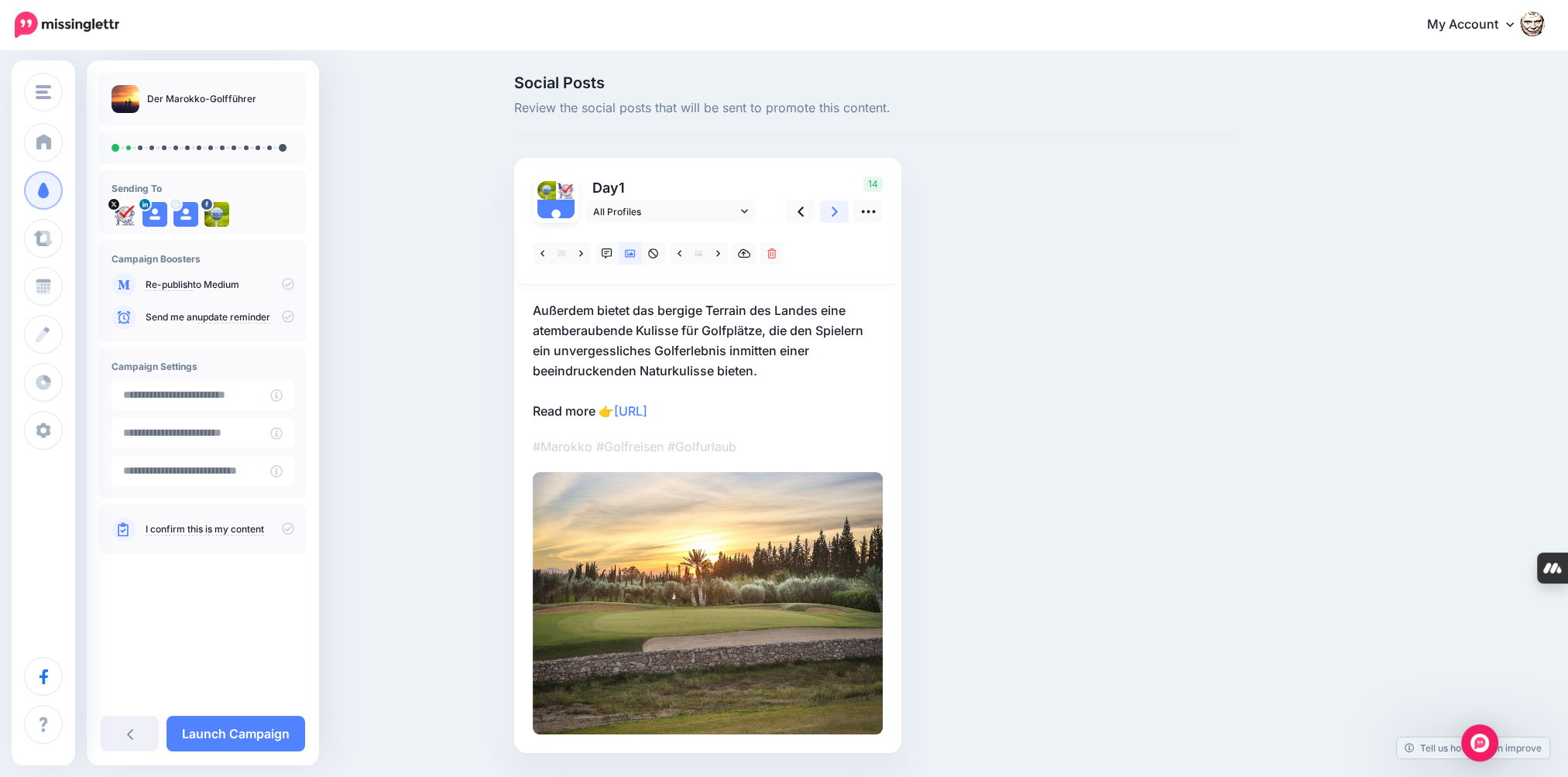
click at [836, 214] on icon at bounding box center [834, 211] width 6 height 16
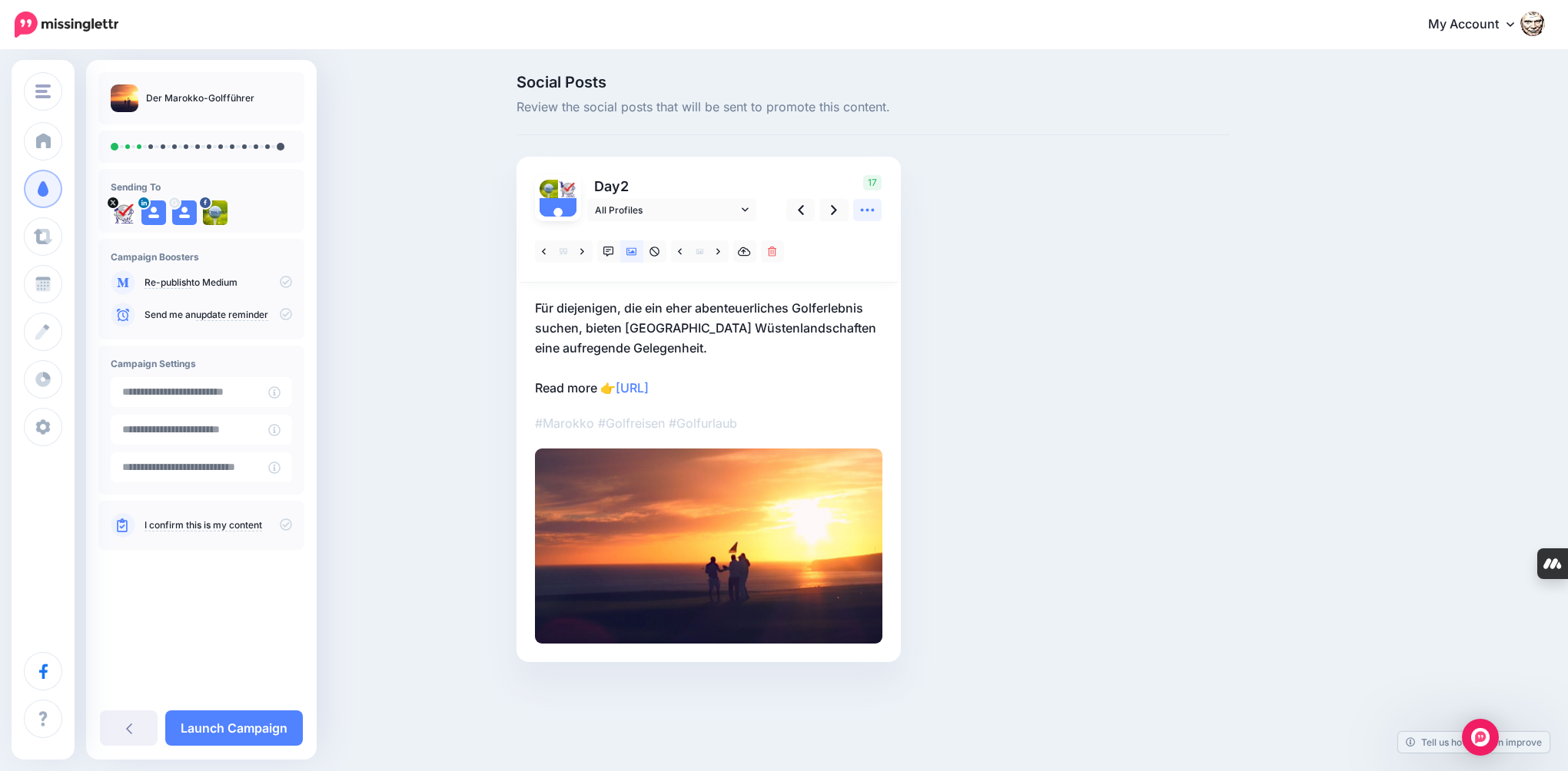
click at [858, 209] on link at bounding box center [868, 210] width 30 height 22
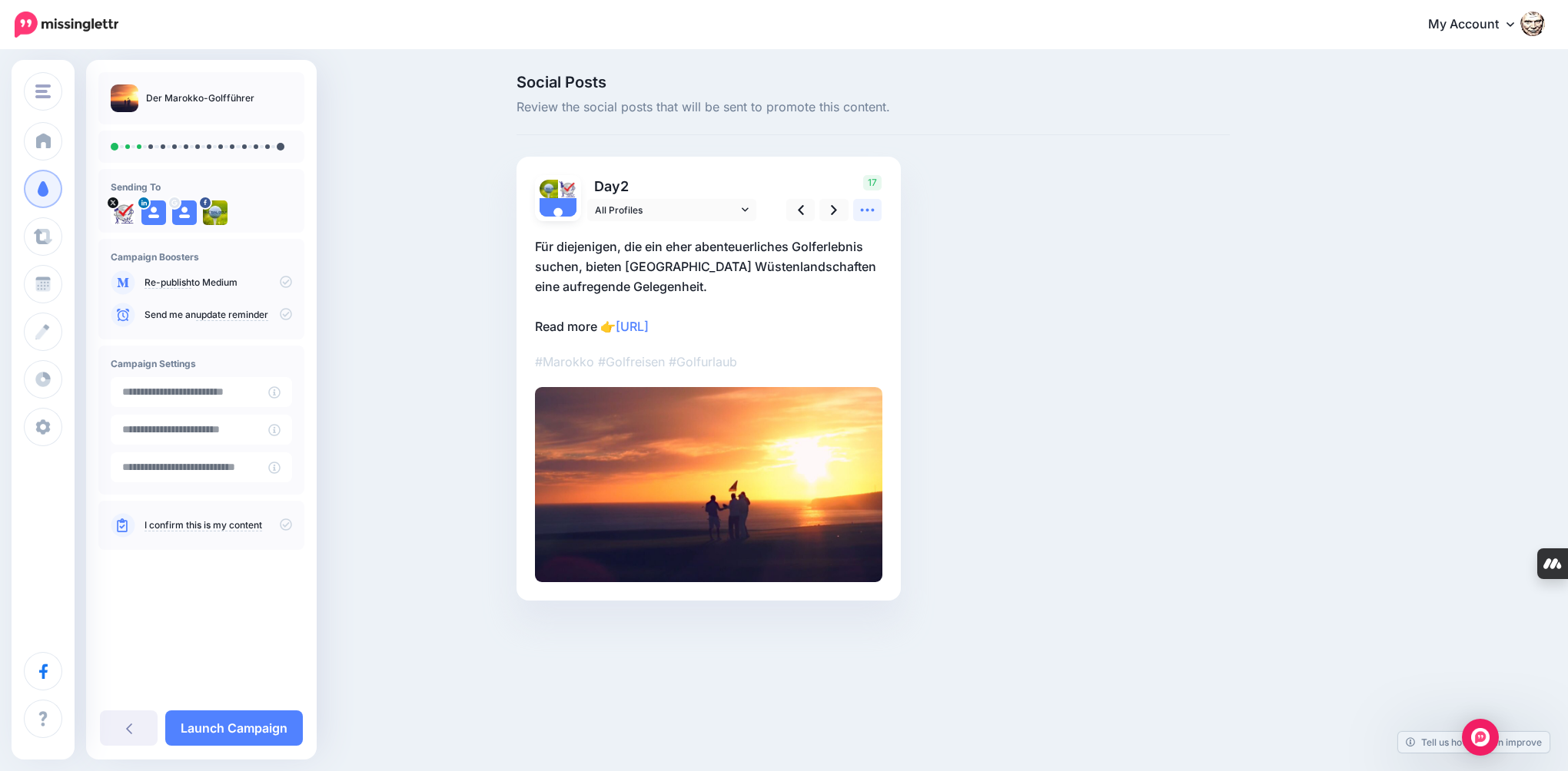
click at [863, 209] on icon at bounding box center [868, 210] width 14 height 3
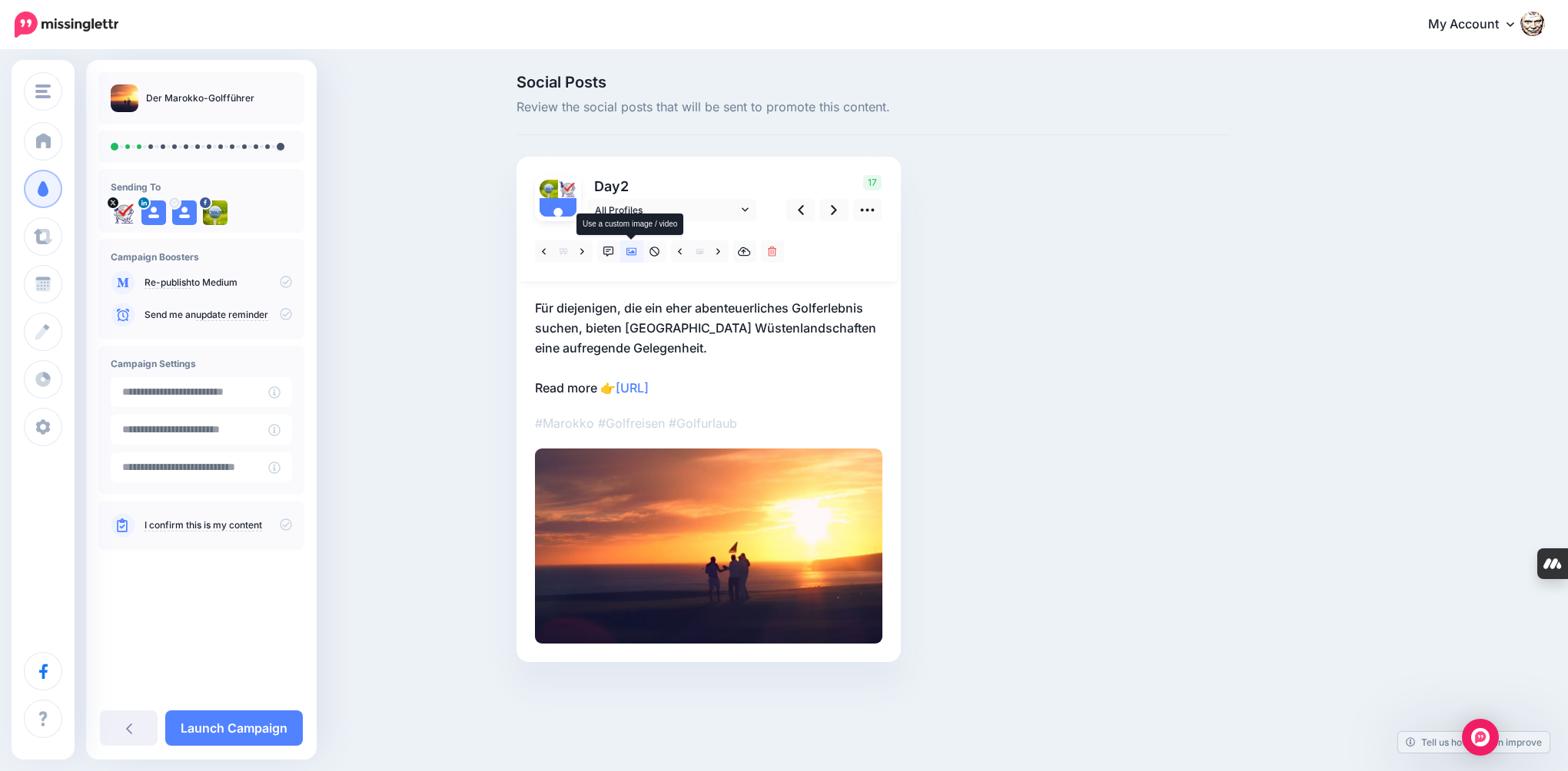
click at [630, 256] on icon at bounding box center [631, 252] width 11 height 11
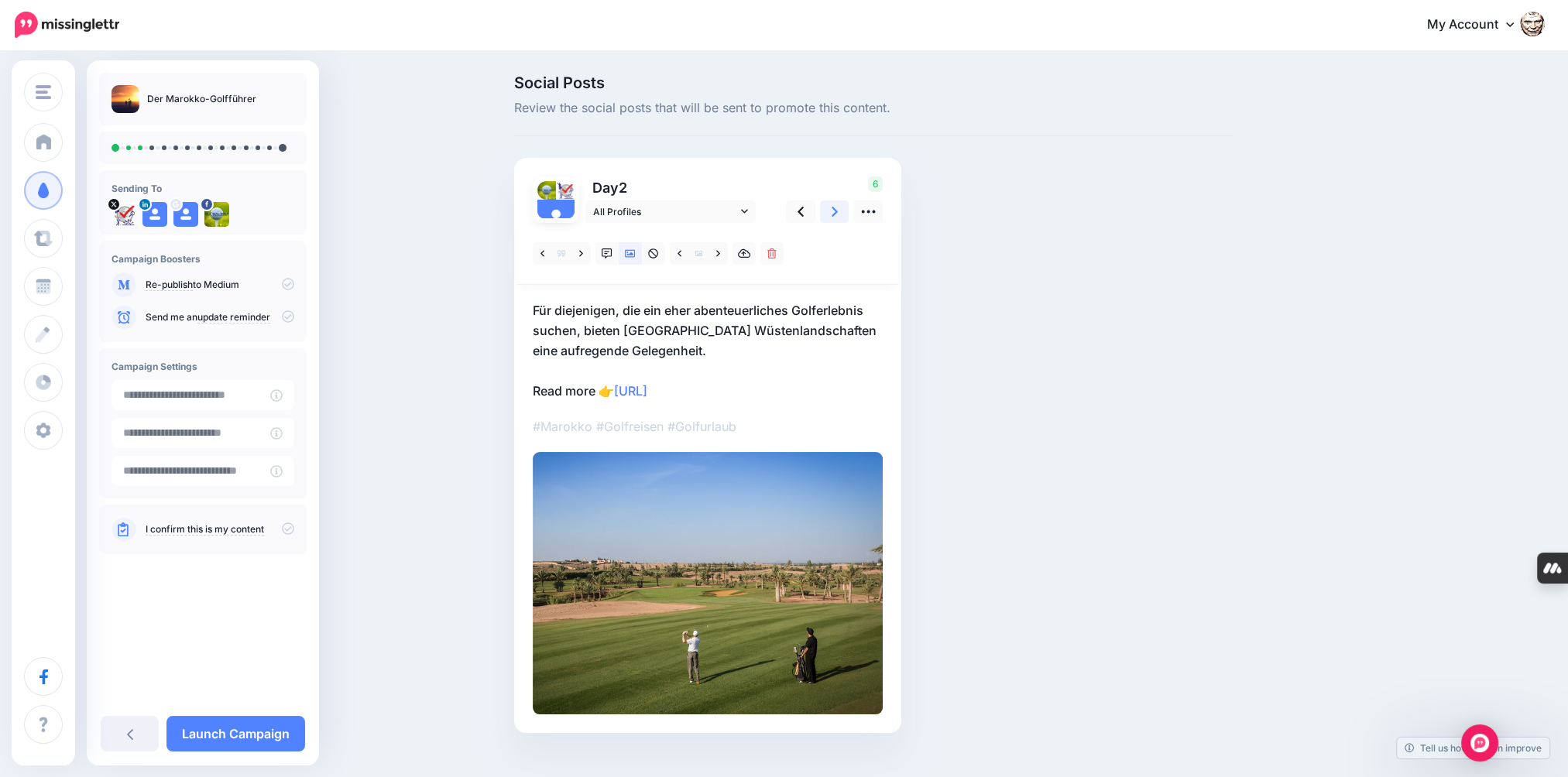
click at [845, 216] on link at bounding box center [834, 212] width 30 height 22
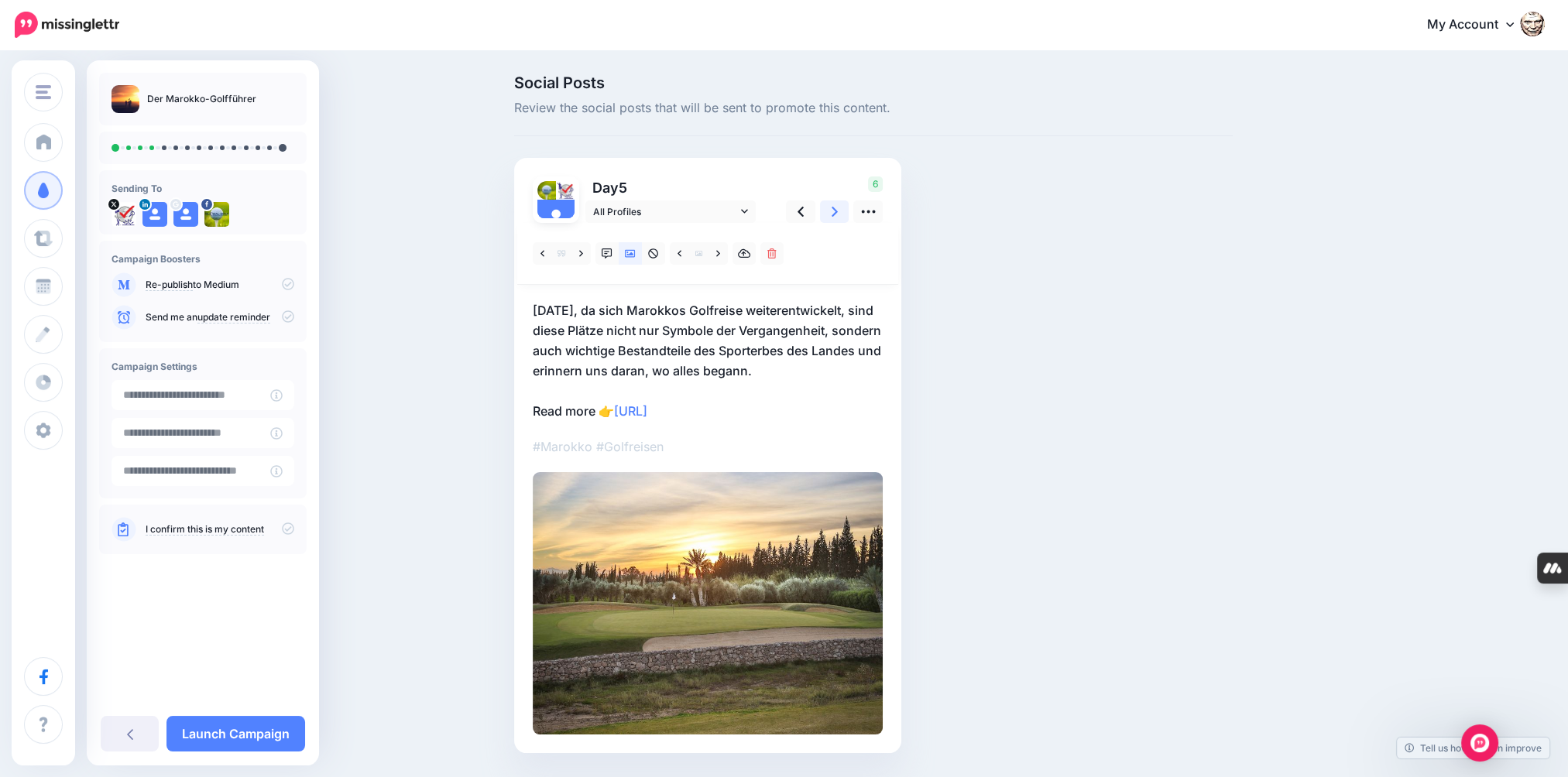
click at [845, 216] on link at bounding box center [834, 212] width 30 height 22
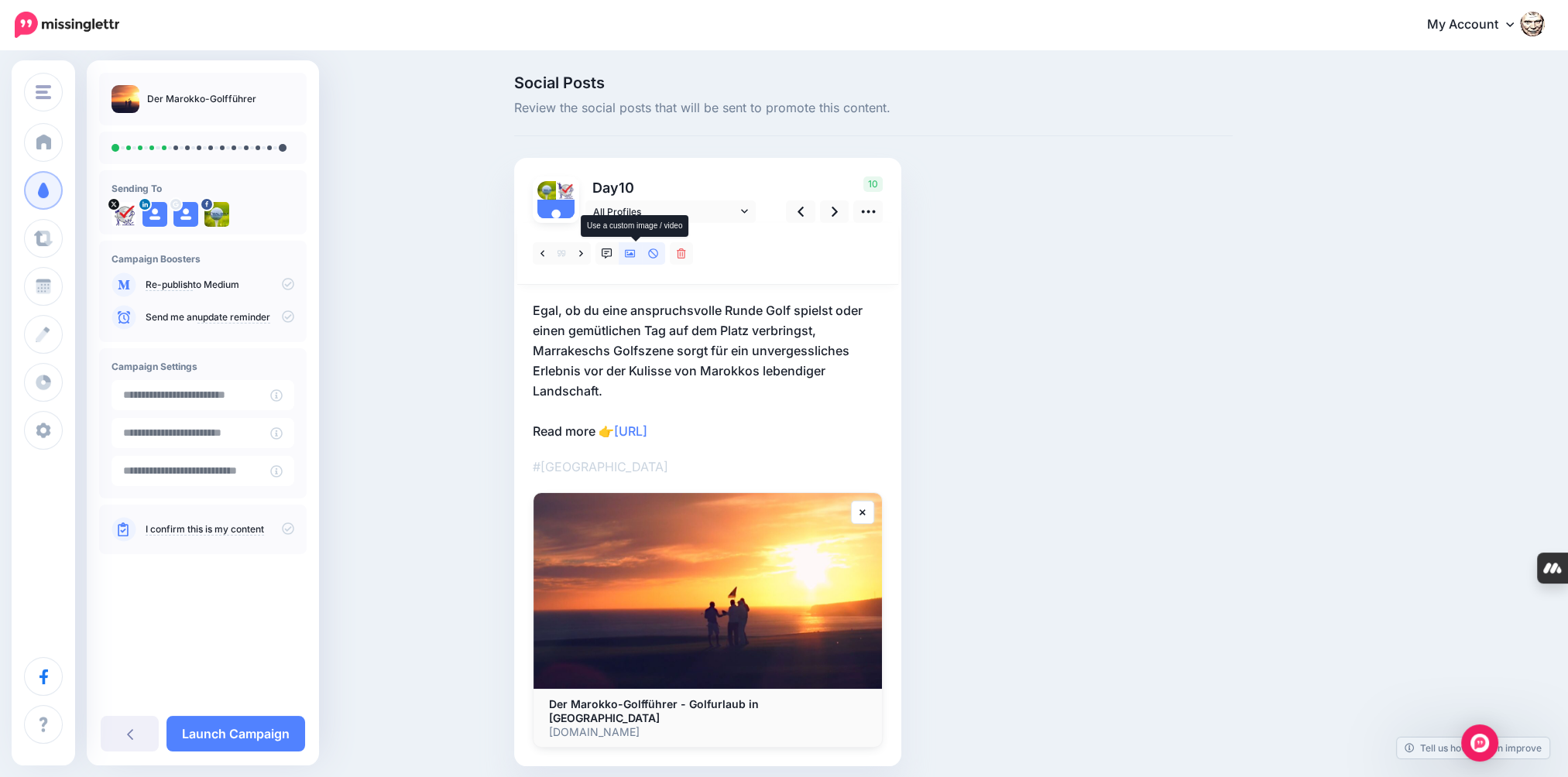
click at [636, 253] on icon at bounding box center [630, 254] width 11 height 8
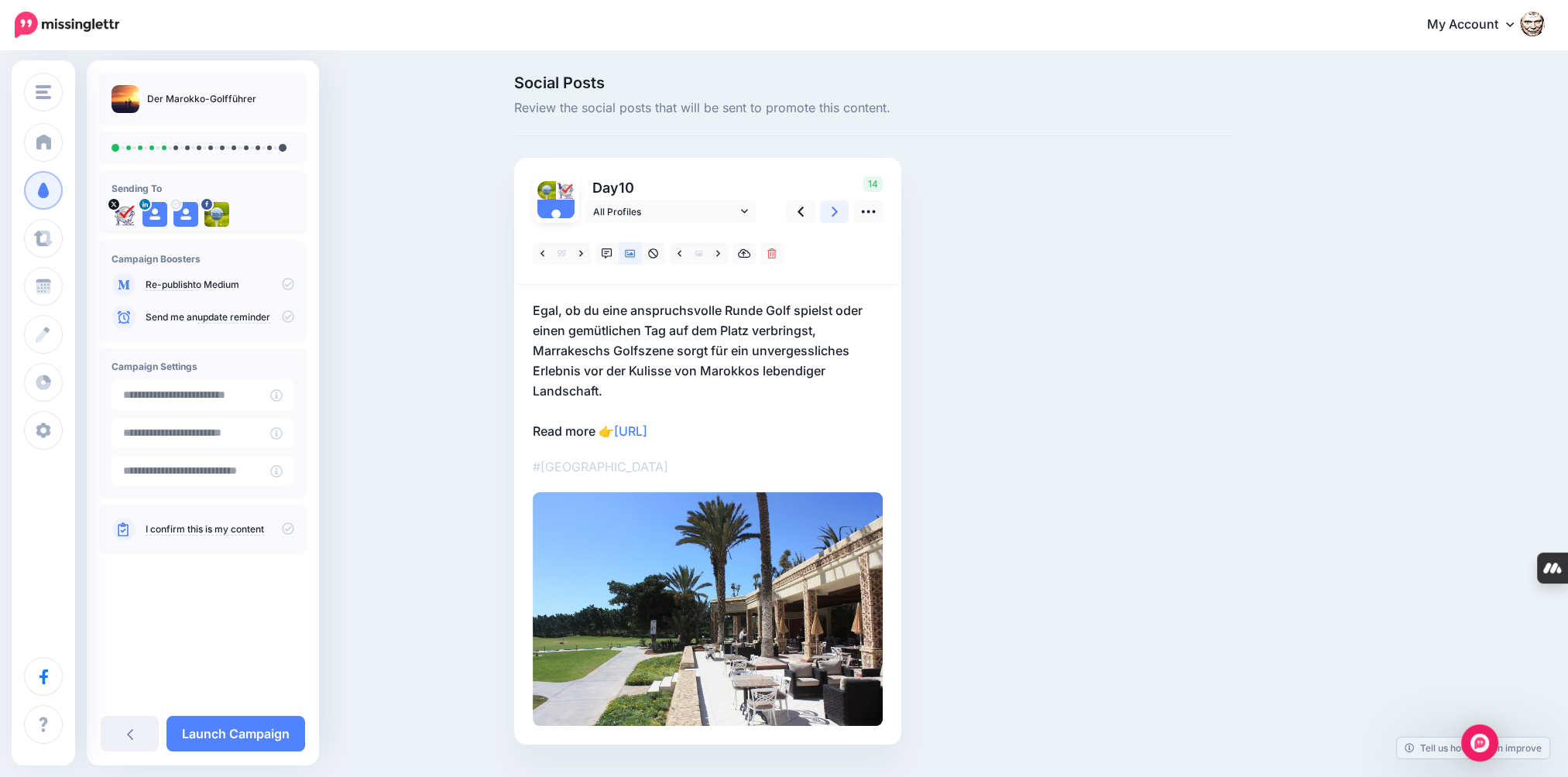
click at [838, 215] on icon at bounding box center [834, 211] width 6 height 16
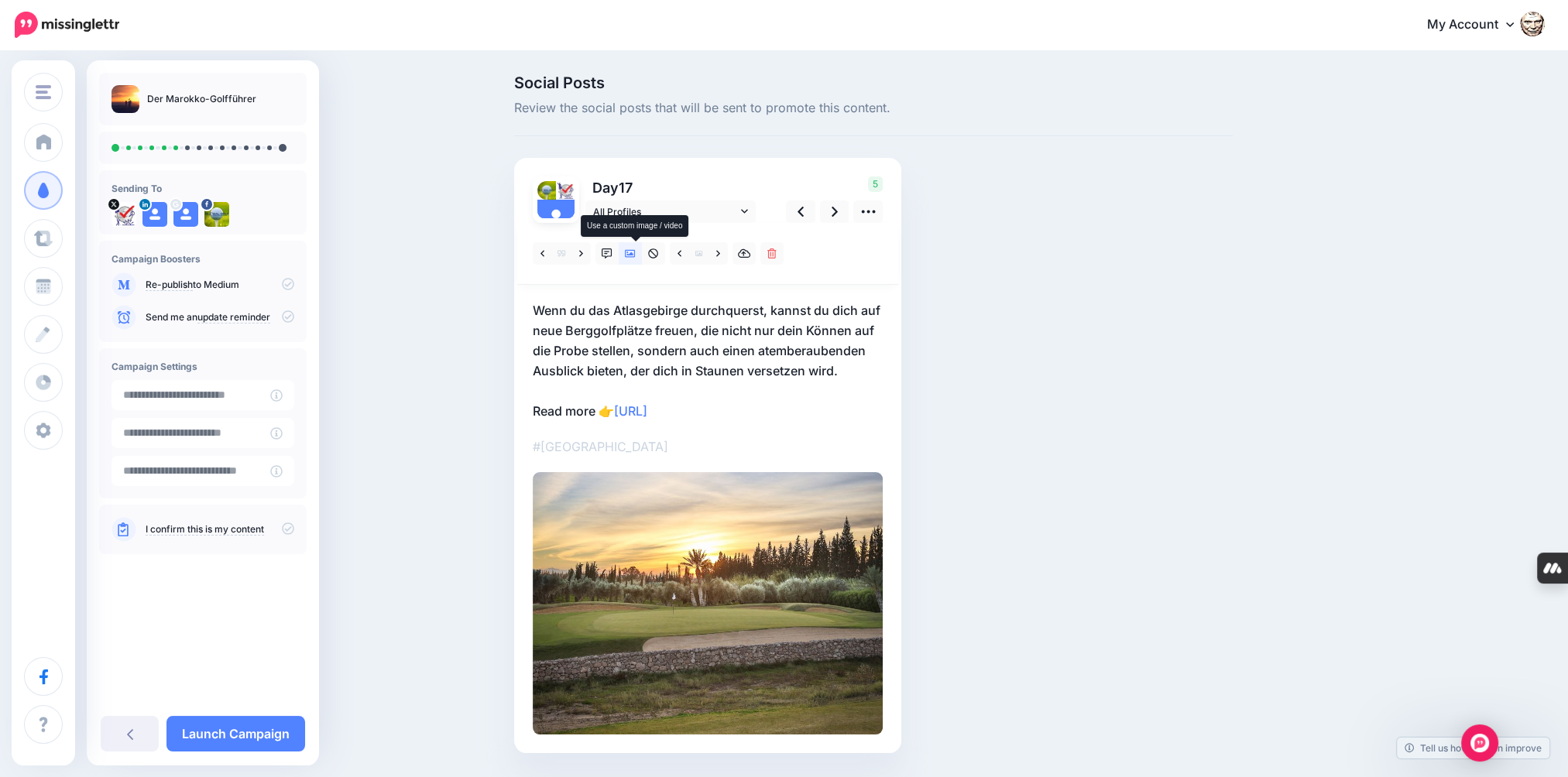
click at [636, 255] on icon at bounding box center [630, 254] width 11 height 8
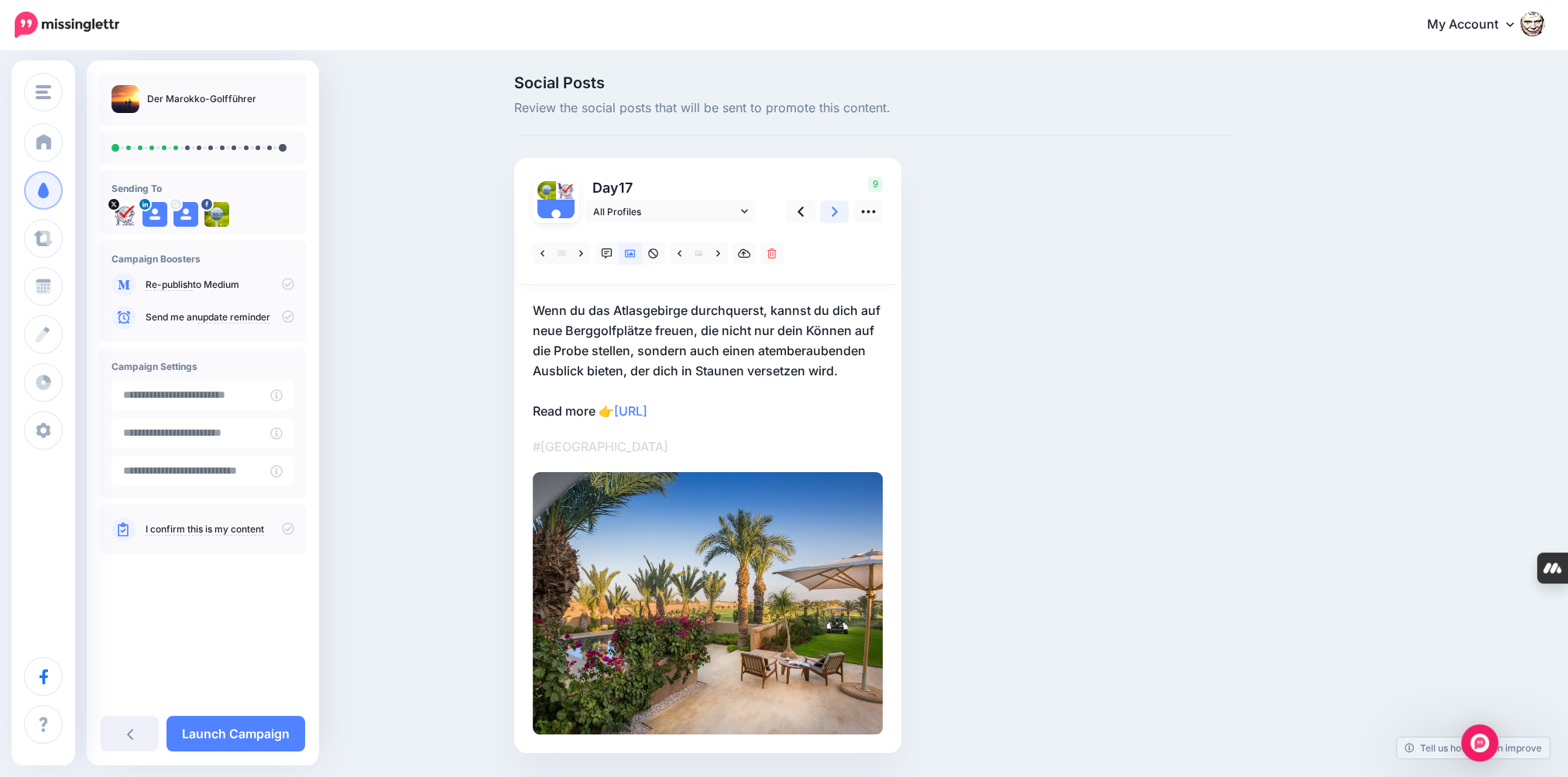
click at [838, 213] on icon at bounding box center [834, 211] width 6 height 16
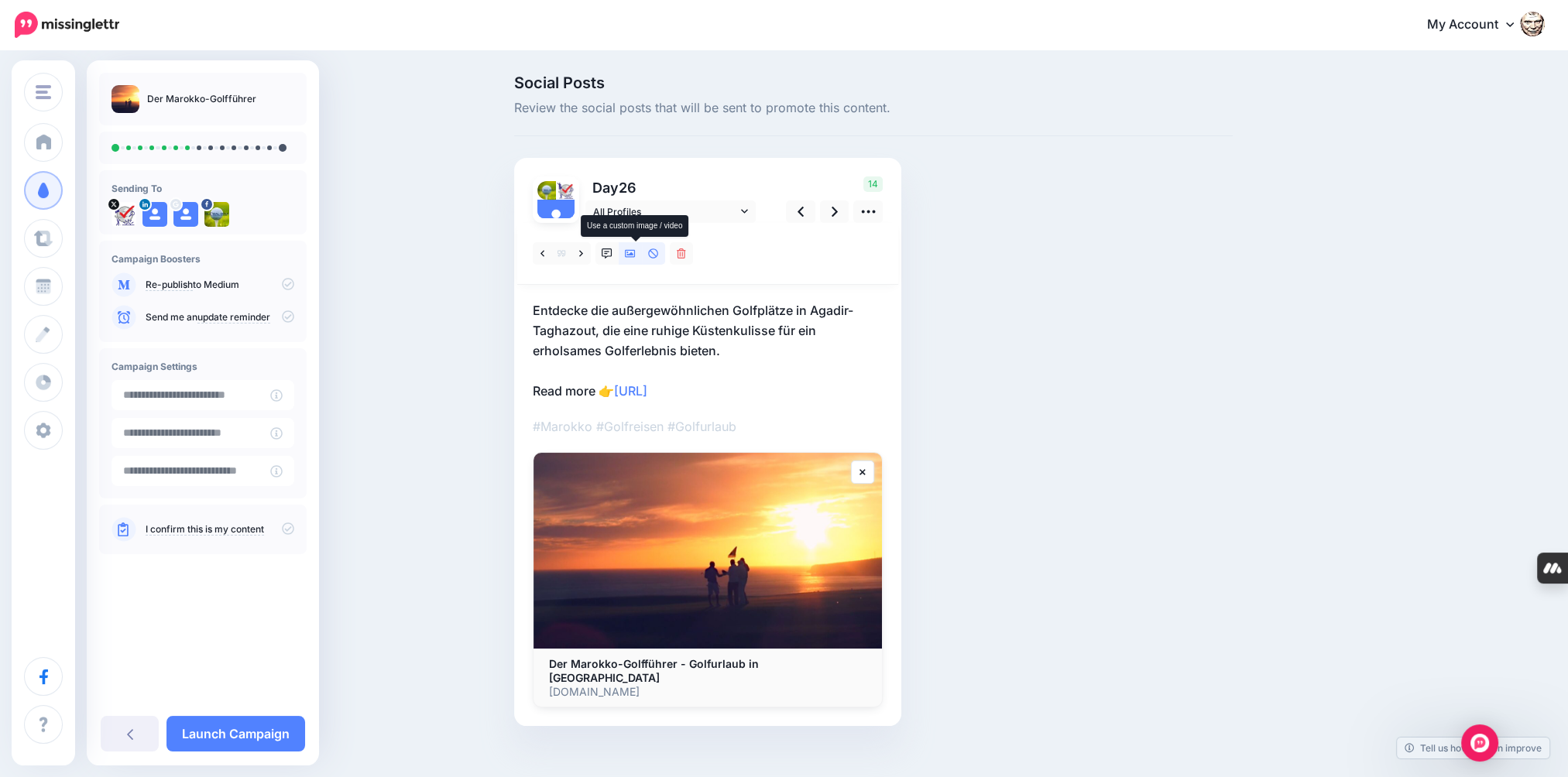
click at [632, 257] on icon at bounding box center [630, 254] width 11 height 11
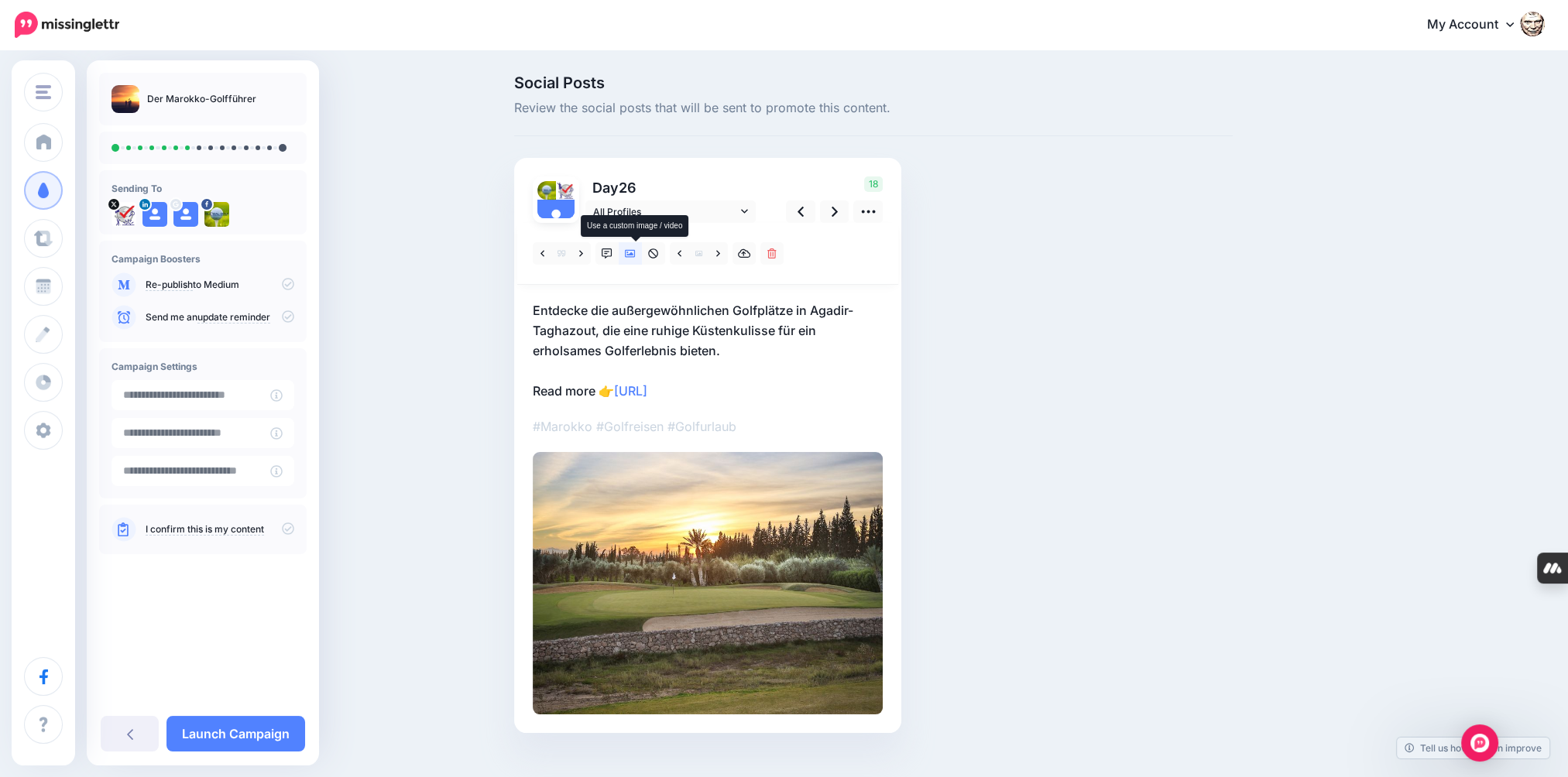
click at [632, 257] on icon at bounding box center [630, 254] width 11 height 11
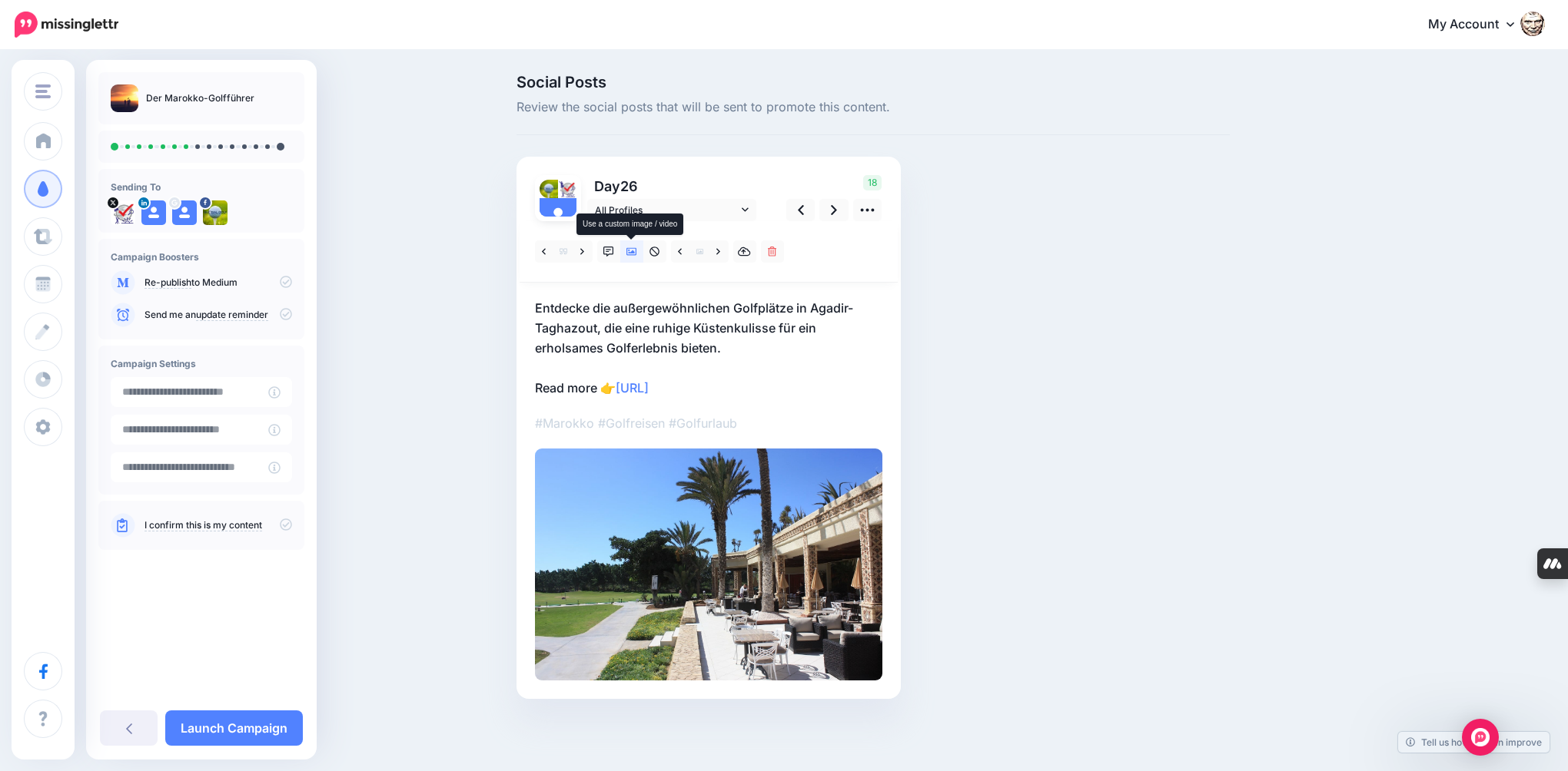
click at [628, 255] on icon at bounding box center [631, 252] width 11 height 11
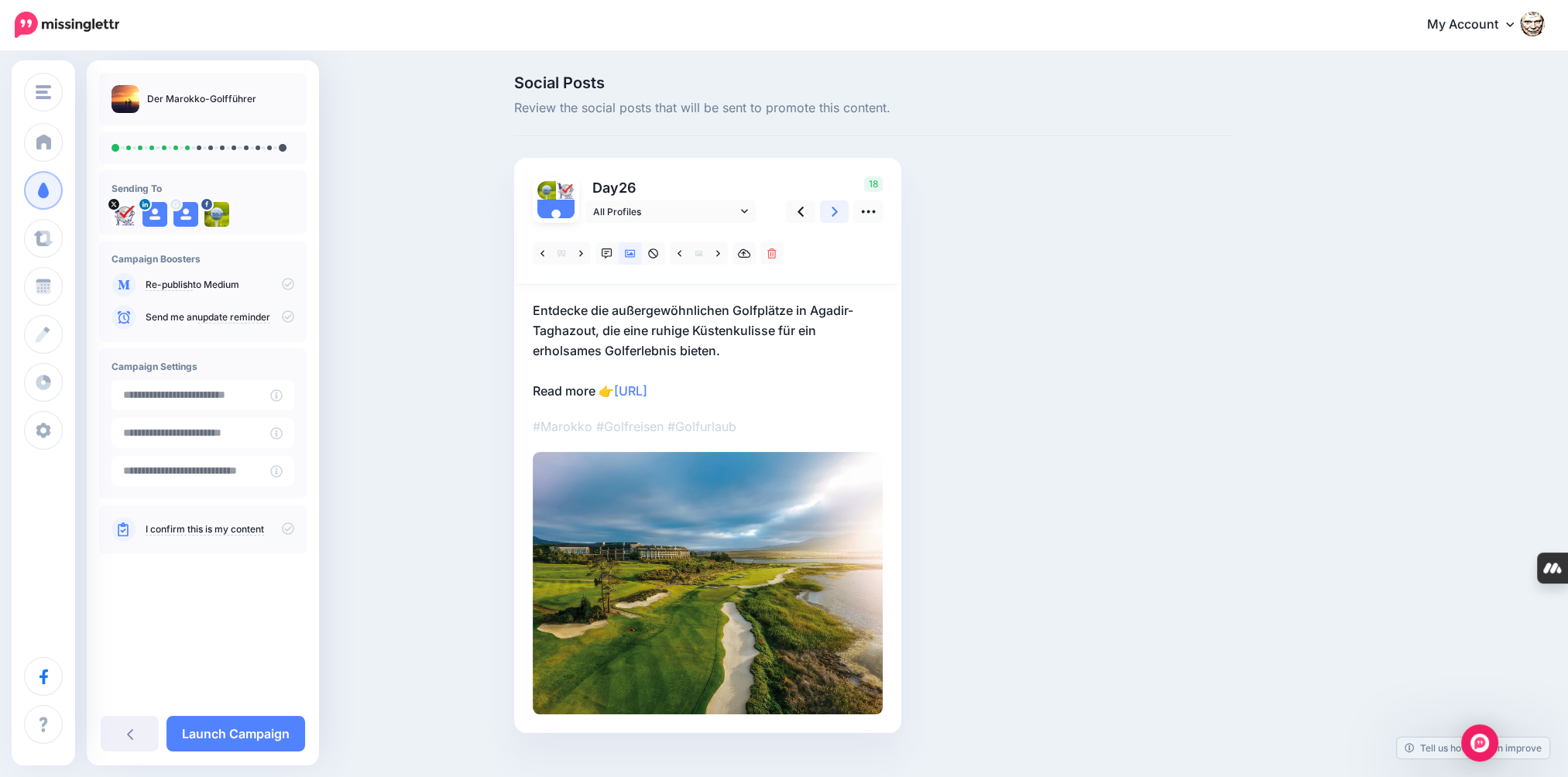
click at [836, 210] on link at bounding box center [834, 212] width 30 height 22
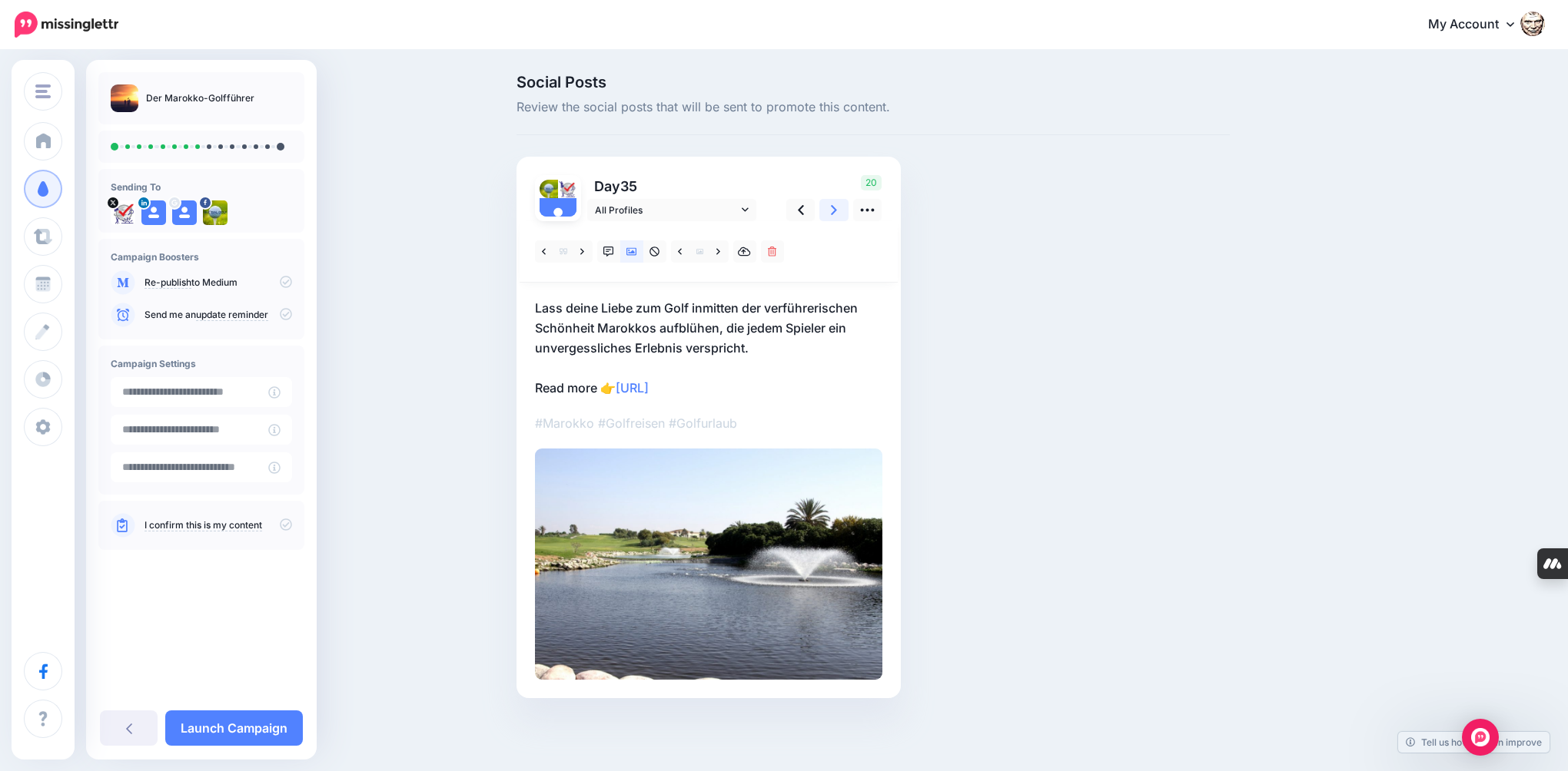
click at [830, 209] on link at bounding box center [834, 210] width 30 height 22
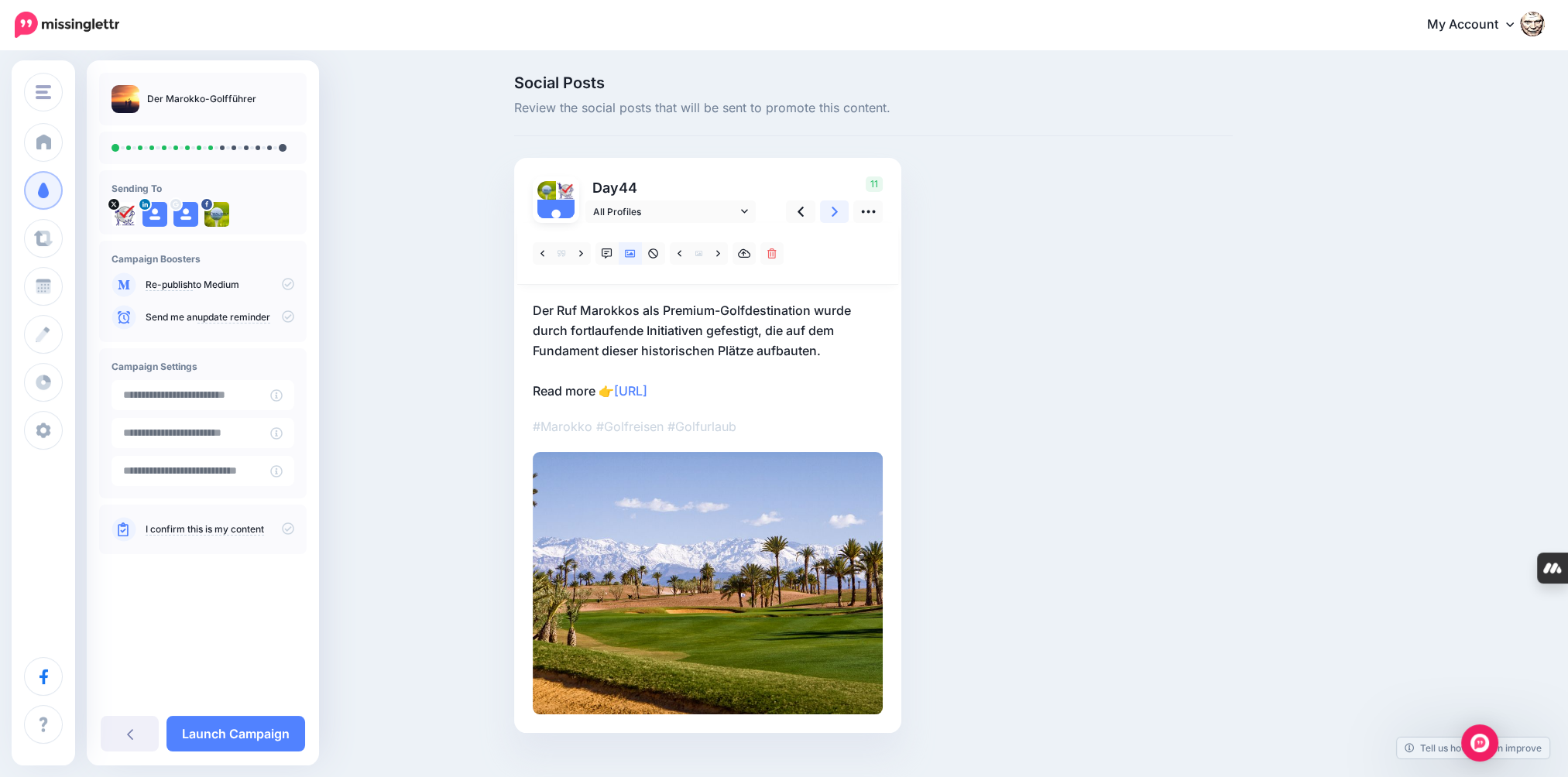
click at [831, 213] on link at bounding box center [834, 212] width 30 height 22
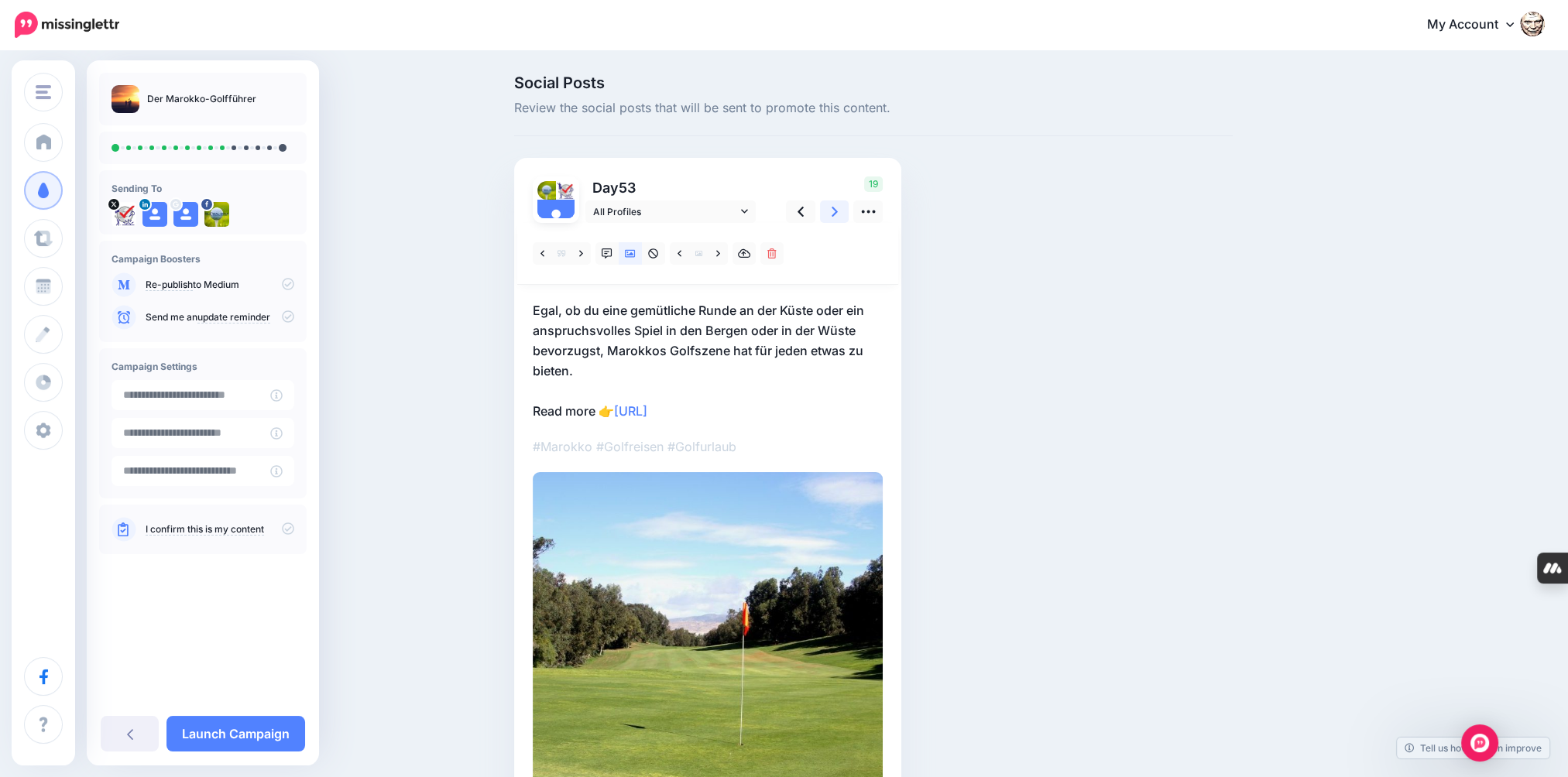
click at [831, 213] on link at bounding box center [834, 212] width 30 height 22
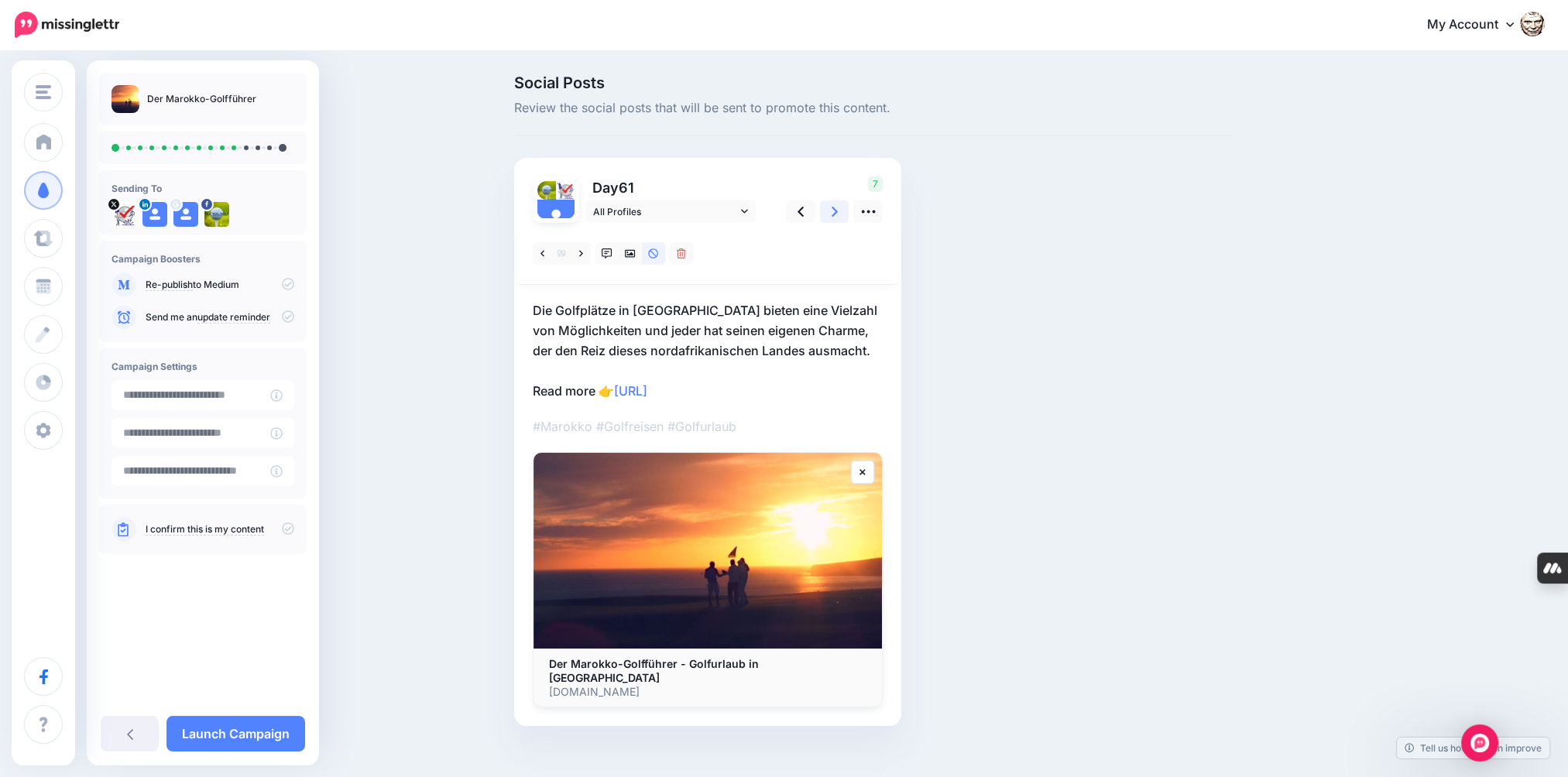
click at [838, 212] on icon at bounding box center [834, 211] width 6 height 16
click at [636, 254] on icon at bounding box center [630, 254] width 11 height 8
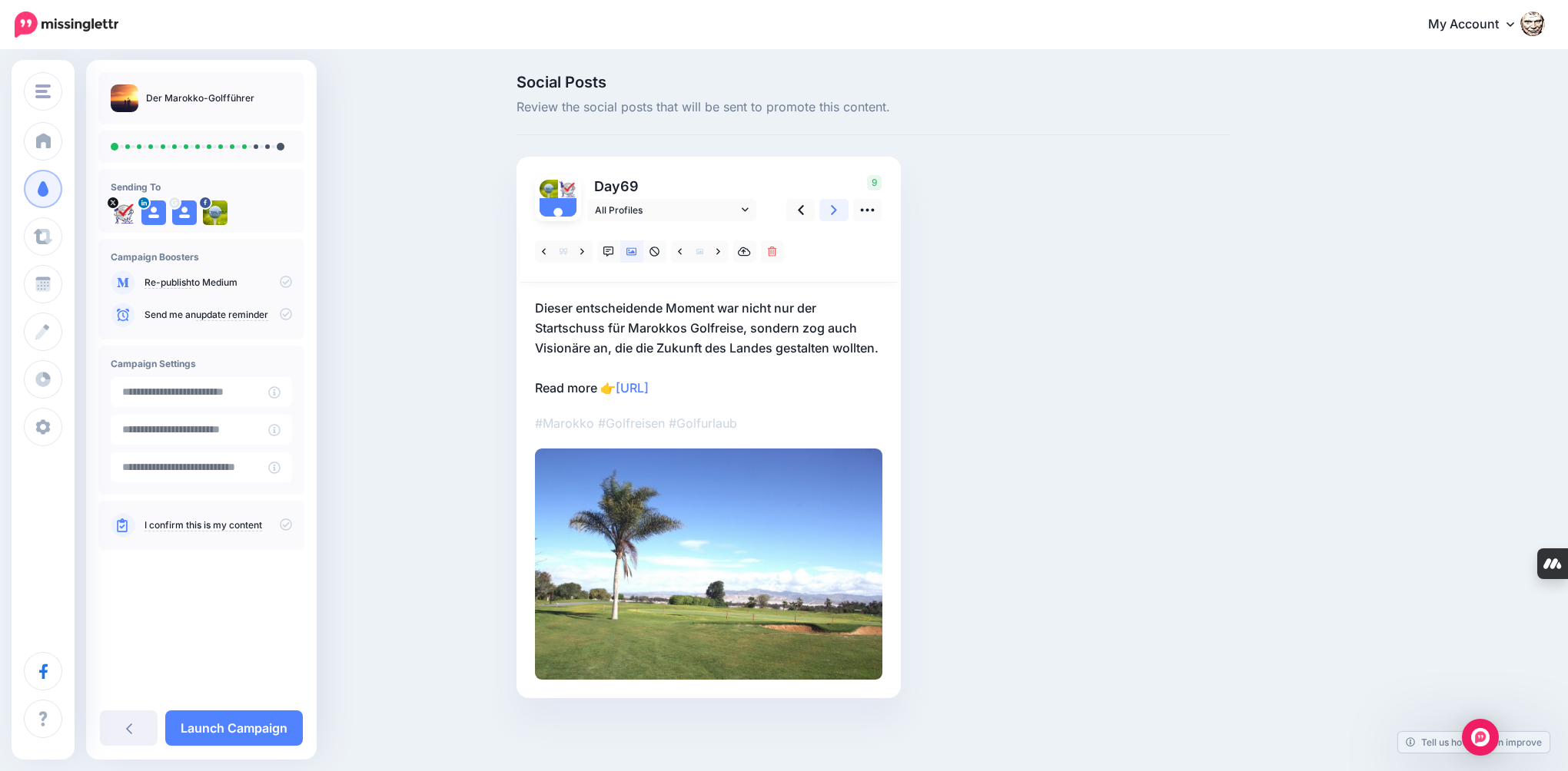
click at [831, 206] on icon at bounding box center [833, 210] width 6 height 10
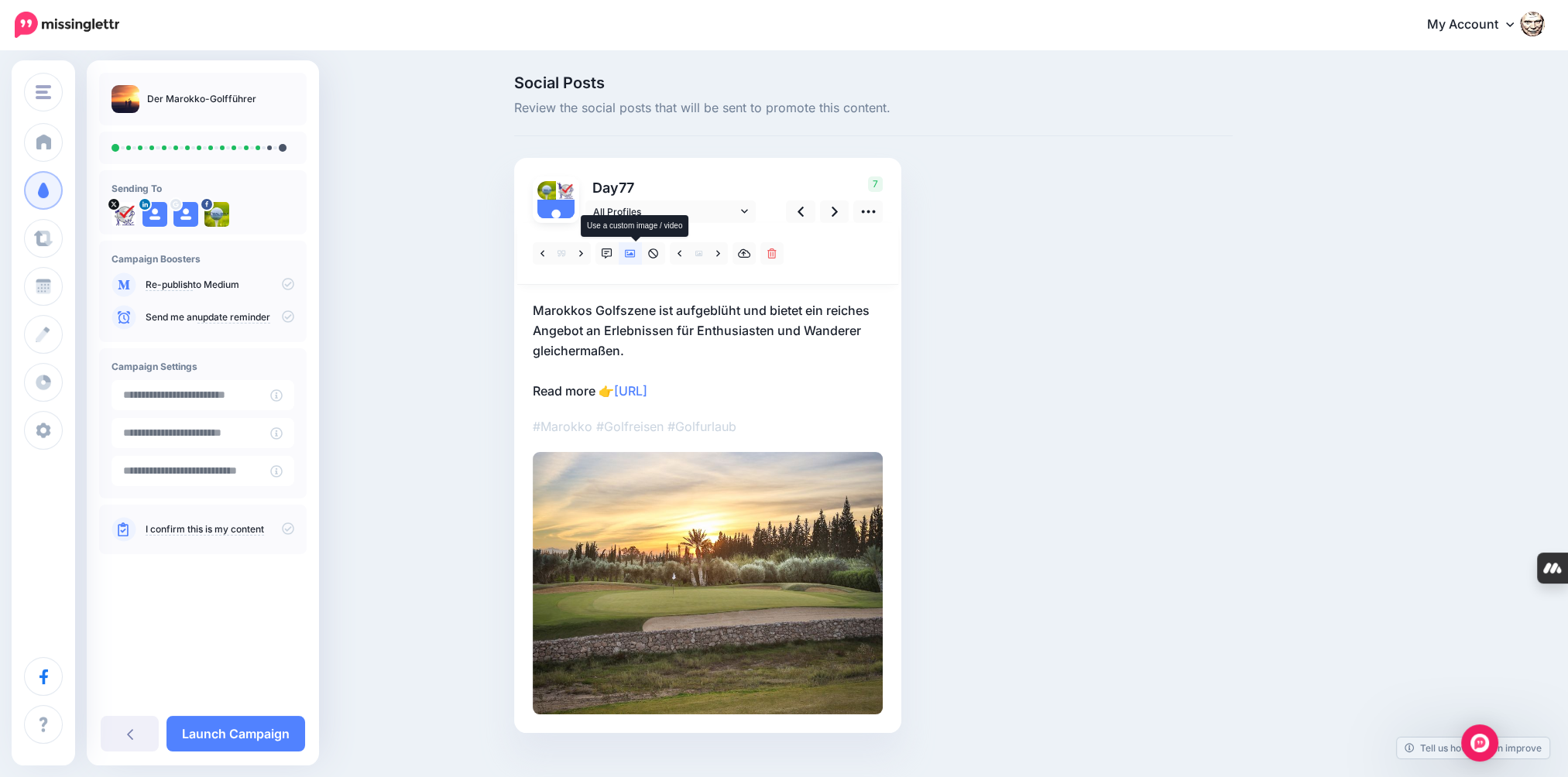
click at [636, 257] on icon at bounding box center [630, 254] width 11 height 8
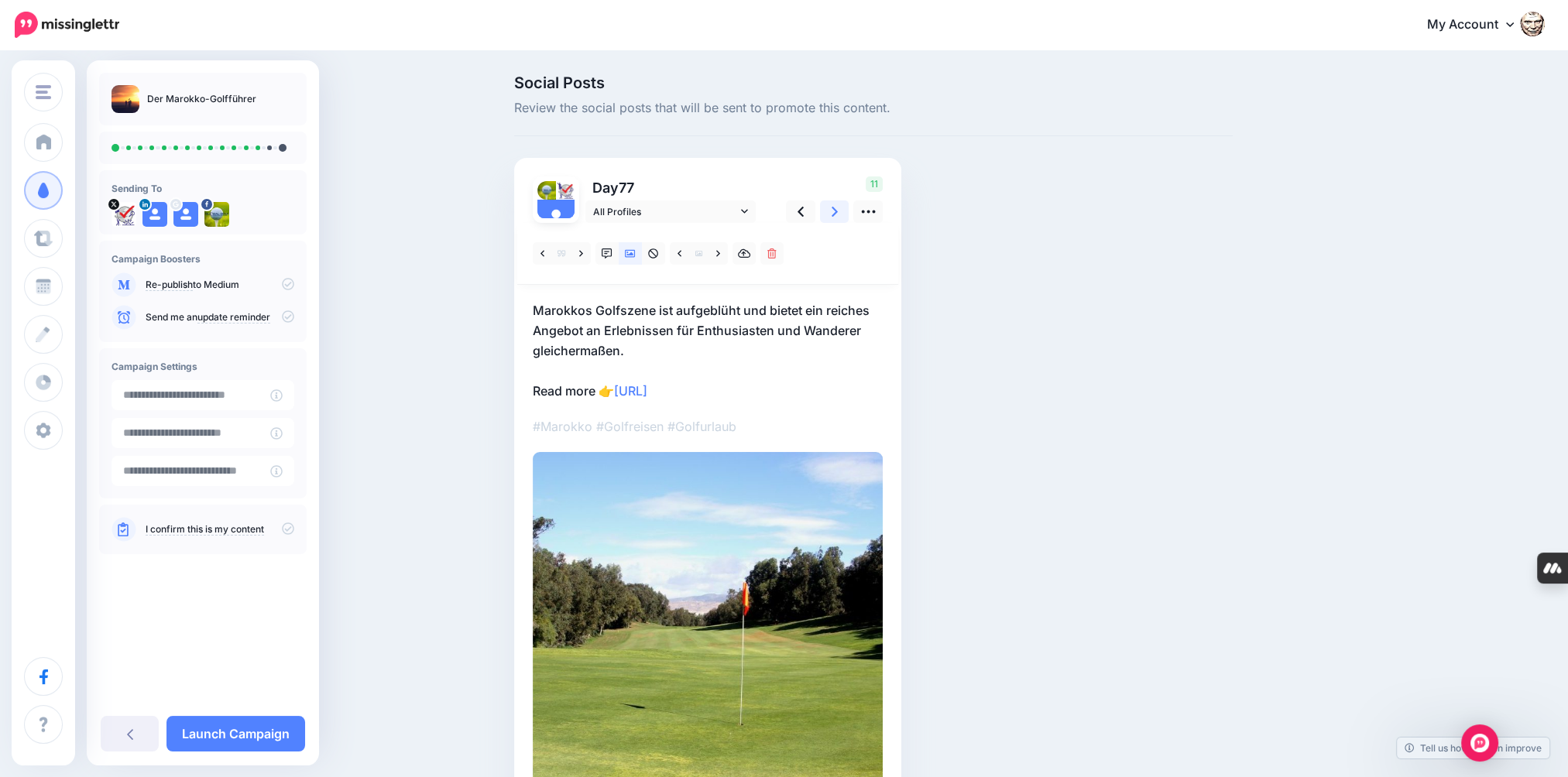
click at [838, 218] on icon at bounding box center [834, 211] width 6 height 16
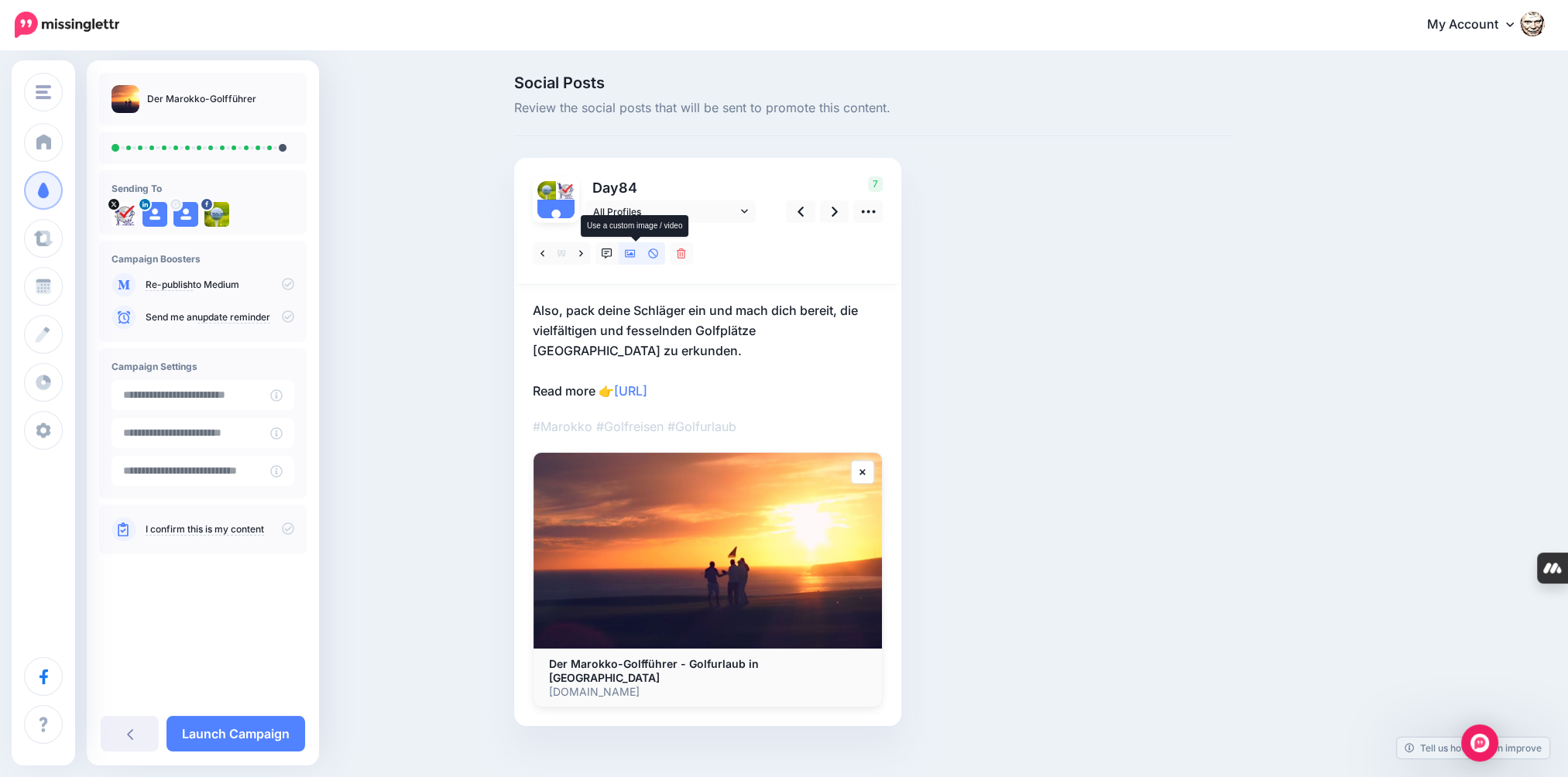
click at [634, 253] on icon at bounding box center [630, 254] width 11 height 11
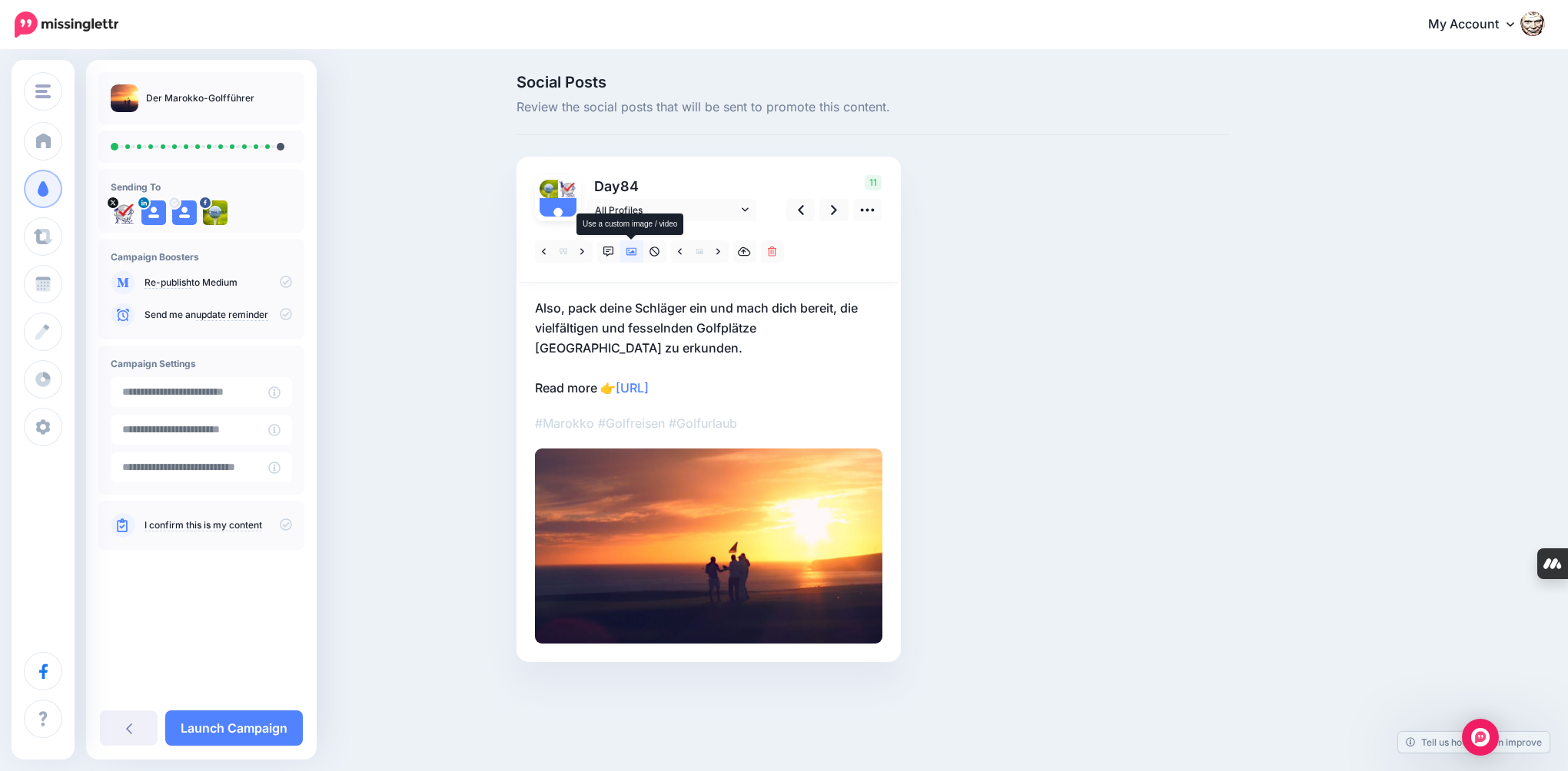
click at [629, 251] on icon at bounding box center [631, 252] width 11 height 11
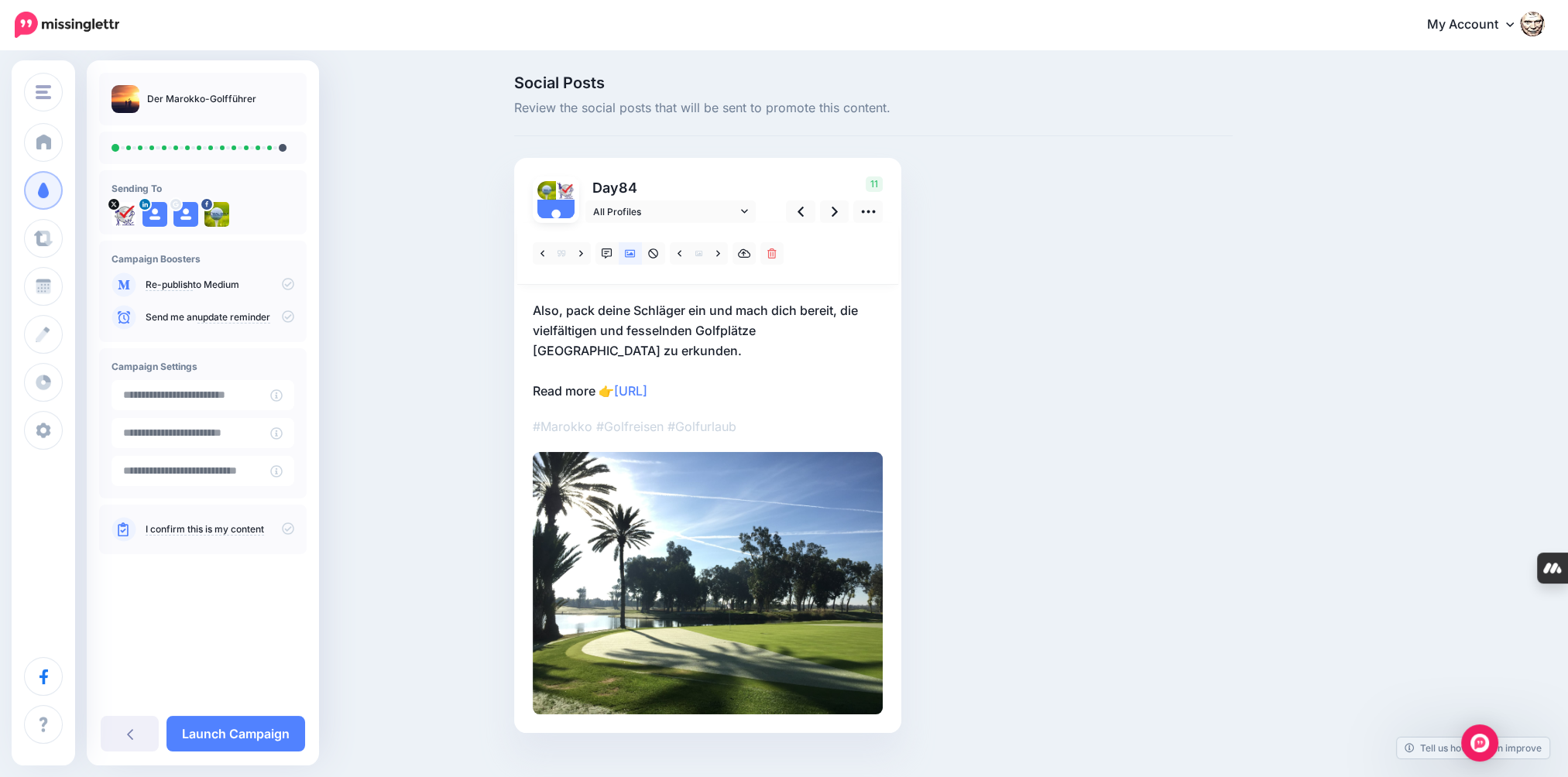
scroll to position [25, 0]
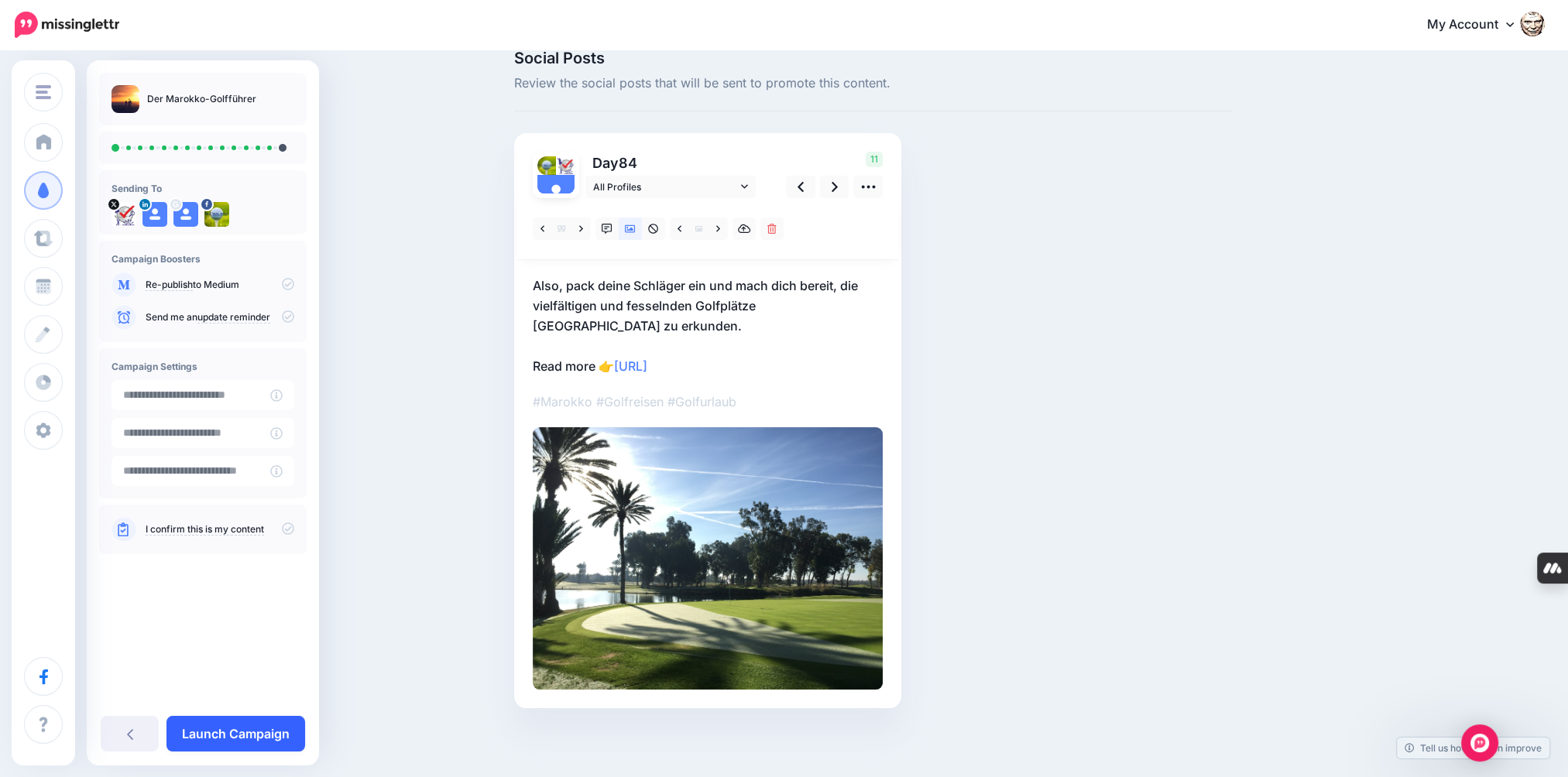
click at [272, 730] on link "Launch Campaign" at bounding box center [236, 734] width 139 height 36
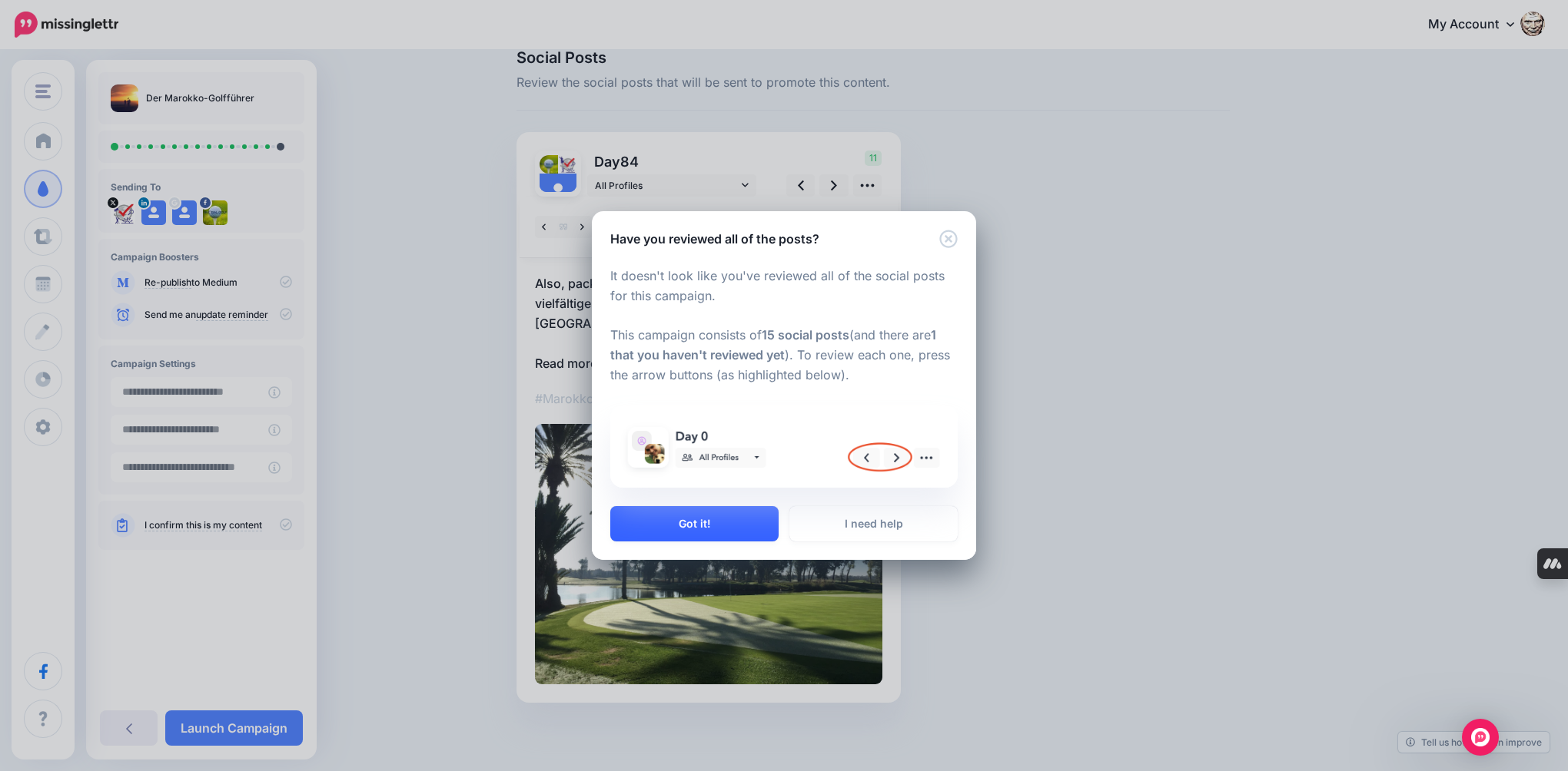
click at [694, 523] on button "Got it!" at bounding box center [694, 524] width 168 height 35
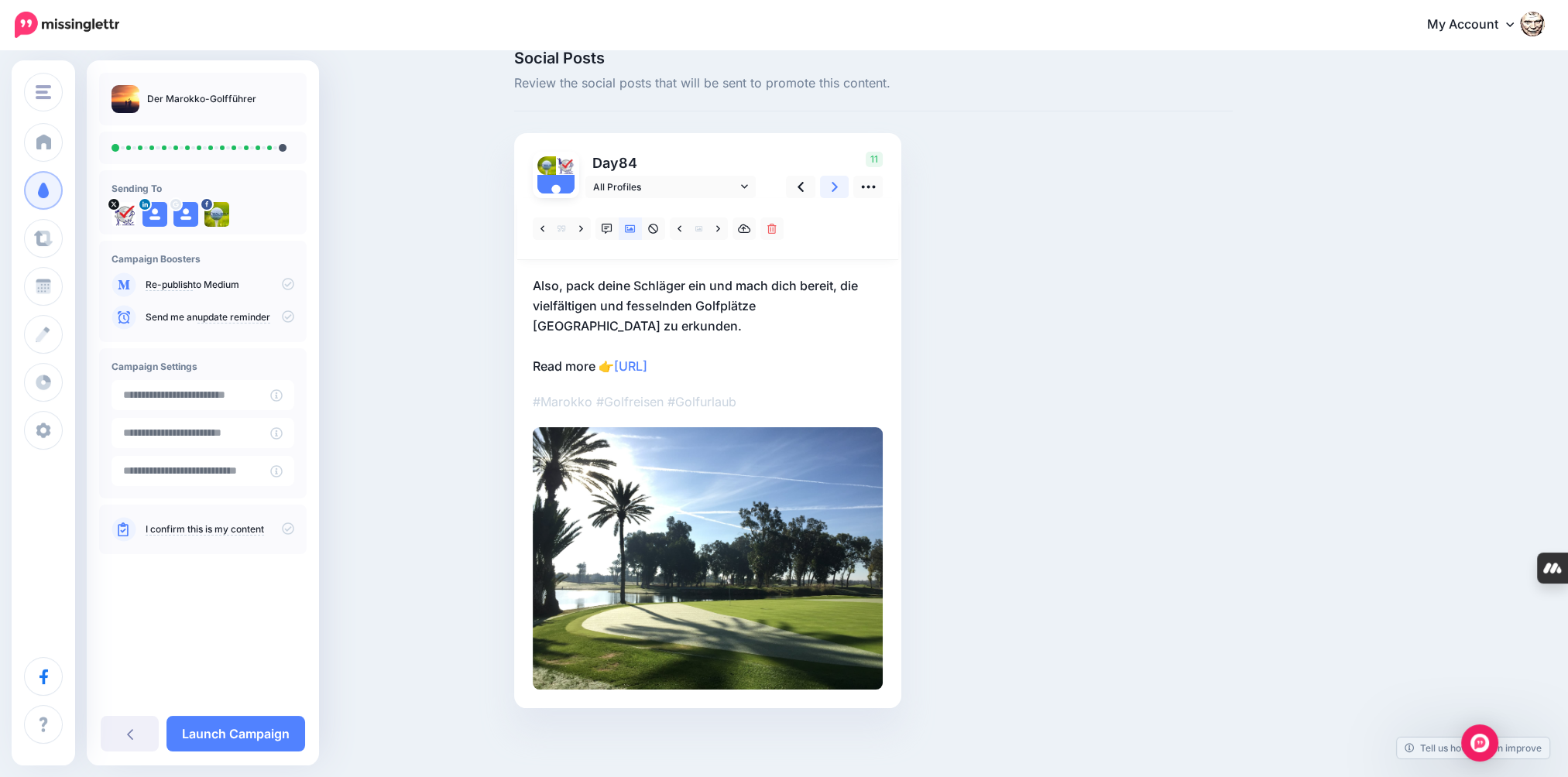
click at [838, 184] on icon at bounding box center [834, 187] width 6 height 10
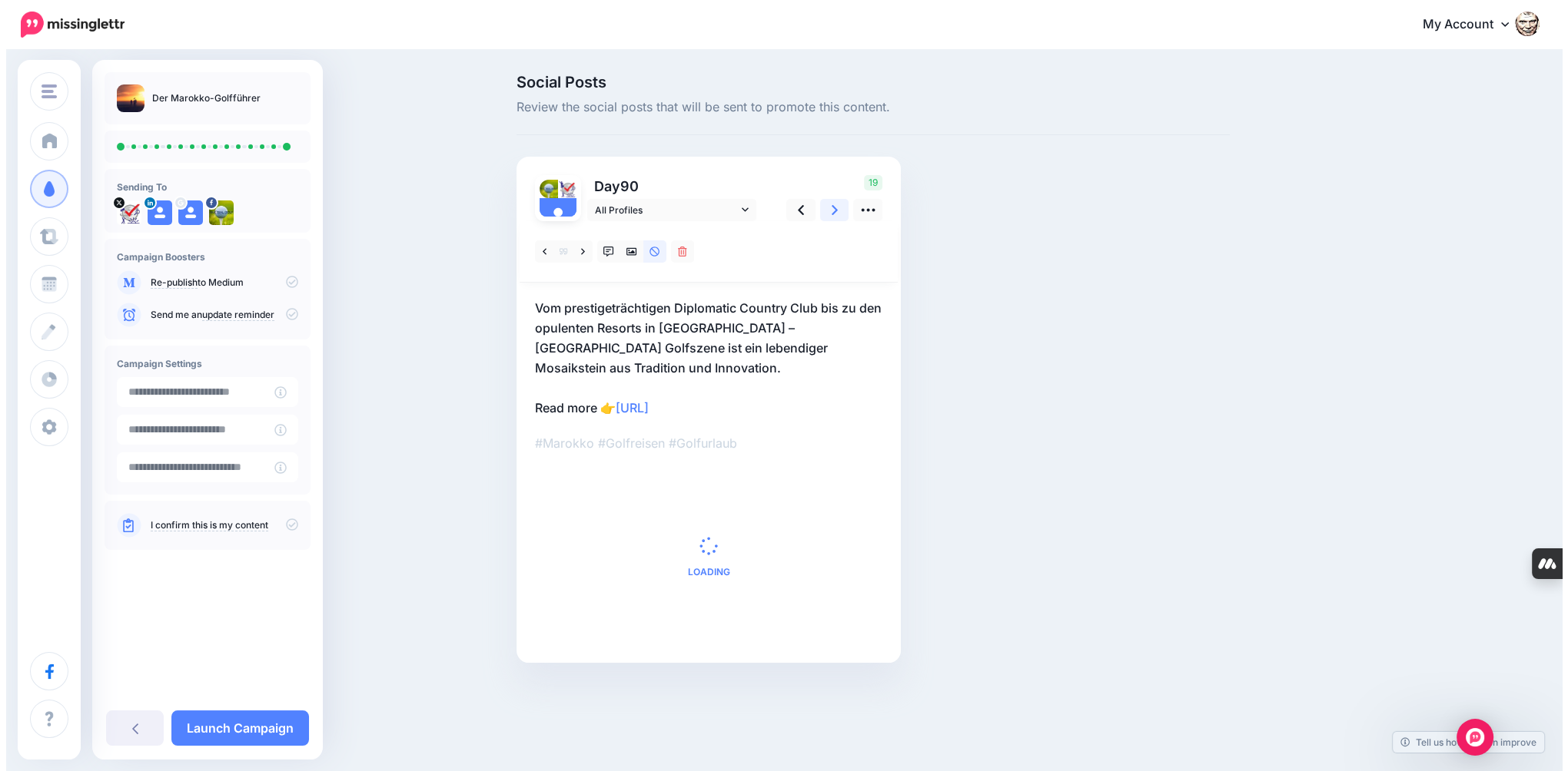
scroll to position [0, 0]
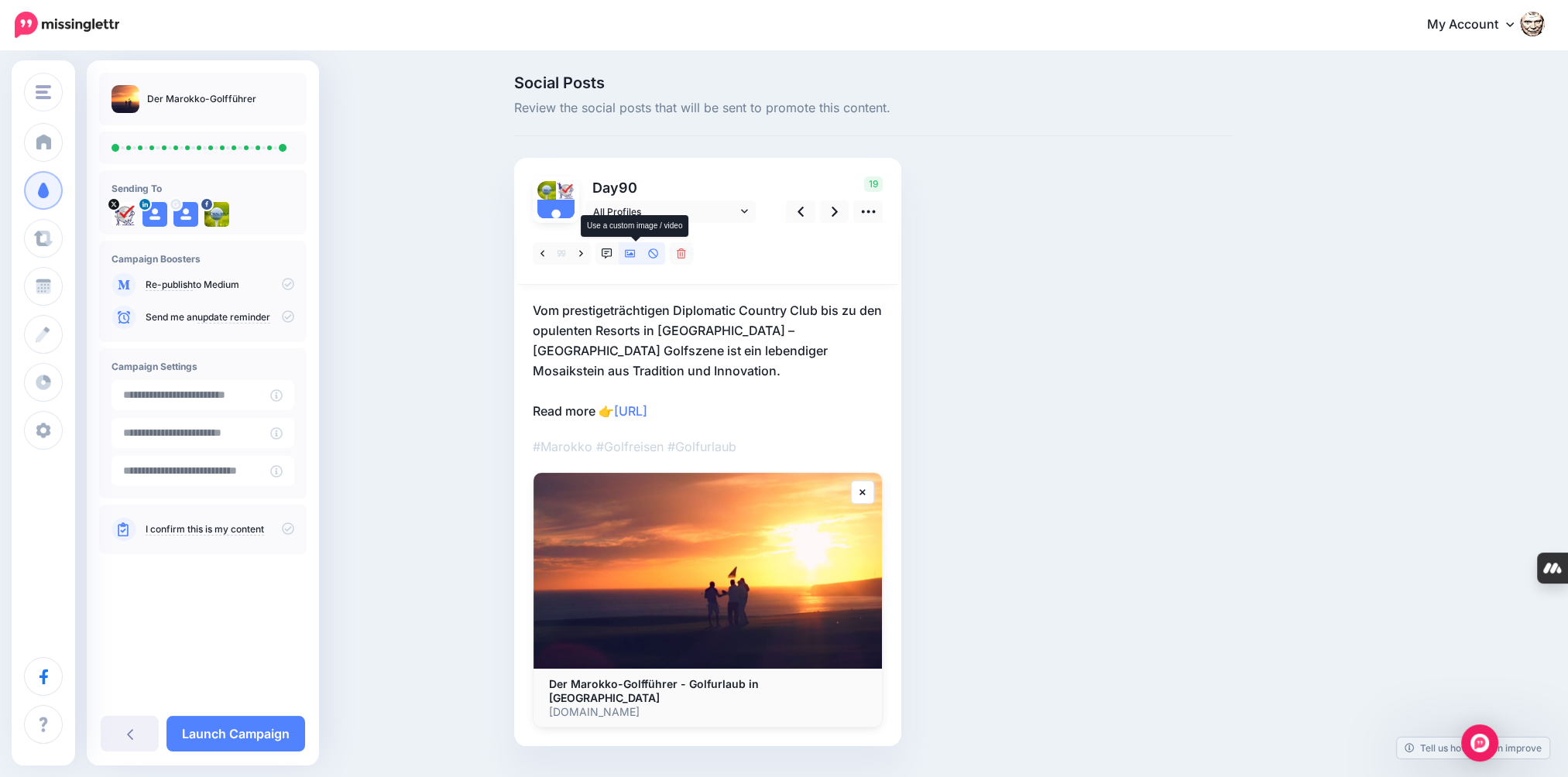
click at [636, 252] on icon at bounding box center [630, 254] width 11 height 8
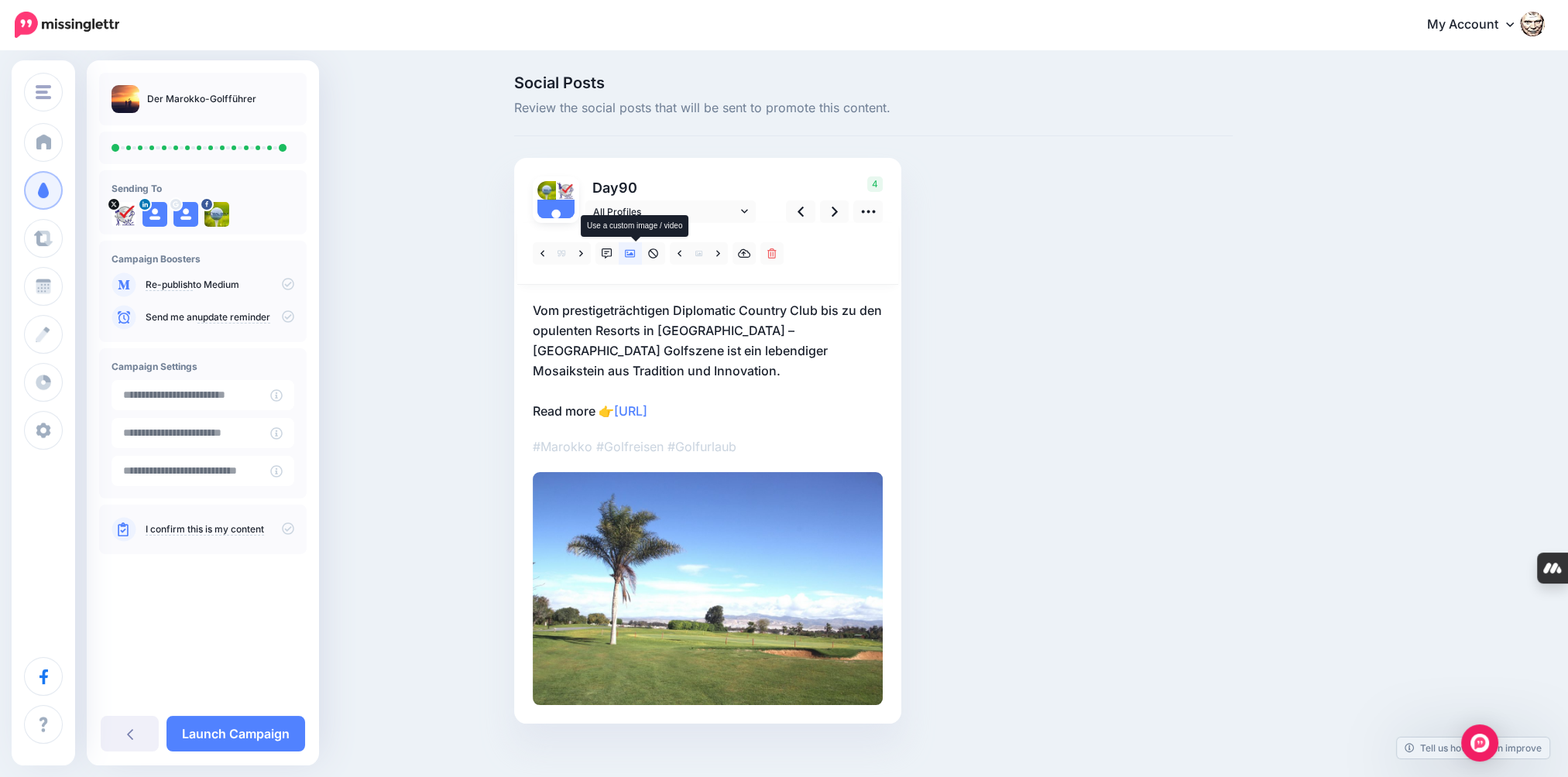
click at [638, 260] on link at bounding box center [630, 254] width 23 height 22
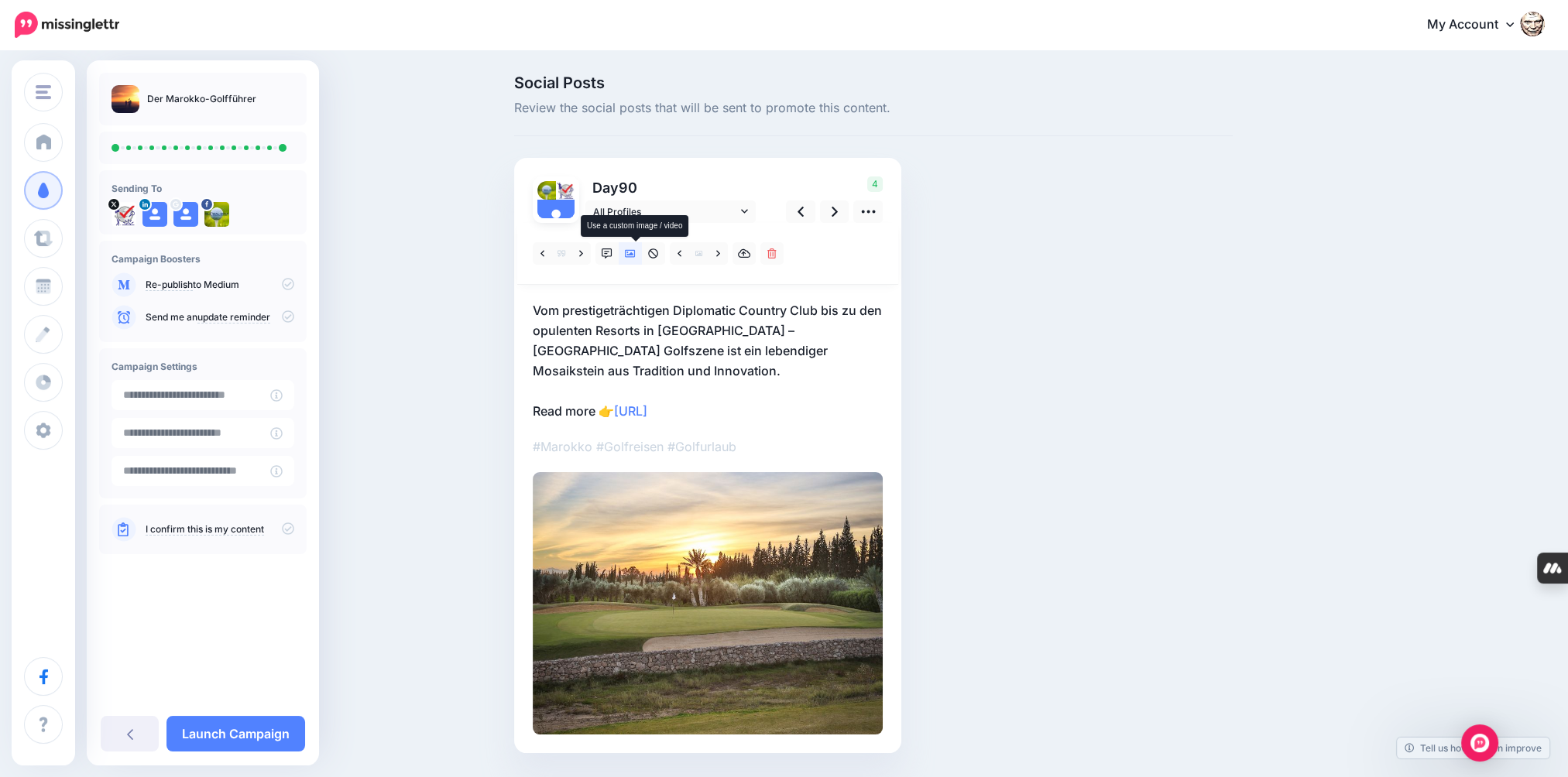
click at [638, 260] on link at bounding box center [630, 254] width 23 height 22
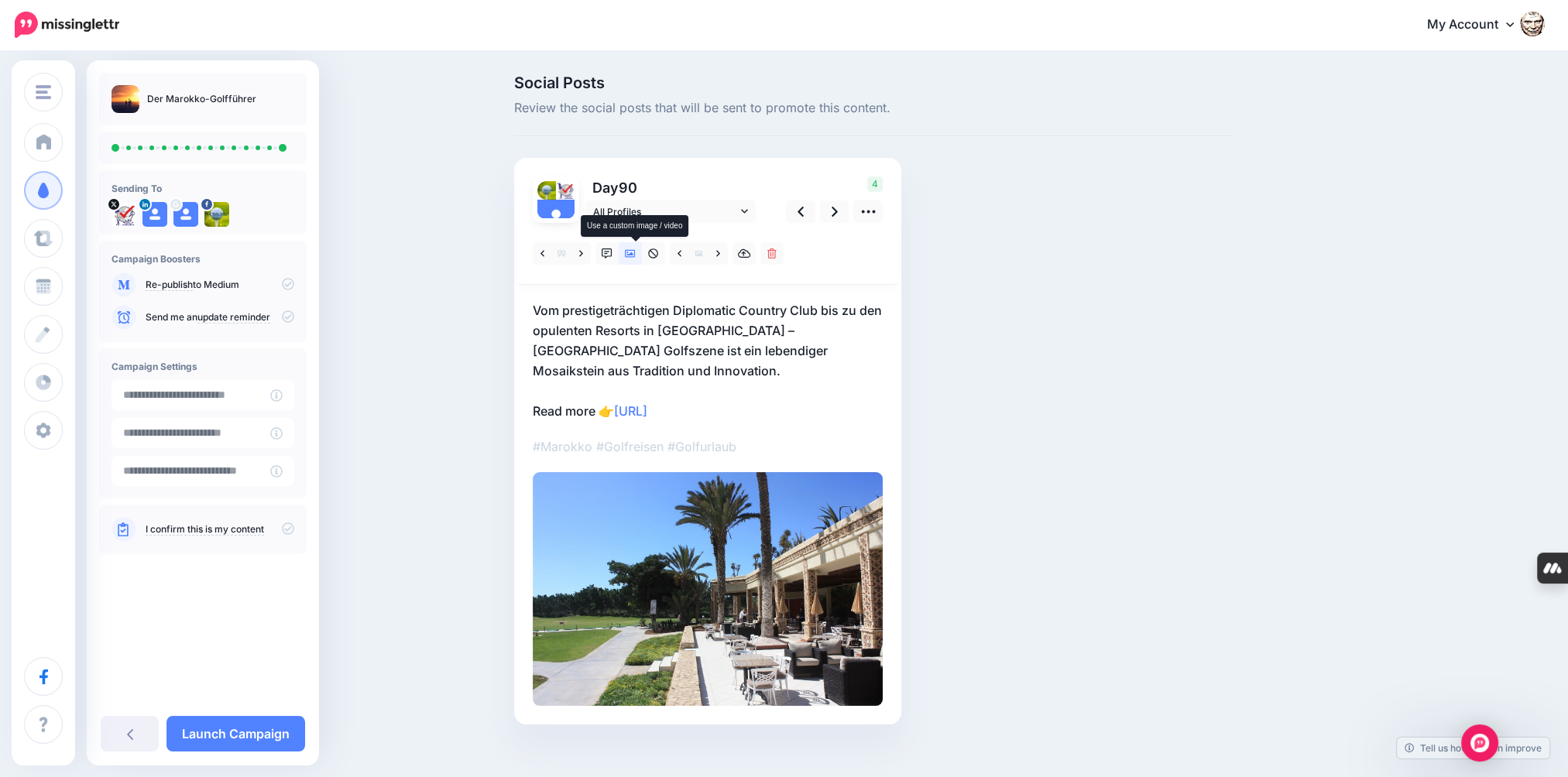
click at [638, 260] on link at bounding box center [630, 254] width 23 height 22
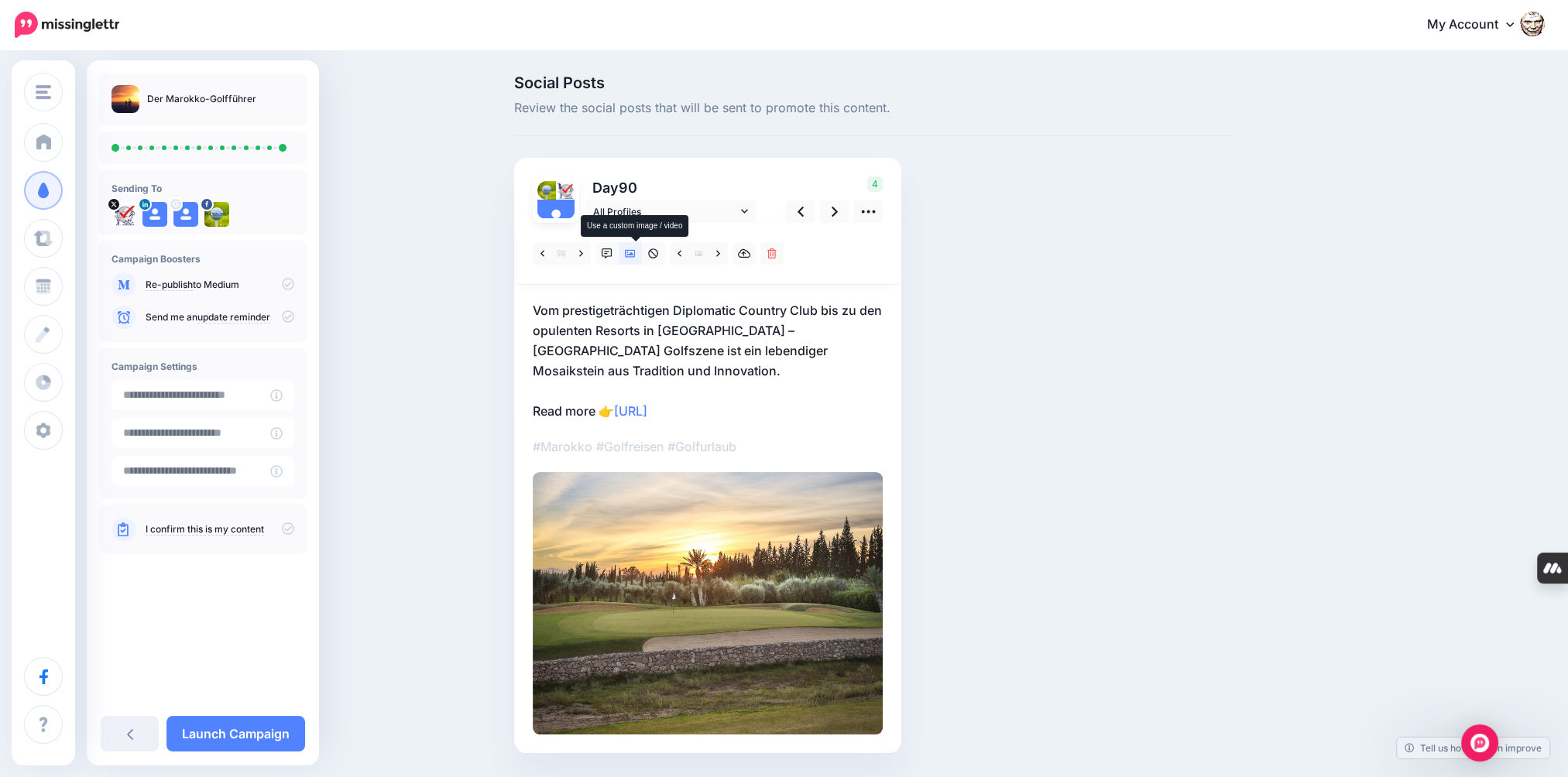
click at [638, 260] on link at bounding box center [630, 254] width 23 height 22
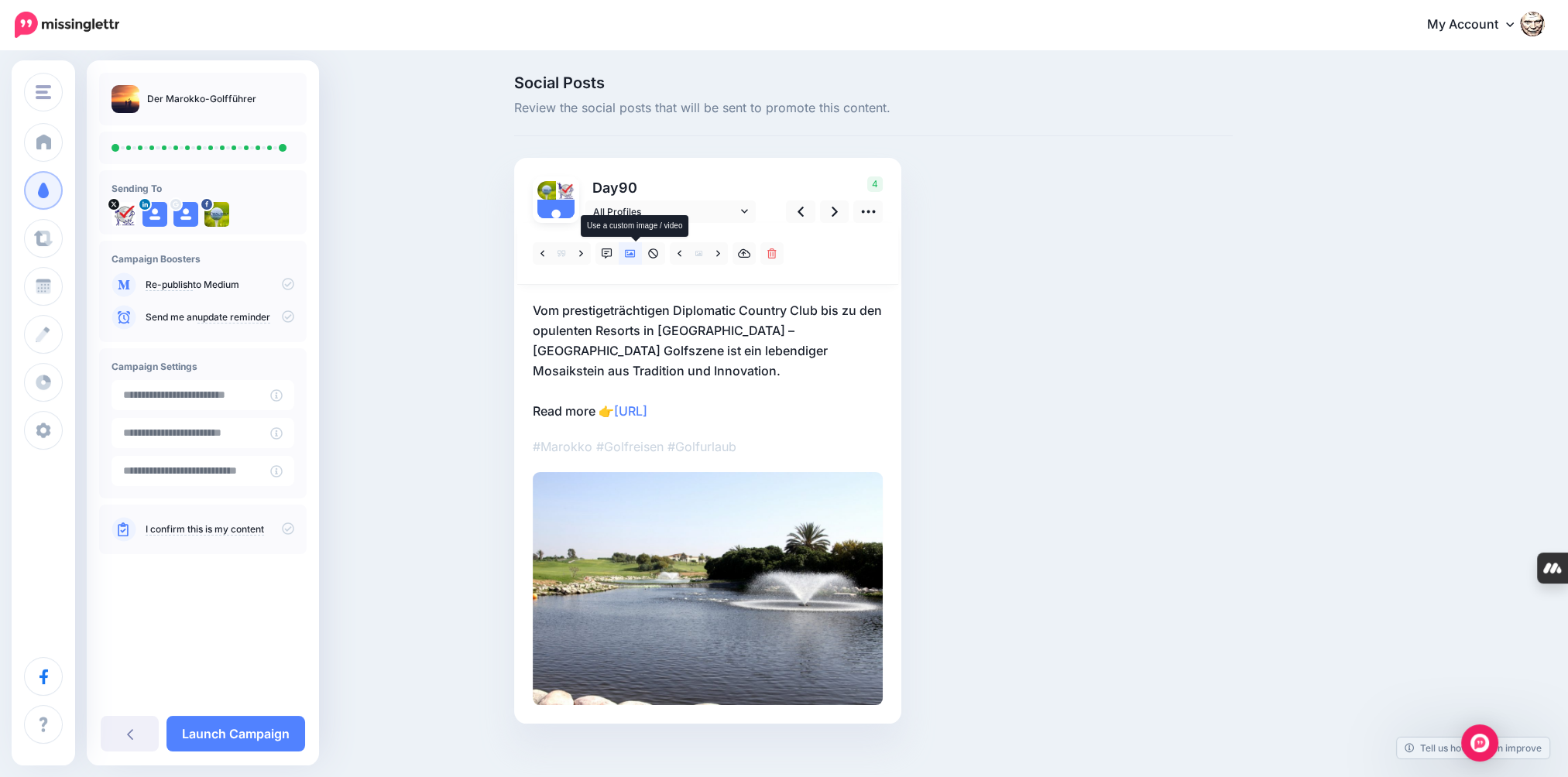
click at [638, 260] on link at bounding box center [630, 254] width 23 height 22
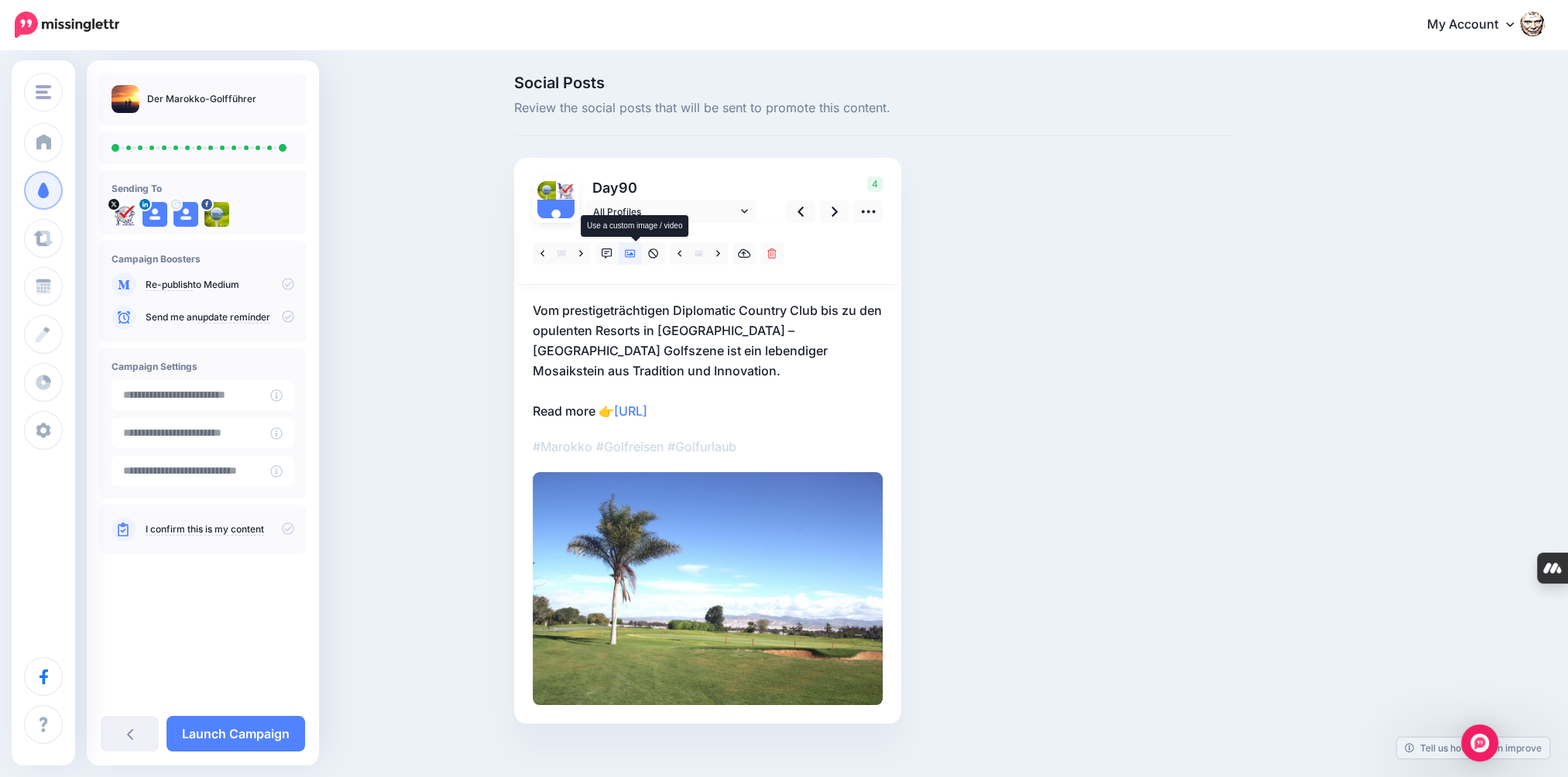
click at [638, 260] on link at bounding box center [630, 254] width 23 height 22
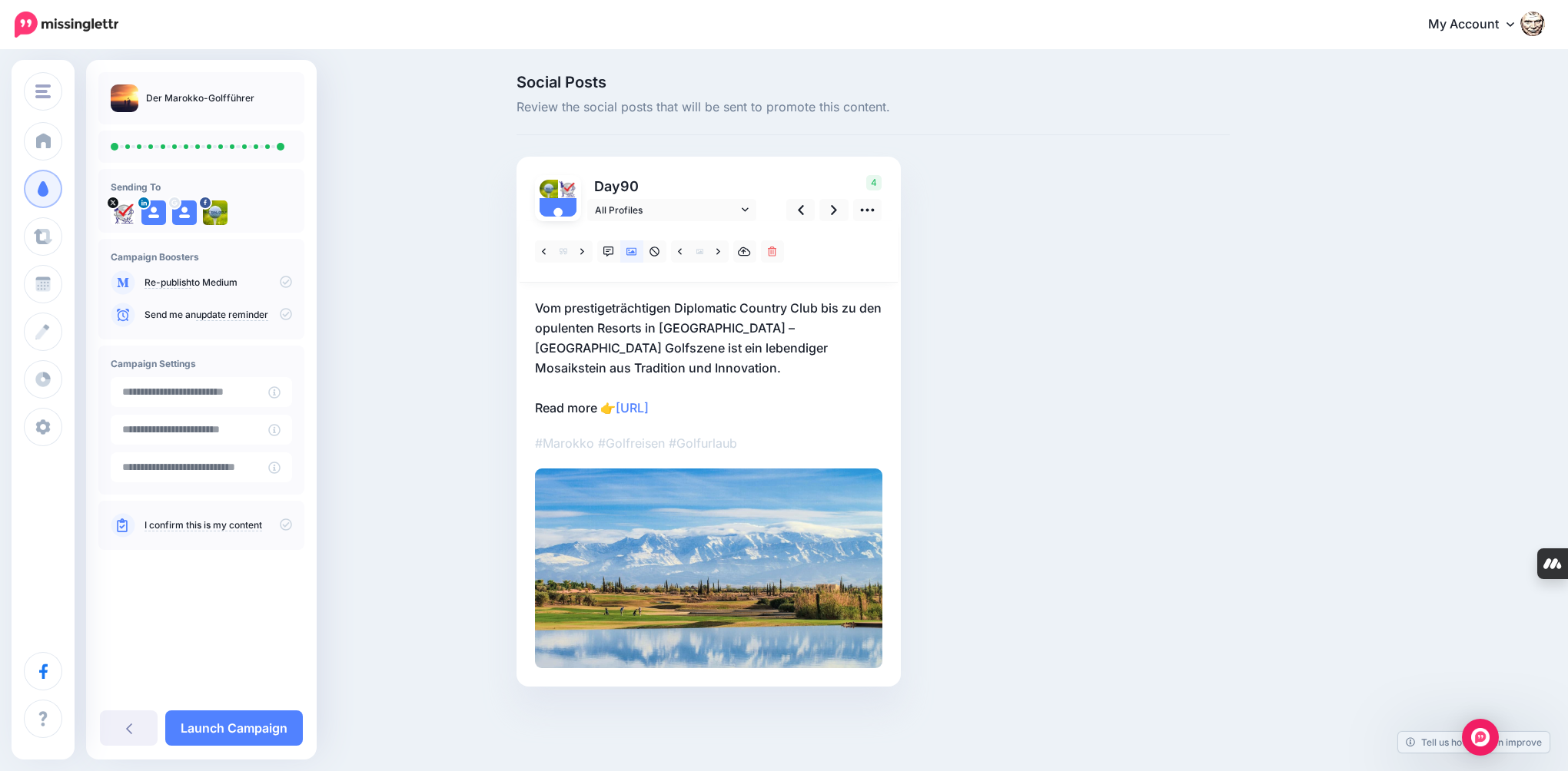
click at [286, 525] on icon at bounding box center [286, 524] width 13 height 13
click at [272, 723] on link "Launch Campaign" at bounding box center [234, 728] width 138 height 35
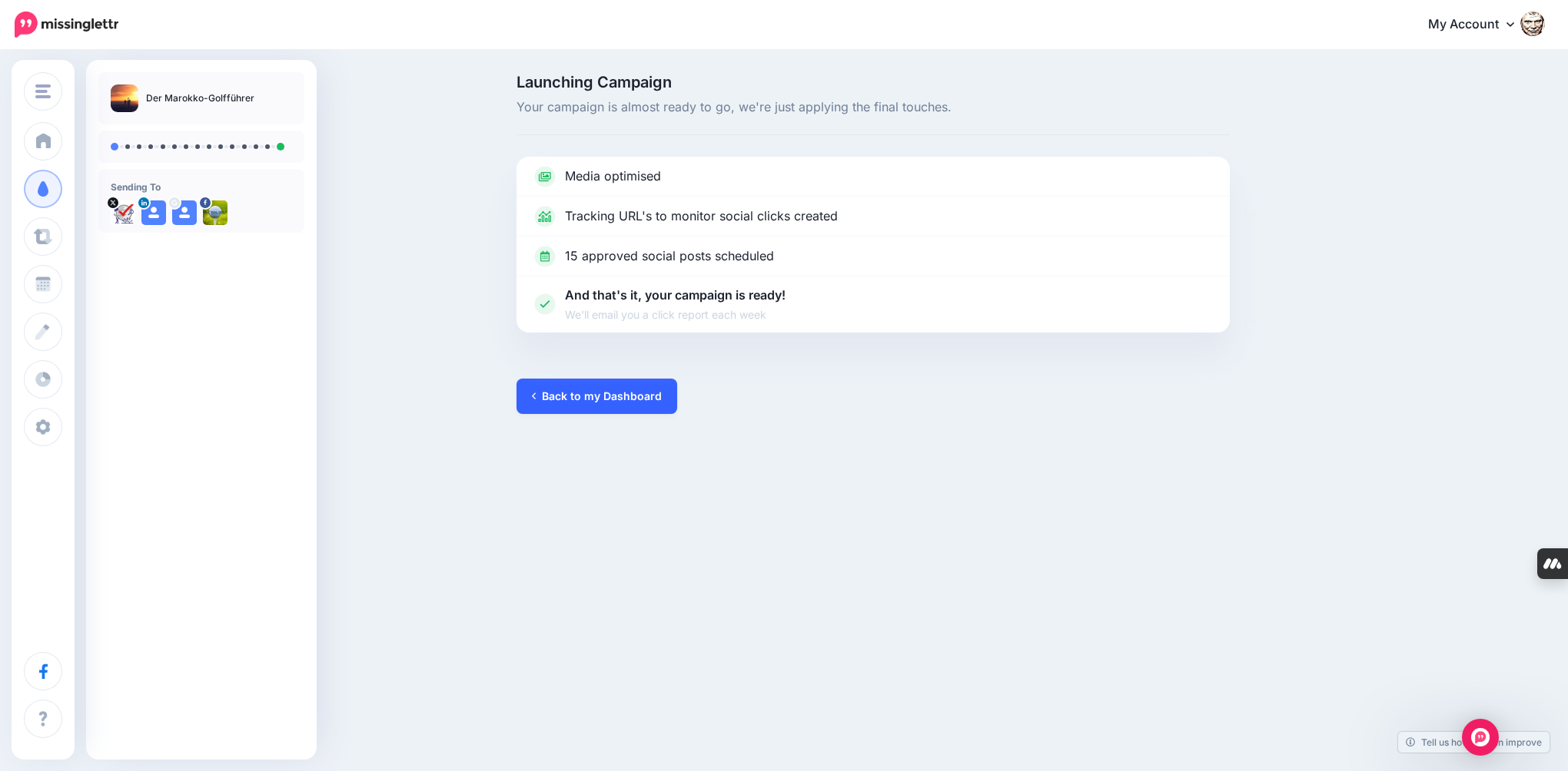
click at [584, 397] on link "Back to my Dashboard" at bounding box center [596, 396] width 161 height 35
